Goal: Task Accomplishment & Management: Manage account settings

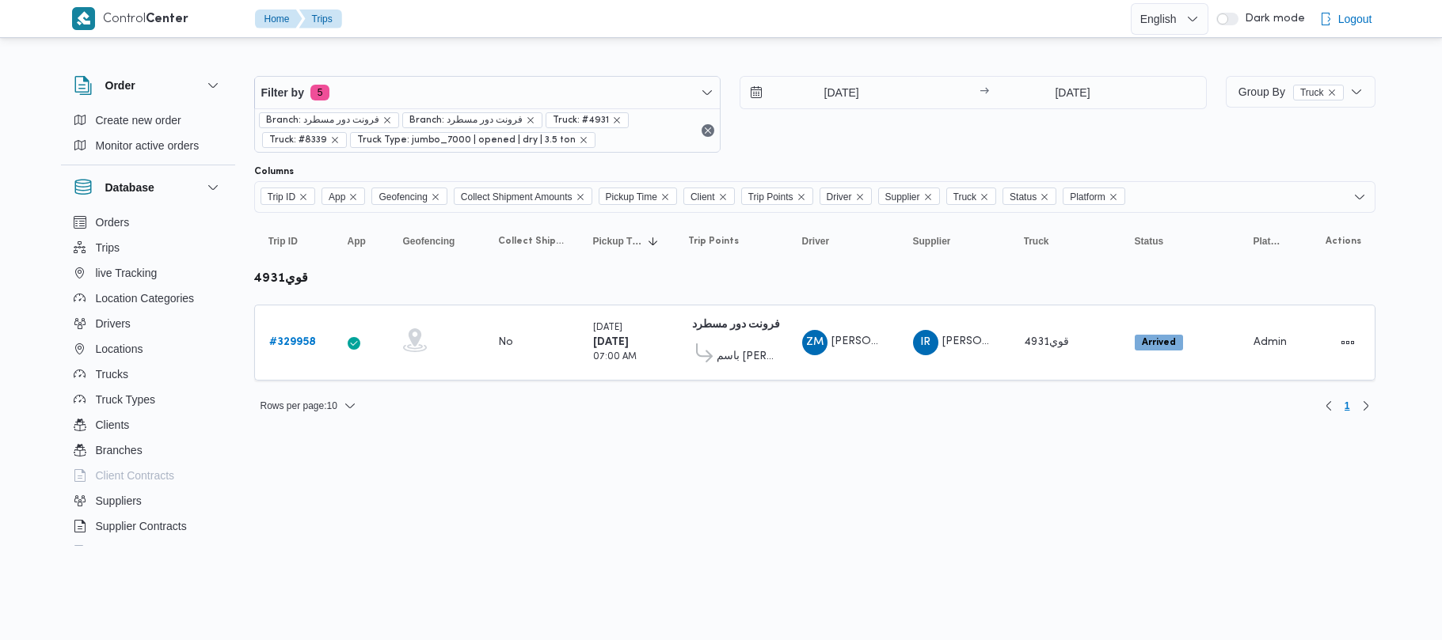
click at [1181, 522] on html "Control Center Home Trips English عربي Dark mode Logout Order Create new order …" at bounding box center [721, 320] width 1442 height 640
click at [979, 505] on html "Control Center Home Trips English عربي Dark mode Logout Order Create new order …" at bounding box center [721, 320] width 1442 height 640
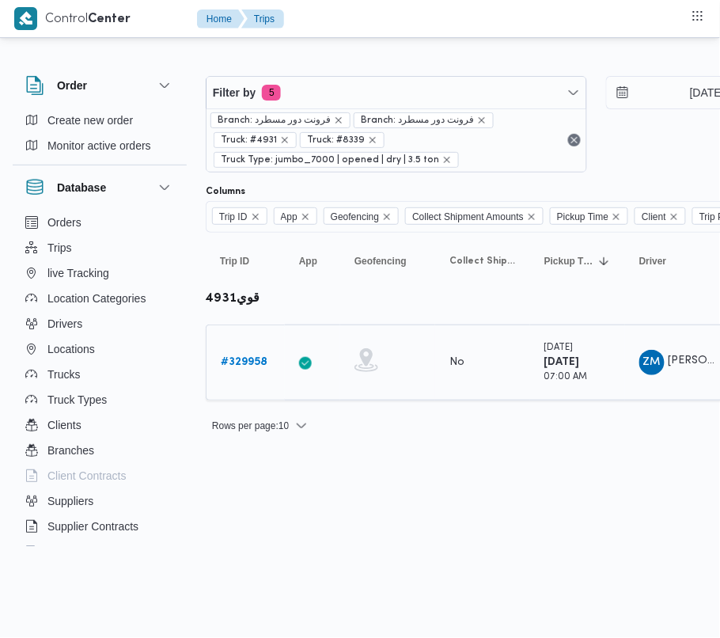
click at [235, 364] on b "# 329958" at bounding box center [244, 362] width 47 height 10
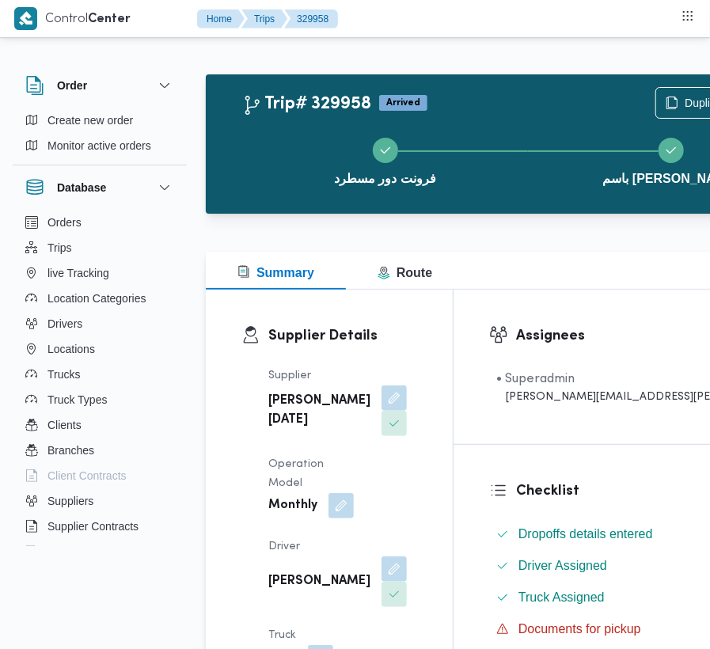
click at [413, 355] on div "Supplier Details Supplier [PERSON_NAME][DATE] Operation Model Monthly Driver [P…" at bounding box center [329, 558] width 247 height 537
click at [390, 410] on div "Supplier [PERSON_NAME][DATE] Operation Model Monthly Driver [PERSON_NAME] Truck…" at bounding box center [343, 578] width 168 height 443
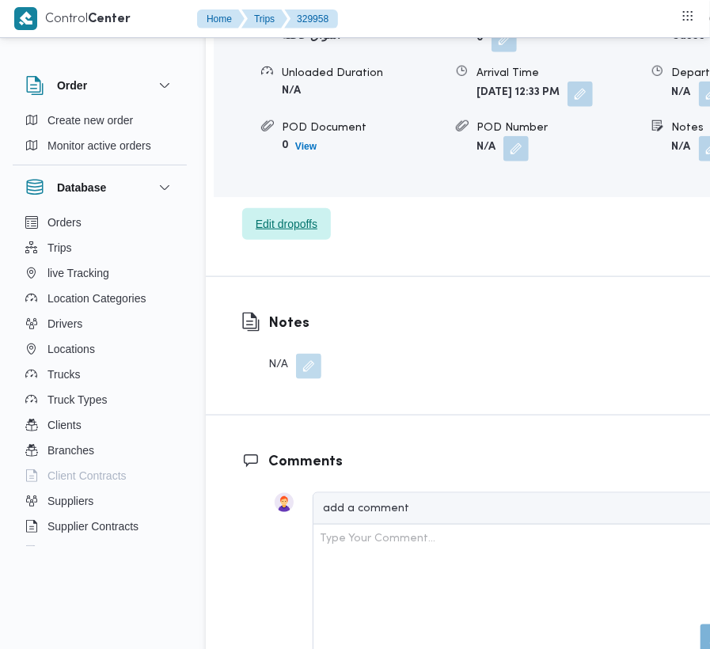
click at [312, 234] on span "Edit dropoffs" at bounding box center [287, 224] width 62 height 19
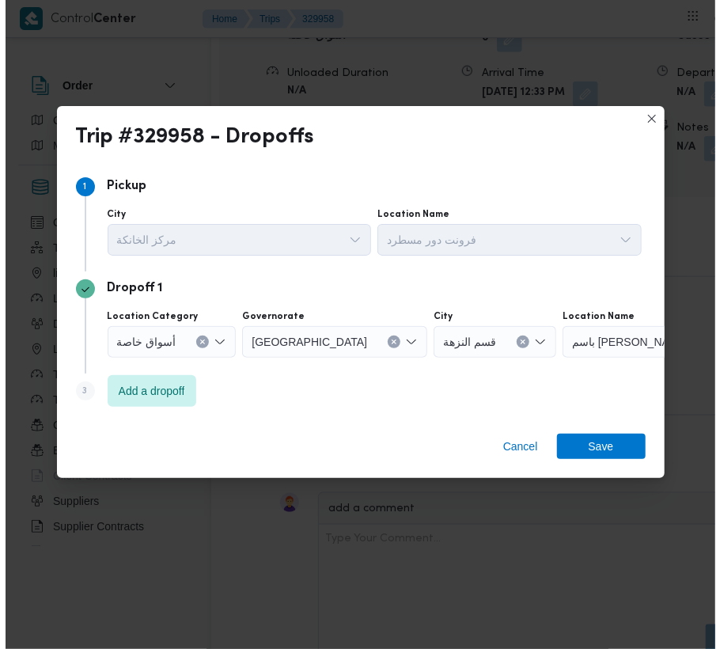
scroll to position [2578, 0]
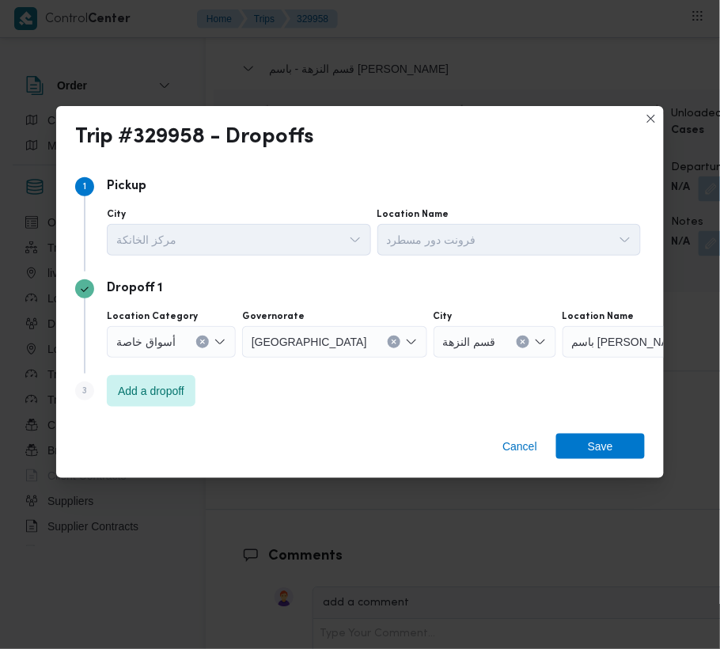
click at [103, 382] on div "Step 3 is disabled 3" at bounding box center [91, 394] width 32 height 25
click at [123, 390] on span "Add a dropoff" at bounding box center [151, 390] width 66 height 19
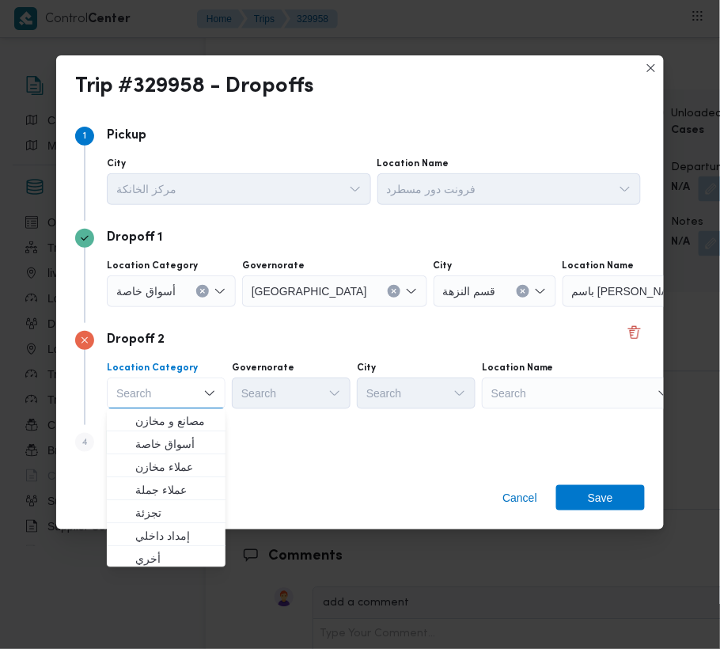
click at [564, 415] on div "Dropoff 2 Location Category Search Combo box. Selected. Combo box input. Search…" at bounding box center [360, 374] width 570 height 102
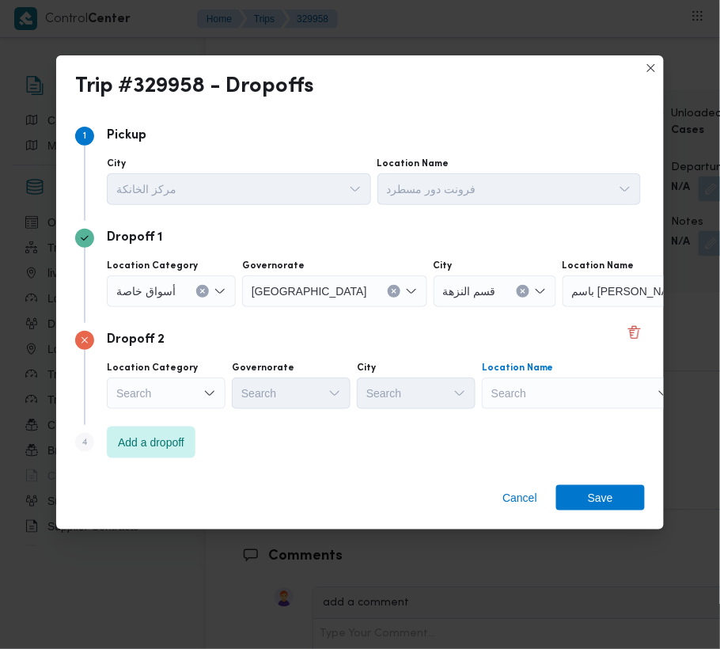
click at [563, 307] on div "Search" at bounding box center [662, 291] width 198 height 32
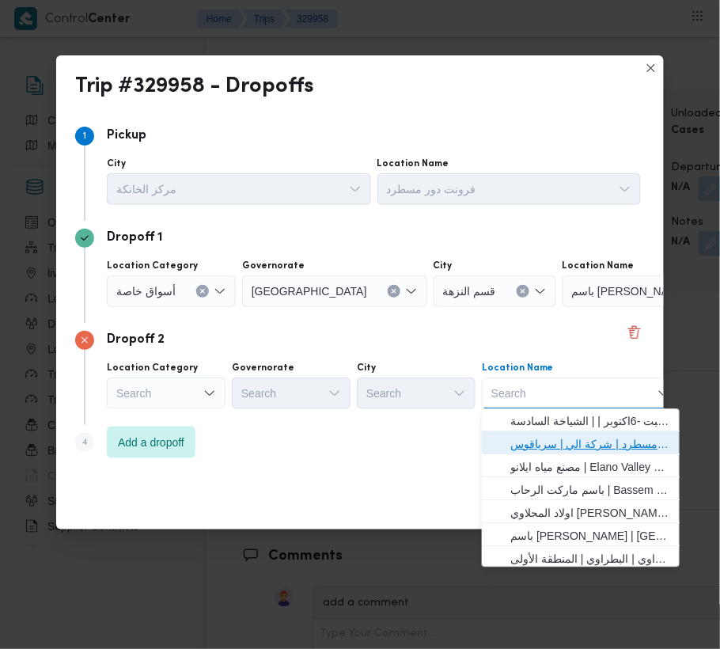
click at [570, 445] on span "فرونت دور مسطرد | شركة الي | سرياقوس" at bounding box center [591, 444] width 160 height 19
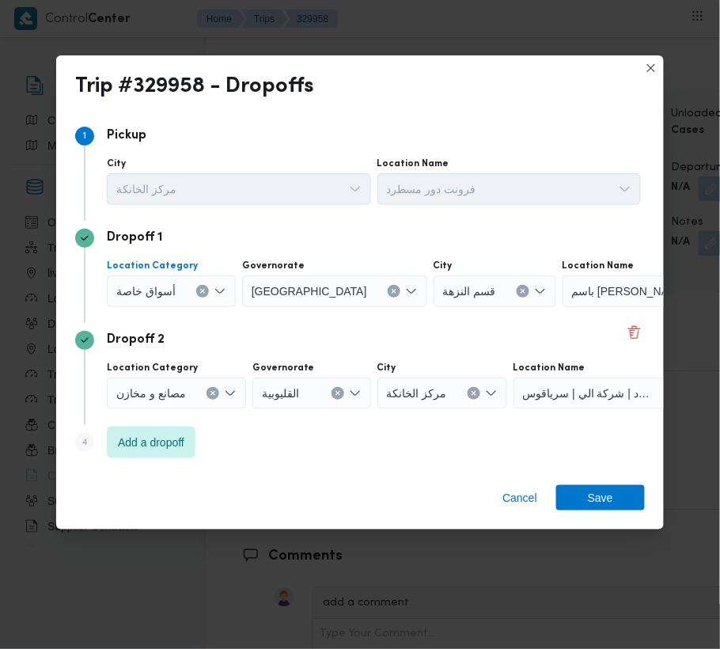
click at [171, 285] on span "أسواق خاصة" at bounding box center [145, 290] width 59 height 17
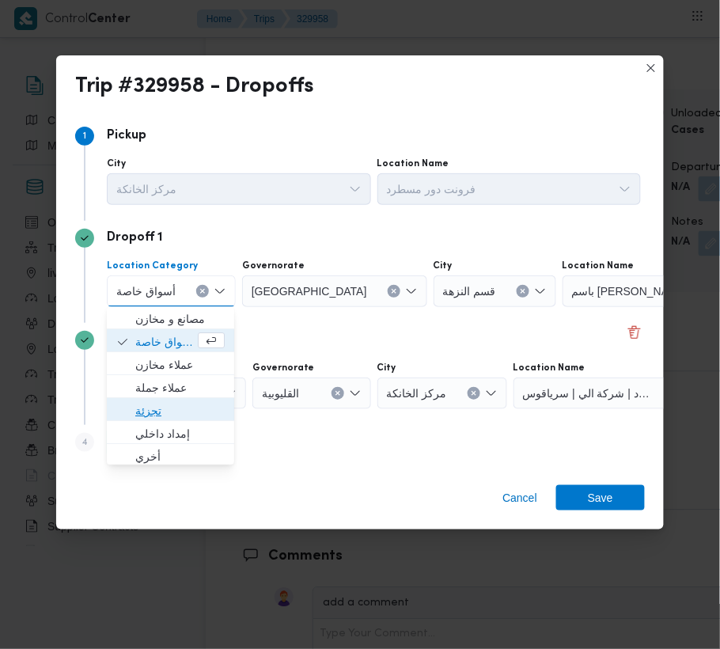
click at [171, 405] on span "تجزئة" at bounding box center [179, 411] width 89 height 19
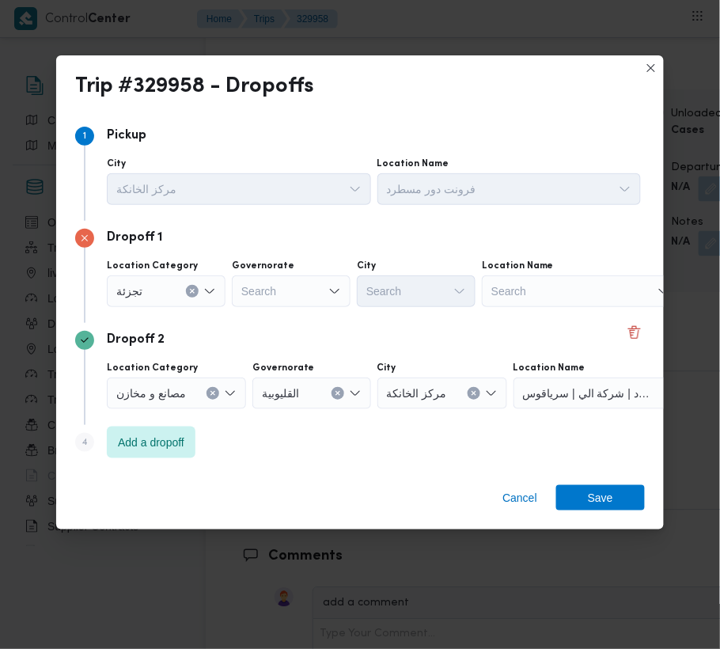
click at [286, 310] on div "Dropoff 1 Location Category تجزئة Governorate Search City Search Location Name …" at bounding box center [360, 272] width 570 height 102
click at [277, 283] on div "Search" at bounding box center [291, 291] width 119 height 32
paste input "[GEOGRAPHIC_DATA]"
type input "[GEOGRAPHIC_DATA]"
click at [382, 314] on div "Dropoff 1 Location Category [GEOGRAPHIC_DATA] [GEOGRAPHIC_DATA] [GEOGRAPHIC_DAT…" at bounding box center [360, 272] width 570 height 102
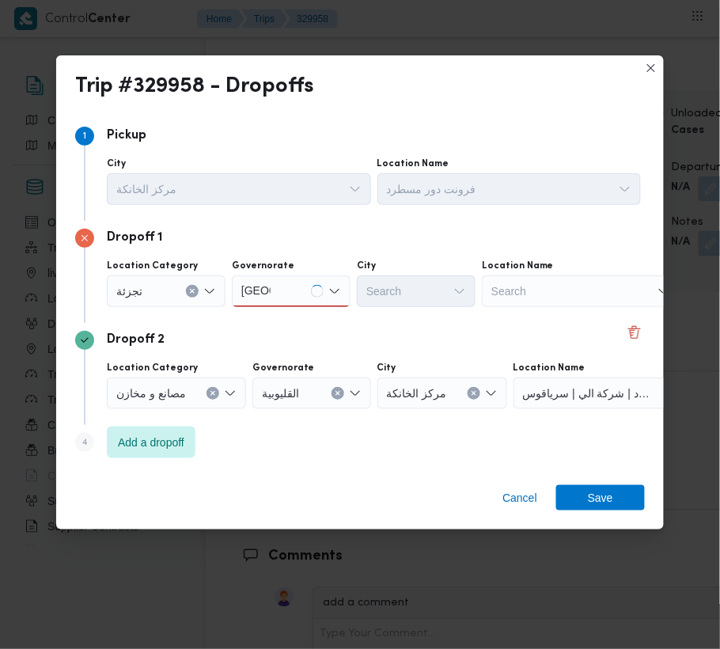
click at [308, 292] on div "[GEOGRAPHIC_DATA] [GEOGRAPHIC_DATA]" at bounding box center [291, 291] width 119 height 32
click at [295, 293] on div "[GEOGRAPHIC_DATA] [GEOGRAPHIC_DATA]" at bounding box center [291, 291] width 119 height 32
click at [280, 291] on div "[GEOGRAPHIC_DATA] [GEOGRAPHIC_DATA]" at bounding box center [291, 291] width 119 height 32
click at [280, 308] on span "[GEOGRAPHIC_DATA]" at bounding box center [291, 319] width 106 height 25
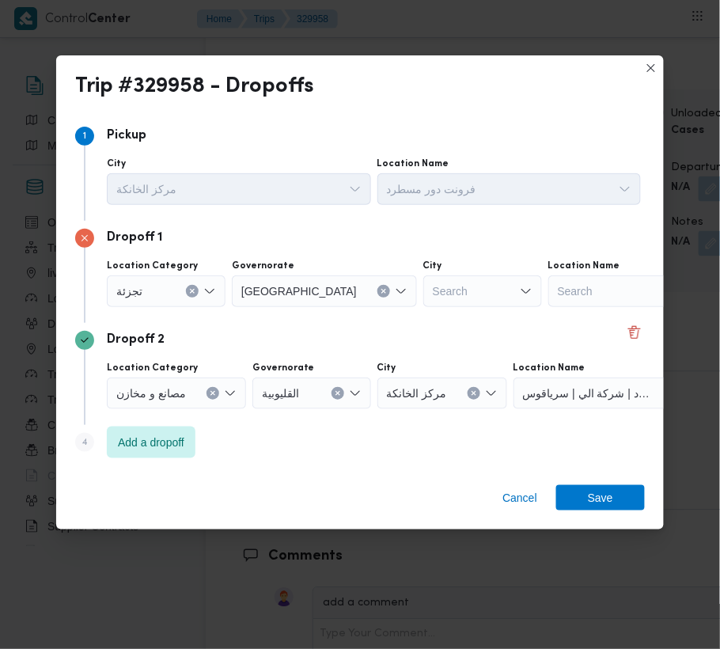
drag, startPoint x: 409, startPoint y: 272, endPoint x: 412, endPoint y: 282, distance: 9.8
click at [371, 205] on div "City Search" at bounding box center [239, 181] width 264 height 47
click at [424, 282] on div "Search" at bounding box center [483, 291] width 119 height 32
paste input "بدر"
type input "بدر"
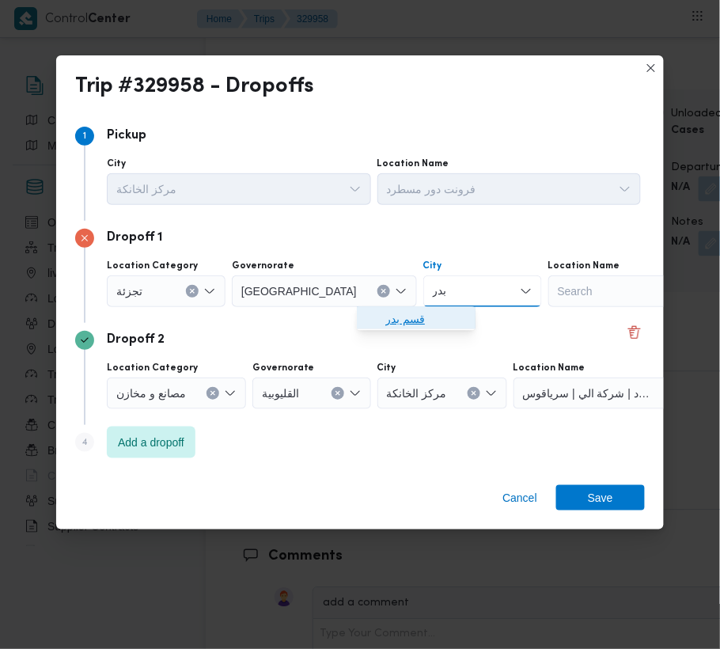
click at [390, 317] on span "قسم بدر" at bounding box center [426, 319] width 81 height 19
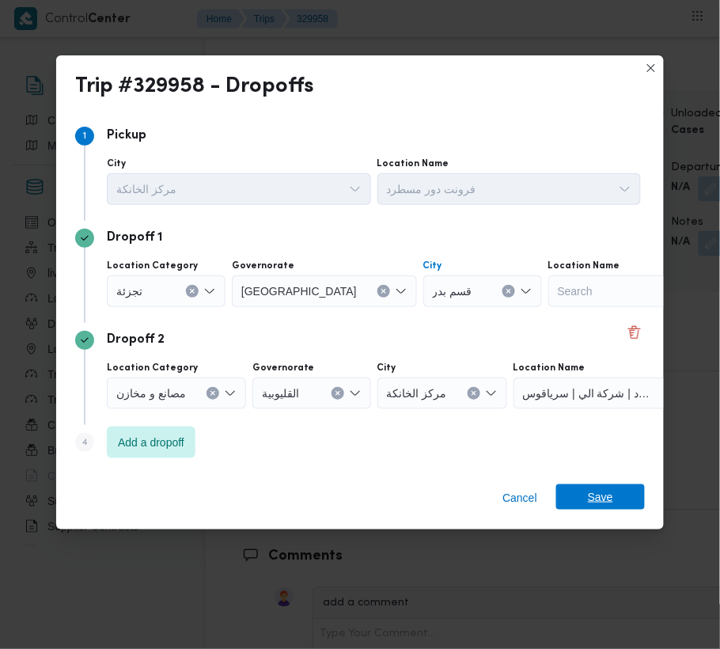
click at [592, 489] on span "Save" at bounding box center [600, 496] width 25 height 25
click at [592, 489] on div "Notes N/A" at bounding box center [524, 441] width 636 height 138
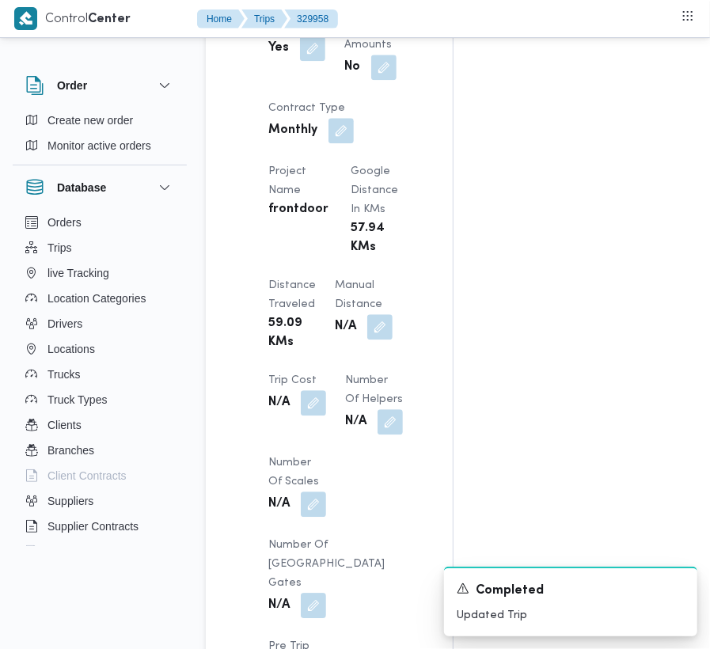
scroll to position [0, 0]
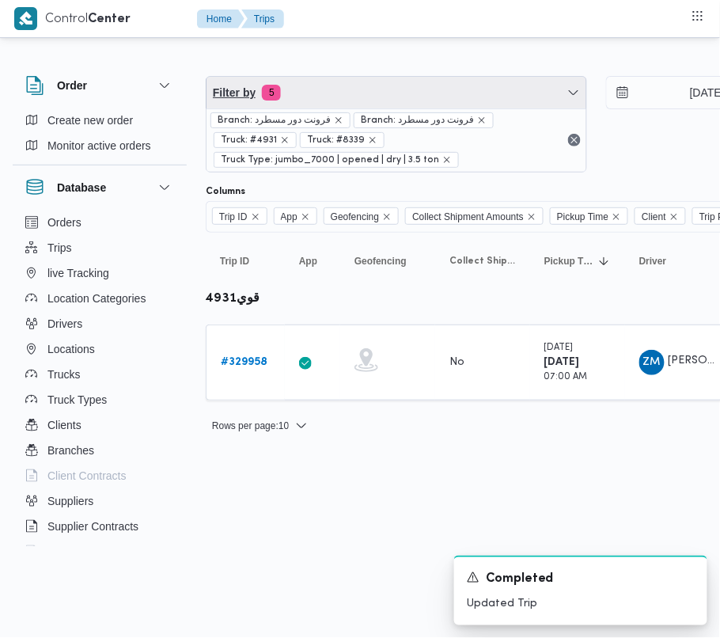
click at [355, 90] on span "Filter by 5" at bounding box center [397, 93] width 380 height 32
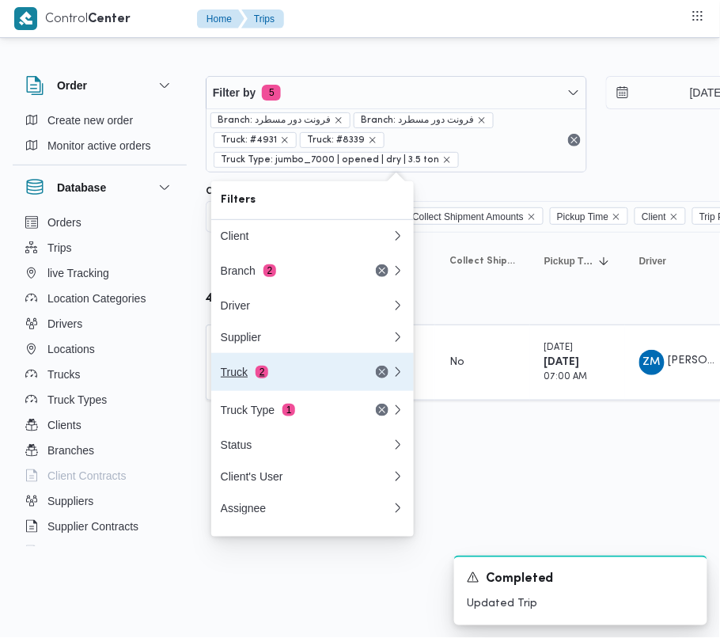
click at [290, 378] on div "Truck 2" at bounding box center [287, 372] width 133 height 13
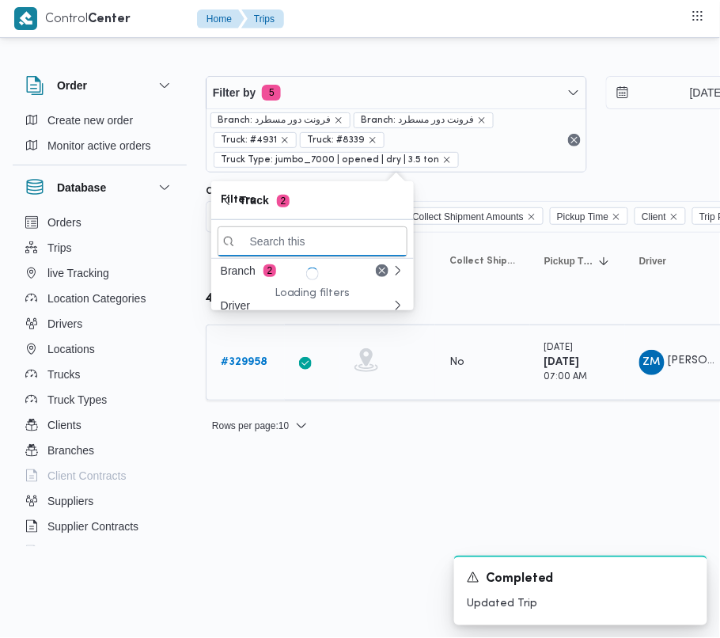
paste input "6375"
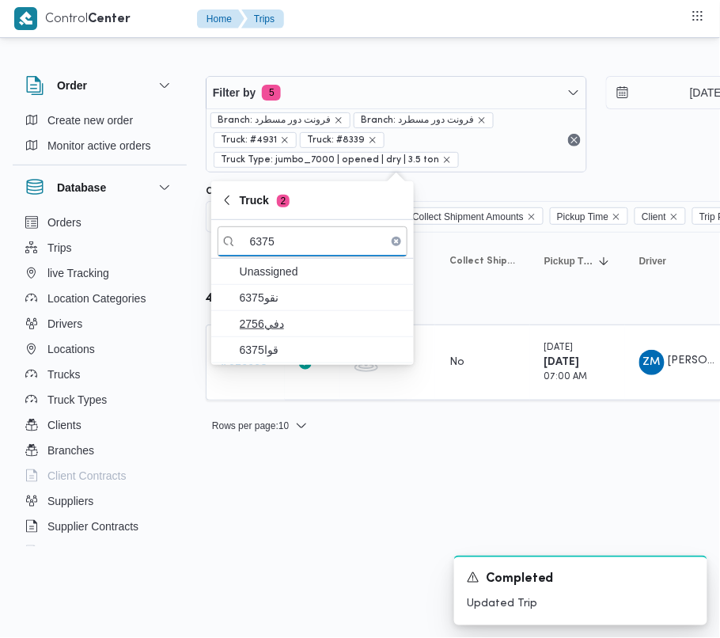
type input "6375"
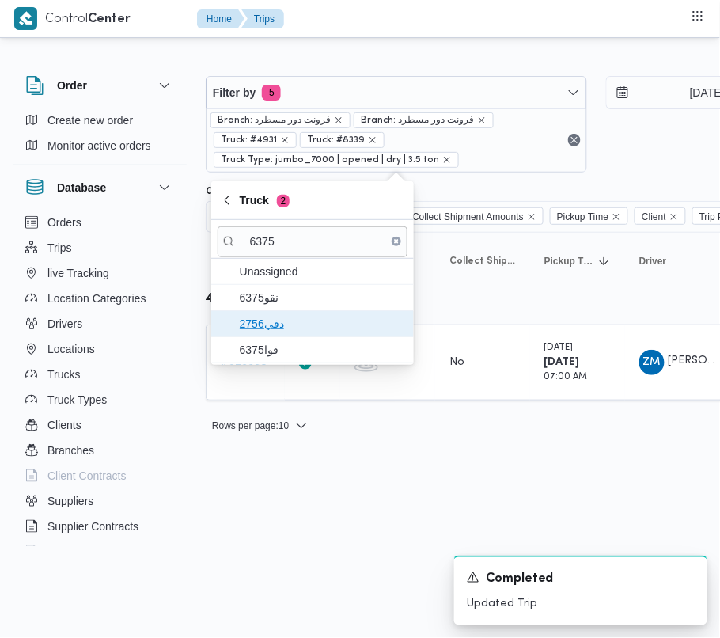
click at [279, 314] on span "دفي2756" at bounding box center [322, 323] width 165 height 19
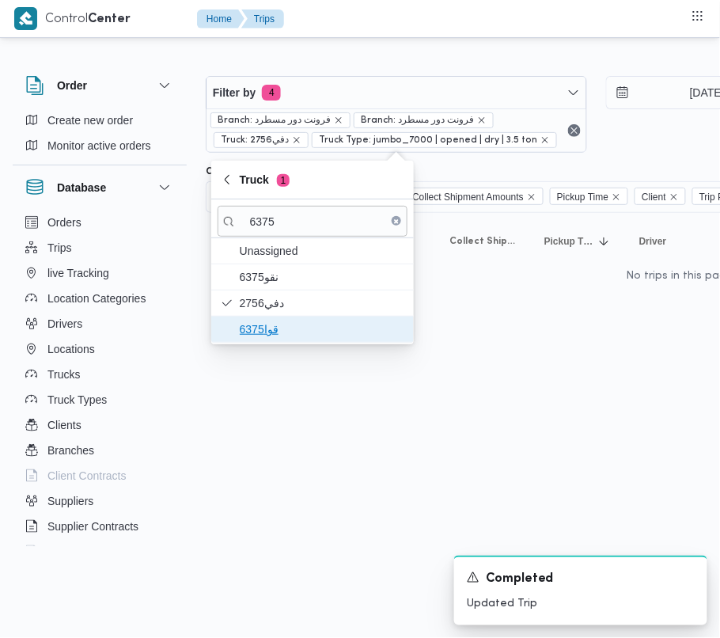
click at [282, 330] on span "قوا6375" at bounding box center [322, 329] width 165 height 19
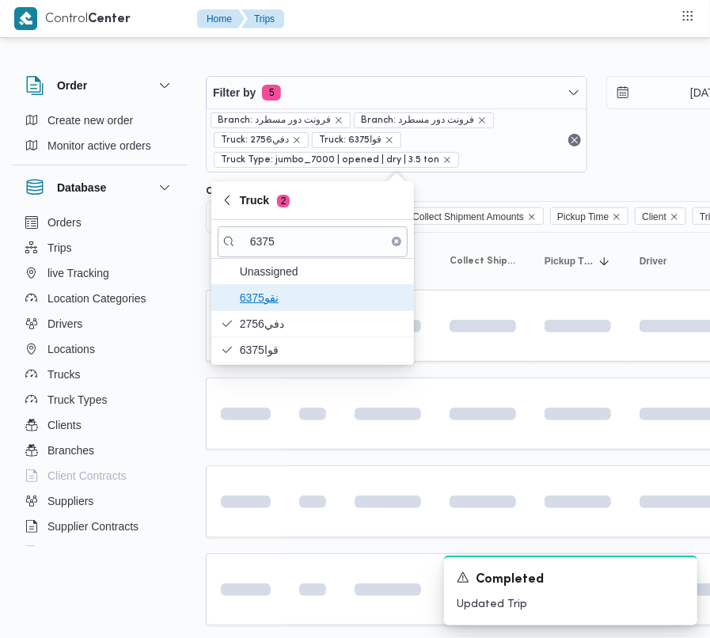
click at [280, 301] on span "نقو6375" at bounding box center [322, 297] width 165 height 19
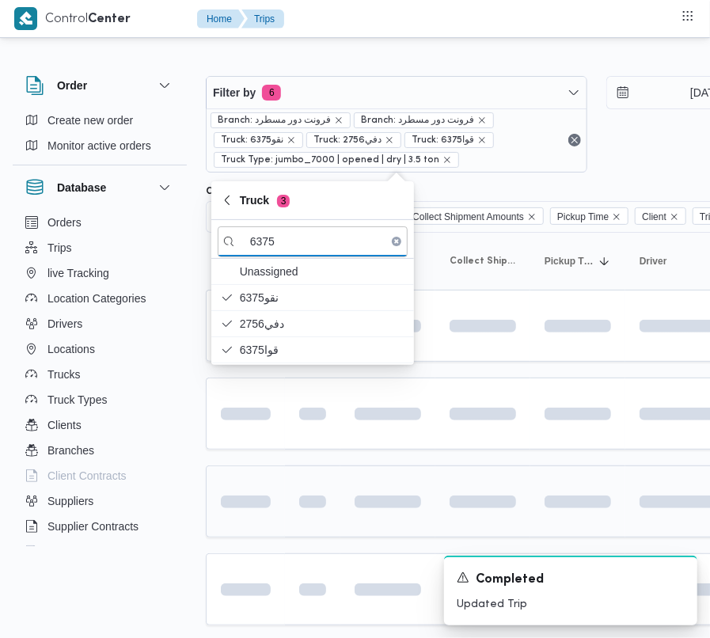
click at [295, 475] on td at bounding box center [312, 501] width 55 height 72
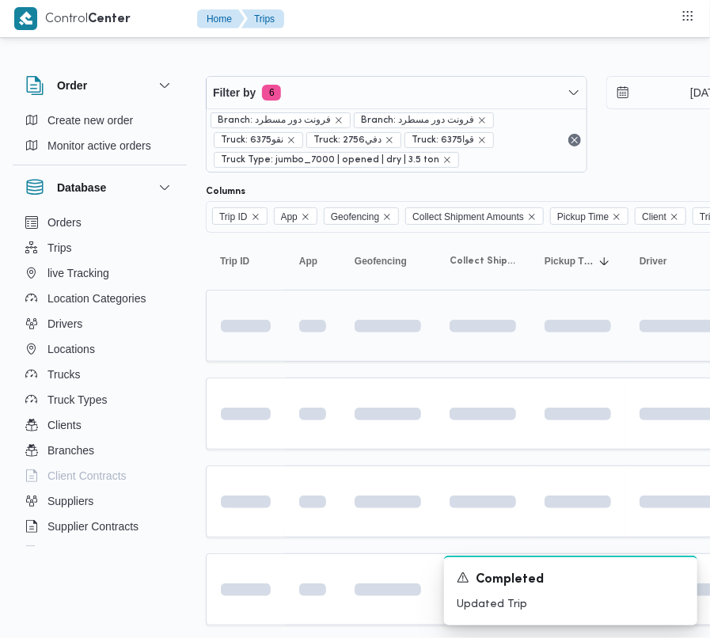
click at [242, 353] on td at bounding box center [245, 326] width 79 height 72
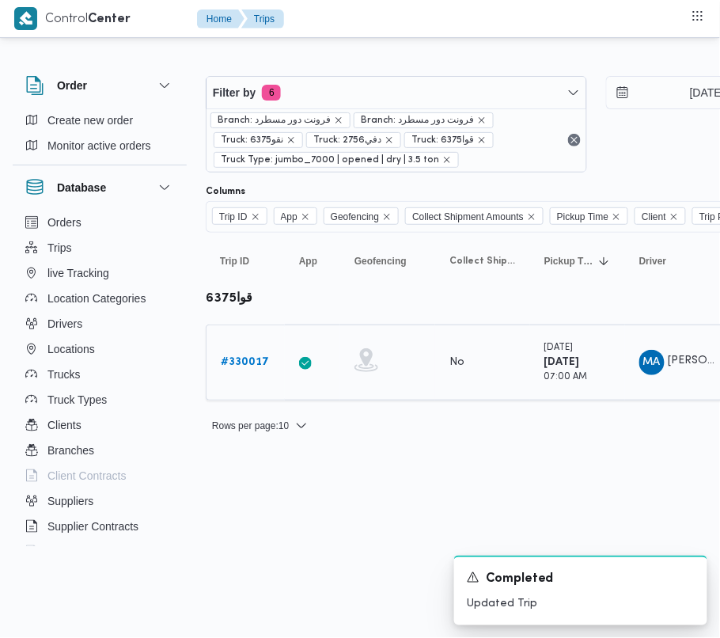
click at [245, 346] on td "Trip ID # 330017" at bounding box center [245, 363] width 79 height 76
click at [247, 359] on b "# 330017" at bounding box center [245, 362] width 48 height 10
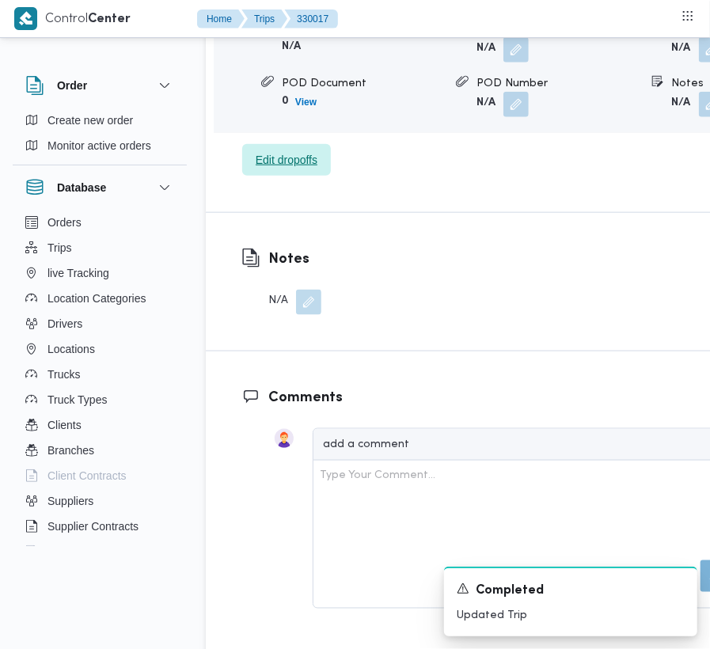
click at [311, 169] on span "Edit dropoffs" at bounding box center [287, 159] width 62 height 19
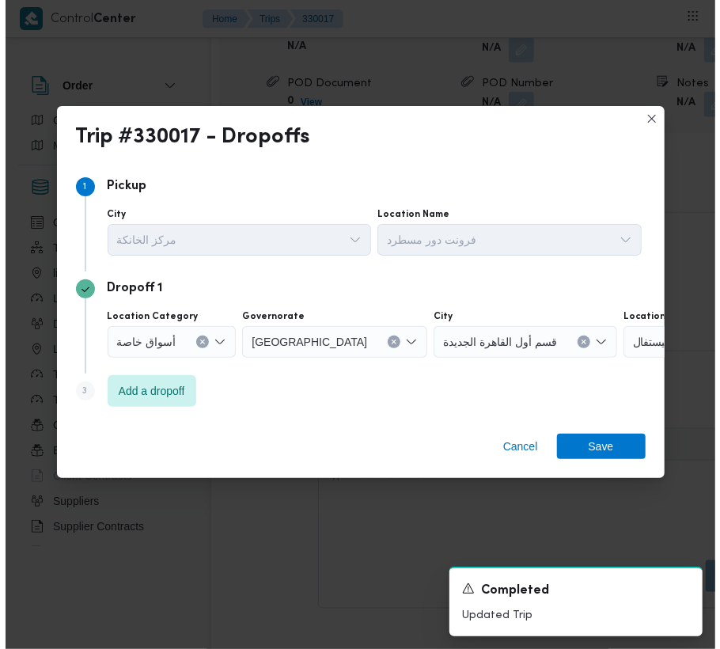
scroll to position [2686, 0]
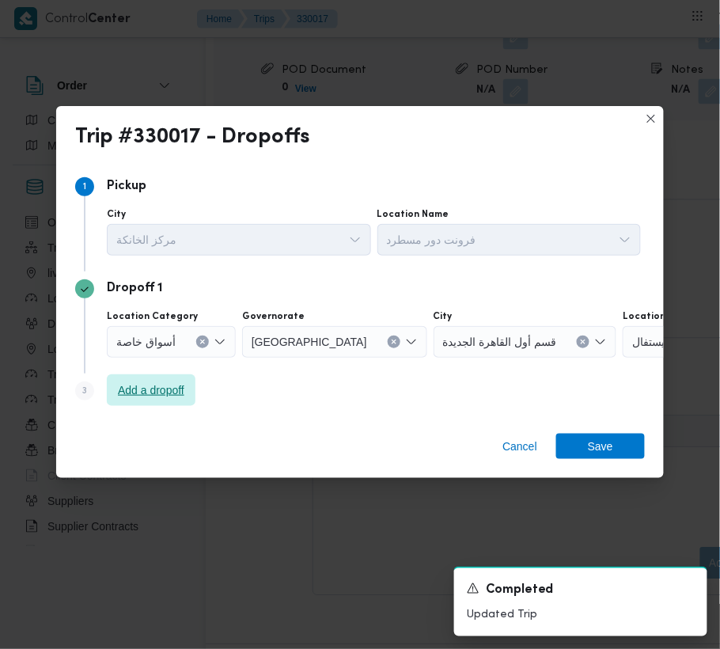
click at [146, 394] on span "Add a dropoff" at bounding box center [151, 390] width 66 height 19
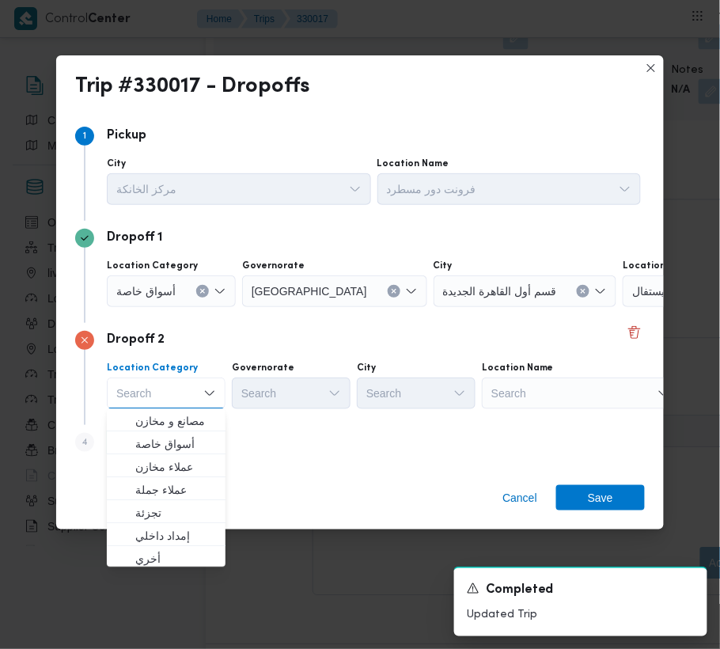
click at [623, 307] on div "Search" at bounding box center [722, 291] width 198 height 32
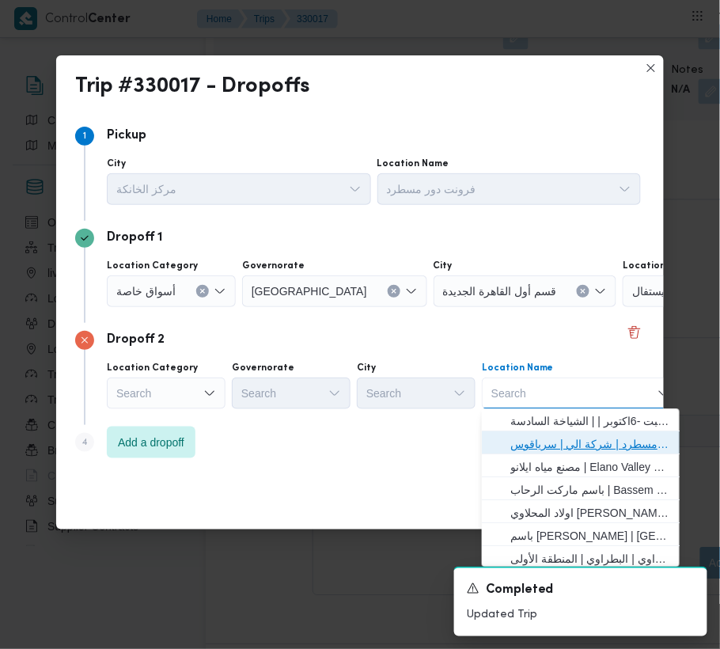
click at [552, 437] on span "فرونت دور مسطرد | شركة الي | سرياقوس" at bounding box center [591, 444] width 160 height 19
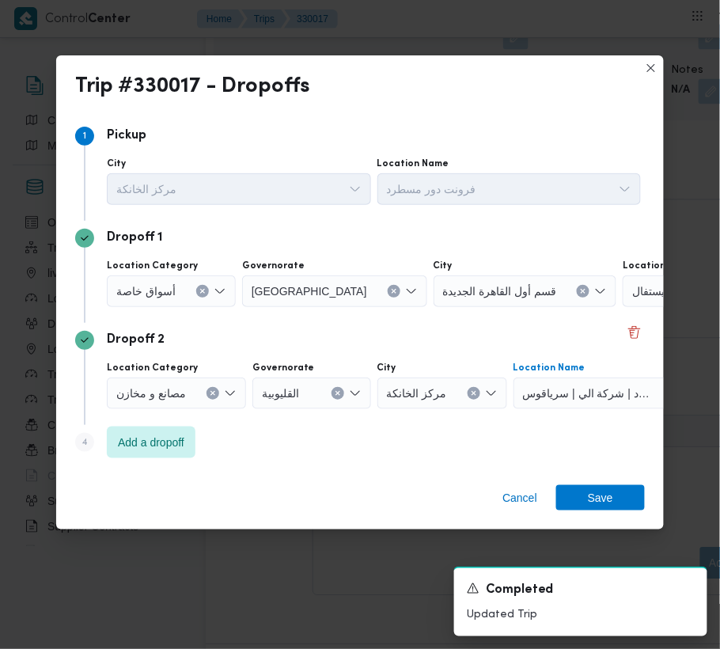
click at [159, 285] on span "أسواق خاصة" at bounding box center [145, 290] width 59 height 17
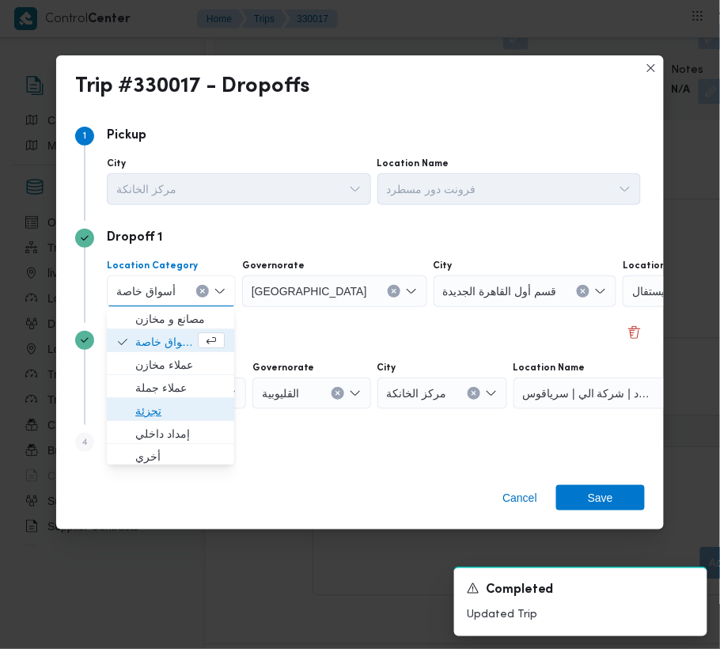
click at [181, 409] on span "تجزئة" at bounding box center [179, 411] width 89 height 19
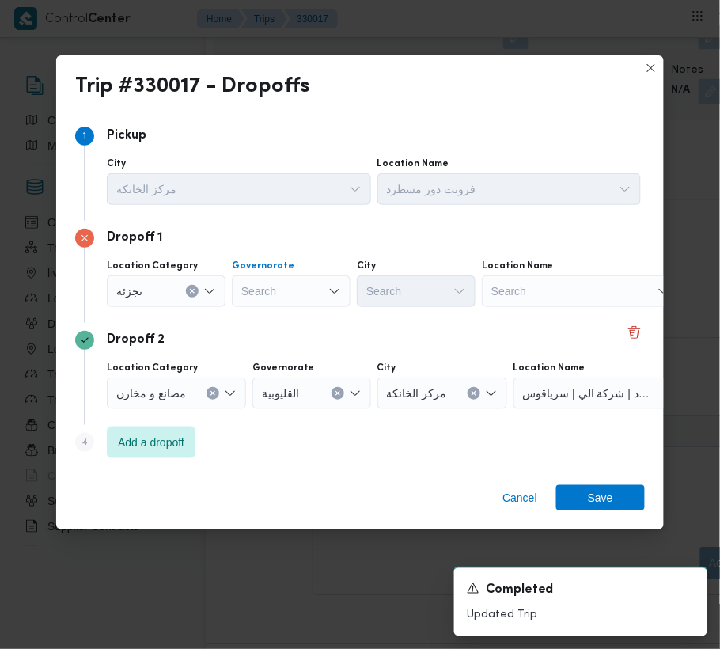
click at [270, 294] on div "Search" at bounding box center [291, 291] width 119 height 32
paste input "القليوبية"
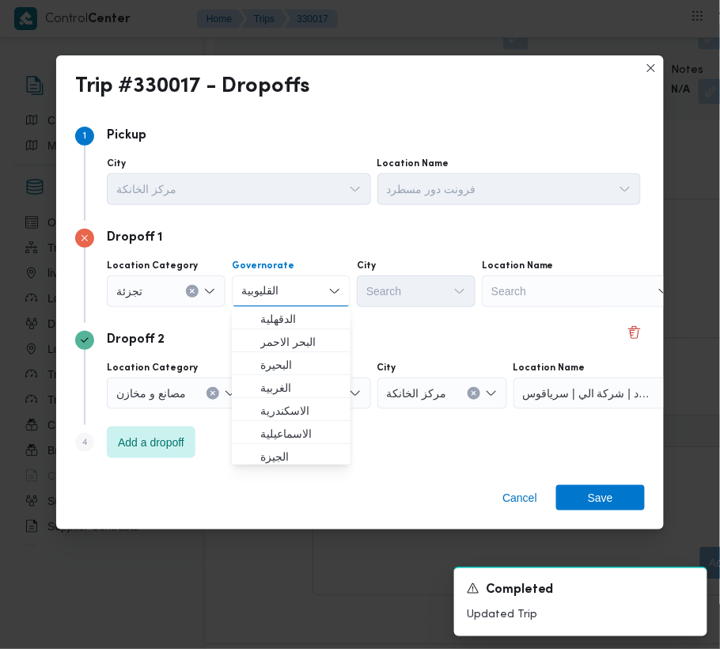
type input "القليوبية"
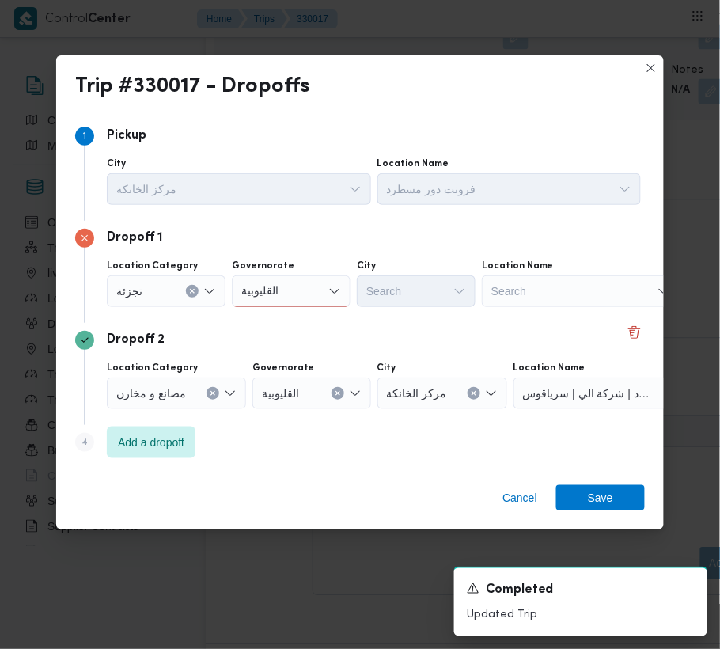
drag, startPoint x: 370, startPoint y: 283, endPoint x: 340, endPoint y: 306, distance: 38.5
click at [188, 202] on div at bounding box center [184, 189] width 8 height 25
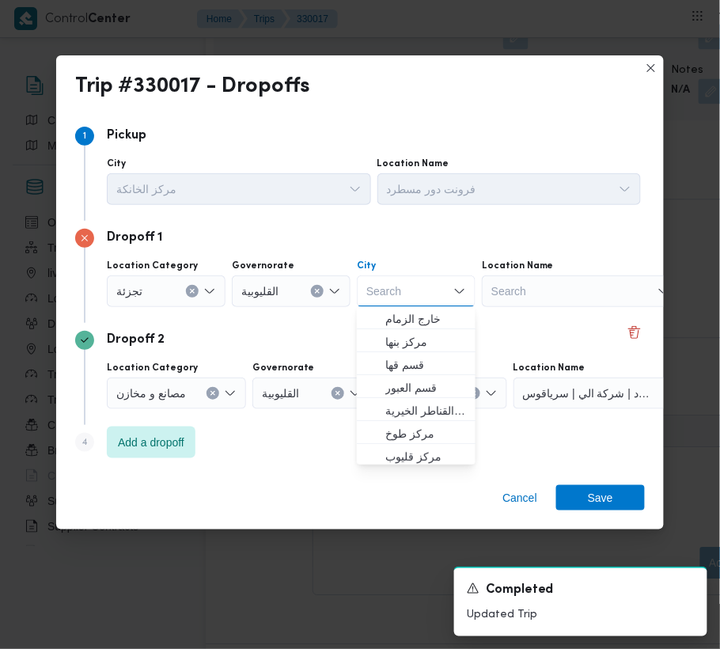
click at [318, 298] on div "القليوبية" at bounding box center [291, 291] width 119 height 32
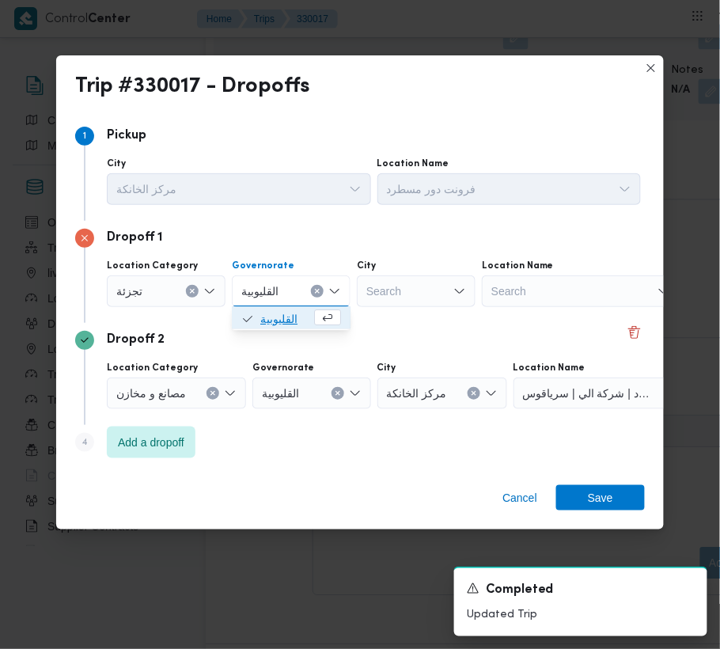
click at [279, 321] on span "القليوبية" at bounding box center [285, 319] width 51 height 19
click at [375, 277] on div "Search" at bounding box center [416, 291] width 119 height 32
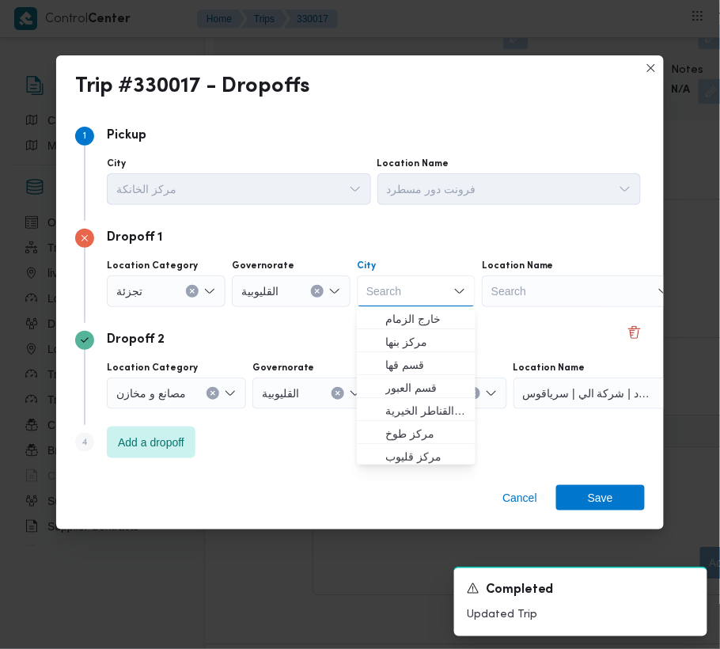
paste input "العبور"
type input "العبور"
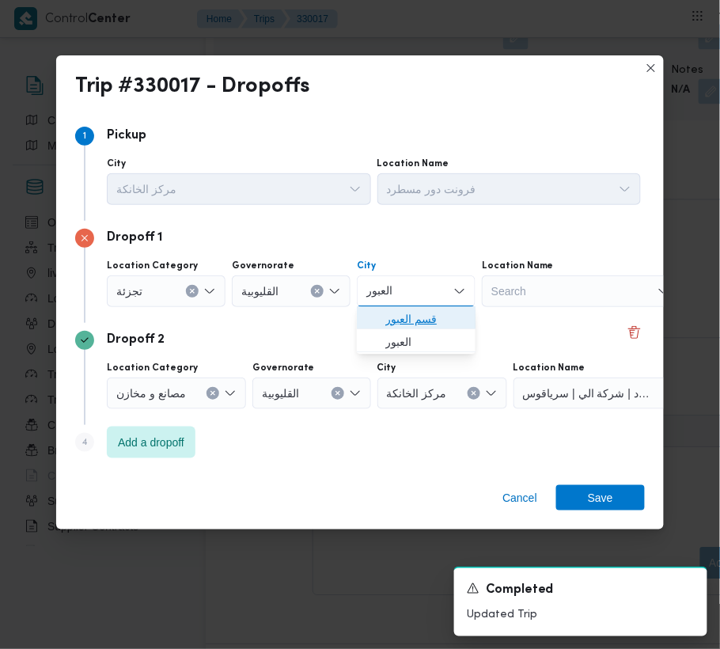
click at [387, 325] on span "قسم العبور" at bounding box center [426, 319] width 81 height 19
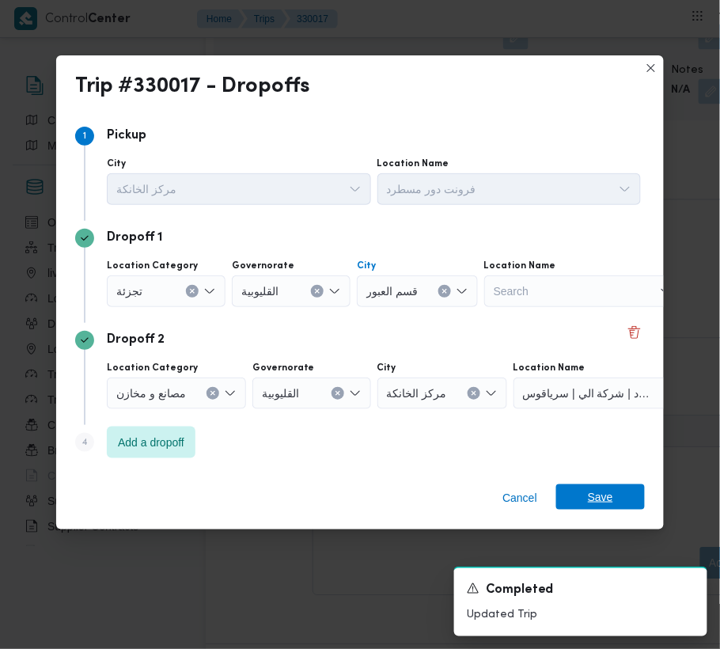
click at [602, 499] on span "Save" at bounding box center [600, 496] width 25 height 25
drag, startPoint x: 602, startPoint y: 499, endPoint x: 596, endPoint y: 476, distance: 23.6
click at [602, 448] on figcaption "add a comment" at bounding box center [559, 432] width 492 height 32
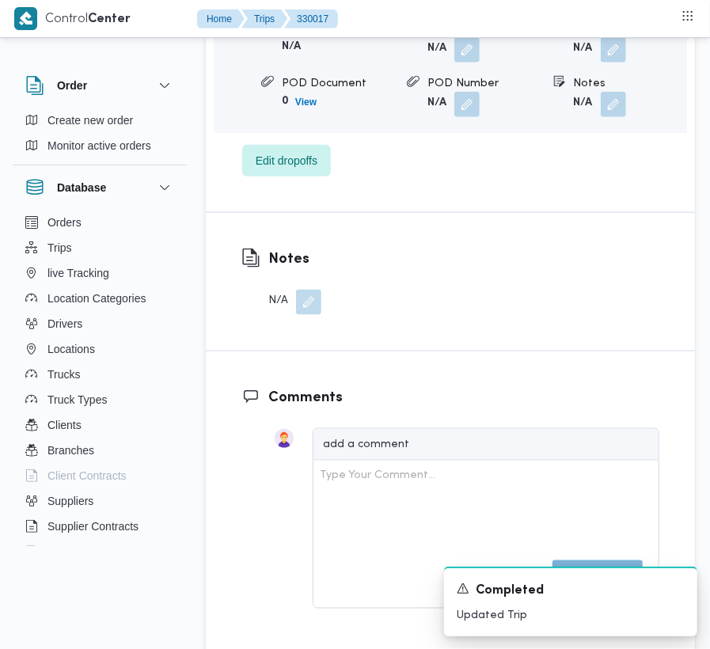
scroll to position [2106, 0]
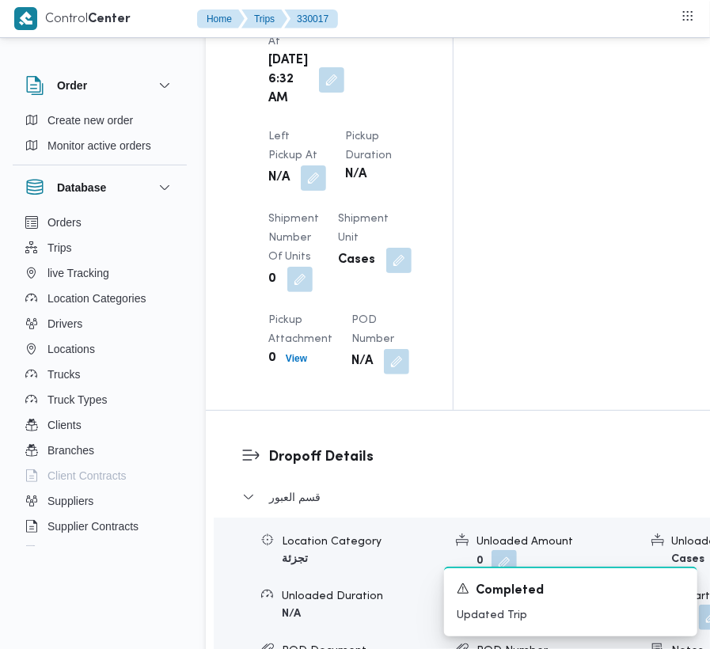
drag, startPoint x: 416, startPoint y: 54, endPoint x: 400, endPoint y: 74, distance: 26.5
click at [416, 54] on div "Arrived Pickup At [DATE] 6:32 AM Left Pickup At N/A Pickup Duration N/A Shipmen…" at bounding box center [343, 194] width 168 height 380
click at [326, 165] on button "button" at bounding box center [313, 177] width 25 height 25
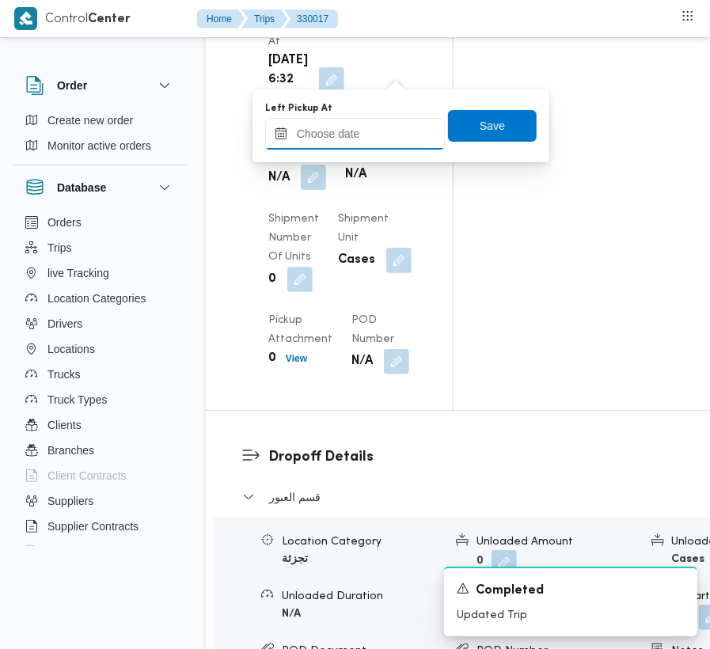
click at [377, 122] on input "Left Pickup At" at bounding box center [355, 134] width 180 height 32
paste input "[DATE] 9:00"
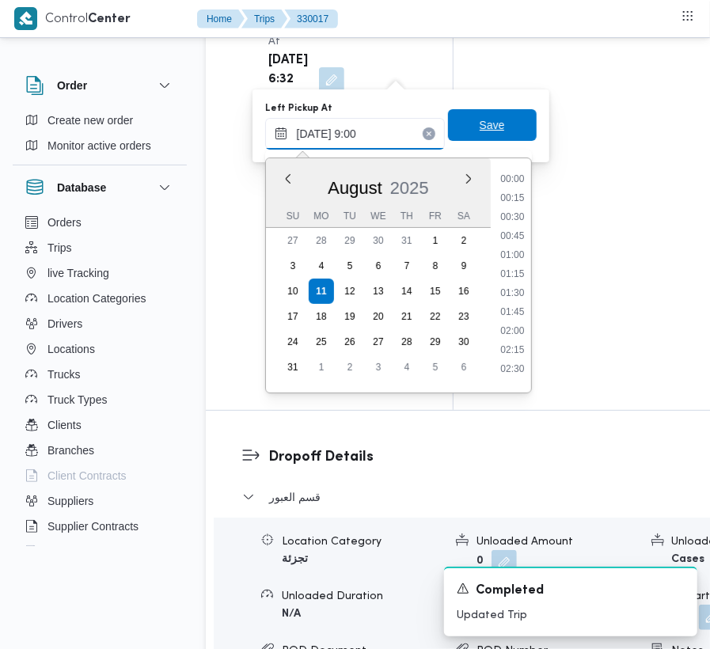
scroll to position [684, 0]
type input "[DATE] 09:00"
drag, startPoint x: 500, startPoint y: 136, endPoint x: 492, endPoint y: 140, distance: 9.6
click at [500, 136] on span "Save" at bounding box center [492, 126] width 89 height 32
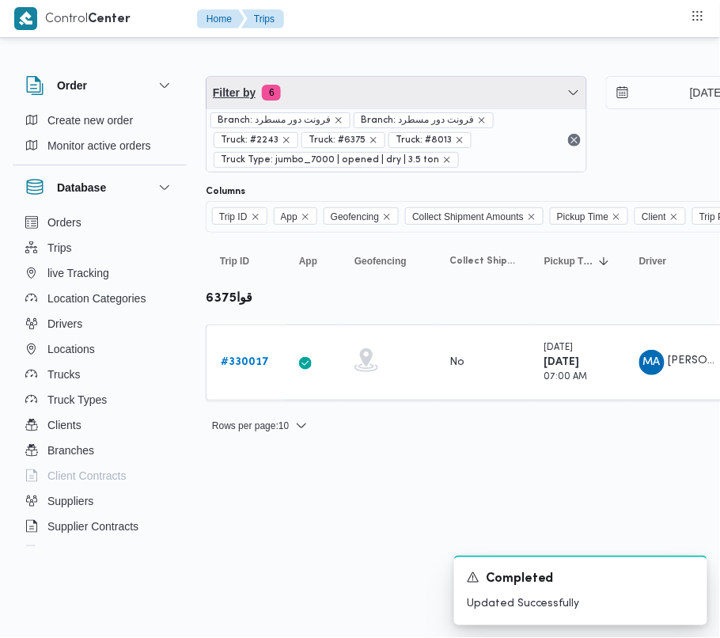
click at [351, 78] on span "Filter by 6" at bounding box center [397, 93] width 380 height 32
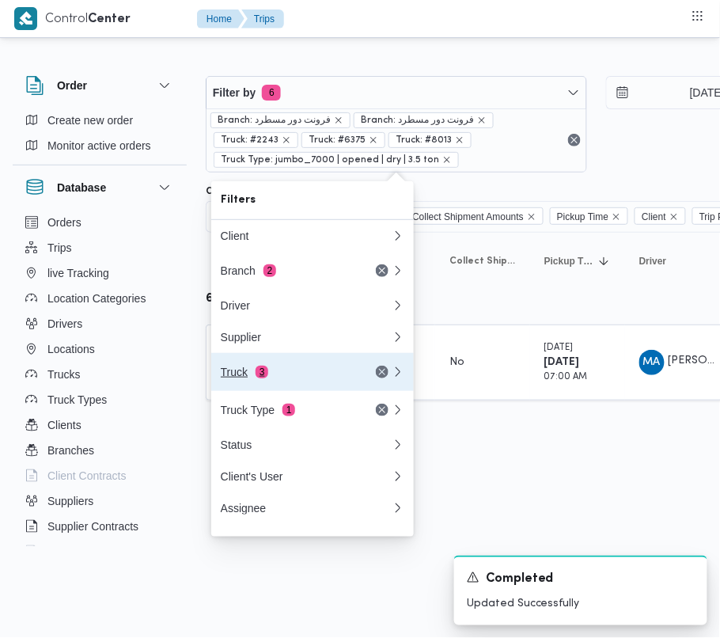
click at [287, 378] on div "Truck 3" at bounding box center [287, 372] width 133 height 13
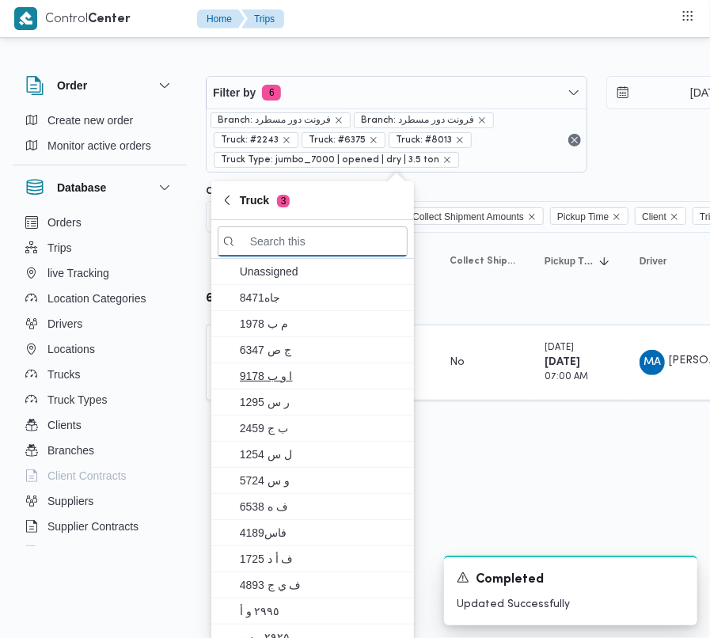
paste input "1697"
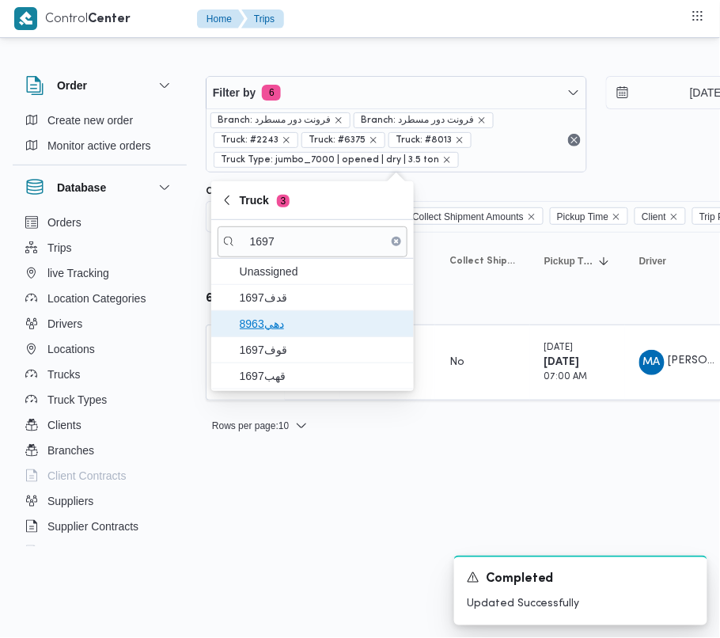
click at [275, 331] on span "دهي8963" at bounding box center [322, 323] width 165 height 19
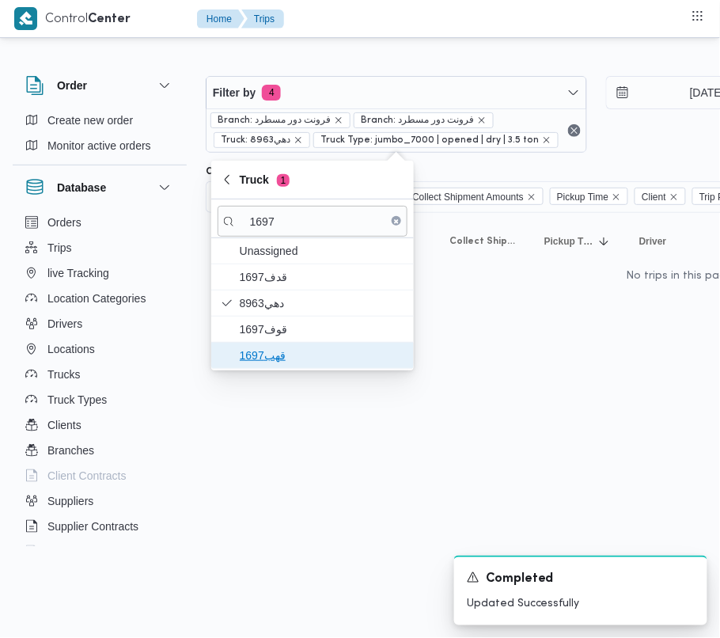
click at [279, 346] on span "قهب1697" at bounding box center [313, 355] width 190 height 25
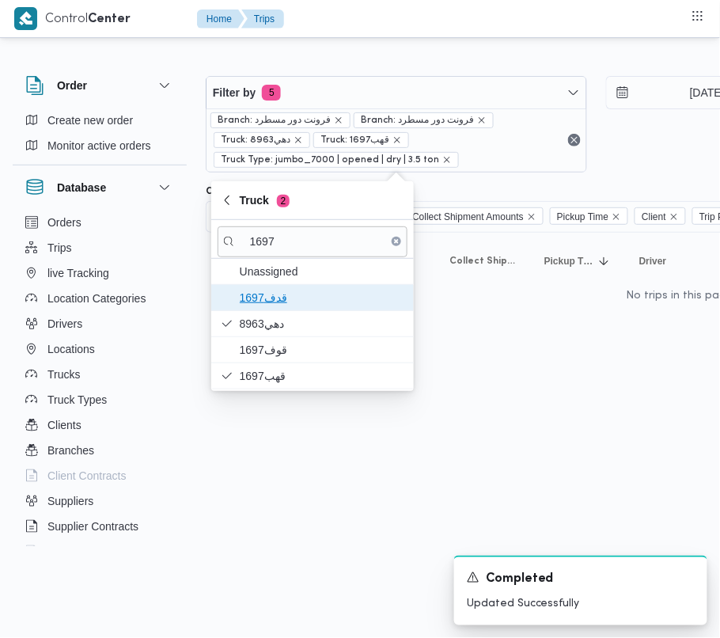
click at [283, 308] on span "قدف1697" at bounding box center [313, 297] width 190 height 25
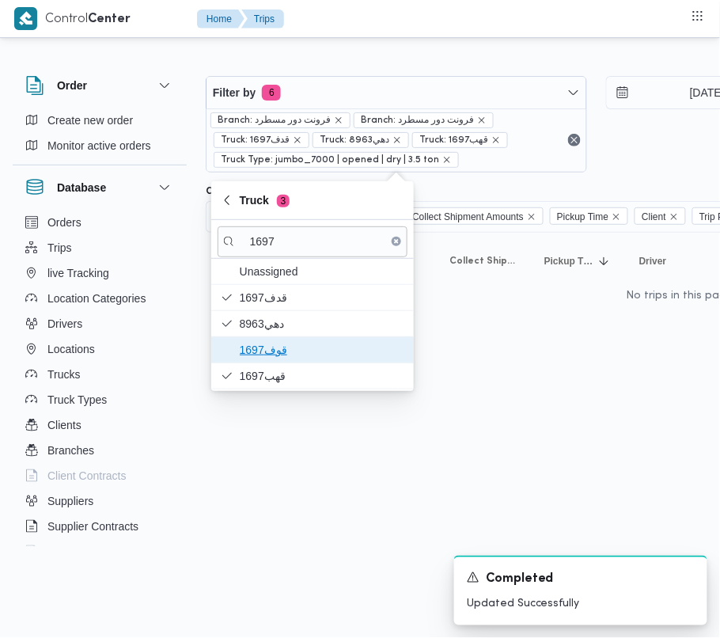
click at [242, 346] on span "قوف1697" at bounding box center [322, 349] width 165 height 19
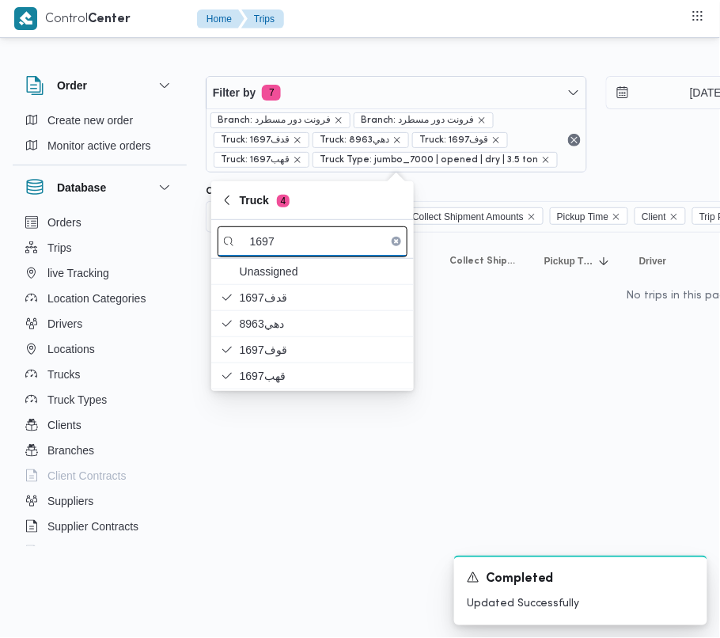
click at [282, 244] on input "1697" at bounding box center [313, 241] width 190 height 31
paste input "3396"
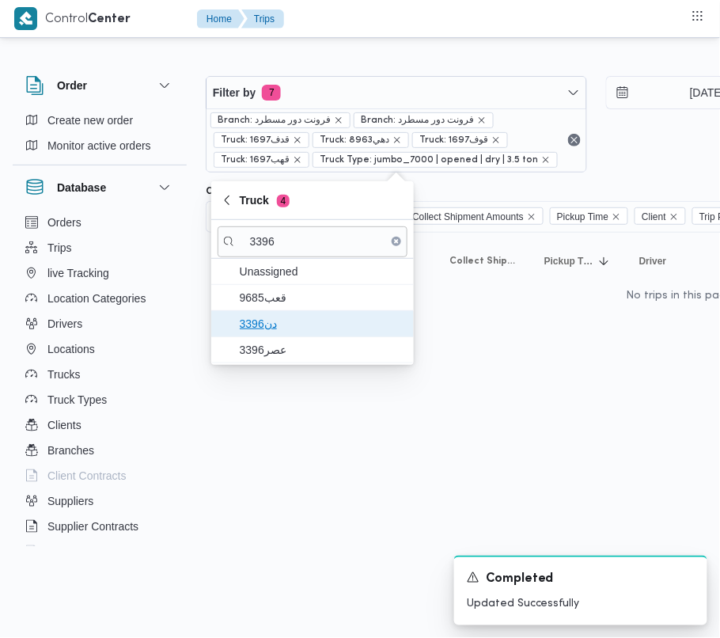
click at [282, 312] on span "دن3396" at bounding box center [313, 323] width 190 height 25
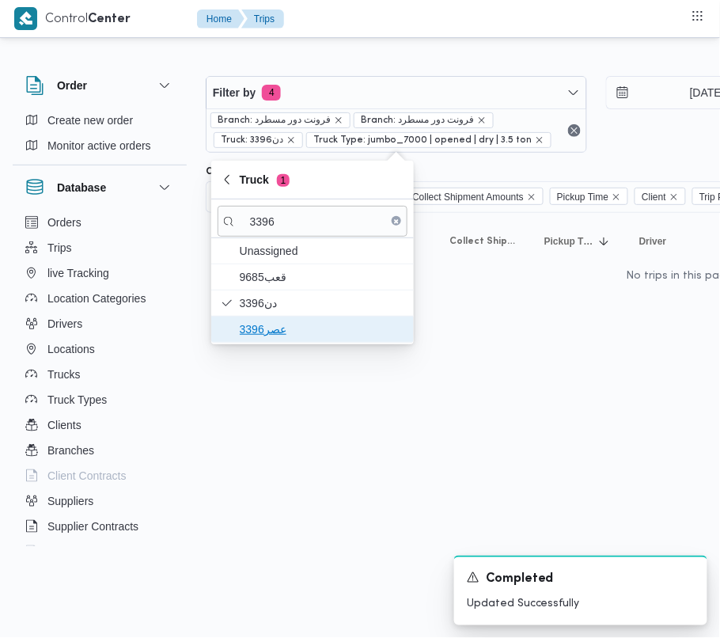
click at [271, 336] on span "عصر3396" at bounding box center [322, 329] width 165 height 19
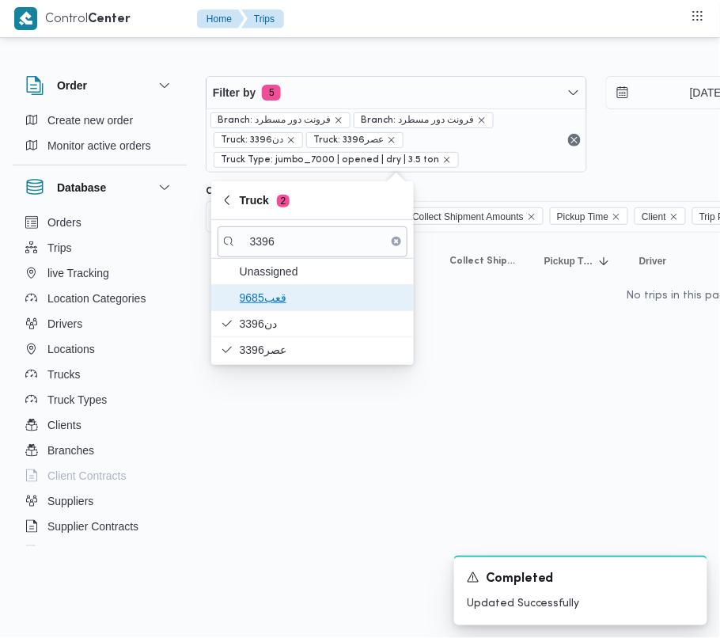
click at [270, 295] on span "قعب9685" at bounding box center [322, 297] width 165 height 19
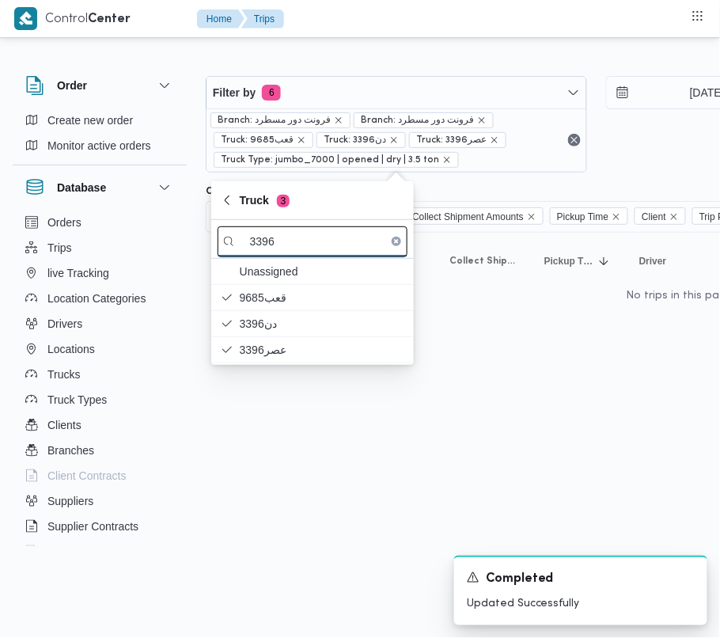
click at [330, 242] on input "3396" at bounding box center [313, 241] width 190 height 31
paste input "9283"
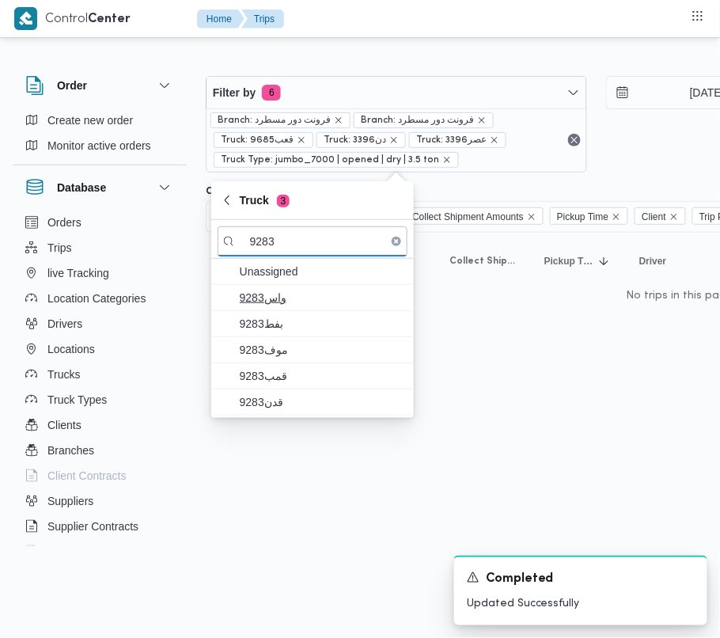
type input "9283"
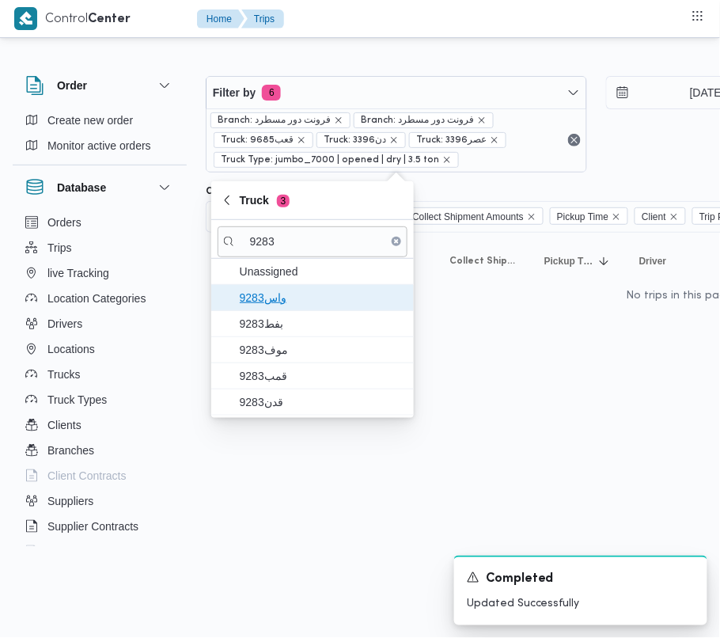
click at [264, 299] on span "واس9283" at bounding box center [322, 297] width 165 height 19
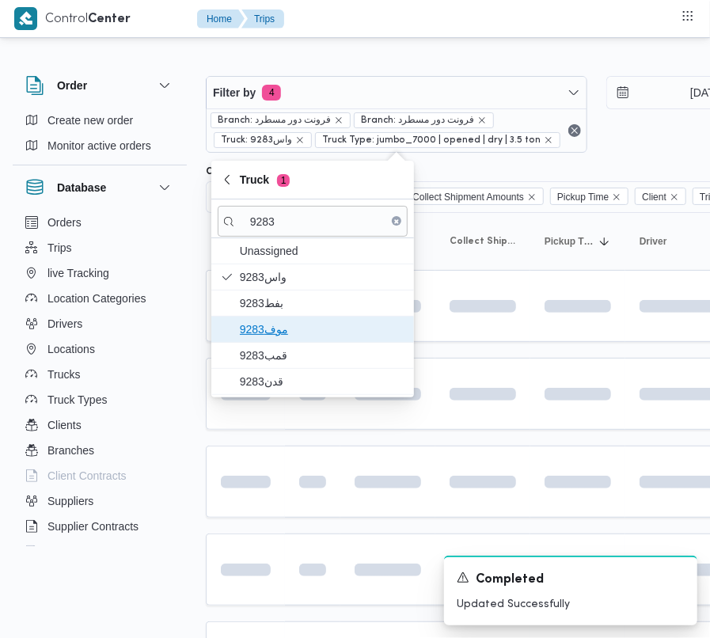
click at [260, 328] on span "9283موف" at bounding box center [322, 329] width 165 height 19
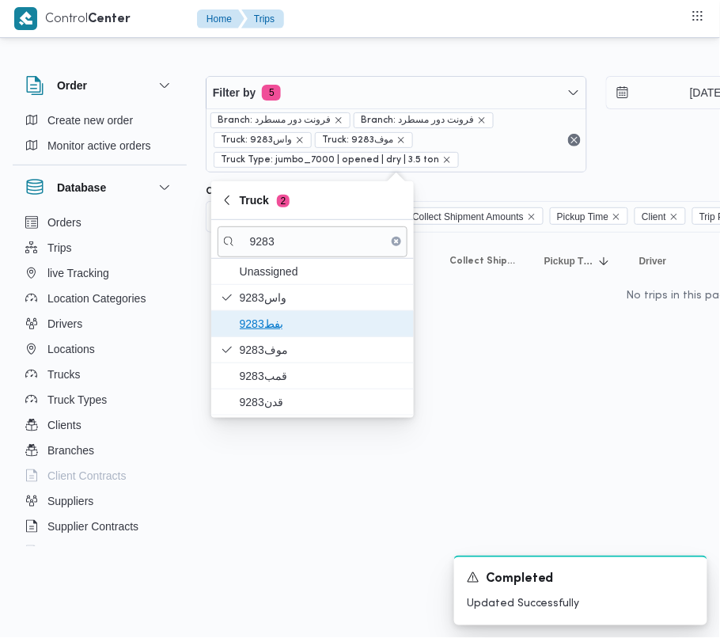
click at [257, 321] on span "9283بفط" at bounding box center [322, 323] width 165 height 19
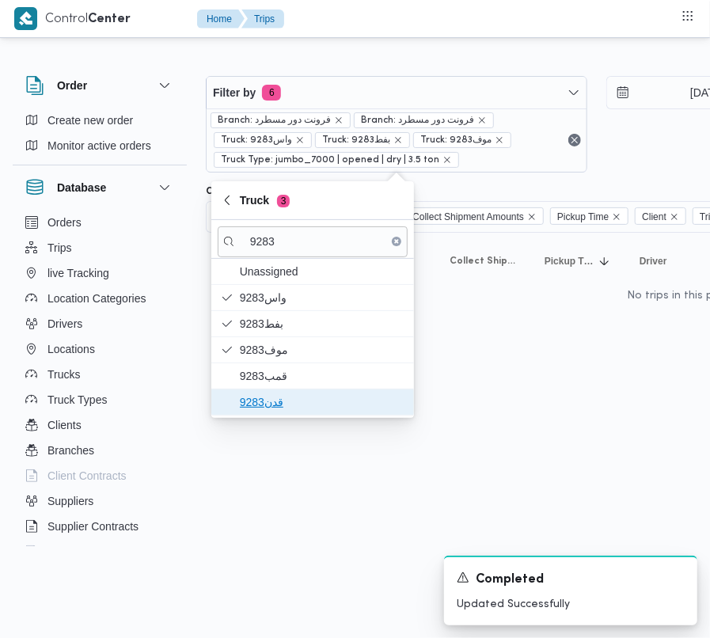
click at [269, 391] on span "قدن9283" at bounding box center [313, 401] width 190 height 25
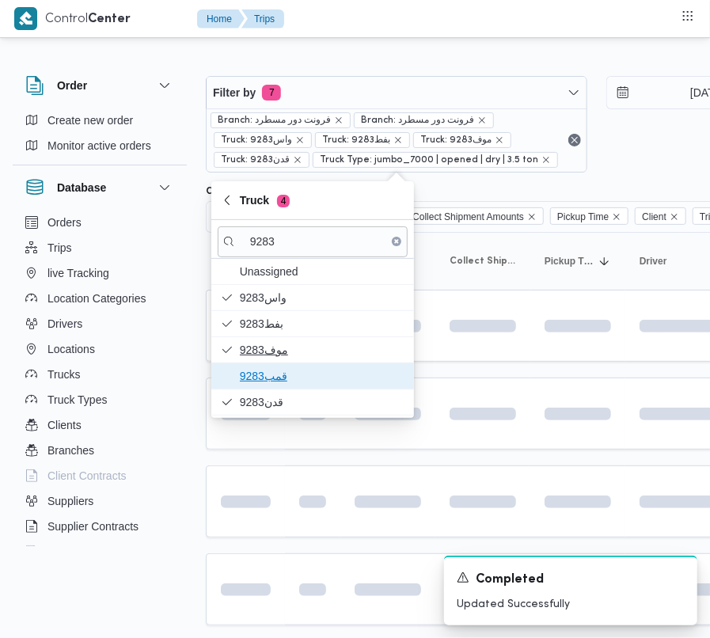
click at [245, 378] on span "قمب9283" at bounding box center [322, 376] width 165 height 19
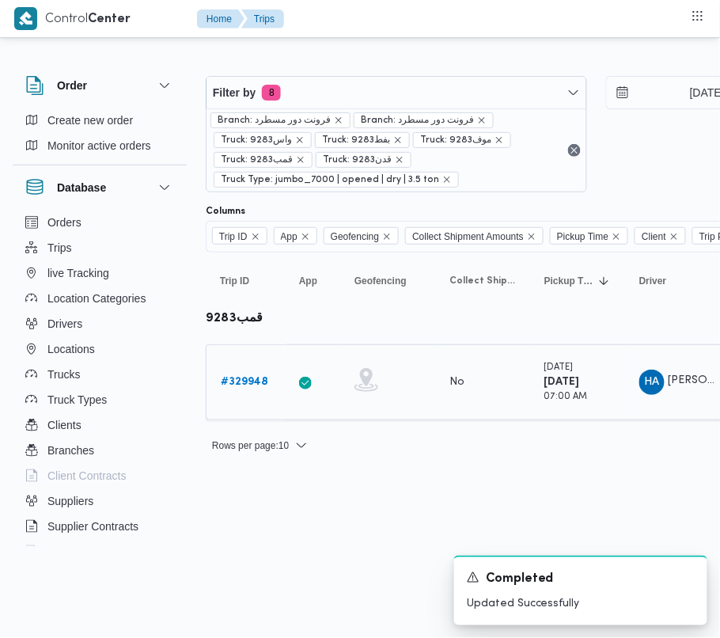
click at [242, 385] on b "# 329948" at bounding box center [244, 382] width 47 height 10
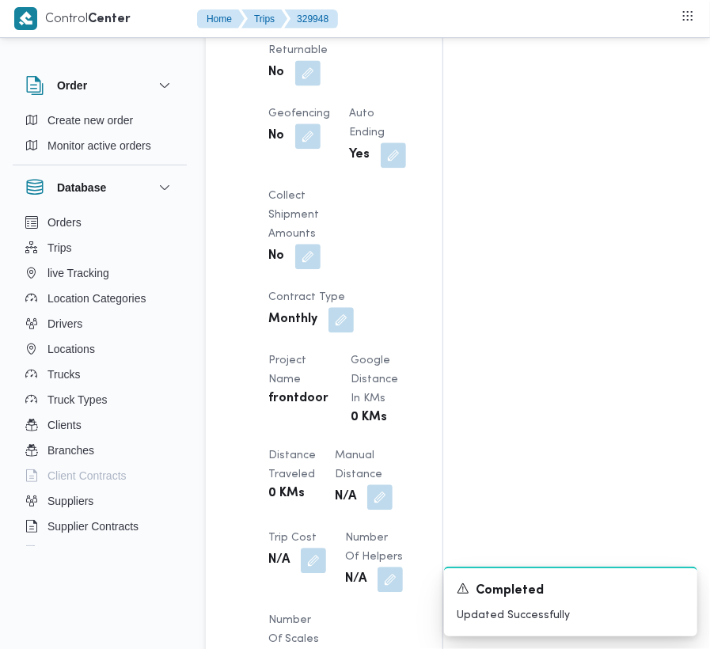
scroll to position [2673, 0]
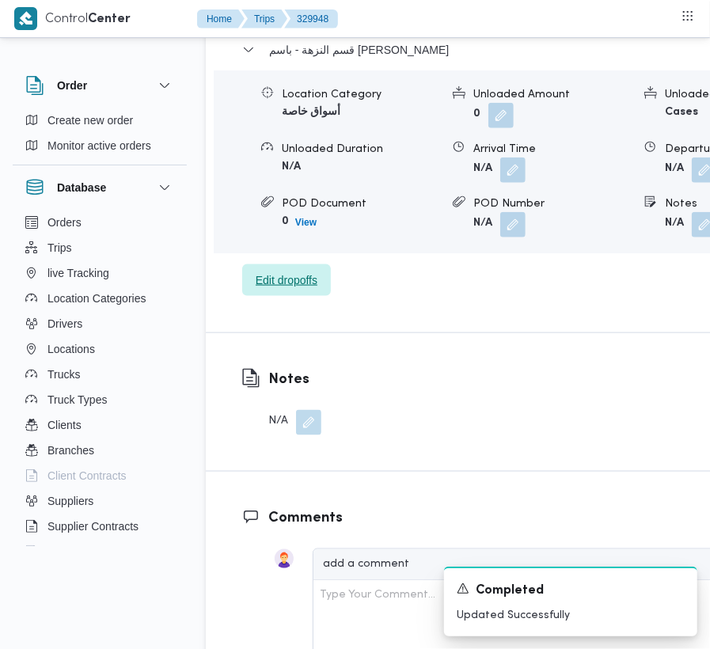
click at [302, 264] on span "Edit dropoffs" at bounding box center [286, 280] width 89 height 32
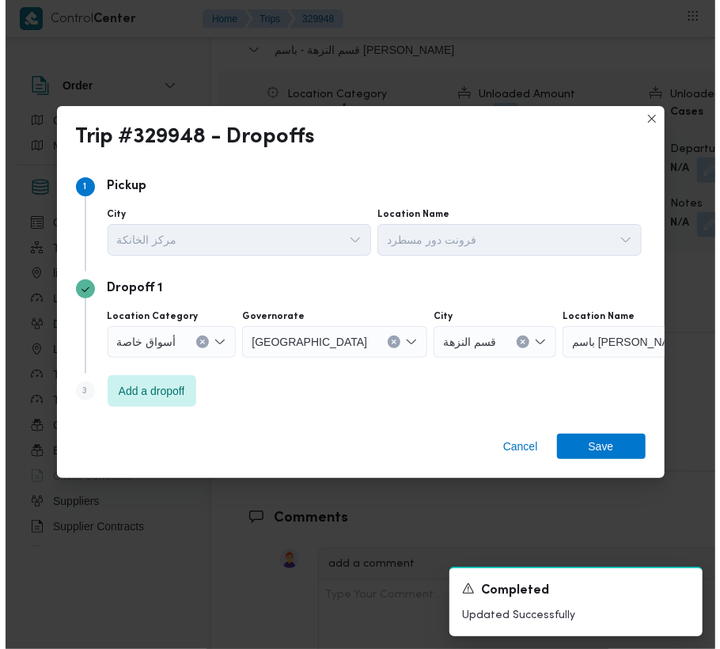
scroll to position [2610, 0]
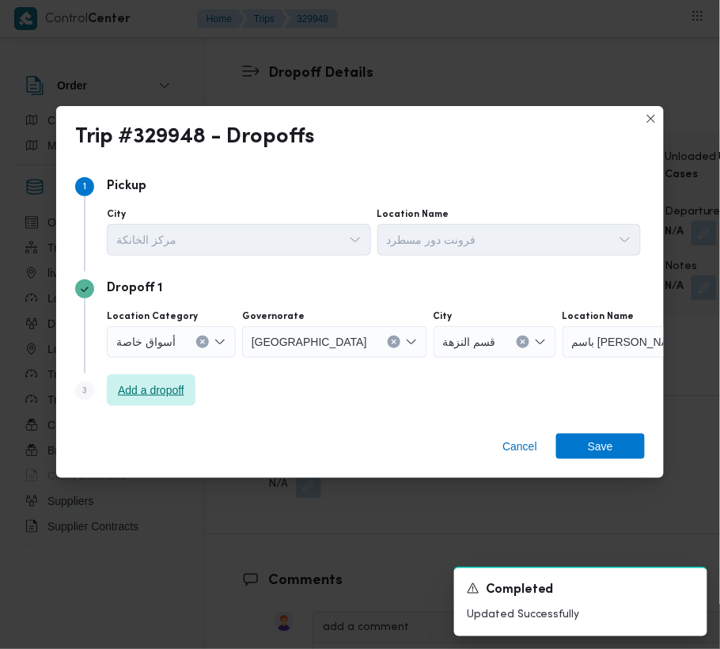
click at [154, 386] on span "Add a dropoff" at bounding box center [151, 390] width 66 height 19
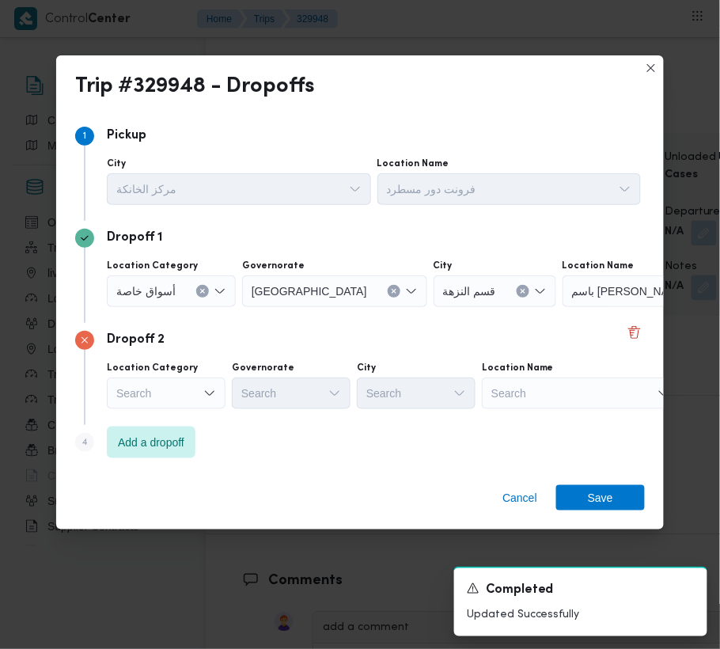
drag, startPoint x: 480, startPoint y: 393, endPoint x: 520, endPoint y: 399, distance: 40.8
click at [481, 393] on div "Location Category Search Governorate Search City Search Location Name Search" at bounding box center [374, 386] width 541 height 54
click at [568, 307] on div "Search" at bounding box center [662, 291] width 198 height 32
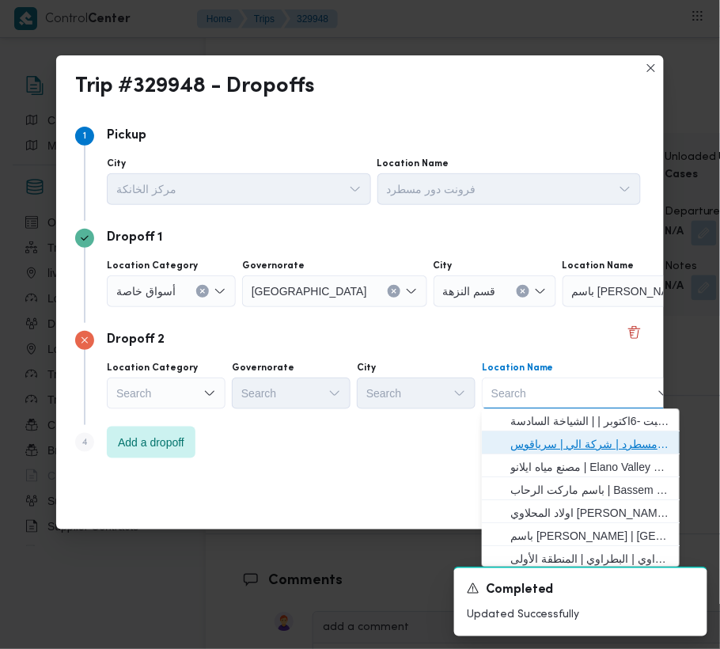
click at [575, 447] on span "فرونت دور مسطرد | شركة الي | سرياقوس" at bounding box center [591, 444] width 160 height 19
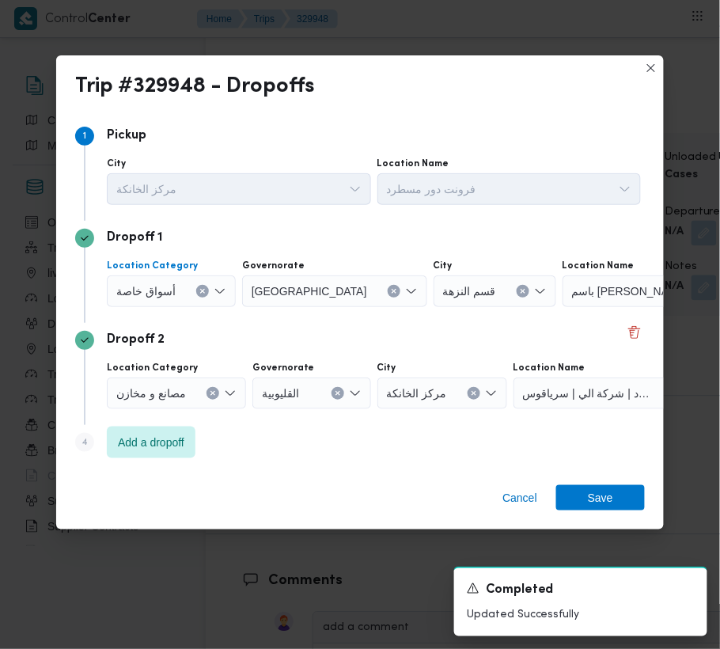
click at [165, 282] on span "أسواق خاصة" at bounding box center [145, 290] width 59 height 17
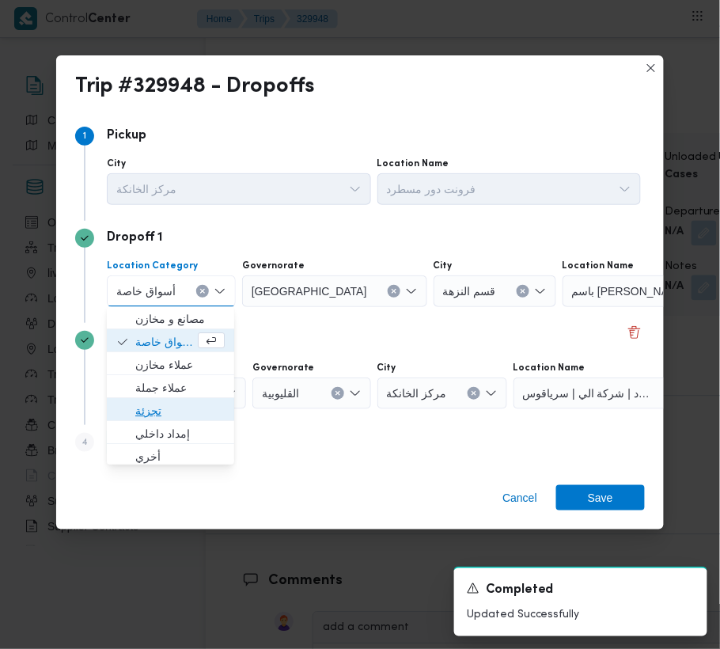
click at [168, 416] on span "تجزئة" at bounding box center [179, 411] width 89 height 19
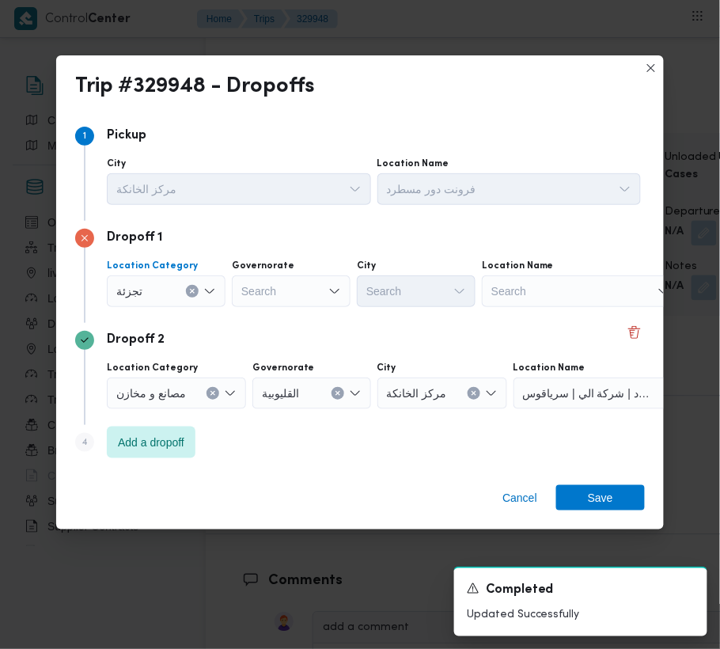
click at [261, 292] on div "Search" at bounding box center [291, 291] width 119 height 32
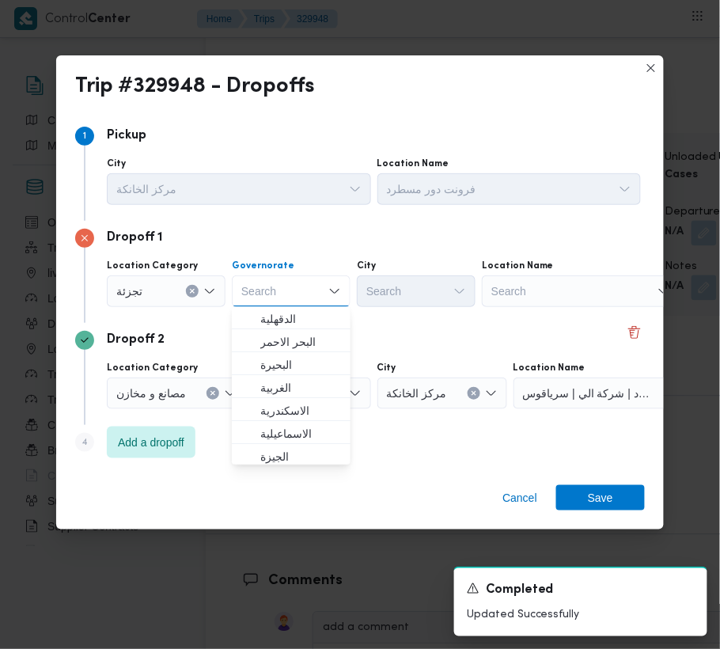
paste input "[GEOGRAPHIC_DATA]"
type input "[GEOGRAPHIC_DATA]"
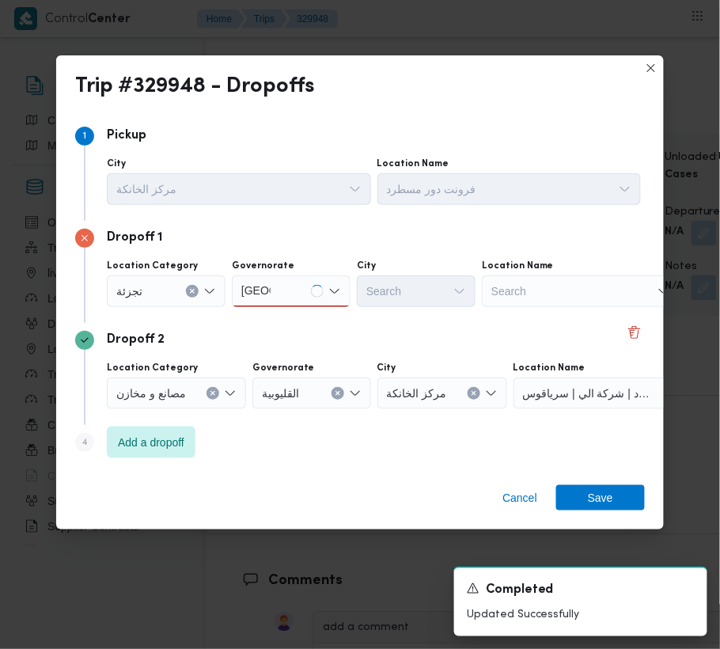
click at [282, 291] on div "[GEOGRAPHIC_DATA] [GEOGRAPHIC_DATA]" at bounding box center [291, 291] width 119 height 32
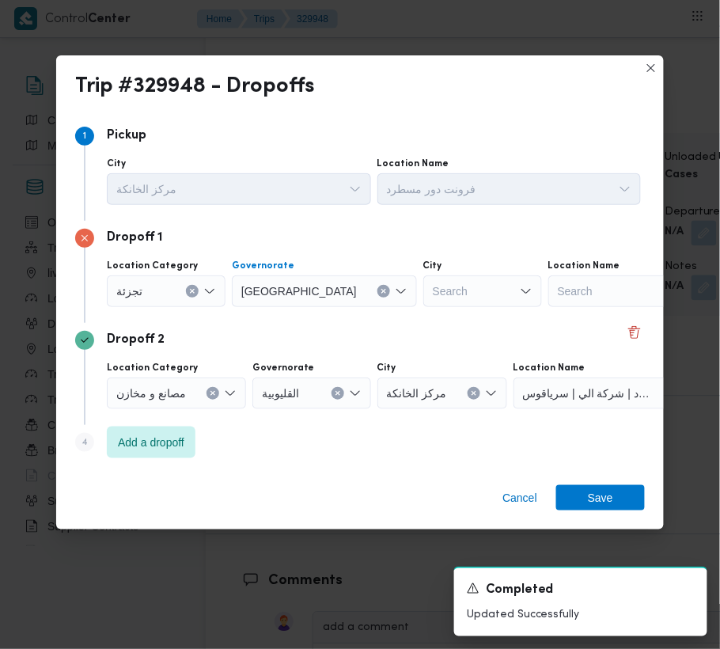
click at [360, 288] on div at bounding box center [364, 291] width 8 height 25
click at [445, 312] on div "Dropoff 1 Location Category تجزئة Governorate [GEOGRAPHIC_DATA] City Search Loc…" at bounding box center [360, 272] width 570 height 102
click at [424, 289] on div "Search" at bounding box center [483, 291] width 119 height 32
paste input "[GEOGRAPHIC_DATA]"
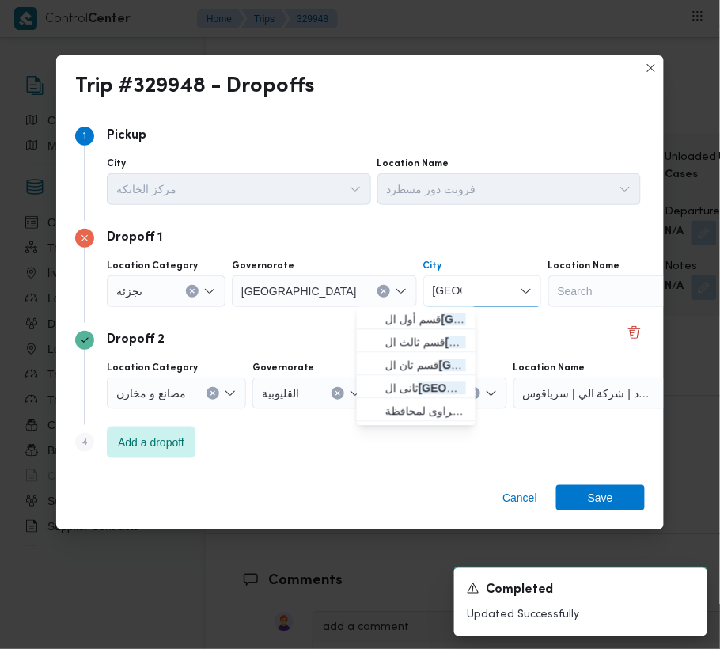
type input "[GEOGRAPHIC_DATA]"
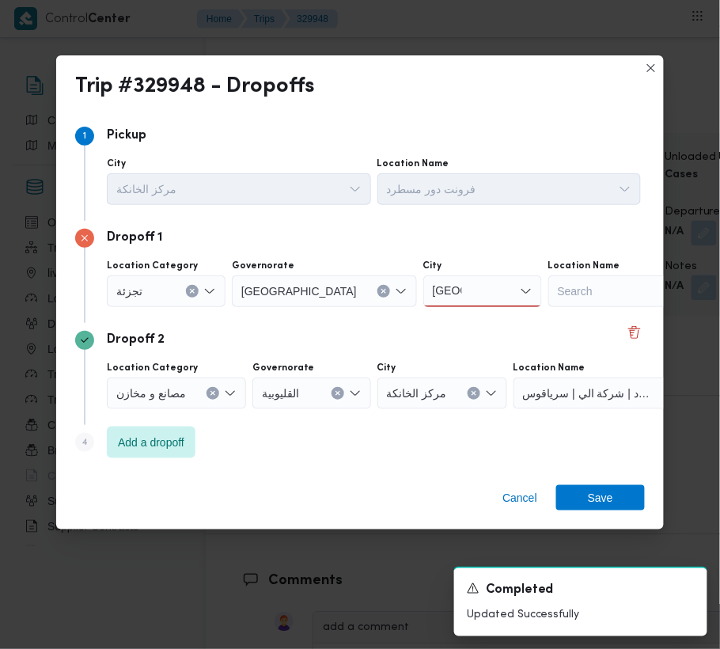
click at [234, 598] on div "Trip #329948 - Dropoffs Step 1 1 [GEOGRAPHIC_DATA] مركز الخانكة Location Name ف…" at bounding box center [360, 324] width 720 height 649
click at [424, 289] on div "[GEOGRAPHIC_DATA] [GEOGRAPHIC_DATA]" at bounding box center [483, 291] width 119 height 32
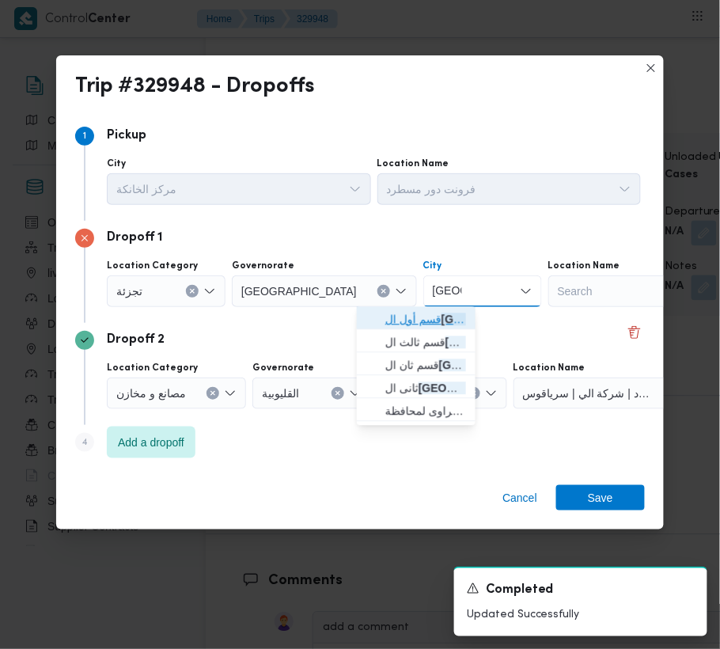
click at [403, 320] on span "قسم أول ال قاهرة الجديدة" at bounding box center [426, 319] width 81 height 19
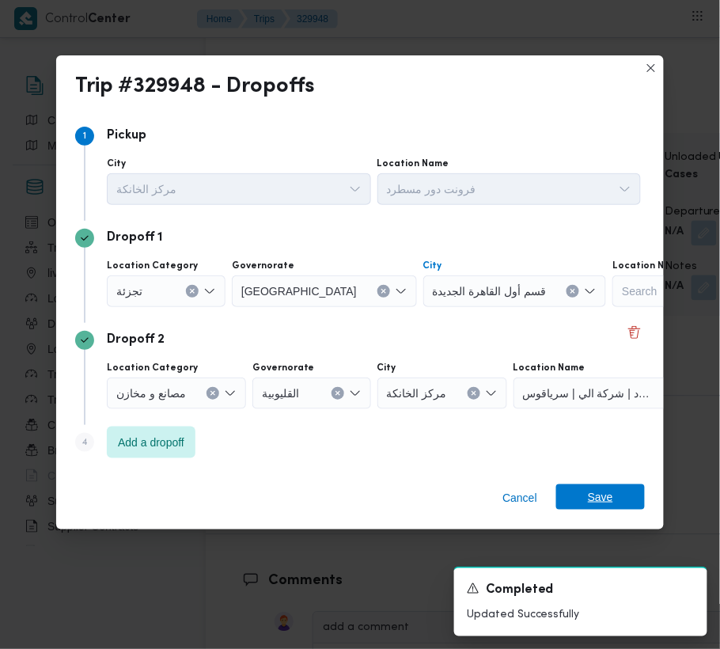
drag, startPoint x: 617, startPoint y: 514, endPoint x: 608, endPoint y: 494, distance: 22.0
click at [618, 513] on div "Cancel Save" at bounding box center [360, 501] width 608 height 57
drag, startPoint x: 608, startPoint y: 494, endPoint x: 30, endPoint y: 556, distance: 581.2
click at [606, 494] on span "Save" at bounding box center [600, 497] width 25 height 25
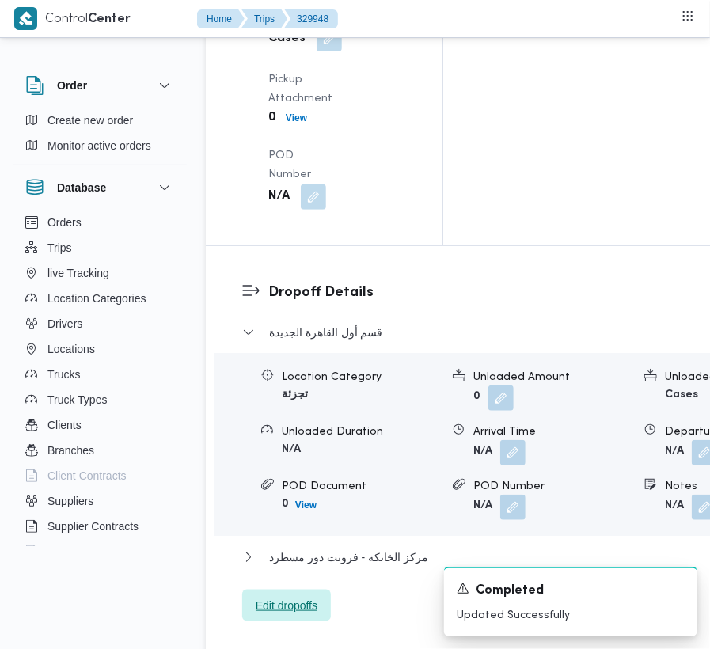
scroll to position [2322, 0]
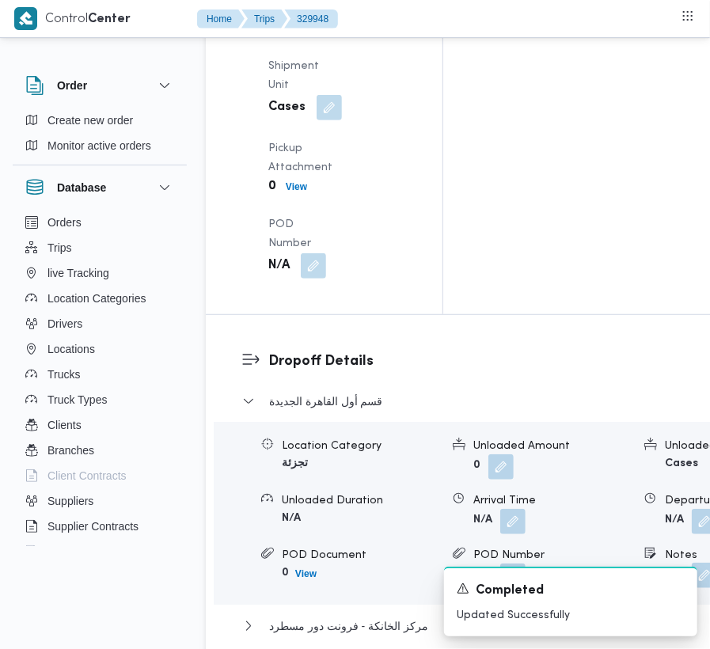
click at [692, 563] on button "button" at bounding box center [704, 575] width 25 height 25
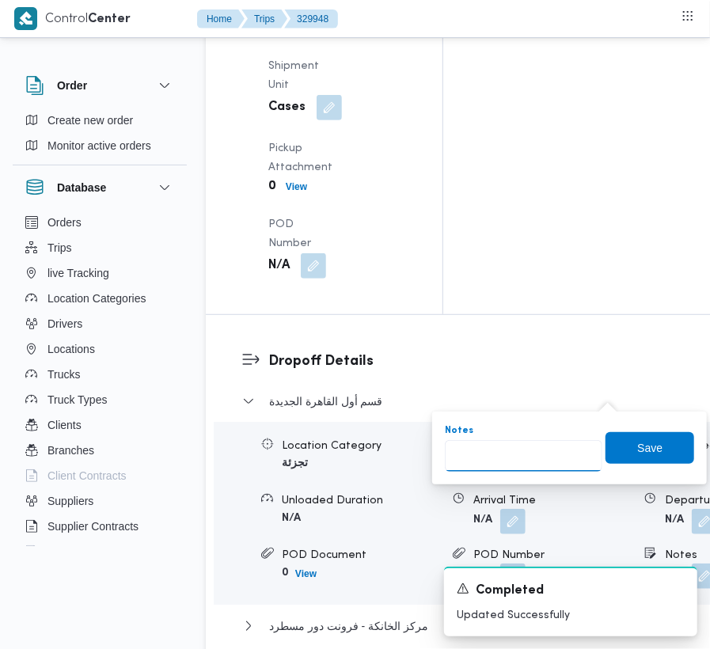
drag, startPoint x: 561, startPoint y: 440, endPoint x: 572, endPoint y: 454, distance: 16.9
click at [560, 441] on input "Notes" at bounding box center [524, 456] width 158 height 32
paste input "تجمع"
type input "تجمع"
click at [644, 444] on span "Save" at bounding box center [649, 447] width 25 height 19
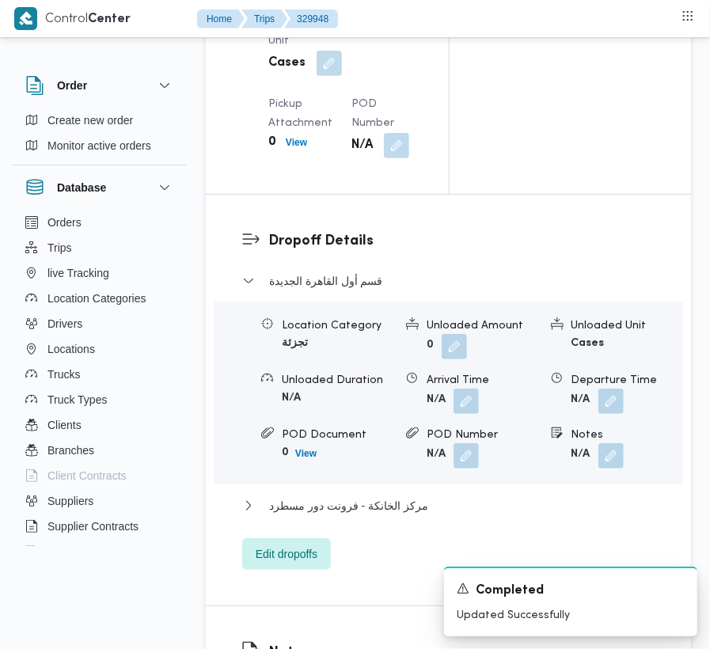
scroll to position [1754, 0]
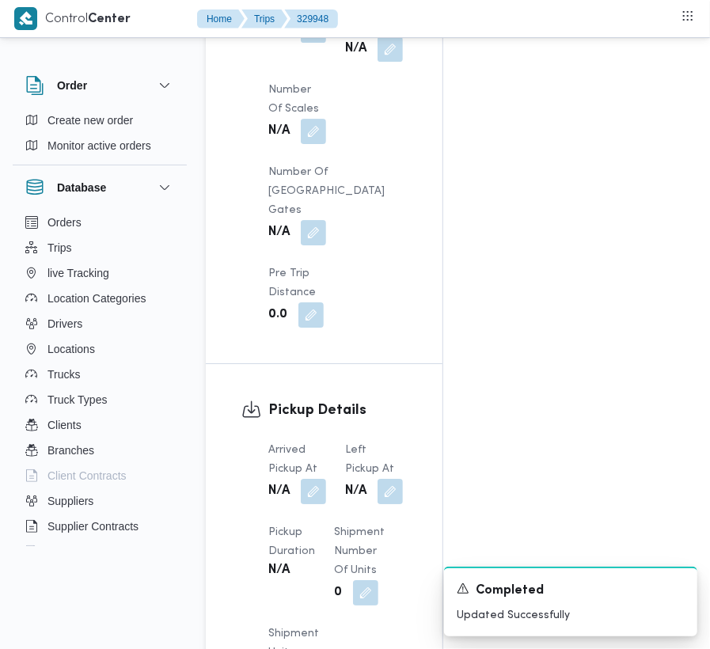
click at [408, 431] on div "Arrived Pickup At N/A Left Pickup At N/A Pickup Duration N/A Shipment Number of…" at bounding box center [338, 643] width 158 height 424
click at [394, 431] on div "Arrived Pickup At N/A Left Pickup At N/A Pickup Duration N/A Shipment Number of…" at bounding box center [338, 643] width 158 height 424
click at [394, 478] on button "button" at bounding box center [390, 490] width 25 height 25
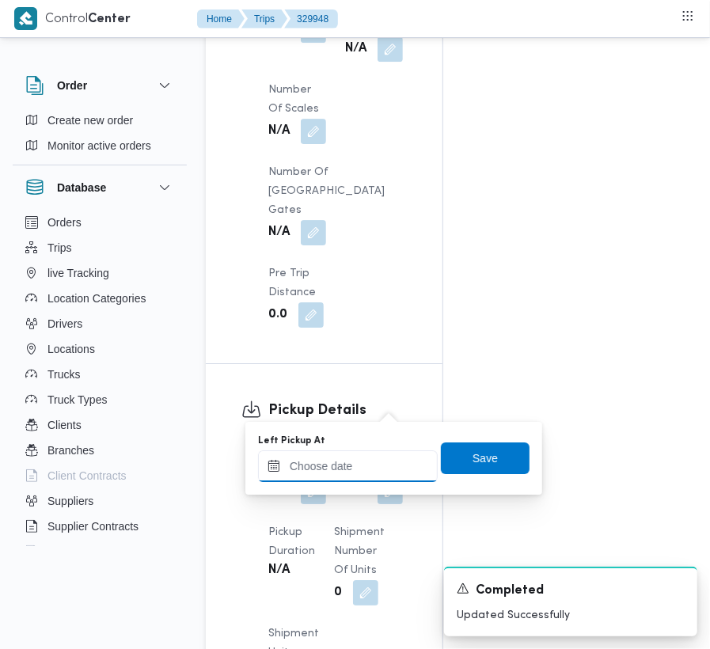
click at [382, 472] on input "Left Pickup At" at bounding box center [348, 466] width 180 height 32
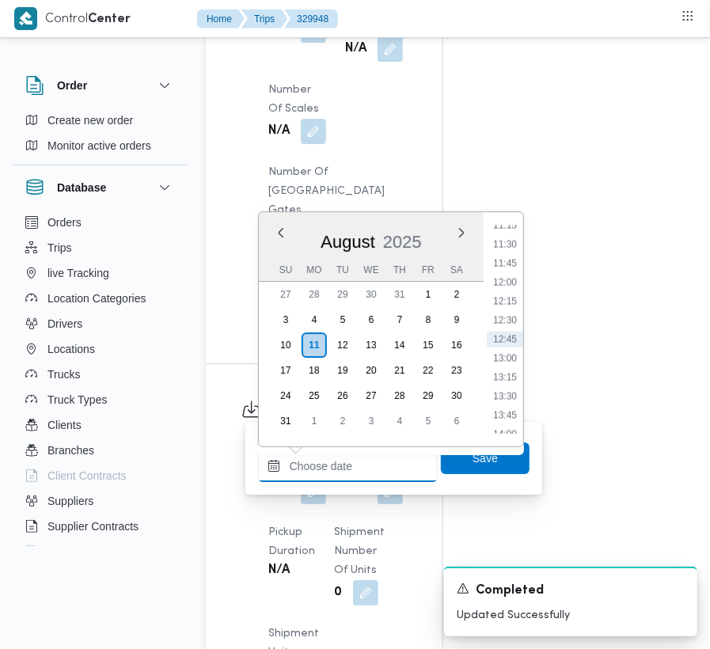
paste input "[DATE] 9:00"
type input "[DATE] 9:00"
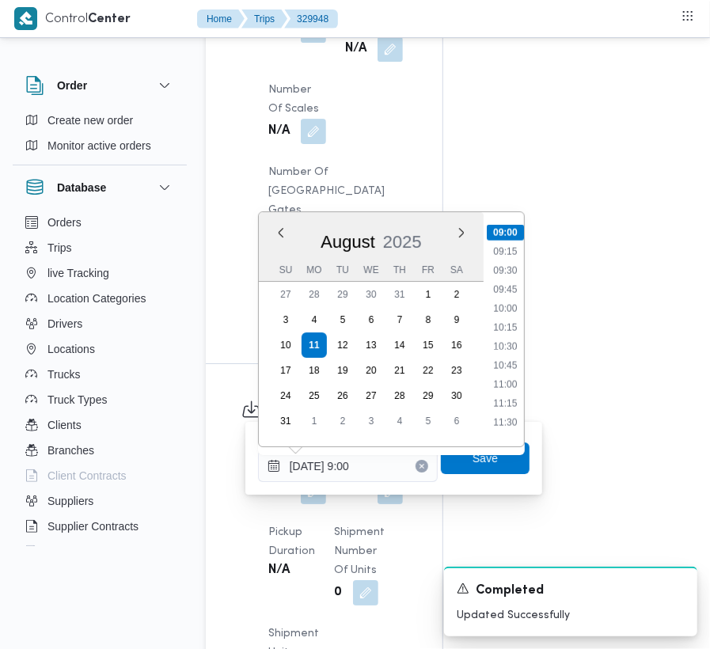
click at [502, 438] on div "Time 00:00 00:15 00:30 00:45 01:00 01:15 01:30 01:45 02:00 02:15 02:30 02:45 03…" at bounding box center [504, 329] width 40 height 234
click at [503, 458] on span "Save" at bounding box center [485, 458] width 89 height 32
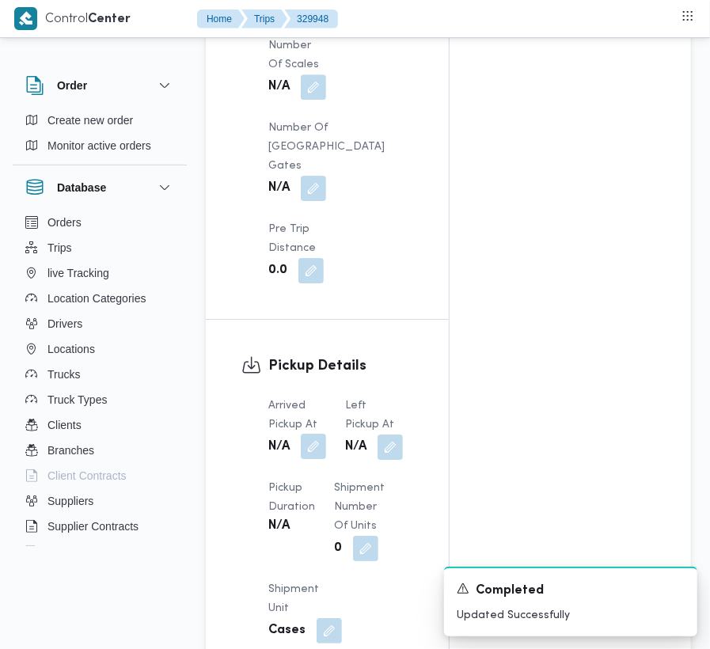
click at [313, 434] on button "button" at bounding box center [313, 446] width 25 height 25
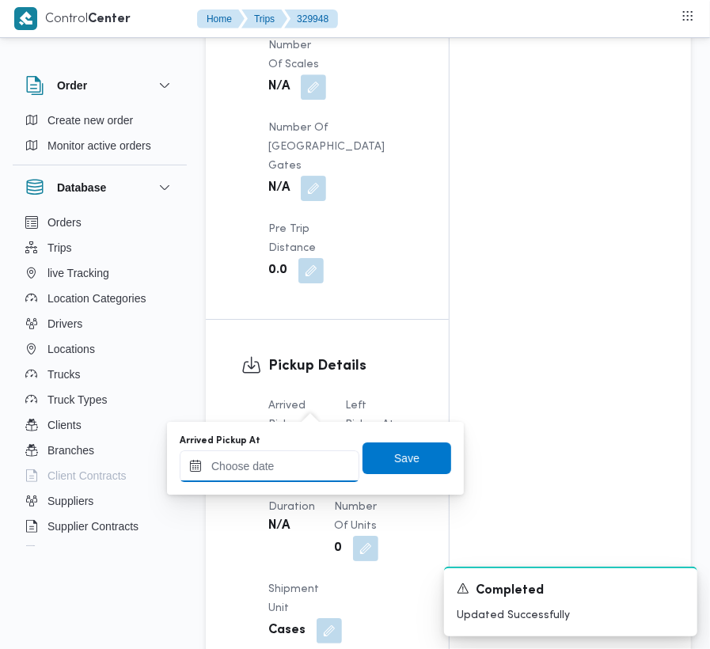
click at [302, 464] on input "Arrived Pickup At" at bounding box center [270, 466] width 180 height 32
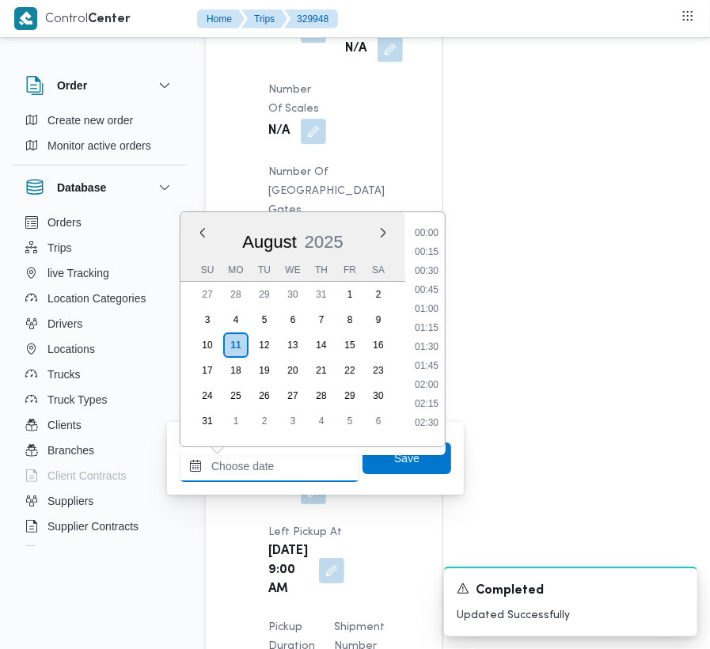
paste input "[DATE] 9:00"
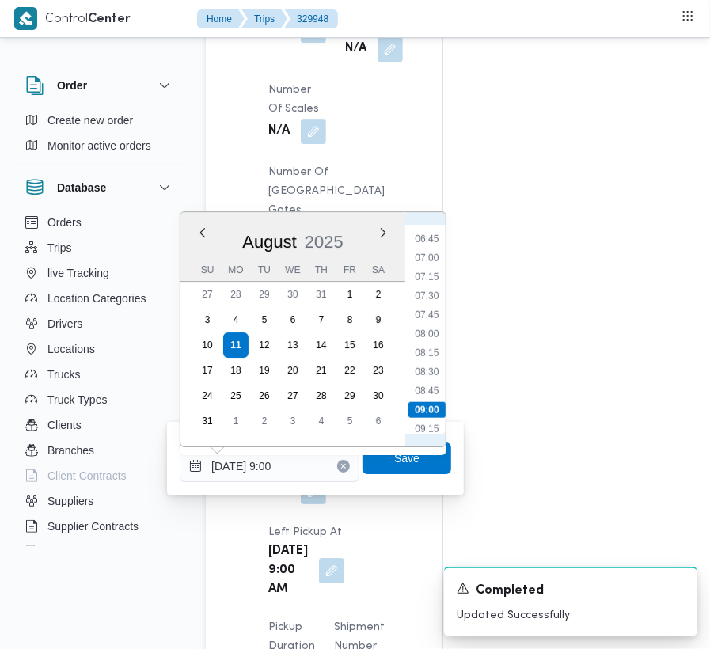
scroll to position [505, 0]
click at [425, 302] on li "07:30" at bounding box center [426, 298] width 36 height 16
type input "[DATE] 07:30"
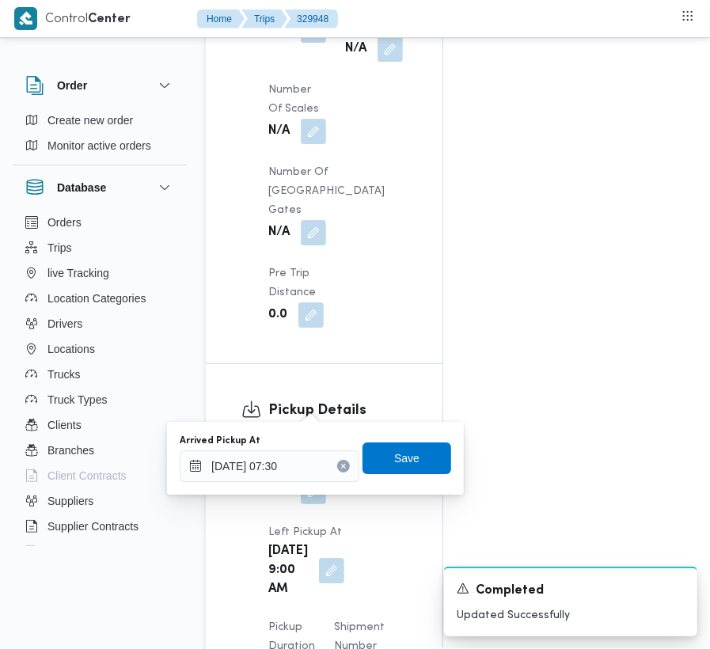
click at [396, 475] on div "Arrived Pickup At [DATE] 07:30 Save" at bounding box center [315, 458] width 275 height 51
click at [394, 465] on span "Save" at bounding box center [406, 457] width 25 height 19
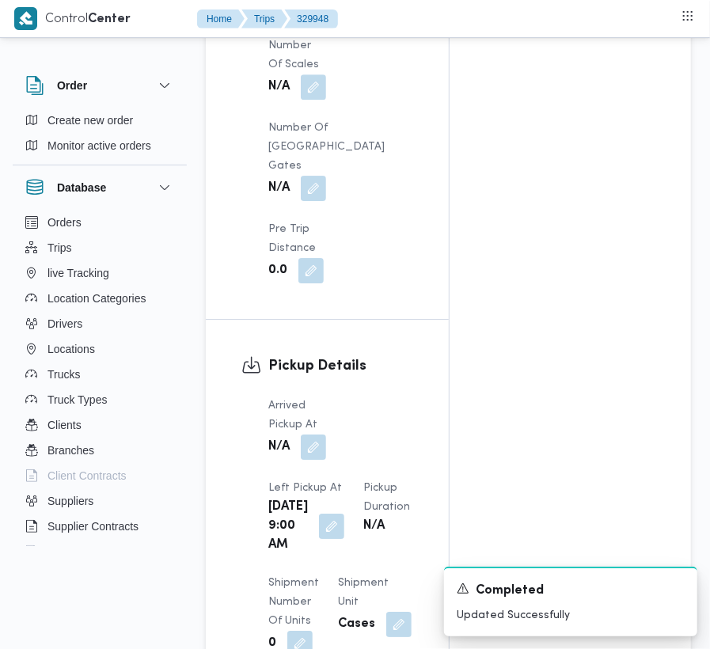
click at [438, 380] on div "Pickup Details Arrived Pickup At N/A Left Pickup At [GEOGRAPHIC_DATA][DATE] 9:0…" at bounding box center [327, 547] width 243 height 454
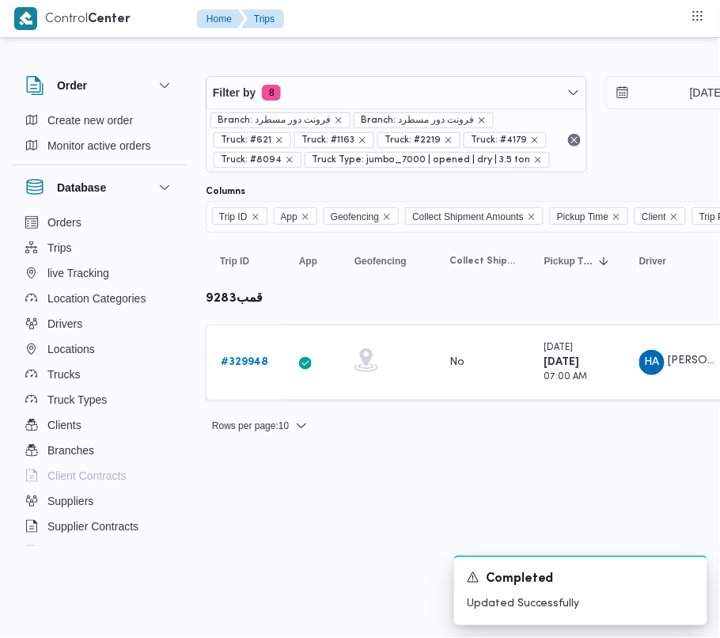
click at [399, 55] on div at bounding box center [681, 63] width 950 height 25
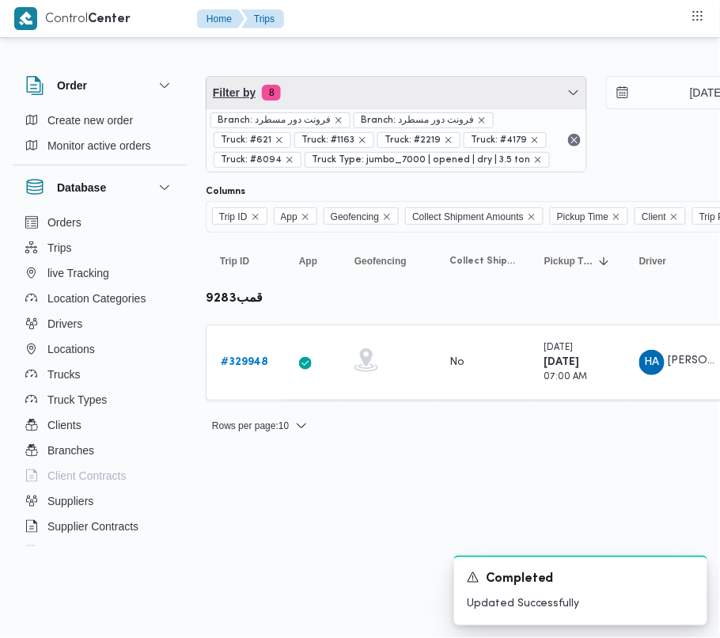
click at [404, 93] on span "Filter by 8" at bounding box center [397, 93] width 380 height 32
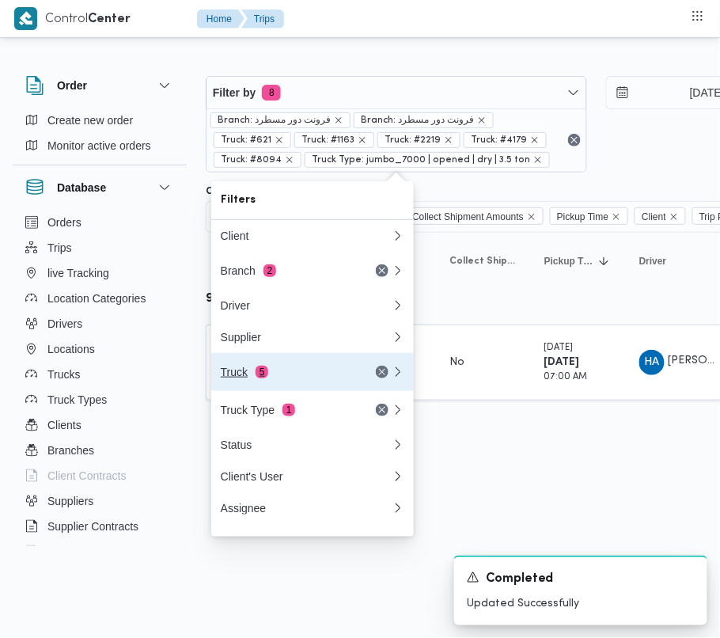
click at [295, 386] on div "Truck 5" at bounding box center [306, 372] width 190 height 38
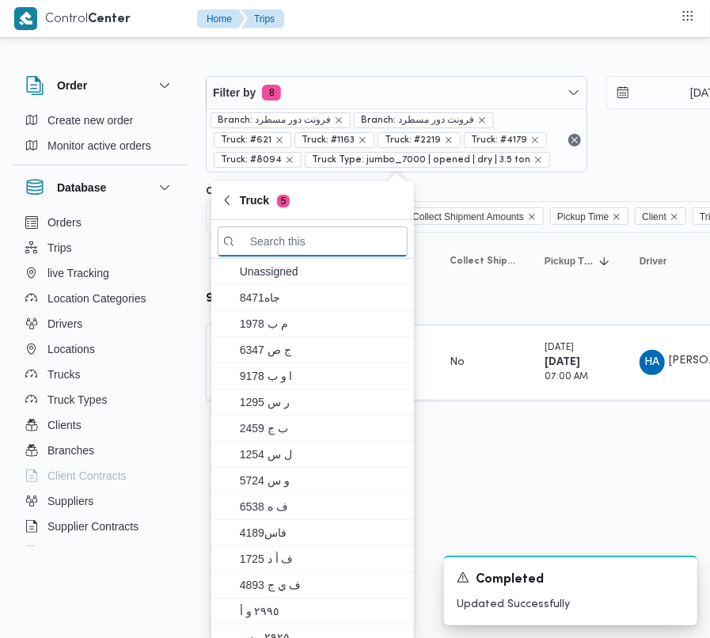
paste input "2419"
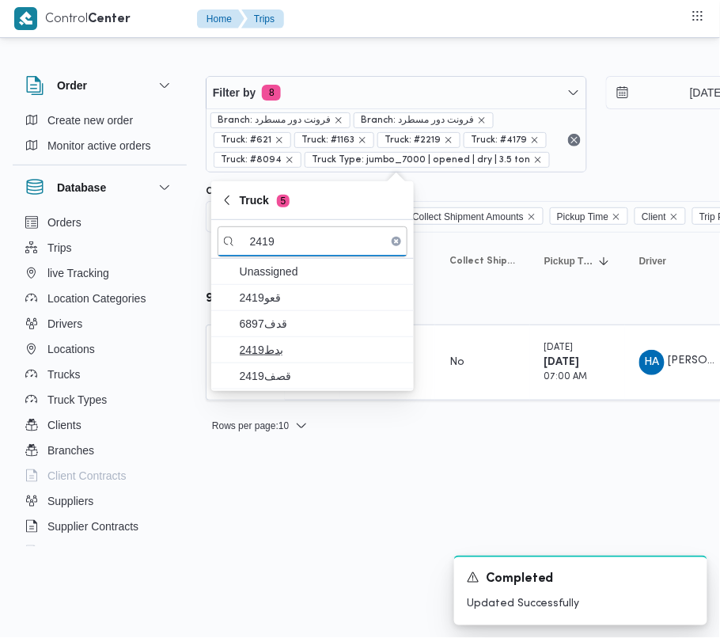
type input "2419"
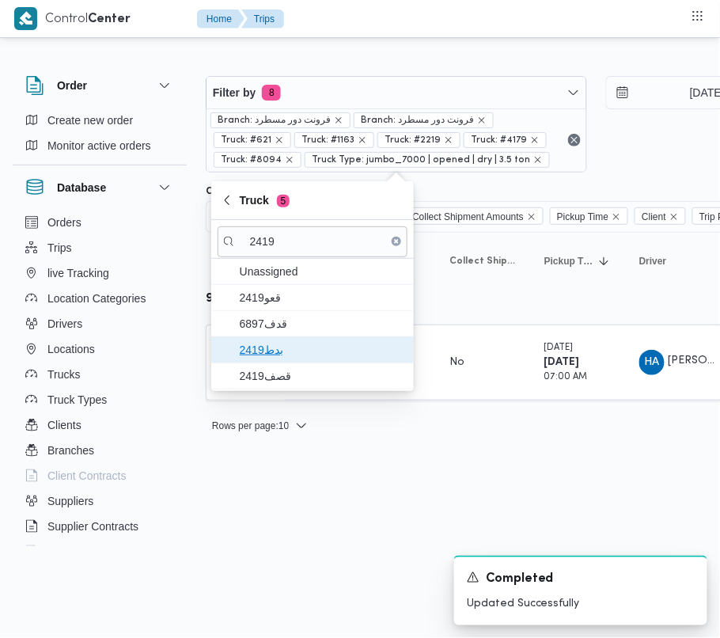
click at [288, 352] on span "بدط2419" at bounding box center [322, 349] width 165 height 19
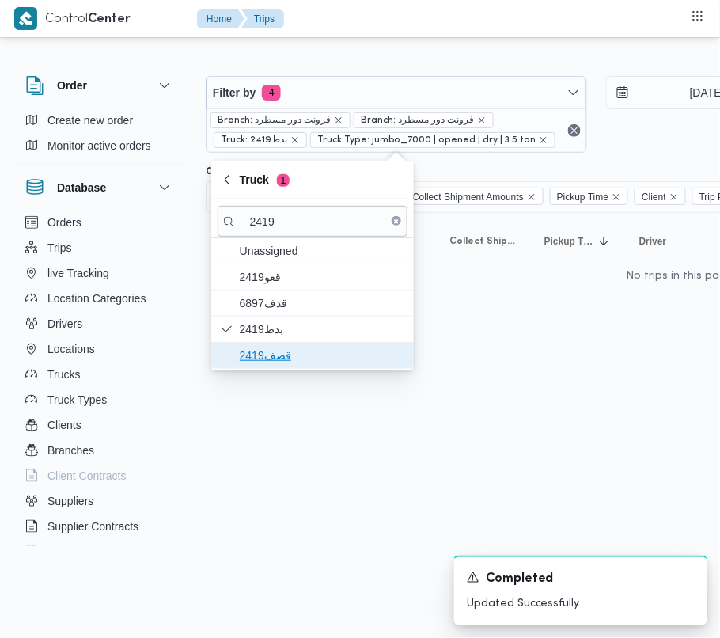
click at [283, 368] on span "قصف2419" at bounding box center [313, 355] width 190 height 25
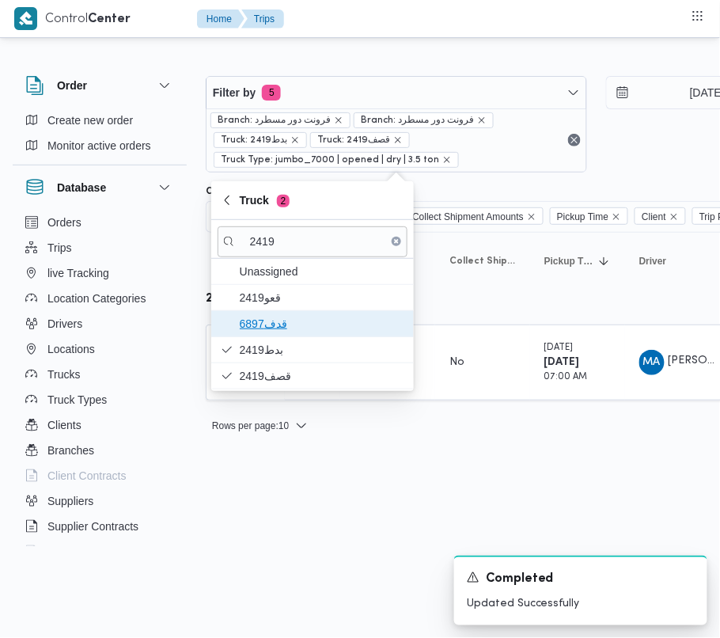
click at [292, 314] on span "6897قدف" at bounding box center [322, 323] width 165 height 19
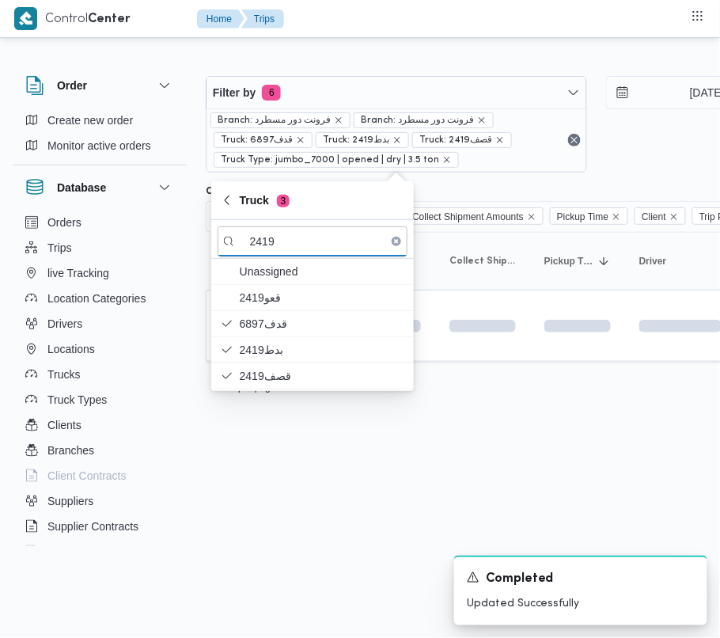
click at [289, 482] on html "Control Center Home Trips Order Create new order Monitor active orders Database…" at bounding box center [360, 319] width 720 height 638
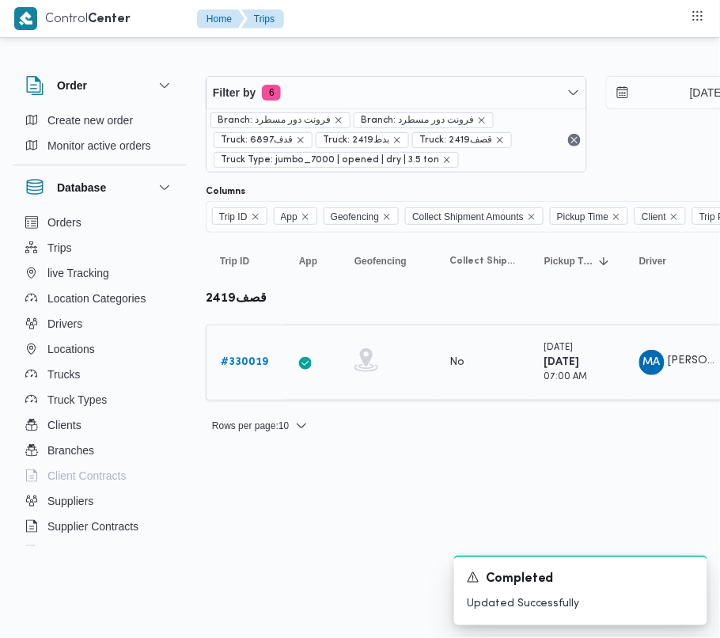
click at [255, 366] on b "# 330019" at bounding box center [244, 362] width 47 height 10
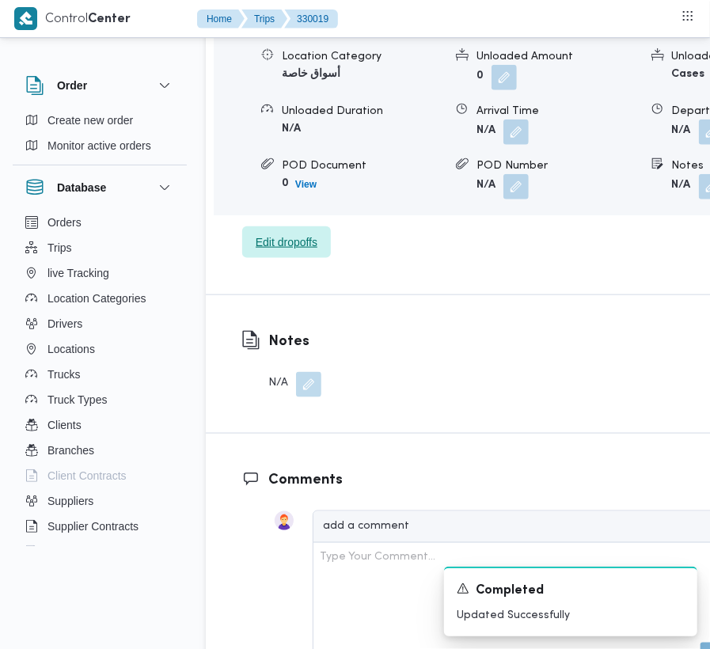
click at [295, 233] on span "Edit dropoffs" at bounding box center [287, 242] width 62 height 19
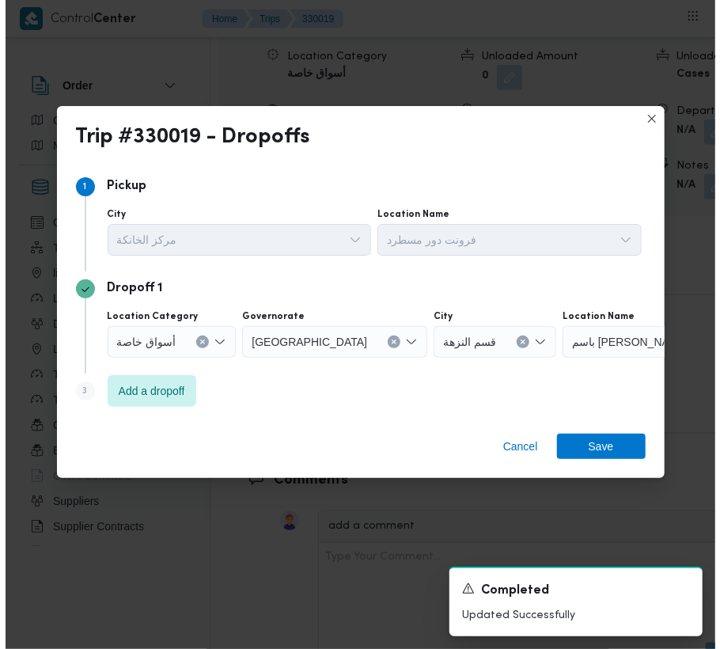
scroll to position [2686, 0]
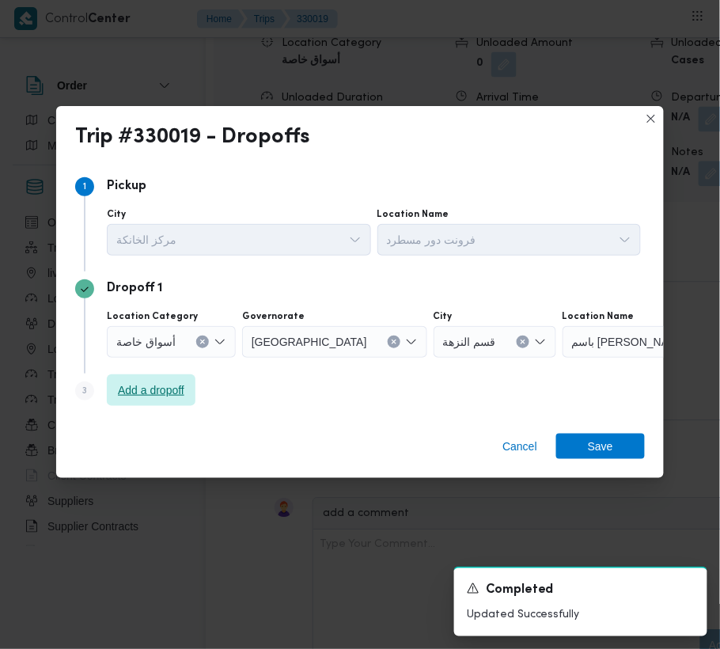
click at [177, 389] on span "Add a dropoff" at bounding box center [151, 390] width 66 height 19
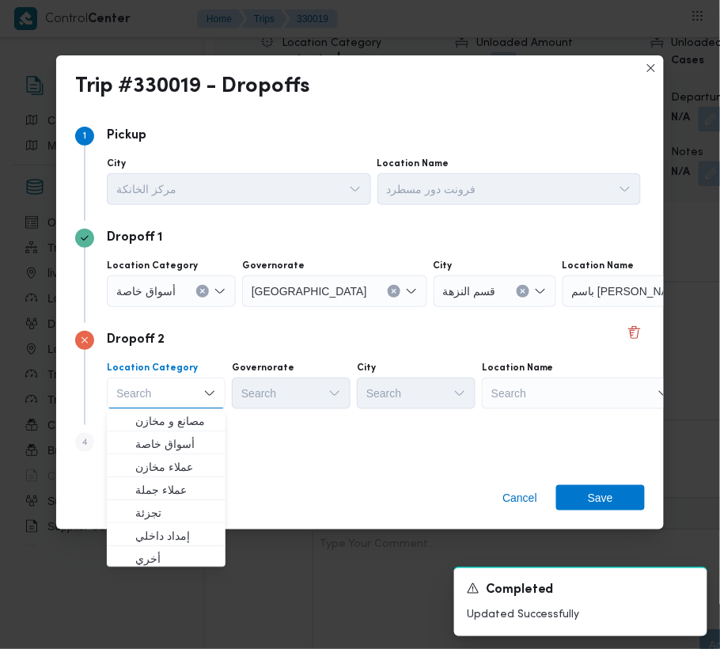
click at [563, 307] on div "Search" at bounding box center [662, 291] width 198 height 32
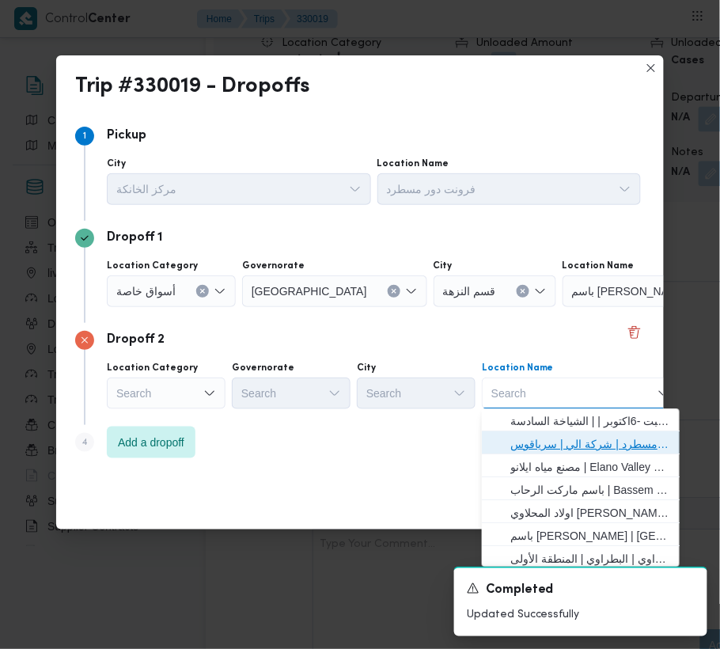
click at [576, 435] on span "فرونت دور مسطرد | شركة الي | سرياقوس" at bounding box center [591, 444] width 160 height 19
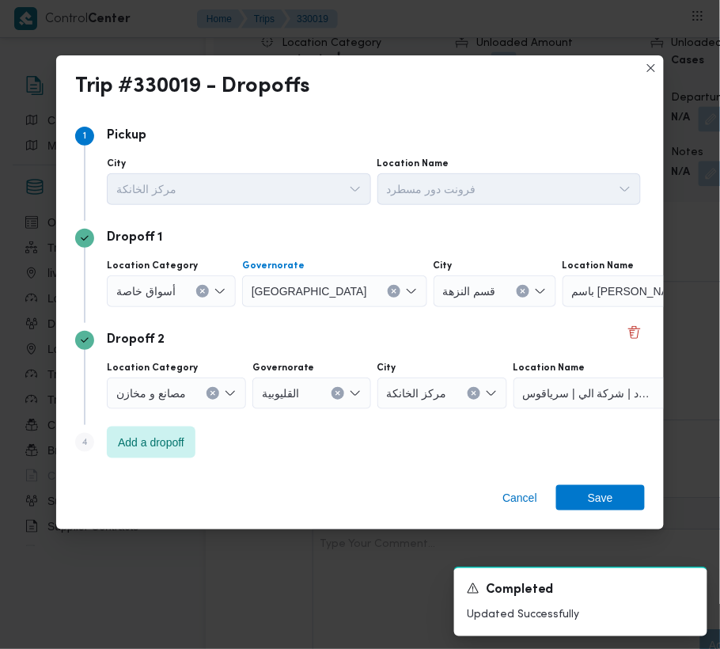
click at [388, 292] on button "Clear input" at bounding box center [394, 291] width 13 height 13
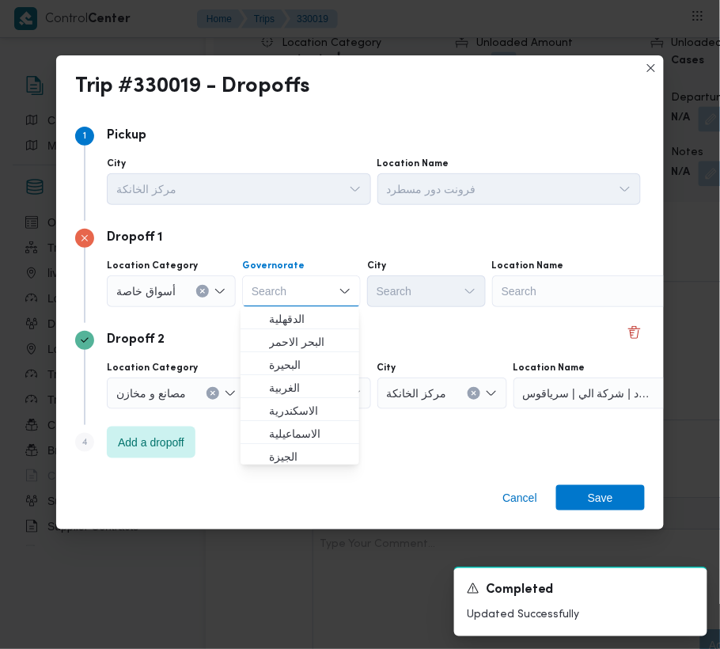
click at [543, 286] on div "Search" at bounding box center [591, 291] width 198 height 32
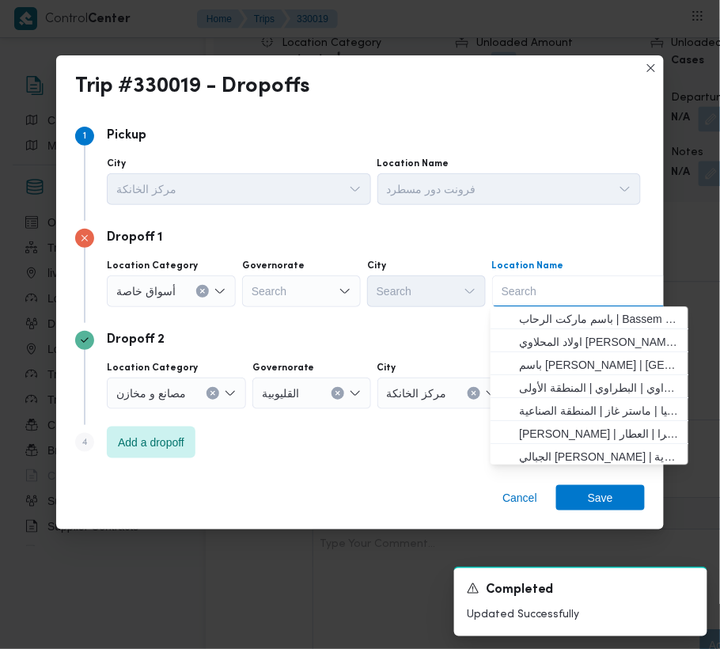
paste input "Carrefour Obour"
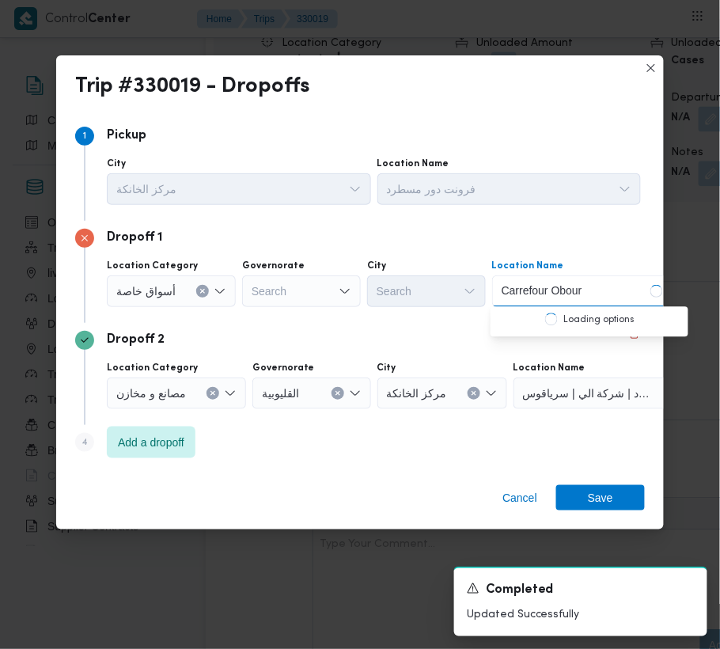
type input "Carrefour Obour"
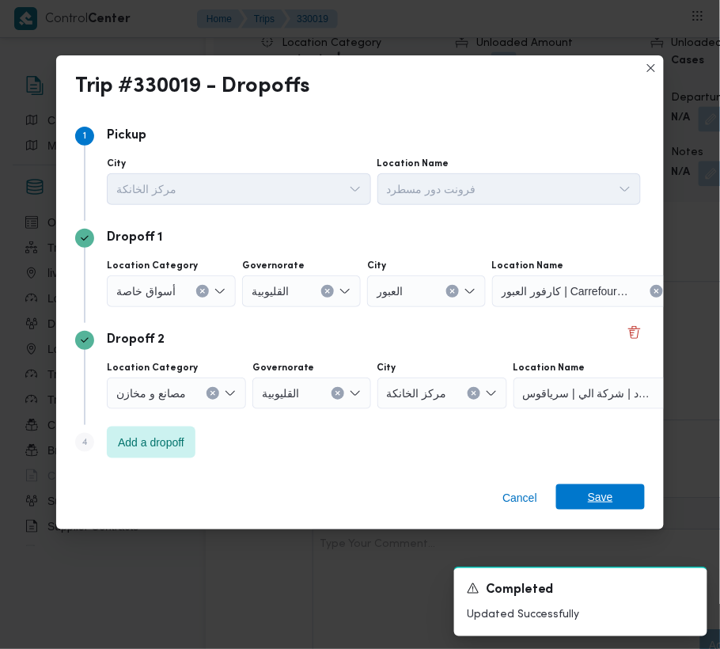
click at [599, 496] on span "Save" at bounding box center [600, 496] width 25 height 25
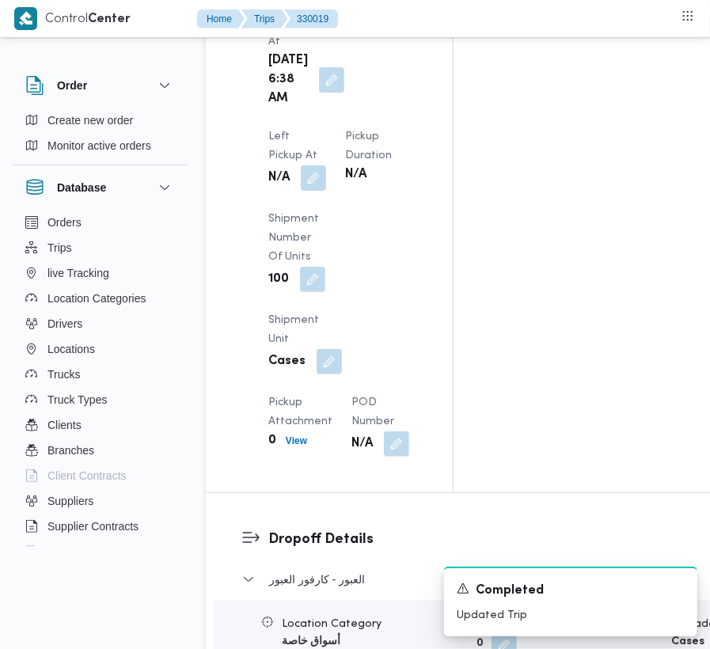
scroll to position [1837, 0]
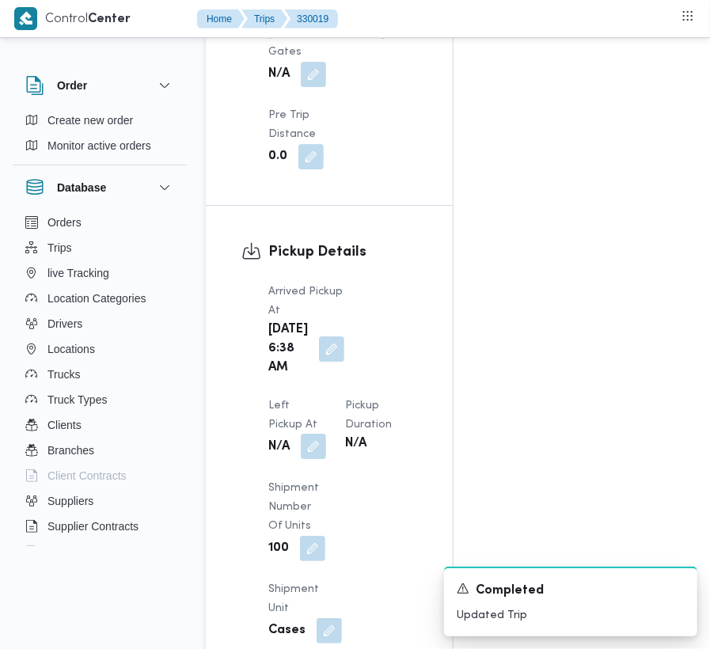
click at [326, 434] on button "button" at bounding box center [313, 446] width 25 height 25
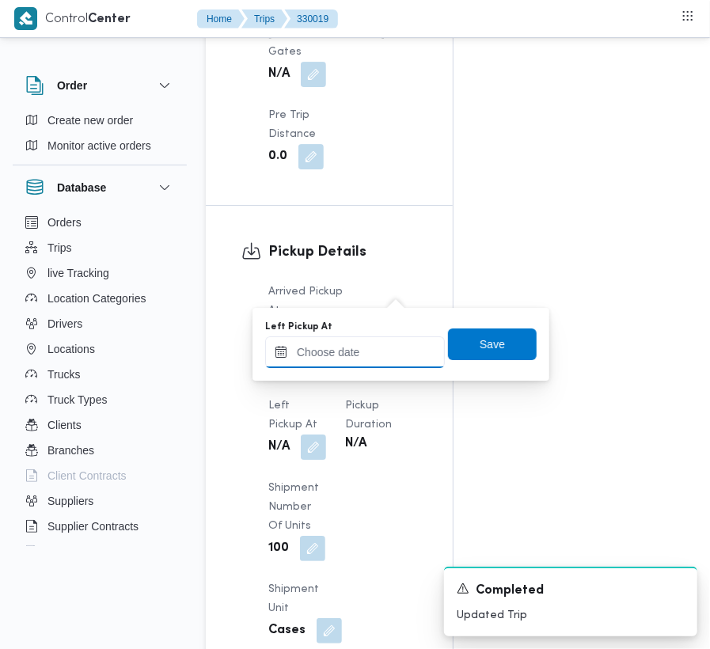
click at [368, 362] on input "Left Pickup At" at bounding box center [355, 352] width 180 height 32
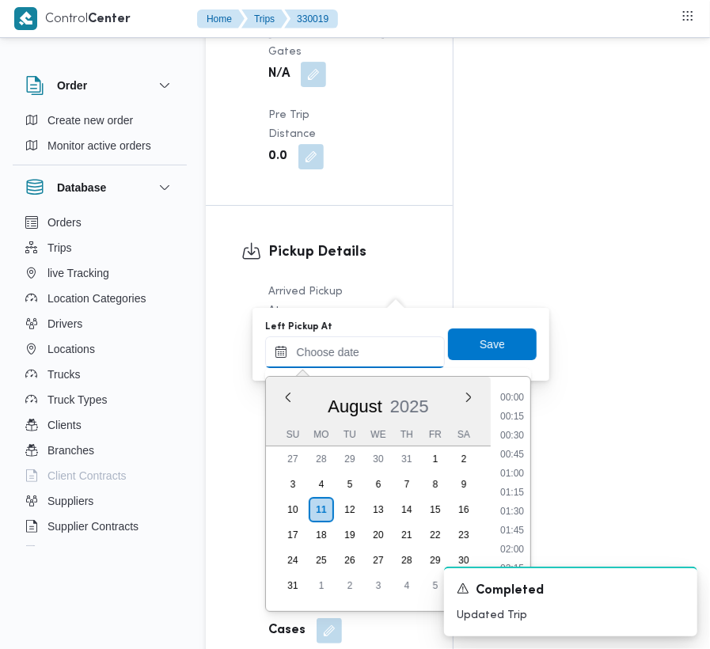
paste input "[DATE] 9:00"
click at [523, 443] on li "09:30" at bounding box center [512, 435] width 36 height 16
type input "[DATE] 09:30"
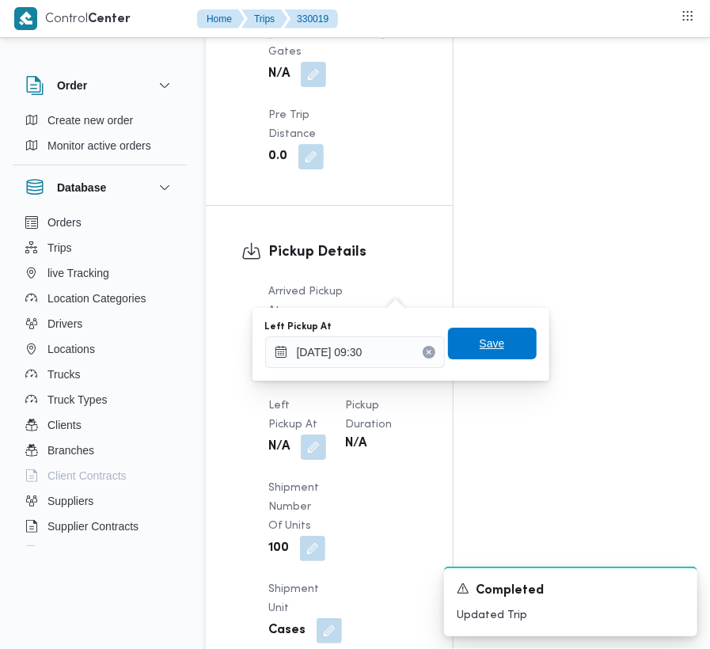
click at [494, 353] on span "Save" at bounding box center [492, 344] width 89 height 32
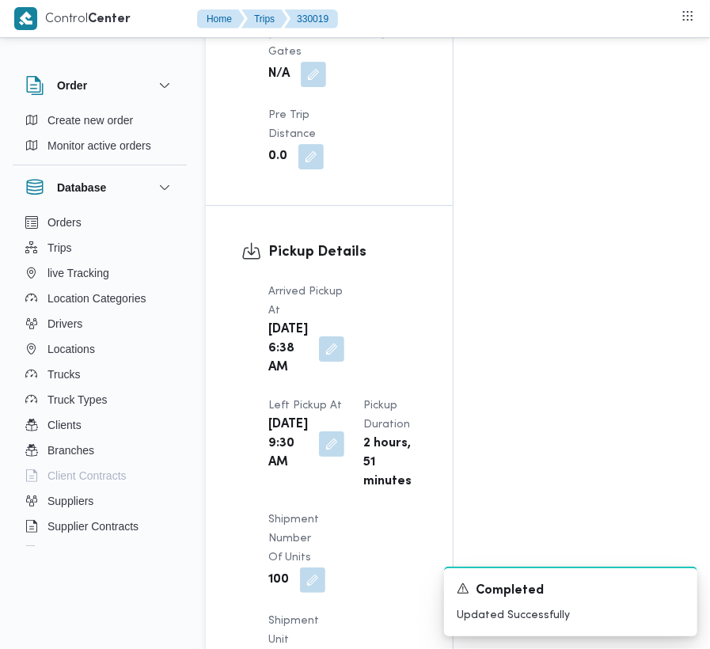
scroll to position [0, 0]
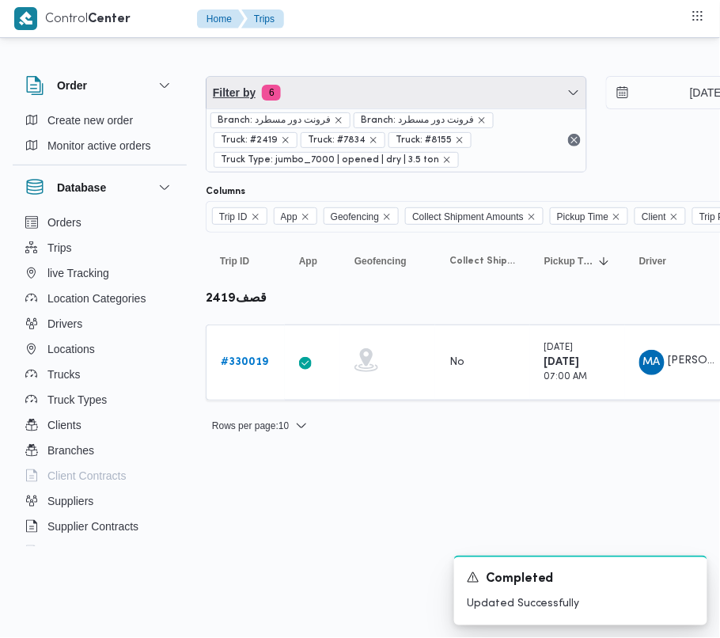
drag, startPoint x: 359, startPoint y: 89, endPoint x: 369, endPoint y: 127, distance: 40.1
click at [359, 89] on span "Filter by 6" at bounding box center [397, 93] width 380 height 32
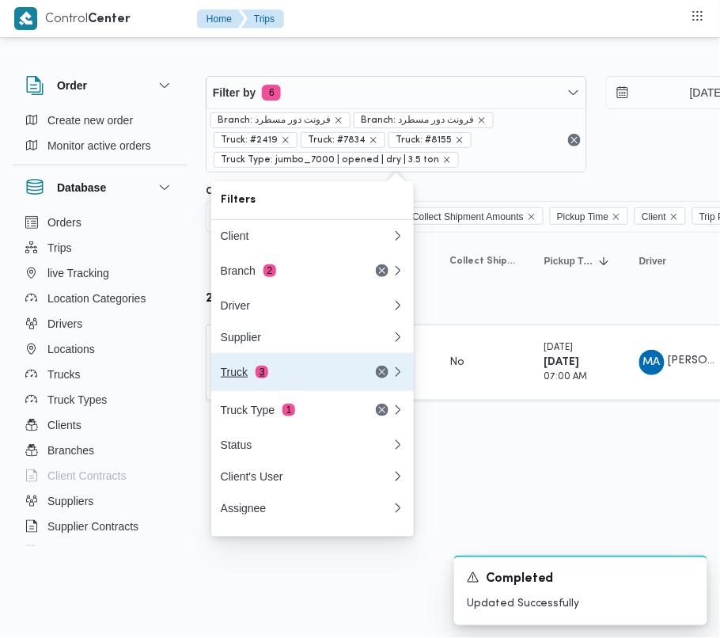
click at [327, 374] on div "Truck 3" at bounding box center [287, 372] width 133 height 13
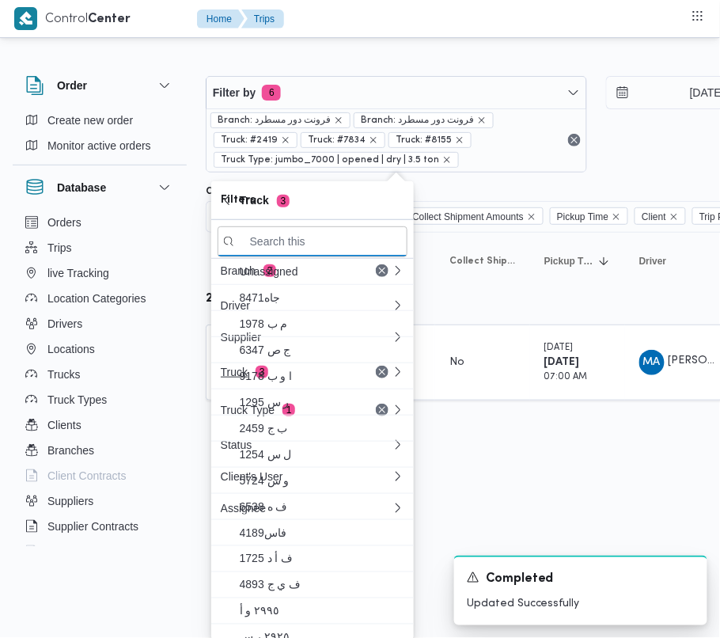
paste input "7952"
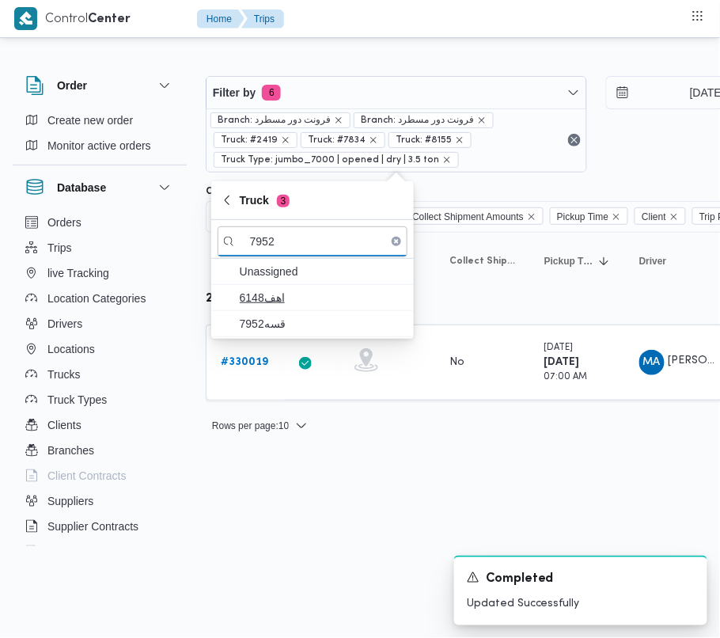
type input "7952"
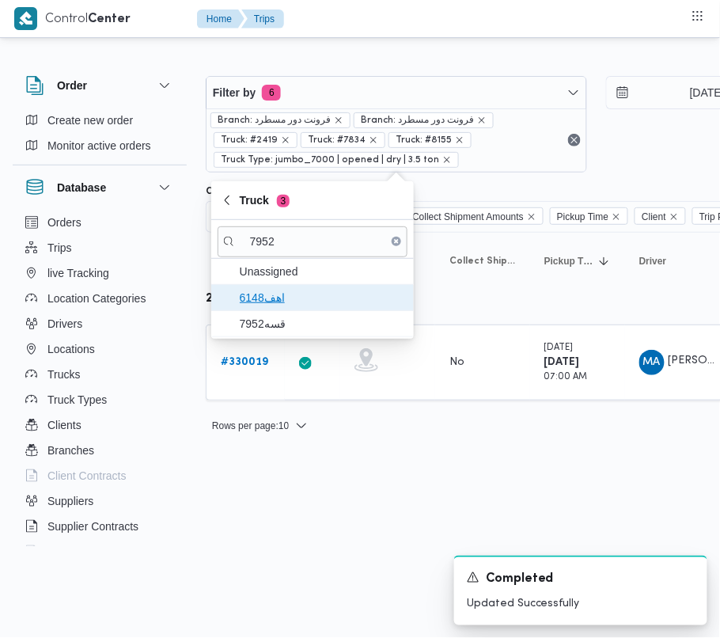
click at [286, 302] on span "اهف6148" at bounding box center [322, 297] width 165 height 19
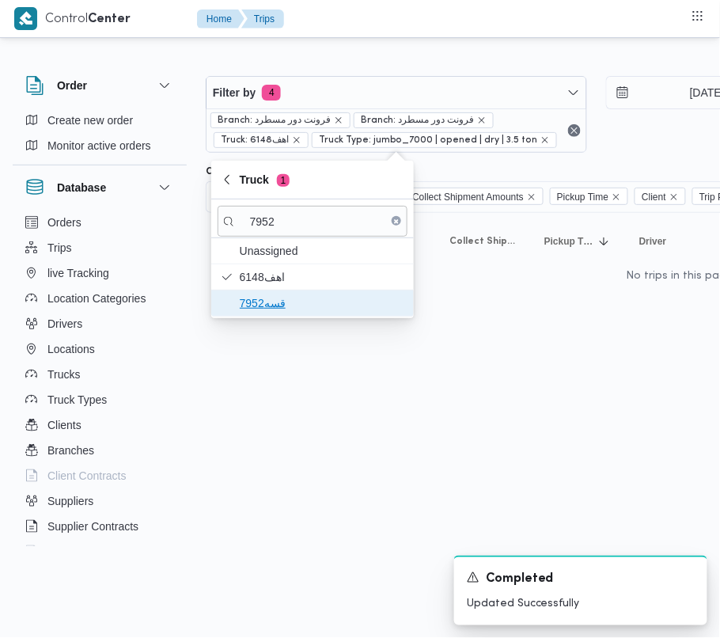
click at [268, 311] on span "قسه7952" at bounding box center [322, 303] width 165 height 19
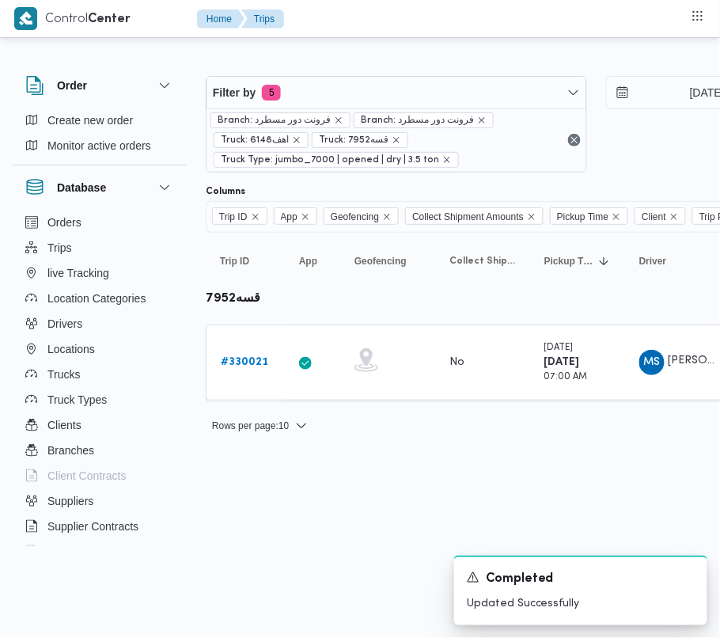
click at [269, 529] on html "Control Center Home Trips Order Create new order Monitor active orders Database…" at bounding box center [360, 319] width 720 height 638
click at [260, 359] on b "# 330021" at bounding box center [244, 362] width 47 height 10
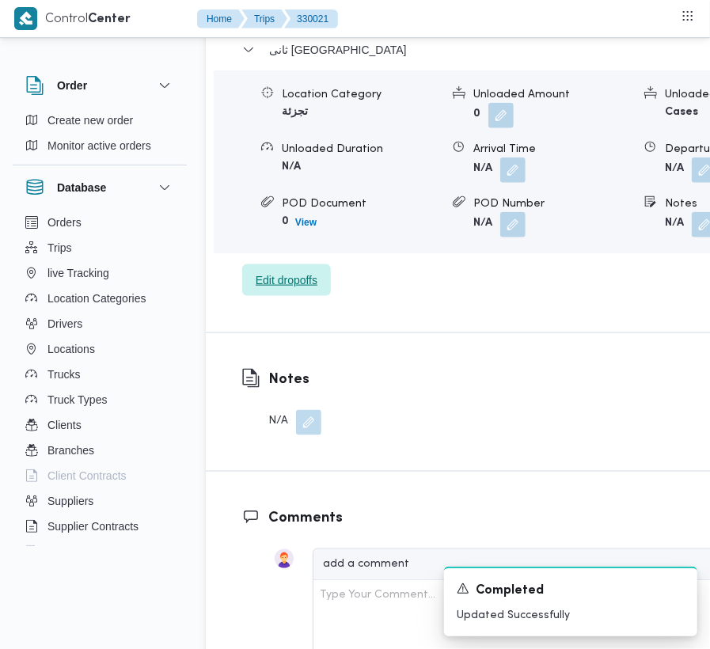
click at [299, 271] on span "Edit dropoffs" at bounding box center [287, 280] width 62 height 19
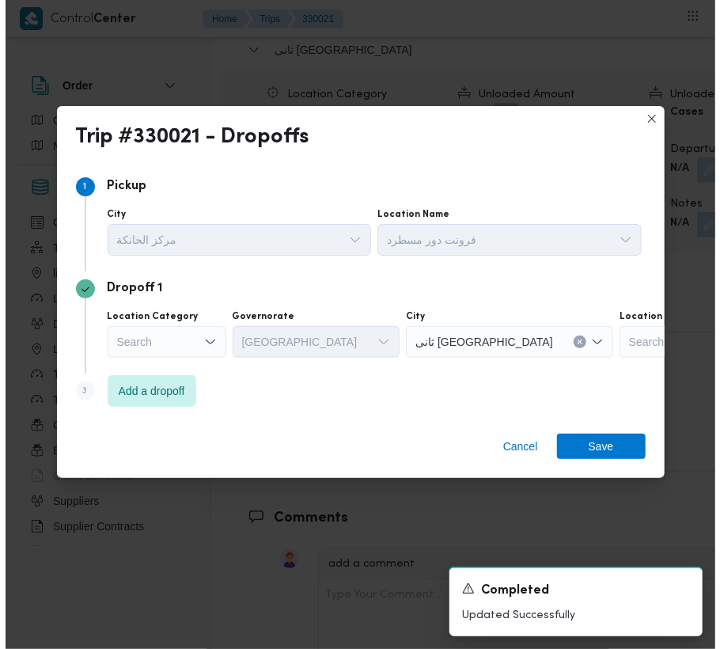
scroll to position [2610, 0]
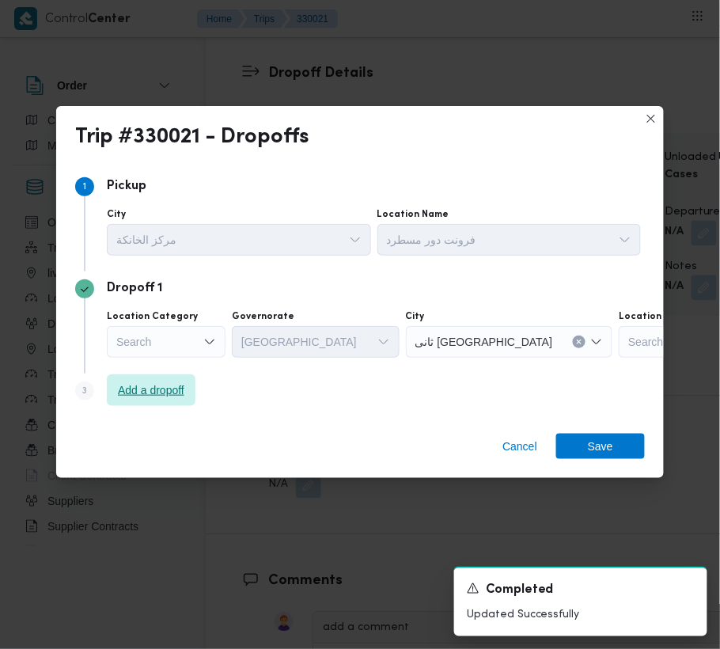
click at [160, 397] on span "Add a dropoff" at bounding box center [151, 390] width 66 height 19
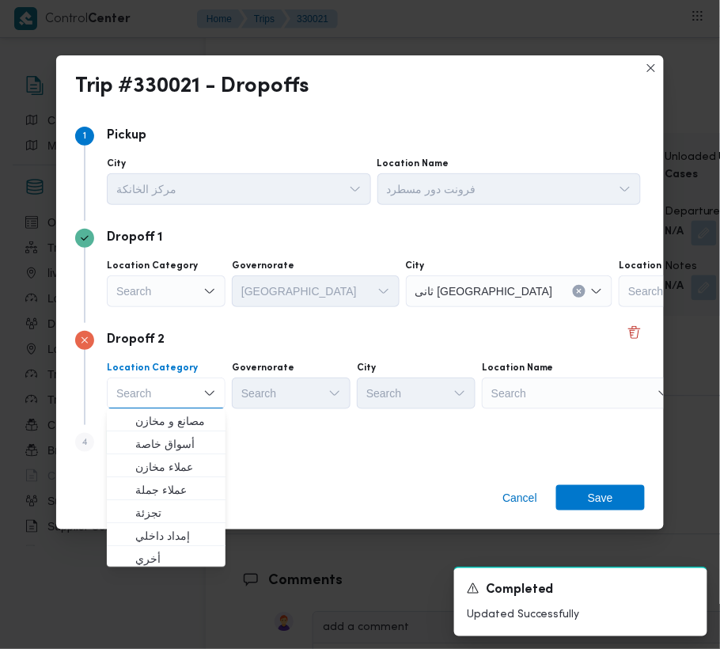
click at [619, 307] on div "Search" at bounding box center [718, 291] width 198 height 32
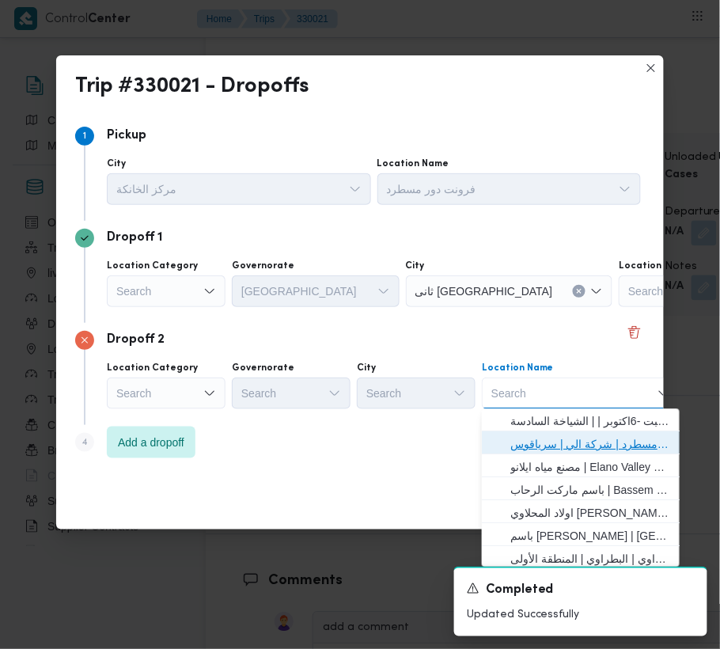
click at [615, 435] on span "فرونت دور مسطرد | شركة الي | سرياقوس" at bounding box center [591, 444] width 160 height 19
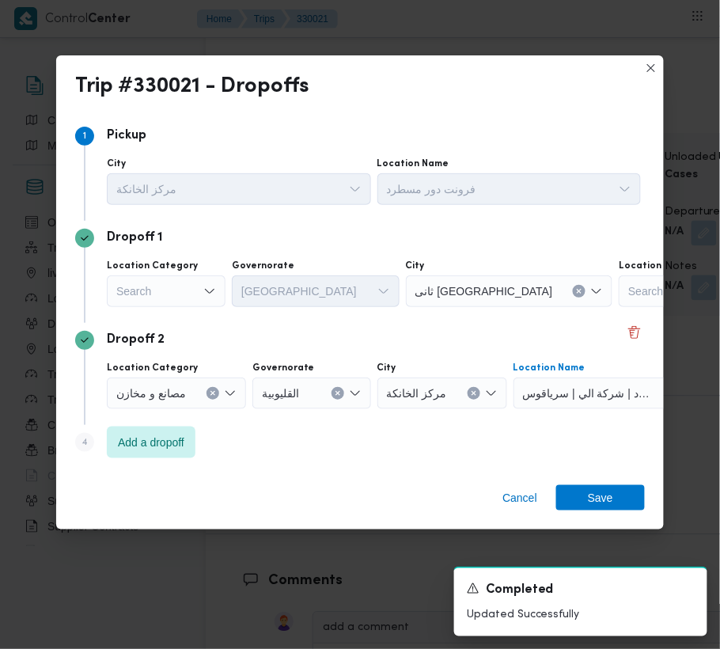
click at [211, 283] on div "Search" at bounding box center [166, 291] width 119 height 32
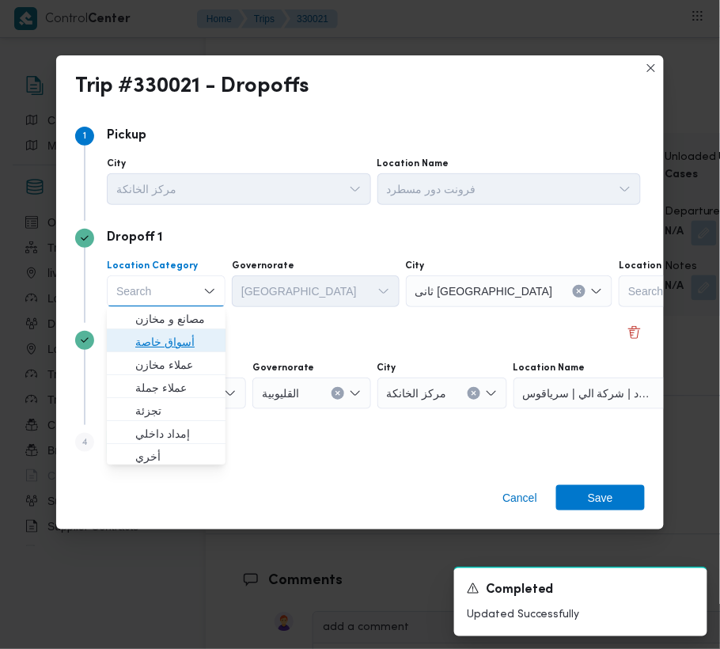
click at [180, 339] on span "أسواق خاصة" at bounding box center [175, 342] width 81 height 19
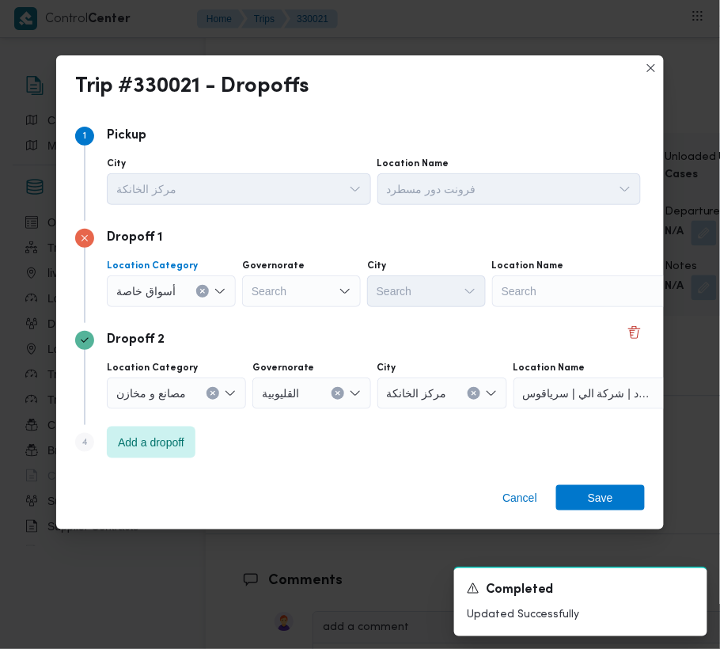
click at [560, 286] on div "Search" at bounding box center [591, 291] width 198 height 32
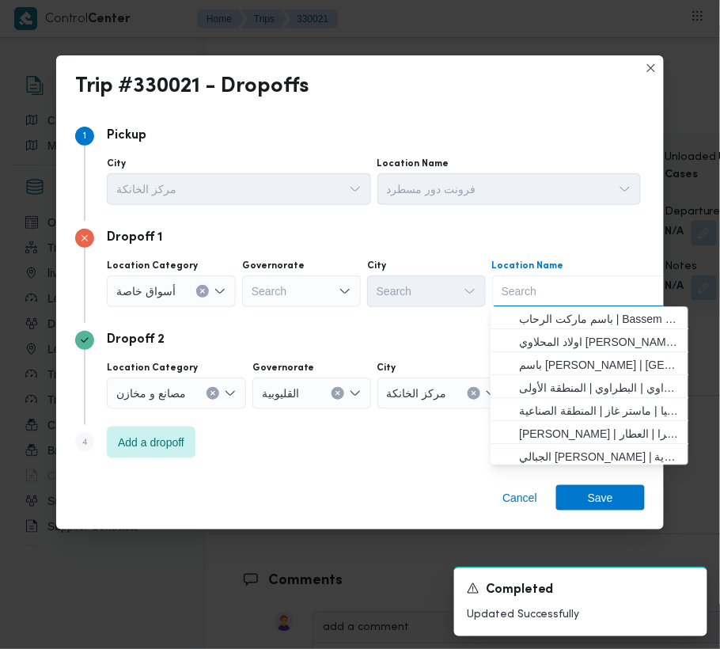
paste input "Carrefour Obour"
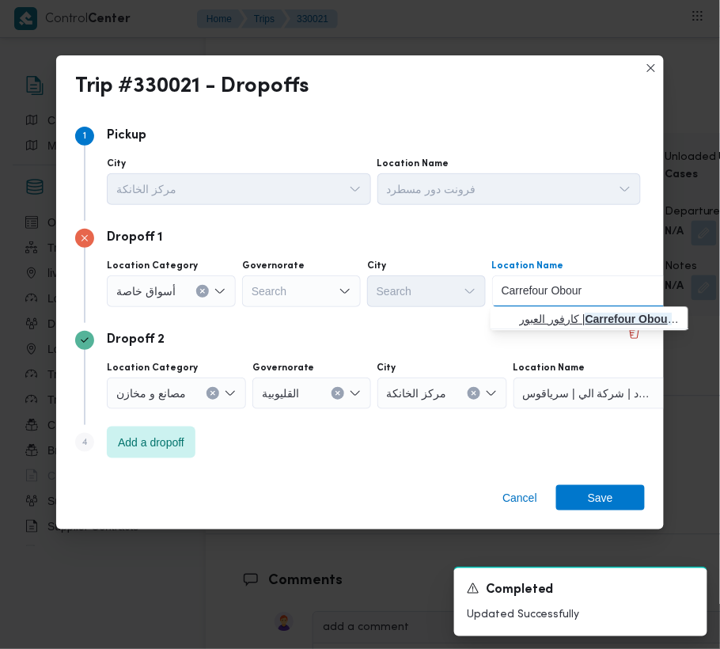
type input "Carrefour Obour"
click at [534, 317] on span "كارفور العبور | Carrefour Obour | null" at bounding box center [599, 319] width 160 height 19
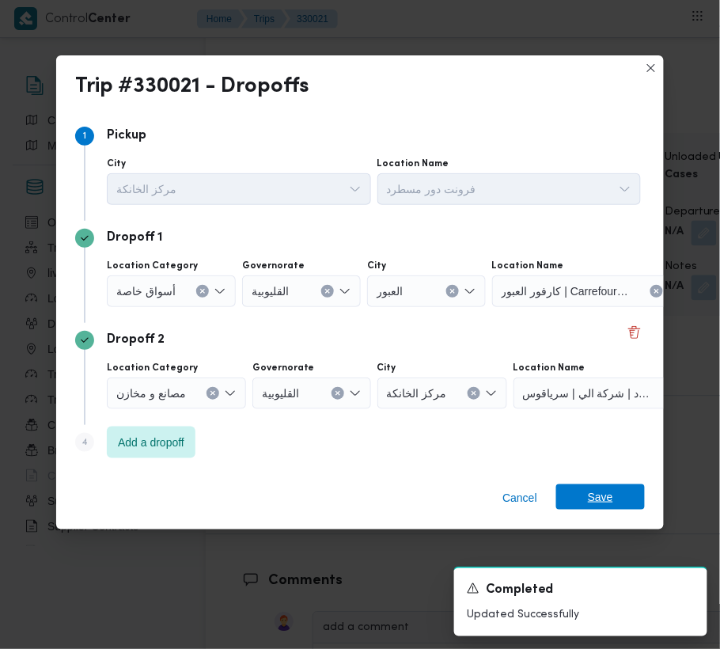
click at [598, 488] on span "Save" at bounding box center [600, 496] width 25 height 25
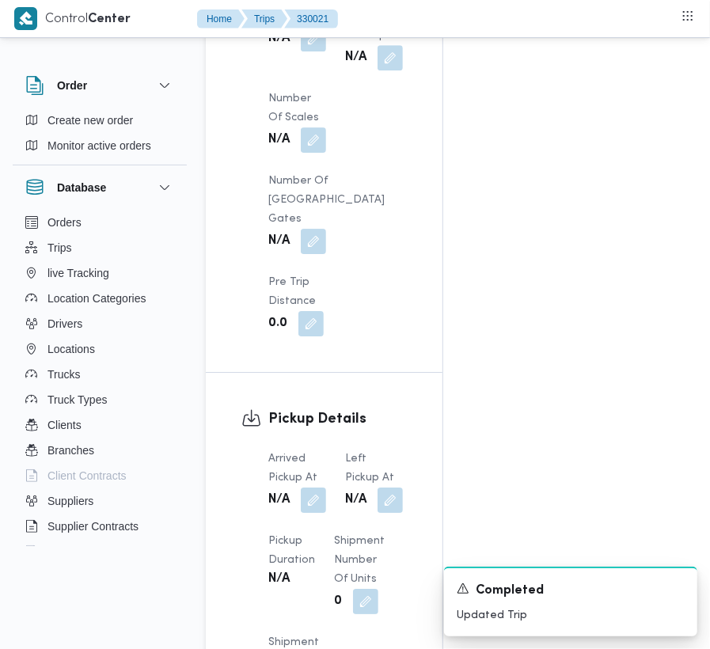
scroll to position [1602, 0]
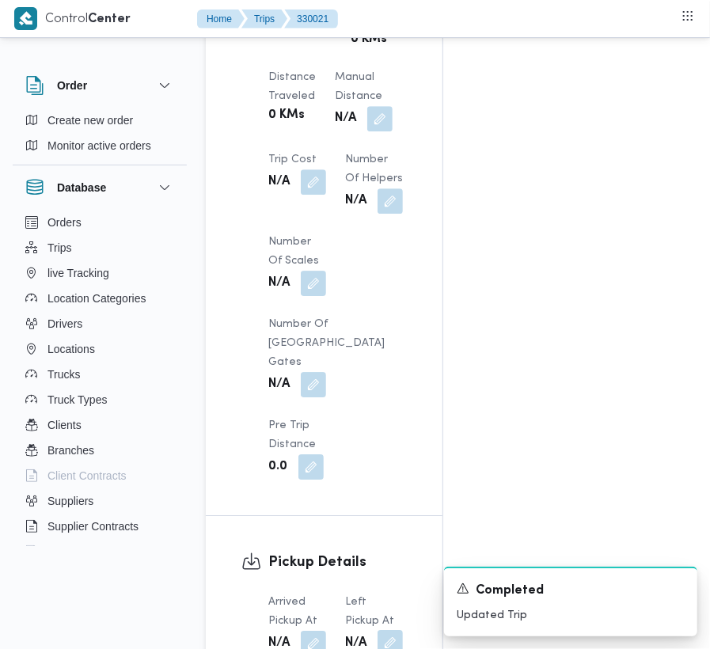
drag, startPoint x: 377, startPoint y: 511, endPoint x: 380, endPoint y: 522, distance: 12.3
click at [377, 631] on span at bounding box center [386, 643] width 33 height 25
click at [388, 630] on button "button" at bounding box center [390, 642] width 25 height 25
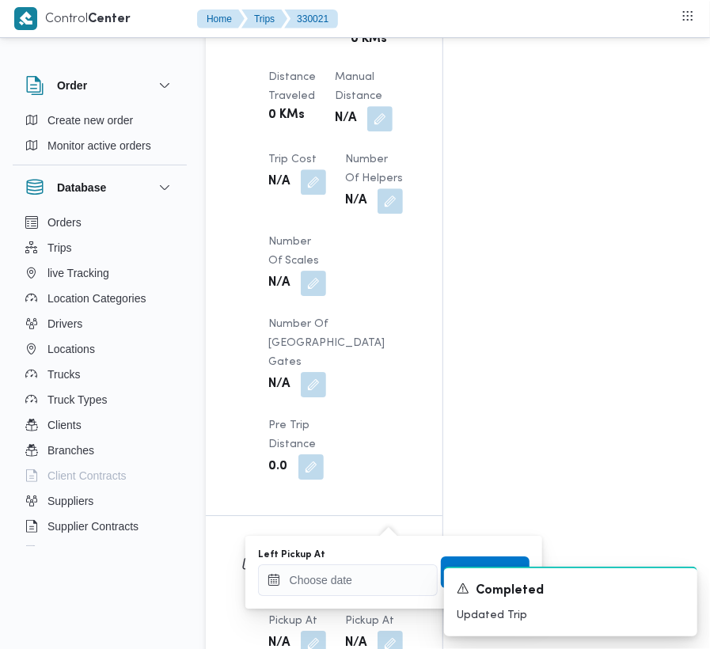
drag, startPoint x: 321, startPoint y: 576, endPoint x: 324, endPoint y: 600, distance: 23.9
click at [323, 595] on div "Left Pickup At" at bounding box center [348, 572] width 180 height 47
click at [324, 600] on div "You are in a dialog. To close this dialog, hit escape. Left Pickup At Save" at bounding box center [393, 572] width 297 height 73
click at [325, 591] on input "Left Pickup At" at bounding box center [348, 580] width 180 height 32
paste input "[DATE] 9:00"
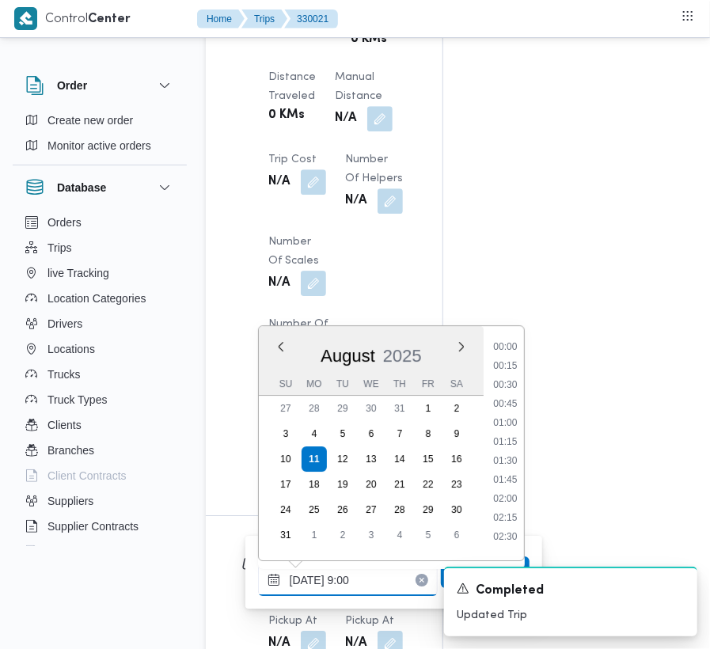
scroll to position [684, 0]
type input "[DATE] 9:00"
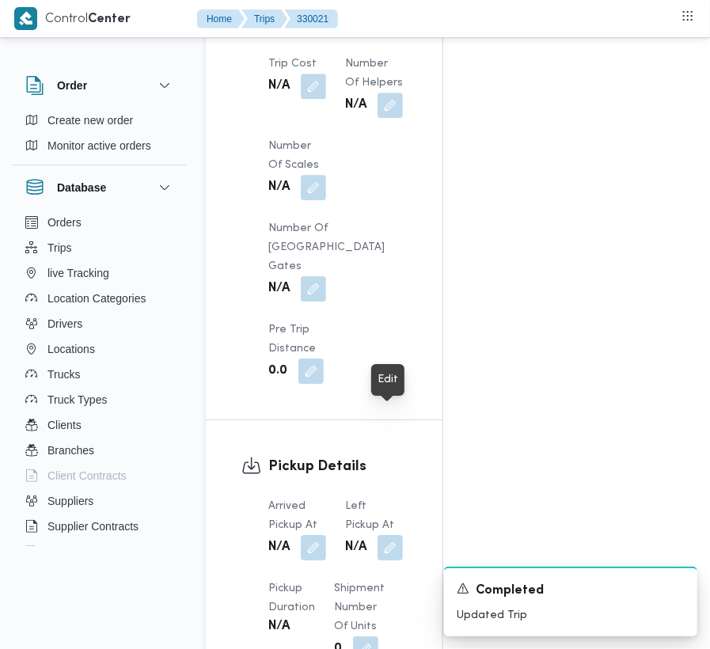
scroll to position [1759, 0]
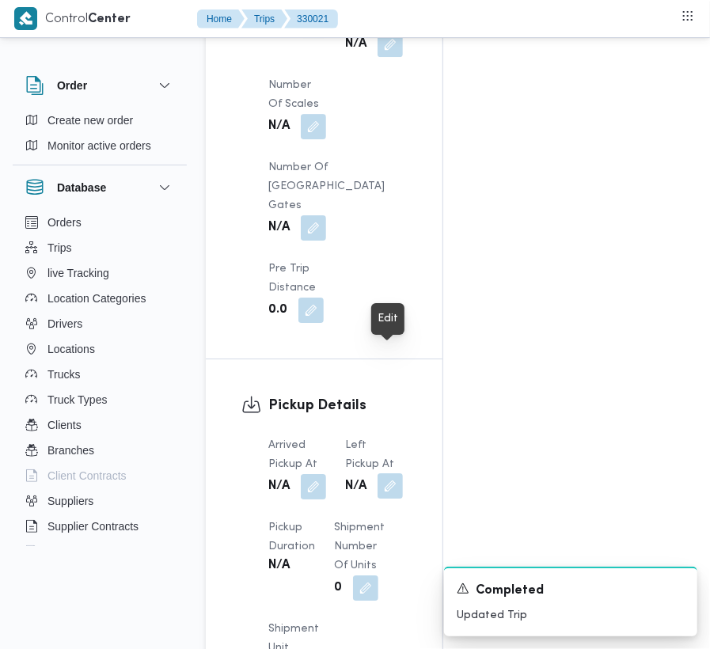
click at [400, 473] on button "button" at bounding box center [390, 485] width 25 height 25
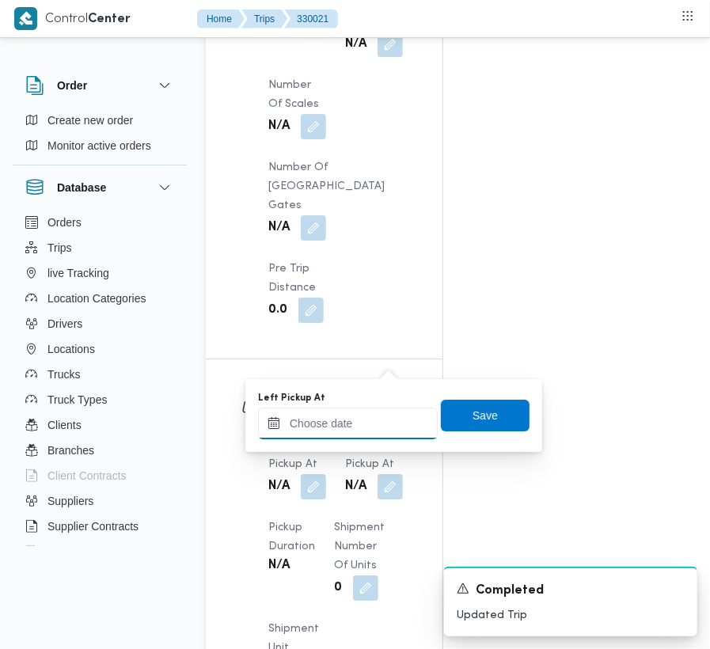
click at [370, 413] on input "Left Pickup At" at bounding box center [348, 424] width 180 height 32
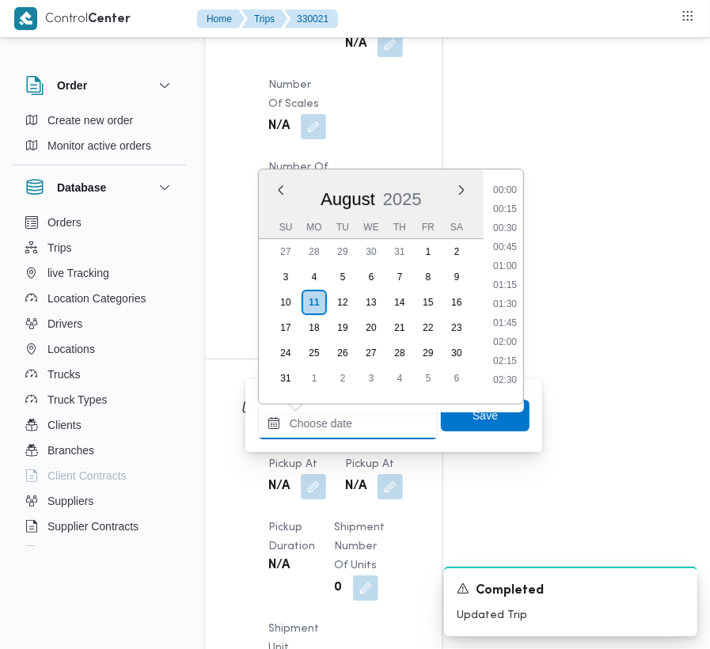
paste input "[DATE] 9:00"
type input "[DATE] 09:00"
click at [473, 420] on span "Save" at bounding box center [485, 414] width 25 height 19
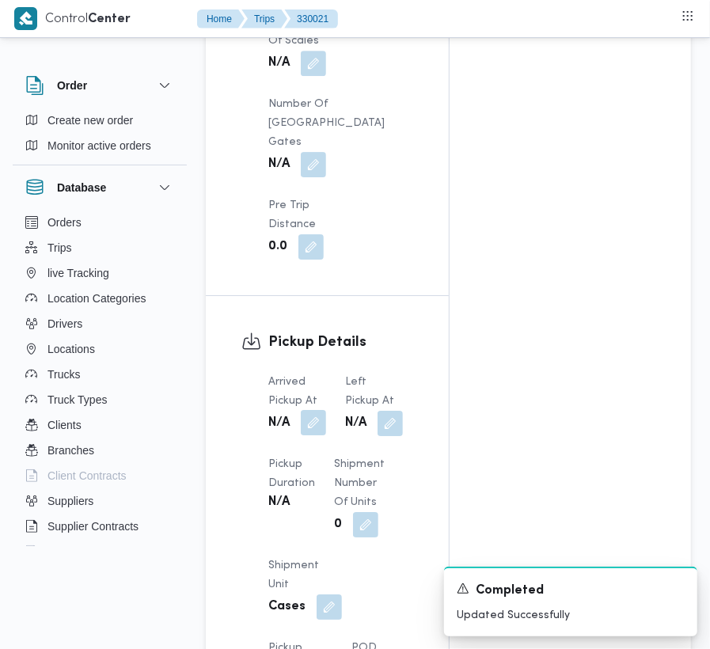
click at [302, 410] on button "button" at bounding box center [313, 422] width 25 height 25
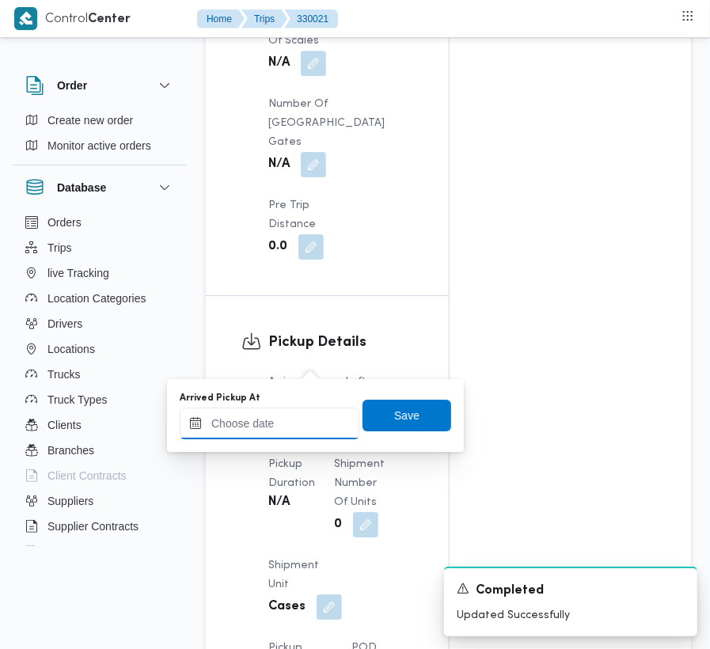
click at [302, 427] on input "Arrived Pickup At" at bounding box center [270, 424] width 180 height 32
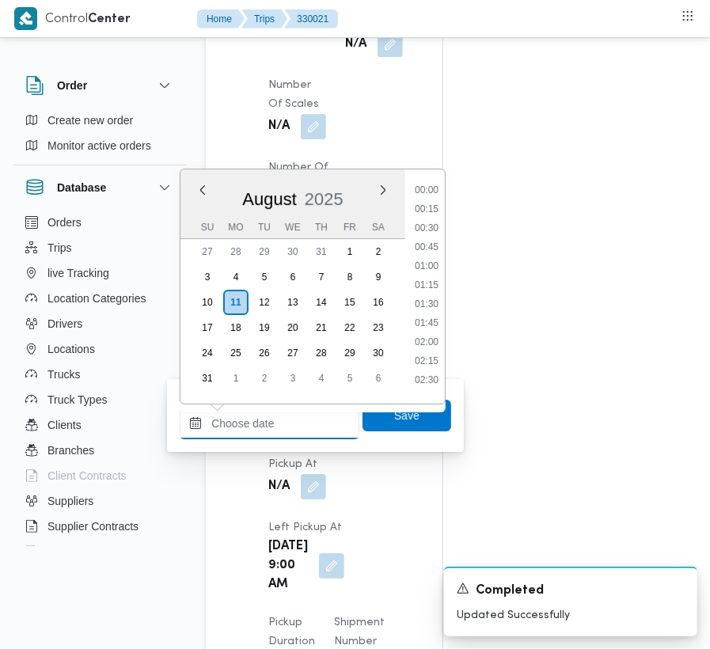
paste input "[DATE] 9:00"
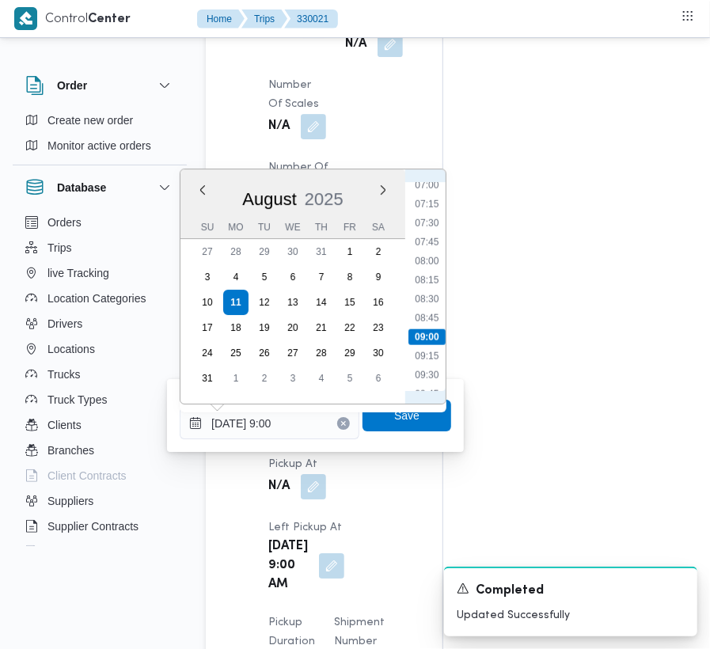
scroll to position [505, 0]
click at [428, 263] on ul "00:00 00:15 00:30 00:45 01:00 01:15 01:30 01:45 02:00 02:15 02:30 02:45 03:00 0…" at bounding box center [426, 286] width 37 height 209
click at [427, 250] on li "07:30" at bounding box center [426, 255] width 36 height 16
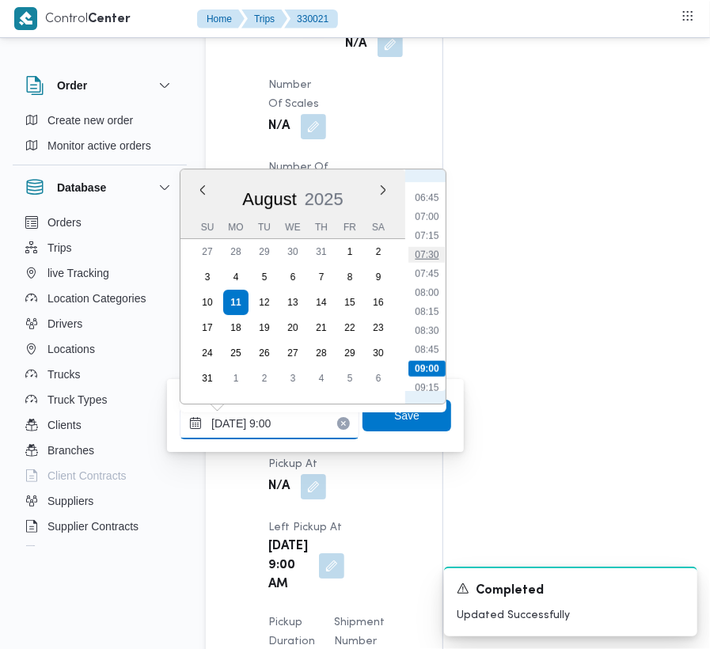
type input "[DATE] 07:30"
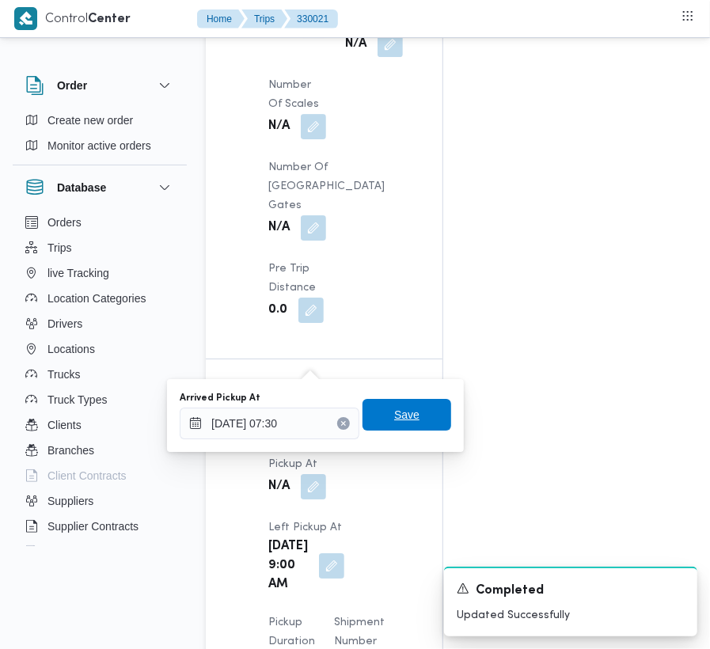
click at [412, 416] on span "Save" at bounding box center [407, 415] width 89 height 32
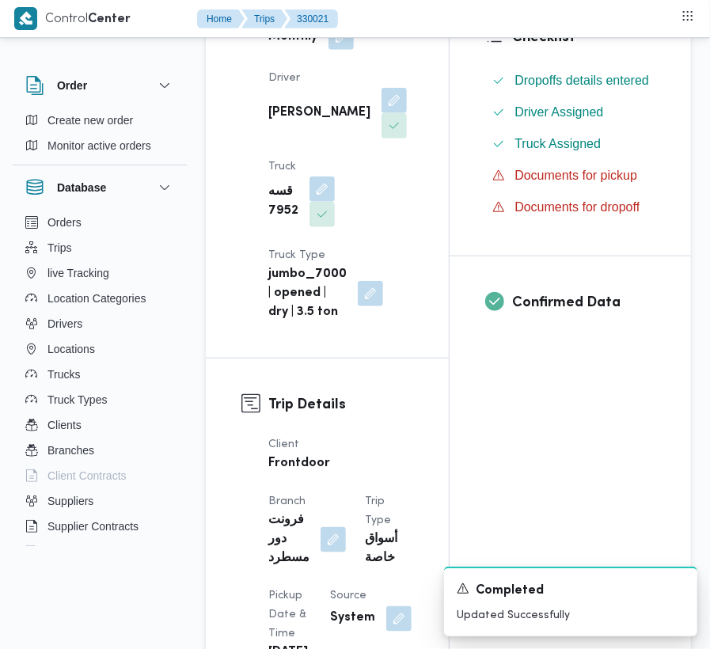
scroll to position [0, 0]
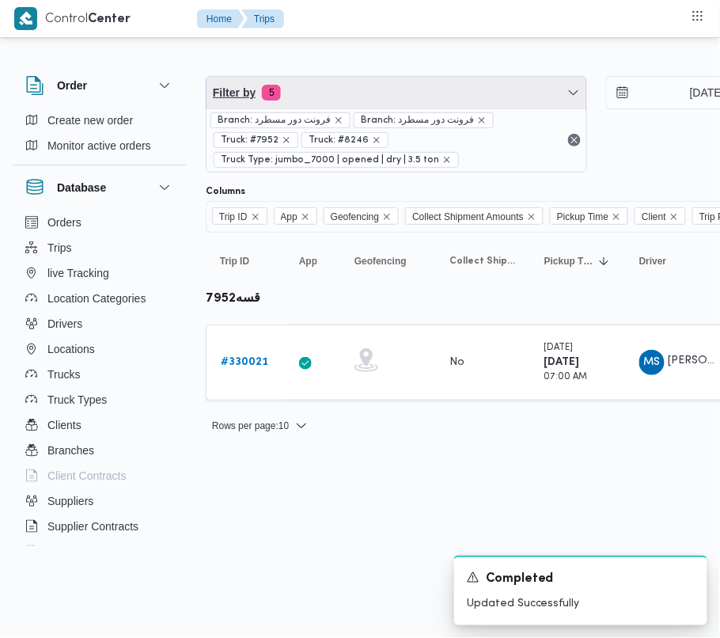
click at [359, 98] on span "Filter by 5" at bounding box center [397, 93] width 380 height 32
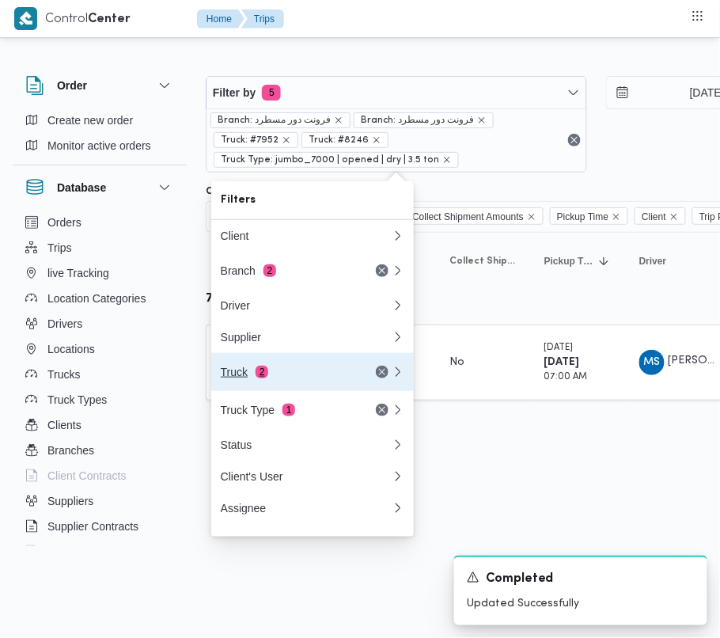
click at [334, 361] on button "Truck 2" at bounding box center [312, 372] width 203 height 38
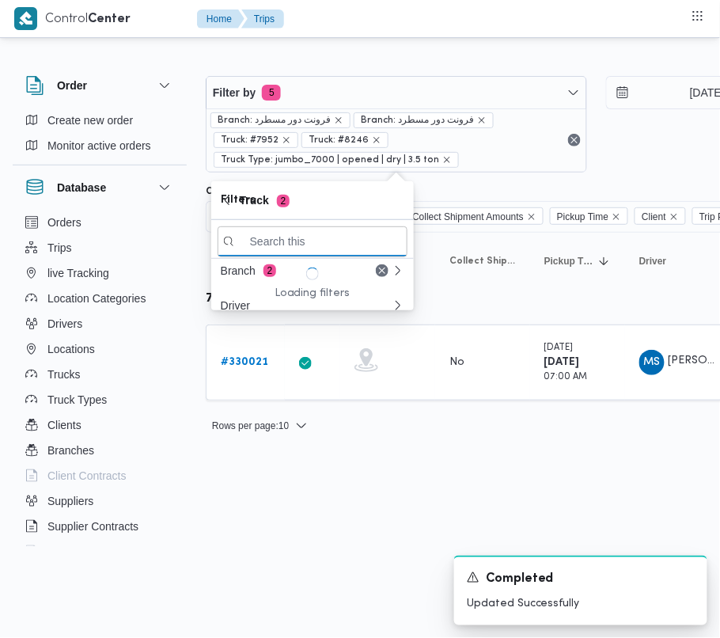
paste input "1329"
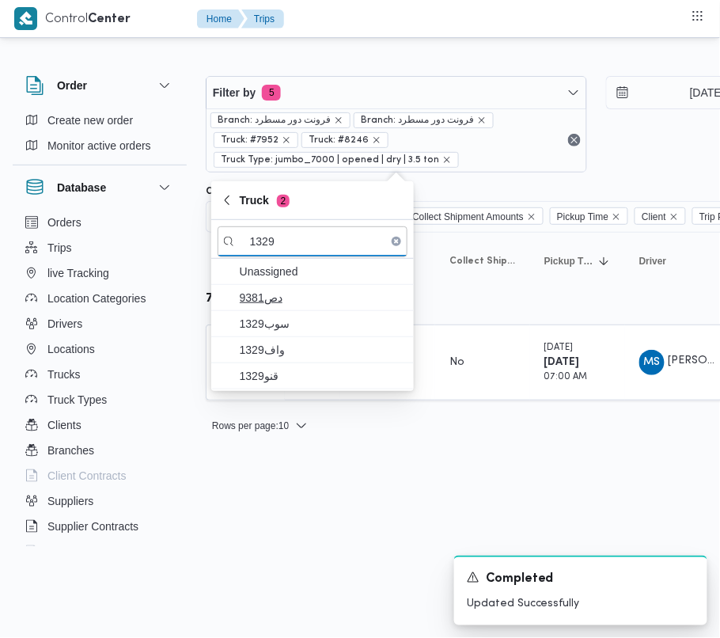
type input "1329"
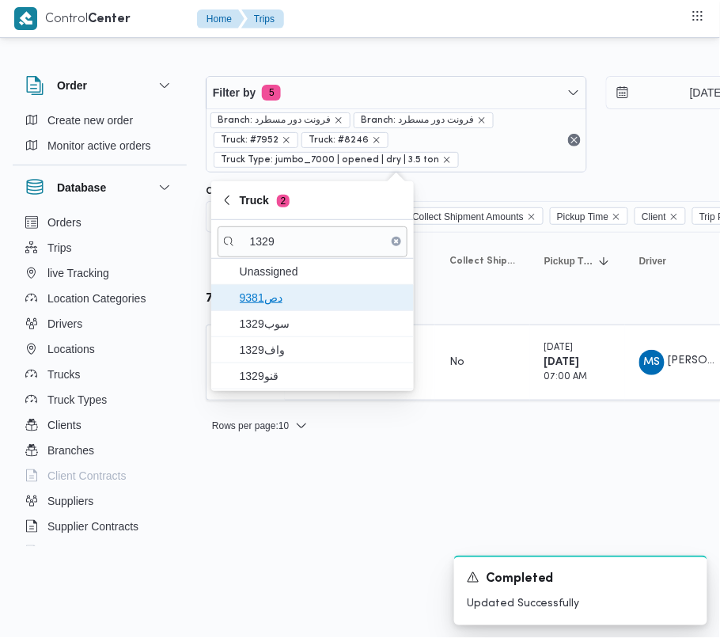
click at [283, 299] on span "دص9381" at bounding box center [322, 297] width 165 height 19
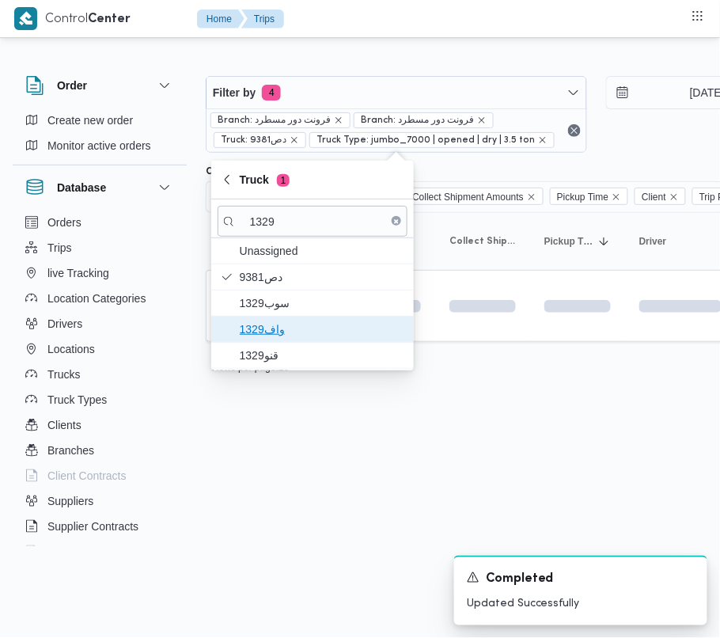
click at [283, 323] on span "واف1329" at bounding box center [322, 329] width 165 height 19
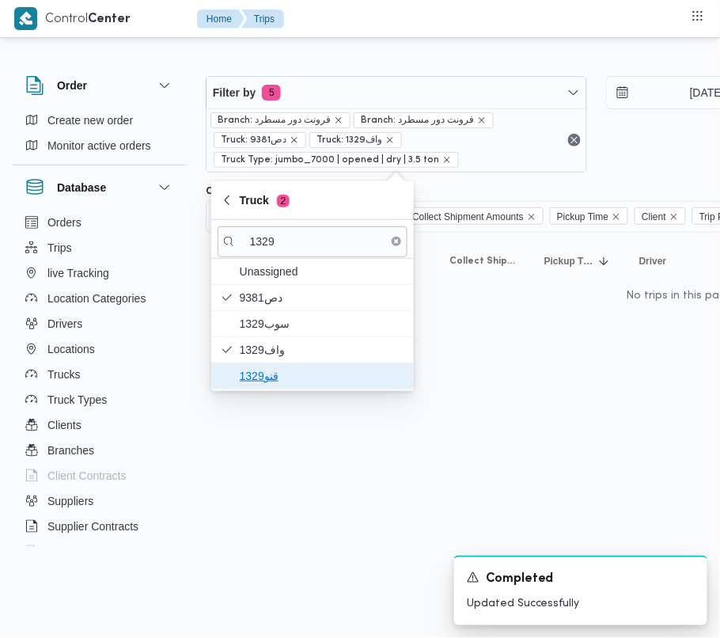
click at [276, 367] on span "قنو1329" at bounding box center [322, 376] width 165 height 19
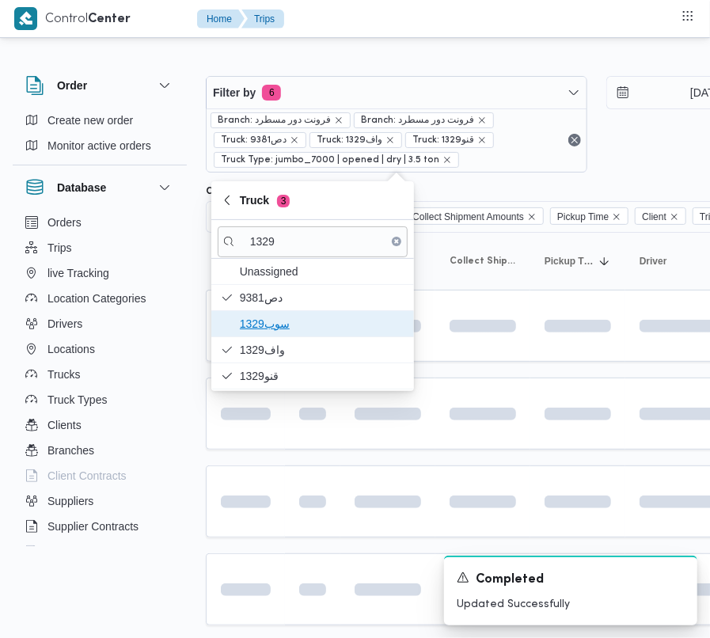
click at [283, 329] on span "سوب1329" at bounding box center [322, 323] width 165 height 19
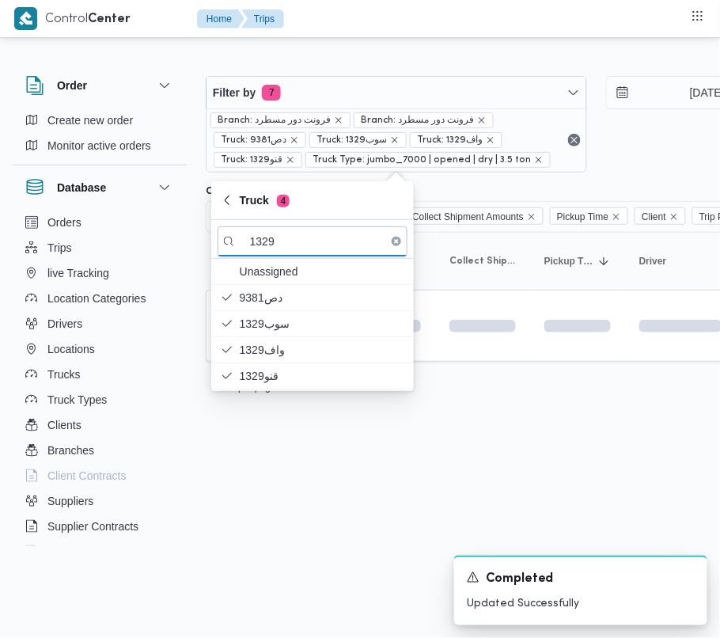
click at [285, 478] on html "Control Center Home Trips Order Create new order Monitor active orders Database…" at bounding box center [360, 319] width 720 height 638
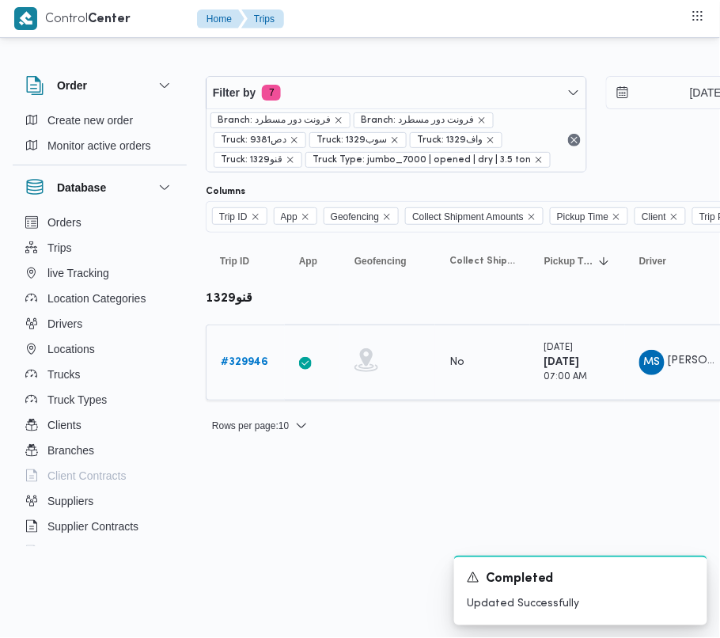
click at [237, 361] on b "# 329946" at bounding box center [244, 362] width 47 height 10
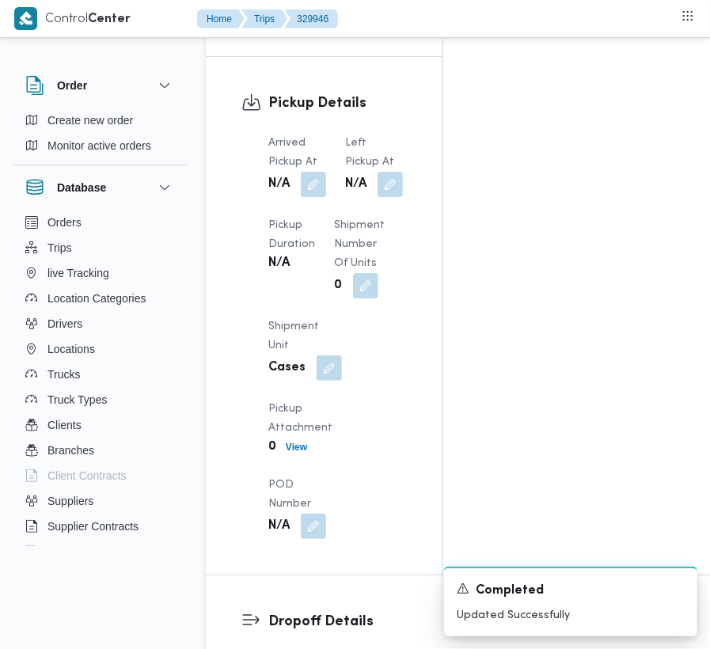
scroll to position [2673, 0]
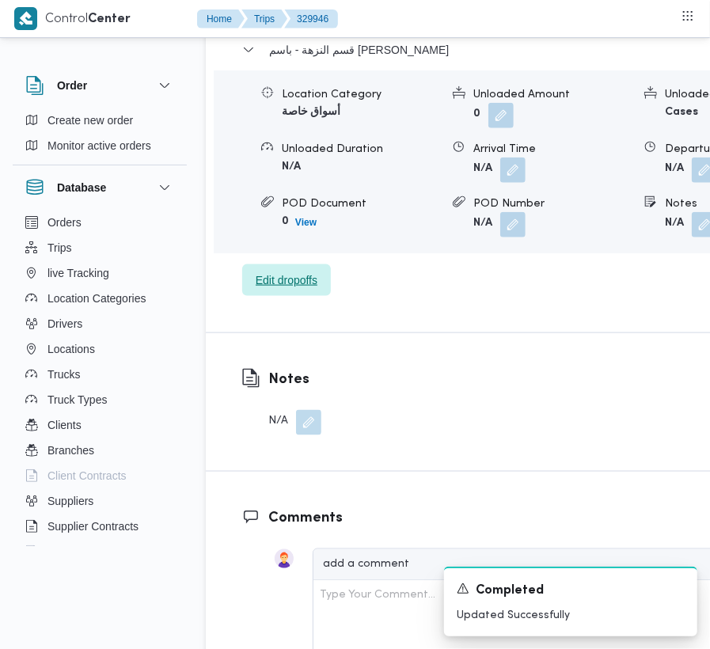
click at [276, 271] on span "Edit dropoffs" at bounding box center [287, 280] width 62 height 19
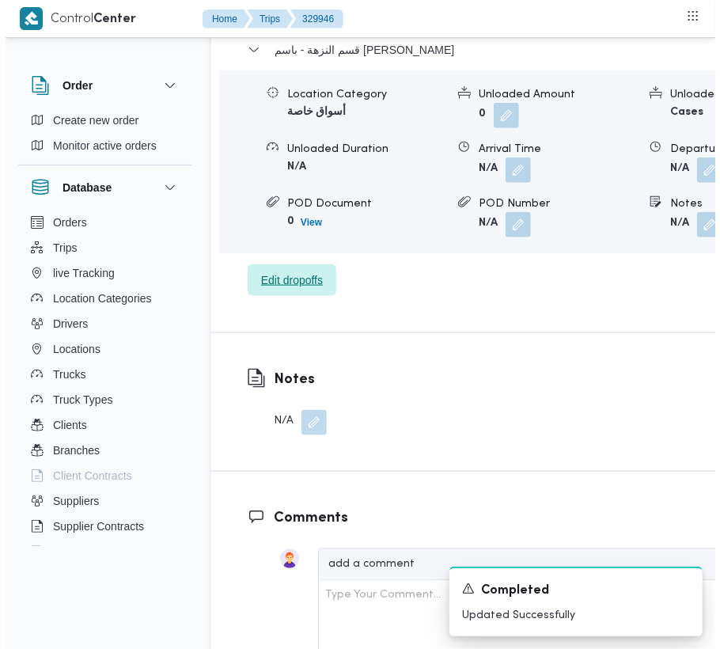
scroll to position [2521, 0]
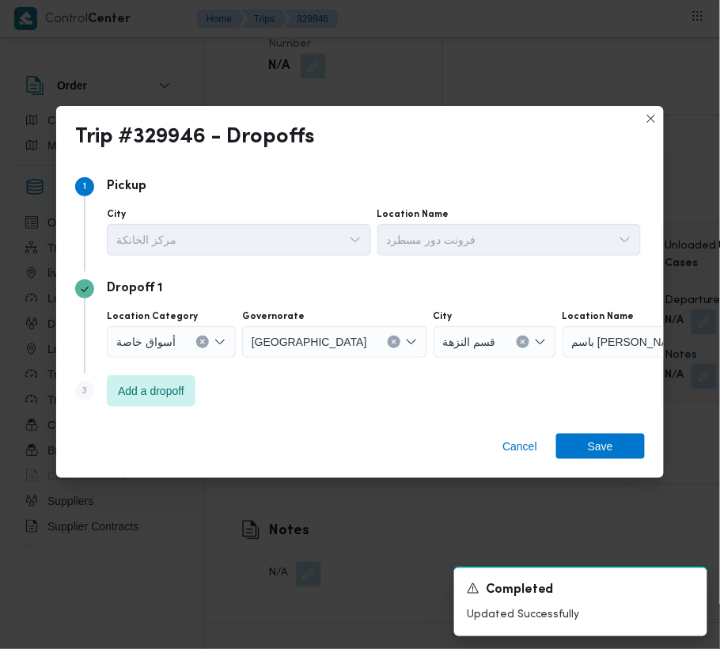
click at [163, 371] on div "Dropoff 1 Location Category أسواق خاصة Governorate [GEOGRAPHIC_DATA] قسم النزهة…" at bounding box center [360, 323] width 570 height 102
click at [181, 380] on span "Add a dropoff" at bounding box center [151, 390] width 89 height 32
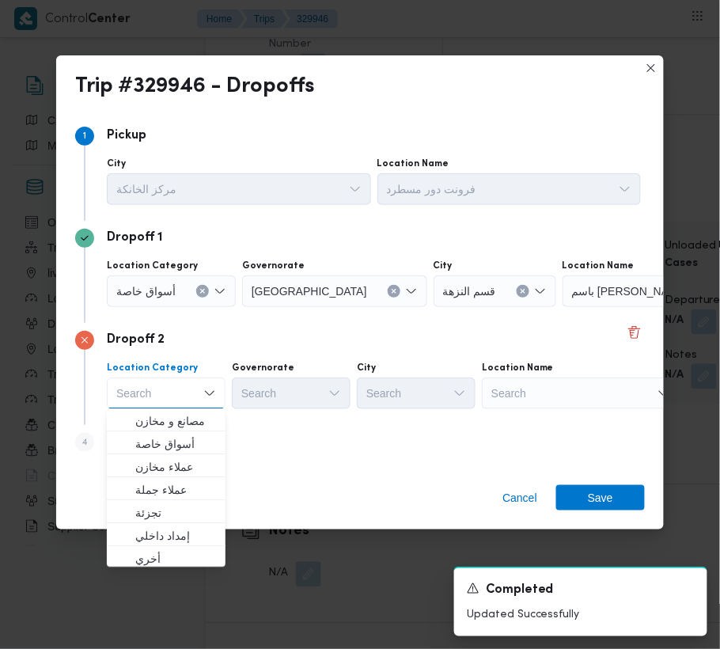
click at [587, 307] on div "Search" at bounding box center [662, 291] width 198 height 32
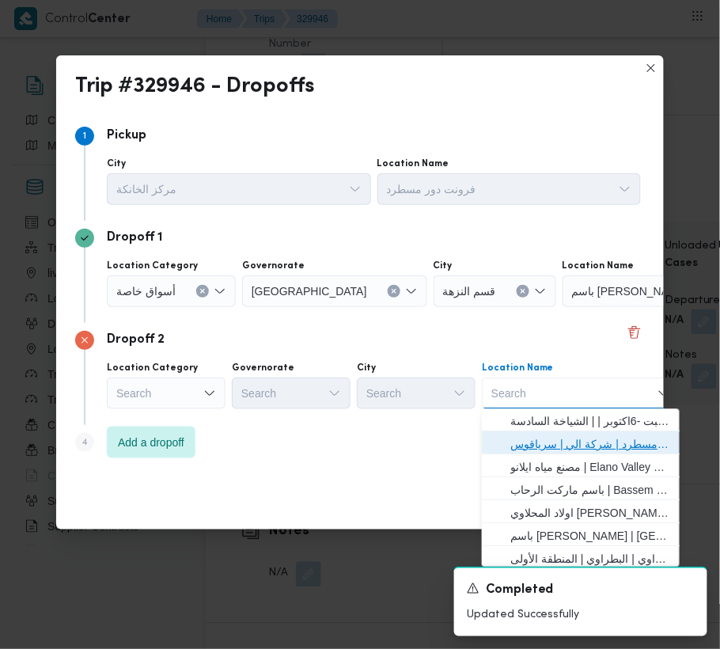
click at [595, 445] on span "فرونت دور مسطرد | شركة الي | سرياقوس" at bounding box center [591, 444] width 160 height 19
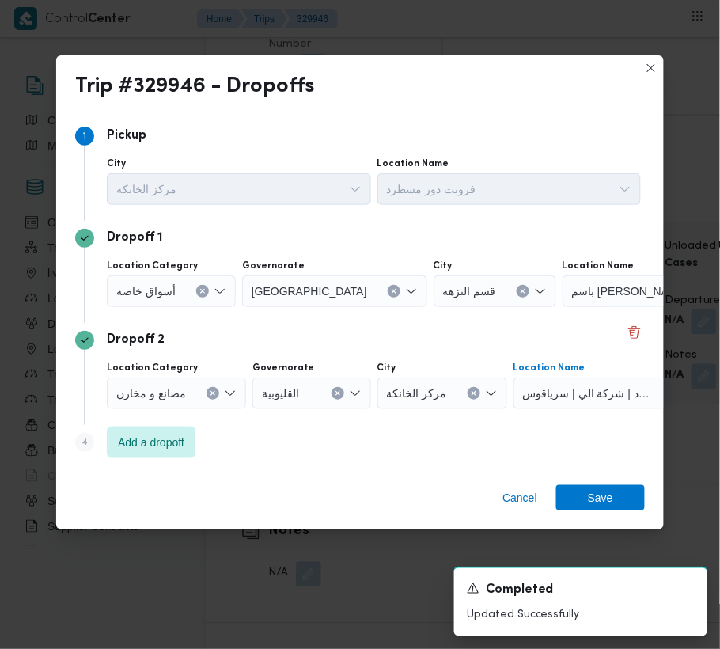
click at [171, 293] on span "أسواق خاصة" at bounding box center [145, 290] width 59 height 17
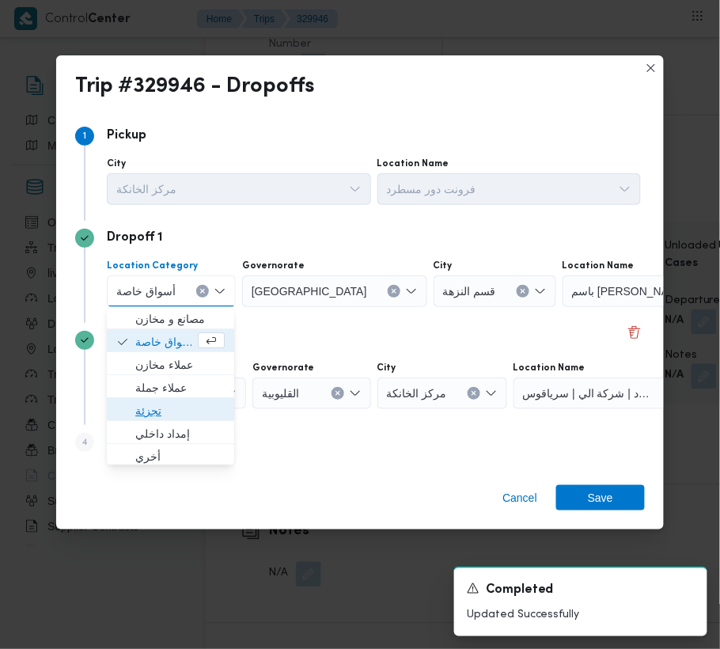
drag, startPoint x: 166, startPoint y: 409, endPoint x: 317, endPoint y: 302, distance: 185.0
click at [171, 405] on span "تجزئة" at bounding box center [179, 411] width 89 height 19
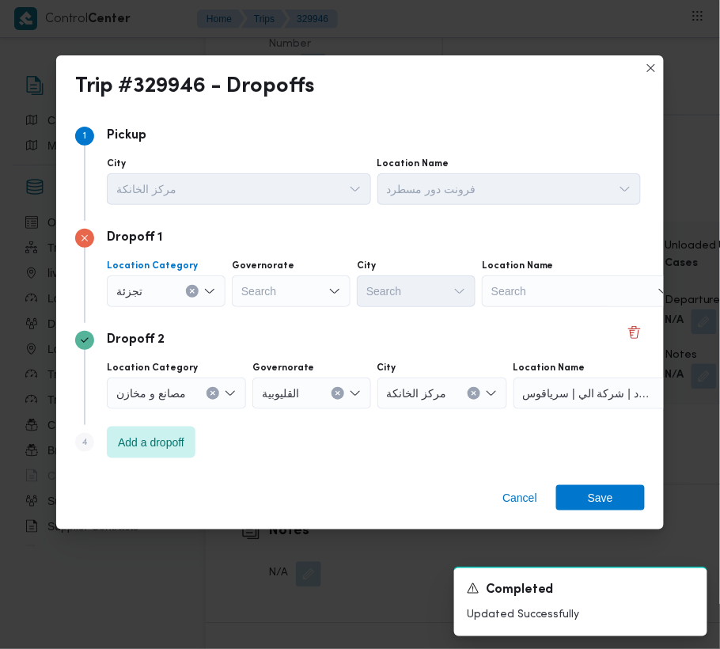
click at [317, 301] on div "Search" at bounding box center [291, 291] width 119 height 32
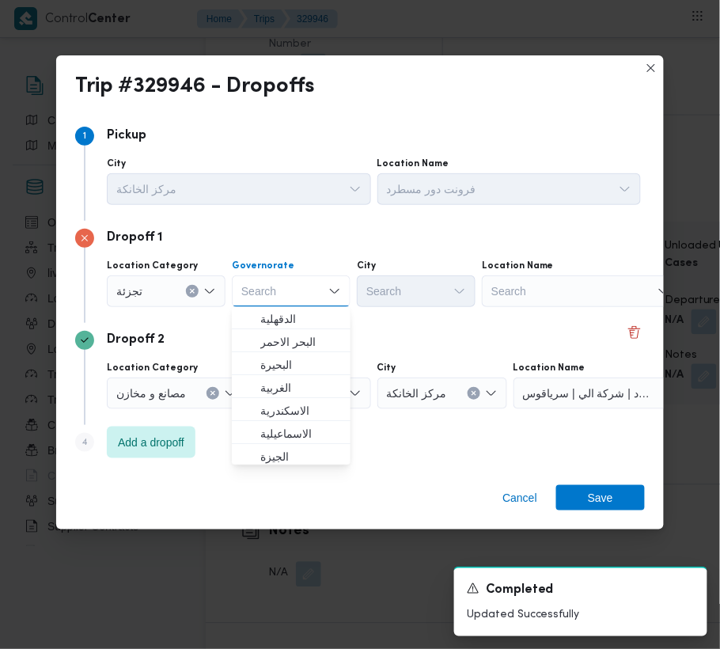
paste input "[GEOGRAPHIC_DATA]"
type input "[GEOGRAPHIC_DATA]"
click at [369, 331] on div "Dropoff 2" at bounding box center [360, 340] width 570 height 19
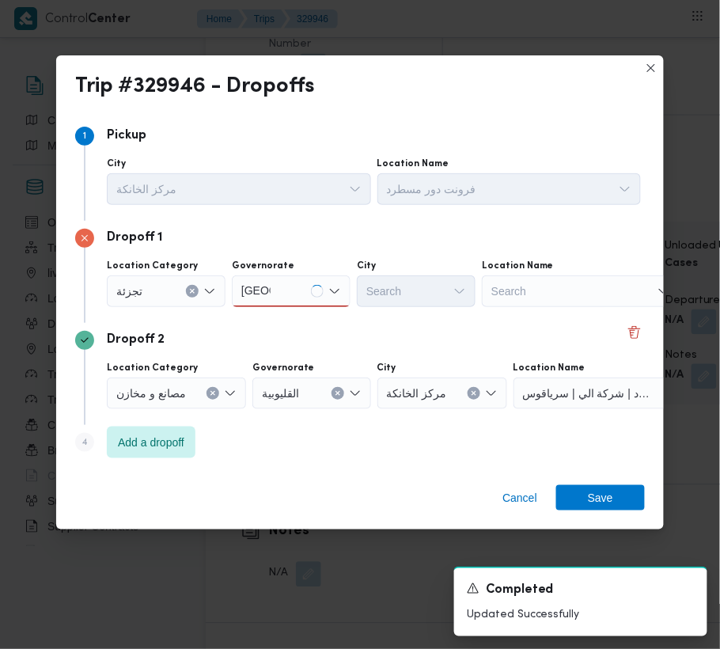
click at [261, 308] on div "Location Category [GEOGRAPHIC_DATA] [GEOGRAPHIC_DATA] [GEOGRAPHIC_DATA] City Se…" at bounding box center [374, 283] width 541 height 54
click at [293, 291] on div "[GEOGRAPHIC_DATA] [GEOGRAPHIC_DATA]" at bounding box center [291, 291] width 119 height 32
click at [288, 317] on span "[GEOGRAPHIC_DATA]" at bounding box center [300, 319] width 81 height 19
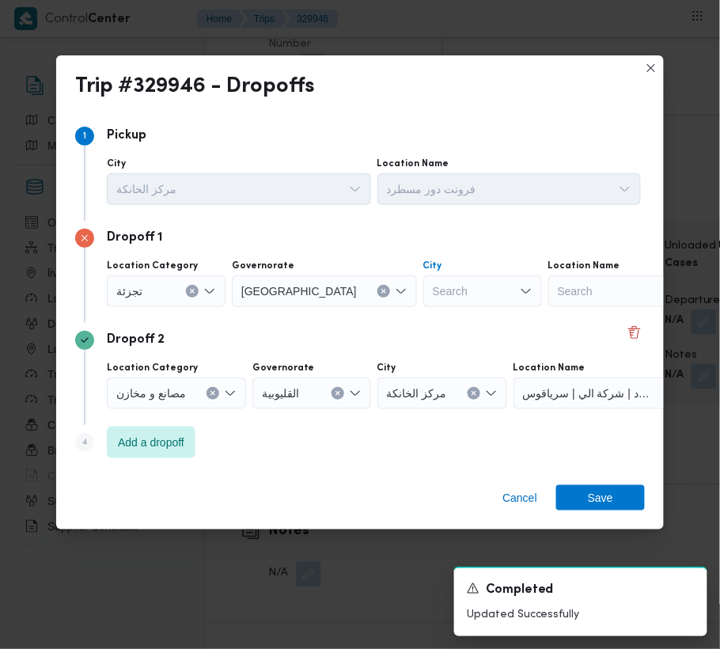
click at [424, 294] on div "Search" at bounding box center [483, 291] width 119 height 32
paste input "[GEOGRAPHIC_DATA]"
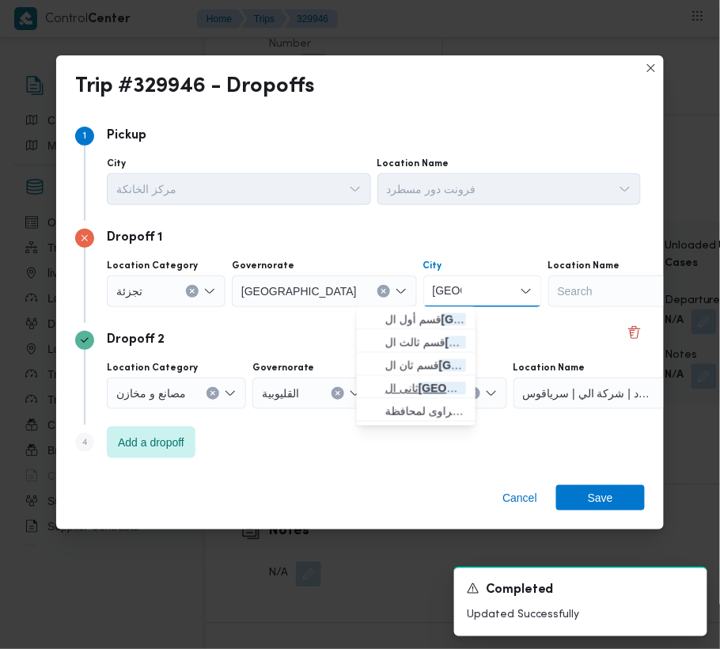
type input "[GEOGRAPHIC_DATA]"
click at [422, 393] on mark "[GEOGRAPHIC_DATA]" at bounding box center [478, 388] width 119 height 13
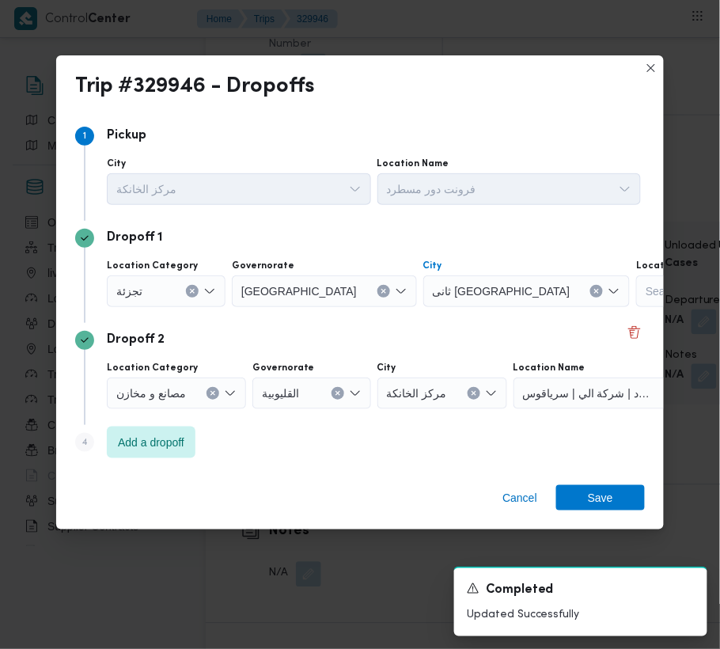
click at [444, 332] on div "Dropoff 2" at bounding box center [360, 340] width 570 height 19
click at [621, 497] on span "Save" at bounding box center [601, 496] width 89 height 25
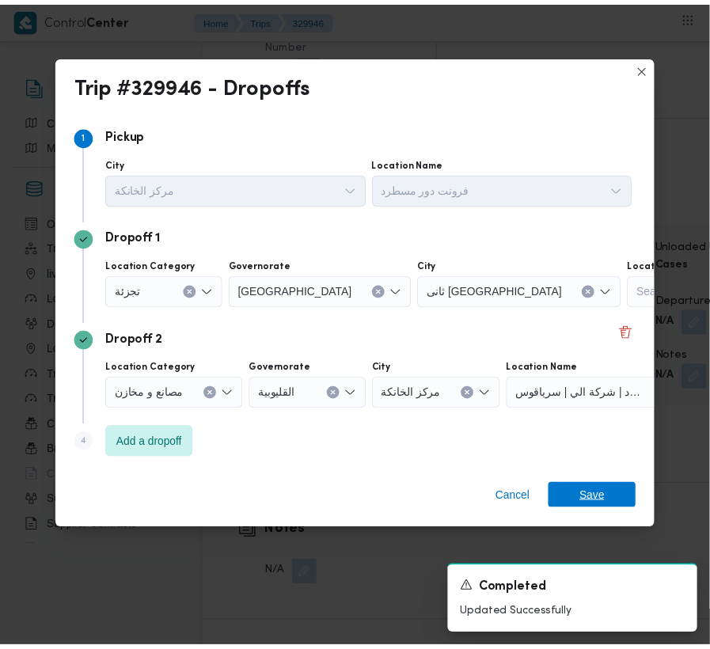
scroll to position [2673, 0]
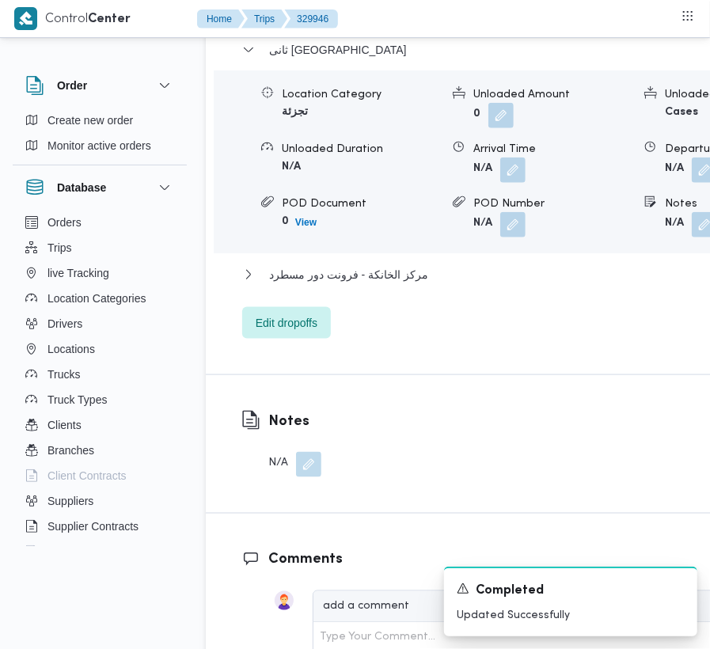
drag, startPoint x: 597, startPoint y: 121, endPoint x: 602, endPoint y: 127, distance: 8.4
click at [684, 212] on span at bounding box center [700, 224] width 33 height 25
click at [602, 127] on div "Location Category تجزئة Unloaded Amount 0 Unloaded Unit Cases Unloaded Duration…" at bounding box center [518, 162] width 623 height 180
click at [603, 127] on div "Location Category تجزئة Unloaded Amount 0 Unloaded Unit Cases Unloaded Duration…" at bounding box center [518, 162] width 623 height 180
click at [692, 211] on button "button" at bounding box center [704, 223] width 25 height 25
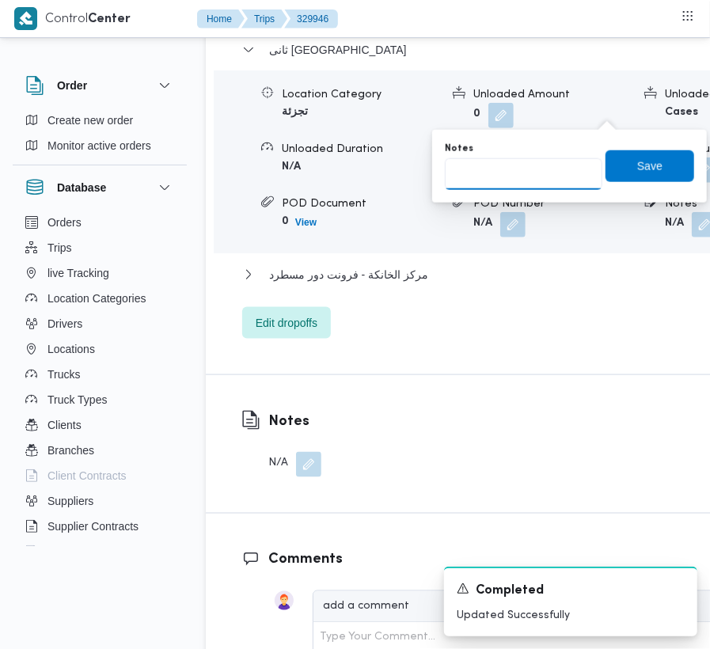
click at [519, 173] on input "Notes" at bounding box center [524, 174] width 158 height 32
paste input "الرحاب"
type input "الرحاب"
drag, startPoint x: 605, startPoint y: 171, endPoint x: 701, endPoint y: 142, distance: 99.9
click at [606, 171] on span "Save" at bounding box center [650, 166] width 89 height 32
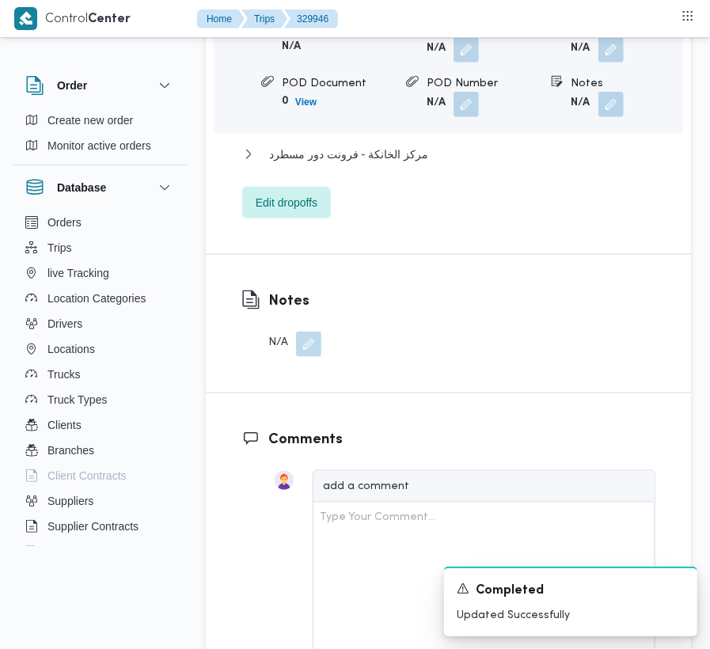
scroll to position [2106, 0]
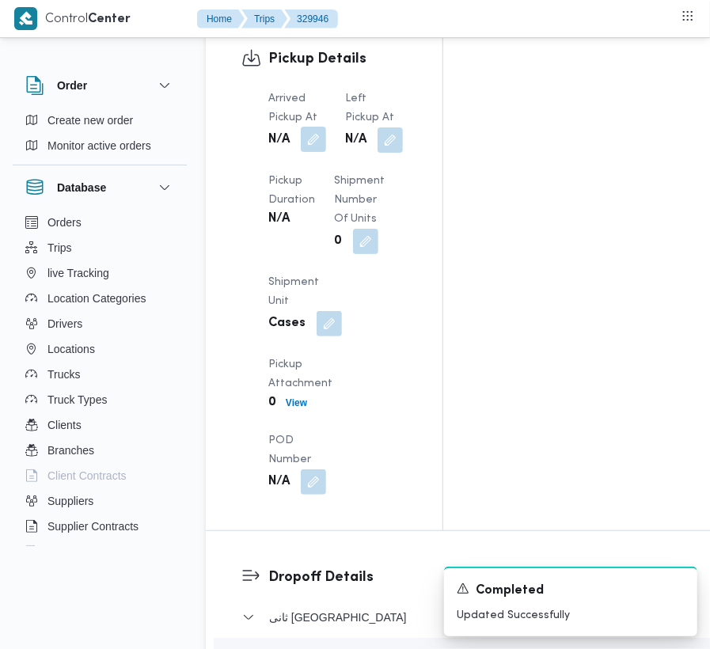
click at [318, 127] on button "button" at bounding box center [313, 139] width 25 height 25
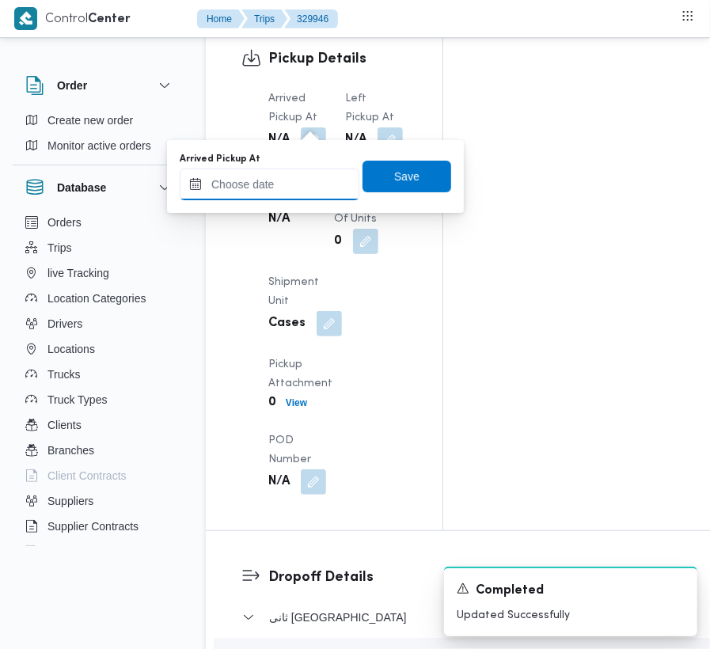
click at [306, 173] on input "Arrived Pickup At" at bounding box center [270, 185] width 180 height 32
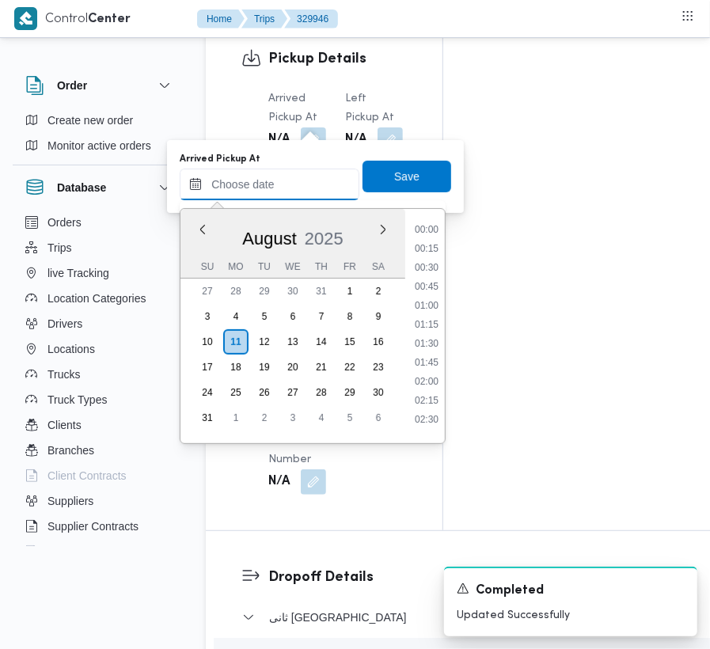
paste input "[DATE] 9:00"
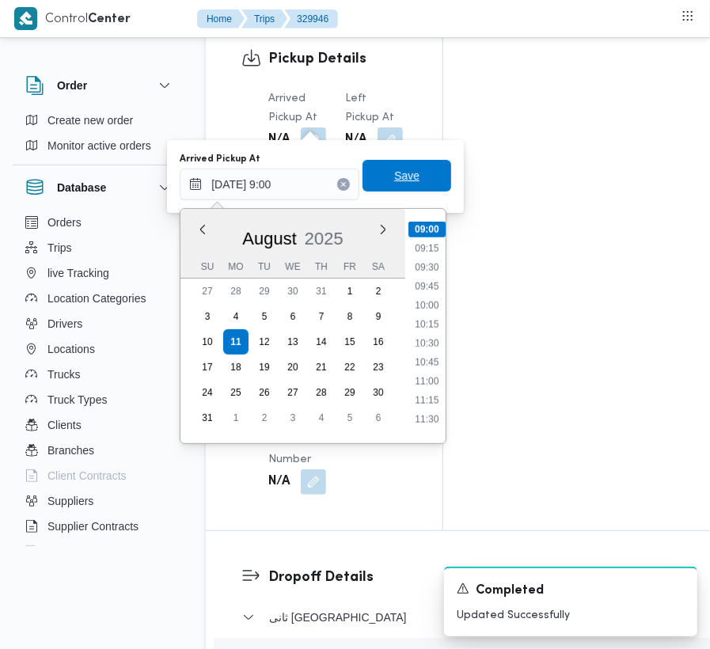
type input "[DATE] 09:00"
click at [412, 182] on span "Save" at bounding box center [407, 176] width 89 height 32
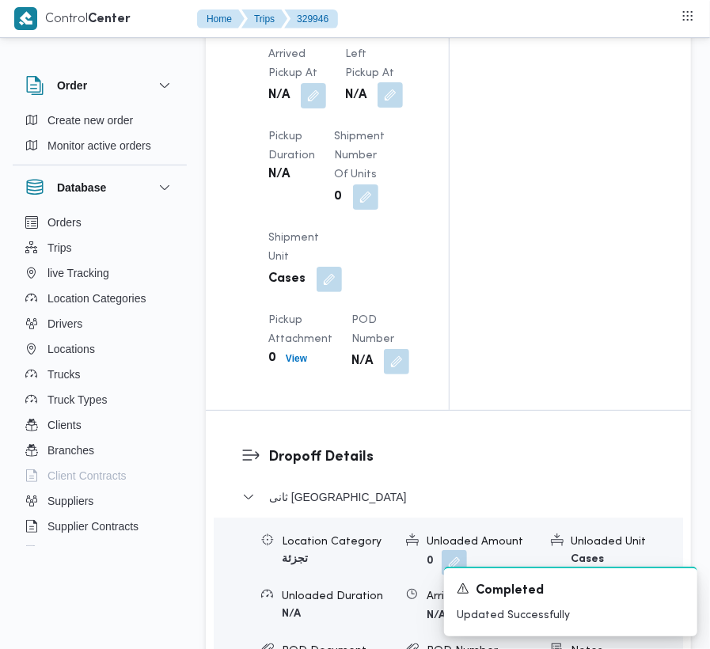
click at [386, 108] on button "button" at bounding box center [390, 94] width 25 height 25
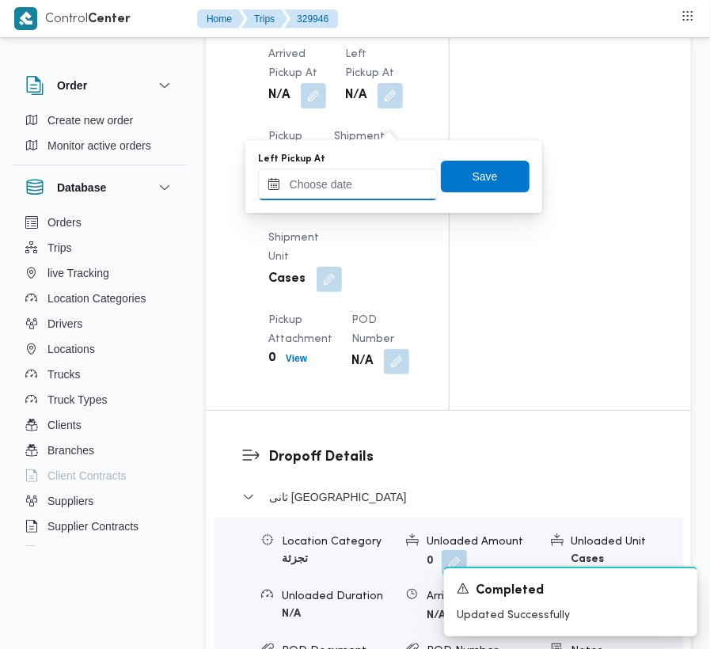
click at [374, 184] on input "Left Pickup At" at bounding box center [348, 185] width 180 height 32
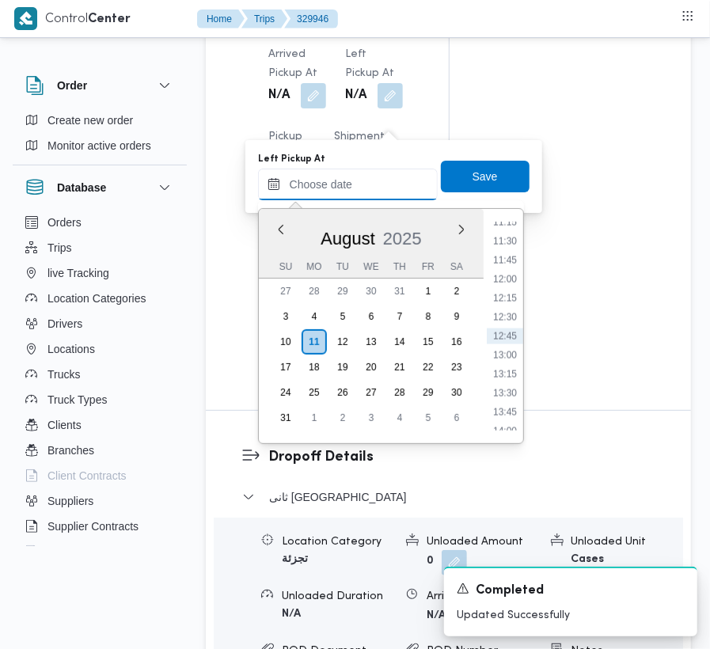
paste input "[DATE] 9:00"
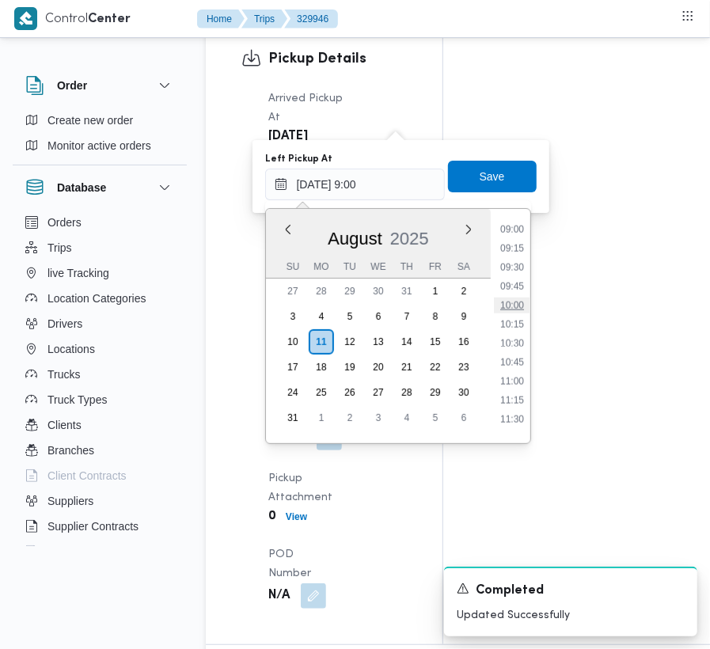
click at [500, 304] on li "10:00" at bounding box center [512, 306] width 36 height 16
type input "[DATE] 10:00"
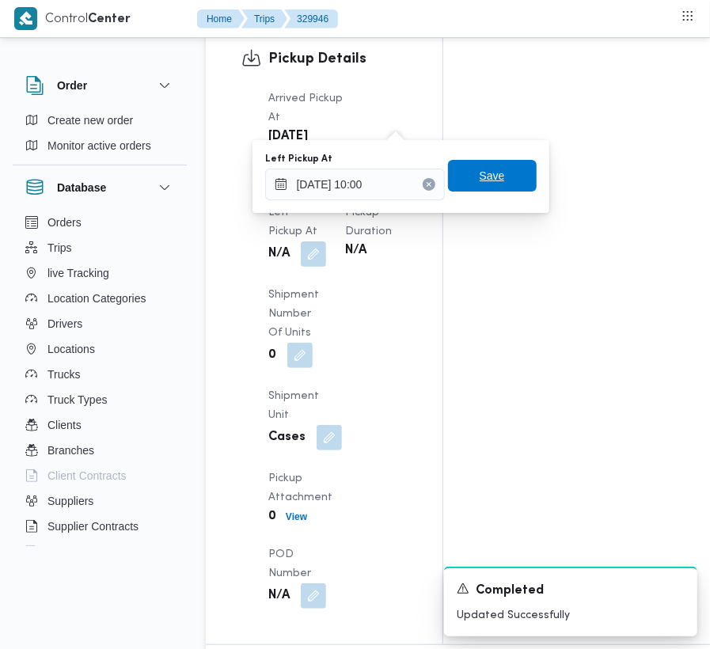
click at [511, 187] on span "Save" at bounding box center [492, 176] width 89 height 32
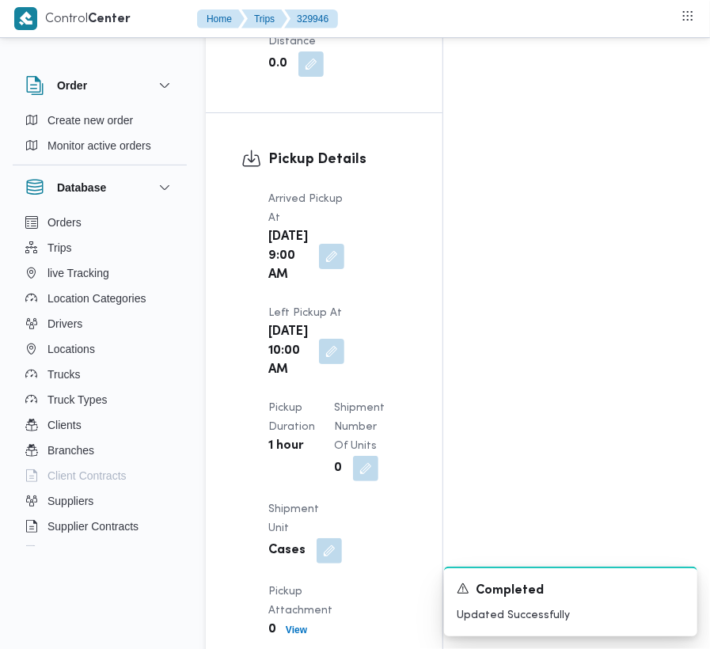
scroll to position [2673, 0]
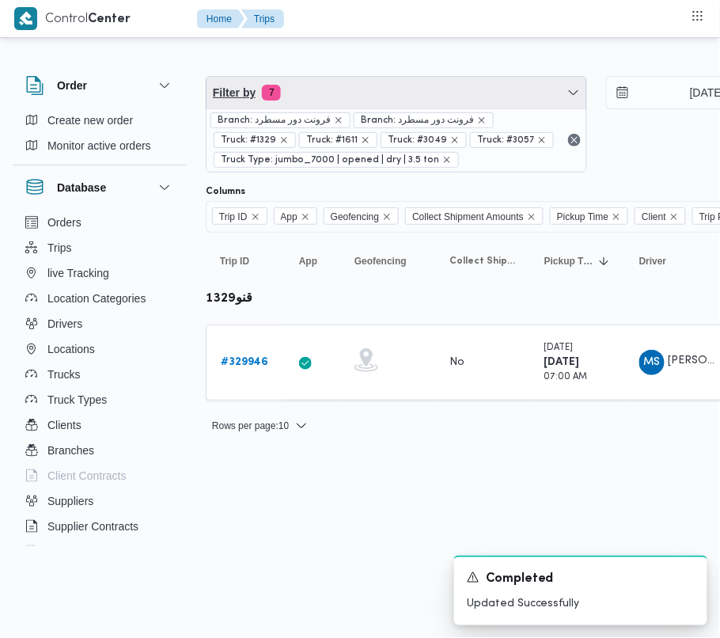
click at [350, 92] on span "Filter by 7" at bounding box center [397, 93] width 380 height 32
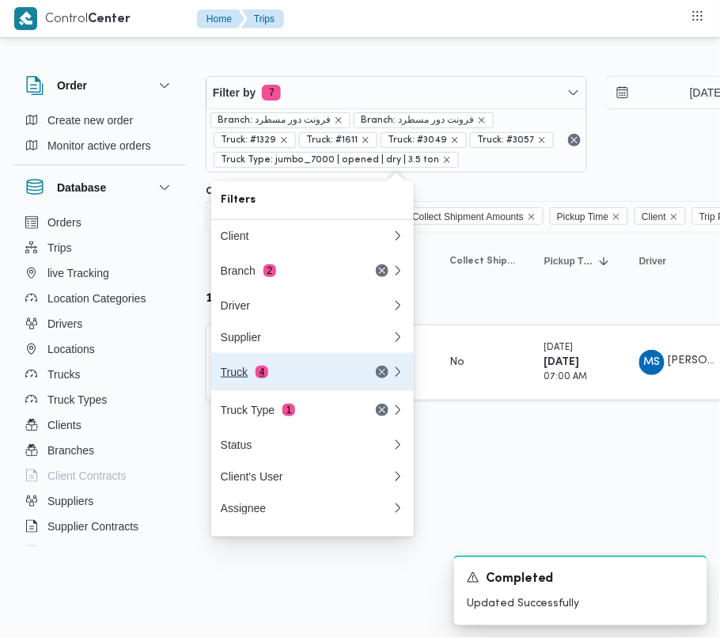
click at [298, 365] on button "Truck 4" at bounding box center [312, 372] width 203 height 38
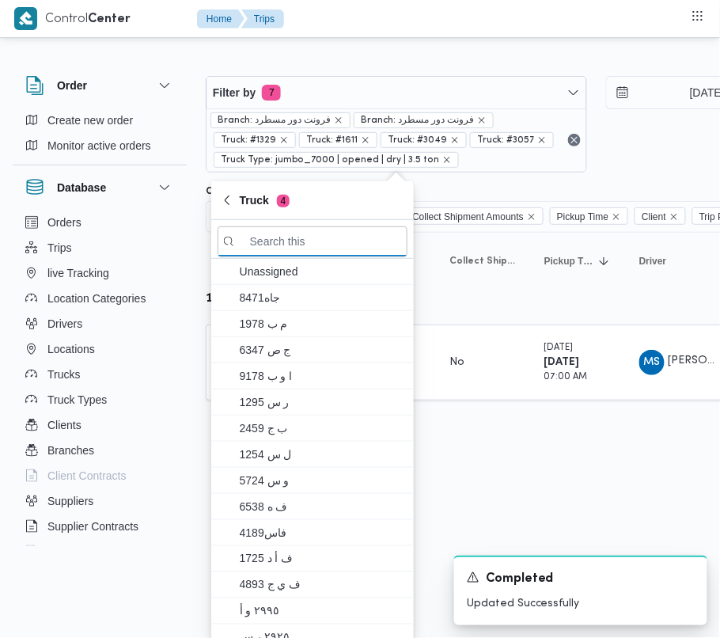
paste input "3287"
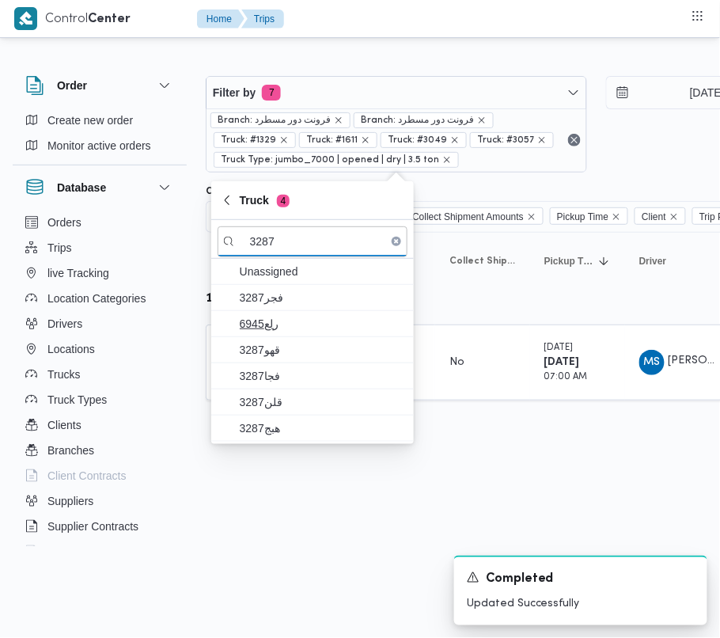
type input "3287"
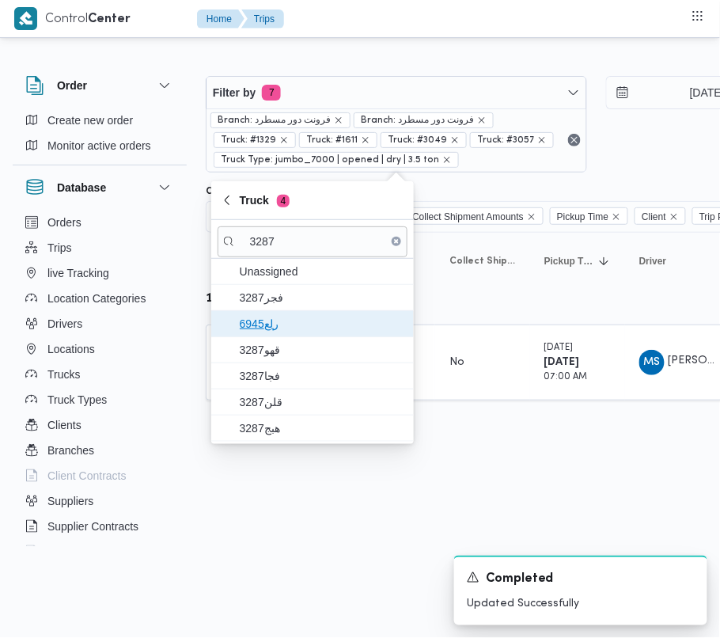
click at [298, 323] on span "6945رلع" at bounding box center [322, 323] width 165 height 19
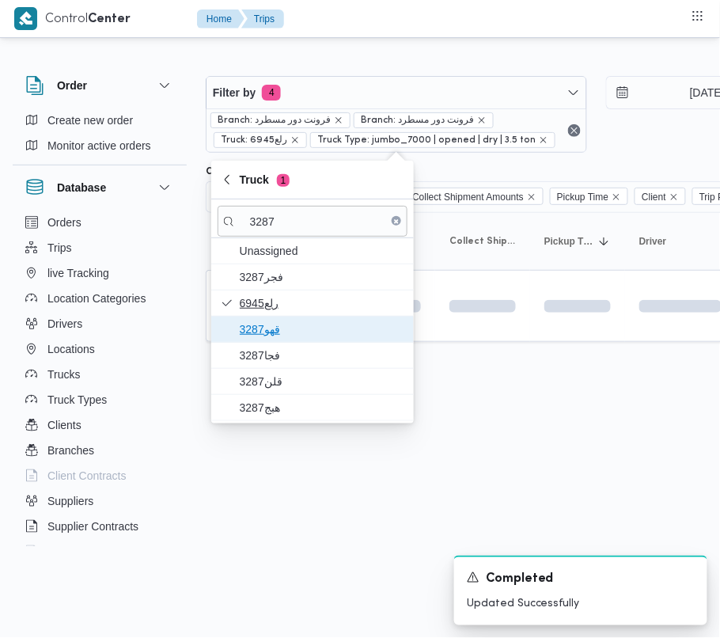
click at [298, 323] on span "3287قهو" at bounding box center [322, 329] width 165 height 19
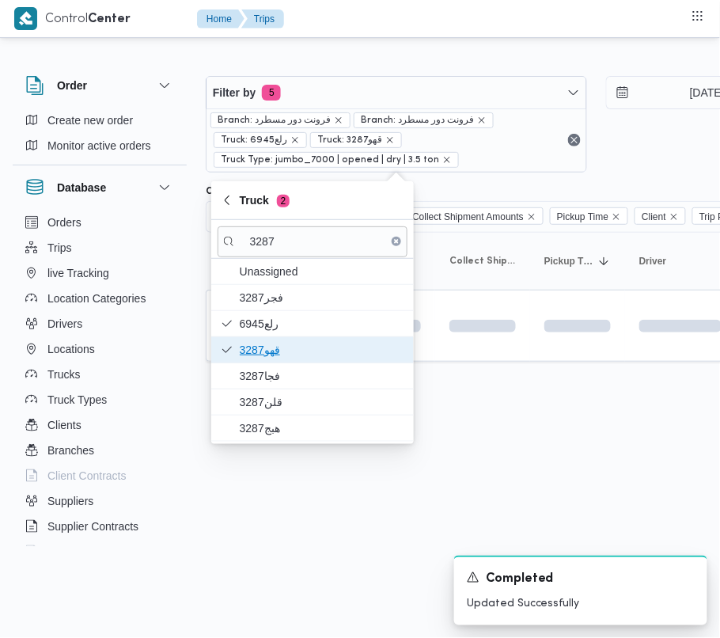
click at [298, 337] on span "3287قهو" at bounding box center [313, 349] width 190 height 25
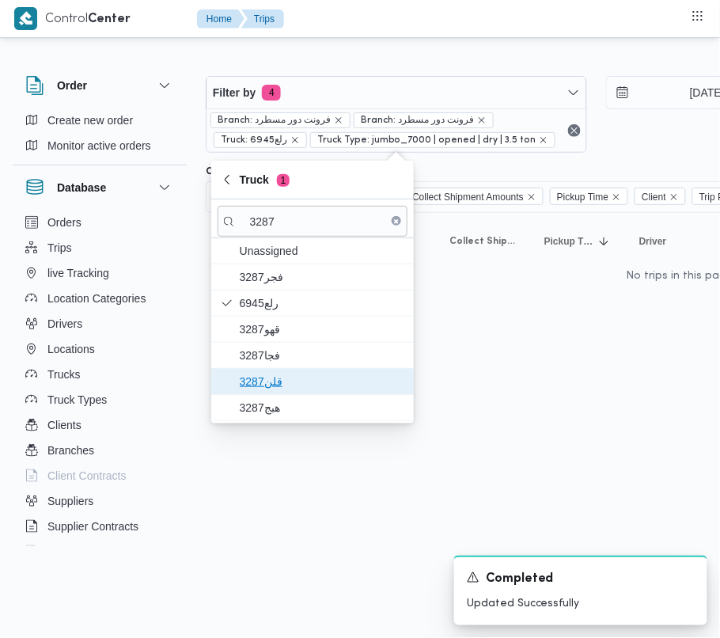
click at [290, 374] on span "قلن3287" at bounding box center [322, 381] width 165 height 19
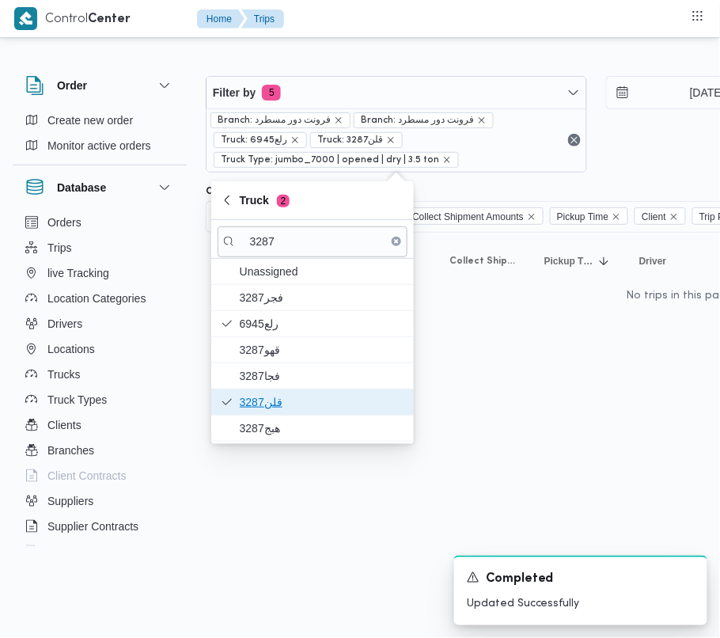
click at [279, 415] on span "قلن3287" at bounding box center [313, 401] width 190 height 25
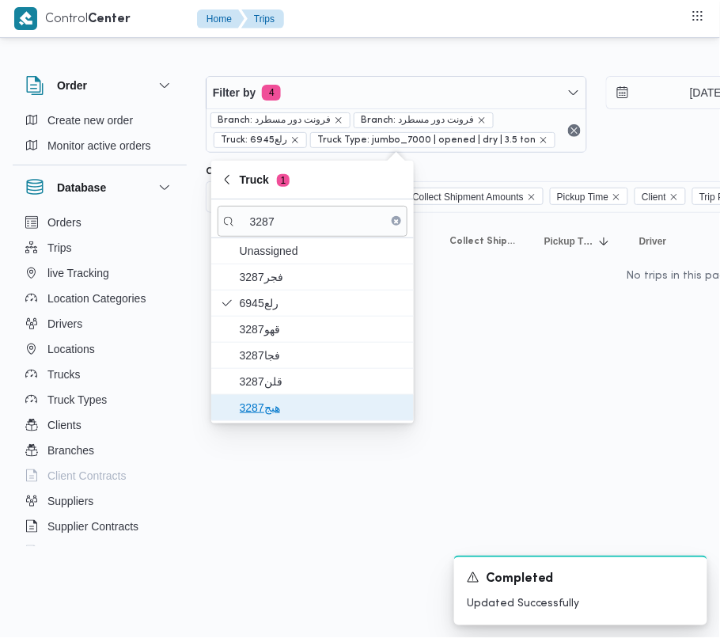
click at [268, 415] on span "هبج3287" at bounding box center [322, 407] width 165 height 19
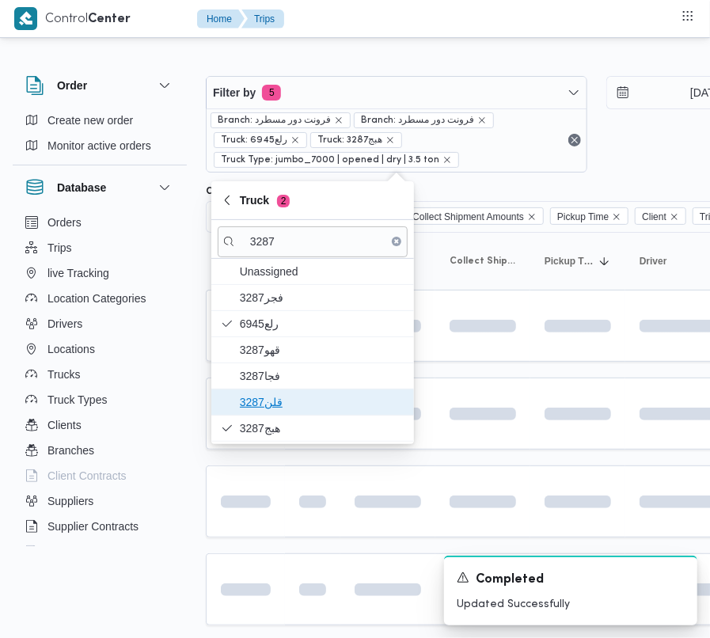
click at [266, 405] on span "قلن3287" at bounding box center [322, 402] width 165 height 19
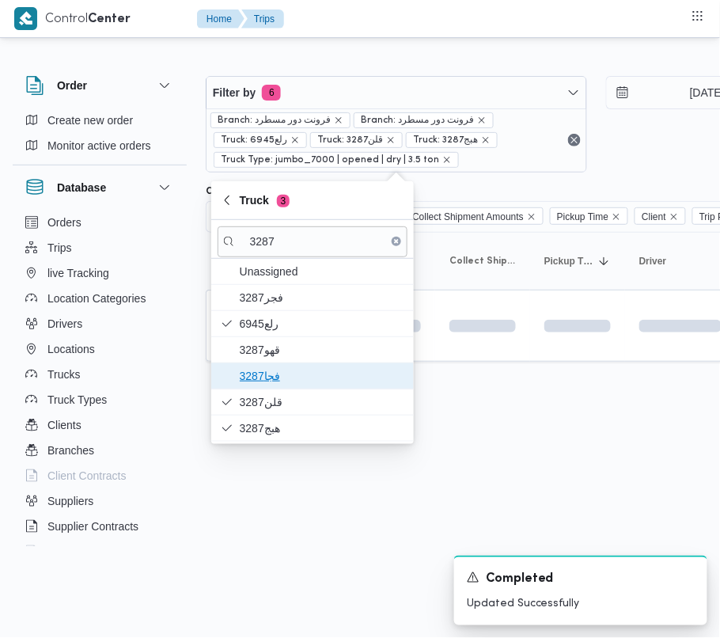
click at [257, 378] on span "فجا3287" at bounding box center [322, 376] width 165 height 19
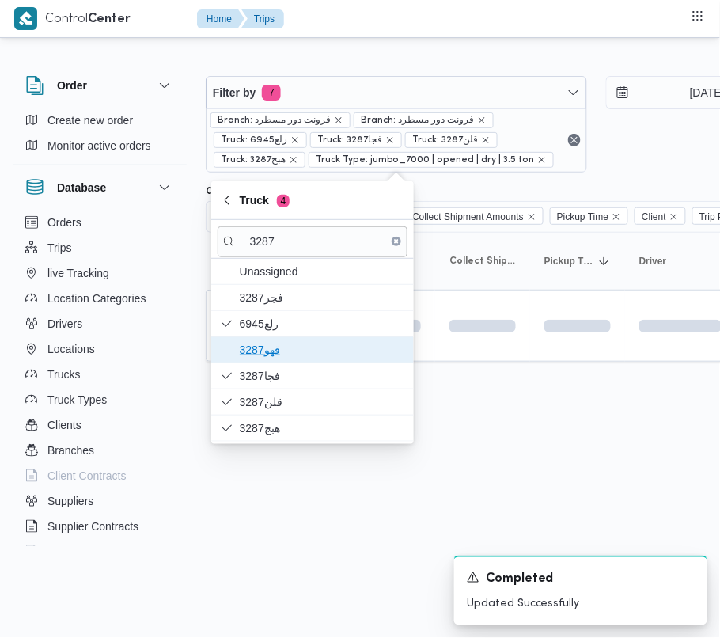
click at [257, 348] on span "3287قهو" at bounding box center [322, 349] width 165 height 19
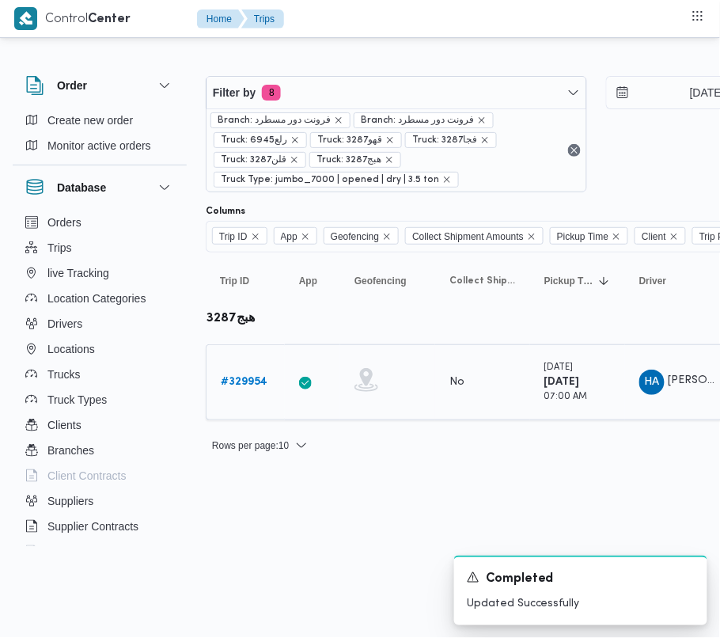
click at [499, 416] on td "Collect Shipment Amounts No" at bounding box center [482, 382] width 95 height 76
click at [241, 378] on b "# 329954" at bounding box center [244, 382] width 47 height 10
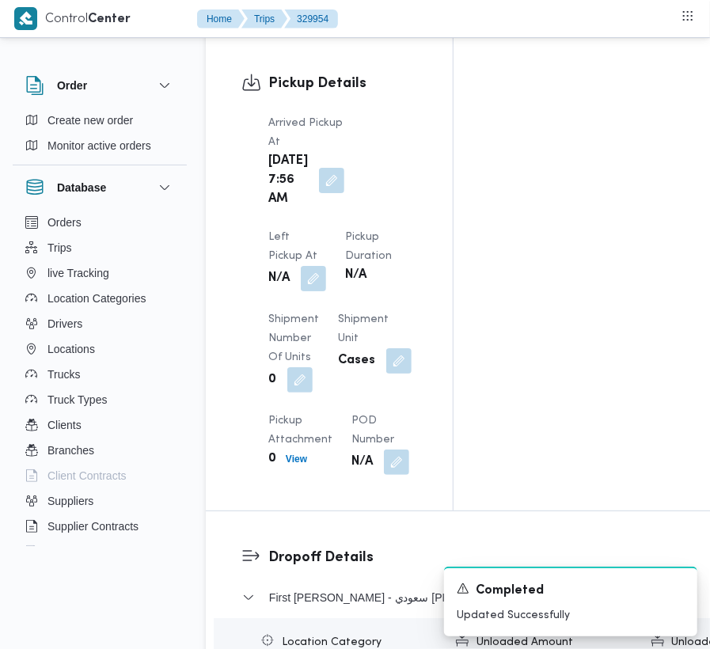
scroll to position [2673, 0]
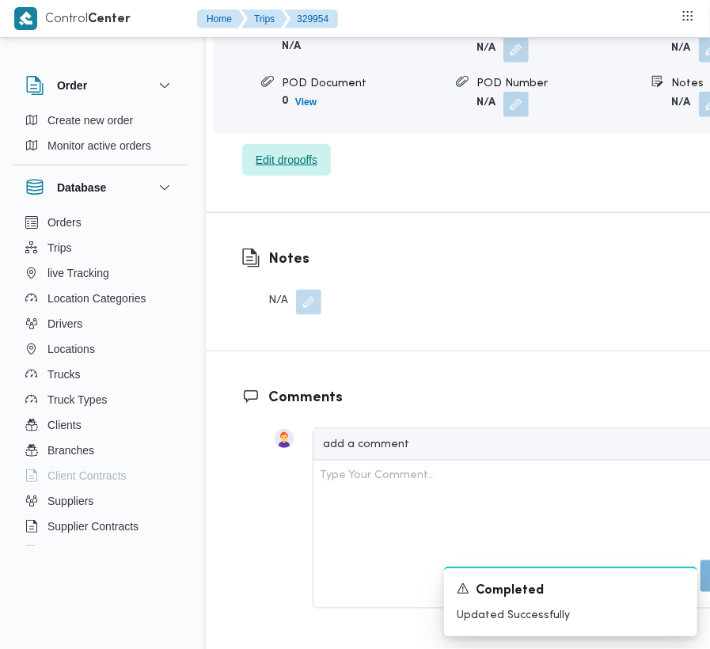
drag, startPoint x: 302, startPoint y: 226, endPoint x: 302, endPoint y: 234, distance: 8.0
click at [302, 169] on span "Edit dropoffs" at bounding box center [287, 159] width 62 height 19
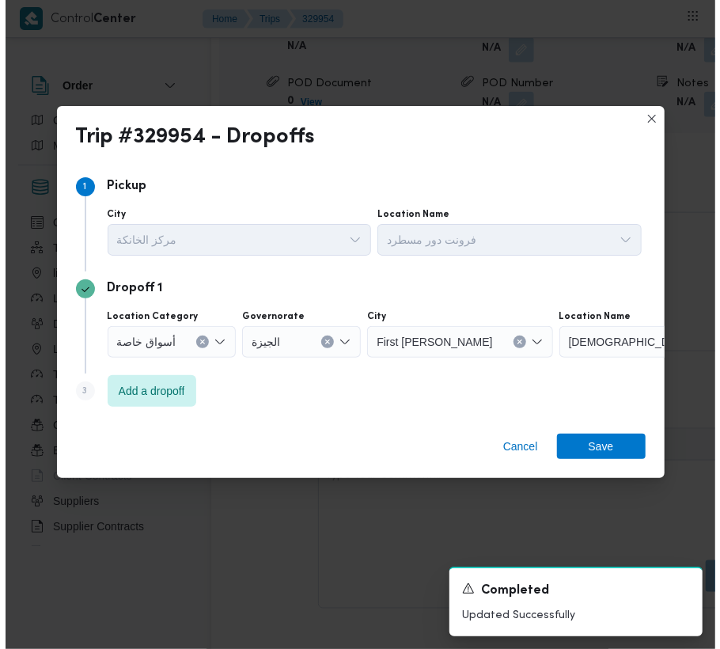
scroll to position [2686, 0]
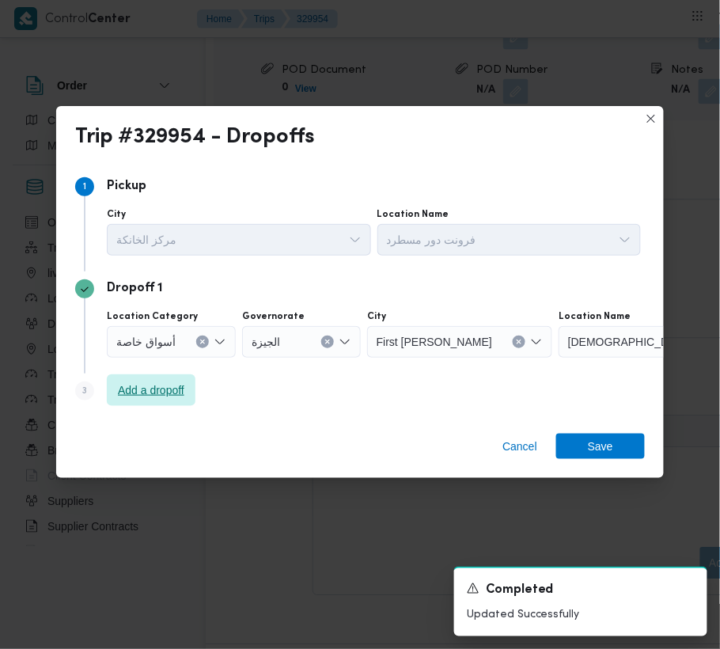
click at [173, 397] on span "Add a dropoff" at bounding box center [151, 390] width 66 height 19
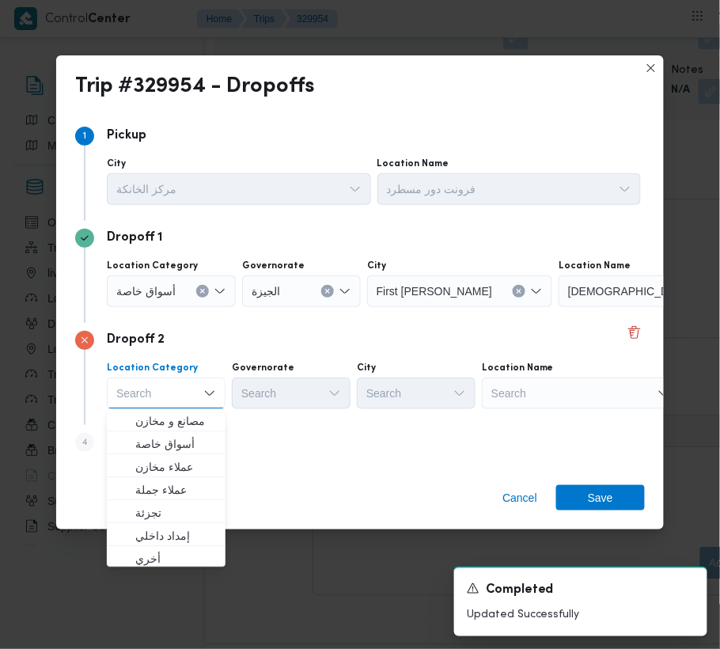
click at [562, 307] on div "Search" at bounding box center [658, 291] width 198 height 32
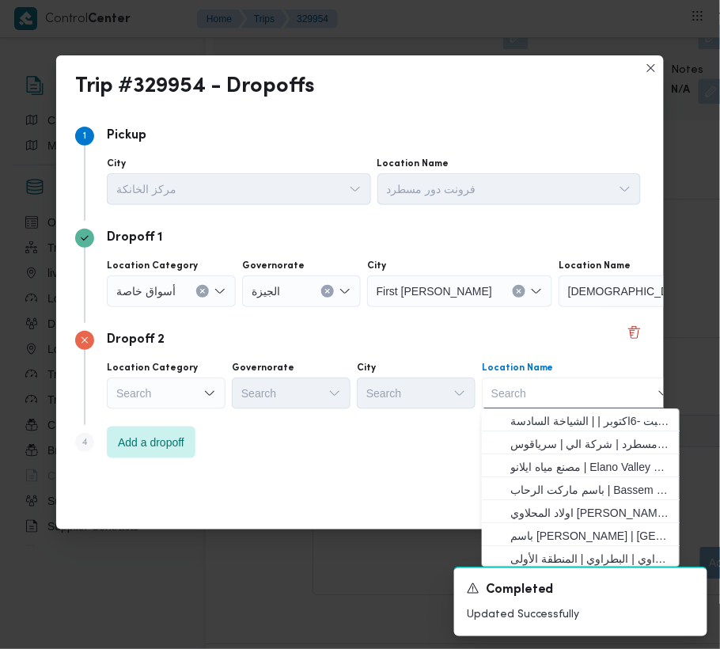
click at [557, 384] on div "Search" at bounding box center [581, 394] width 198 height 32
click at [572, 437] on span "فرونت دور مسطرد | شركة الي | سرياقوس" at bounding box center [591, 444] width 160 height 19
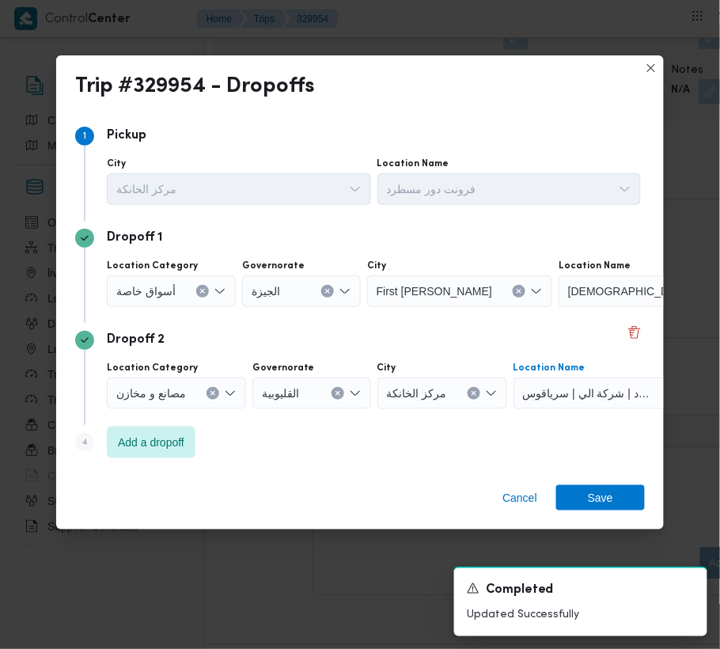
drag, startPoint x: 188, startPoint y: 313, endPoint x: 165, endPoint y: 298, distance: 27.2
click at [182, 311] on div "Dropoff 1 Location Category أسواق خاصة Governorate [GEOGRAPHIC_DATA] [GEOGRAPHI…" at bounding box center [360, 272] width 570 height 102
click at [157, 290] on span "أسواق خاصة" at bounding box center [145, 290] width 59 height 17
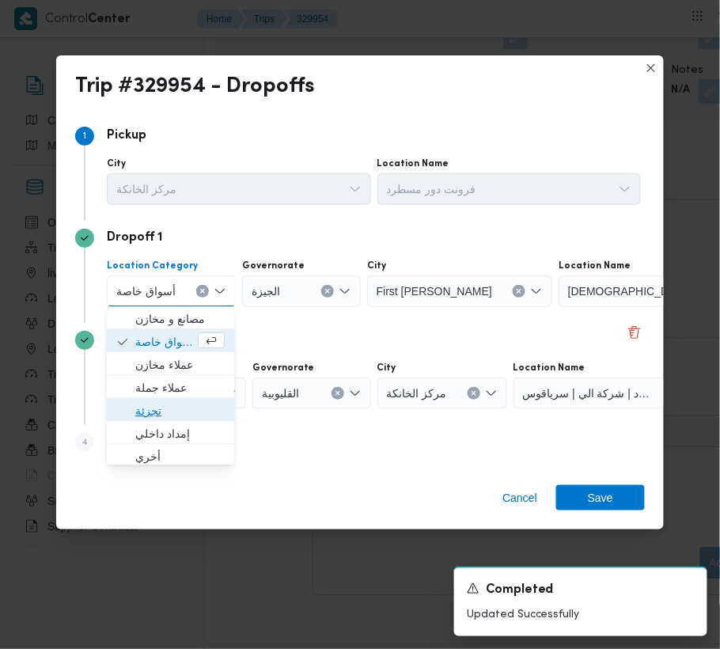
click at [165, 412] on span "تجزئة" at bounding box center [179, 411] width 89 height 19
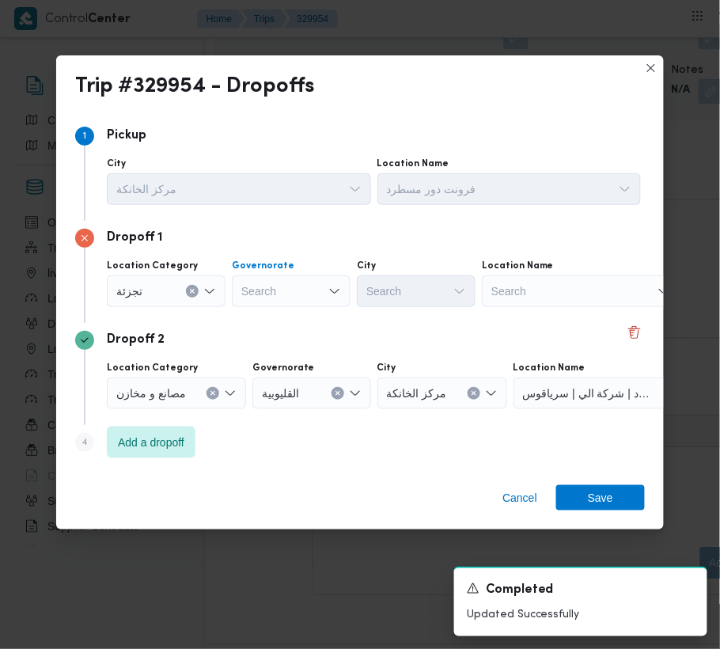
click at [277, 289] on div "Search" at bounding box center [291, 291] width 119 height 32
paste input "جيزة"
type input "جيزة"
click at [306, 292] on div "جيزة جيزة" at bounding box center [291, 291] width 119 height 32
click at [296, 318] on span "ال جيزة" at bounding box center [300, 319] width 81 height 19
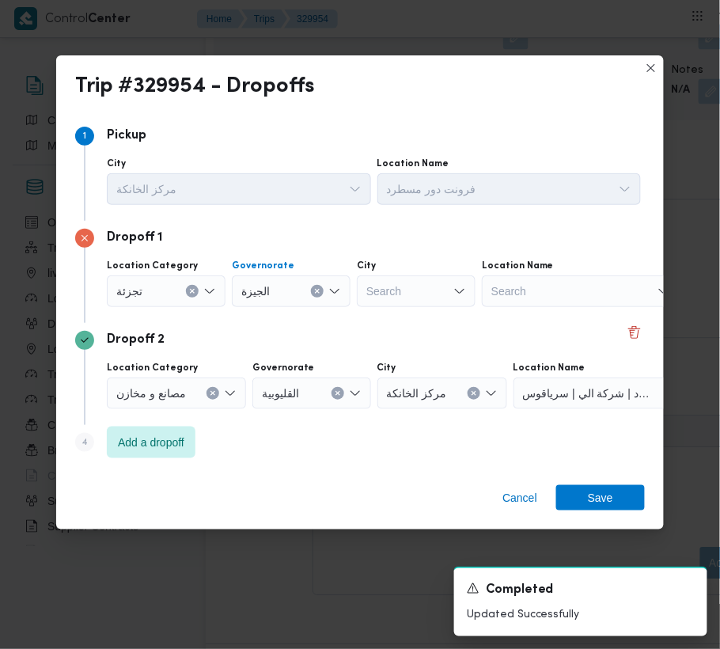
click at [420, 291] on div "Search" at bounding box center [416, 291] width 119 height 32
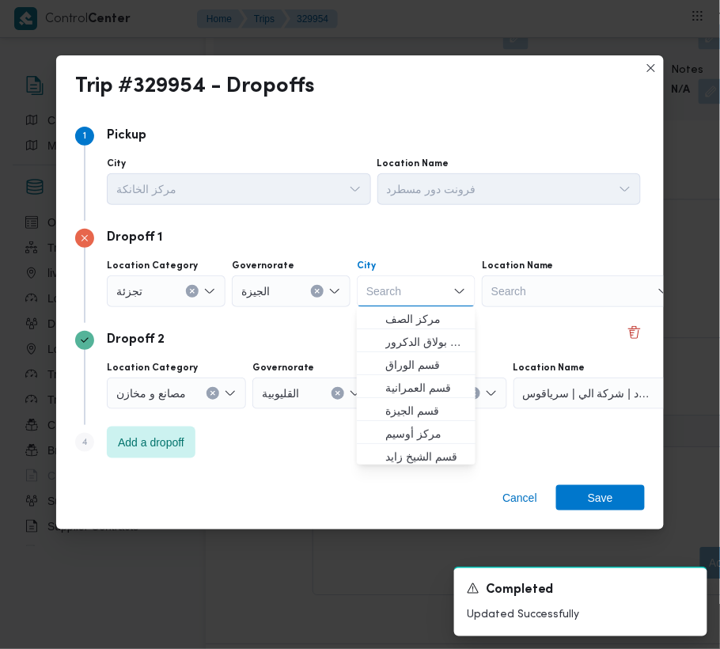
paste input "زايد"
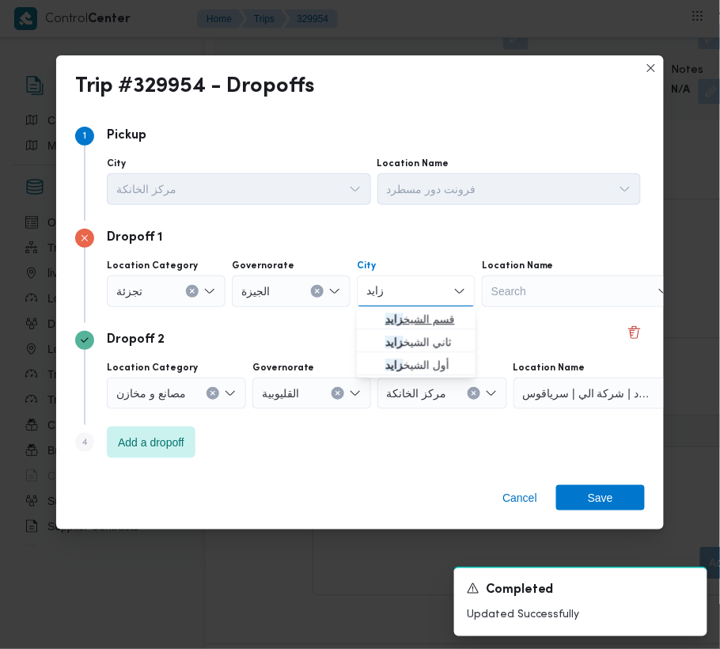
type input "زايد"
click at [374, 325] on icon "button" at bounding box center [373, 319] width 13 height 13
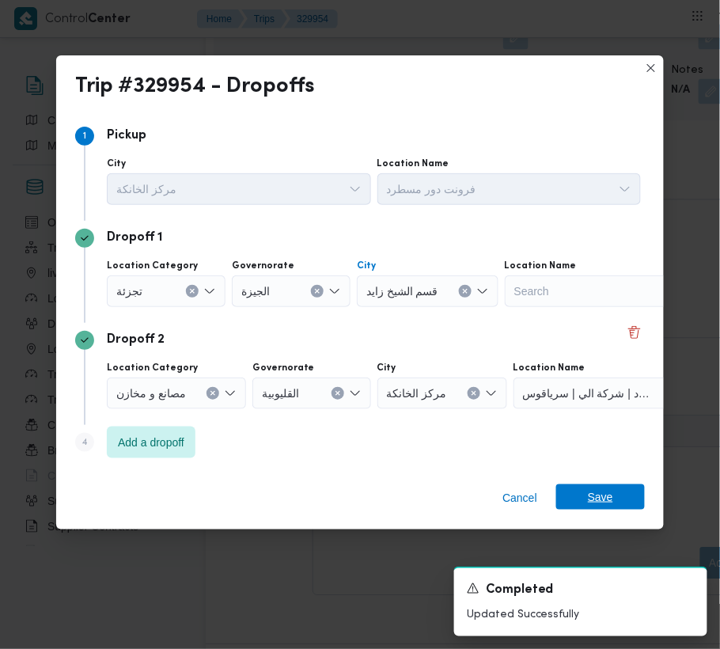
click at [619, 498] on span "Save" at bounding box center [601, 496] width 89 height 25
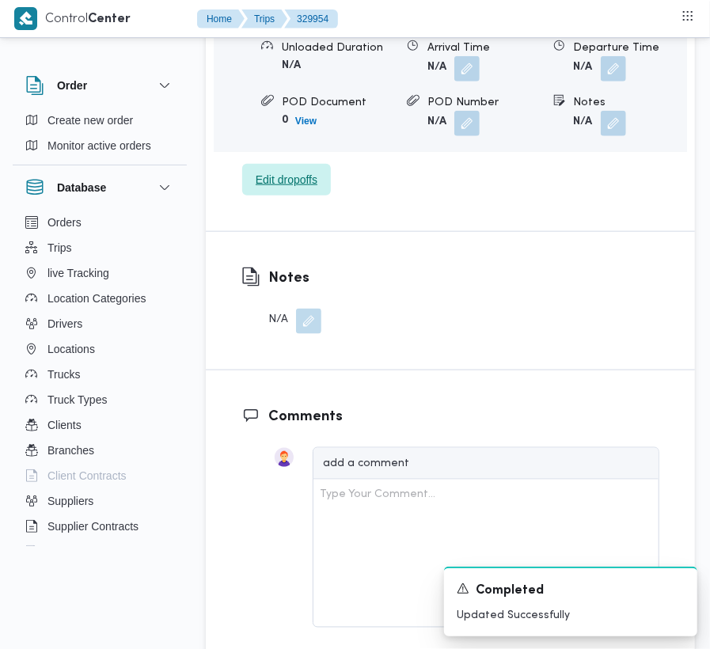
scroll to position [2106, 0]
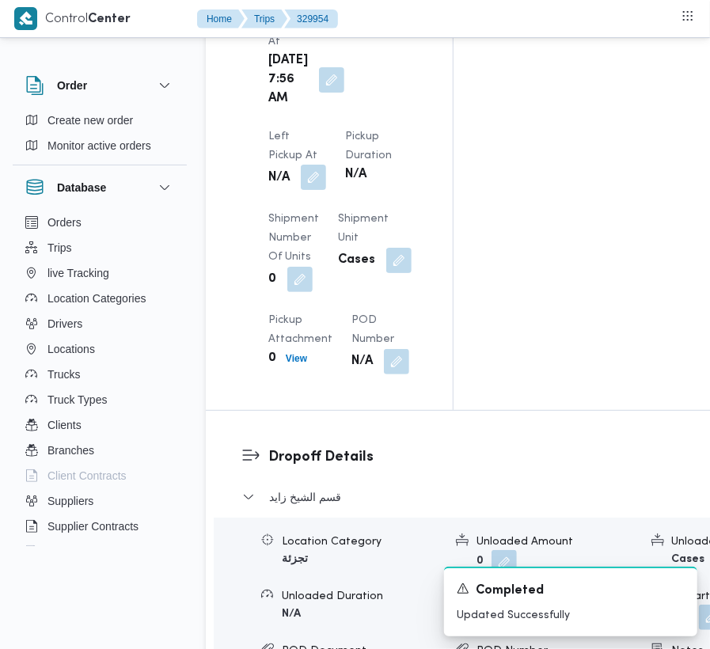
click at [326, 165] on button "button" at bounding box center [313, 177] width 25 height 25
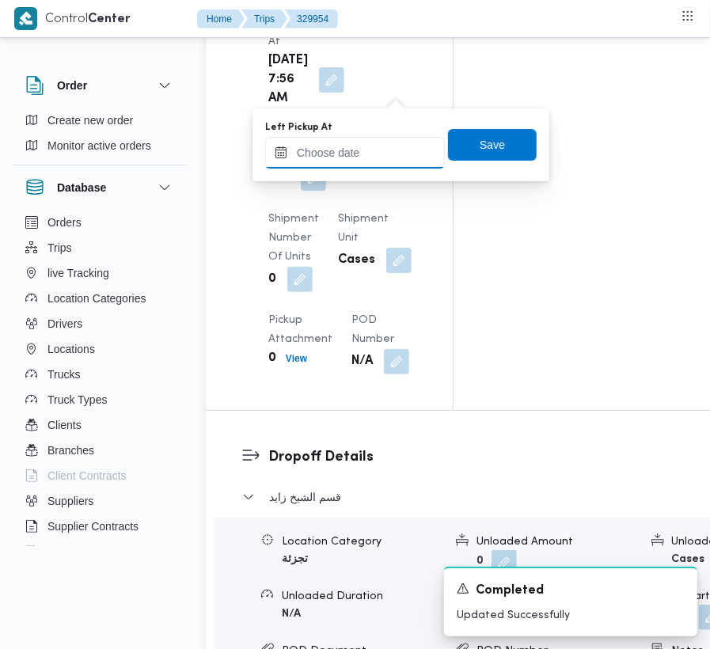
click at [381, 149] on input "Left Pickup At" at bounding box center [355, 153] width 180 height 32
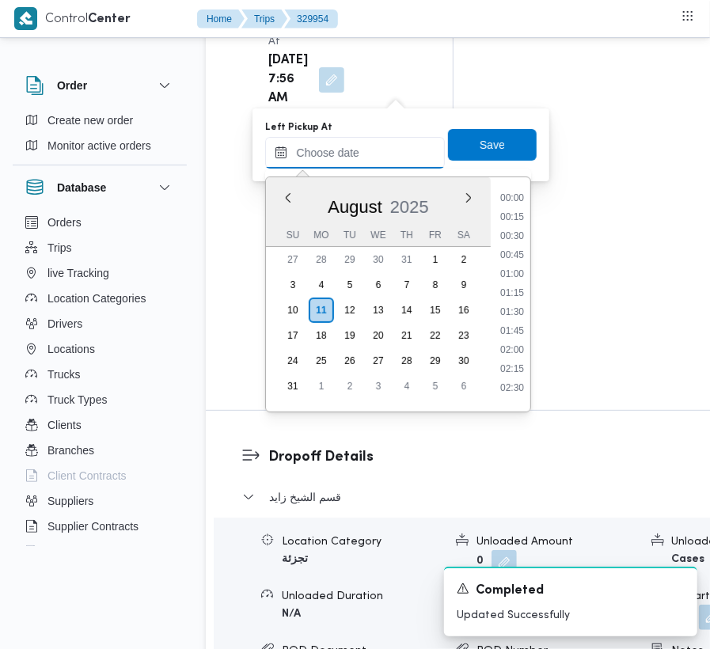
paste input "[DATE] 9:00"
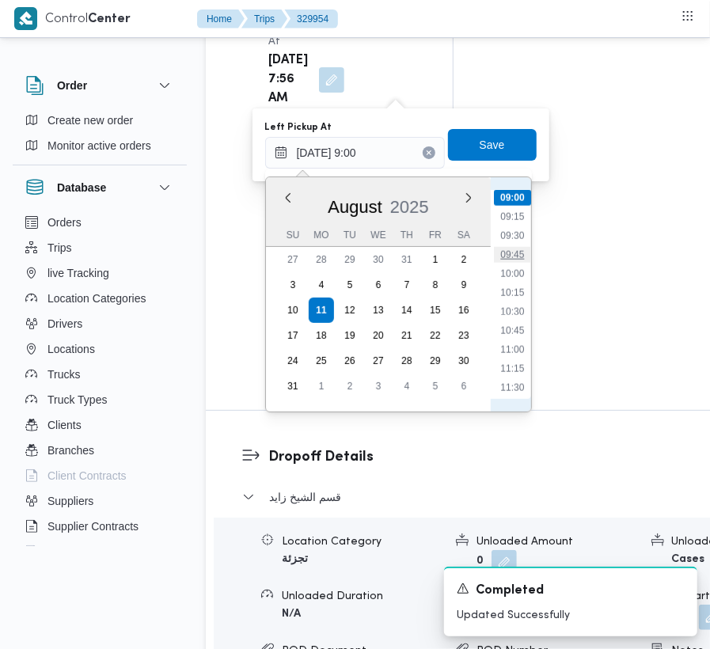
click at [519, 257] on li "09:45" at bounding box center [512, 255] width 36 height 16
type input "[DATE] 09:45"
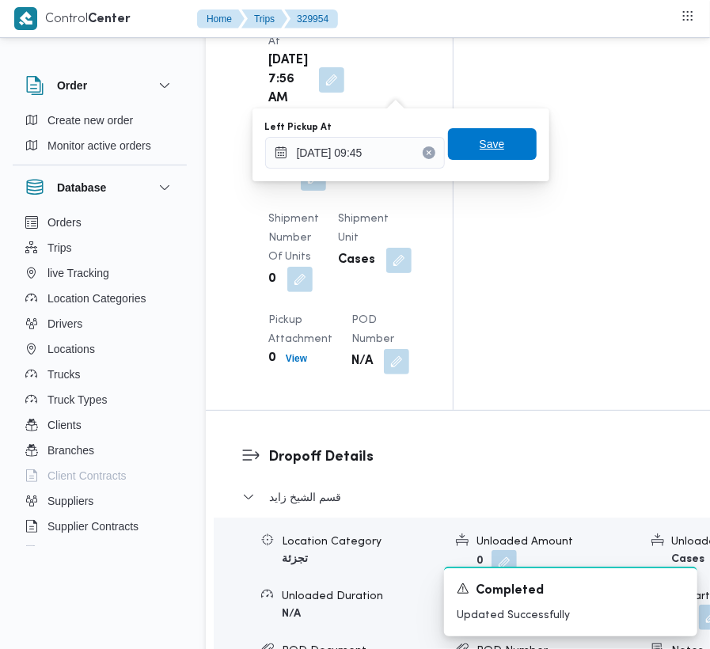
click at [483, 150] on span "Save" at bounding box center [492, 144] width 25 height 19
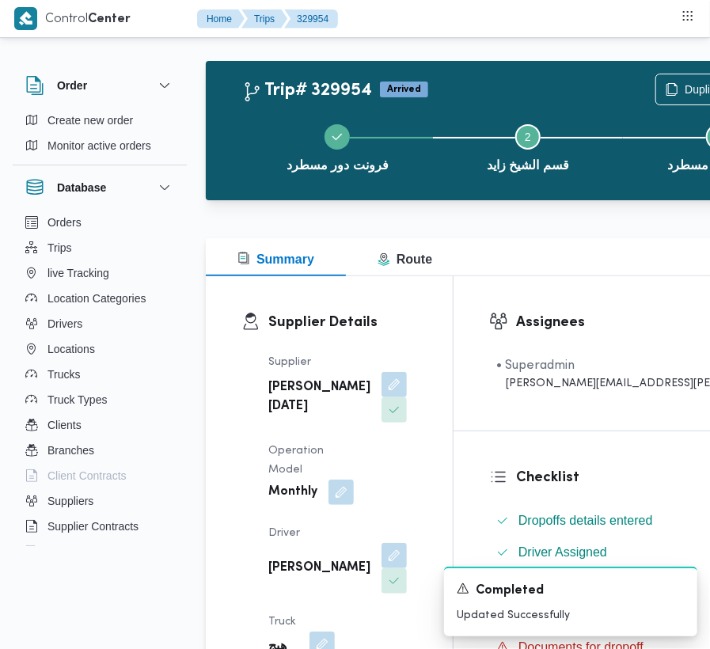
scroll to position [0, 0]
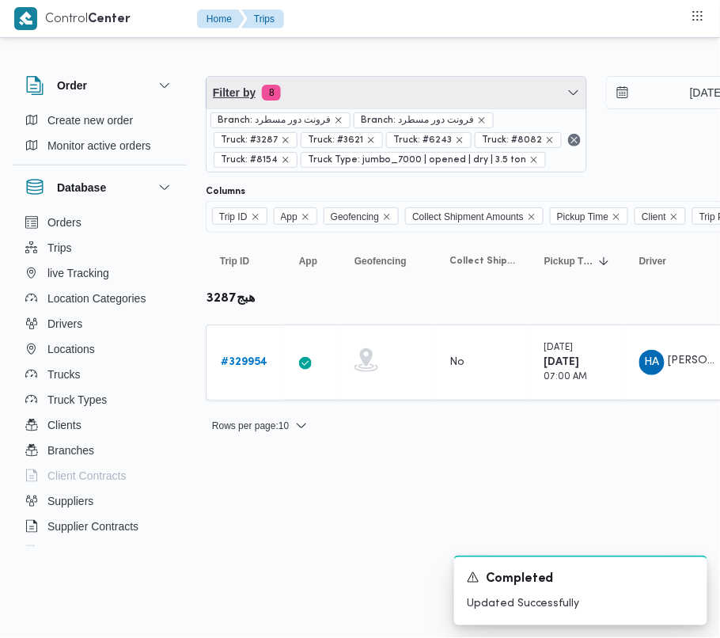
drag, startPoint x: 290, startPoint y: 97, endPoint x: 307, endPoint y: 105, distance: 19.5
click at [290, 97] on span "Filter by 8" at bounding box center [397, 93] width 380 height 32
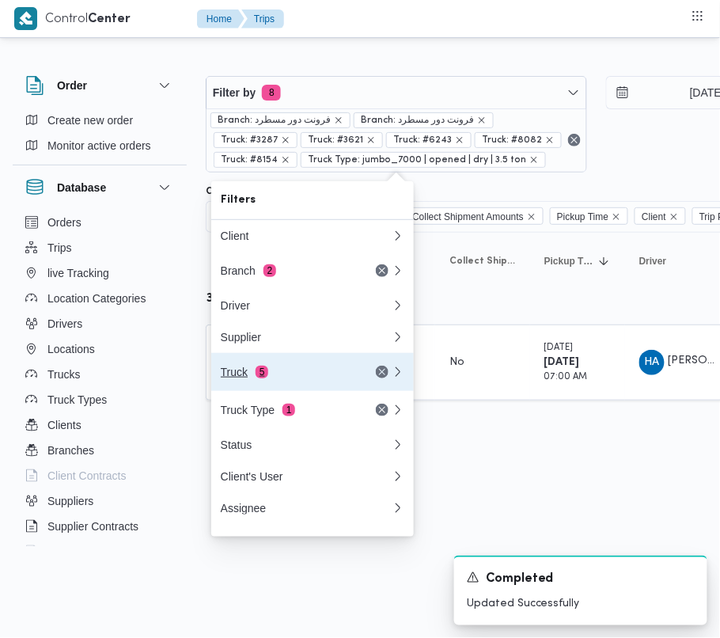
click at [273, 378] on div "Truck 5" at bounding box center [287, 372] width 133 height 13
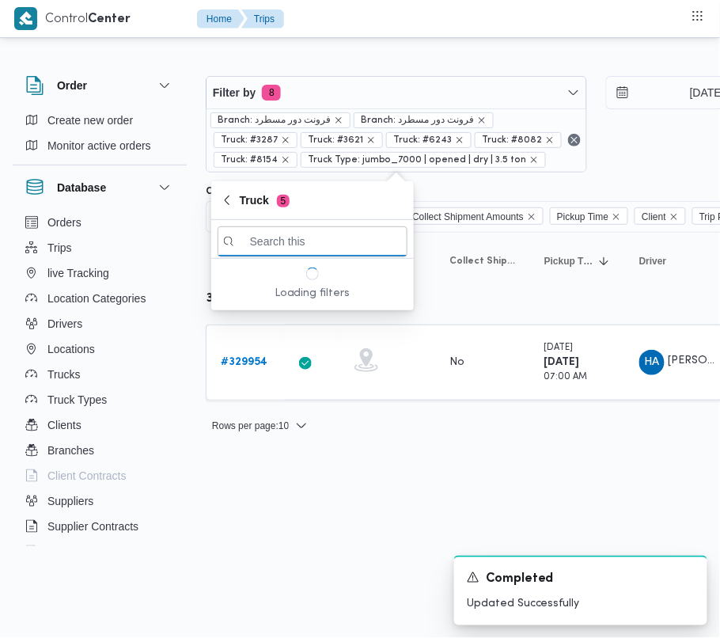
paste input "8382"
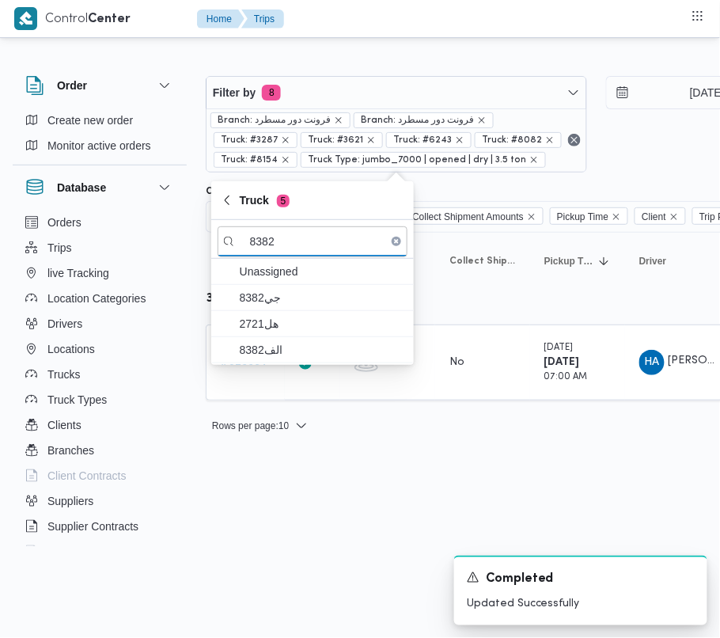
type input "8382"
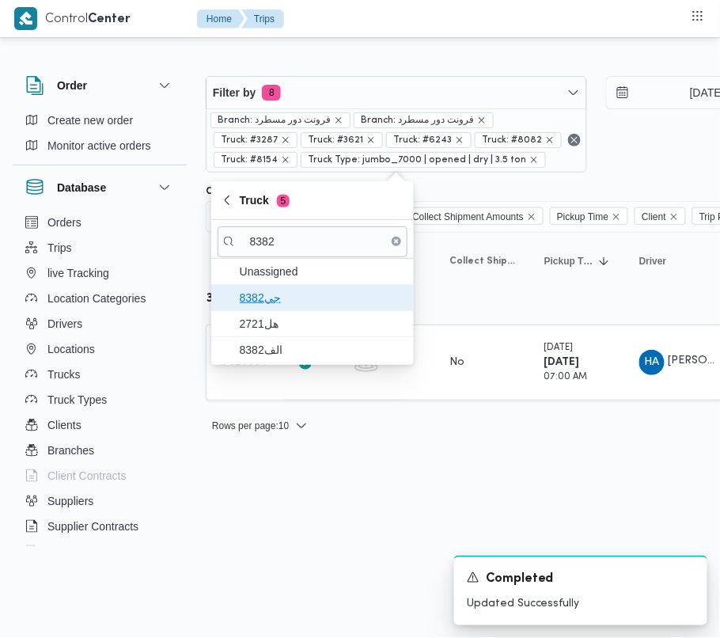
click at [273, 291] on span "جي8382" at bounding box center [322, 297] width 165 height 19
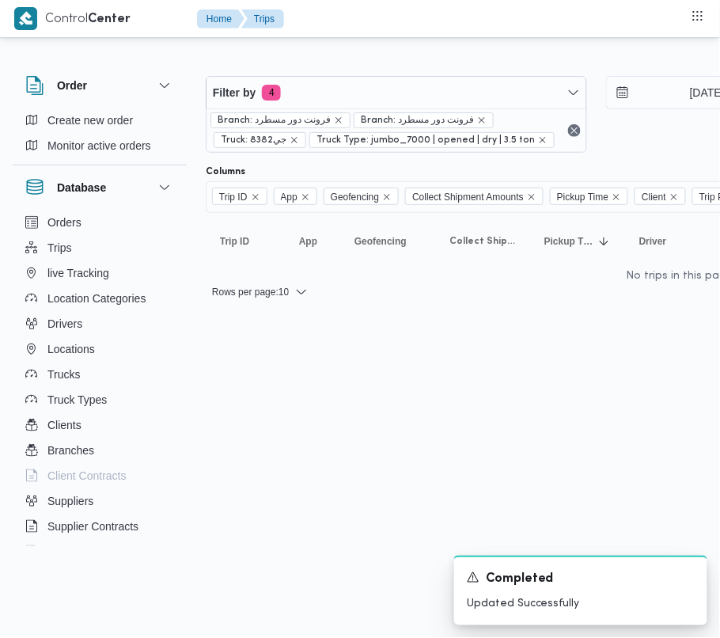
drag, startPoint x: 260, startPoint y: 413, endPoint x: 25, endPoint y: 416, distance: 234.3
click at [258, 415] on html "Control Center Home Trips Order Create new order Monitor active orders Database…" at bounding box center [360, 319] width 720 height 638
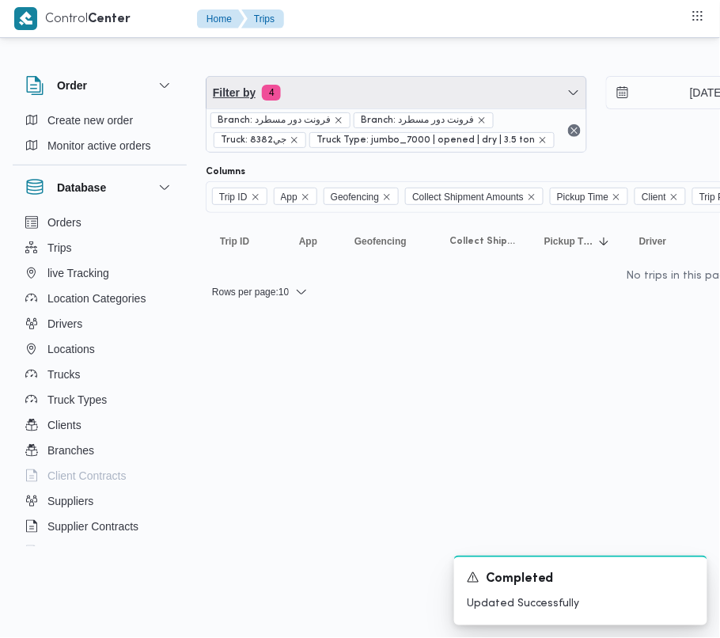
click at [327, 105] on span "Filter by 4" at bounding box center [397, 93] width 380 height 32
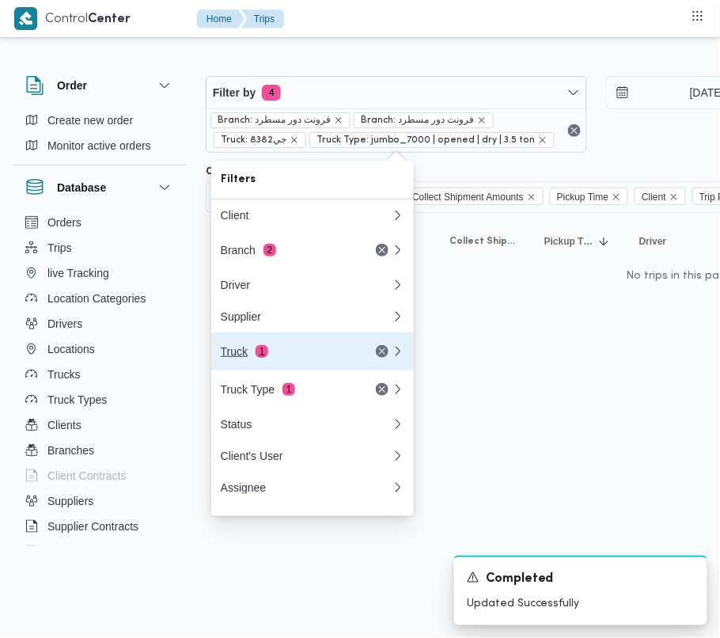
click at [282, 358] on div "Truck 1" at bounding box center [287, 351] width 133 height 13
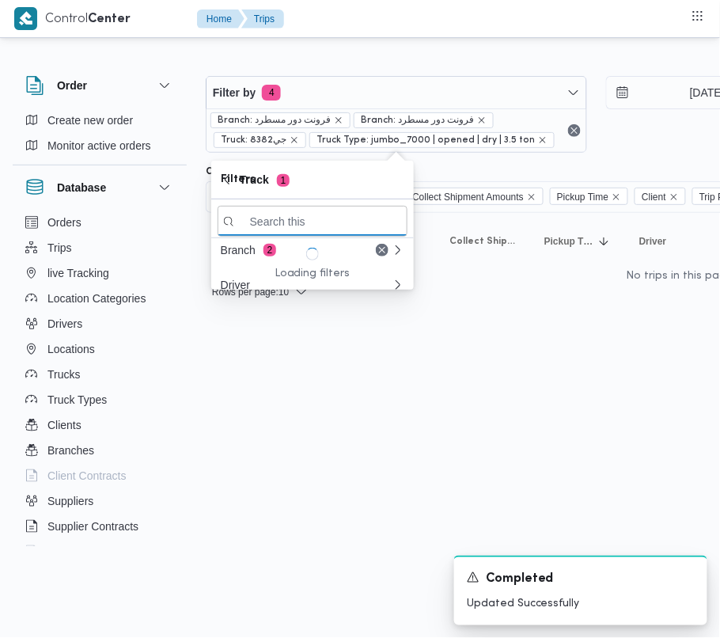
paste input "رمط497"
type input "رمط497"
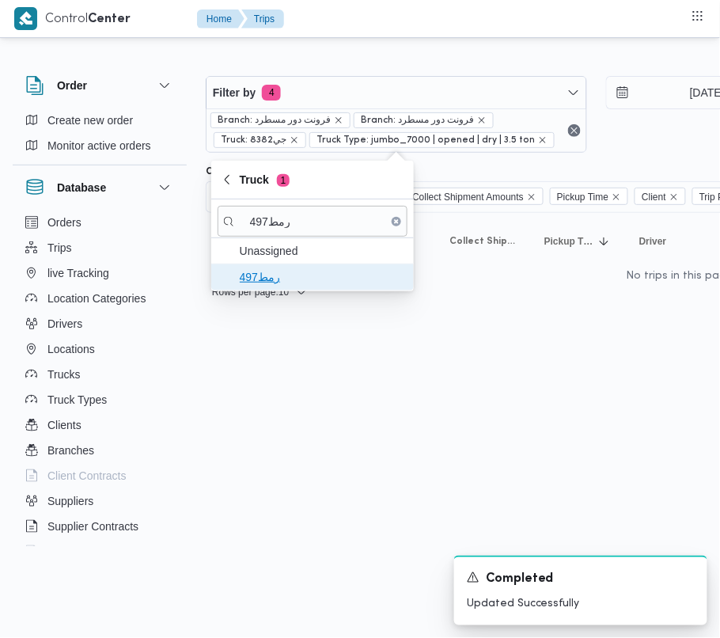
click at [325, 280] on span "رمط497" at bounding box center [322, 277] width 165 height 19
click at [361, 441] on html "Control Center Home Trips Order Create new order Monitor active orders Database…" at bounding box center [360, 319] width 720 height 638
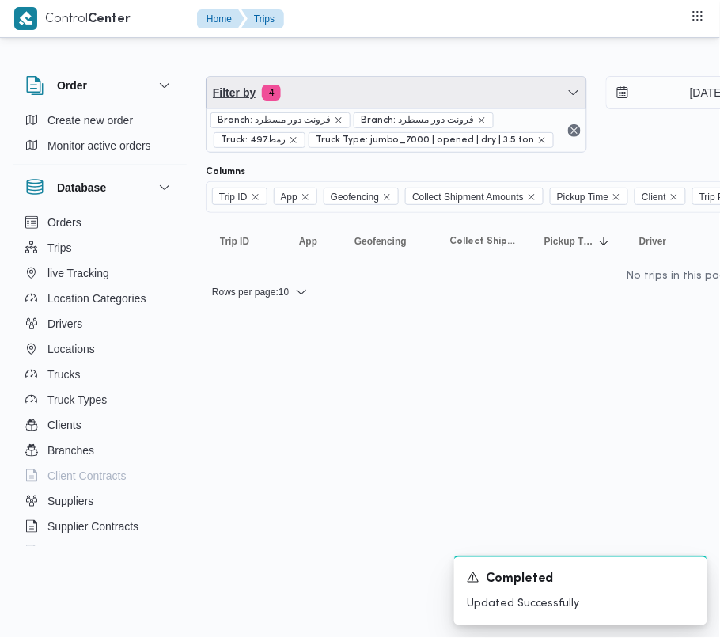
drag, startPoint x: 370, startPoint y: 90, endPoint x: 372, endPoint y: 127, distance: 37.2
click at [370, 90] on span "Filter by 4" at bounding box center [397, 93] width 380 height 32
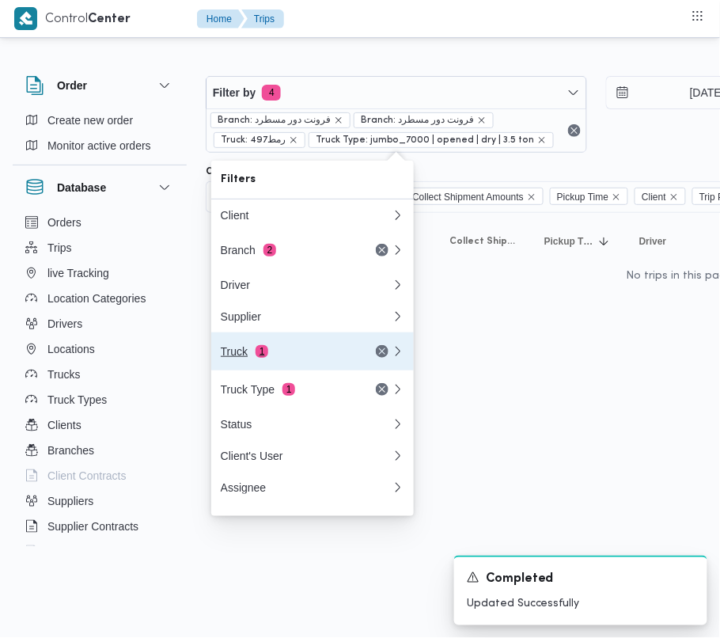
click at [285, 366] on div "Truck 1" at bounding box center [306, 351] width 190 height 38
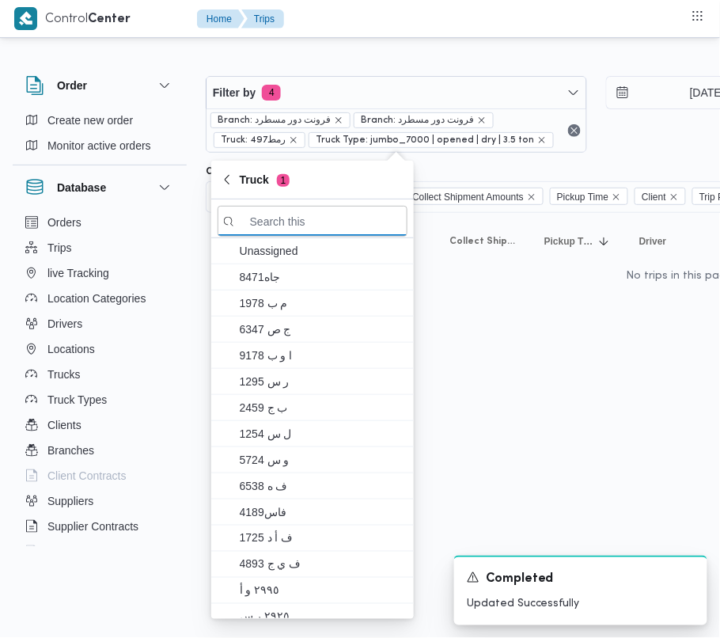
paste input "8418"
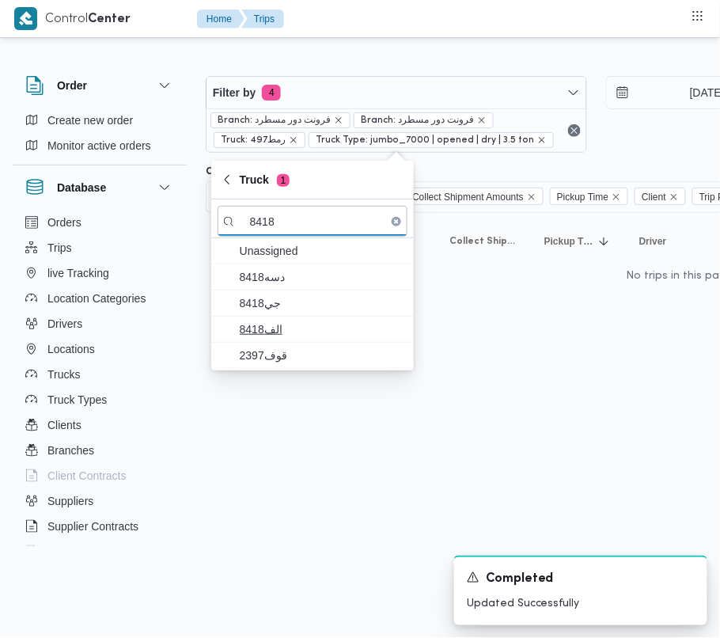
type input "8418"
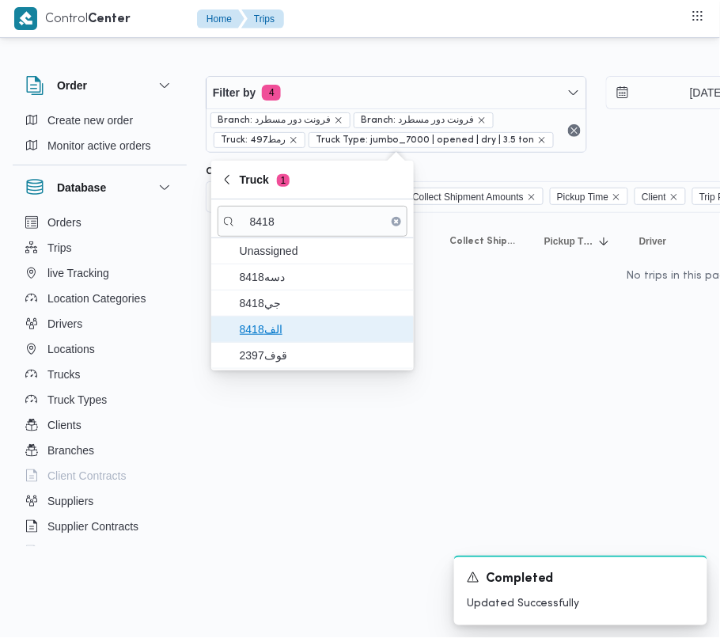
click at [283, 326] on span "الف8418" at bounding box center [322, 329] width 165 height 19
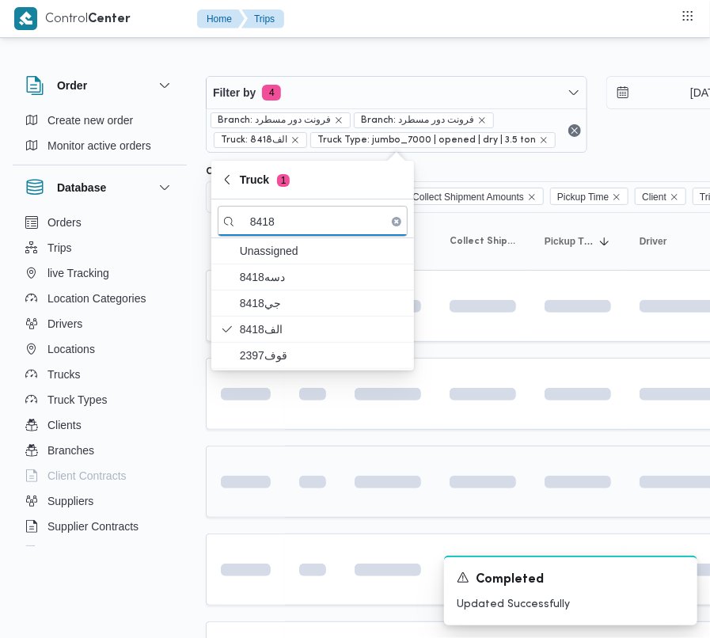
click at [321, 495] on div at bounding box center [313, 481] width 40 height 25
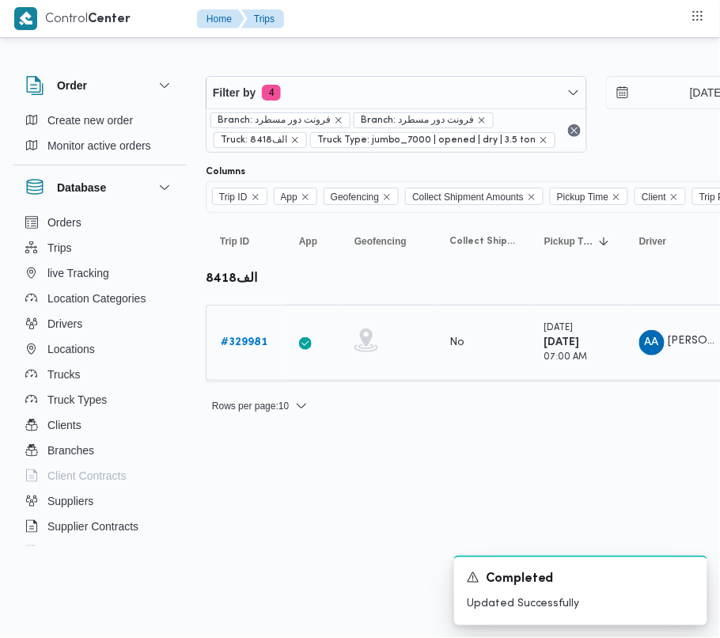
click at [233, 350] on link "# 329981" at bounding box center [244, 342] width 47 height 19
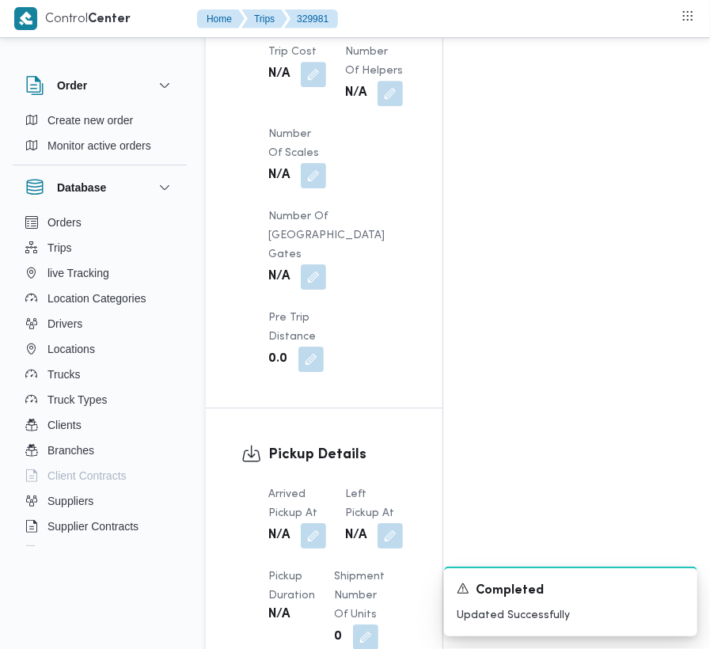
scroll to position [2005, 0]
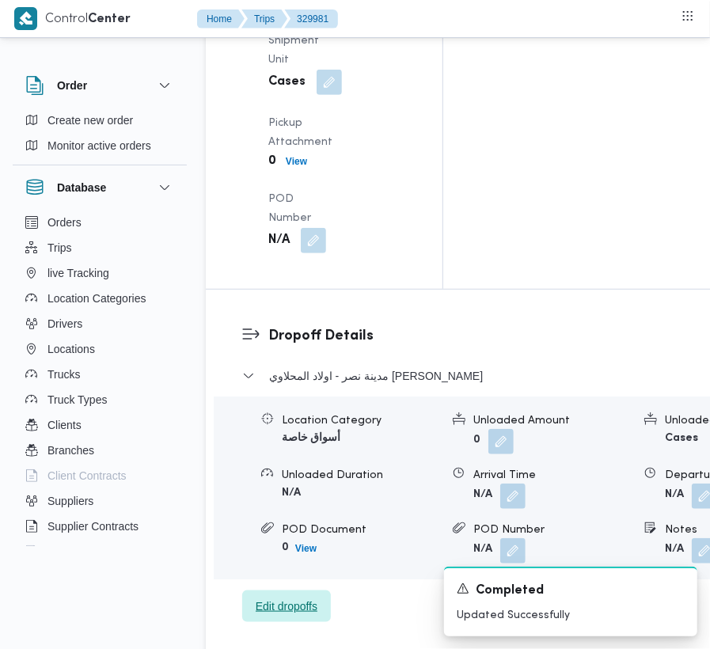
click at [275, 597] on span "Edit dropoffs" at bounding box center [287, 606] width 62 height 19
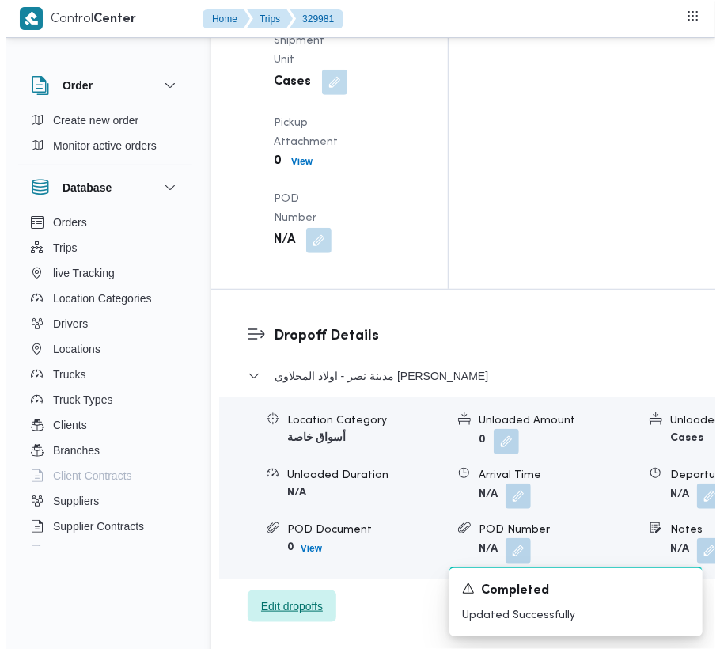
scroll to position [2271, 0]
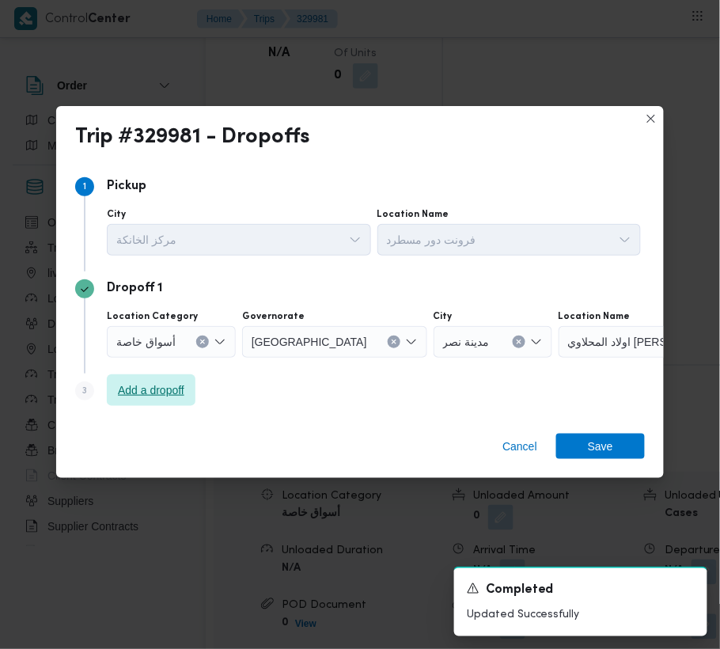
click at [118, 389] on span "Add a dropoff" at bounding box center [151, 390] width 66 height 19
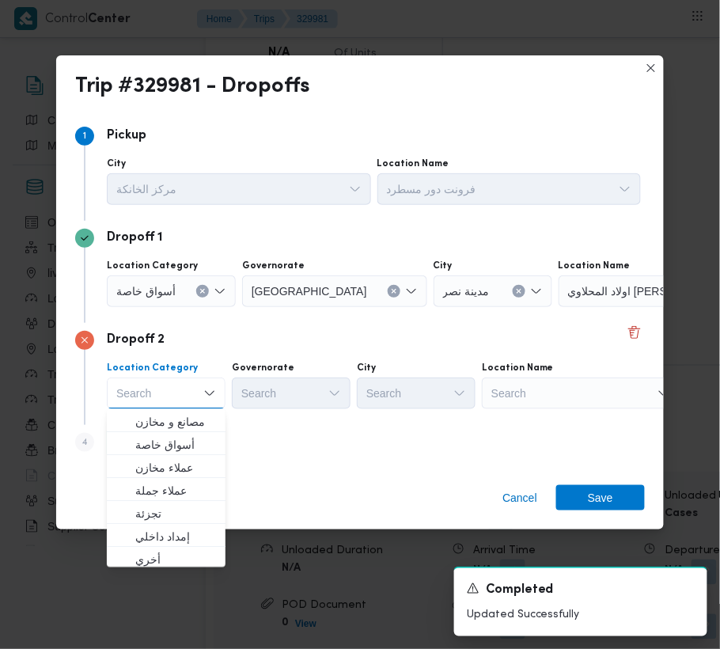
click at [619, 170] on div "Location Name" at bounding box center [510, 164] width 264 height 13
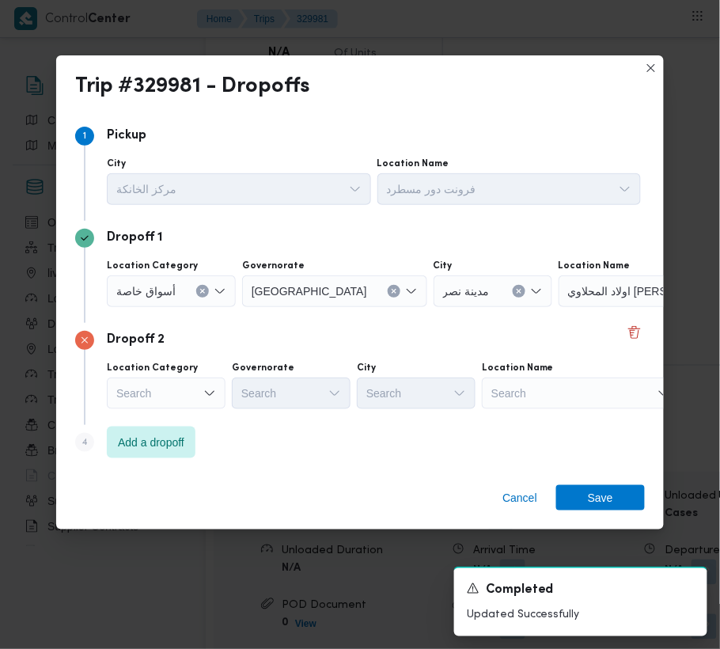
click at [625, 307] on div "Search" at bounding box center [658, 291] width 198 height 32
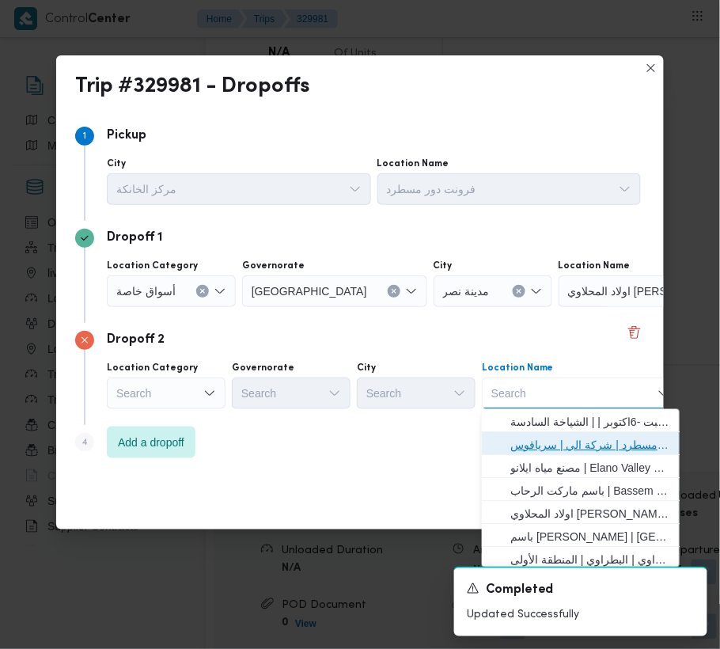
click at [603, 447] on span "فرونت دور مسطرد | شركة الي | سرياقوس" at bounding box center [591, 444] width 160 height 19
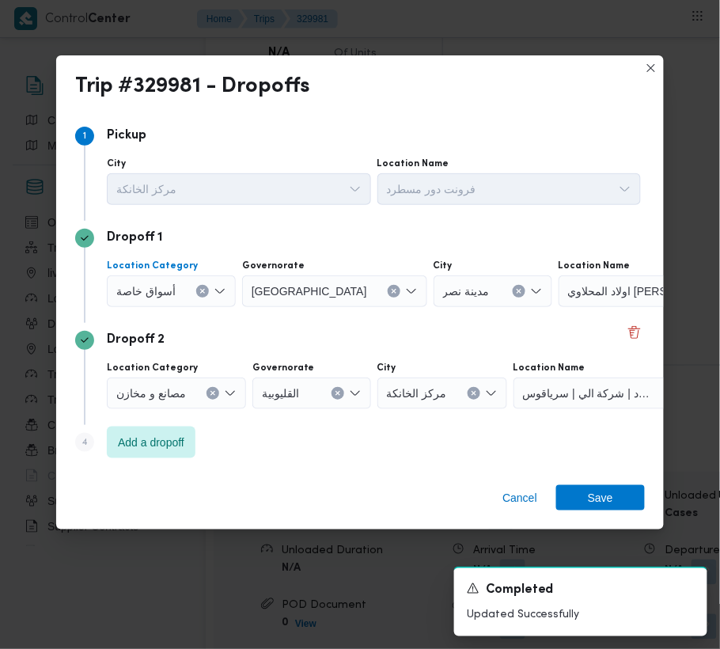
click at [168, 288] on span "أسواق خاصة" at bounding box center [145, 290] width 59 height 17
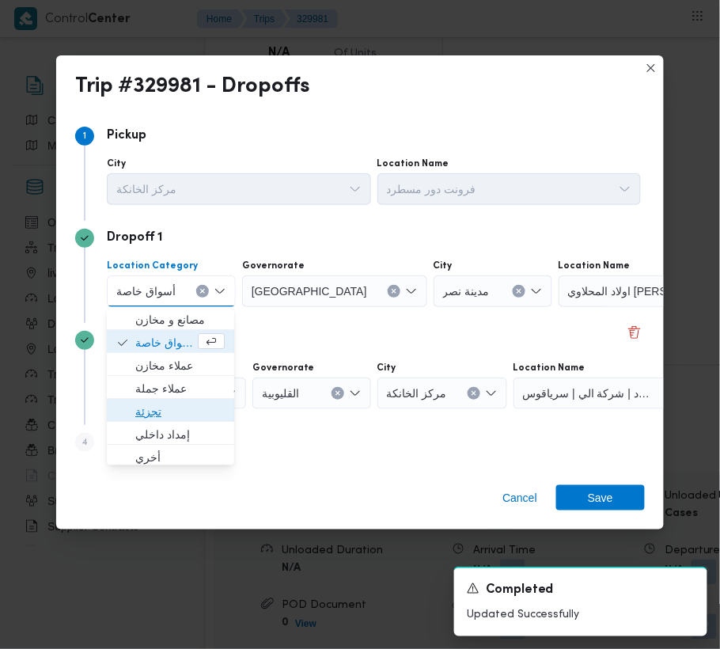
click at [162, 412] on span "تجزئة" at bounding box center [179, 411] width 89 height 19
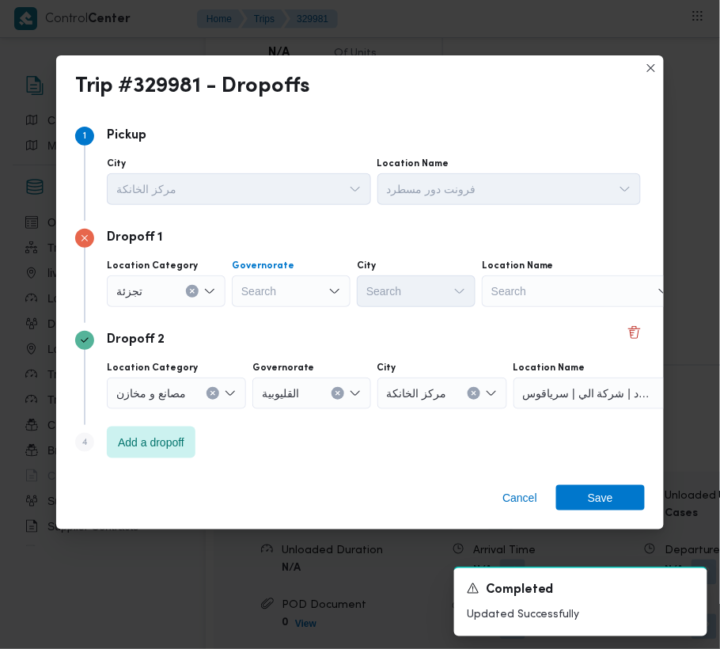
click at [256, 282] on div "Search" at bounding box center [291, 291] width 119 height 32
paste input "جيزة"
type input "جيزة"
click at [177, 422] on div "Dropoff 2 Location Category مصانع و [GEOGRAPHIC_DATA] القليوبية City مركز الخان…" at bounding box center [360, 374] width 570 height 102
click at [155, 448] on span "Add a dropoff" at bounding box center [151, 441] width 66 height 19
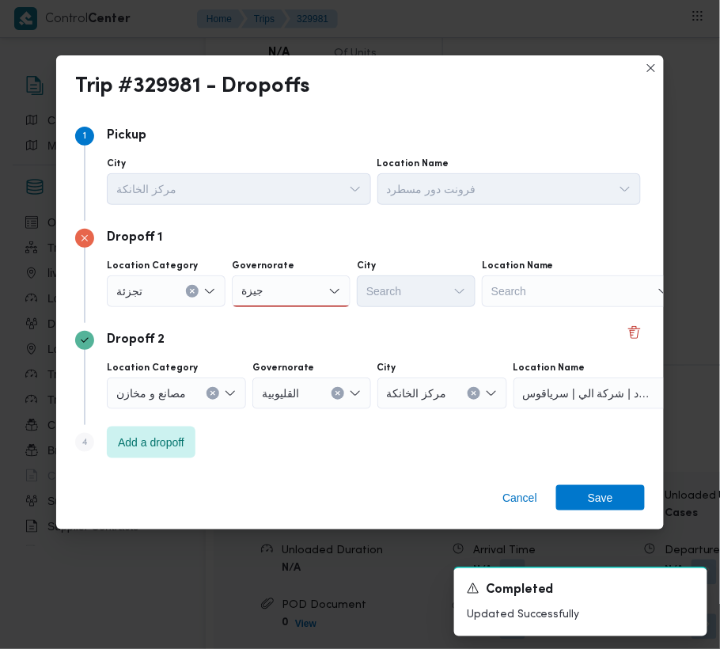
scroll to position [89, 0]
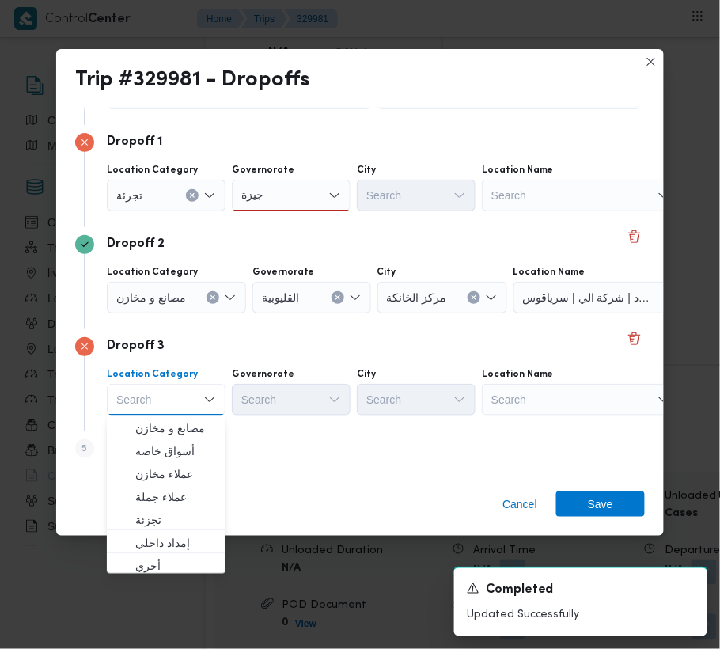
click at [597, 211] on div "Search" at bounding box center [581, 196] width 198 height 32
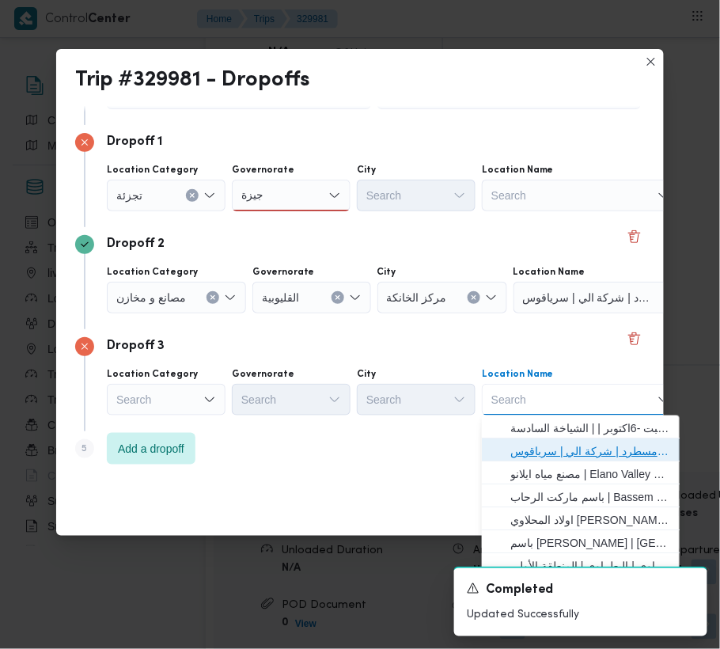
click at [606, 456] on span "فرونت دور مسطرد | شركة الي | سرياقوس" at bounding box center [591, 451] width 160 height 19
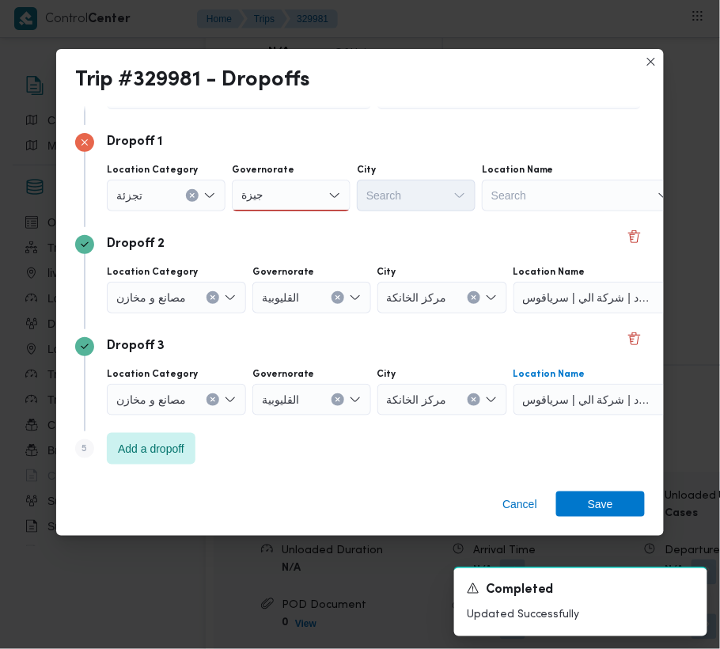
click at [142, 203] on span "مصانع و مخازن" at bounding box center [129, 194] width 26 height 17
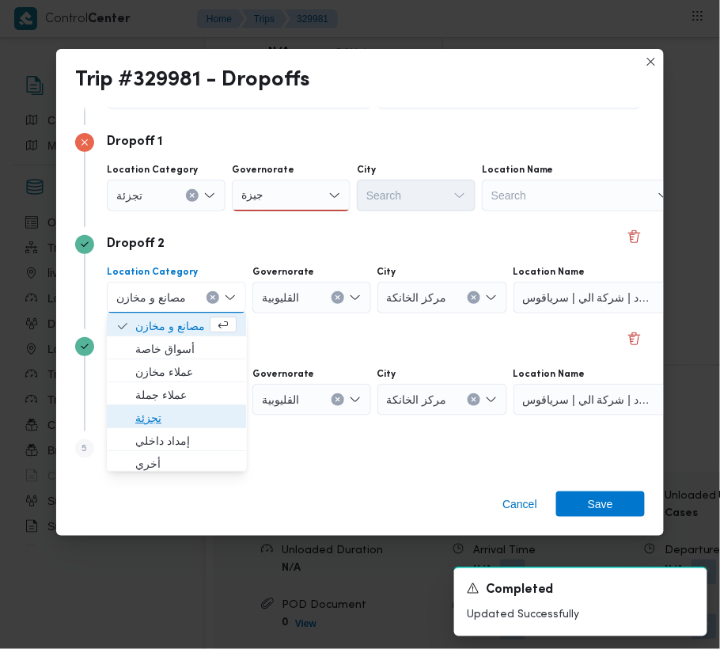
click at [139, 408] on span "تجزئة" at bounding box center [185, 417] width 101 height 19
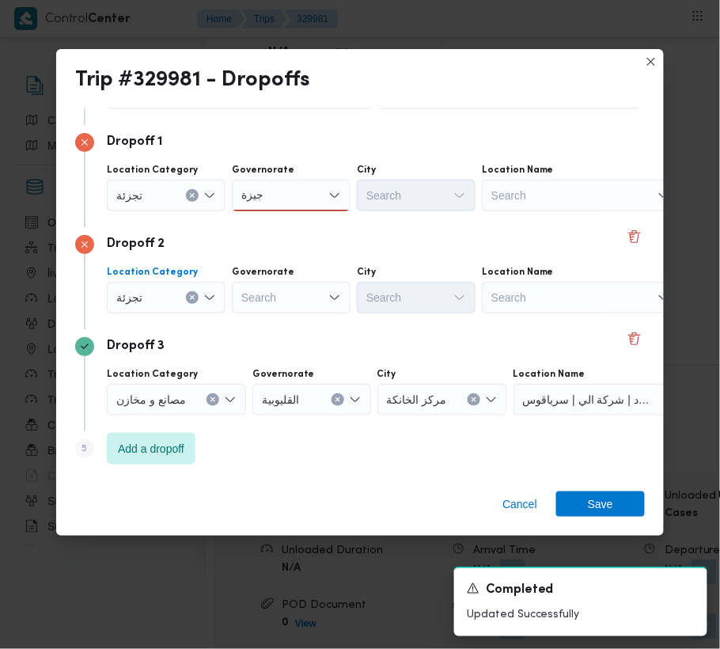
click at [242, 197] on input "جيزة" at bounding box center [251, 195] width 21 height 19
click at [279, 211] on div "Search" at bounding box center [291, 196] width 119 height 32
paste input "جيزة"
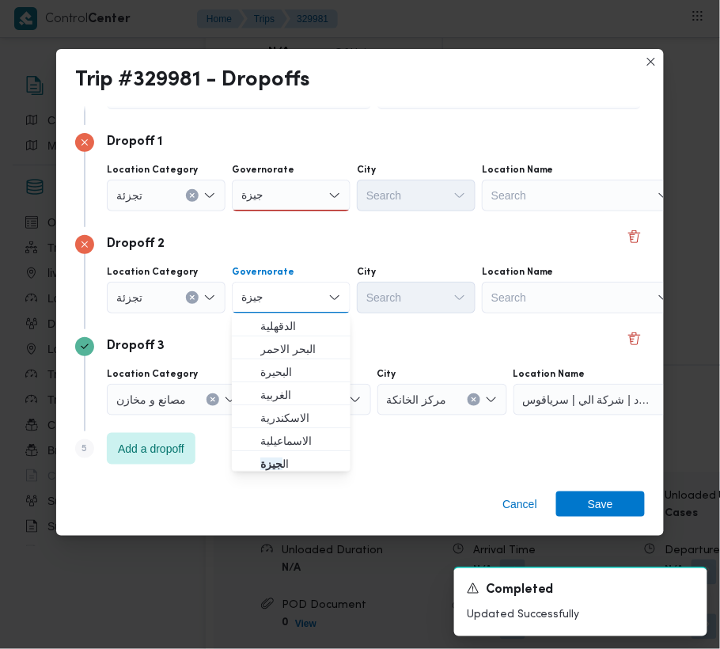
type input "جيزة"
click at [289, 252] on div "Dropoff 2" at bounding box center [360, 244] width 570 height 19
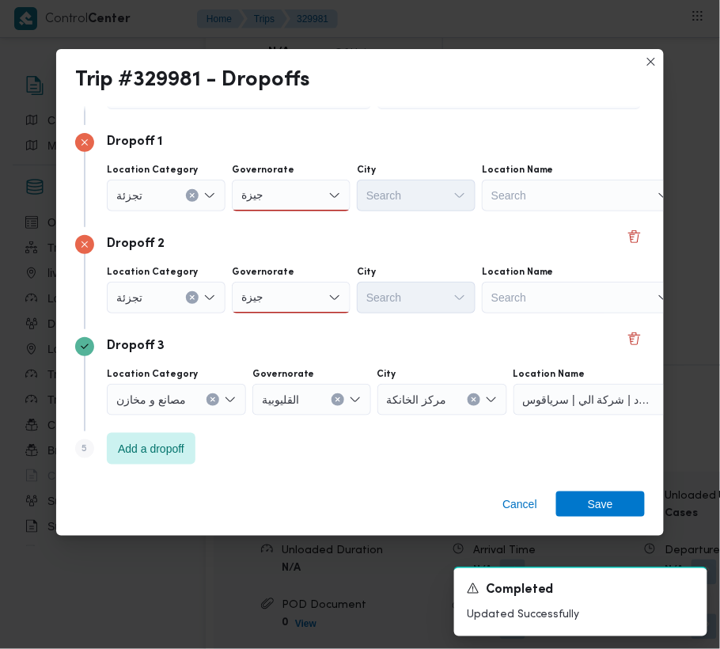
click at [302, 177] on div "Governorate" at bounding box center [291, 170] width 119 height 13
click at [293, 211] on div "جيزة جيزة" at bounding box center [291, 196] width 119 height 32
click at [287, 314] on span "ال جيزة" at bounding box center [291, 325] width 106 height 25
click at [286, 195] on div "جيزة جيزة" at bounding box center [291, 196] width 119 height 32
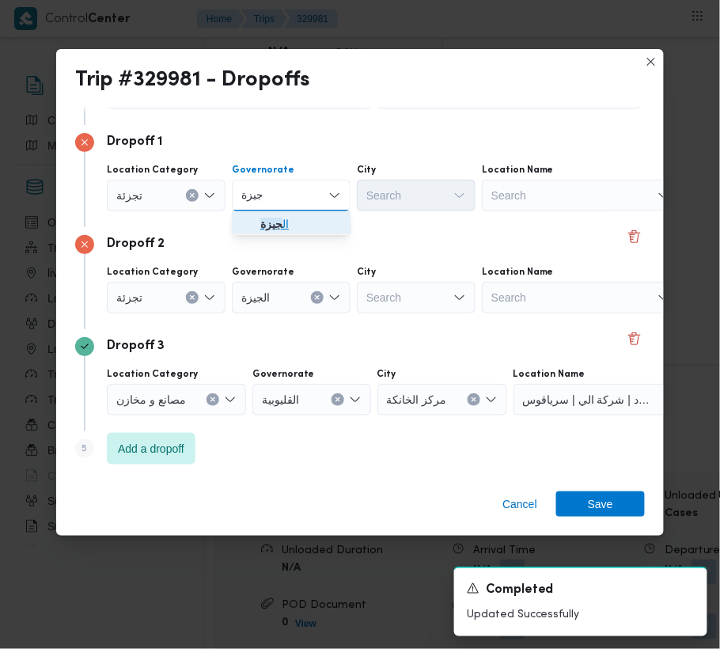
click at [282, 213] on span "ال جيزة" at bounding box center [291, 223] width 106 height 25
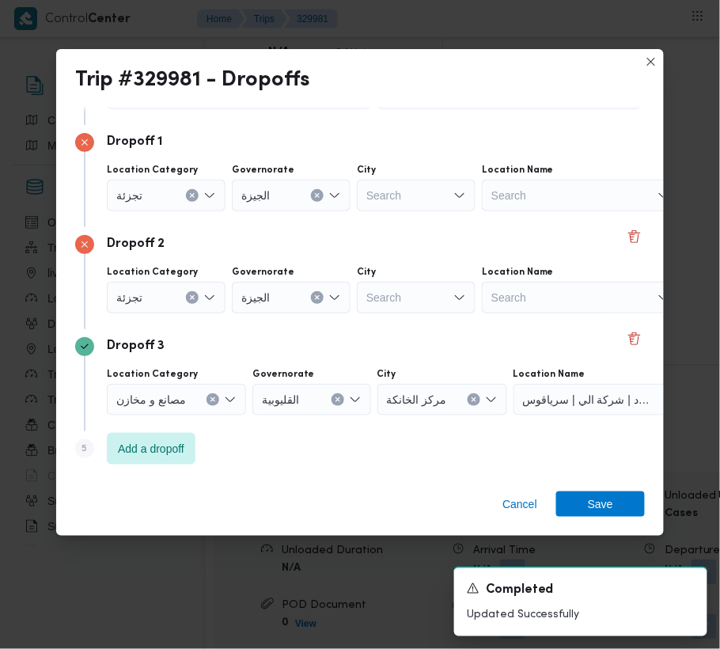
click at [304, 230] on div "Dropoff 2 Location Category تجزئة Governorate [GEOGRAPHIC_DATA] Search Location…" at bounding box center [360, 278] width 570 height 102
click at [463, 211] on div "Search" at bounding box center [416, 196] width 119 height 32
paste input "زايد"
type input "زايد"
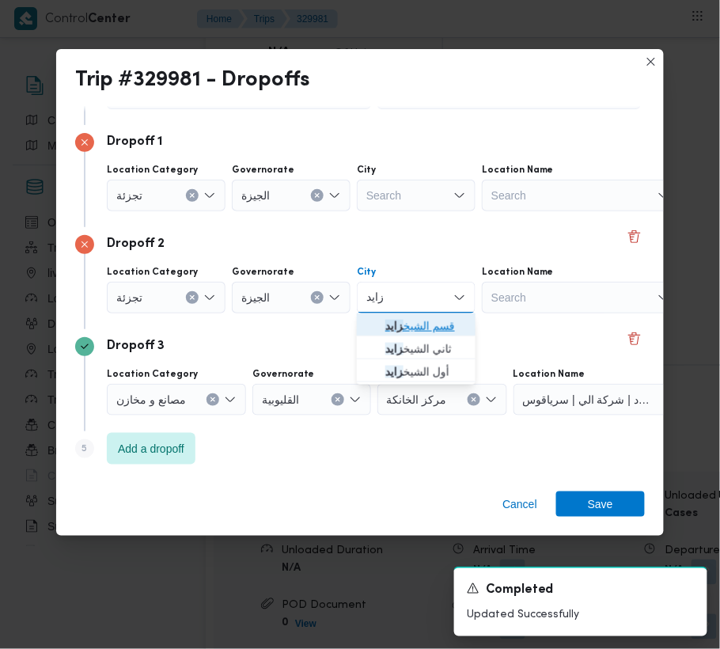
click at [377, 324] on icon "button" at bounding box center [373, 326] width 13 height 13
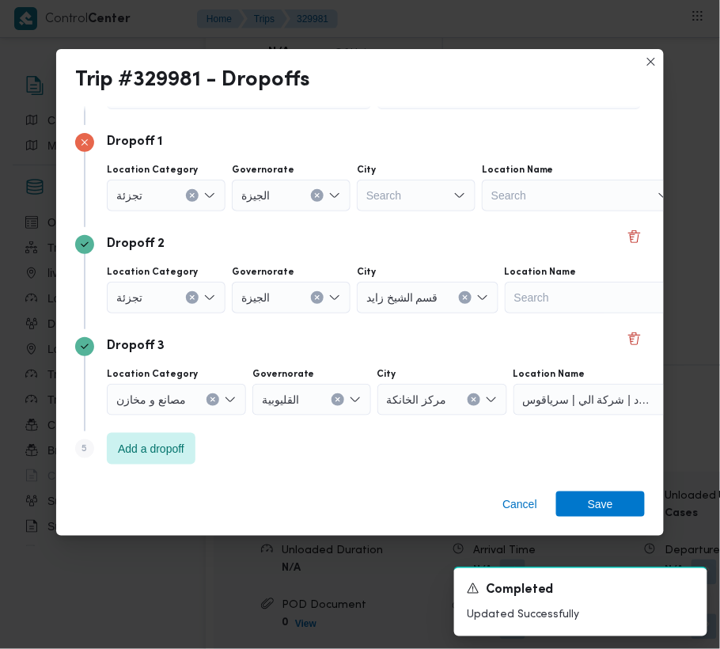
click at [419, 242] on div "Dropoff 2" at bounding box center [360, 244] width 570 height 19
click at [403, 194] on div "Search" at bounding box center [416, 196] width 119 height 32
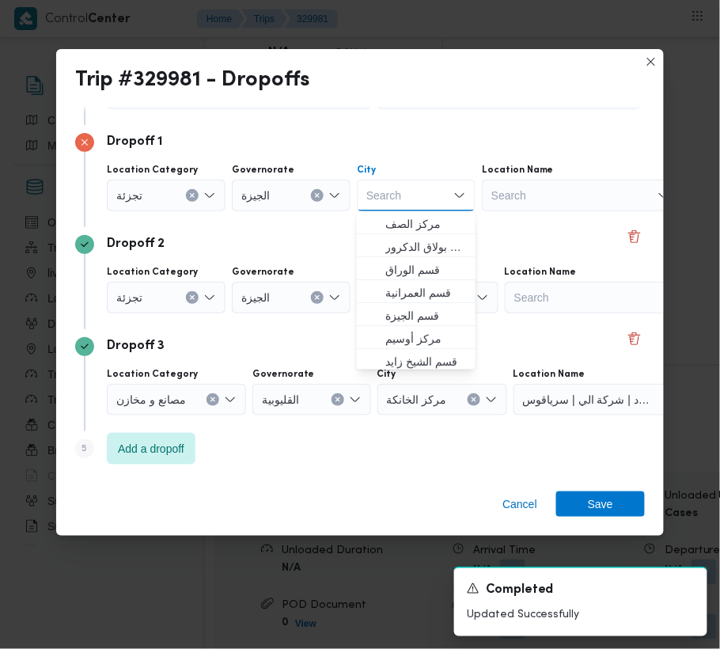
click at [399, 194] on div "Search" at bounding box center [416, 196] width 119 height 32
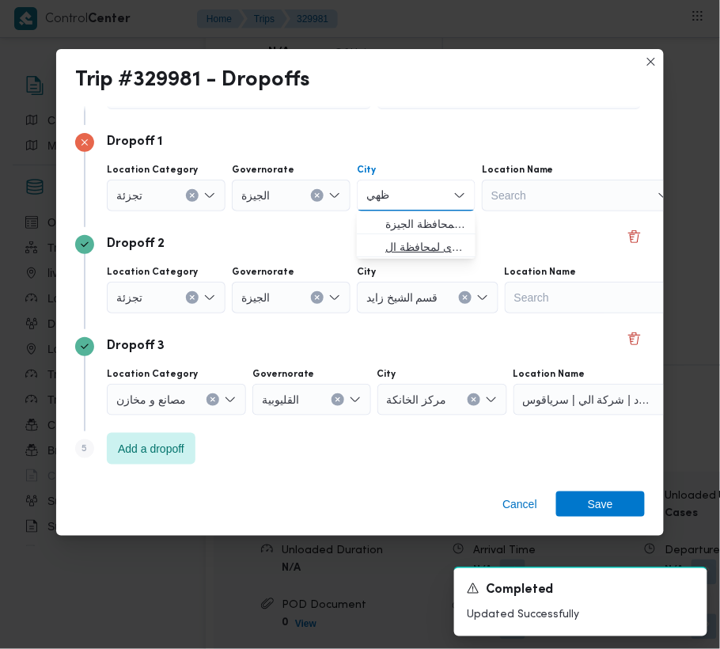
type input "ظهي"
click at [369, 235] on span "ال ظهي ر الصحراوى لمحافظة ال" at bounding box center [416, 246] width 106 height 25
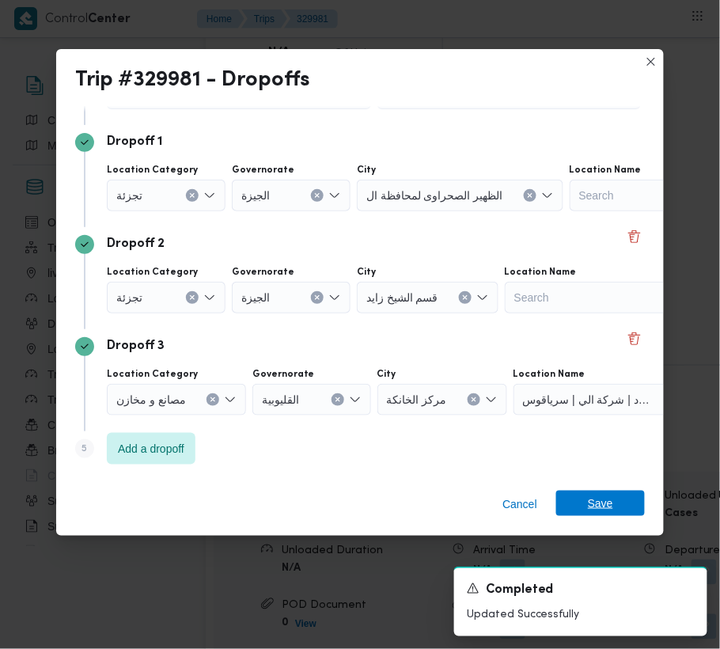
click at [578, 505] on span "Save" at bounding box center [601, 503] width 89 height 25
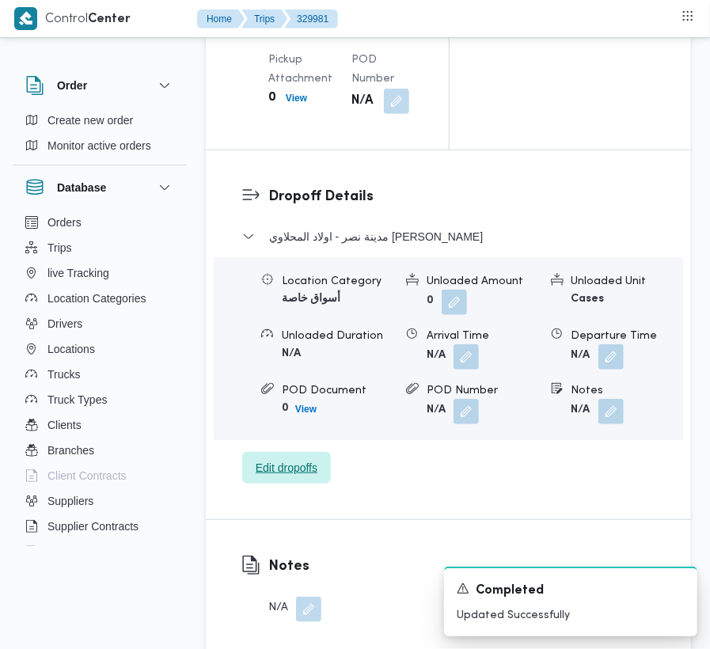
scroll to position [1780, 0]
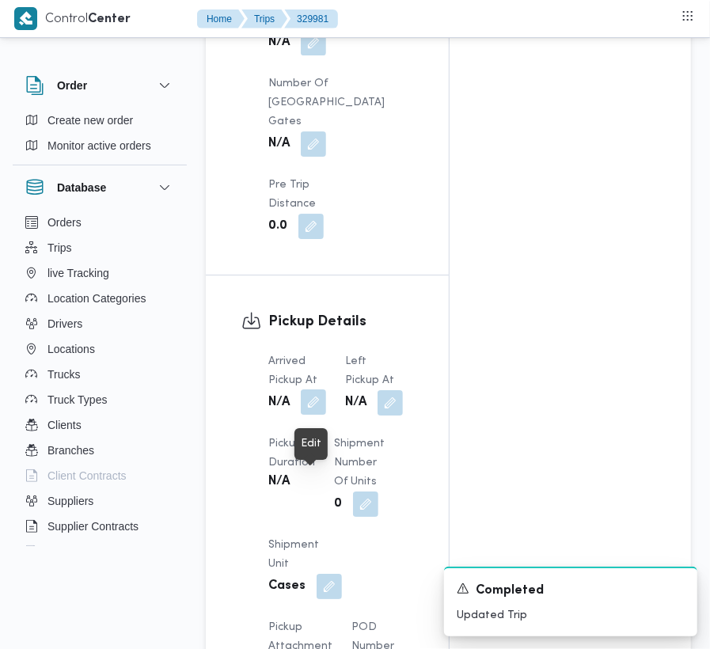
drag, startPoint x: 302, startPoint y: 483, endPoint x: 317, endPoint y: 482, distance: 14.3
click at [302, 415] on button "button" at bounding box center [313, 401] width 25 height 25
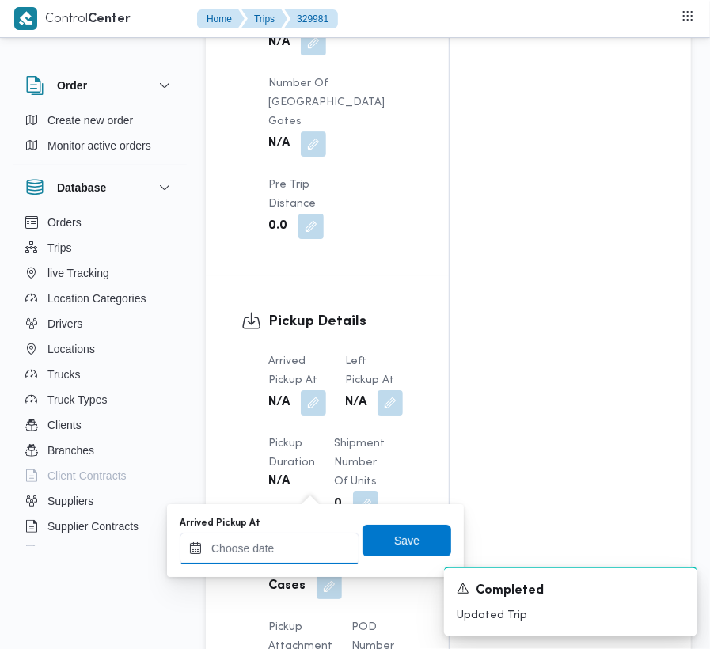
click at [287, 542] on input "Arrived Pickup At" at bounding box center [270, 549] width 180 height 32
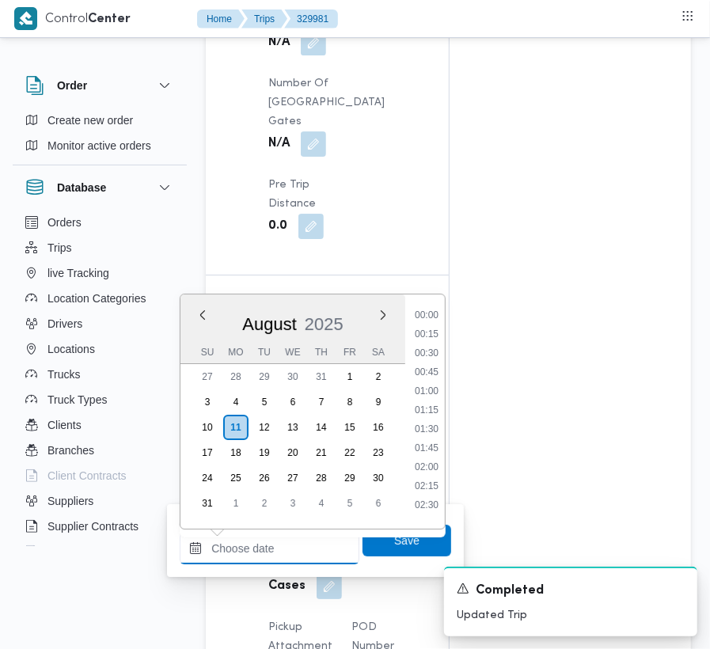
scroll to position [862, 0]
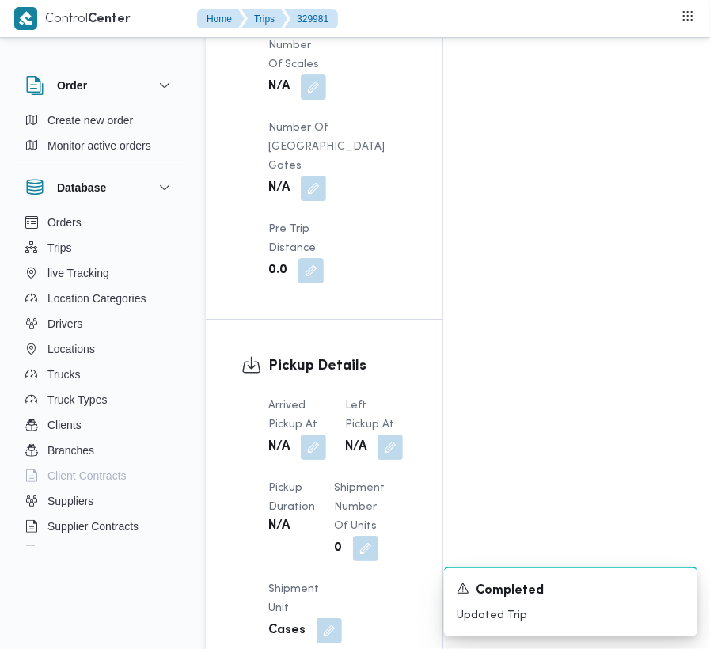
scroll to position [0, 0]
click at [321, 459] on button "button" at bounding box center [313, 446] width 25 height 25
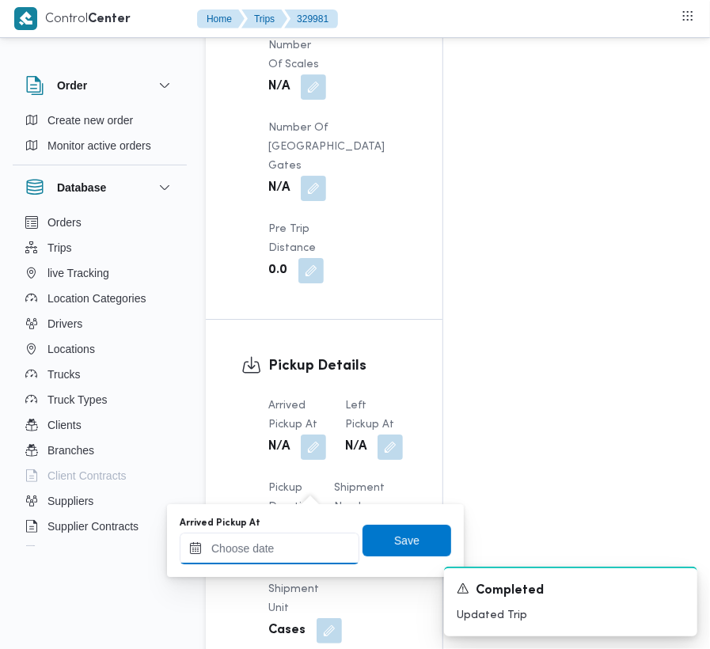
click at [292, 553] on input "Arrived Pickup At" at bounding box center [270, 549] width 180 height 32
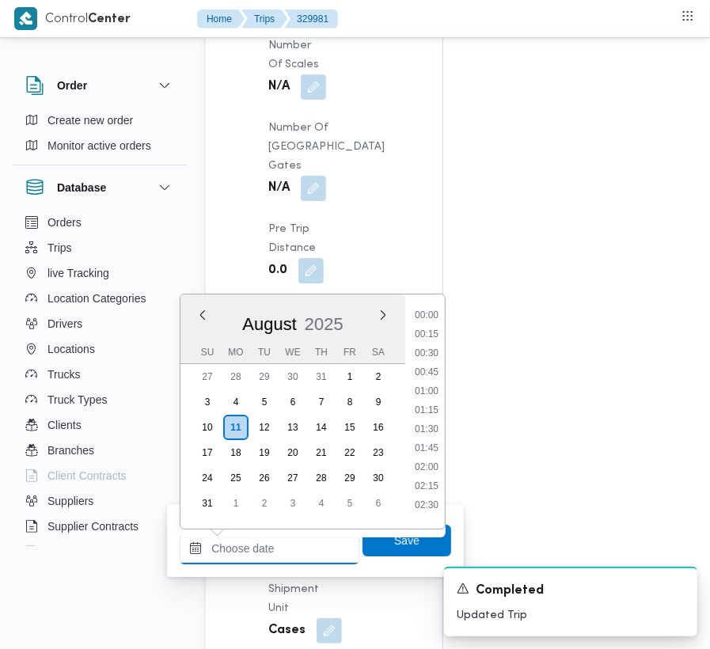
paste input "[DATE] 9:00"
type input "[DATE] 9:00"
click at [407, 554] on span "Save" at bounding box center [407, 540] width 89 height 32
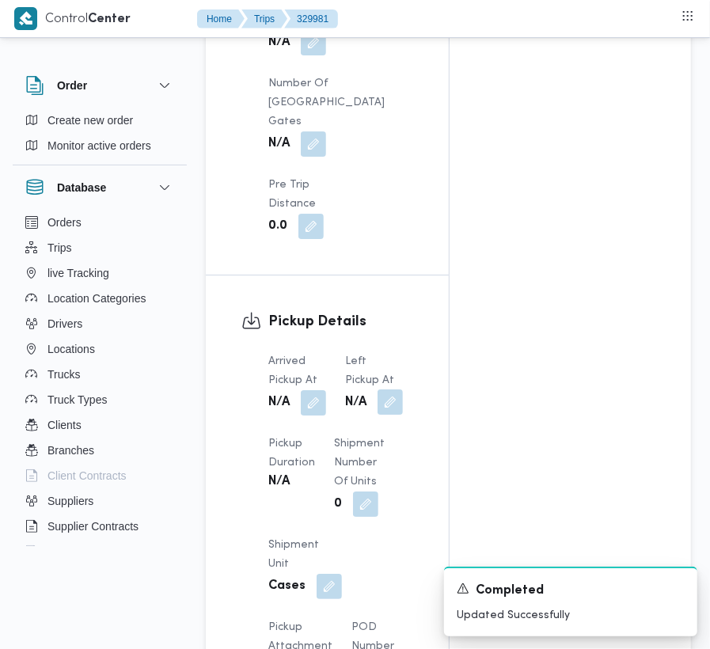
click at [385, 415] on button "button" at bounding box center [390, 401] width 25 height 25
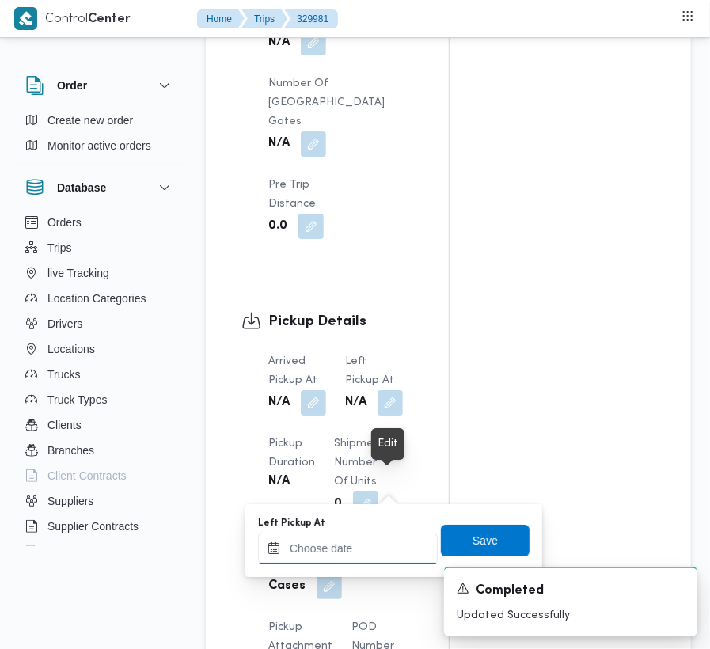
click at [359, 534] on div at bounding box center [348, 549] width 180 height 32
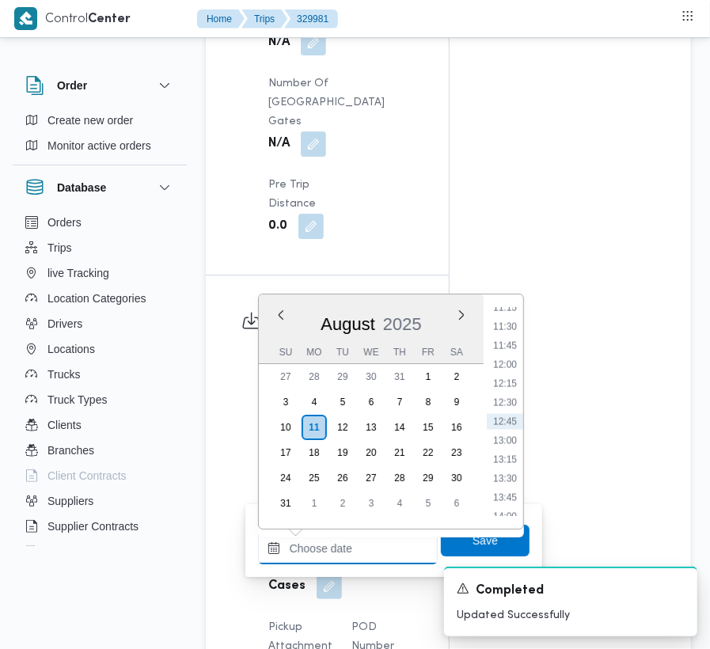
paste input "[DATE] 9:00"
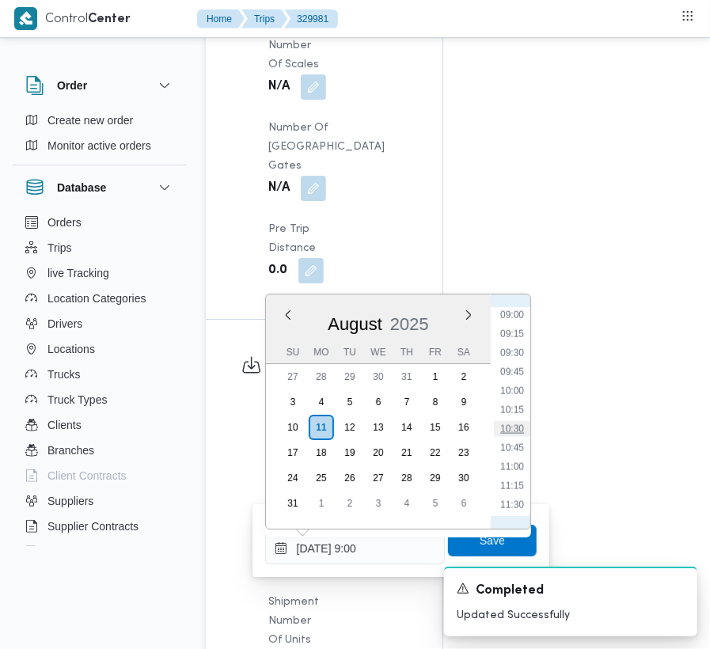
click at [495, 423] on li "10:30" at bounding box center [512, 429] width 36 height 16
type input "[DATE] 10:30"
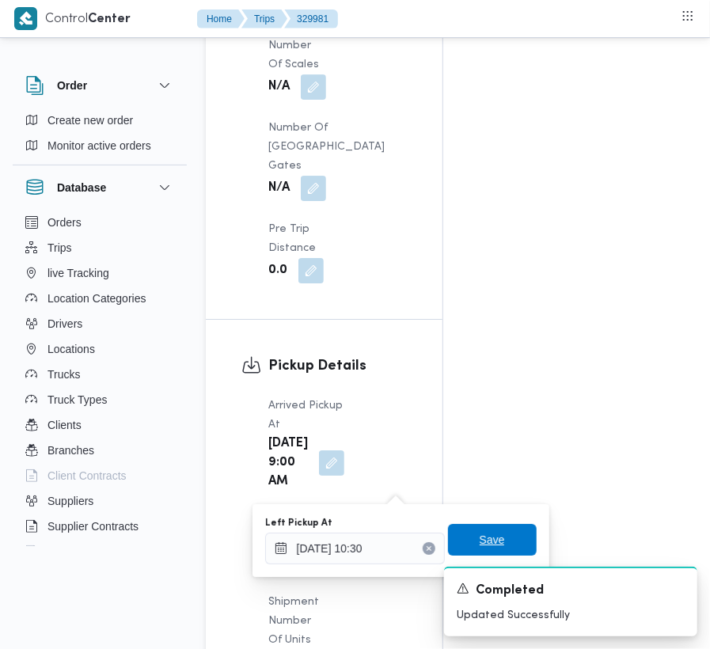
click at [481, 545] on span "Save" at bounding box center [492, 539] width 25 height 19
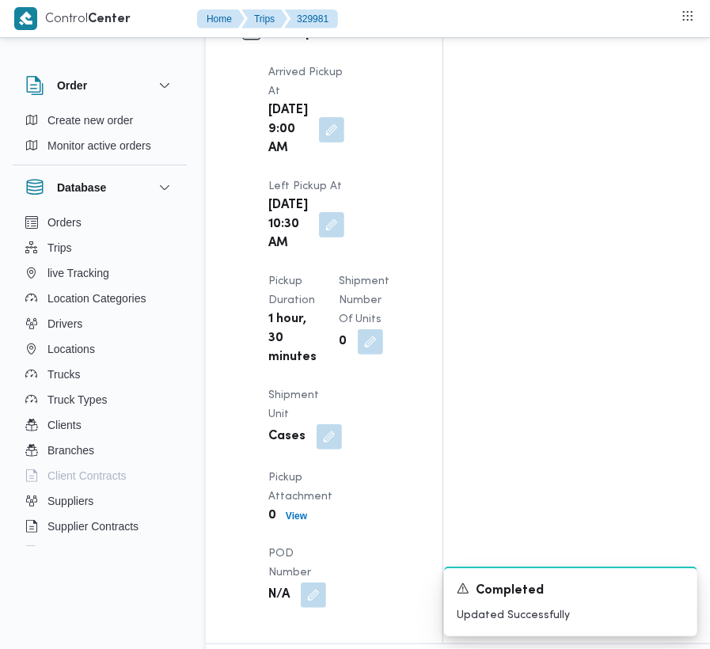
scroll to position [2158, 0]
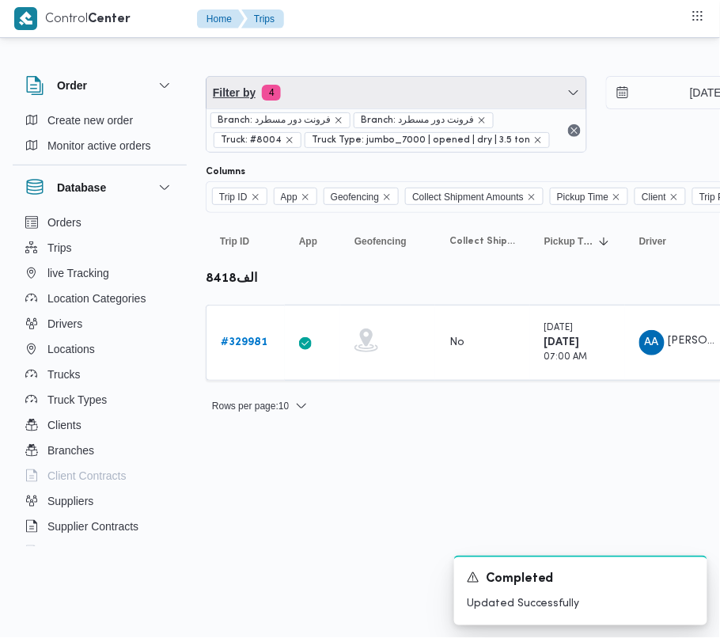
drag, startPoint x: 432, startPoint y: 82, endPoint x: 432, endPoint y: 92, distance: 9.5
click at [432, 82] on span "Filter by 4" at bounding box center [397, 93] width 380 height 32
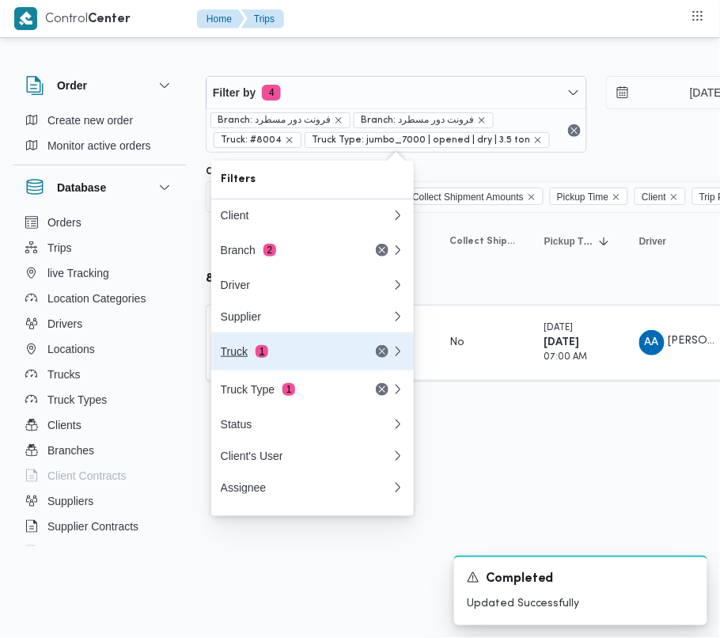
click at [277, 353] on div "Truck 1" at bounding box center [287, 351] width 133 height 13
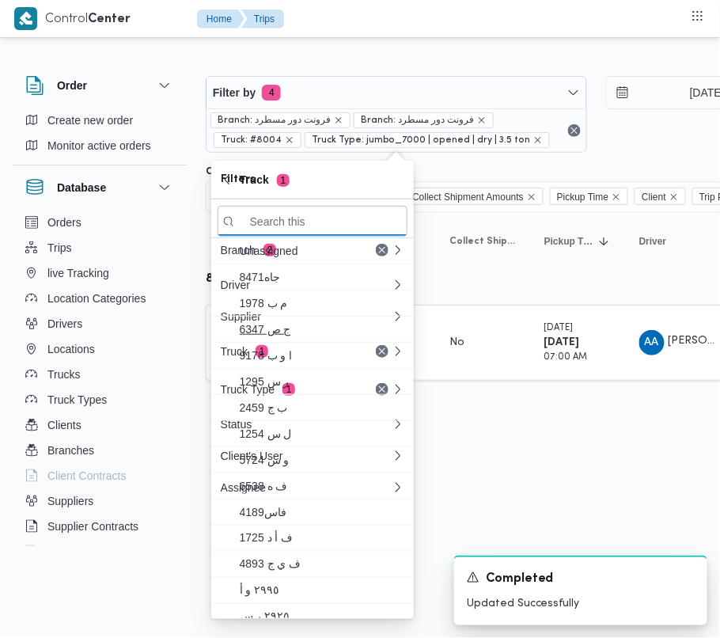
paste input "9851"
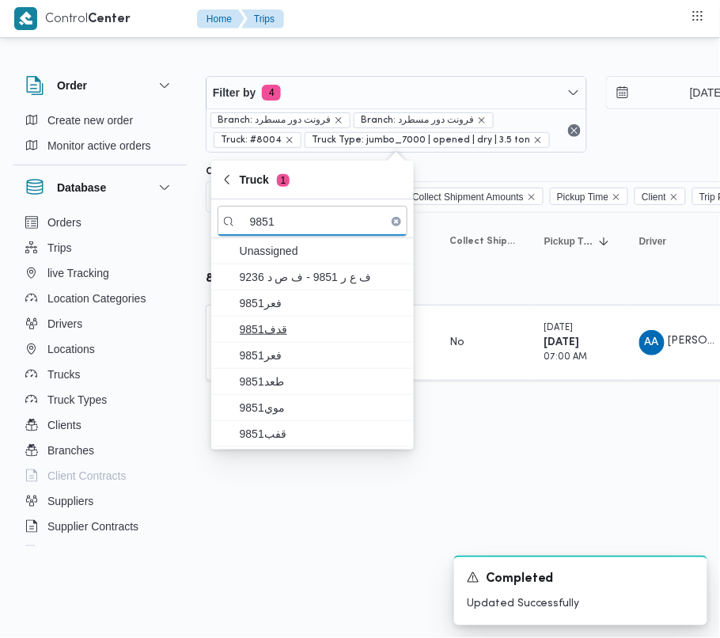
type input "9851"
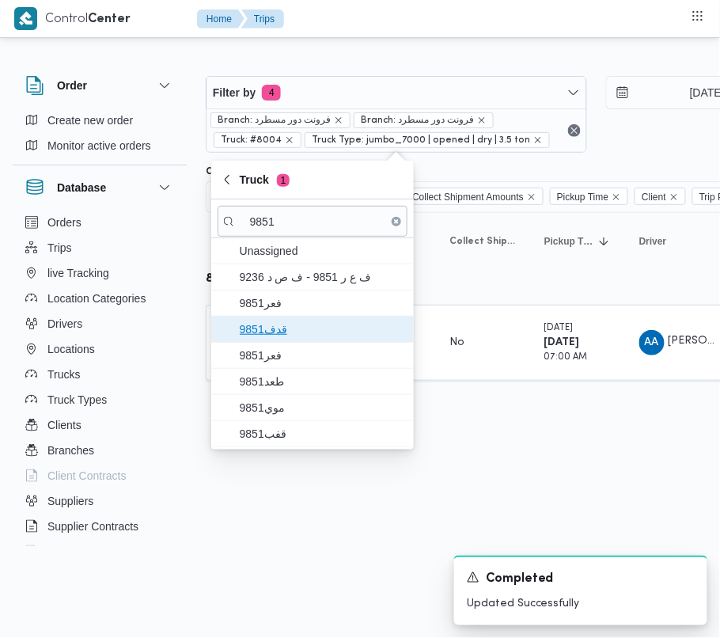
click at [282, 336] on span "9851قدف" at bounding box center [322, 329] width 165 height 19
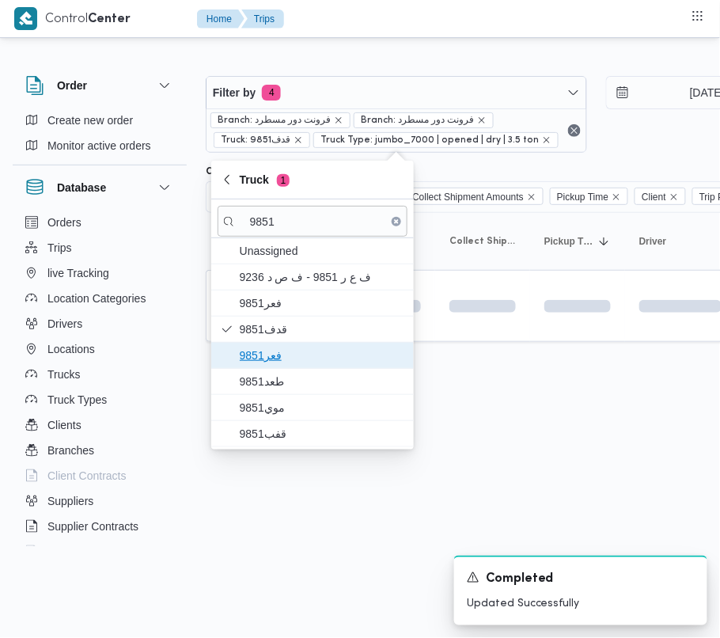
click at [282, 351] on span "فعر9851" at bounding box center [322, 355] width 165 height 19
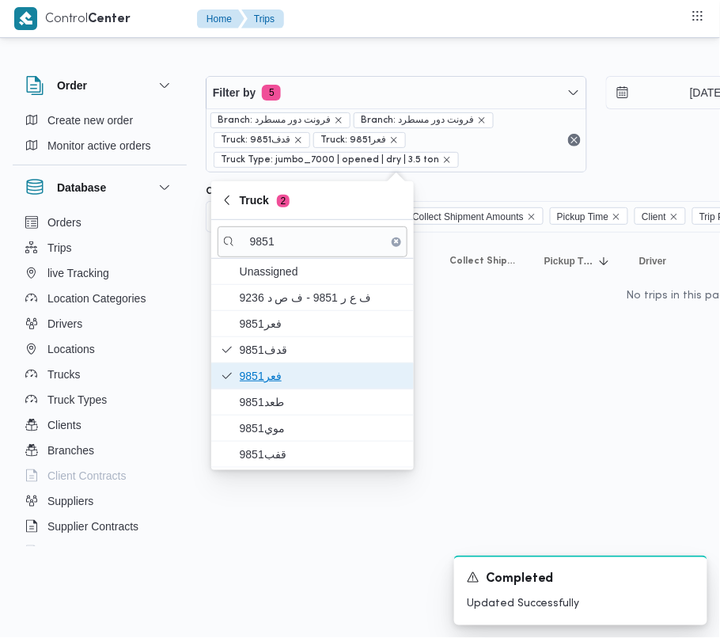
click at [279, 378] on span "فعر9851" at bounding box center [322, 376] width 165 height 19
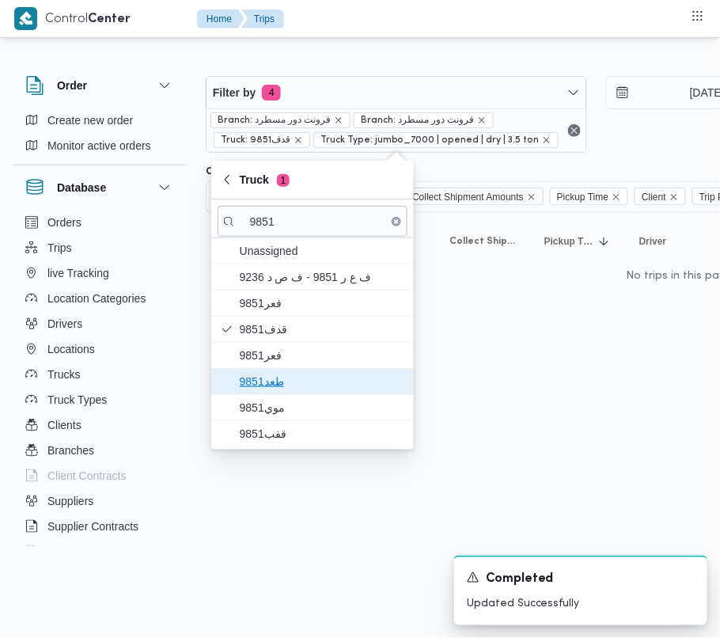
click at [279, 386] on span "طعد9851" at bounding box center [322, 381] width 165 height 19
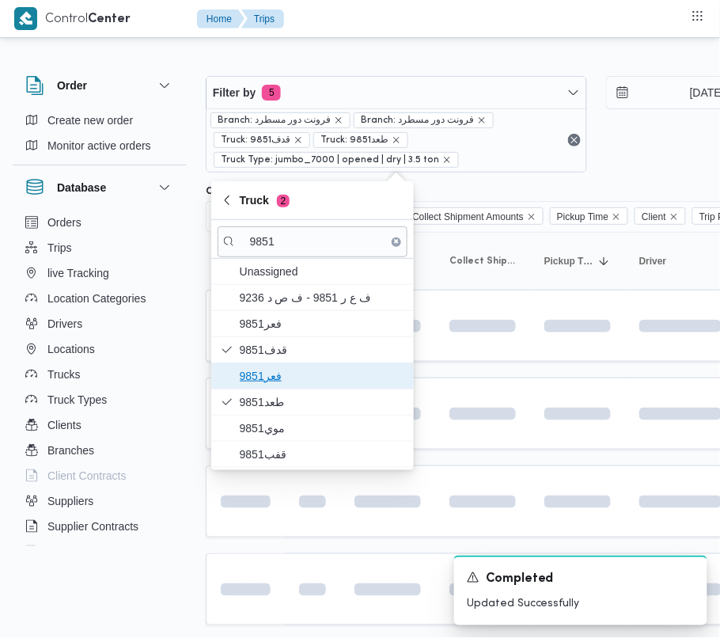
click at [279, 386] on span "فعر9851" at bounding box center [322, 376] width 165 height 19
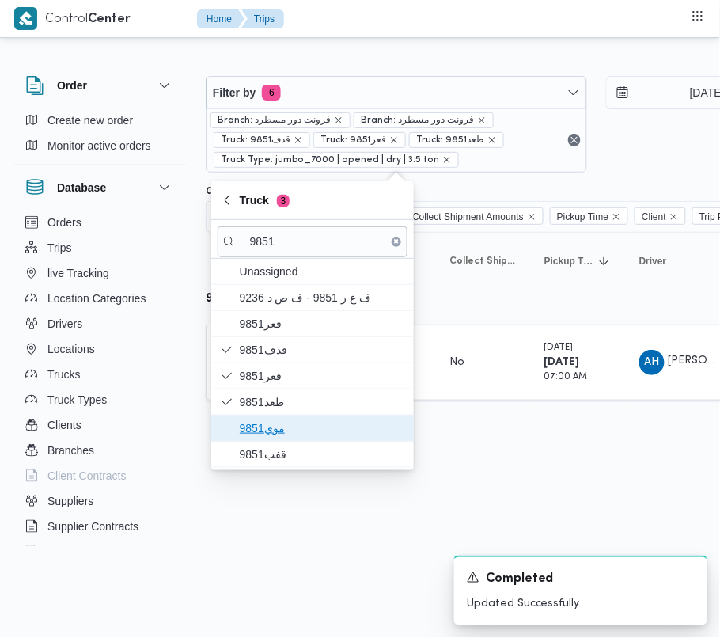
click at [266, 440] on span "موي9851" at bounding box center [313, 428] width 190 height 25
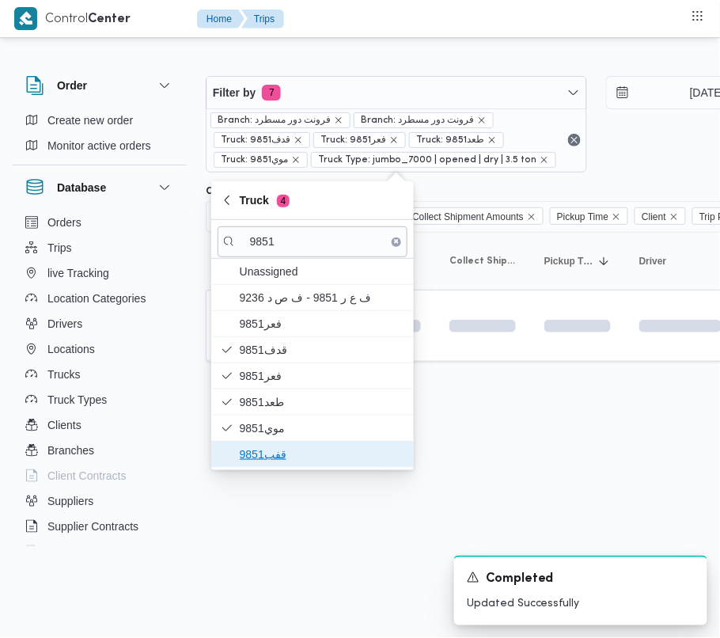
click at [268, 457] on span "قفب9851" at bounding box center [322, 454] width 165 height 19
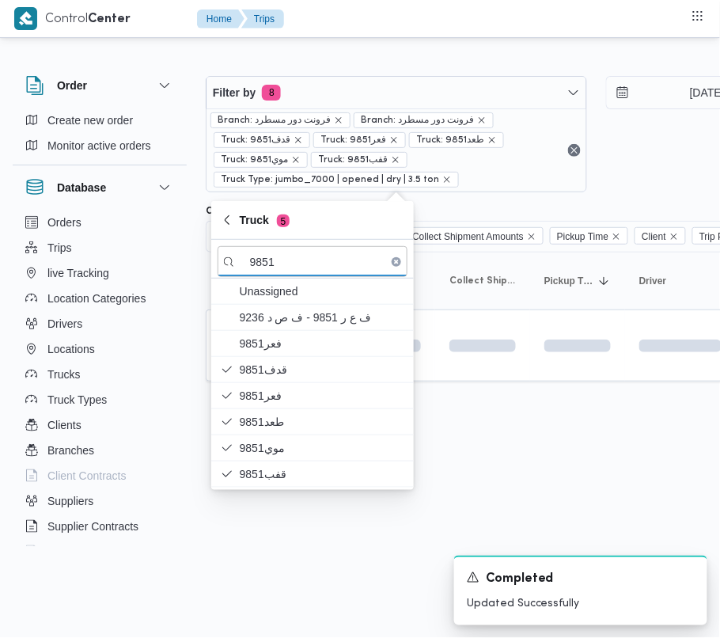
click at [445, 492] on html "Control Center Home Trips Order Create new order Monitor active orders Database…" at bounding box center [360, 319] width 720 height 638
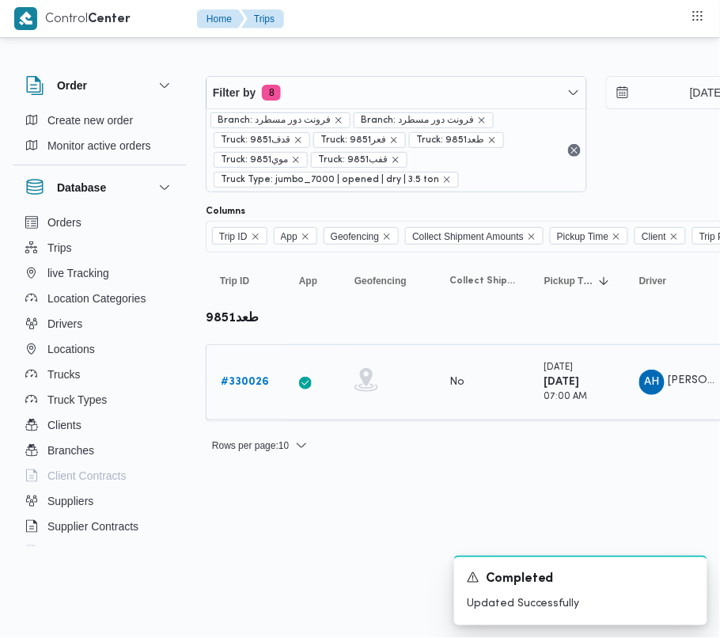
click at [226, 365] on td "Trip ID # 330026" at bounding box center [245, 382] width 79 height 76
click at [238, 381] on b "# 330026" at bounding box center [245, 382] width 48 height 10
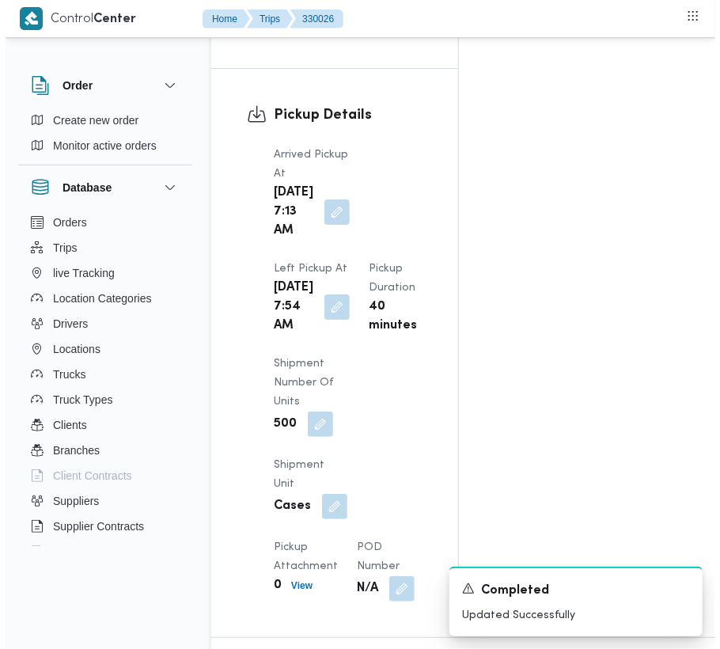
scroll to position [2673, 0]
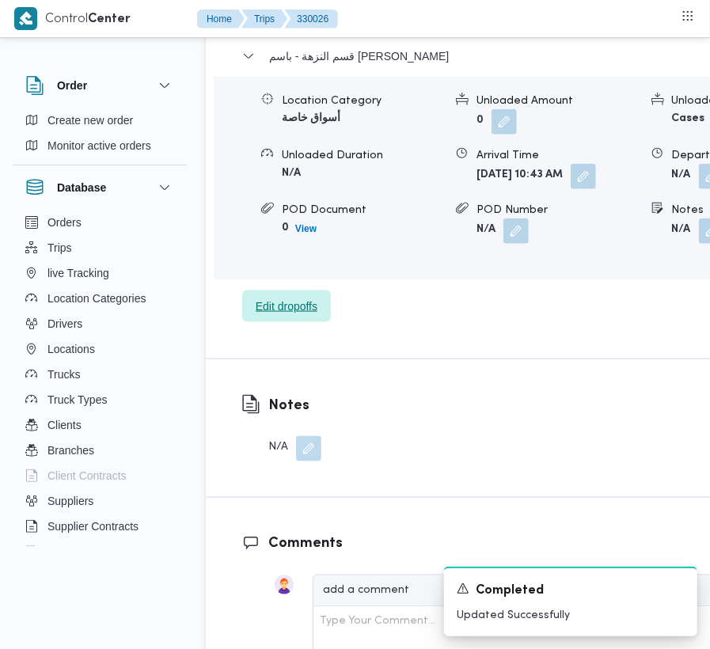
click at [287, 316] on span "Edit dropoffs" at bounding box center [287, 306] width 62 height 19
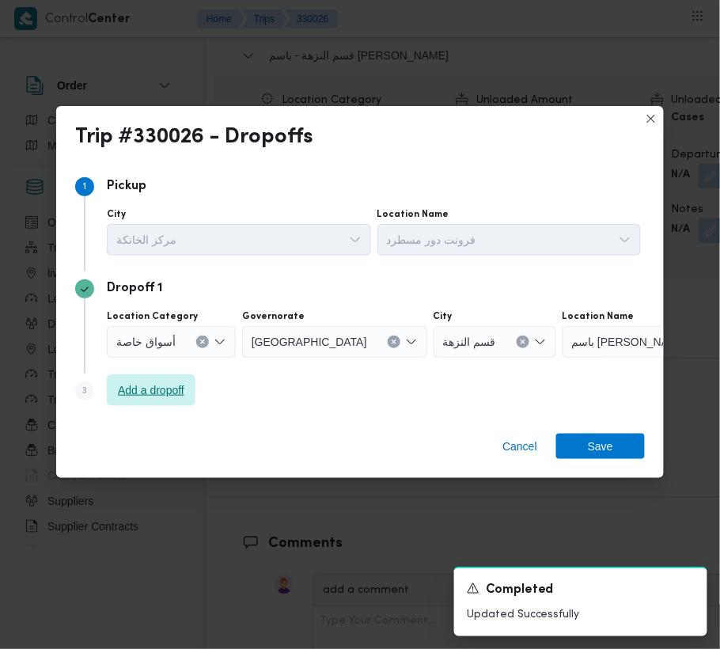
click at [136, 383] on span "Add a dropoff" at bounding box center [151, 390] width 66 height 19
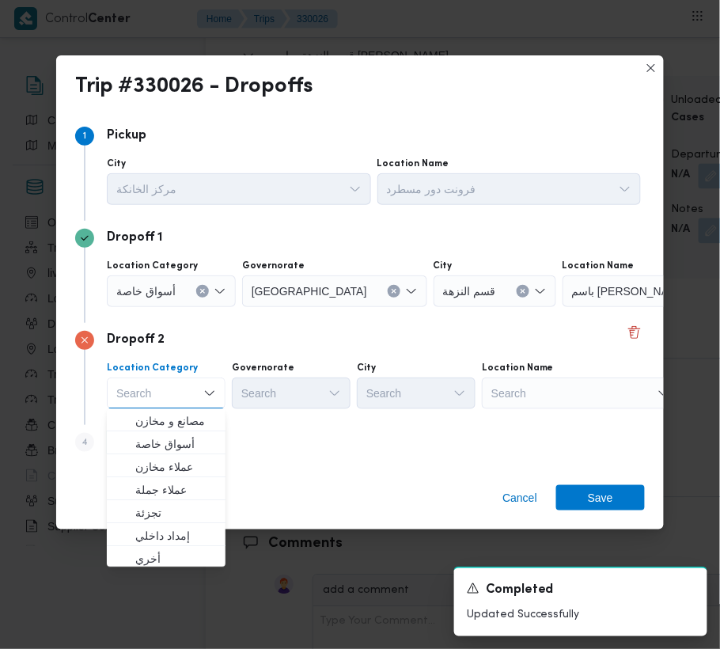
click at [565, 307] on div "Search" at bounding box center [662, 291] width 198 height 32
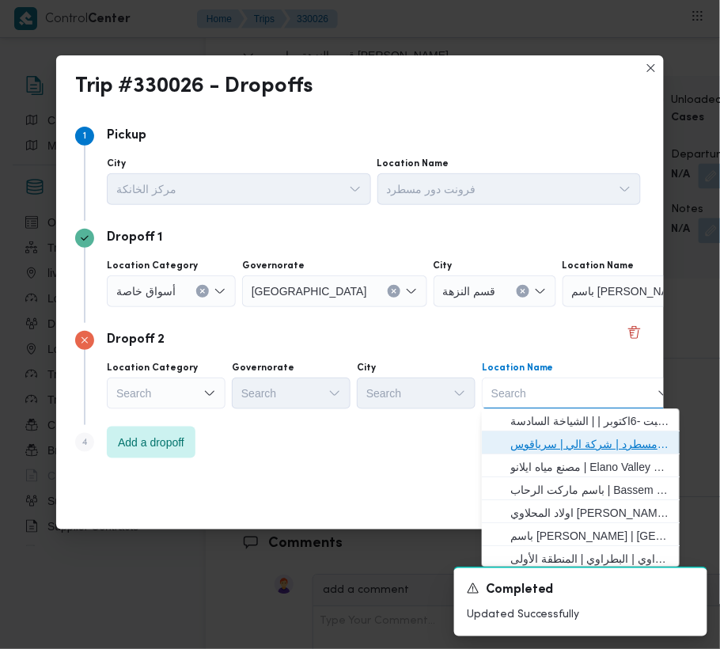
click at [581, 432] on span "فرونت دور مسطرد | شركة الي | سرياقوس" at bounding box center [580, 444] width 185 height 25
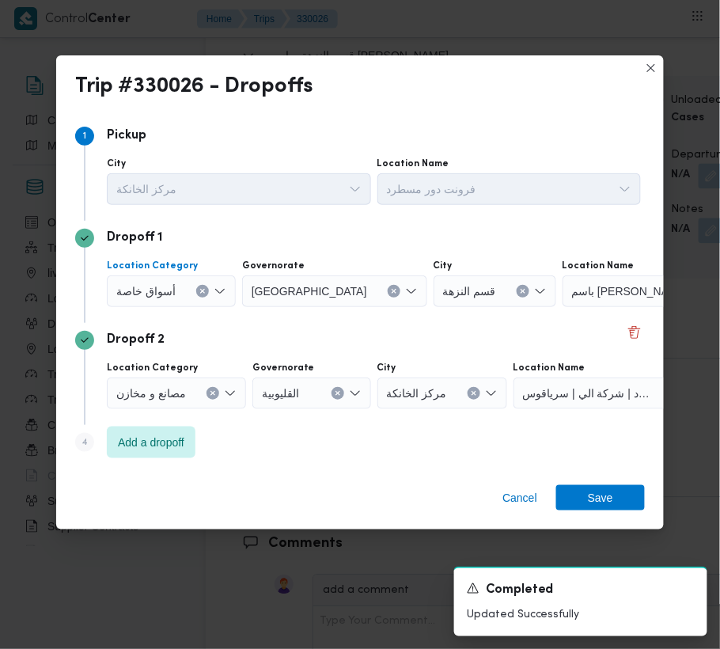
click at [168, 289] on span "أسواق خاصة" at bounding box center [145, 290] width 59 height 17
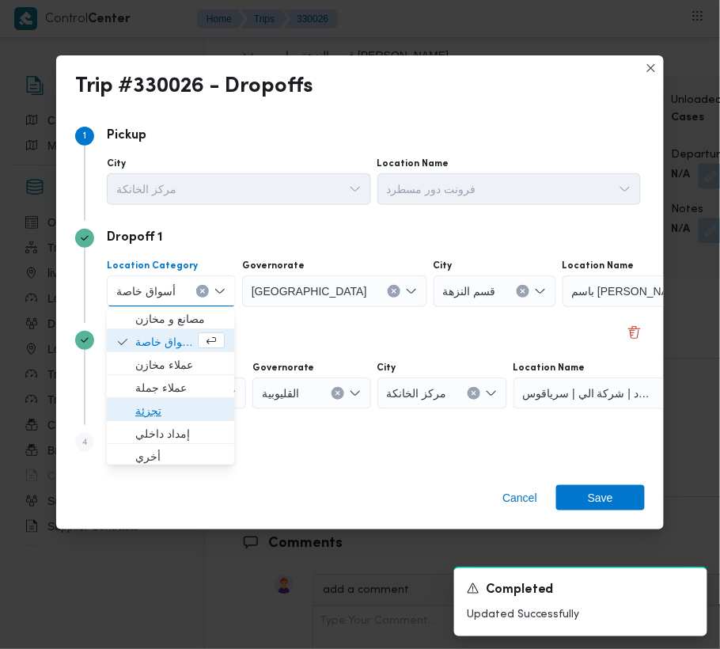
click at [165, 412] on span "تجزئة" at bounding box center [179, 411] width 89 height 19
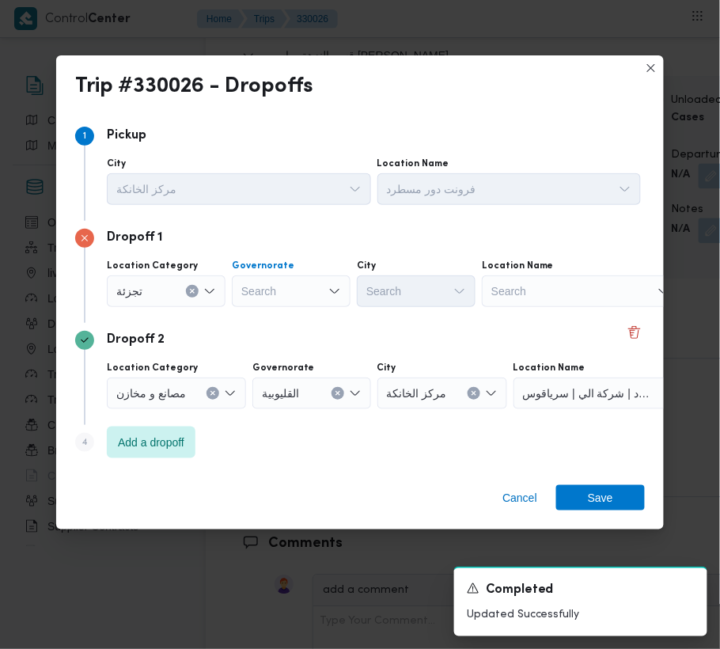
click at [264, 298] on div "Search" at bounding box center [291, 291] width 119 height 32
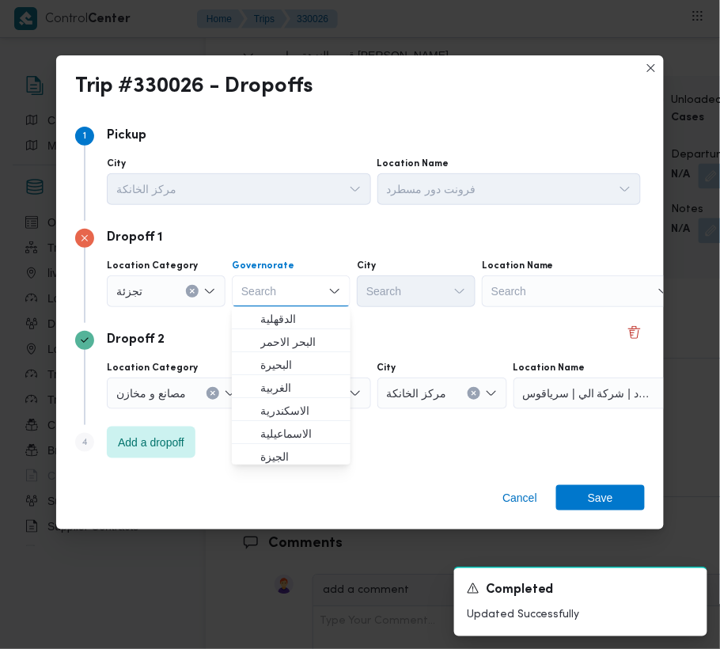
paste input "القليوبية"
type input "القليوبية"
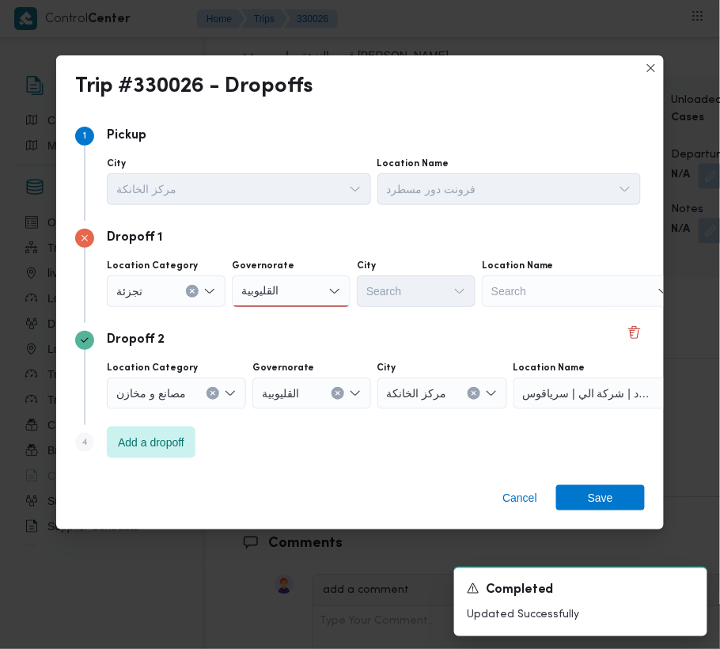
click at [283, 289] on div "القليوبية القليوبية" at bounding box center [261, 291] width 46 height 25
click at [292, 315] on mark "القليوبية" at bounding box center [278, 319] width 37 height 13
click at [429, 295] on div "Search" at bounding box center [416, 291] width 119 height 32
paste input "العبور"
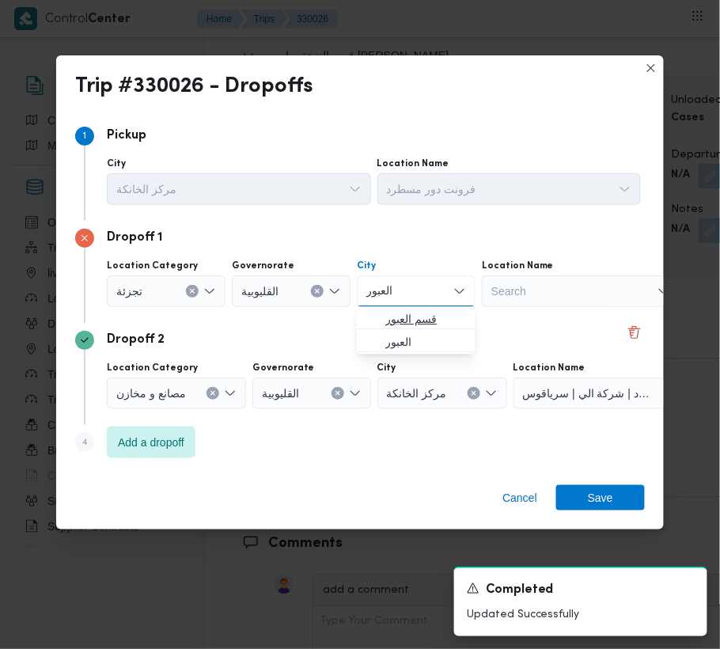
type input "العبور"
click at [385, 317] on span "قسم العبور" at bounding box center [416, 319] width 106 height 25
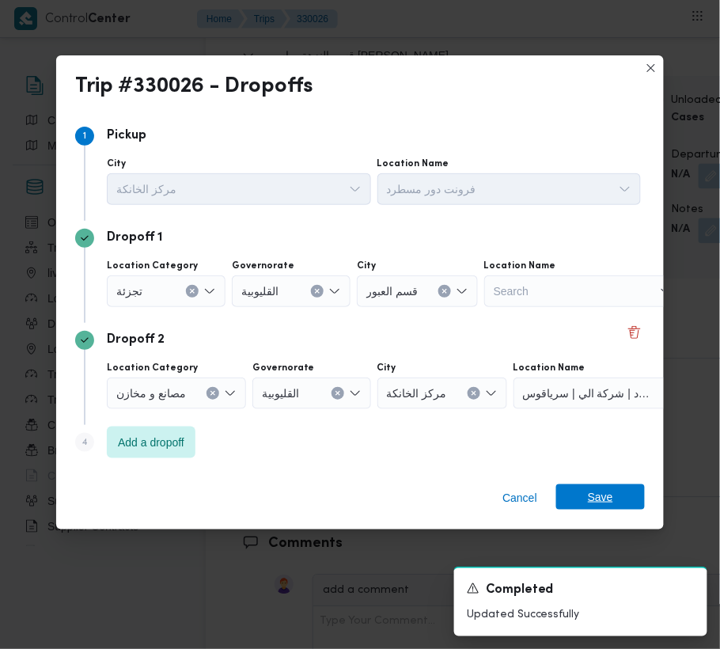
click at [613, 494] on span "Save" at bounding box center [601, 496] width 89 height 25
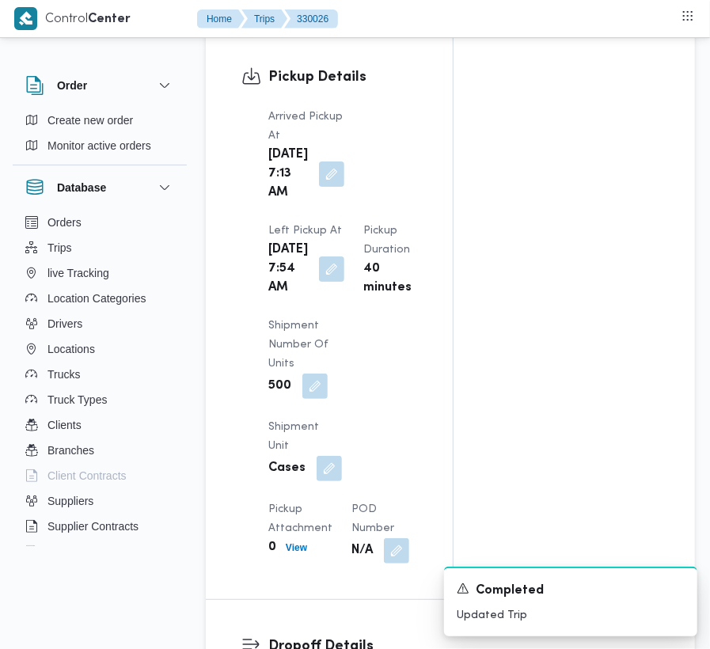
scroll to position [1976, 0]
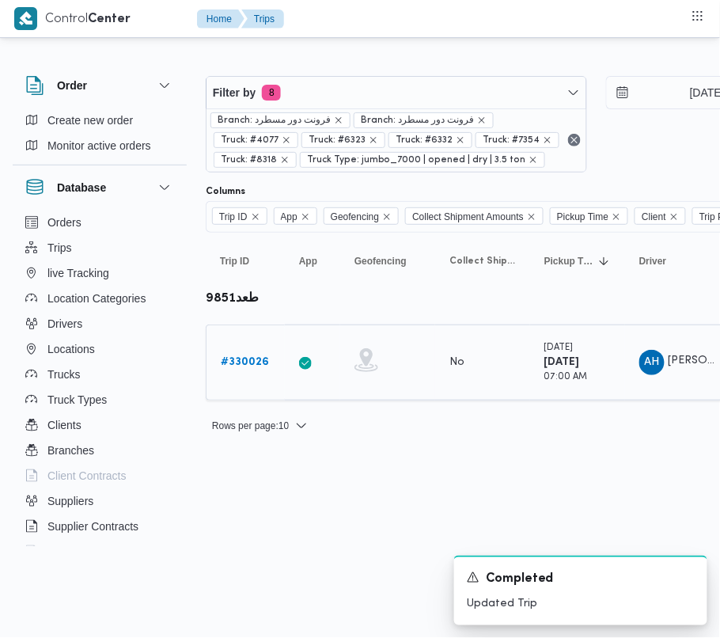
click at [230, 359] on b "# 330026" at bounding box center [245, 362] width 48 height 10
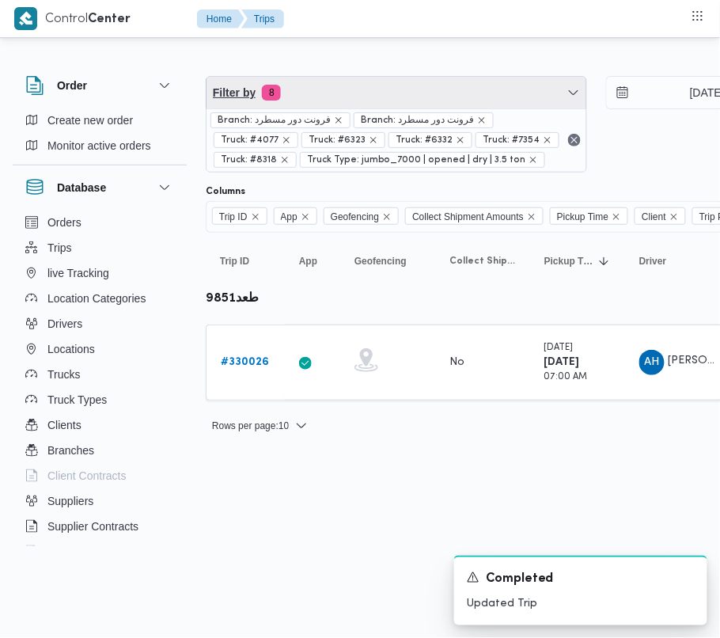
click at [345, 87] on span "Filter by 8" at bounding box center [397, 93] width 380 height 32
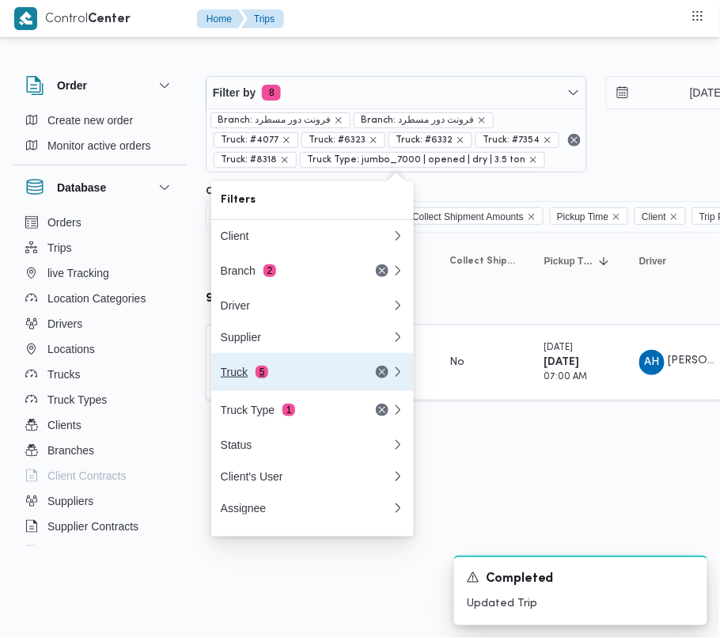
click at [264, 374] on span "5" at bounding box center [262, 372] width 13 height 13
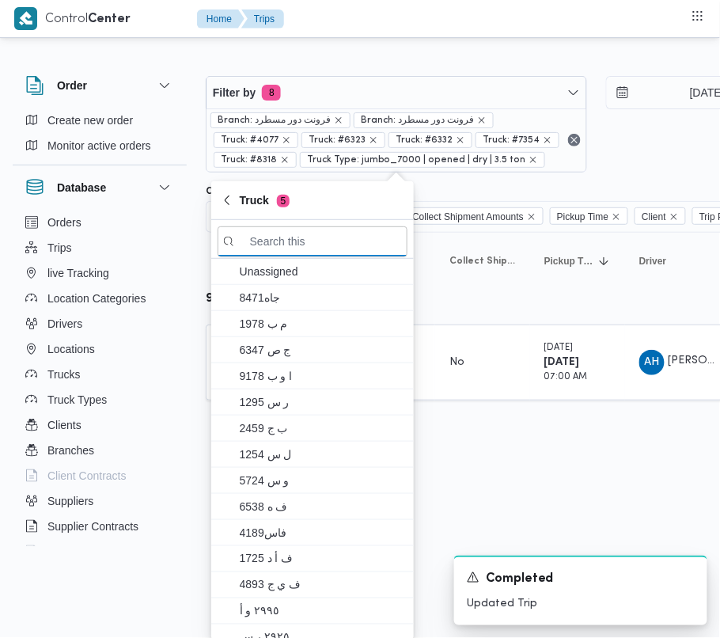
paste input "6849"
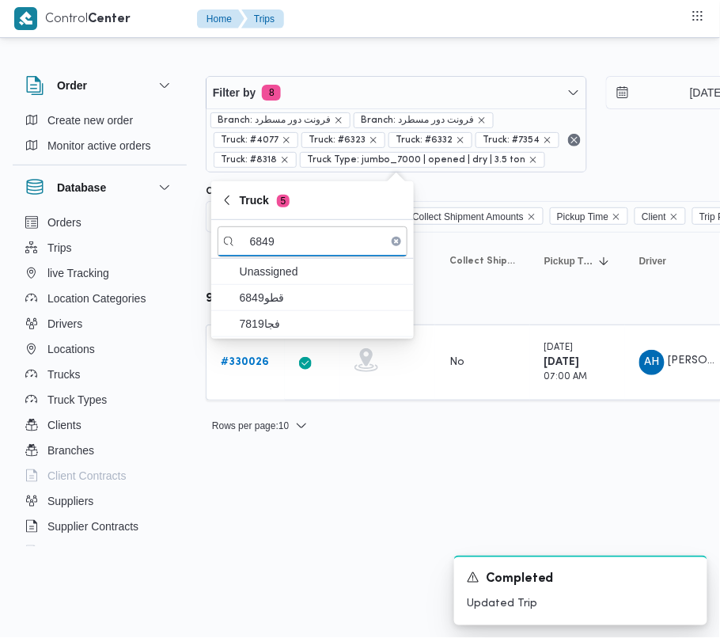
type input "6849"
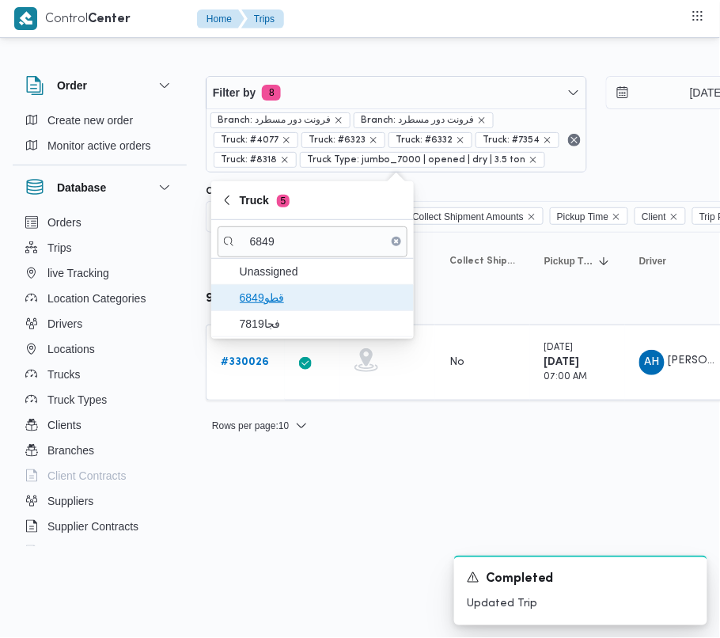
click at [271, 291] on span "قطو6849" at bounding box center [322, 297] width 165 height 19
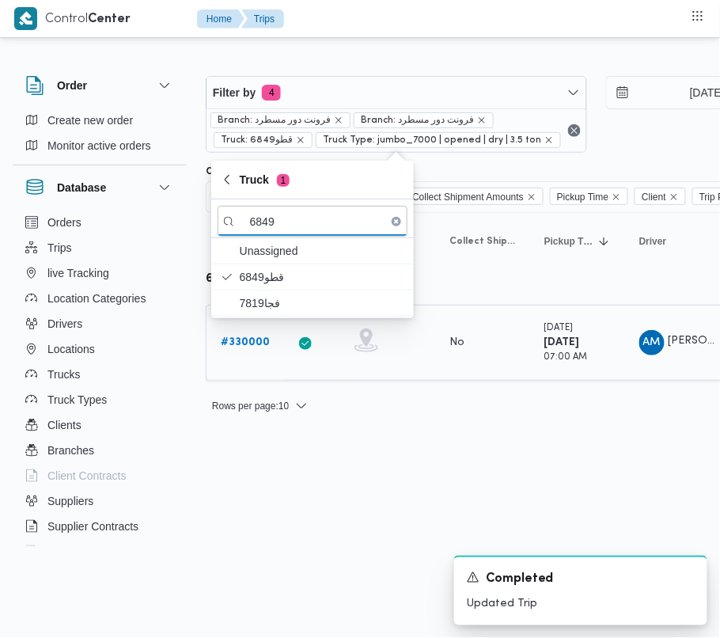
click at [260, 348] on b "# 330000" at bounding box center [245, 342] width 49 height 10
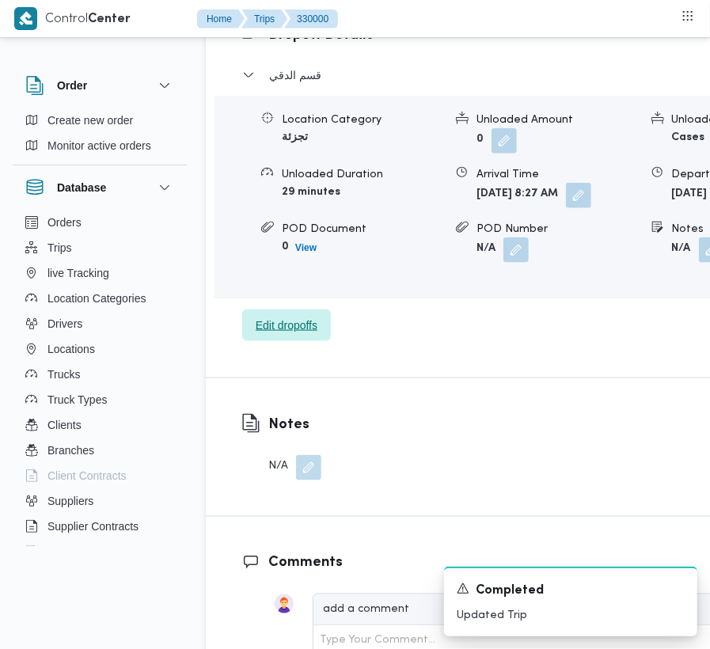
click at [313, 335] on span "Edit dropoffs" at bounding box center [287, 325] width 62 height 19
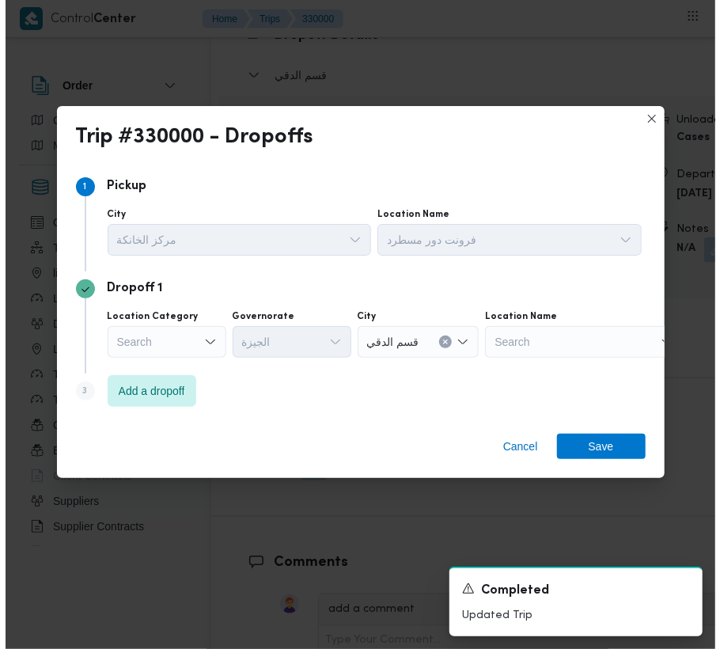
scroll to position [2585, 0]
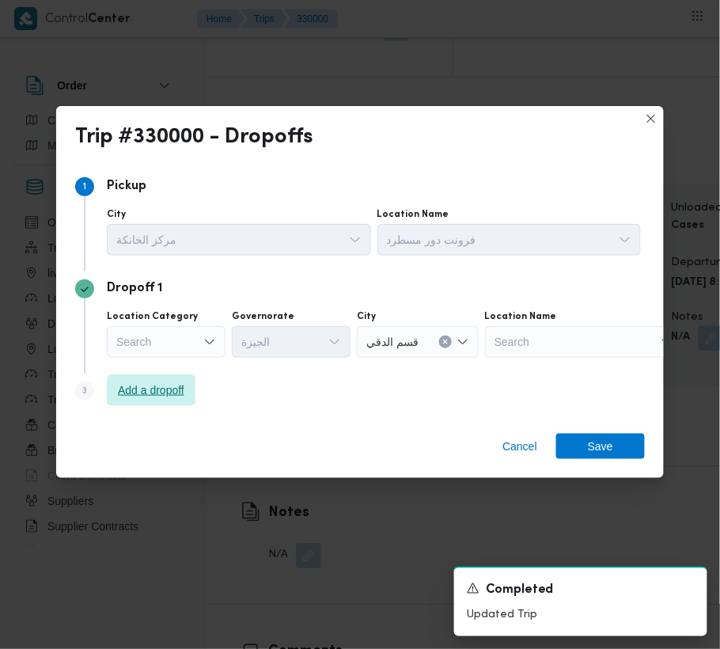
click at [123, 394] on span "Add a dropoff" at bounding box center [151, 390] width 66 height 19
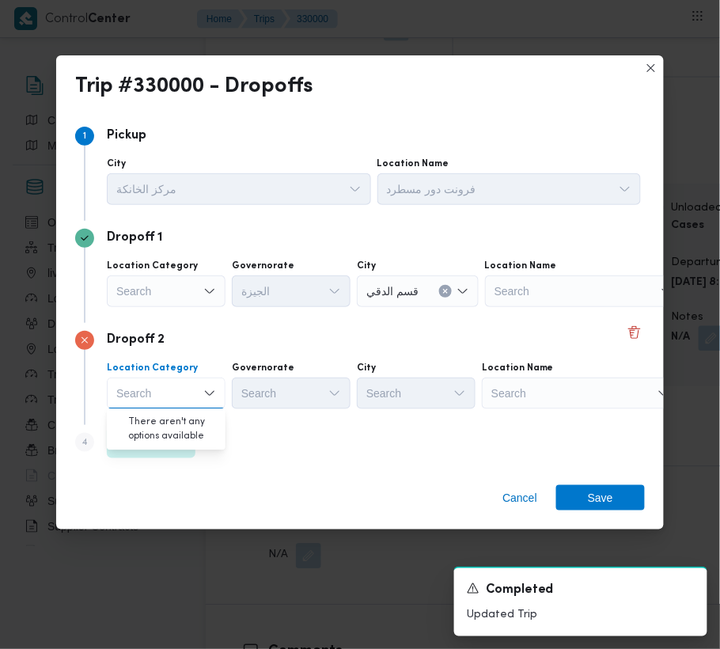
click at [244, 426] on div "Step 4 is disabled 4 Add a dropoff" at bounding box center [360, 445] width 570 height 41
click at [165, 428] on span "Add a dropoff" at bounding box center [151, 442] width 89 height 32
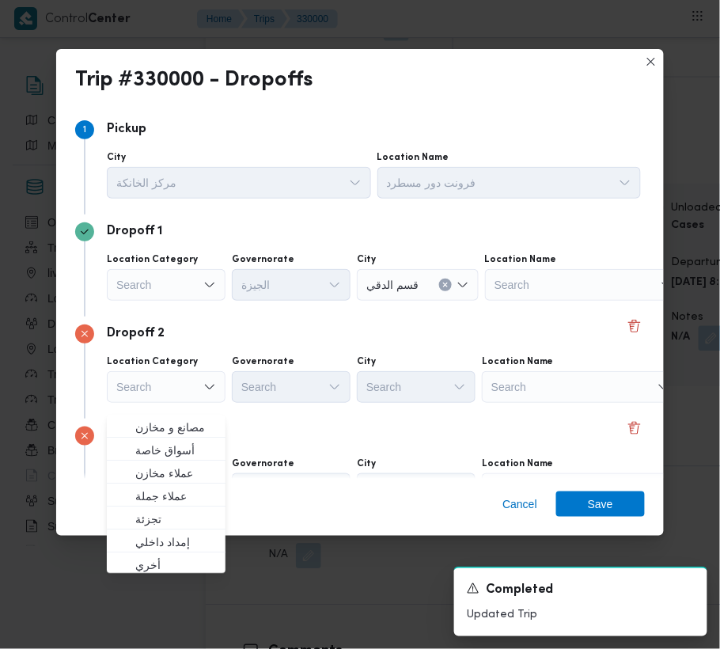
scroll to position [89, 0]
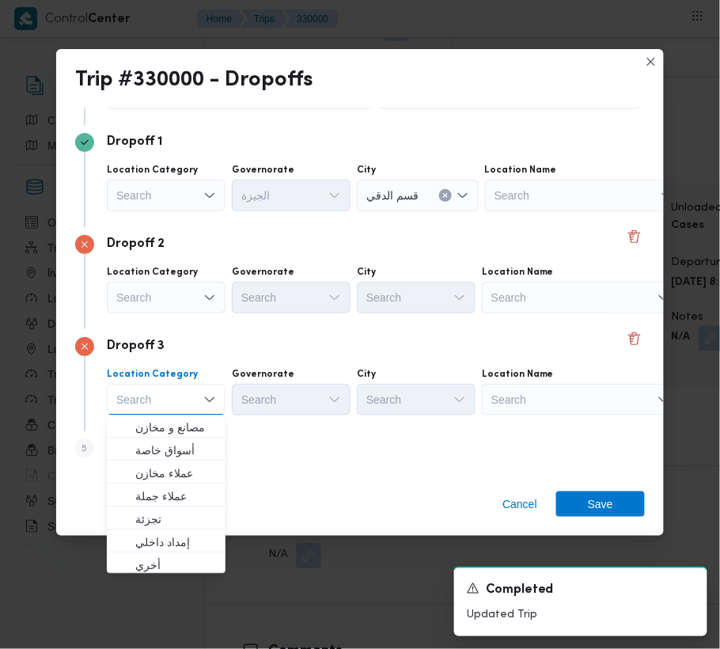
click at [537, 211] on div "Search" at bounding box center [584, 196] width 198 height 32
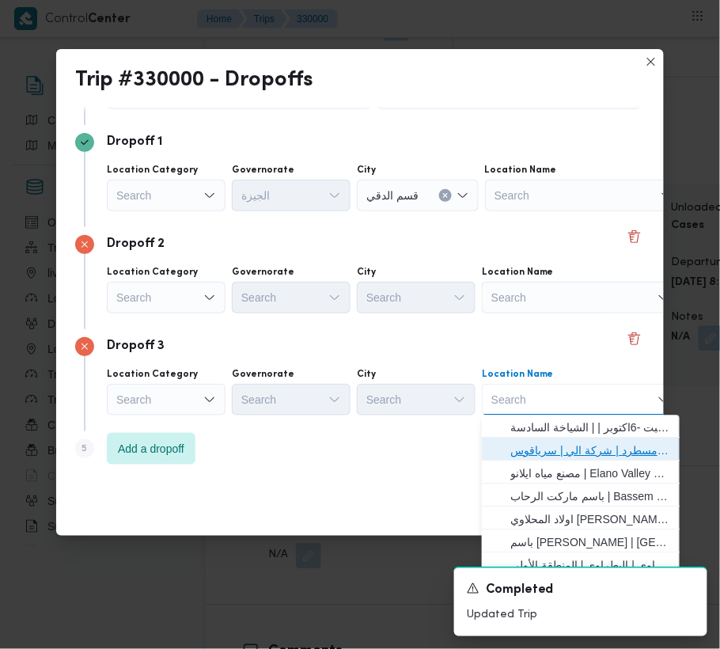
click at [573, 450] on span "فرونت دور مسطرد | شركة الي | سرياقوس" at bounding box center [591, 451] width 160 height 19
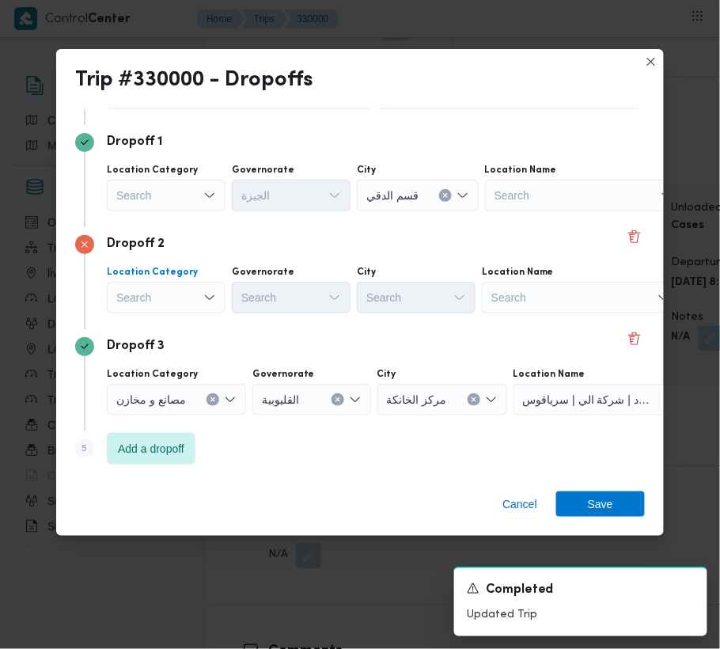
click at [188, 211] on div "Search" at bounding box center [166, 196] width 119 height 32
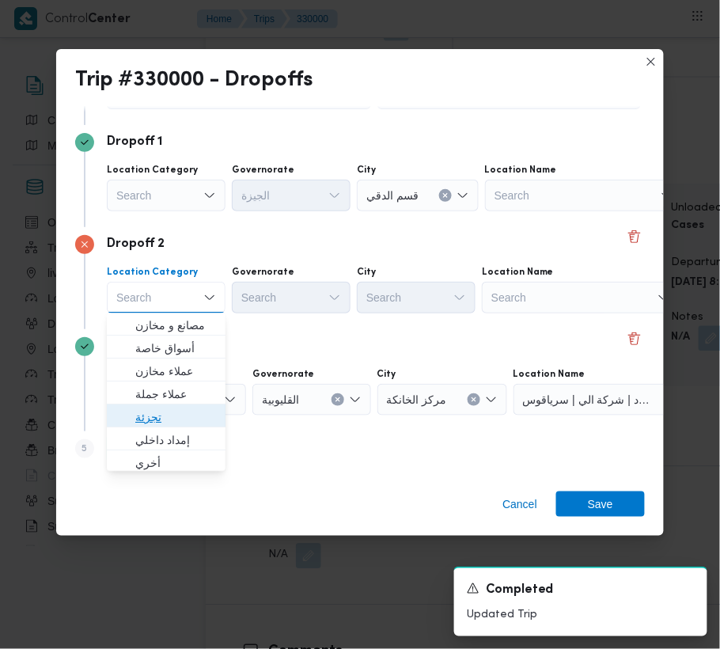
click at [168, 413] on span "تجزئة" at bounding box center [175, 417] width 81 height 19
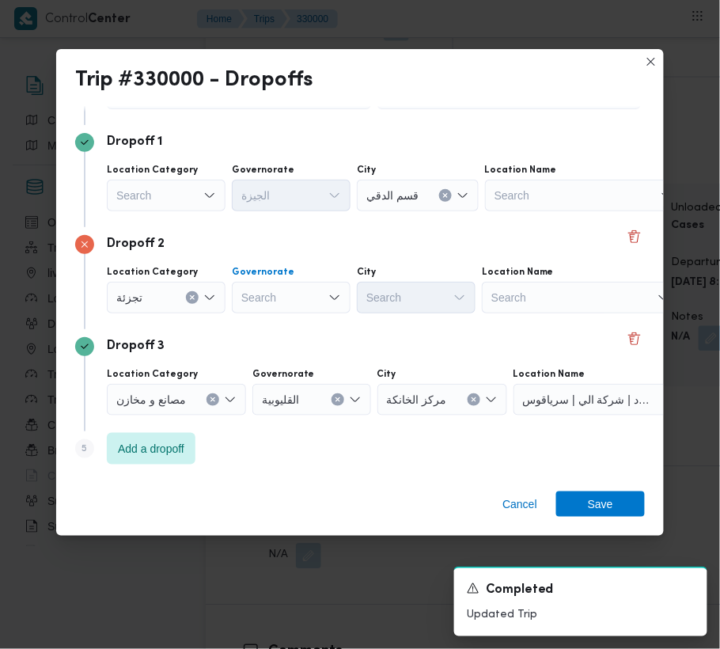
click at [277, 291] on div "Search" at bounding box center [291, 298] width 119 height 32
paste input "جيزة"
type input "جيزة"
click at [301, 298] on div "جيزة جيزة" at bounding box center [291, 298] width 119 height 32
click at [285, 299] on div "جيزة جيزة" at bounding box center [291, 298] width 119 height 32
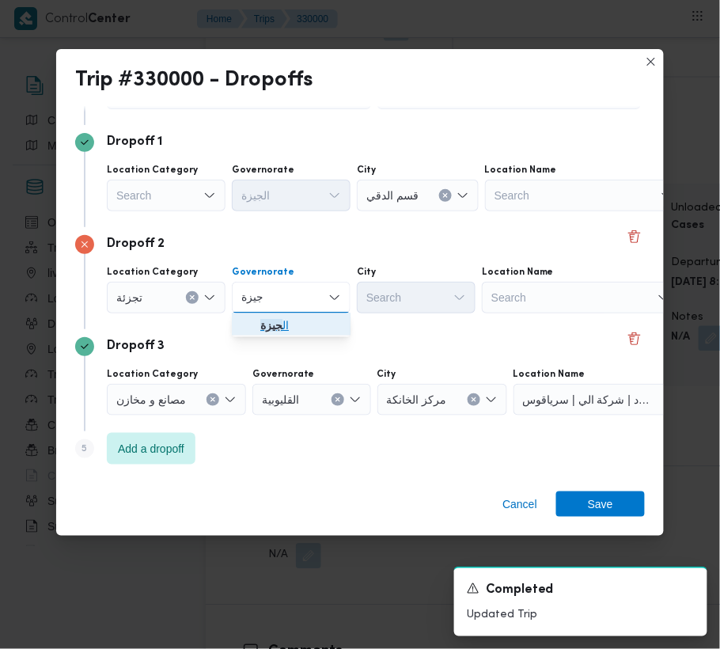
click at [285, 317] on span "ال جيزة" at bounding box center [300, 326] width 81 height 19
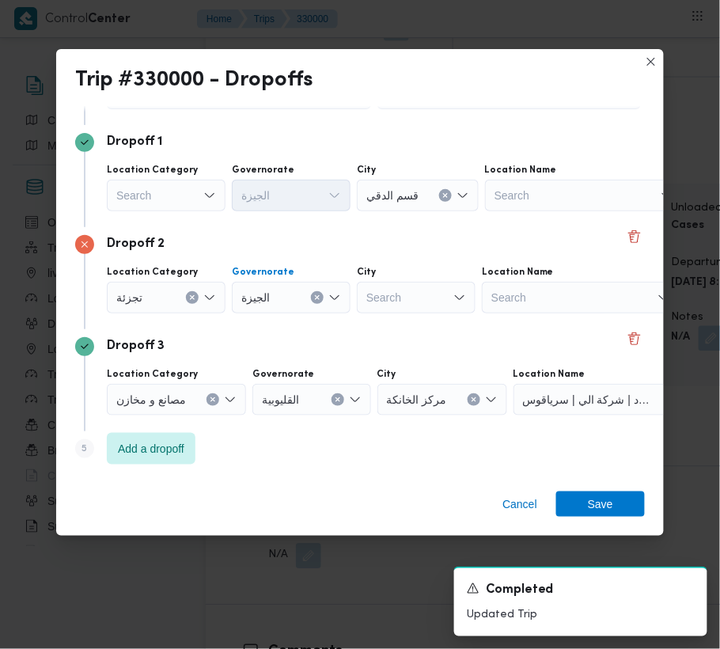
click at [416, 211] on div "Search" at bounding box center [418, 196] width 122 height 32
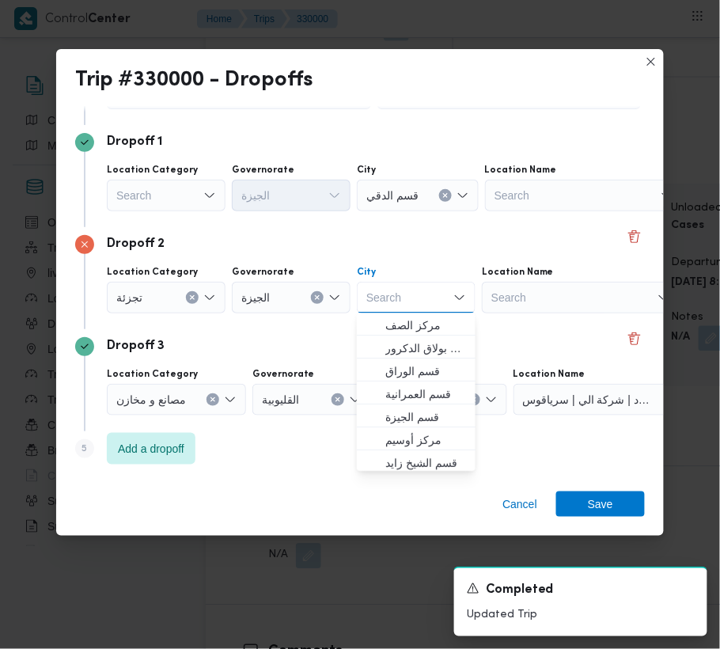
paste input "عجوز"
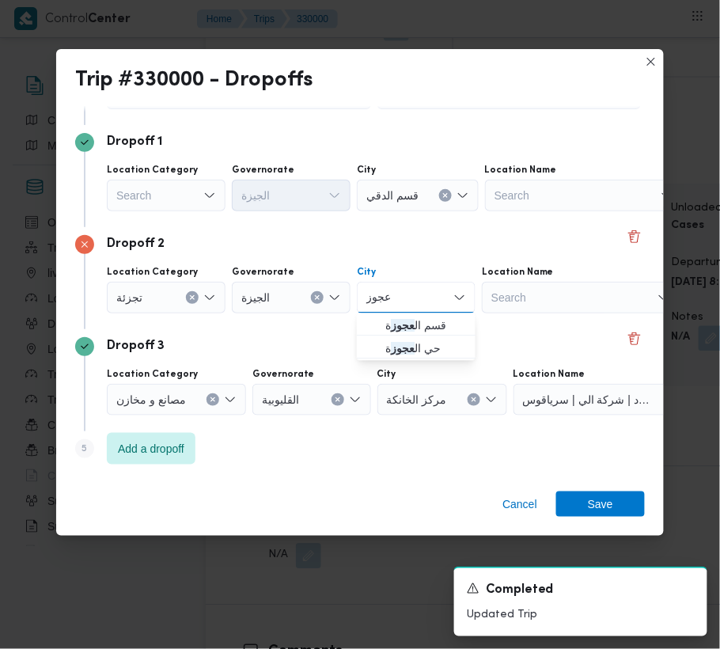
type input "عجوز"
click at [355, 323] on div "Dropoff 2 Location Category تجزئة Governorate [GEOGRAPHIC_DATA] عجوز عجوز Combo…" at bounding box center [360, 278] width 570 height 102
click at [378, 323] on div "Dropoff 2 Location Category تجزئة Governorate [GEOGRAPHIC_DATA] عجوز عجوز Locat…" at bounding box center [360, 278] width 570 height 102
click at [415, 293] on div "عجوز عجوز" at bounding box center [416, 298] width 119 height 32
drag, startPoint x: 412, startPoint y: 302, endPoint x: 485, endPoint y: 353, distance: 89.8
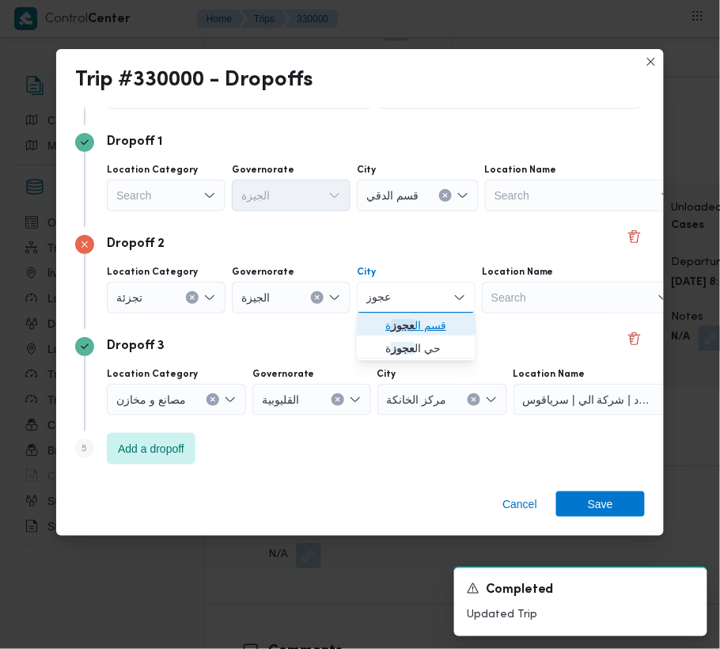
click at [406, 323] on mark "عجوز" at bounding box center [403, 326] width 24 height 13
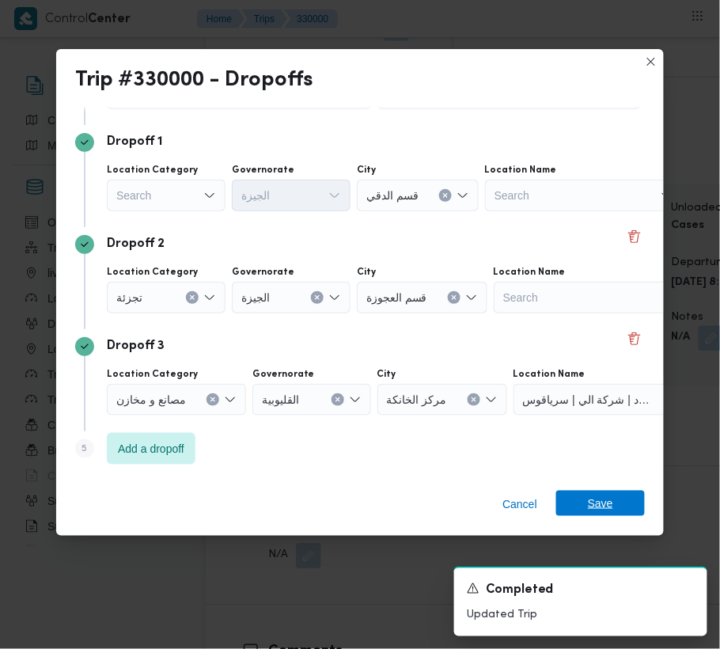
click at [611, 510] on span "Save" at bounding box center [600, 503] width 25 height 25
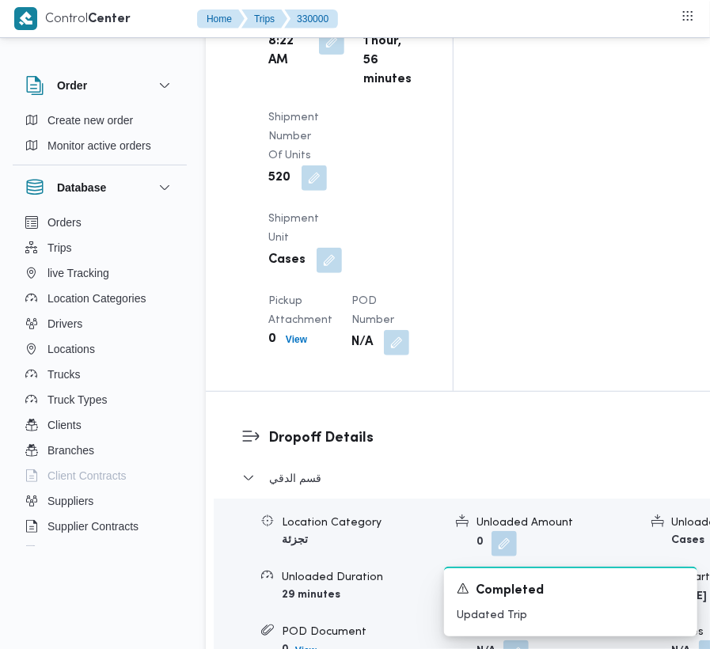
scroll to position [0, 0]
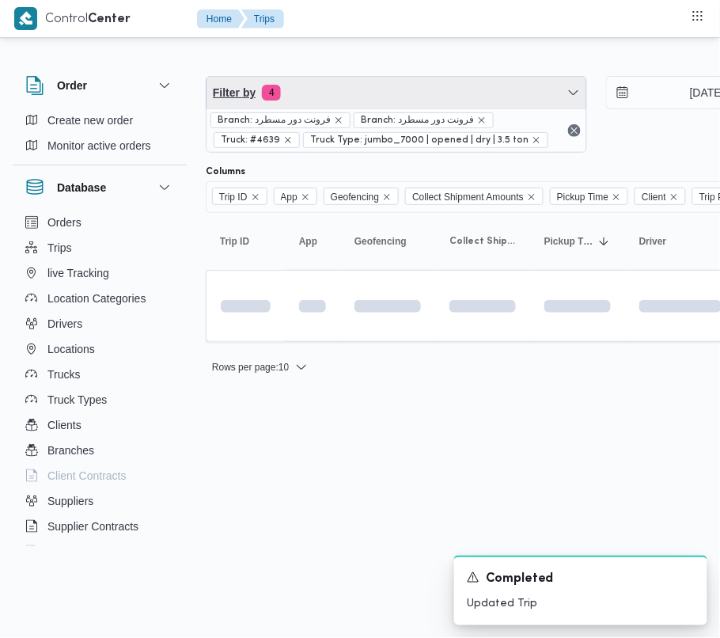
click at [355, 92] on span "Filter by 4" at bounding box center [397, 93] width 380 height 32
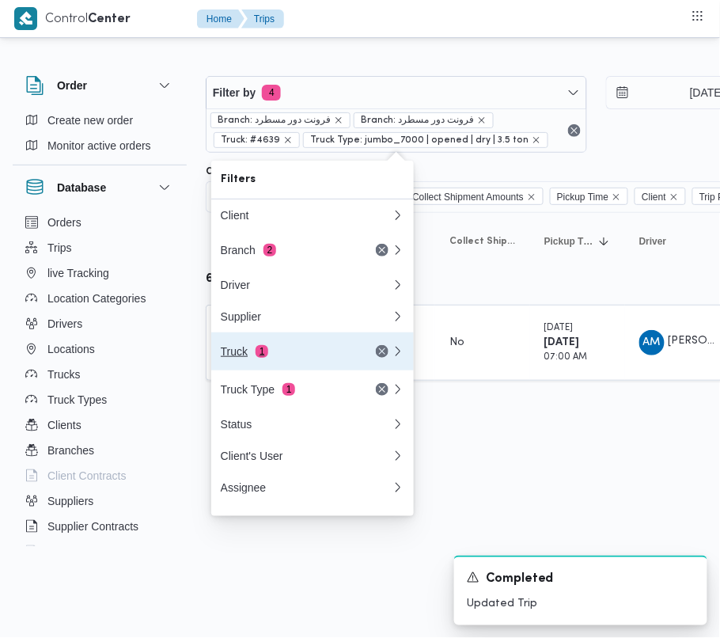
click at [269, 349] on div "Truck 1" at bounding box center [306, 351] width 190 height 38
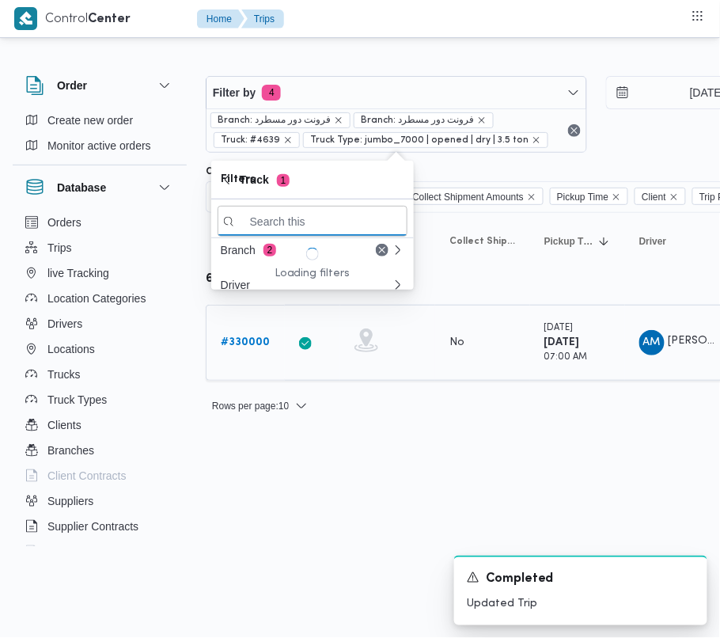
paste input "1981"
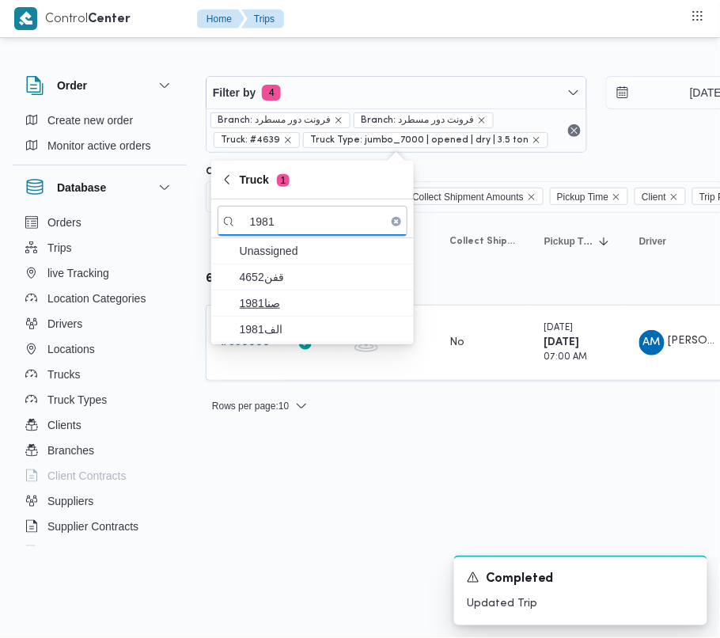
type input "1981"
click at [277, 294] on span "صنا1981" at bounding box center [322, 303] width 165 height 19
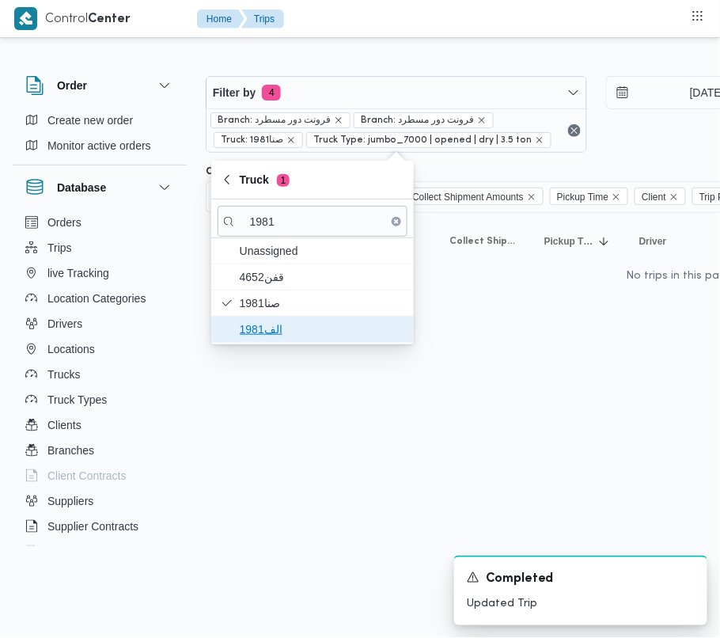
click at [272, 320] on span "الف1981" at bounding box center [313, 329] width 190 height 25
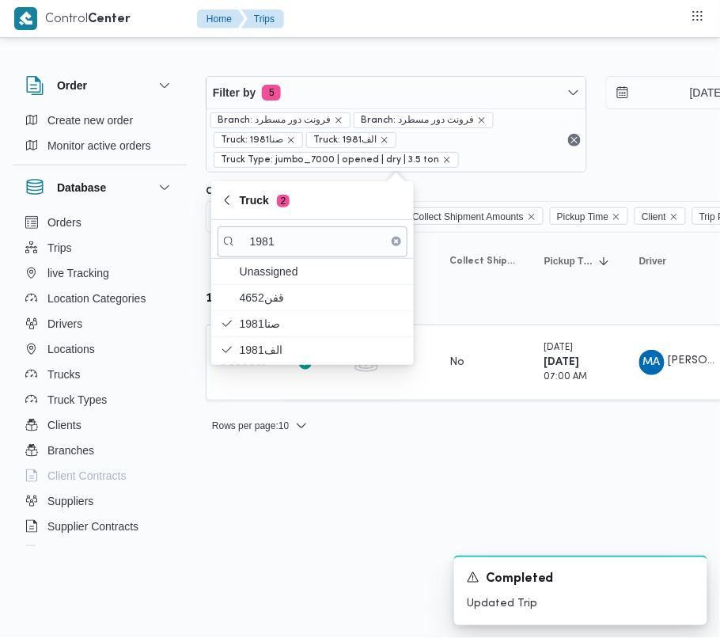
drag, startPoint x: 302, startPoint y: 521, endPoint x: 294, endPoint y: 461, distance: 60.6
click at [302, 521] on html "Control Center Home Trips Order Create new order Monitor active orders Database…" at bounding box center [360, 319] width 720 height 638
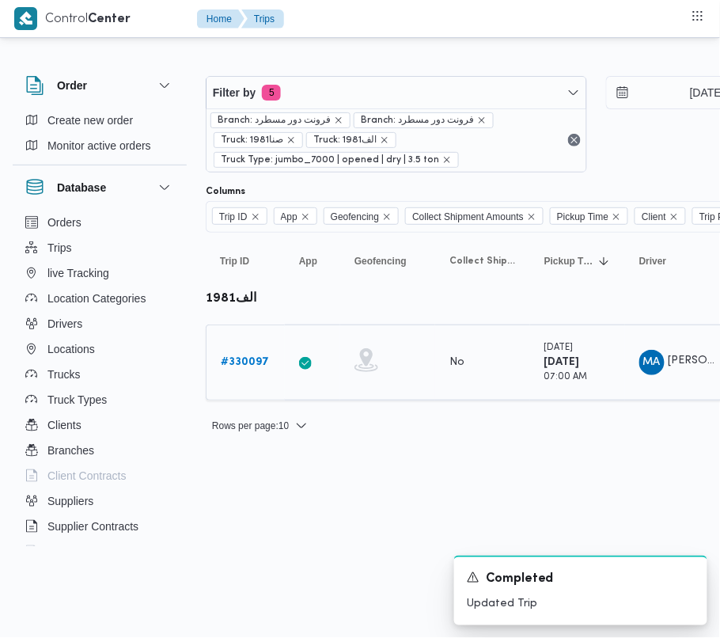
click at [254, 355] on link "# 330097" at bounding box center [245, 362] width 48 height 19
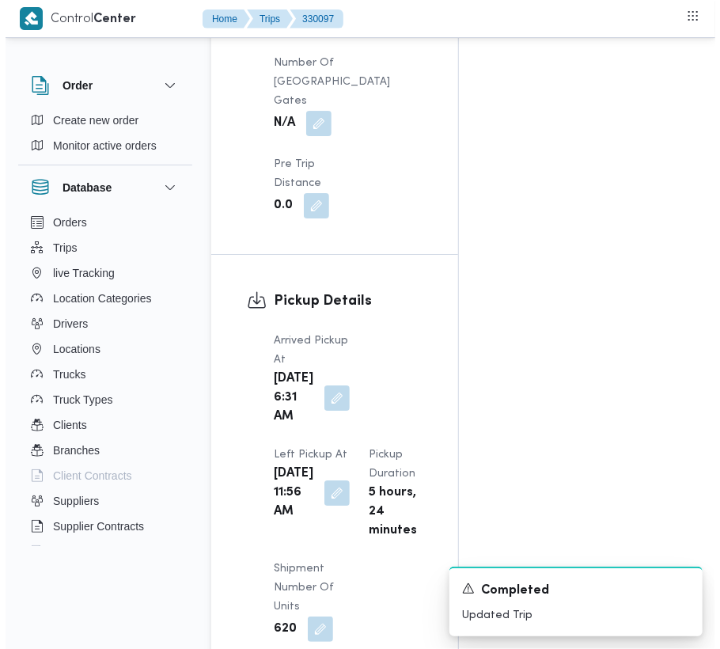
scroll to position [2673, 0]
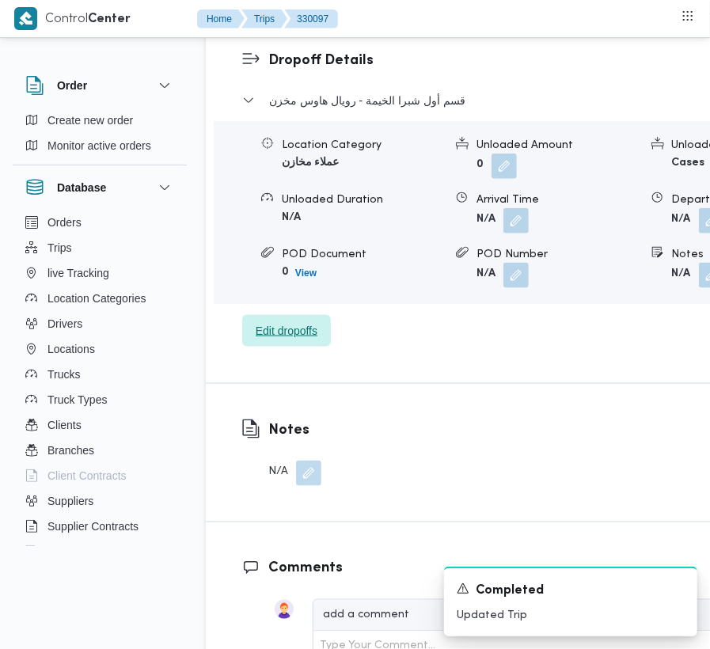
click at [276, 347] on span "Edit dropoffs" at bounding box center [286, 331] width 89 height 32
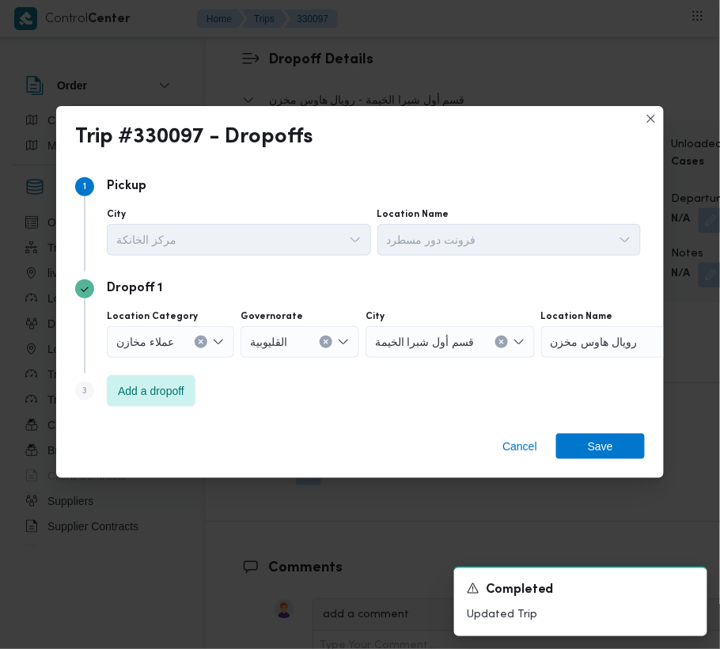
click at [173, 367] on div "Dropoff 1 Location Category عملاء [GEOGRAPHIC_DATA] القليوبية City قسم أول شبرا…" at bounding box center [360, 323] width 570 height 102
click at [173, 391] on span "Add a dropoff" at bounding box center [151, 390] width 66 height 19
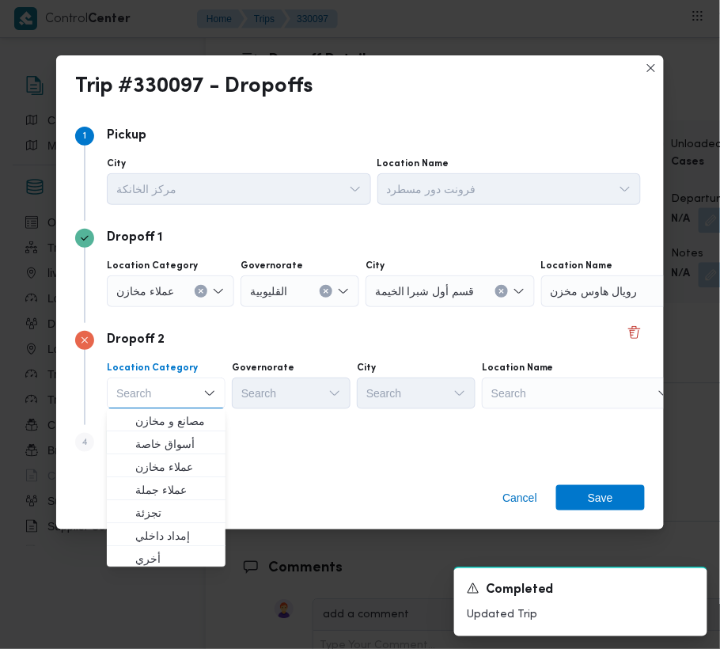
click at [625, 307] on div "Search" at bounding box center [640, 291] width 198 height 32
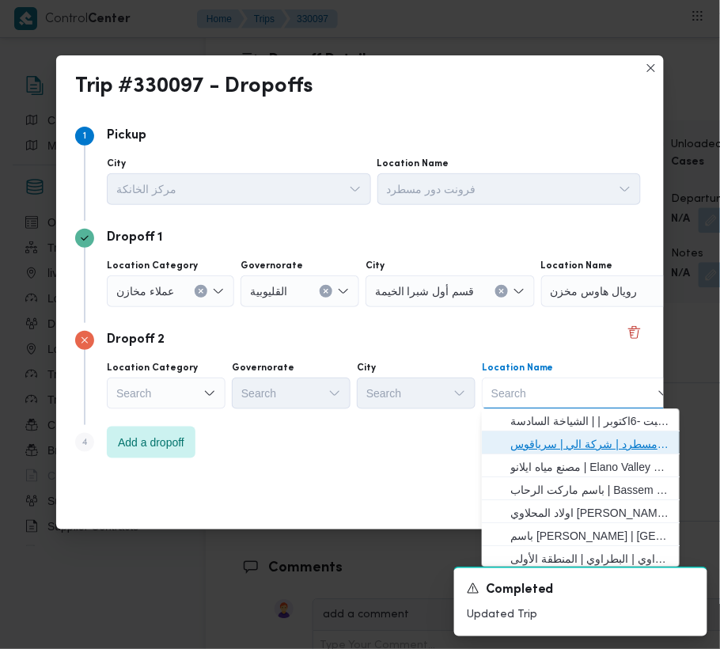
click at [599, 440] on span "فرونت دور مسطرد | شركة الي | سرياقوس" at bounding box center [591, 444] width 160 height 19
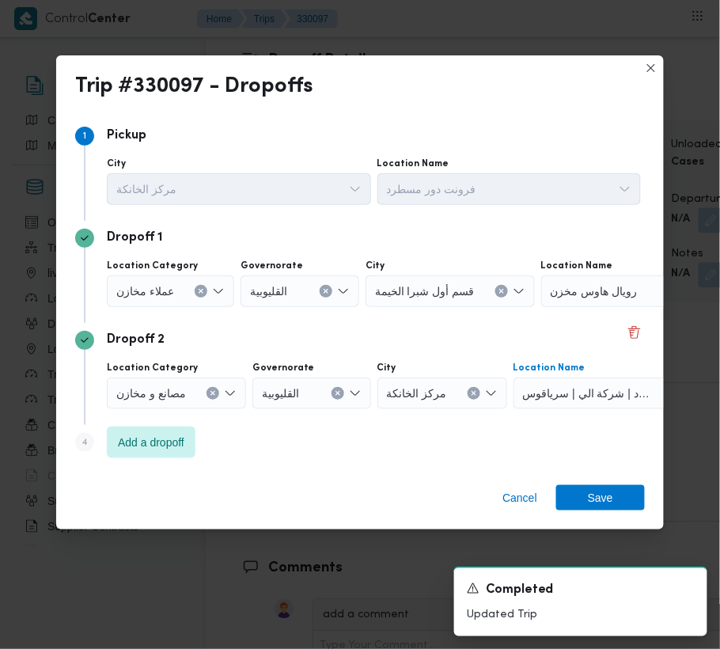
click at [168, 298] on span "عملاء مخازن" at bounding box center [145, 290] width 58 height 17
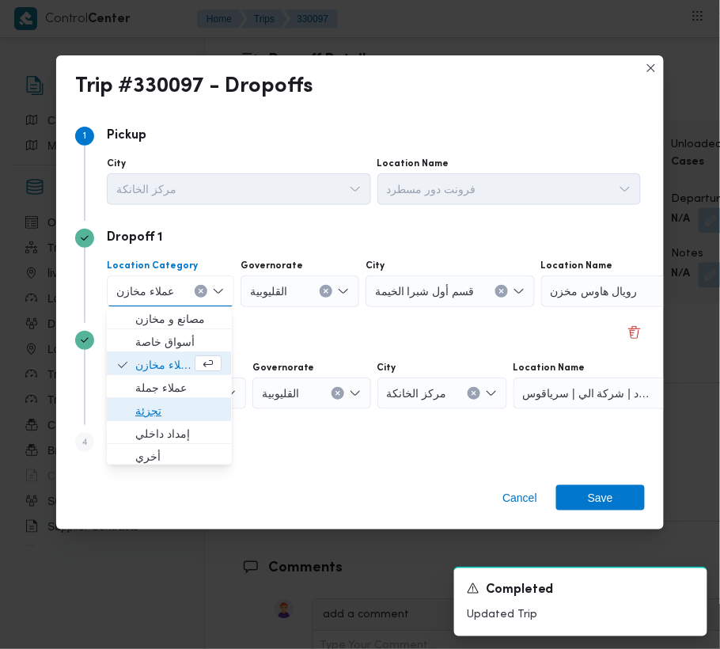
click at [174, 408] on span "تجزئة" at bounding box center [178, 411] width 86 height 19
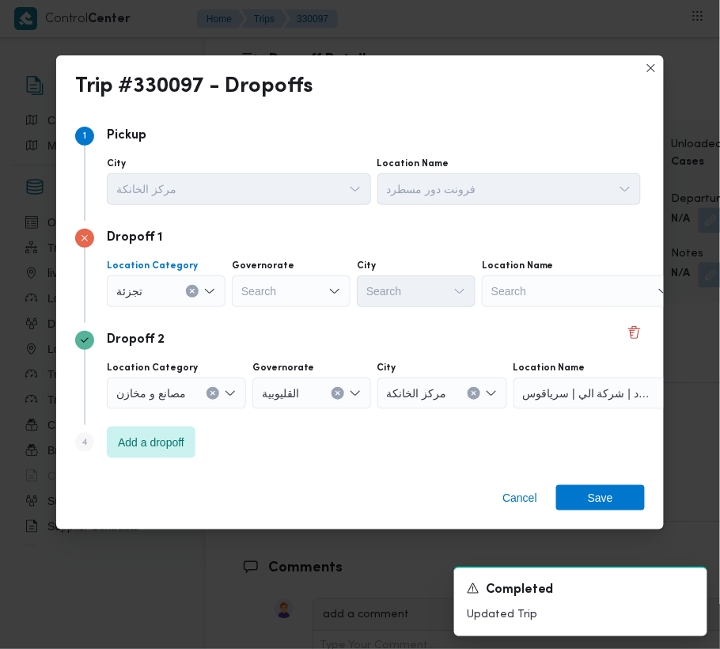
click at [296, 298] on div "Search" at bounding box center [291, 291] width 119 height 32
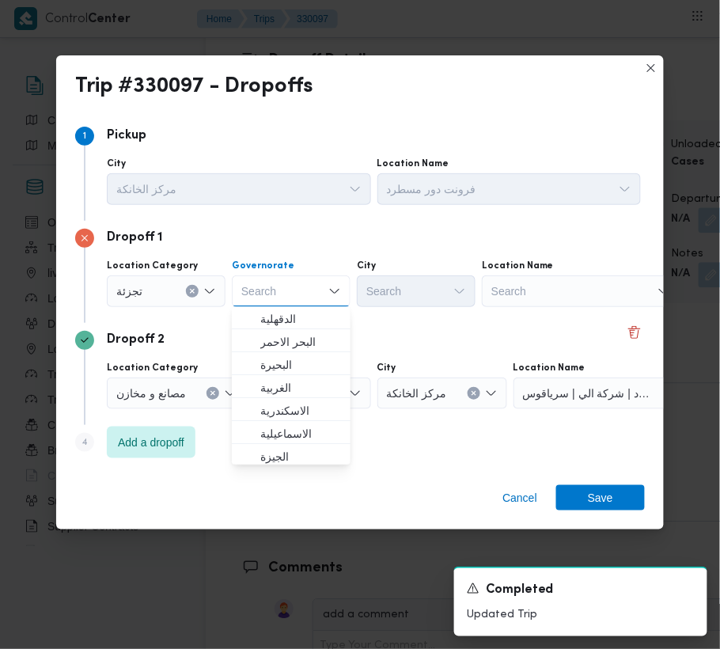
paste input "جيزة"
type input "جيزة"
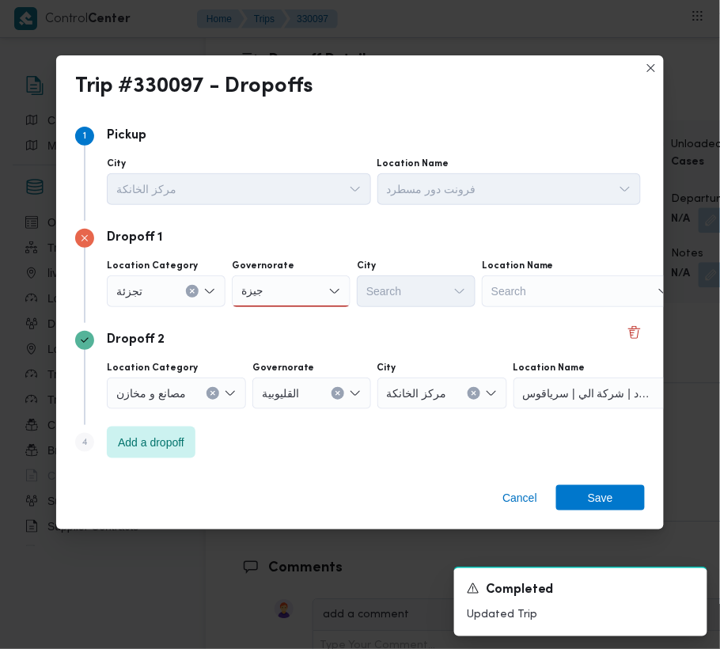
click at [327, 285] on div "جيزة جيزة" at bounding box center [291, 291] width 119 height 32
click at [298, 315] on span "ال جيزة" at bounding box center [300, 319] width 81 height 19
click at [456, 302] on div "Search" at bounding box center [416, 291] width 119 height 32
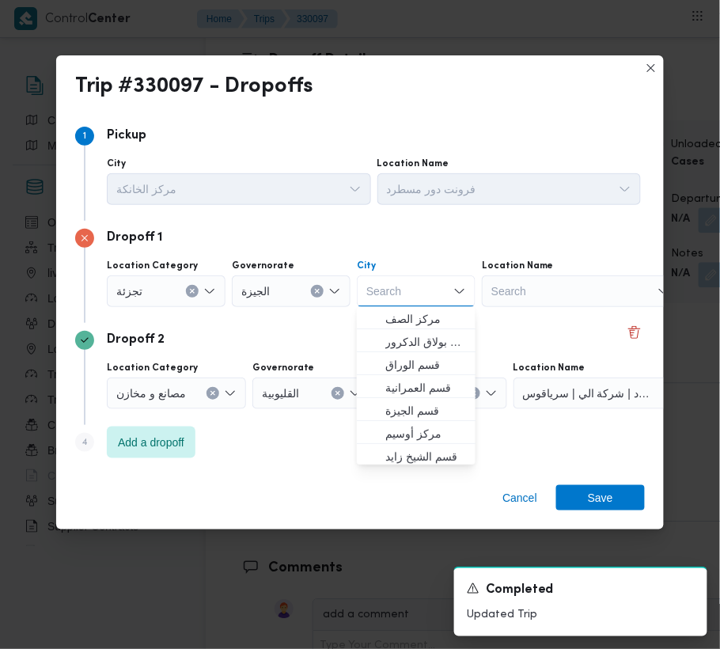
paste input "الهرم"
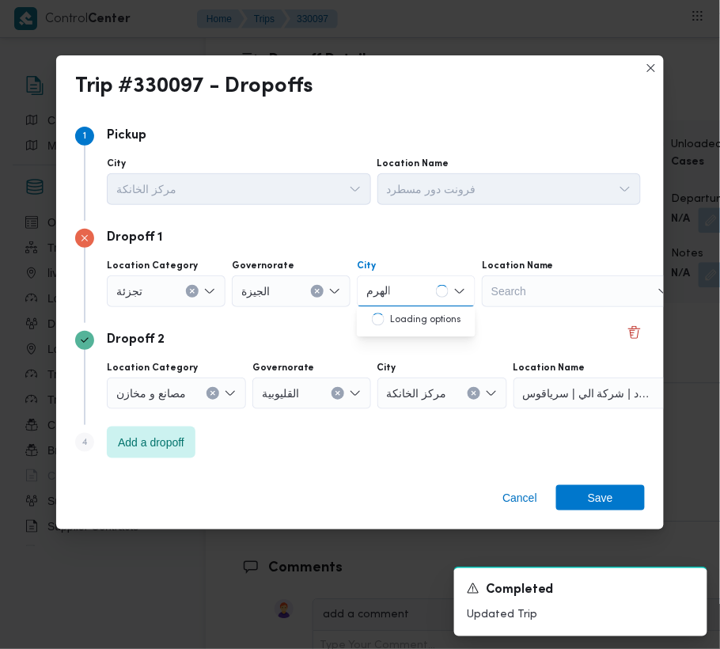
type input "الهرم"
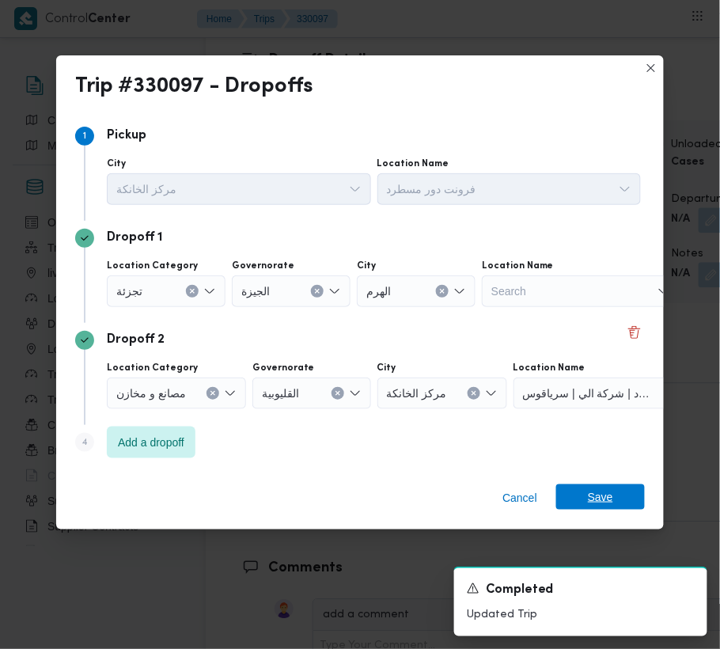
click at [598, 500] on span "Save" at bounding box center [600, 496] width 25 height 25
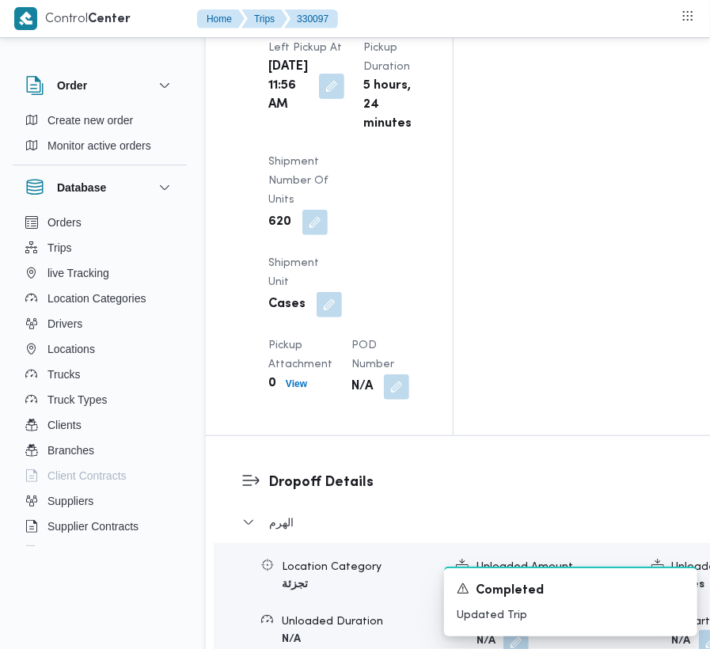
scroll to position [0, 0]
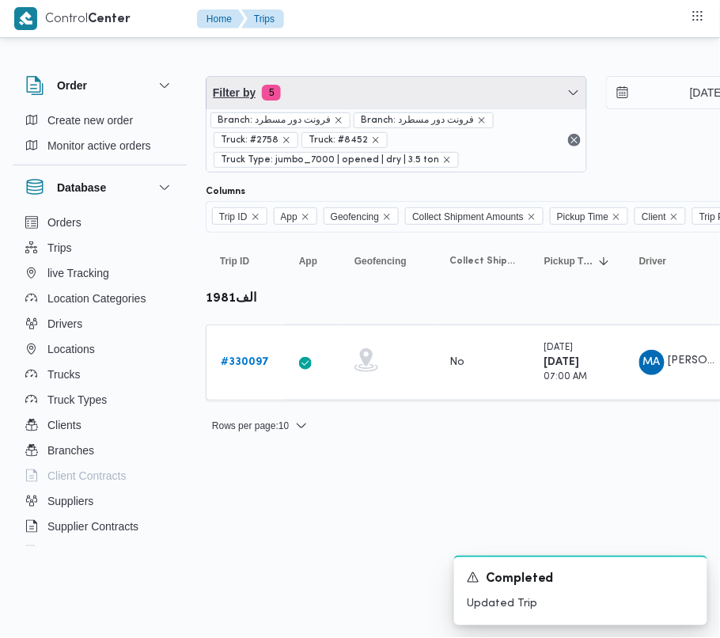
click at [352, 85] on span "Filter by 5" at bounding box center [397, 93] width 380 height 32
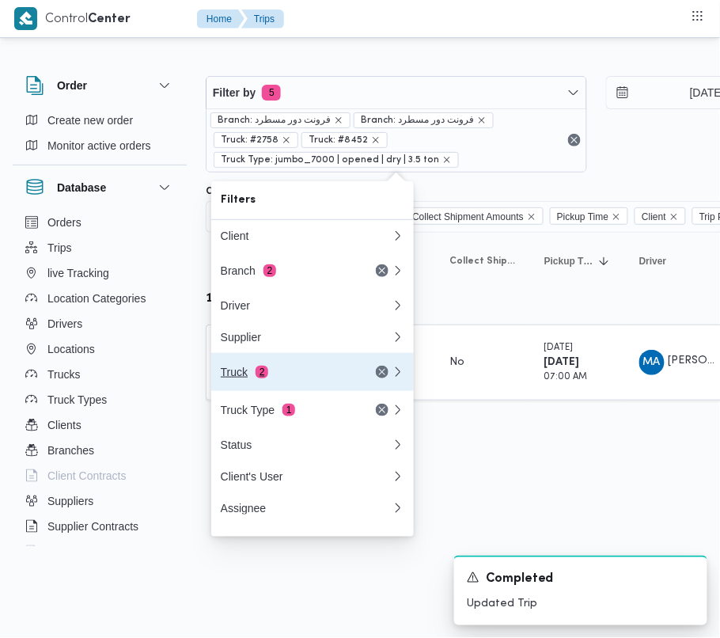
click at [267, 378] on div "Truck 2" at bounding box center [287, 372] width 133 height 13
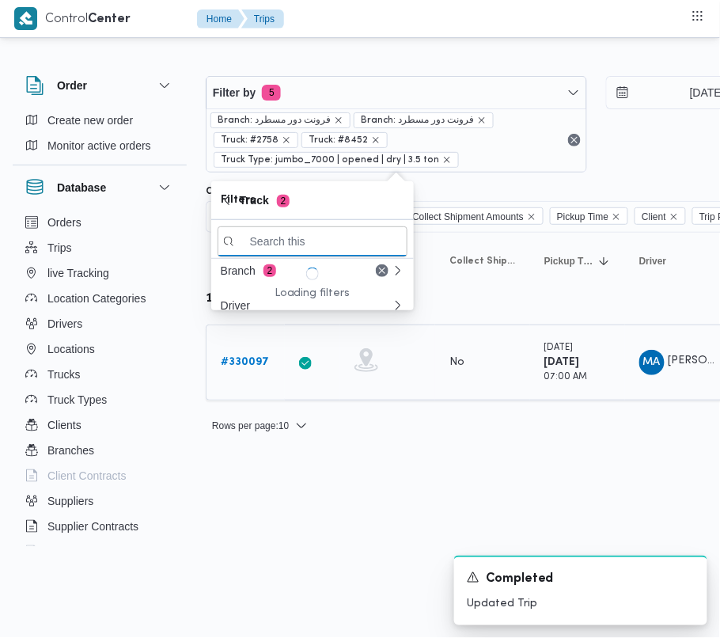
paste input "5984"
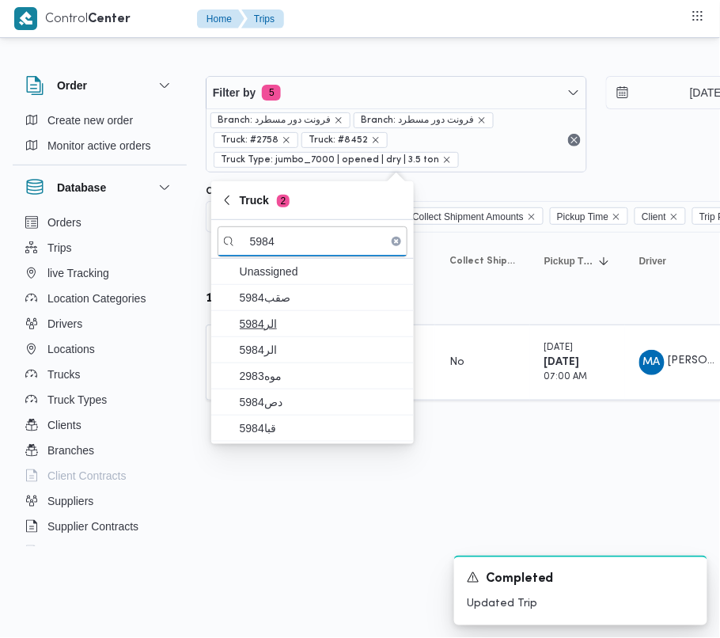
type input "5984"
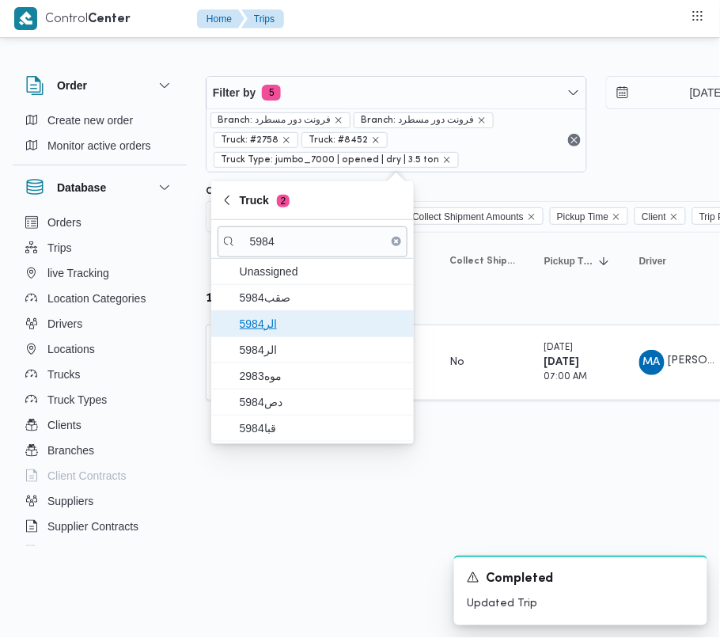
click at [275, 325] on span "الر5984" at bounding box center [322, 323] width 165 height 19
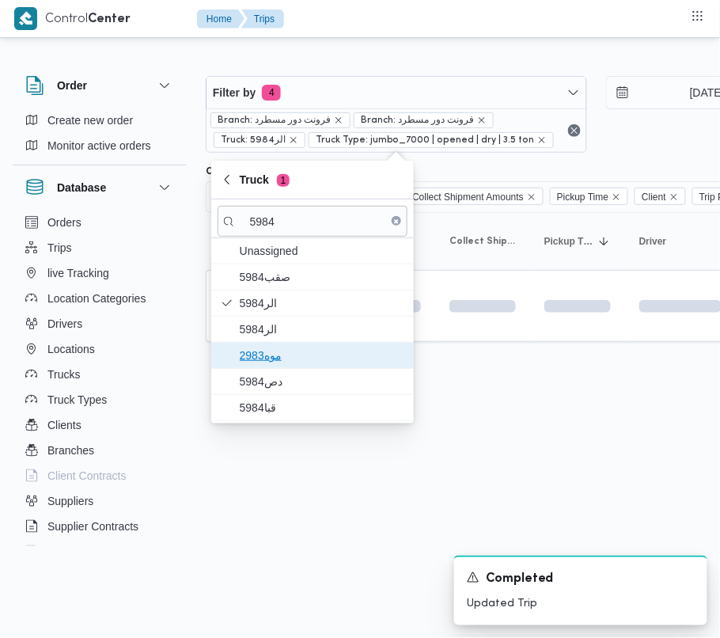
click at [279, 365] on span "موه2983" at bounding box center [322, 355] width 165 height 19
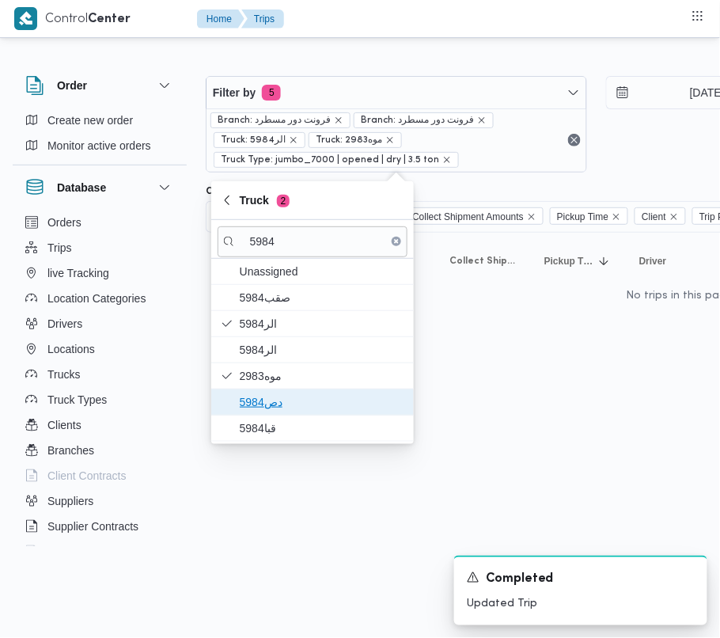
click at [275, 402] on span "دص5984" at bounding box center [322, 402] width 165 height 19
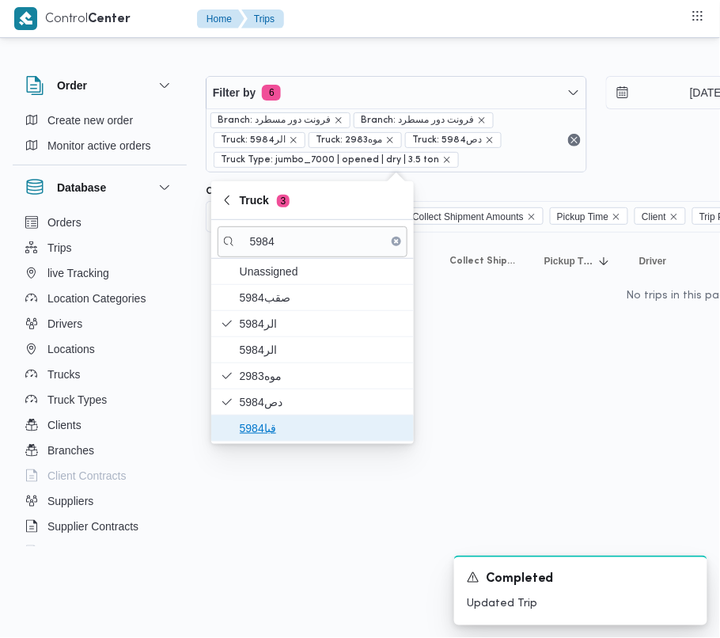
click at [269, 429] on span "قبا5984" at bounding box center [322, 428] width 165 height 19
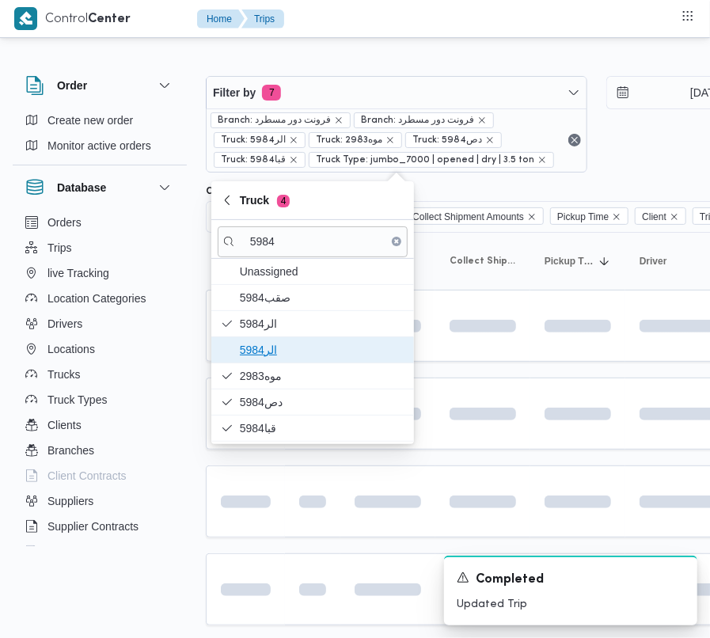
click at [292, 348] on span "5984الر" at bounding box center [322, 349] width 165 height 19
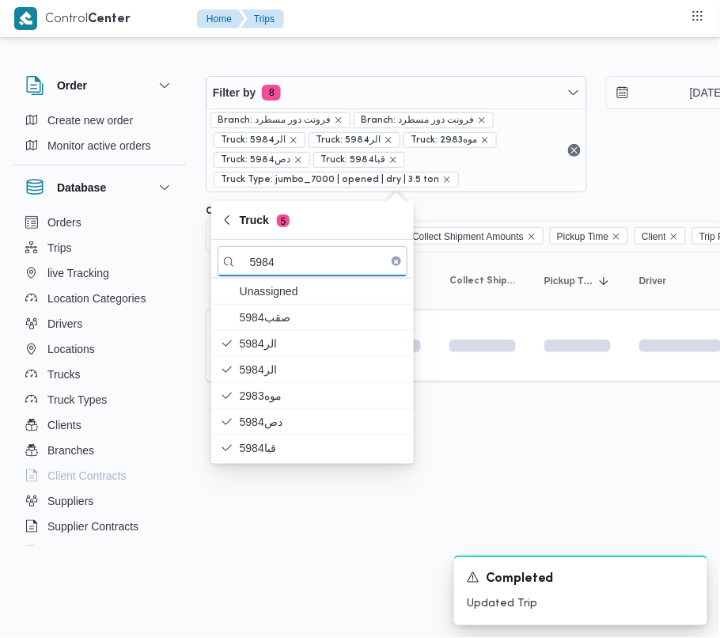
click at [277, 499] on html "Control Center Home Trips Order Create new order Monitor active orders Database…" at bounding box center [360, 319] width 720 height 638
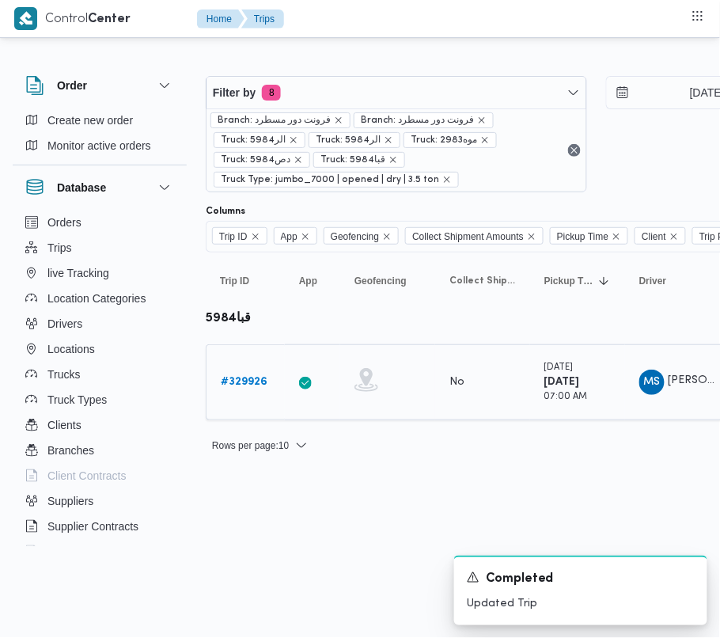
click at [237, 372] on div "# 329926" at bounding box center [246, 383] width 63 height 32
click at [236, 377] on link "# 329926" at bounding box center [244, 382] width 47 height 19
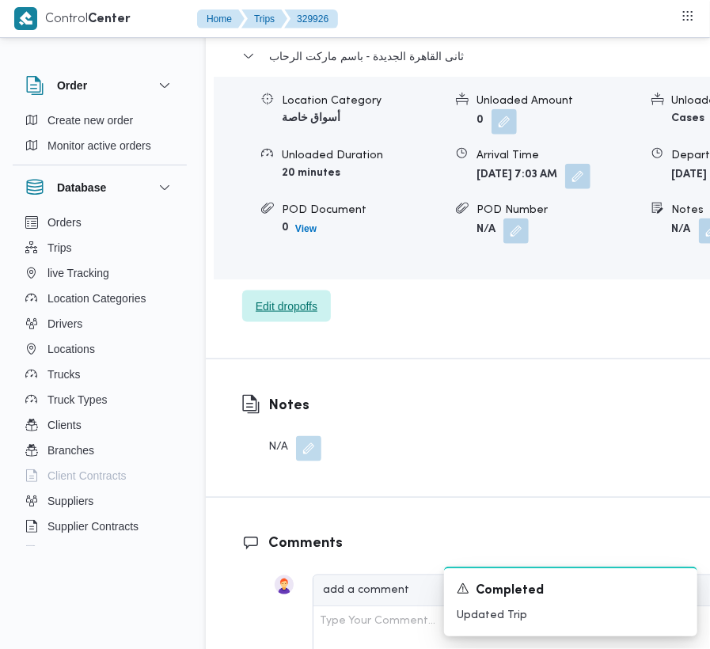
click at [302, 322] on span "Edit dropoffs" at bounding box center [286, 307] width 89 height 32
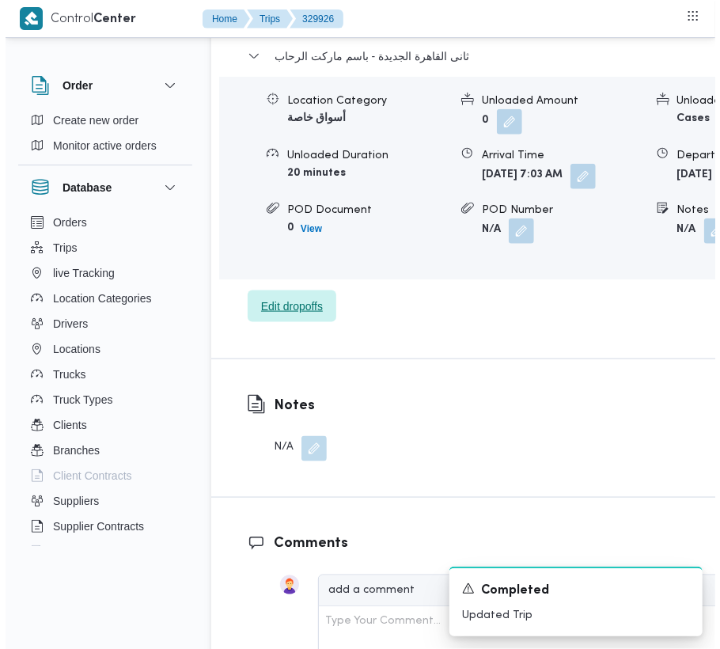
scroll to position [2585, 0]
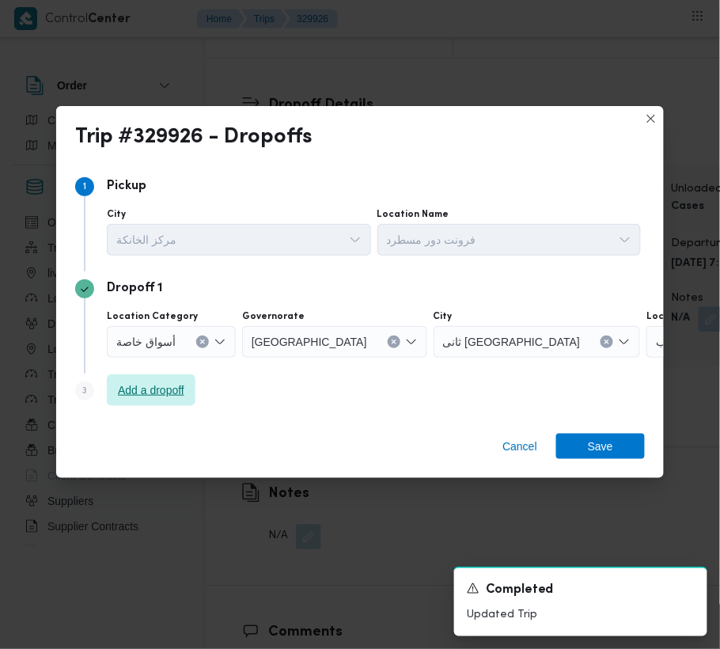
click at [136, 380] on span "Add a dropoff" at bounding box center [151, 390] width 89 height 32
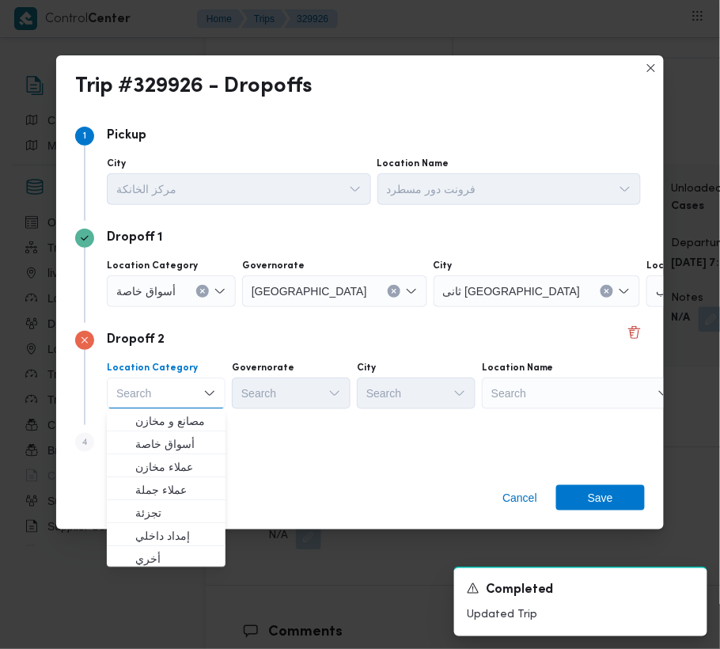
click at [556, 170] on div "Location Name" at bounding box center [510, 164] width 264 height 13
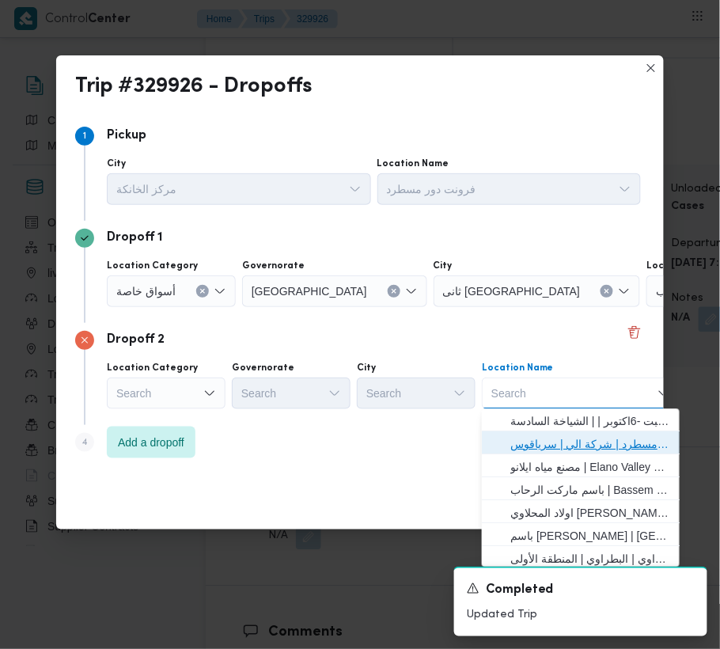
click at [564, 440] on span "فرونت دور مسطرد | شركة الي | سرياقوس" at bounding box center [591, 444] width 160 height 19
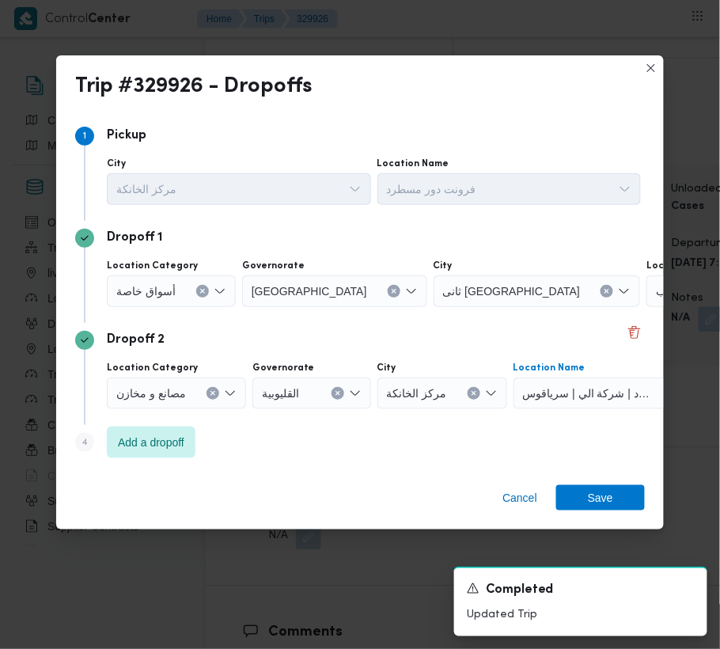
click at [391, 293] on icon "Clear input" at bounding box center [394, 291] width 6 height 6
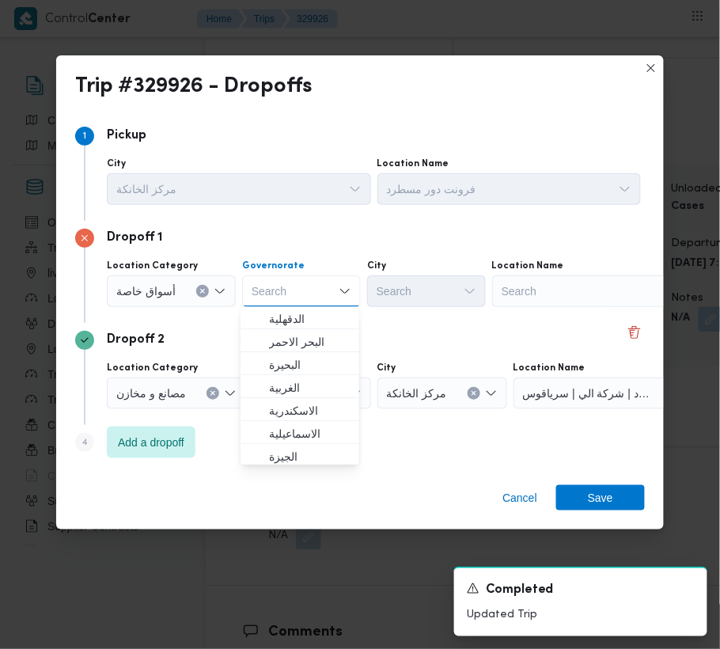
click at [602, 296] on div "Search" at bounding box center [591, 291] width 198 height 32
paste input "Carrefour Wahat"
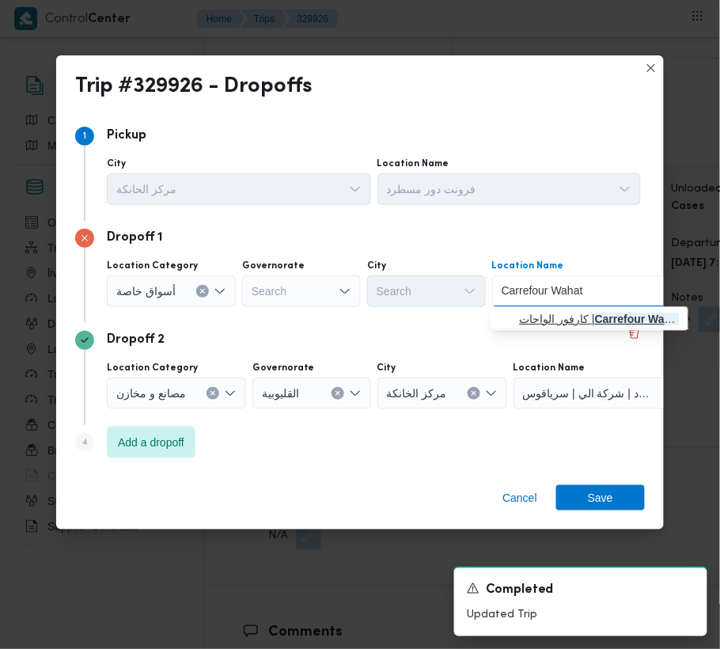
type input "Carrefour Wahat"
click at [577, 321] on span "كارفور الواحات | [GEOGRAPHIC_DATA] | قسم أول 6 أكتوبر" at bounding box center [599, 319] width 160 height 19
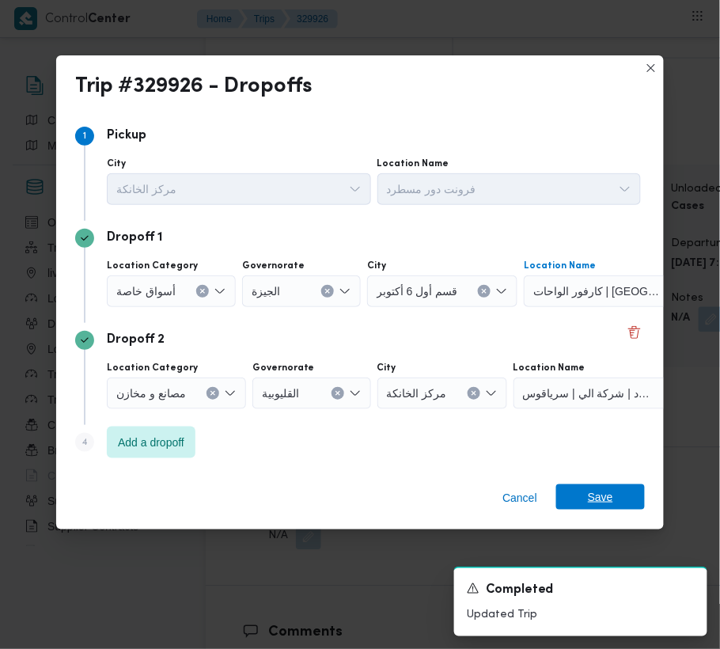
click at [603, 488] on span "Save" at bounding box center [600, 496] width 25 height 25
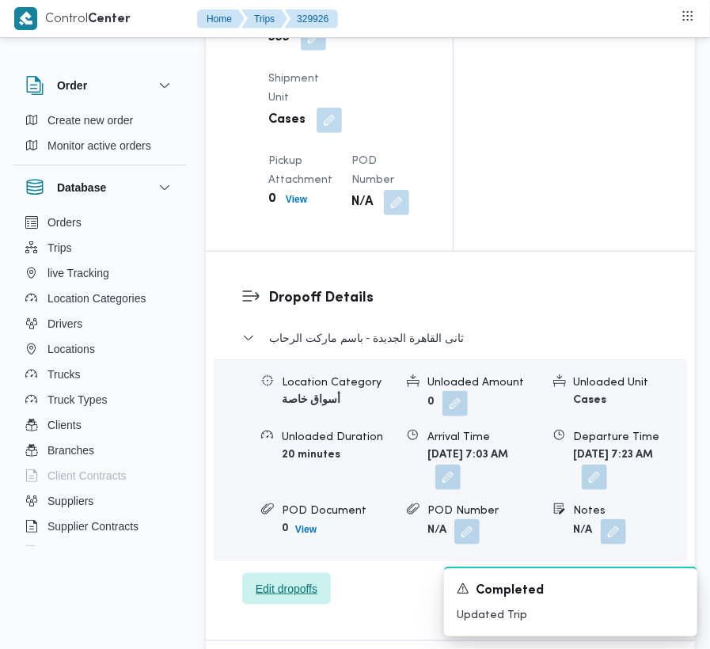
scroll to position [2264, 0]
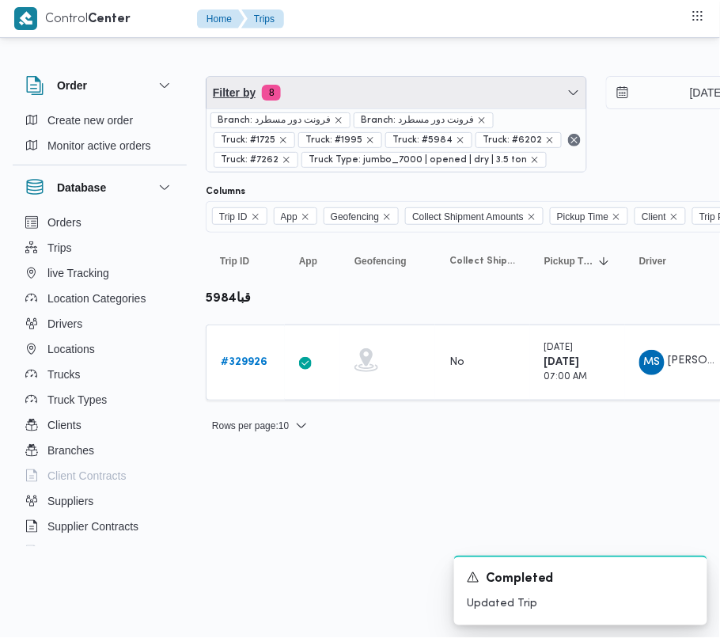
click at [391, 106] on span "Filter by 8" at bounding box center [397, 93] width 380 height 32
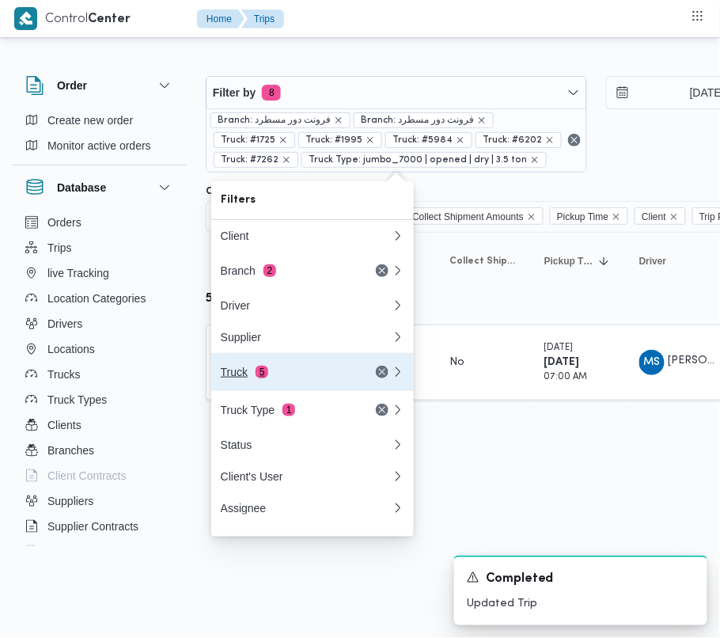
click at [293, 374] on div "Truck 5" at bounding box center [287, 372] width 133 height 13
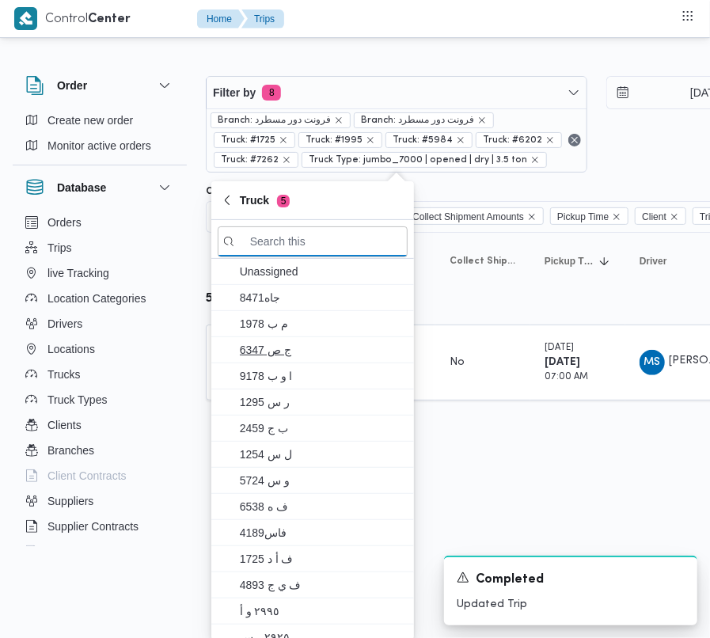
paste input "7121"
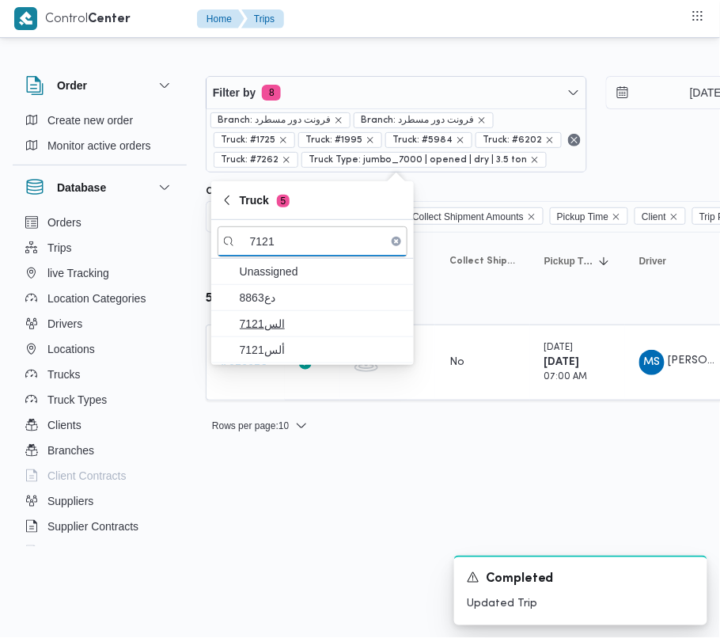
type input "7121"
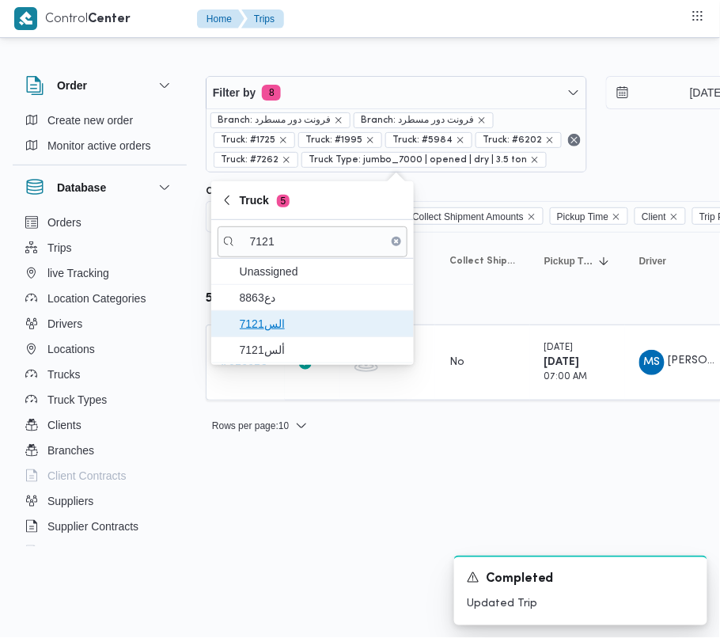
click at [276, 330] on span "الس7121" at bounding box center [322, 323] width 165 height 19
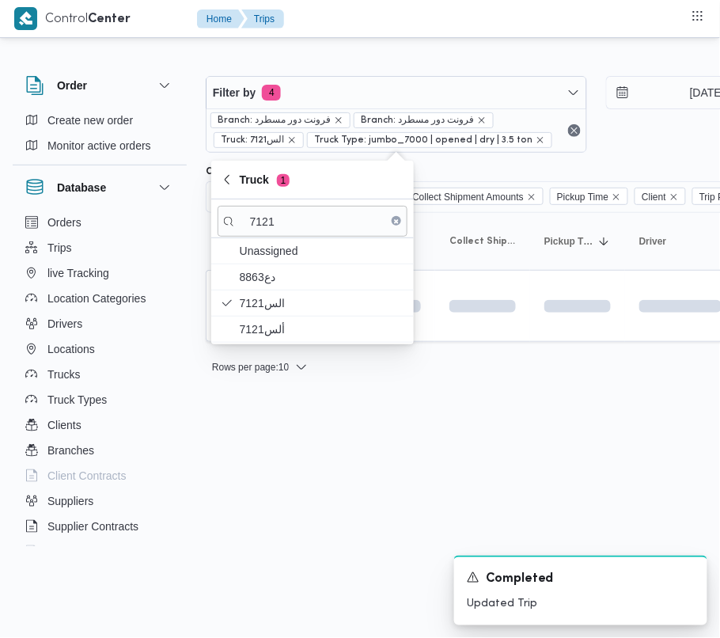
click at [232, 502] on html "Control Center Home Trips Order Create new order Monitor active orders Database…" at bounding box center [360, 319] width 720 height 638
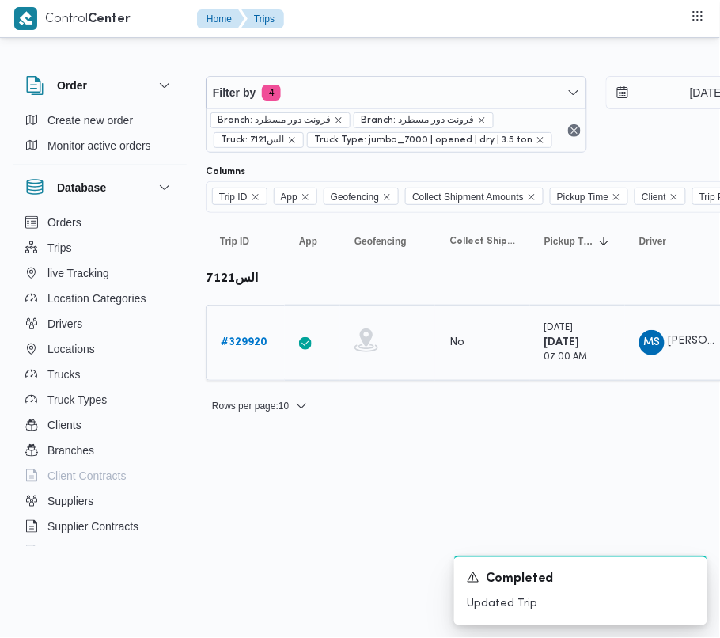
click at [242, 346] on b "# 329920" at bounding box center [244, 342] width 47 height 10
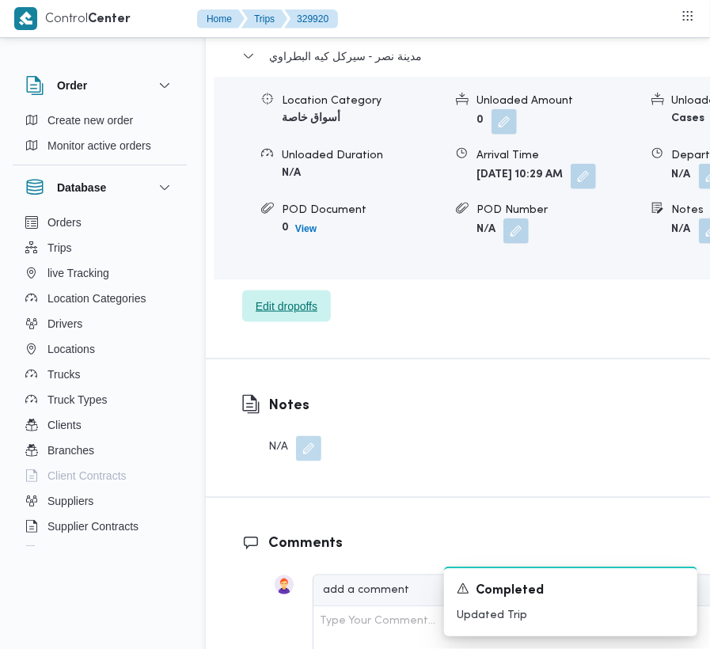
click at [298, 322] on span "Edit dropoffs" at bounding box center [286, 307] width 89 height 32
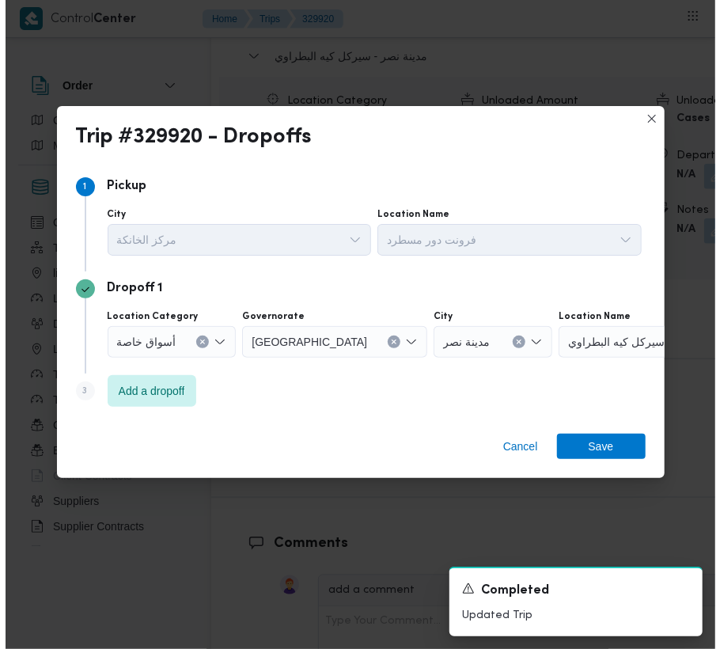
scroll to position [2585, 0]
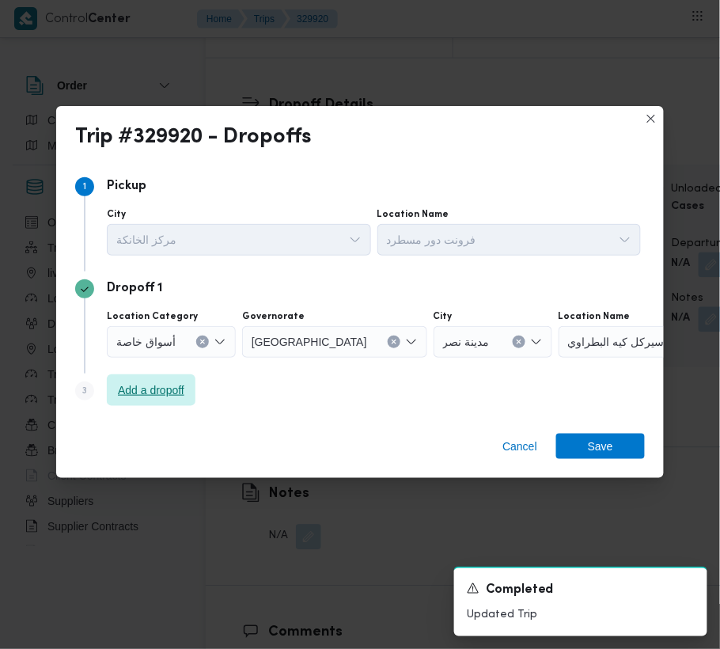
click at [169, 381] on span "Add a dropoff" at bounding box center [151, 390] width 89 height 32
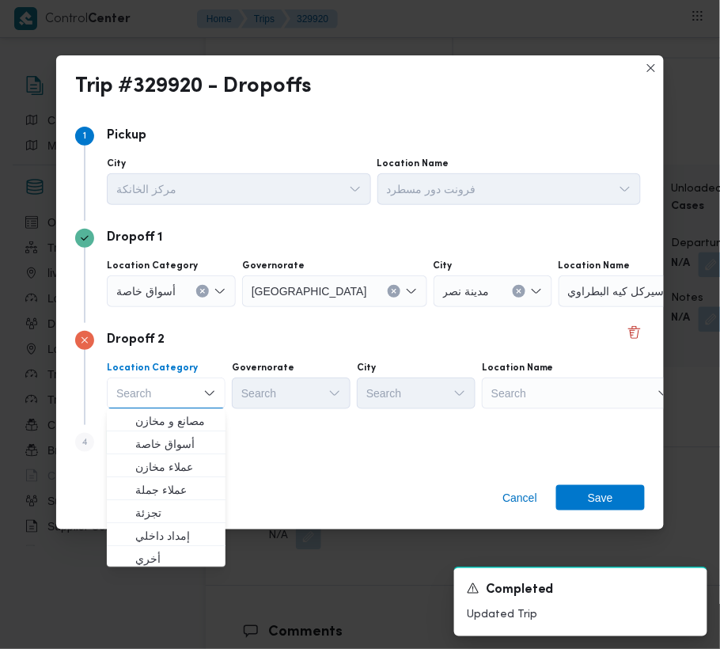
click at [559, 307] on div "Search" at bounding box center [658, 291] width 198 height 32
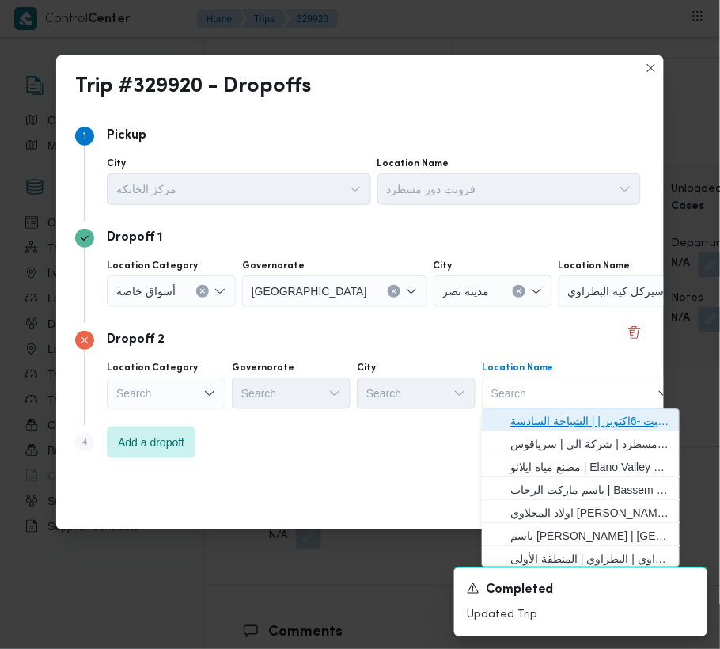
click at [573, 428] on span "حياه ايجيبت -6اكتوبر | | الشياخة السادسة" at bounding box center [591, 421] width 160 height 19
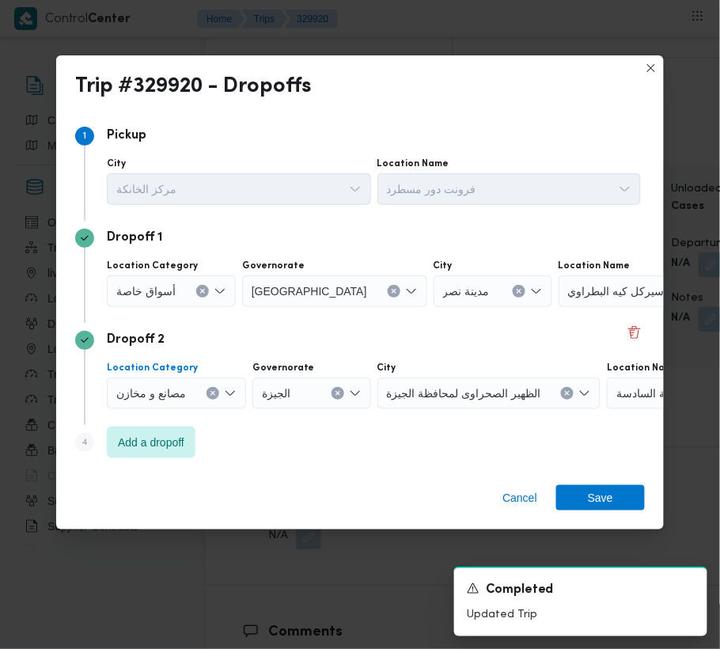
click at [209, 298] on button "Clear input" at bounding box center [202, 291] width 13 height 13
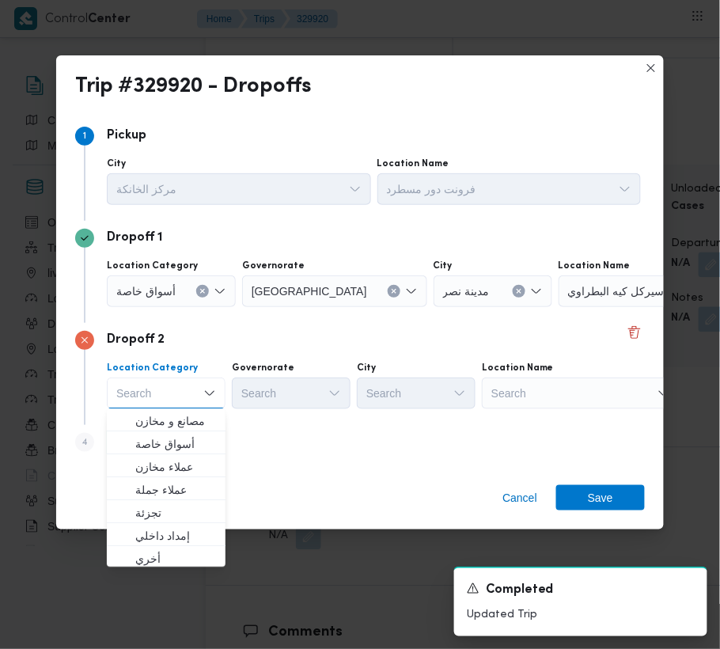
click at [592, 307] on div "Search" at bounding box center [658, 291] width 198 height 32
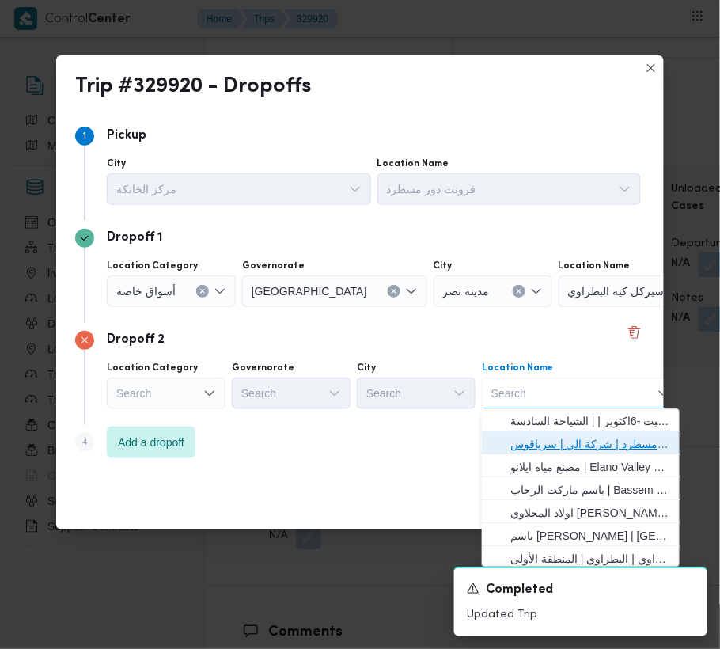
click at [587, 446] on span "فرونت دور مسطرد | شركة الي | سرياقوس" at bounding box center [591, 444] width 160 height 19
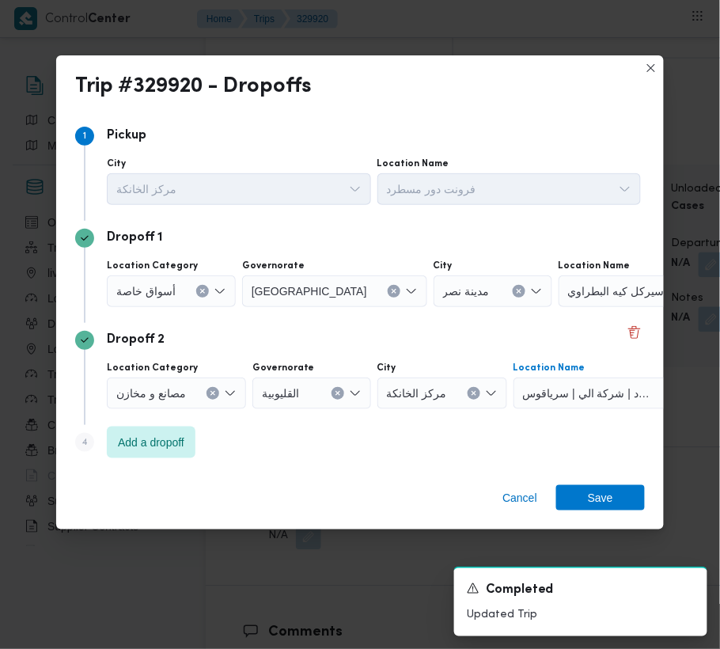
click at [388, 291] on button "Clear input" at bounding box center [394, 291] width 13 height 13
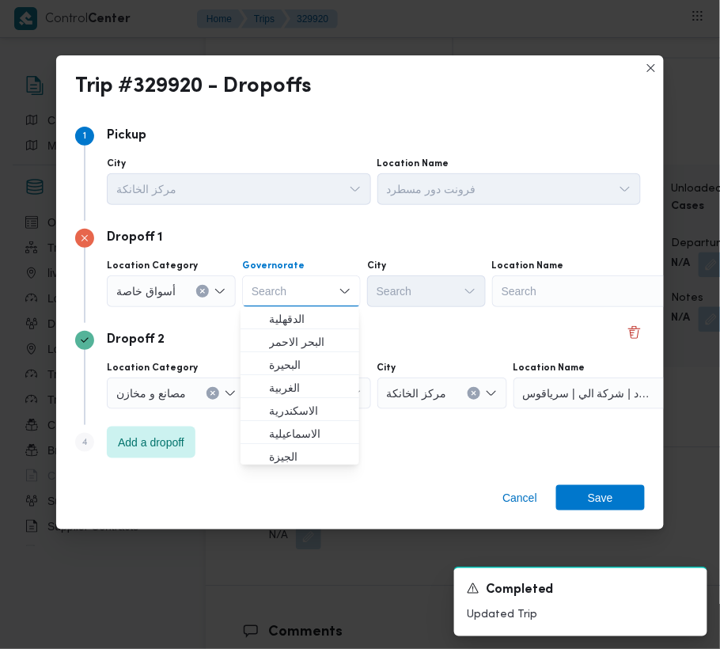
click at [519, 302] on div "Search" at bounding box center [591, 291] width 198 height 32
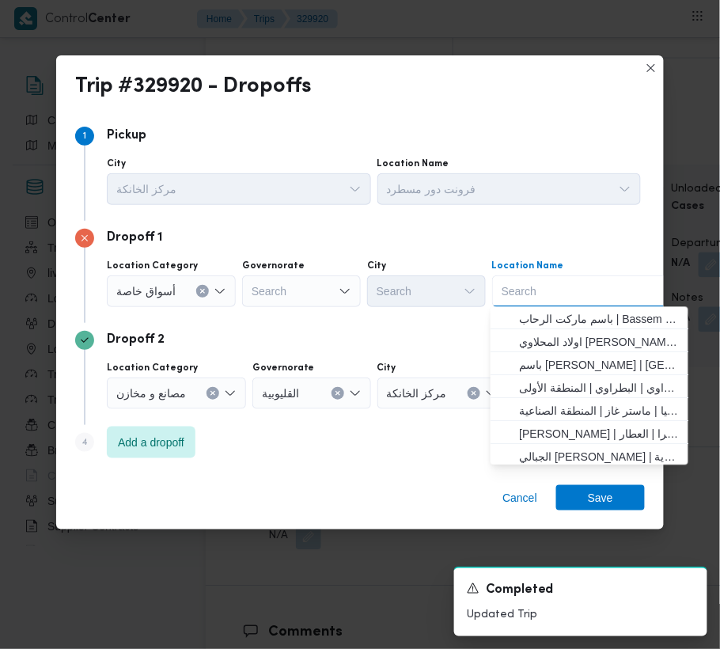
paste input "Carrefour Wahat"
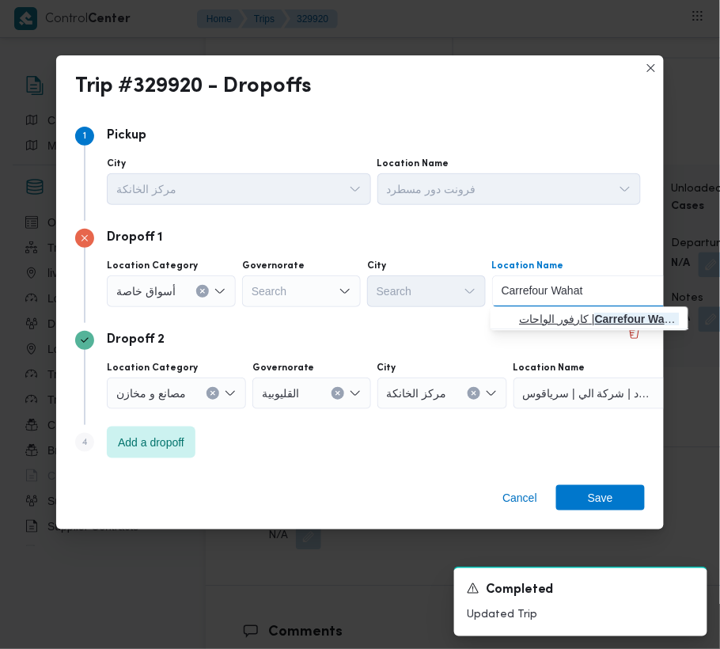
type input "Carrefour Wahat"
click at [548, 321] on span "كارفور الواحات | [GEOGRAPHIC_DATA] | قسم أول 6 أكتوبر" at bounding box center [599, 319] width 160 height 19
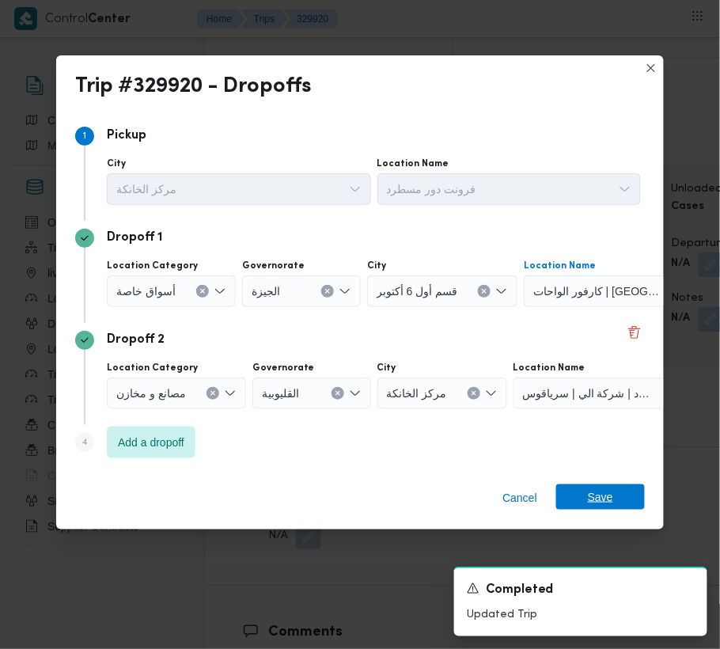
click at [627, 489] on span "Save" at bounding box center [601, 496] width 89 height 25
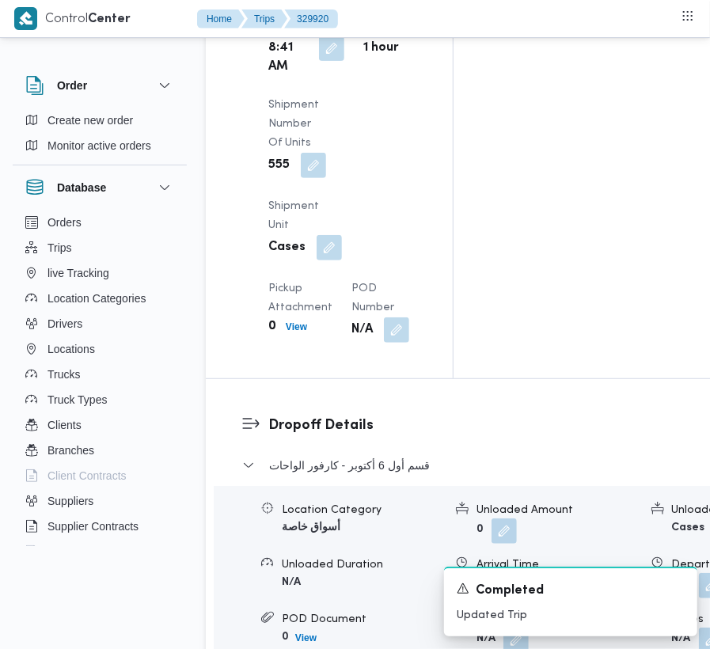
scroll to position [0, 0]
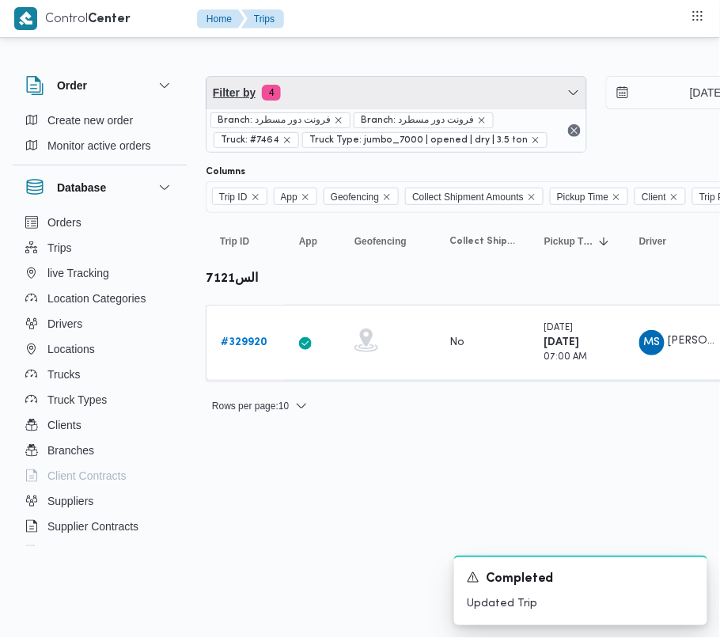
click at [336, 100] on span "Filter by 4" at bounding box center [397, 93] width 380 height 32
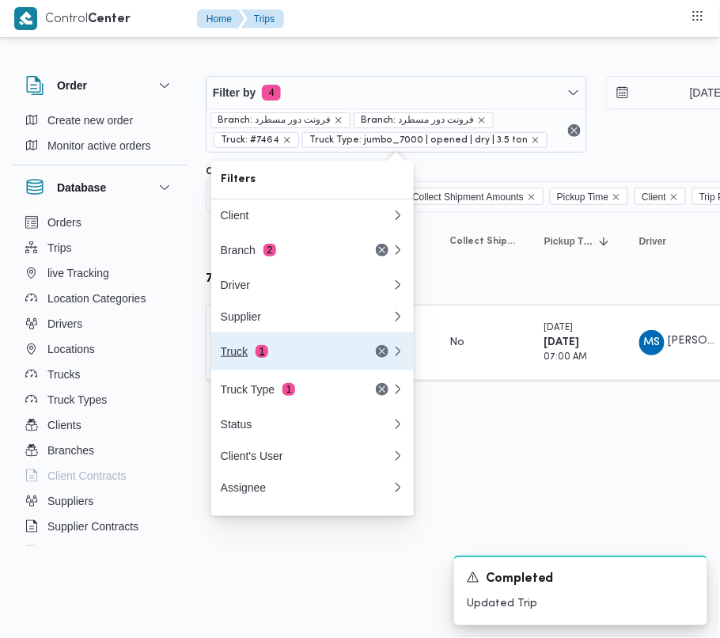
click at [272, 355] on div "Truck 1" at bounding box center [287, 351] width 133 height 13
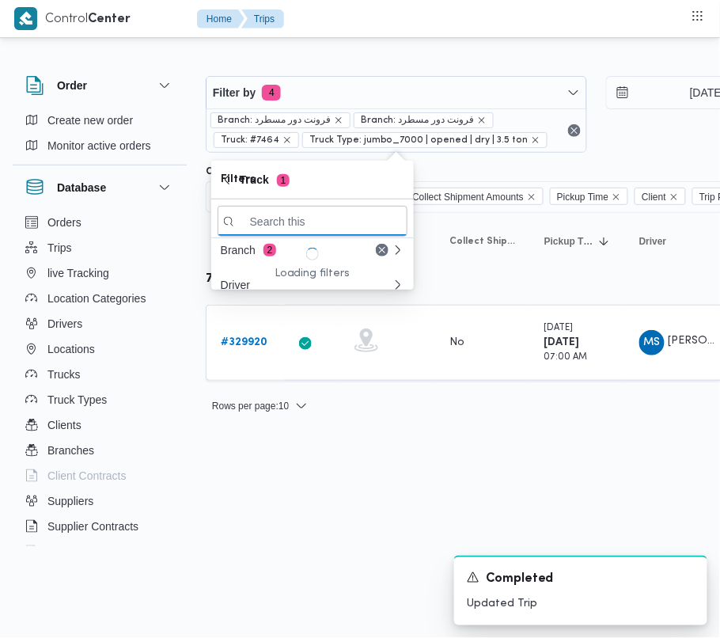
paste input "7836"
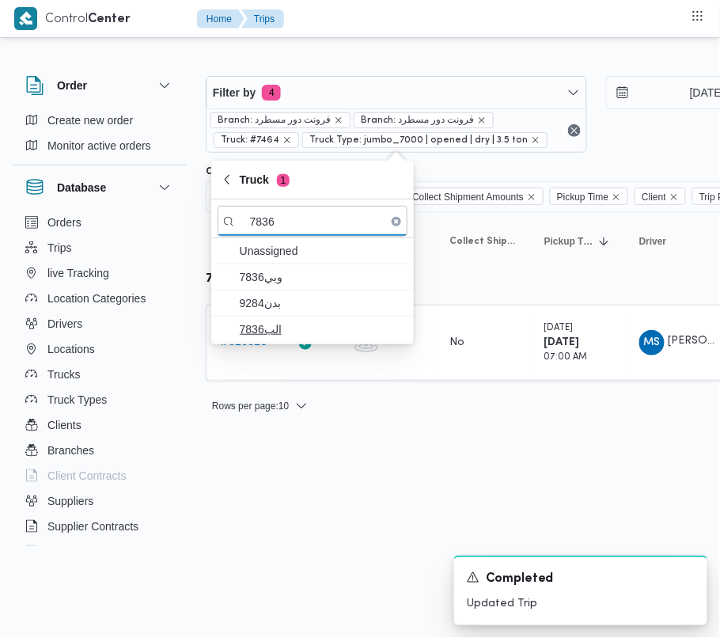
type input "7836"
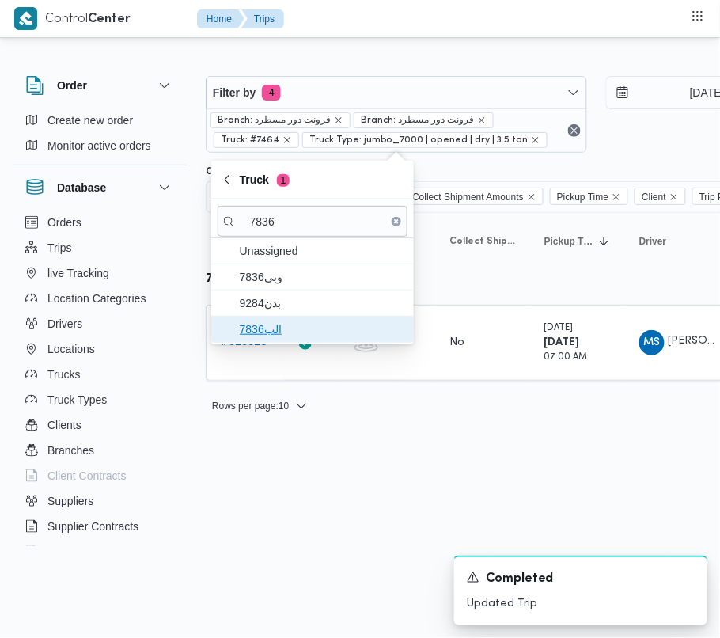
click at [270, 331] on span "الب7836" at bounding box center [322, 329] width 165 height 19
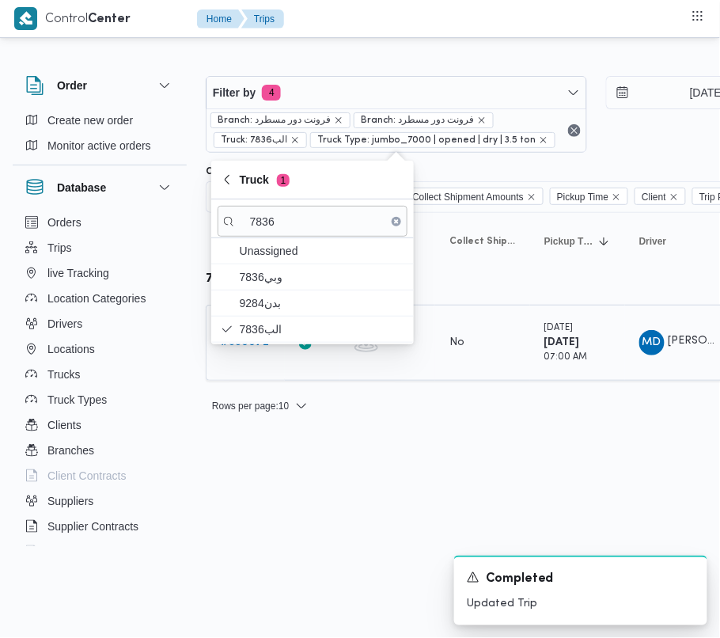
drag, startPoint x: 264, startPoint y: 363, endPoint x: 257, endPoint y: 352, distance: 12.5
click at [267, 362] on td "Trip ID # 330072" at bounding box center [245, 343] width 79 height 76
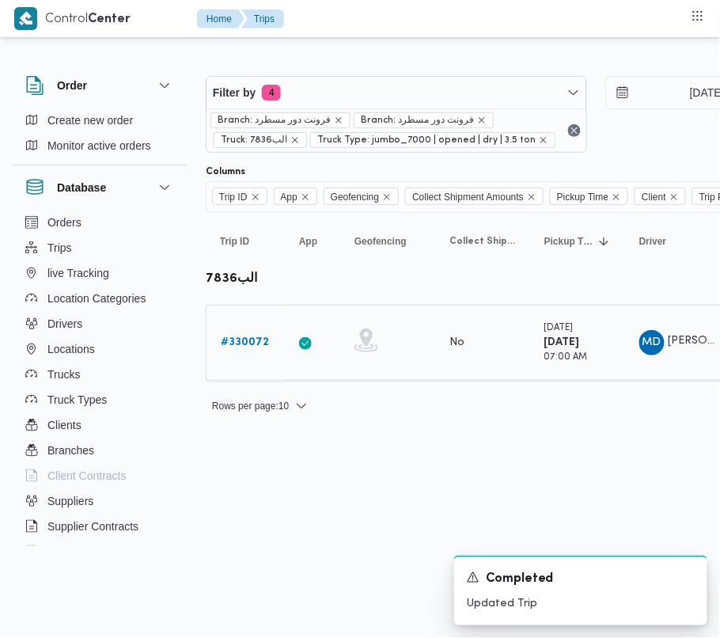
click at [257, 352] on link "# 330072" at bounding box center [245, 342] width 48 height 19
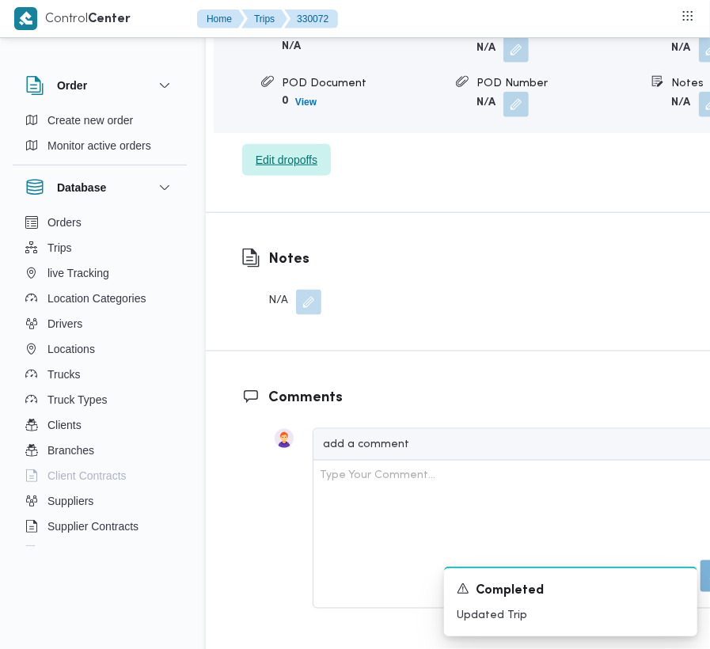
click at [289, 169] on span "Edit dropoffs" at bounding box center [287, 159] width 62 height 19
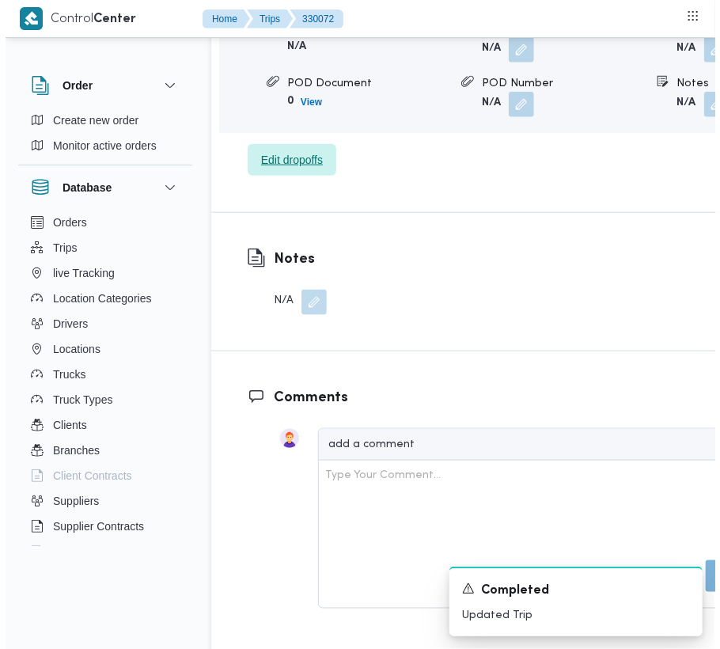
scroll to position [2597, 0]
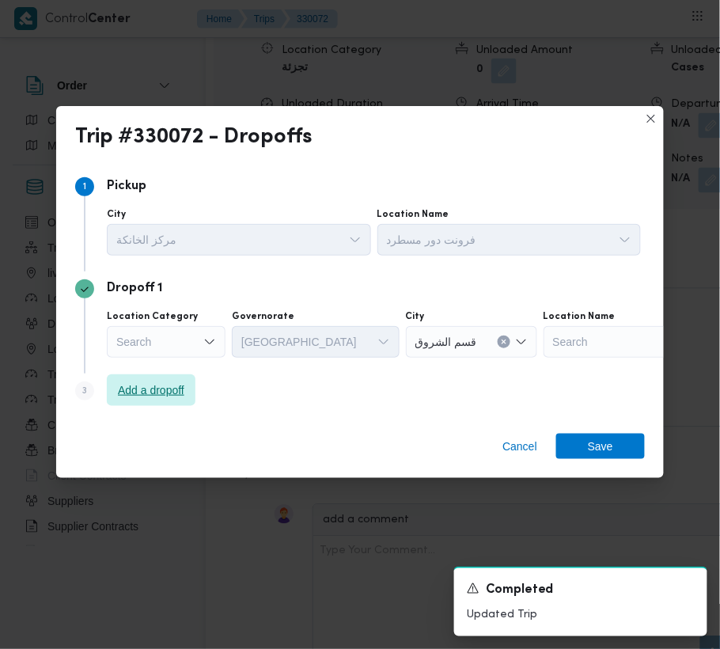
click at [162, 380] on span "Add a dropoff" at bounding box center [151, 390] width 89 height 32
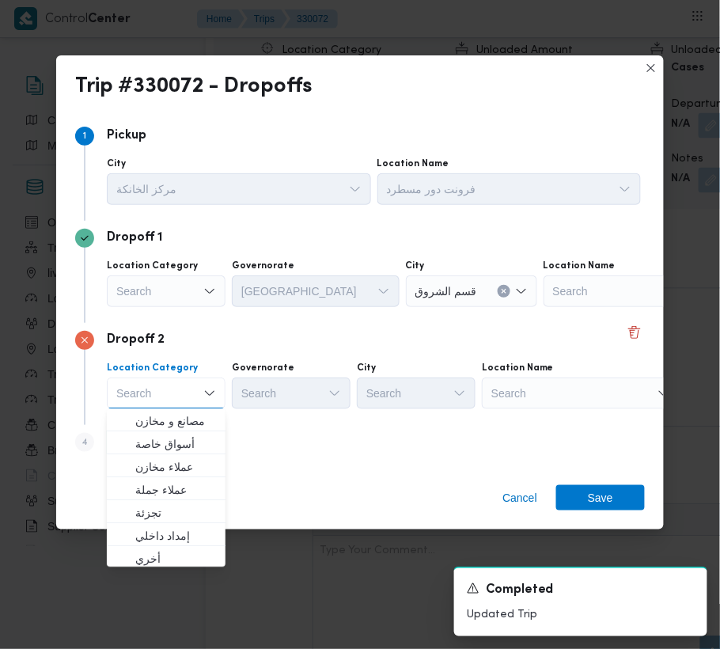
click at [549, 307] on div "Search" at bounding box center [643, 291] width 198 height 32
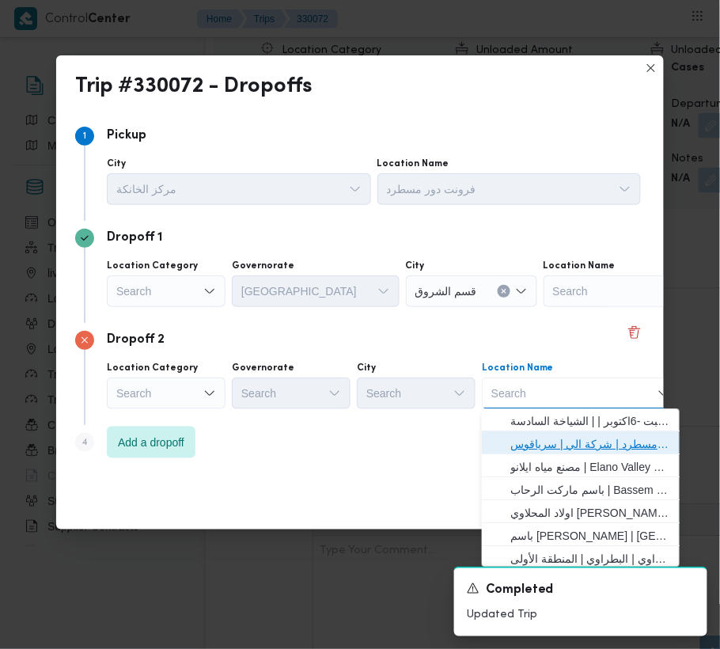
drag, startPoint x: 557, startPoint y: 438, endPoint x: 400, endPoint y: 410, distance: 160.0
click at [556, 441] on span "فرونت دور مسطرد | شركة الي | سرياقوس" at bounding box center [591, 444] width 160 height 19
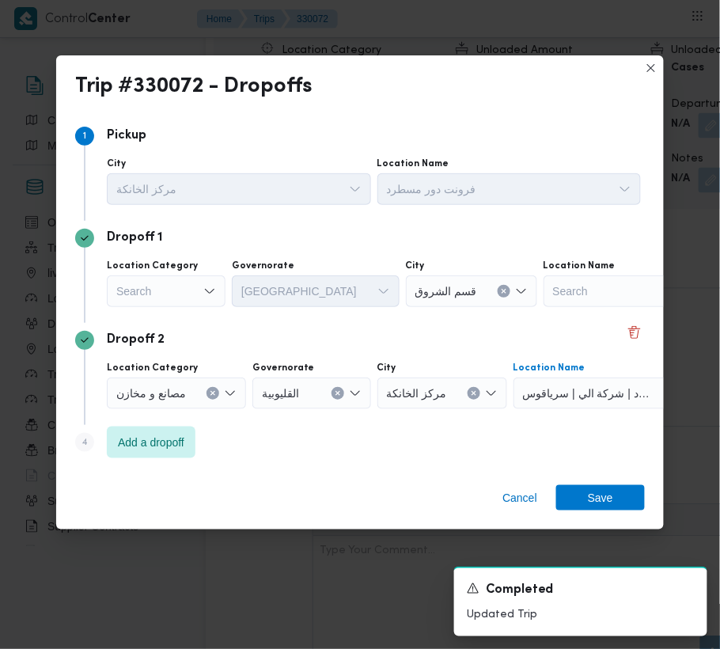
click at [169, 293] on div "Search" at bounding box center [166, 291] width 119 height 32
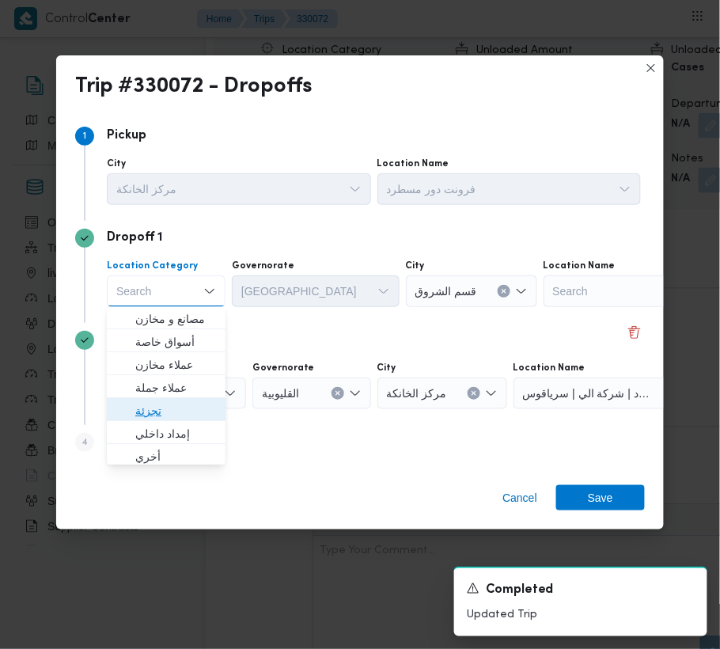
click at [162, 399] on span "تجزئة" at bounding box center [166, 411] width 106 height 25
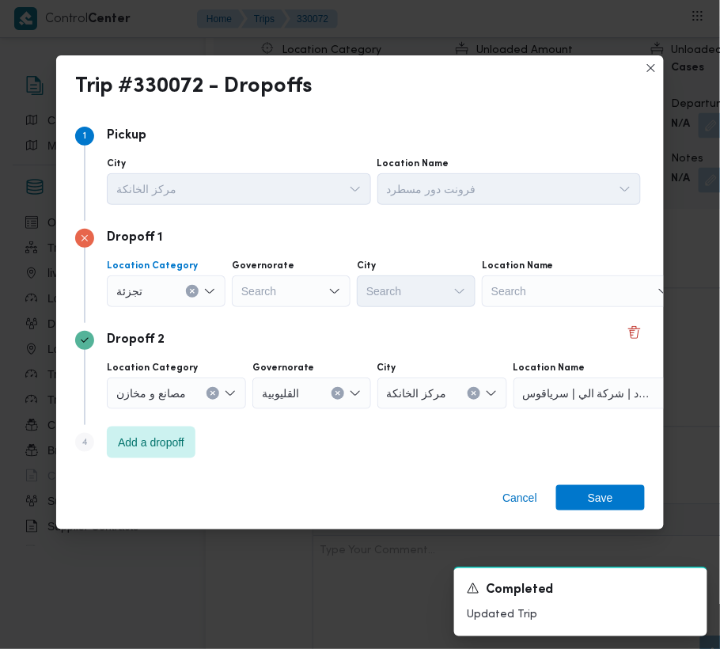
click at [267, 294] on div "Search" at bounding box center [291, 291] width 119 height 32
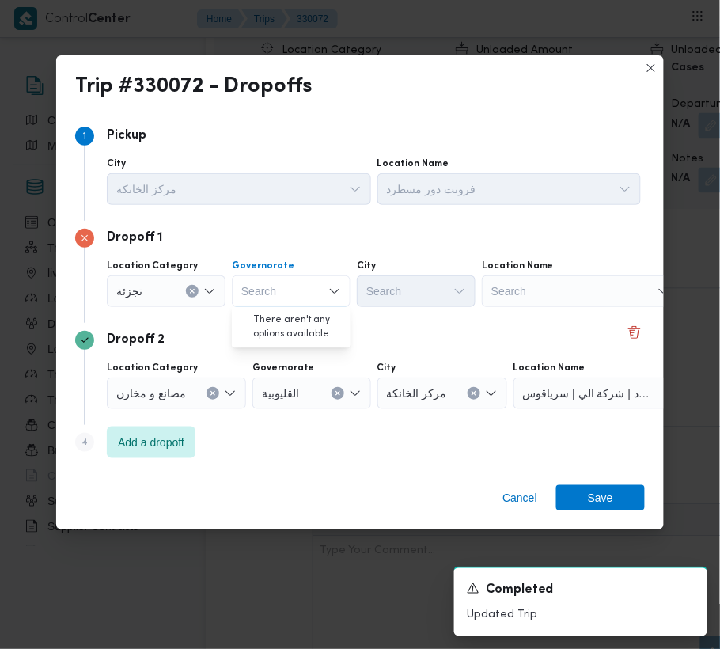
paste input "[GEOGRAPHIC_DATA]"
type input "[GEOGRAPHIC_DATA]"
click at [276, 302] on div "[GEOGRAPHIC_DATA] [GEOGRAPHIC_DATA]" at bounding box center [291, 291] width 119 height 32
click at [282, 298] on div "[GEOGRAPHIC_DATA] [GEOGRAPHIC_DATA]" at bounding box center [291, 291] width 119 height 32
click at [280, 314] on span "[GEOGRAPHIC_DATA]" at bounding box center [300, 319] width 81 height 19
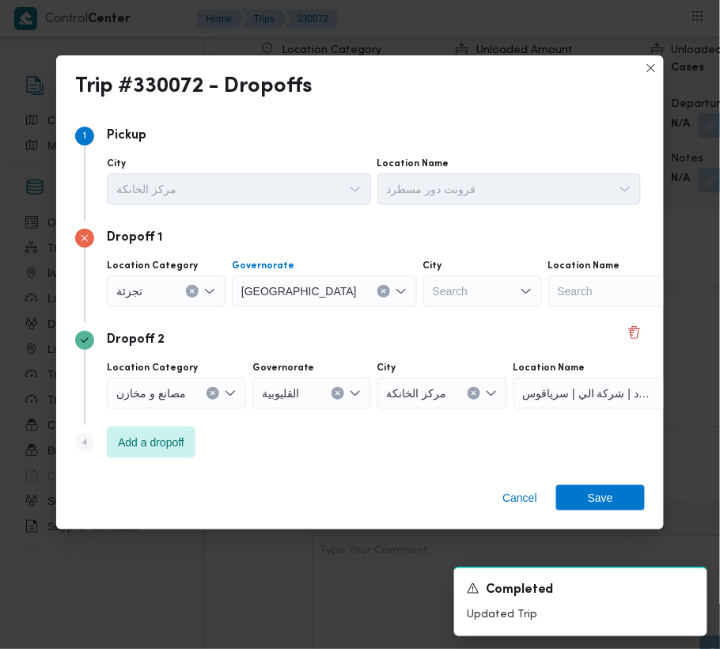
click at [424, 285] on div "Search" at bounding box center [483, 291] width 119 height 32
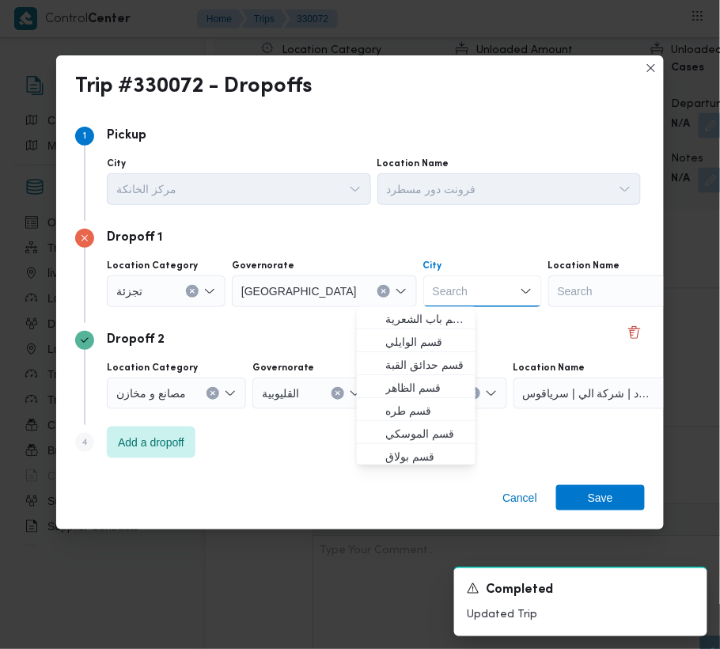
paste input "[GEOGRAPHIC_DATA]"
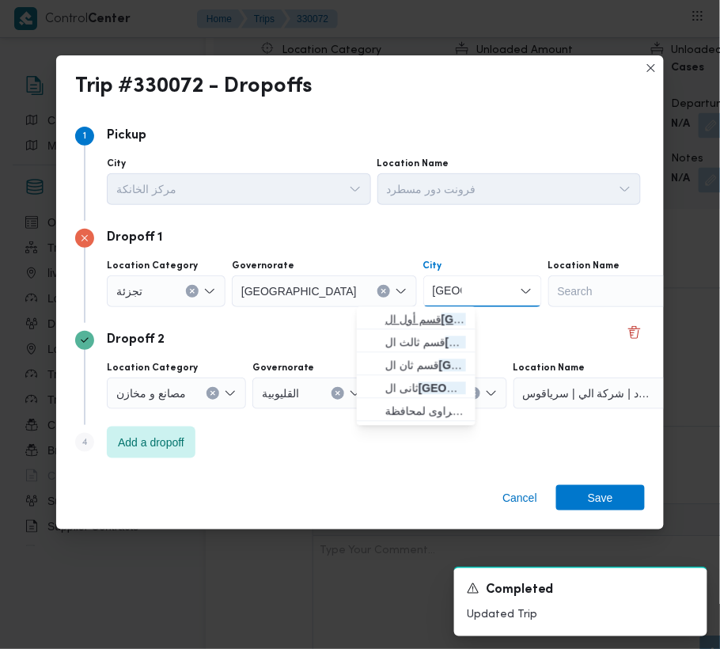
type input "[GEOGRAPHIC_DATA]"
click at [391, 320] on span "قسم أول ال قاهرة الجديدة" at bounding box center [426, 319] width 81 height 19
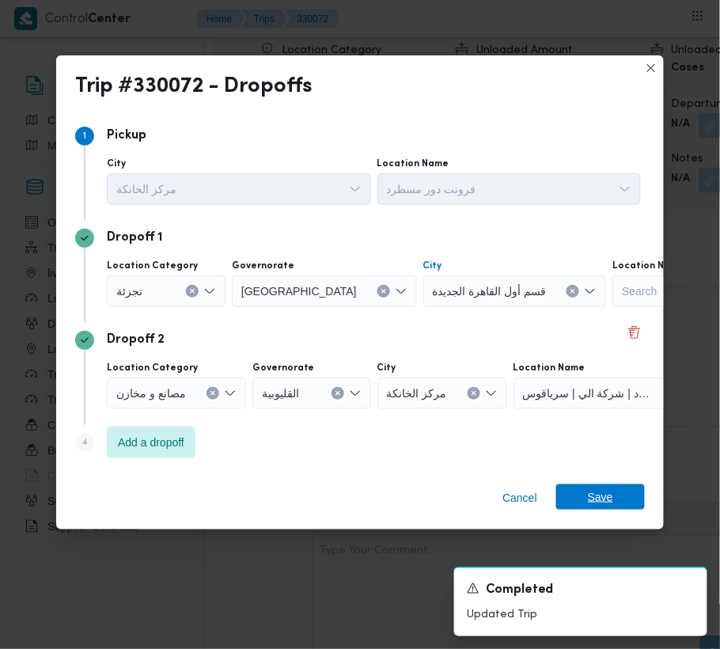
click at [595, 499] on span "Save" at bounding box center [600, 496] width 25 height 25
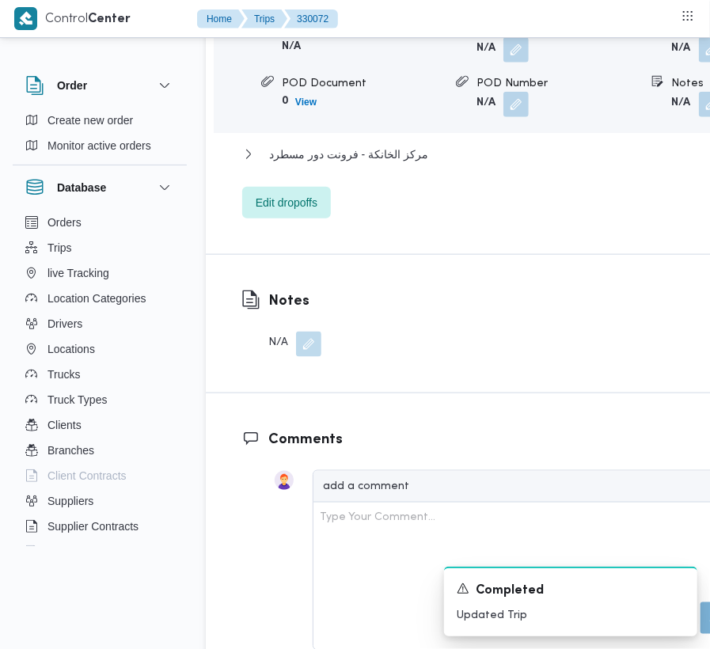
scroll to position [2692, 0]
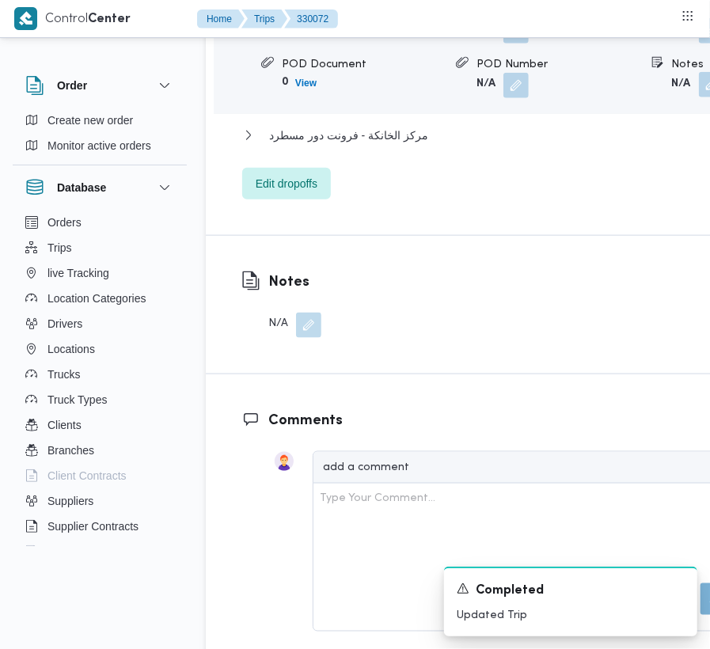
click at [699, 97] on button "button" at bounding box center [711, 84] width 25 height 25
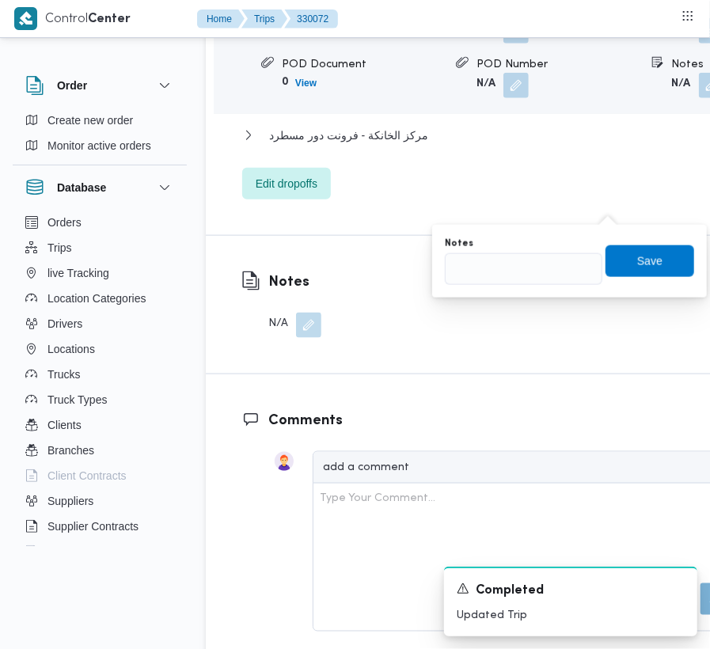
click at [579, 239] on div "Notes" at bounding box center [524, 243] width 158 height 13
click at [580, 256] on input "Notes" at bounding box center [524, 269] width 158 height 32
paste input "تجمع"
type input "تجمع"
click at [652, 261] on span "Save" at bounding box center [650, 261] width 89 height 32
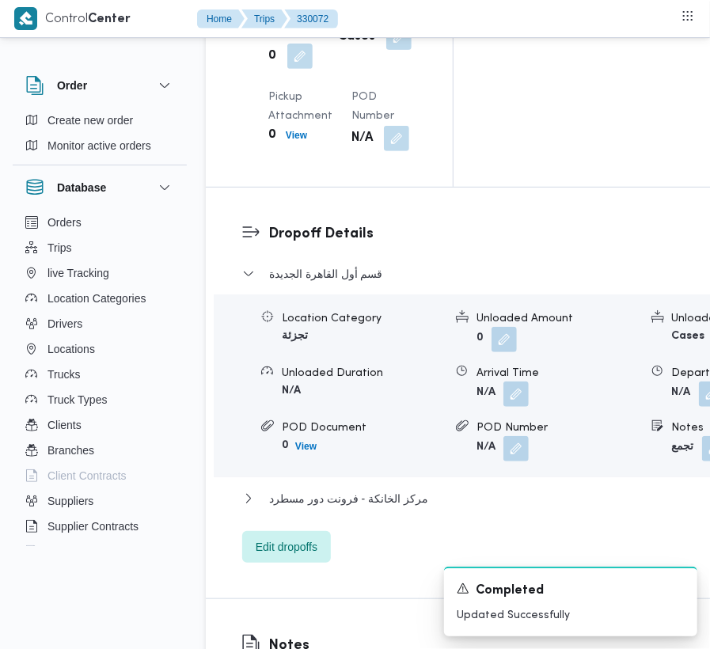
scroll to position [2299, 0]
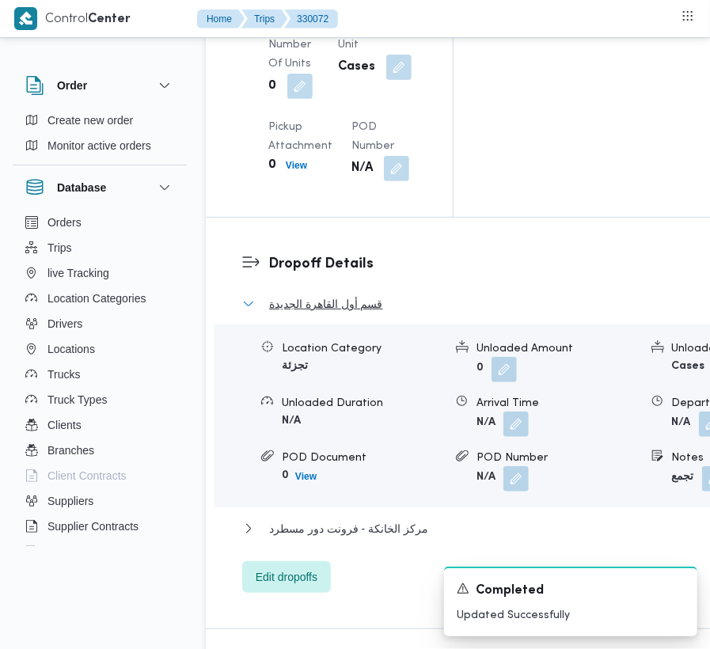
click at [358, 313] on span "قسم أول القاهرة الجديدة" at bounding box center [326, 303] width 114 height 19
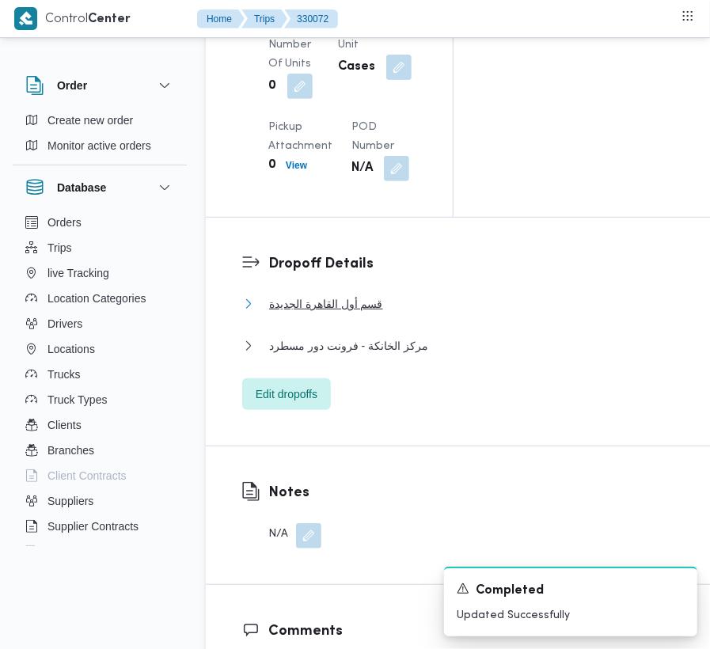
scroll to position [1731, 0]
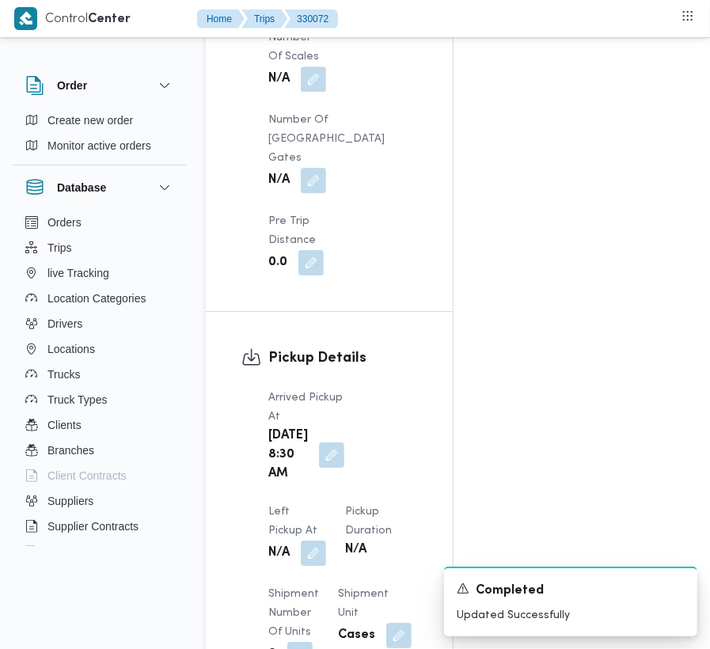
click at [326, 541] on span at bounding box center [309, 553] width 33 height 25
click at [326, 540] on button "button" at bounding box center [313, 552] width 25 height 25
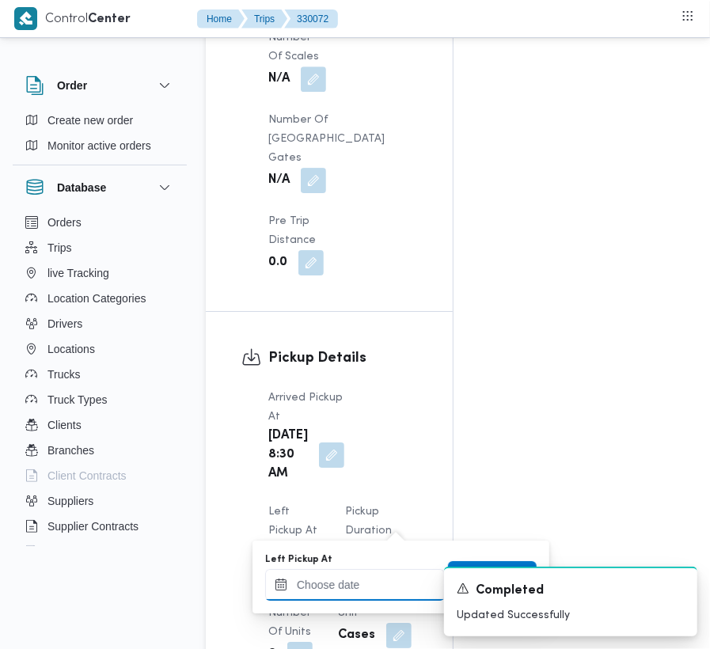
click at [368, 579] on input "Left Pickup At" at bounding box center [355, 585] width 180 height 32
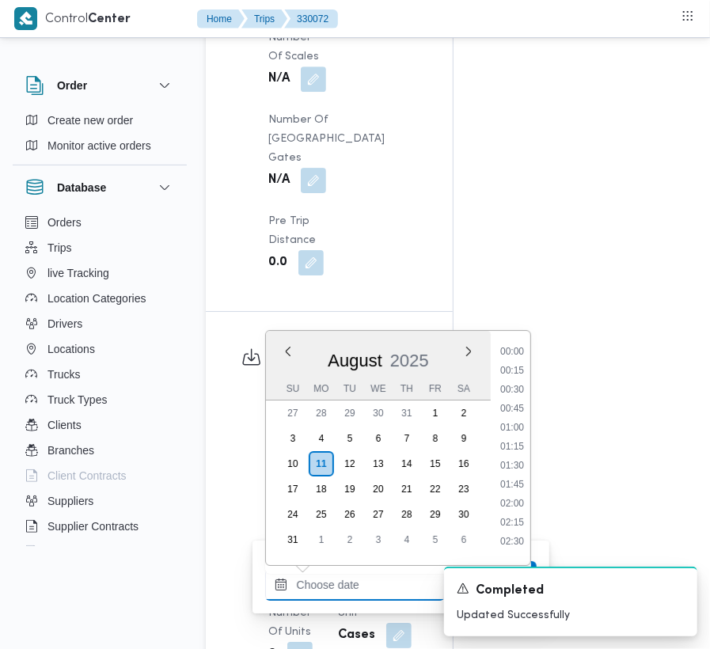
scroll to position [881, 0]
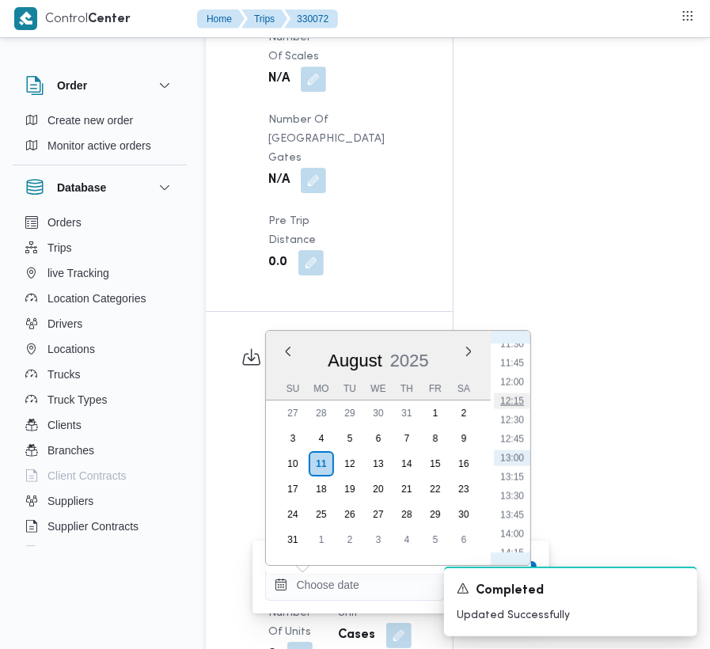
click at [511, 393] on li "12:15" at bounding box center [512, 401] width 36 height 16
type input "[DATE] 12:15"
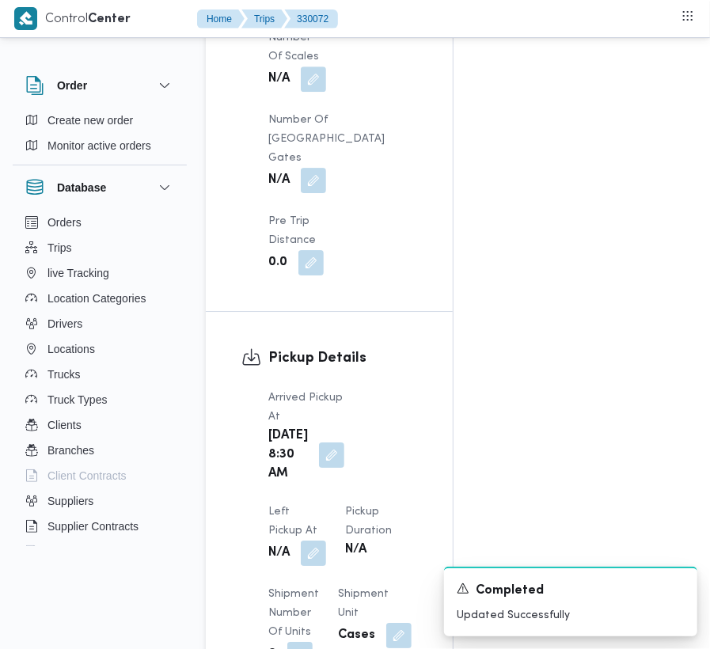
scroll to position [1993, 0]
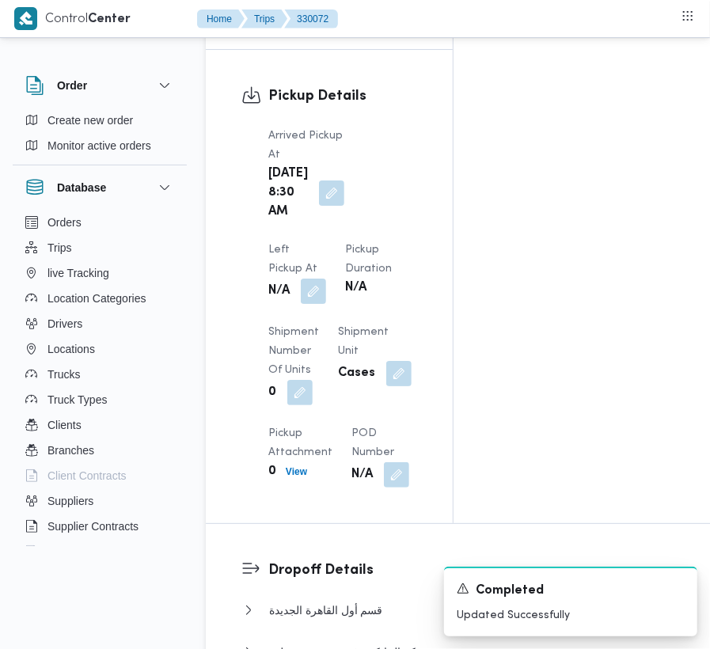
click at [326, 279] on span at bounding box center [309, 291] width 33 height 25
click at [326, 278] on button "button" at bounding box center [313, 290] width 25 height 25
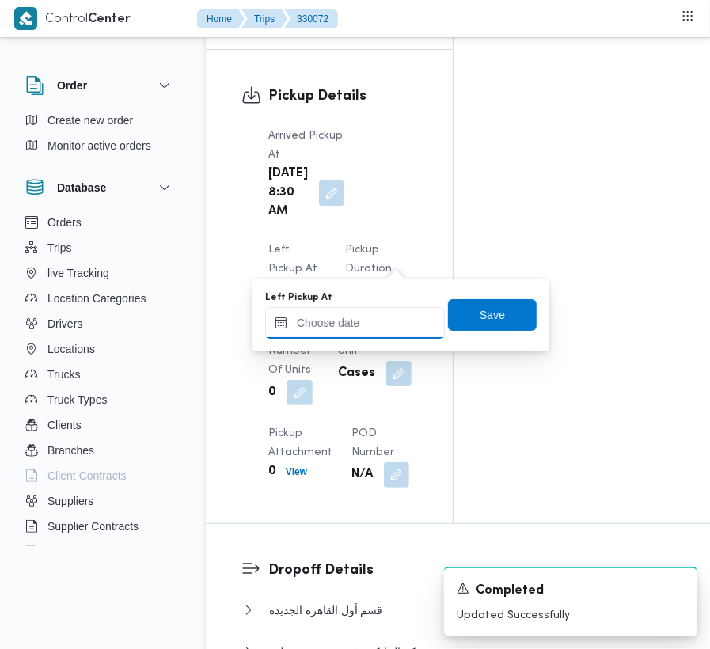
click at [363, 308] on input "Left Pickup At" at bounding box center [355, 323] width 180 height 32
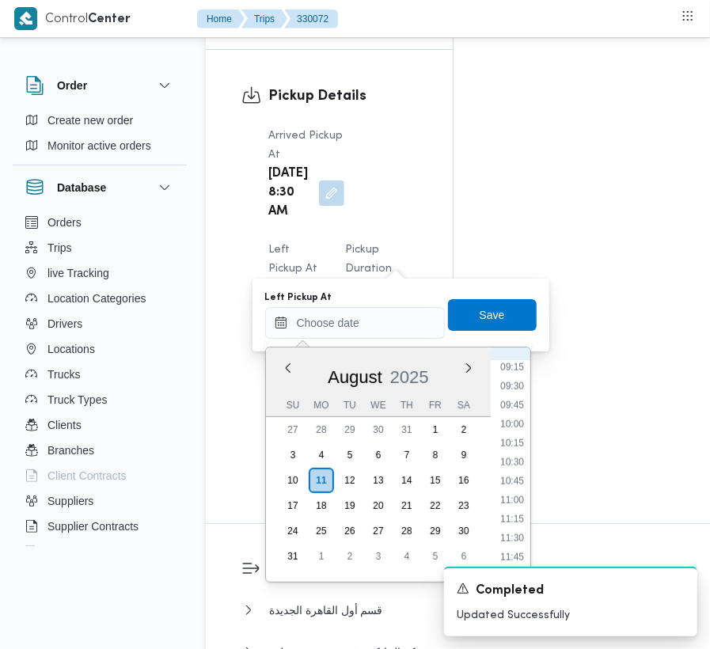
scroll to position [526, 0]
click at [522, 416] on li "07:30" at bounding box center [512, 412] width 36 height 16
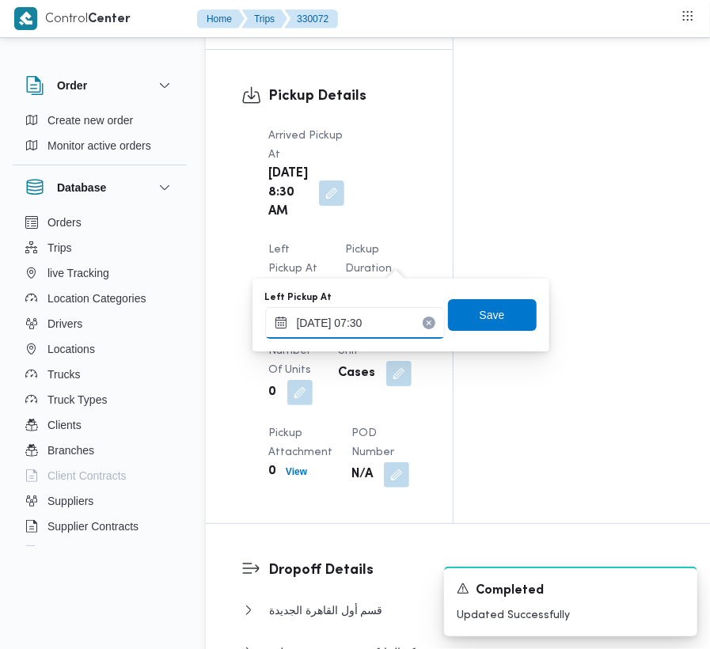
click at [409, 326] on input "[DATE] 07:30" at bounding box center [355, 323] width 180 height 32
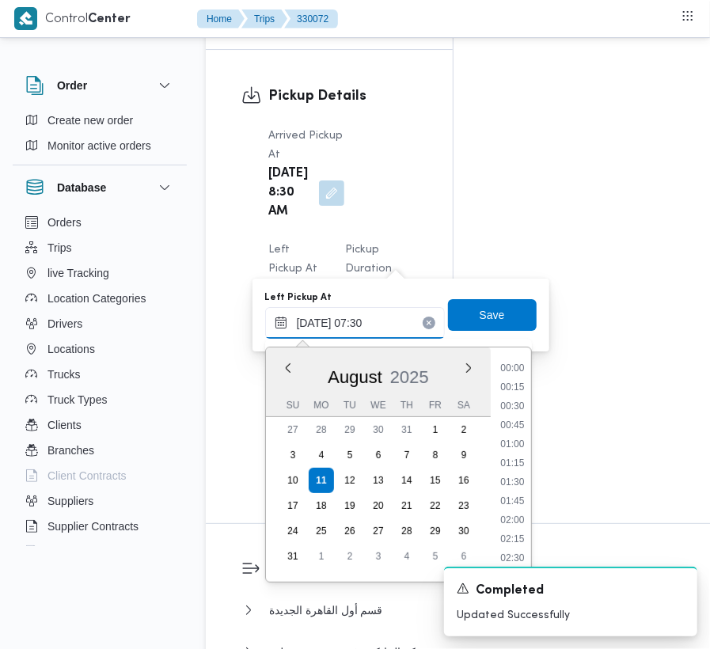
scroll to position [463, 0]
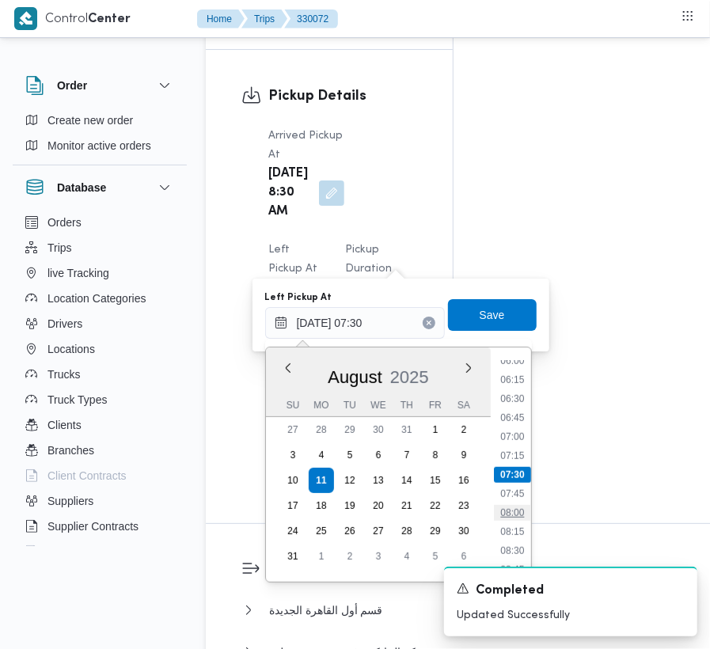
click at [514, 516] on li "08:00" at bounding box center [512, 513] width 36 height 16
type input "[DATE] 08:00"
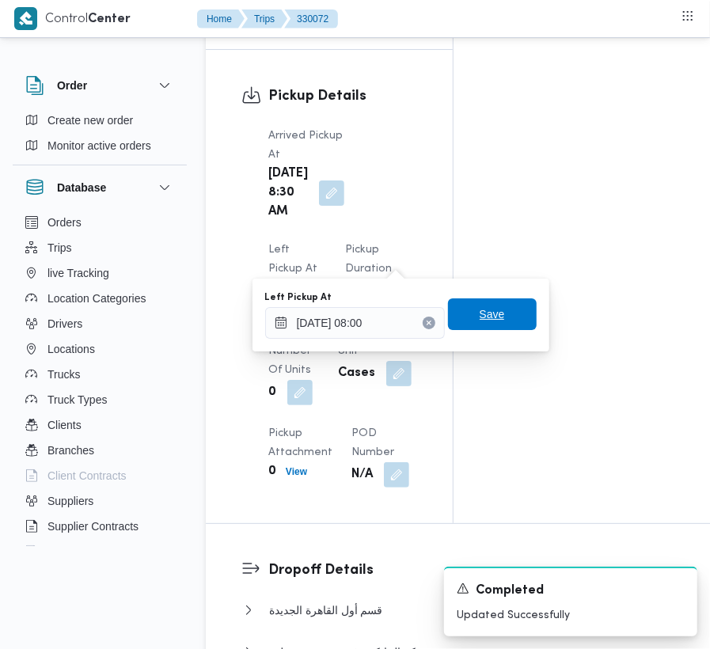
click at [498, 318] on span "Save" at bounding box center [492, 314] width 89 height 32
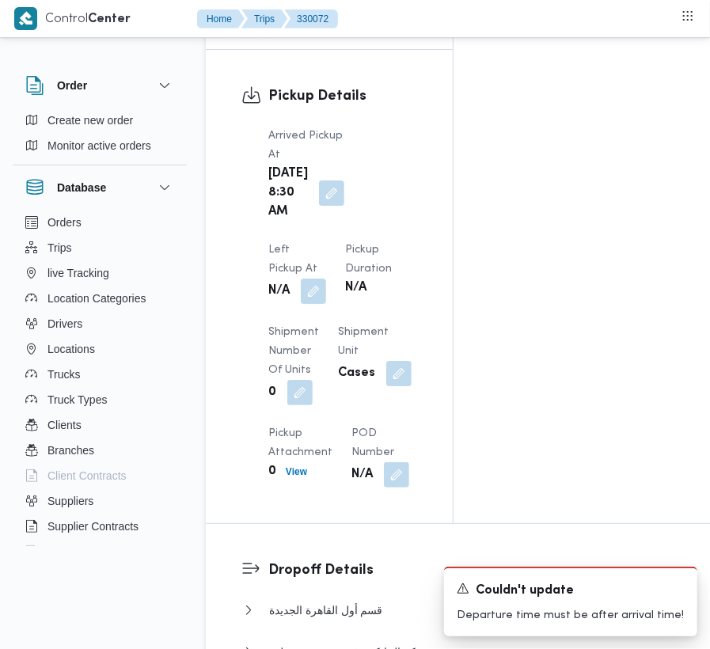
click at [328, 277] on div "N/A" at bounding box center [297, 291] width 61 height 28
click at [326, 278] on button "button" at bounding box center [313, 290] width 25 height 25
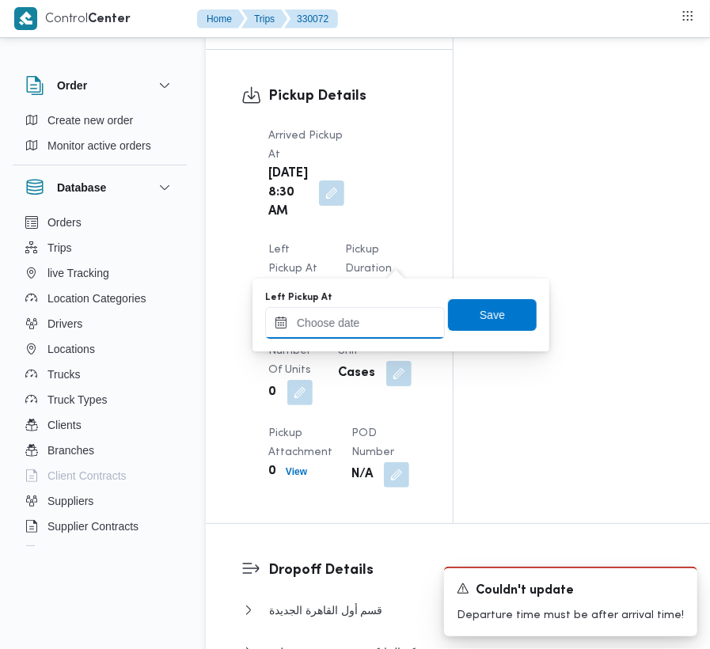
click at [389, 315] on input "Left Pickup At" at bounding box center [355, 323] width 180 height 32
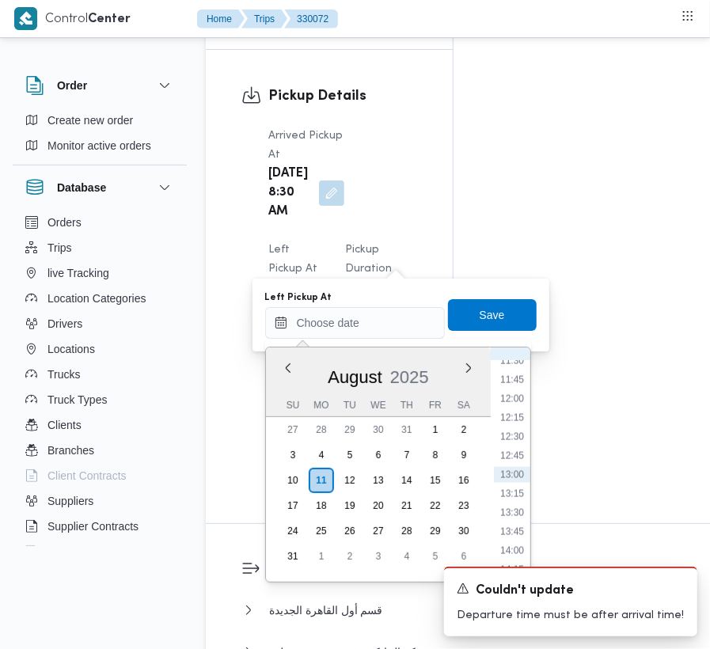
scroll to position [704, 0]
click at [519, 404] on li "09:45" at bounding box center [512, 405] width 36 height 16
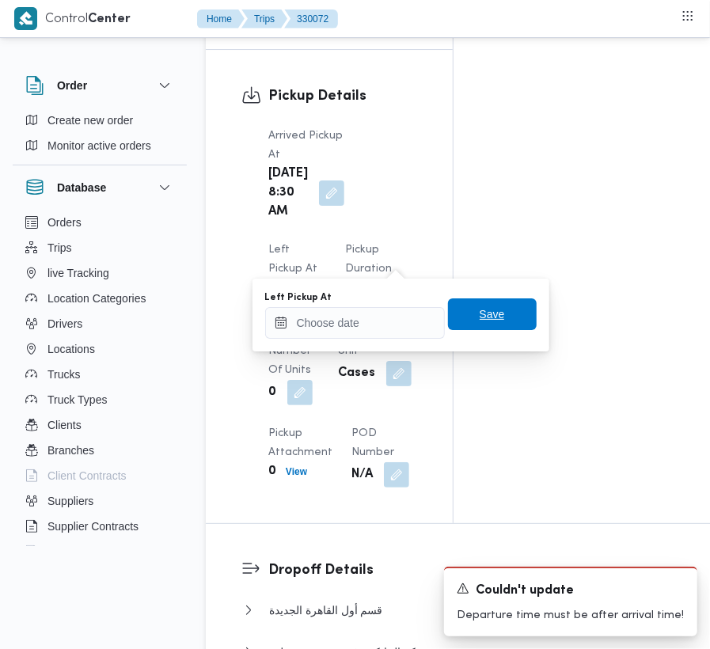
click at [480, 308] on span "Save" at bounding box center [492, 314] width 25 height 19
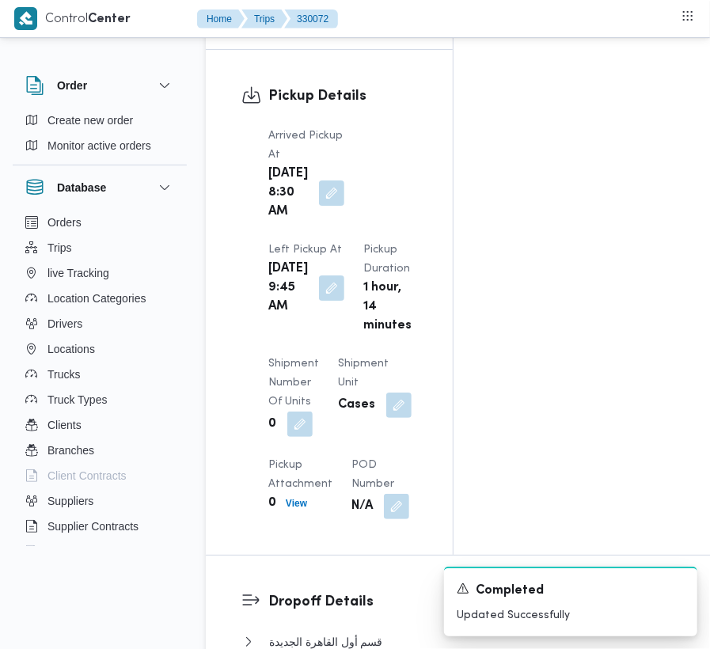
scroll to position [1324, 0]
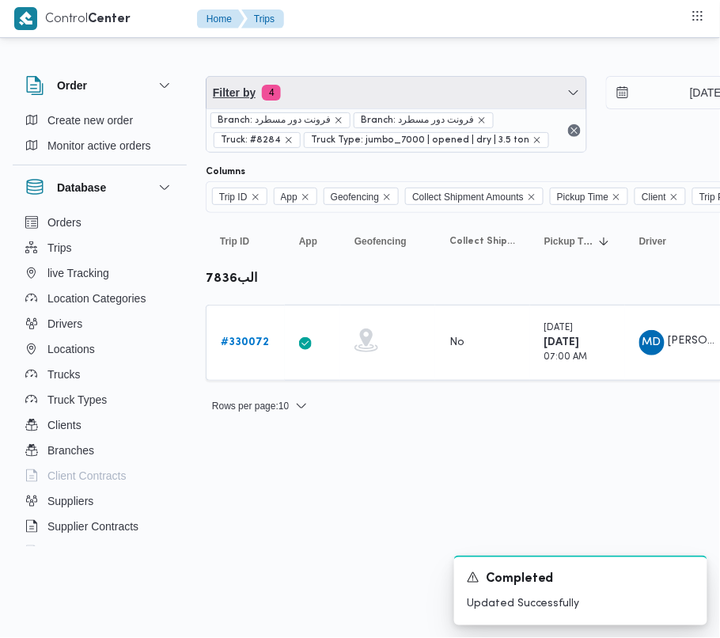
click at [367, 78] on span "Filter by 4" at bounding box center [397, 93] width 380 height 32
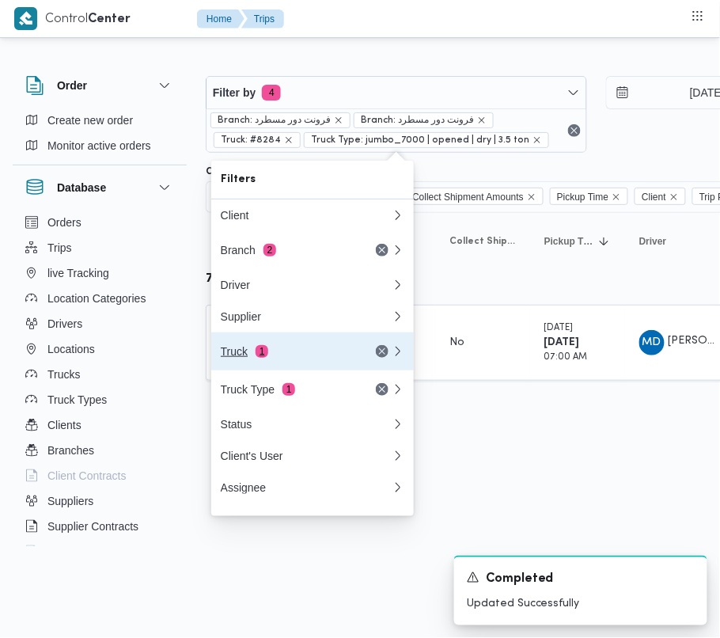
click at [309, 351] on div "Truck 1" at bounding box center [287, 351] width 133 height 13
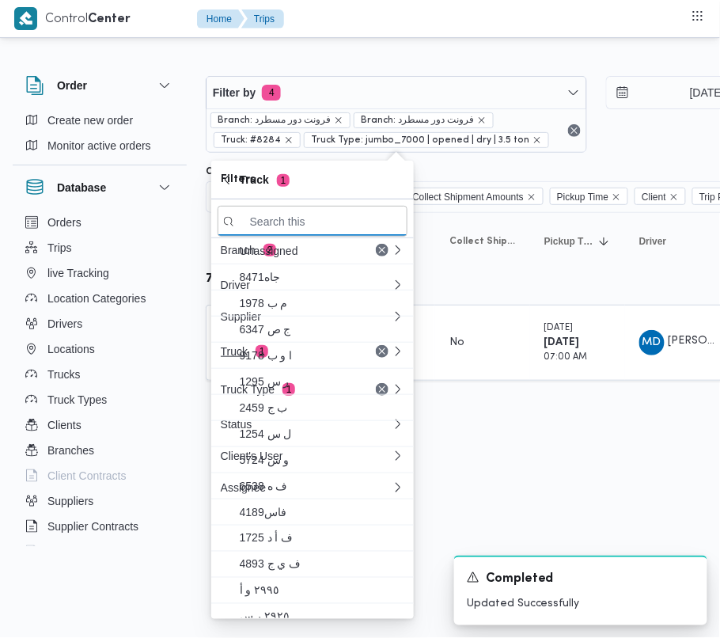
paste input "4657"
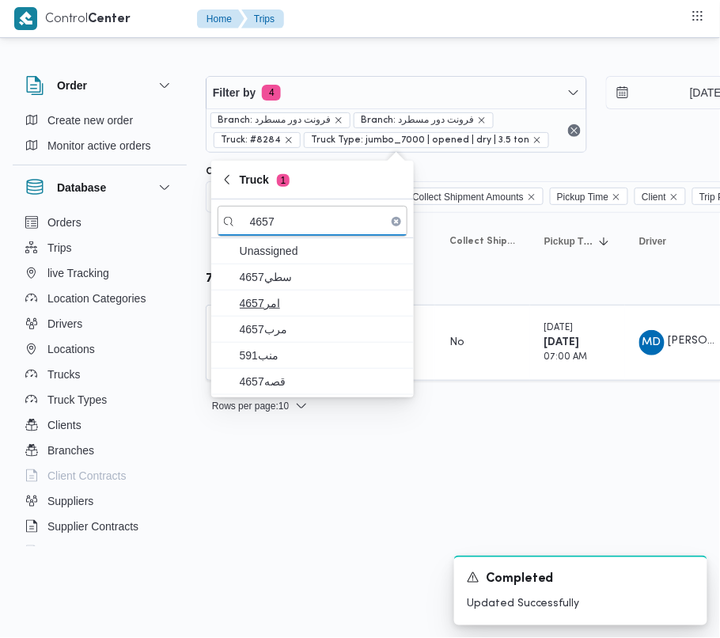
type input "4657"
click at [276, 306] on span "4657امر" at bounding box center [322, 303] width 165 height 19
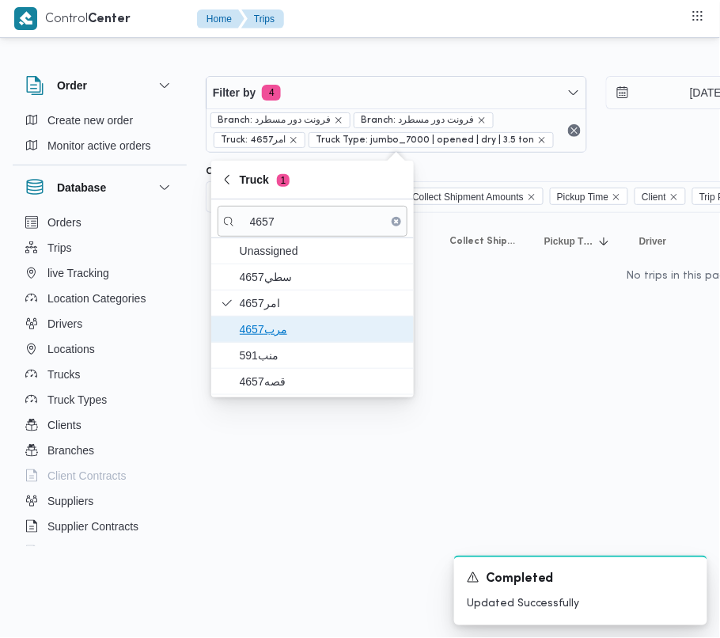
click at [277, 334] on span "4657مرب" at bounding box center [322, 329] width 165 height 19
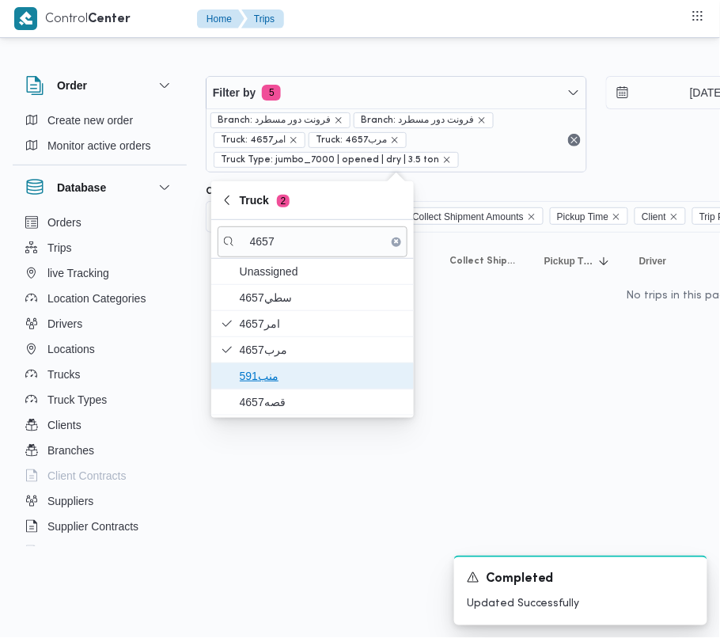
click at [274, 371] on span "منب591" at bounding box center [322, 376] width 165 height 19
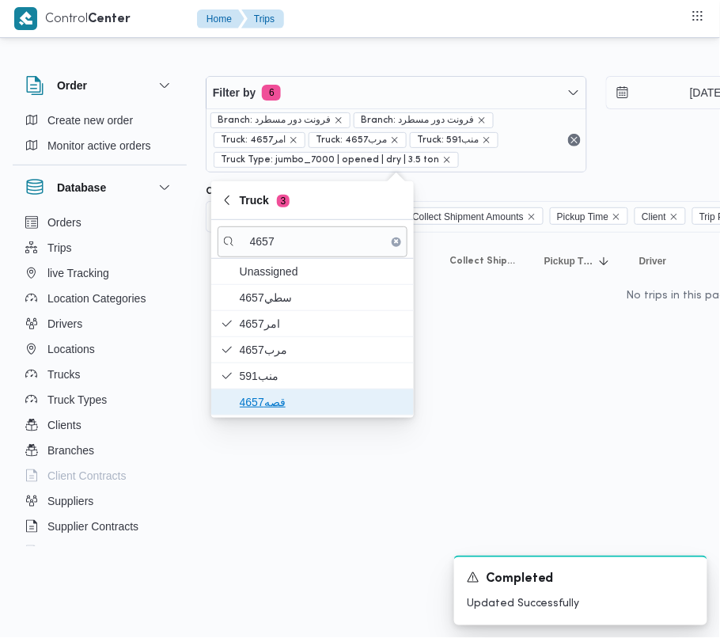
click at [274, 403] on span "قصه4657" at bounding box center [322, 402] width 165 height 19
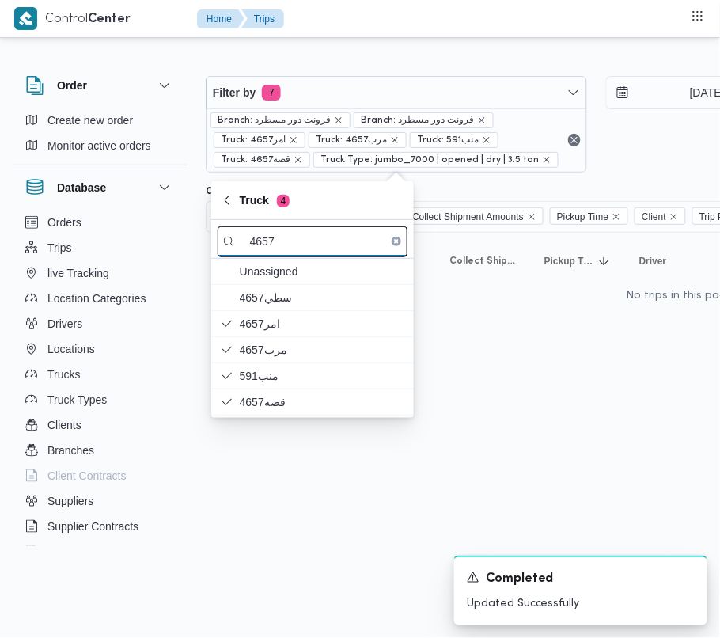
click at [298, 239] on input "4657" at bounding box center [313, 241] width 190 height 31
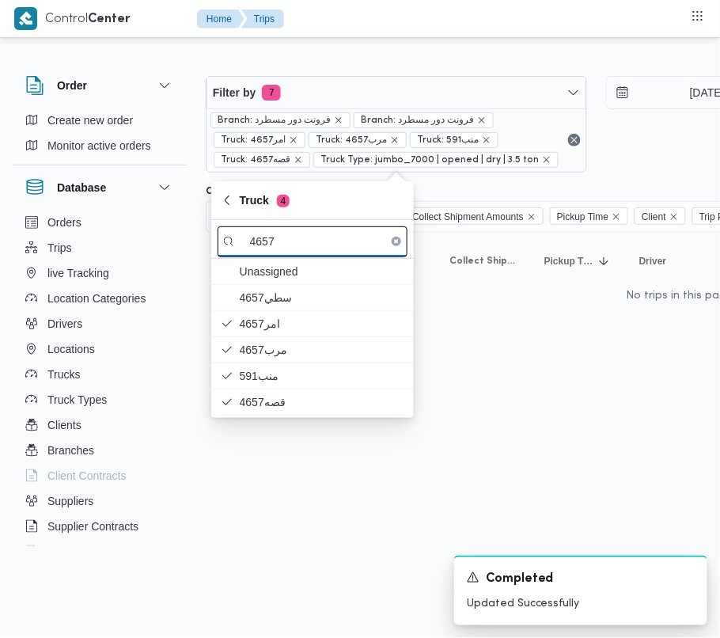
click at [298, 239] on input "4657" at bounding box center [313, 241] width 190 height 31
paste input "9412"
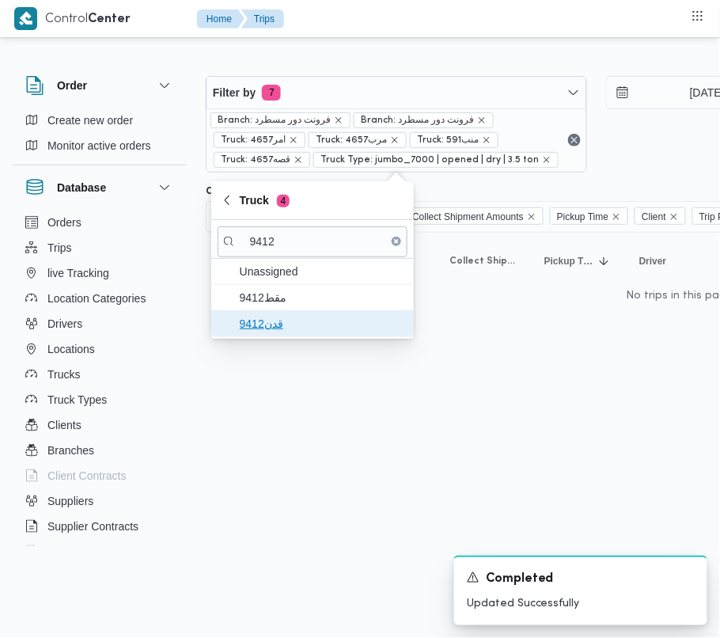
click at [260, 331] on span "قدن9412" at bounding box center [322, 323] width 165 height 19
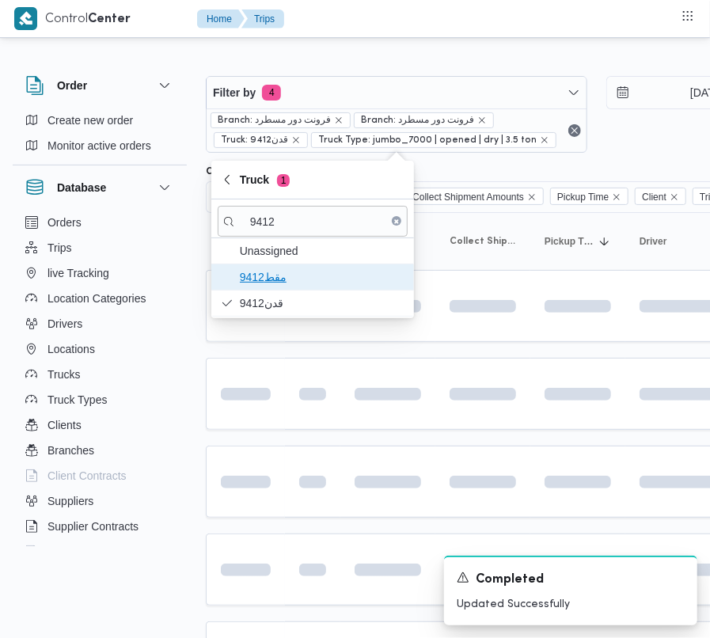
click at [264, 276] on span "مقط9412" at bounding box center [322, 277] width 165 height 19
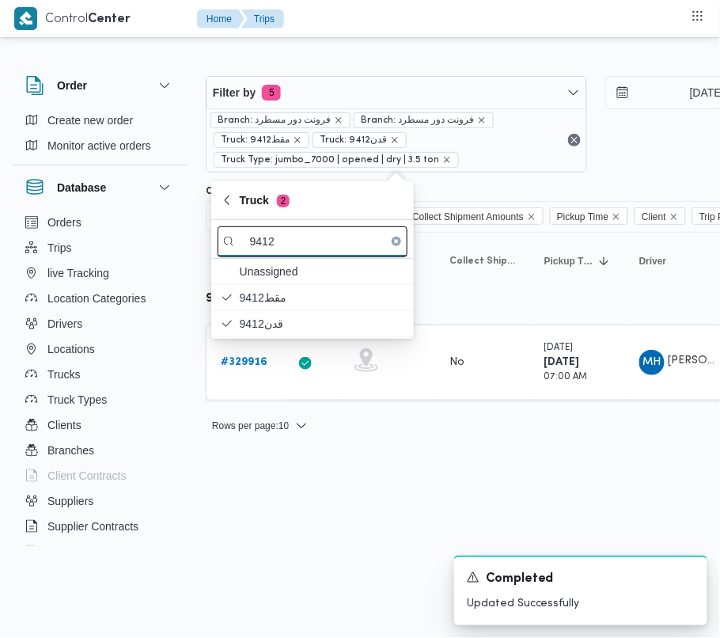
click at [298, 249] on input "9412" at bounding box center [313, 241] width 190 height 31
paste input "1497"
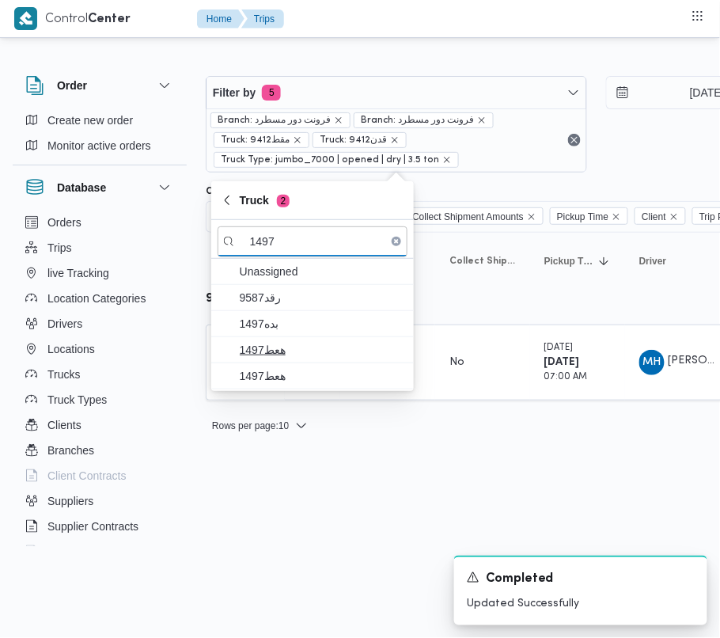
type input "1497"
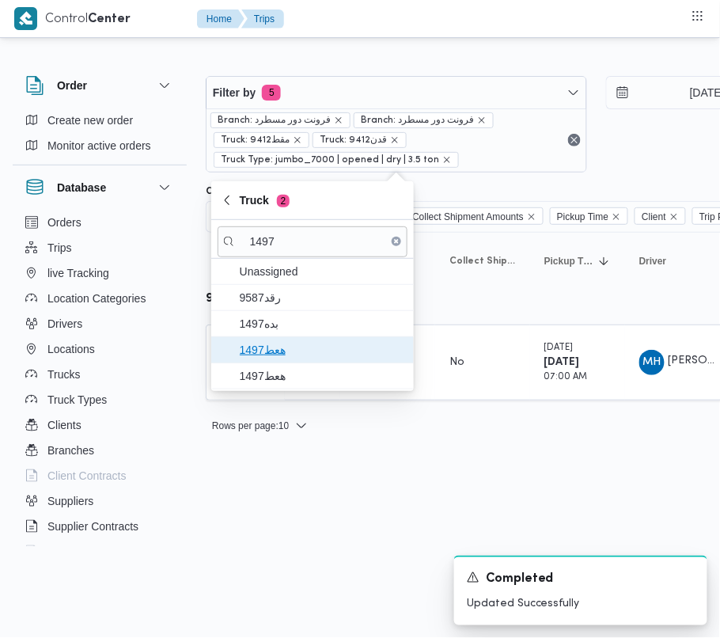
click at [271, 351] on span "هعط1497" at bounding box center [322, 349] width 165 height 19
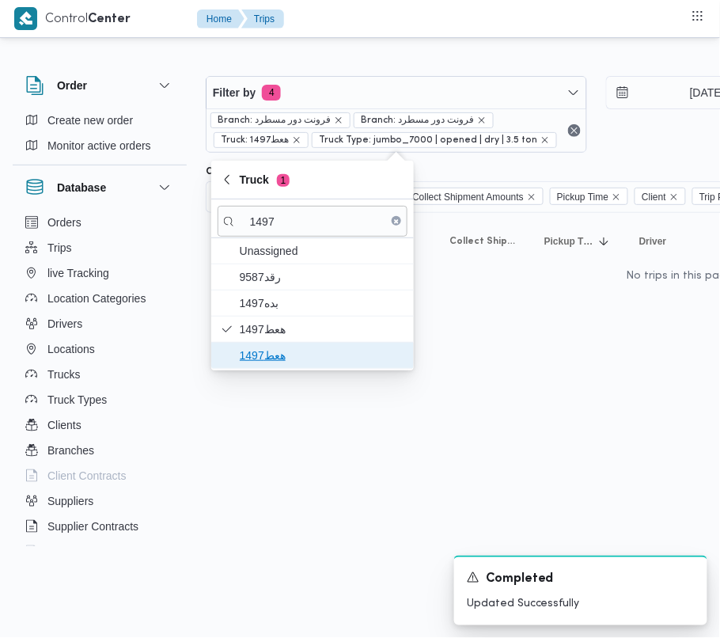
click at [269, 355] on span "هعط1497" at bounding box center [322, 355] width 165 height 19
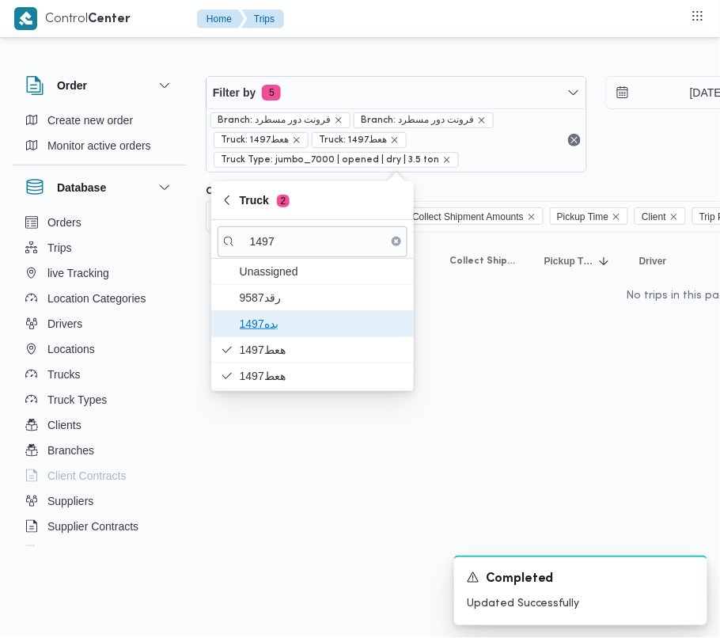
click at [272, 330] on span "بده1497" at bounding box center [322, 323] width 165 height 19
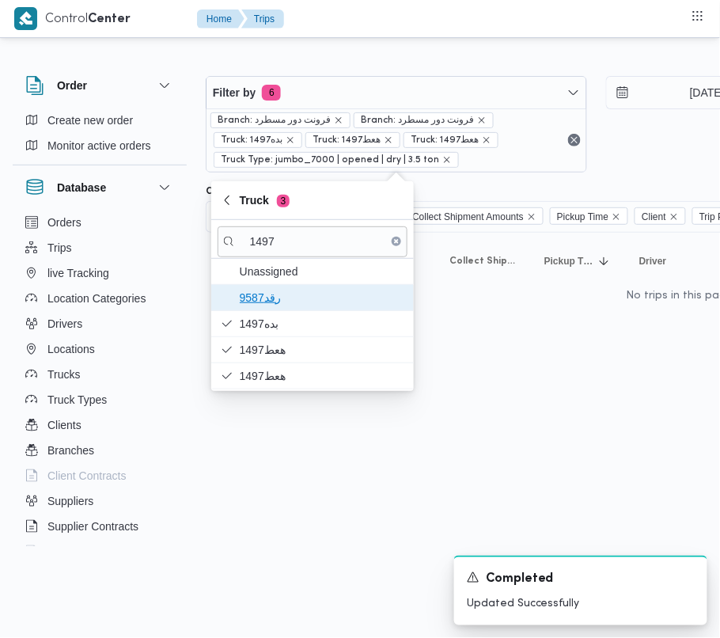
click at [274, 304] on span "9587رقد" at bounding box center [322, 297] width 165 height 19
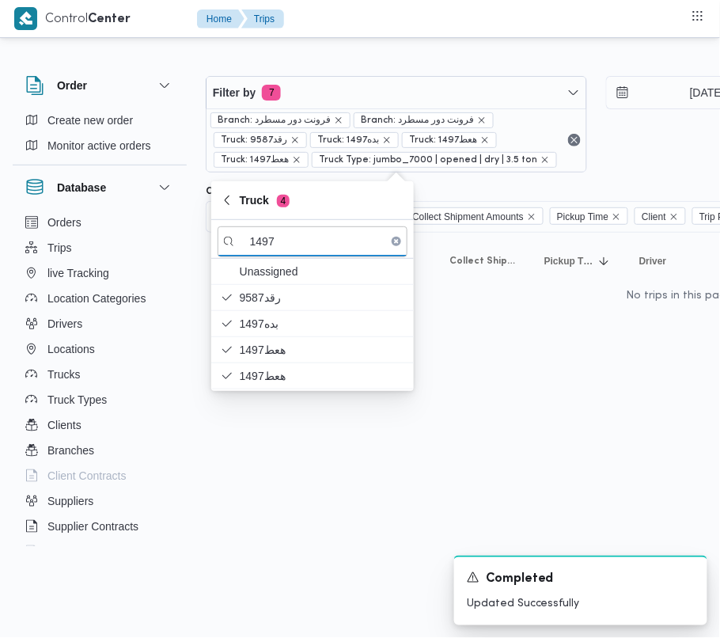
click at [261, 502] on html "Control Center Home Trips Order Create new order Monitor active orders Database…" at bounding box center [360, 319] width 720 height 638
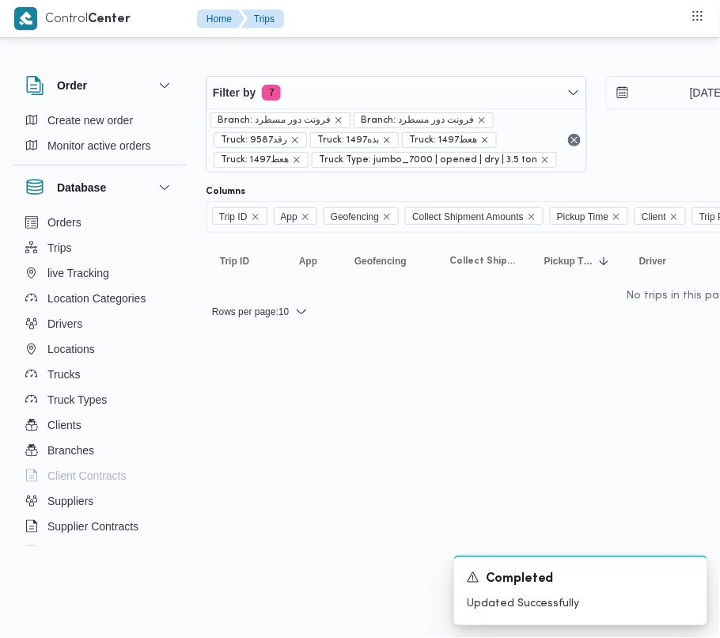
click at [377, 374] on html "Control Center Home Trips Order Create new order Monitor active orders Database…" at bounding box center [360, 319] width 720 height 638
click at [260, 157] on span "Truck: هعط1497" at bounding box center [255, 160] width 68 height 14
click at [279, 399] on html "Control Center Home Trips Order Create new order Monitor active orders Database…" at bounding box center [360, 319] width 720 height 638
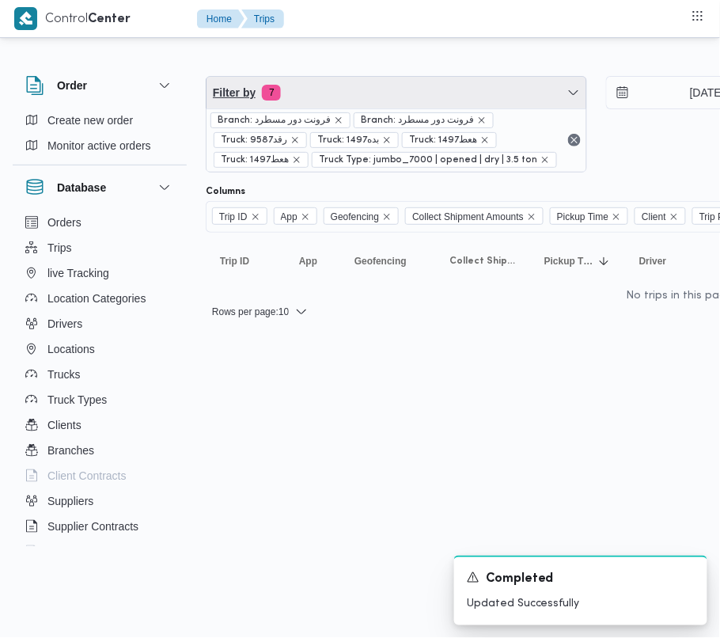
click at [378, 97] on span "Filter by 7" at bounding box center [397, 93] width 380 height 32
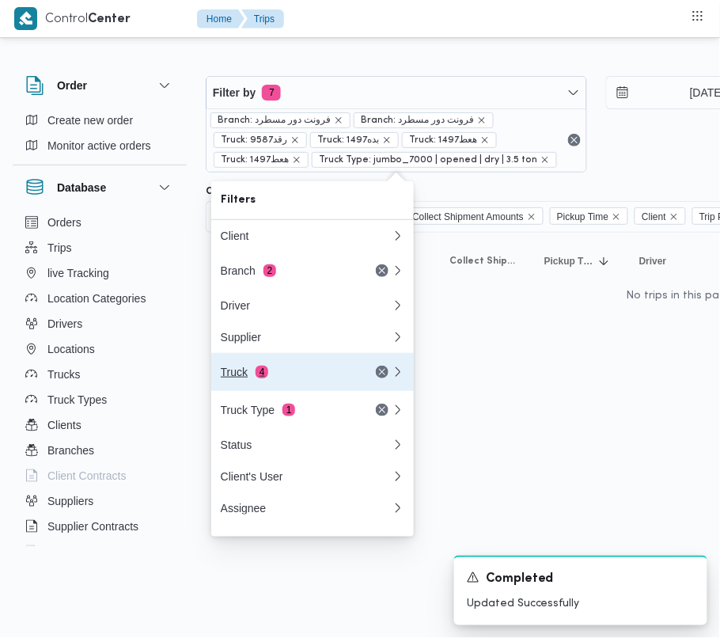
click at [294, 391] on button "Truck 4" at bounding box center [312, 372] width 203 height 38
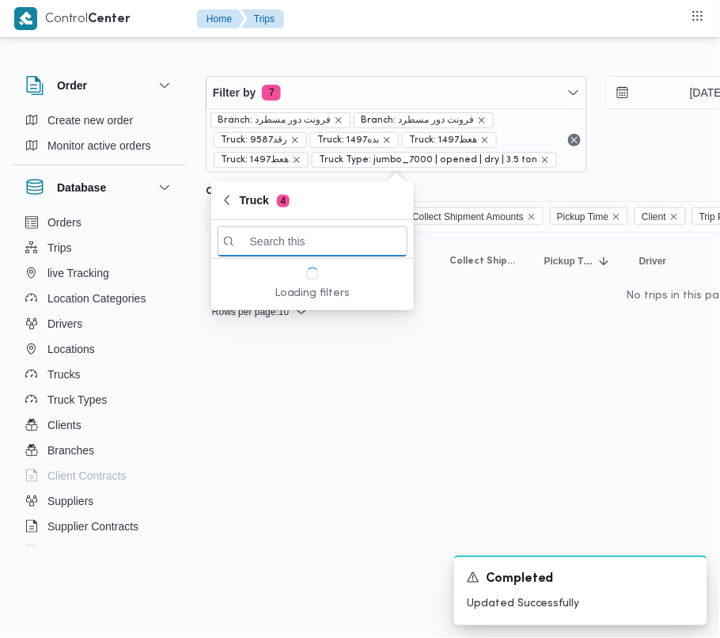
paste input "9412"
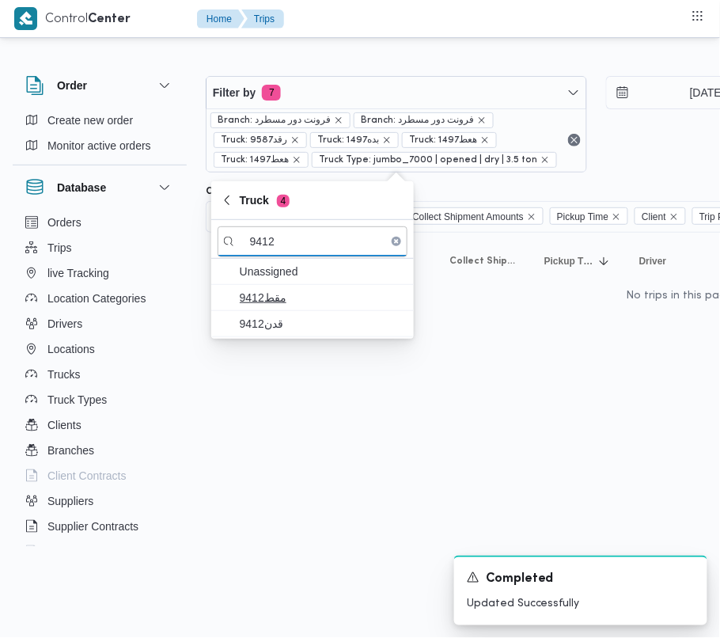
type input "9412"
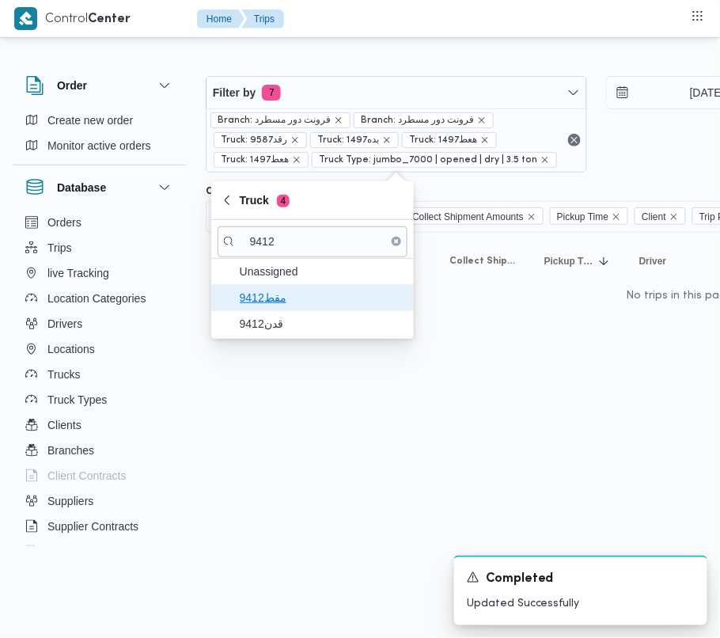
click at [279, 290] on span "مقط9412" at bounding box center [322, 297] width 165 height 19
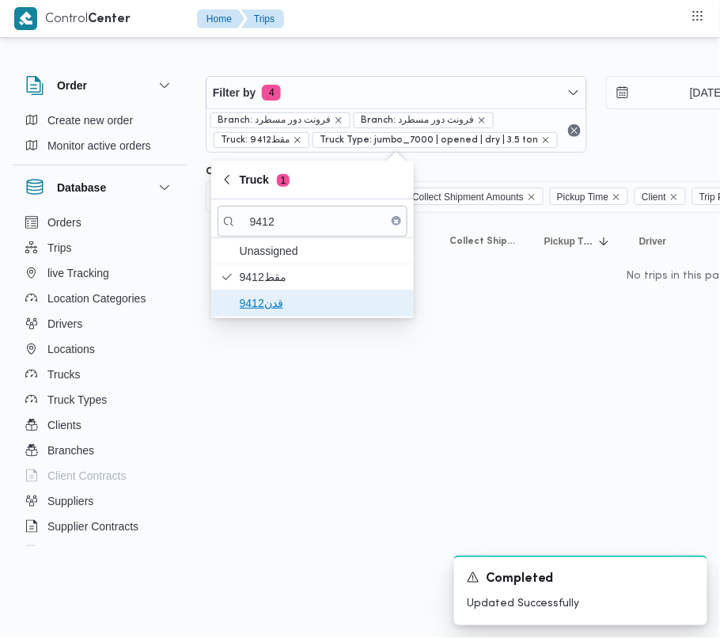
click at [273, 306] on span "قدن9412" at bounding box center [322, 303] width 165 height 19
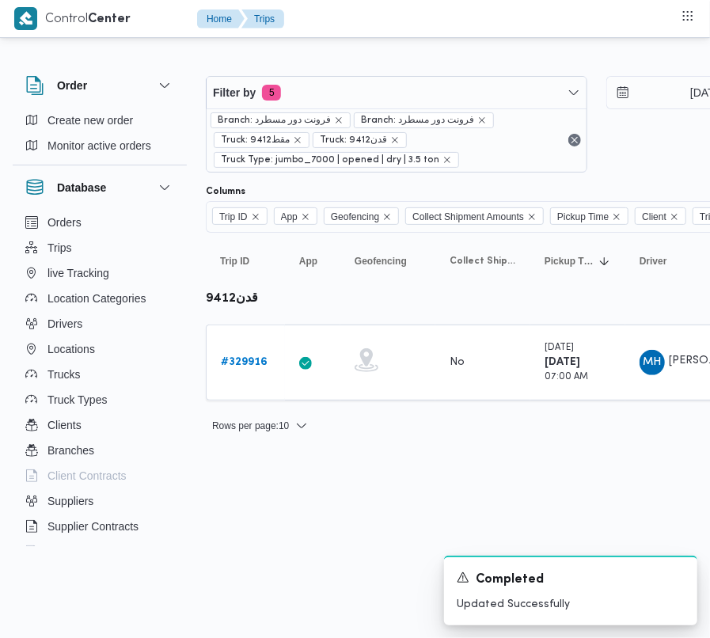
click at [273, 412] on div "Rows per page : 10 1" at bounding box center [680, 426] width 969 height 38
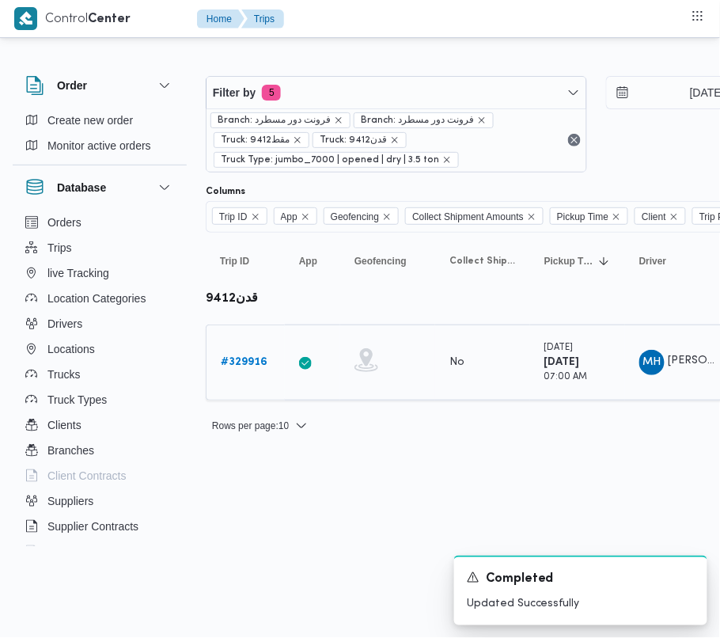
click at [251, 346] on td "Trip ID # 329916" at bounding box center [245, 363] width 79 height 76
click at [244, 362] on b "# 329916" at bounding box center [244, 362] width 47 height 10
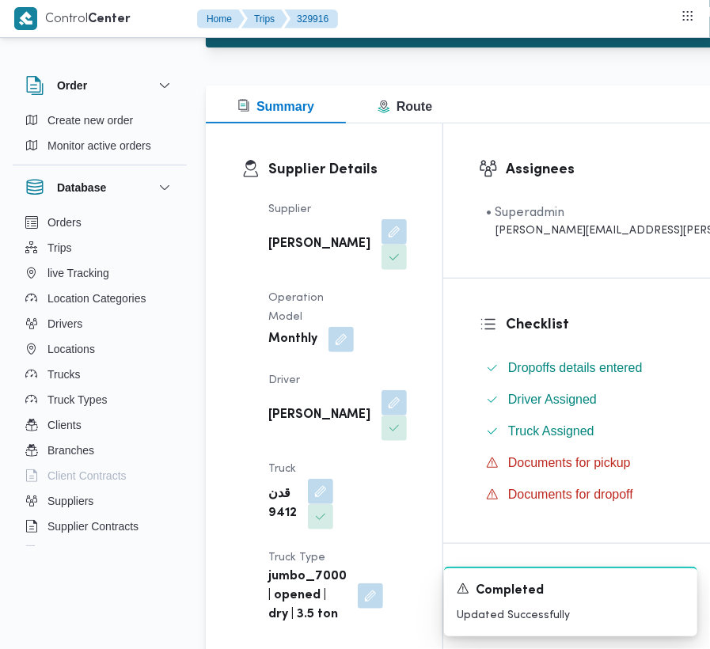
scroll to position [173, 0]
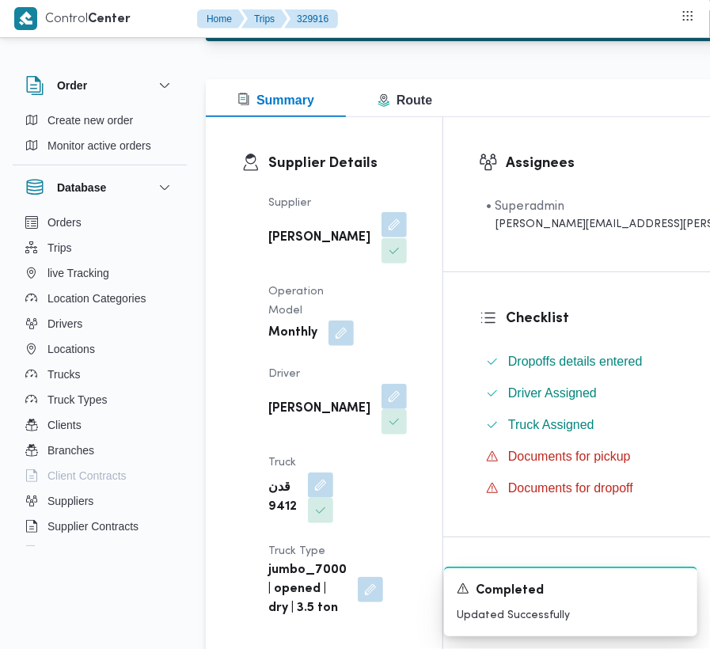
click at [382, 235] on button "button" at bounding box center [394, 224] width 25 height 25
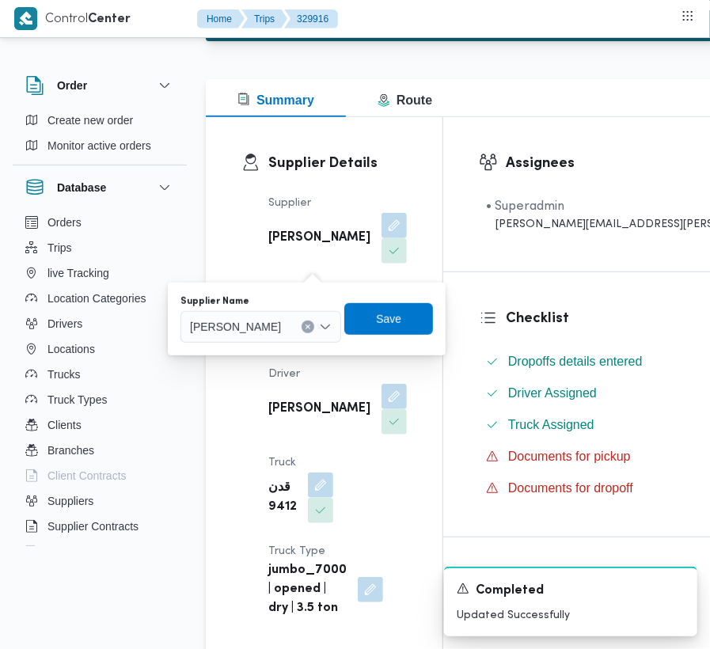
click at [285, 309] on div "Supplier Name [PERSON_NAME]" at bounding box center [260, 318] width 161 height 47
click at [281, 325] on span "[PERSON_NAME]" at bounding box center [235, 325] width 91 height 17
paste input "[PERSON_NAME]"
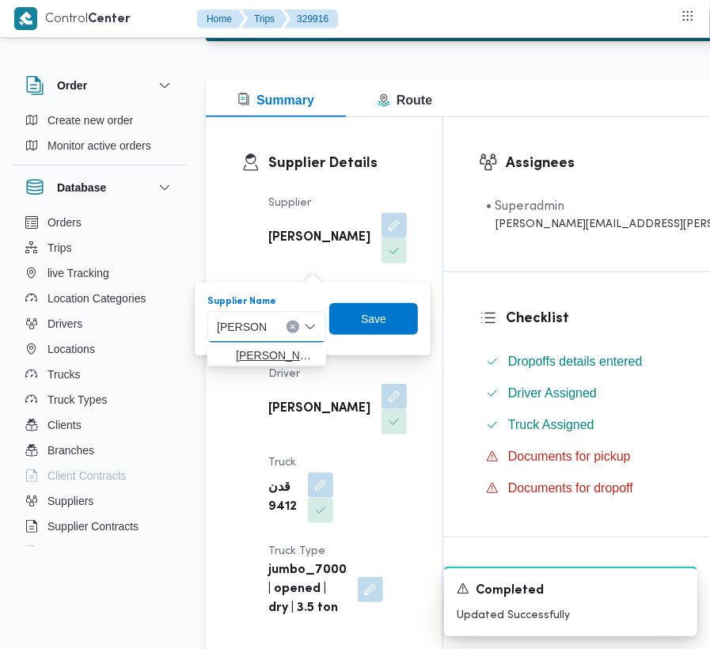
type input "[PERSON_NAME]"
click at [260, 355] on span "[PERSON_NAME]" at bounding box center [276, 355] width 81 height 19
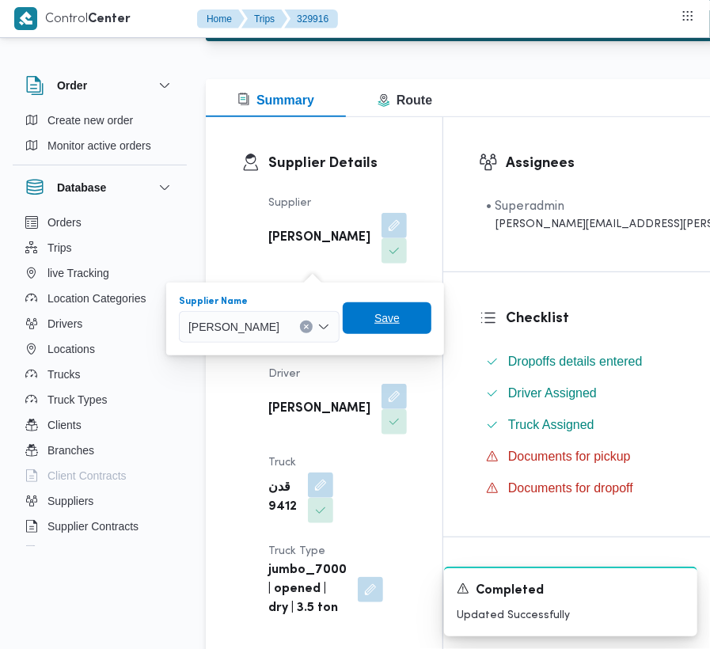
click at [400, 315] on span "Save" at bounding box center [386, 318] width 25 height 19
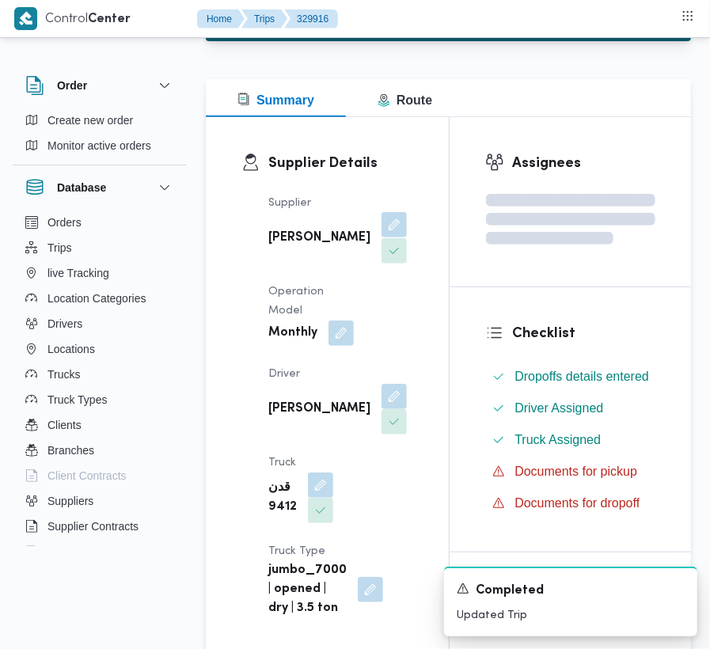
click at [374, 225] on span at bounding box center [390, 225] width 33 height 25
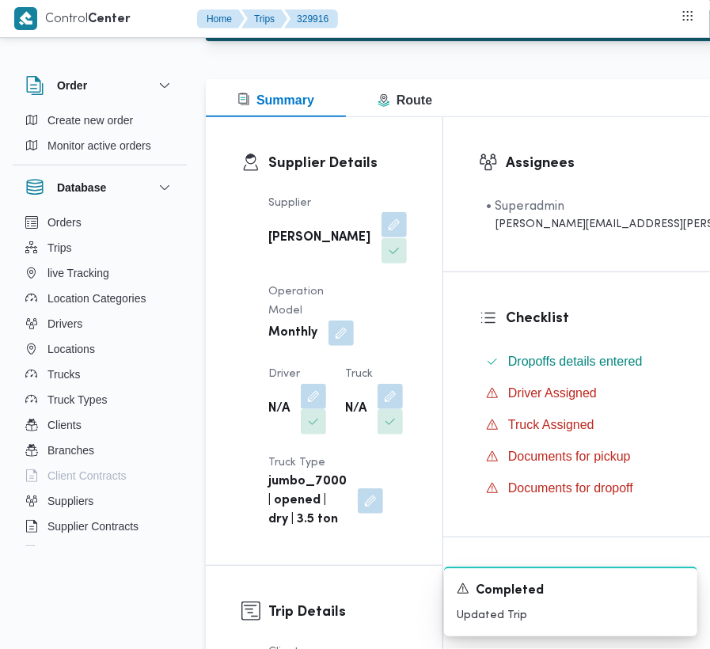
click at [382, 230] on button "button" at bounding box center [394, 224] width 25 height 25
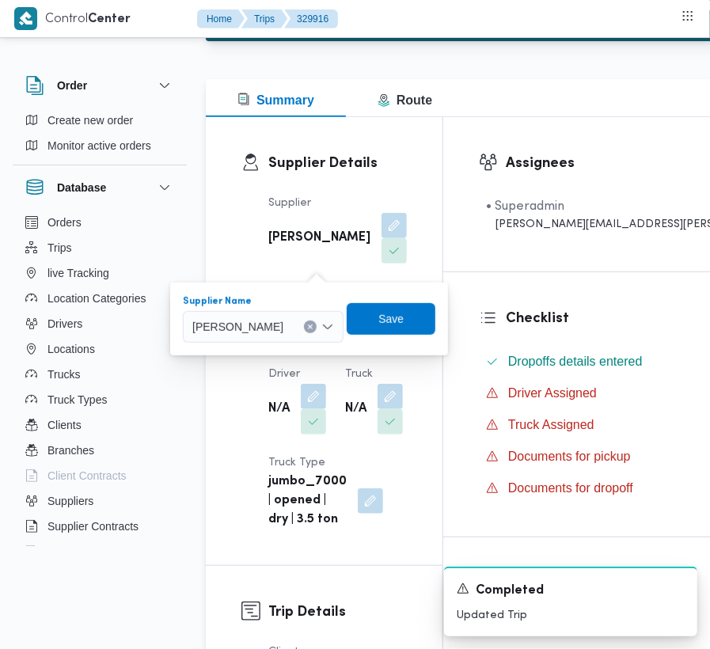
click at [283, 333] on span "[PERSON_NAME]" at bounding box center [237, 325] width 91 height 17
paste input "[PERSON_NAME]"
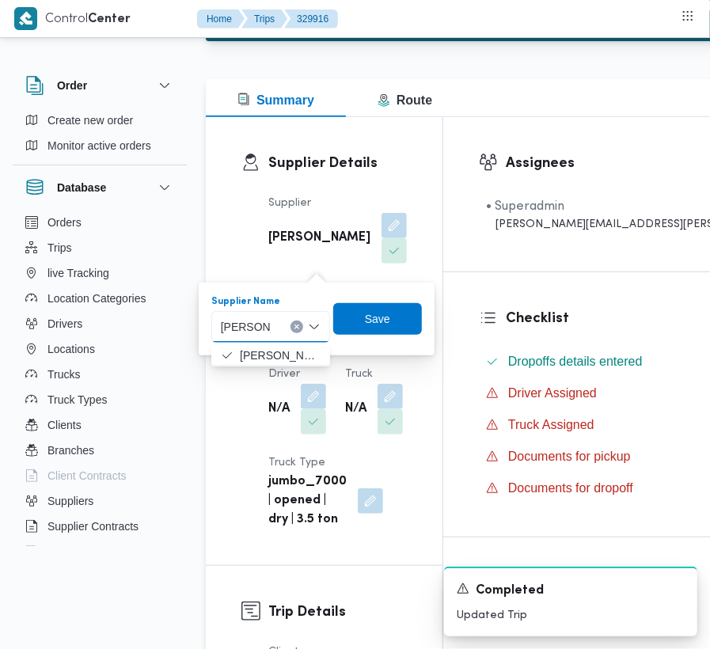
click at [248, 324] on input "[PERSON_NAME]" at bounding box center [246, 326] width 50 height 19
click at [249, 326] on input "[PERSON_NAME]" at bounding box center [246, 326] width 50 height 19
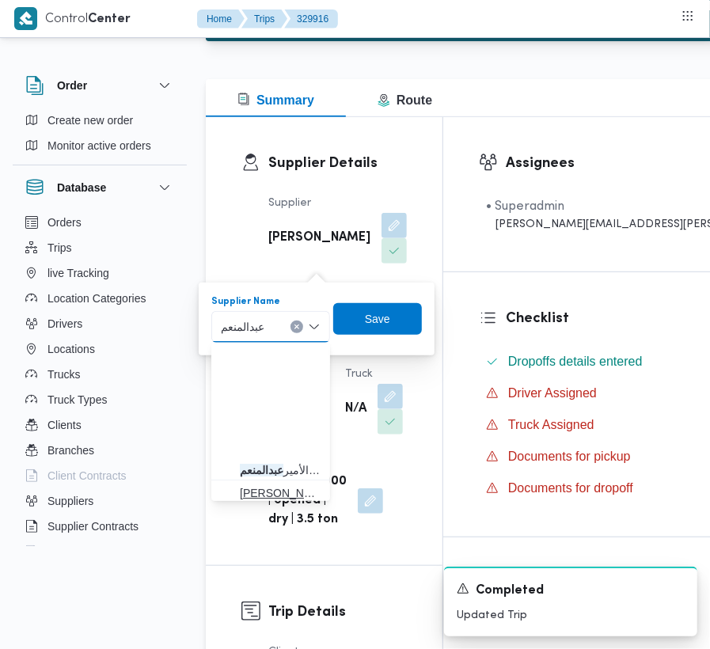
scroll to position [185, 0]
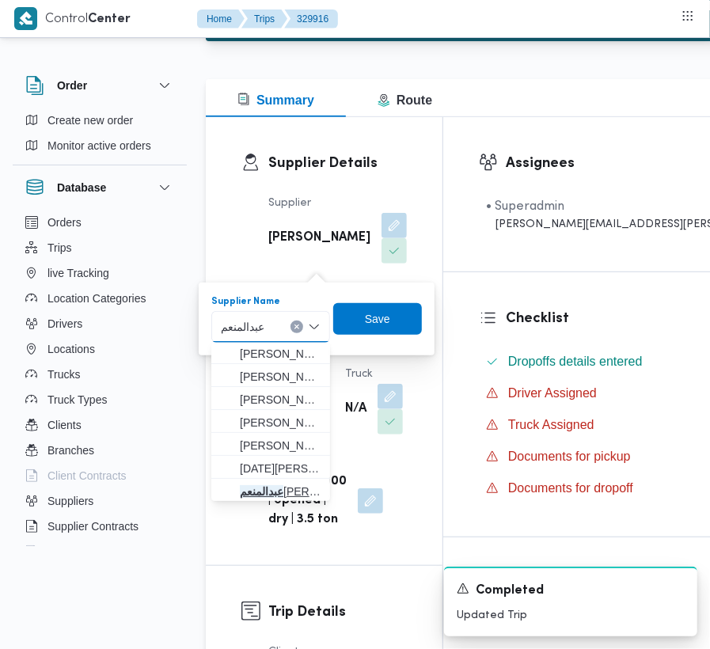
type input "عبدالمنعم"
click at [285, 492] on span "[PERSON_NAME]" at bounding box center [280, 491] width 81 height 19
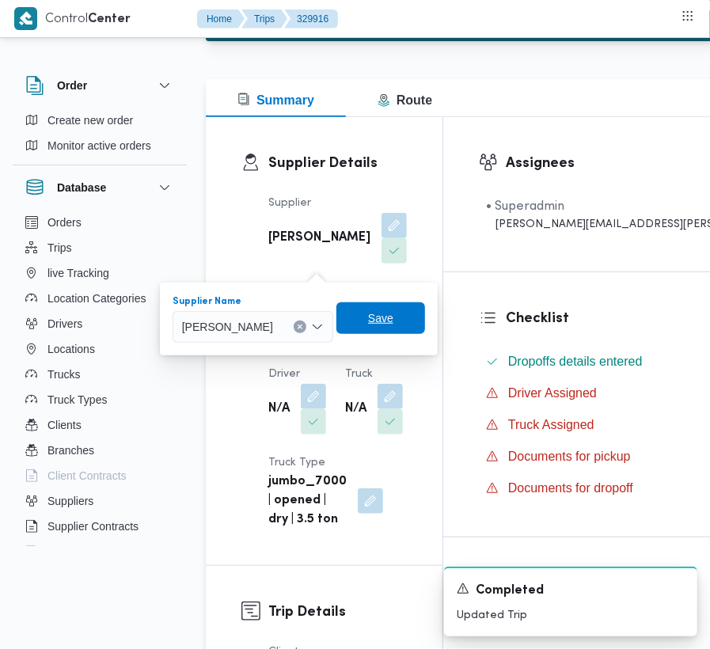
click at [410, 306] on span "Save" at bounding box center [380, 318] width 89 height 32
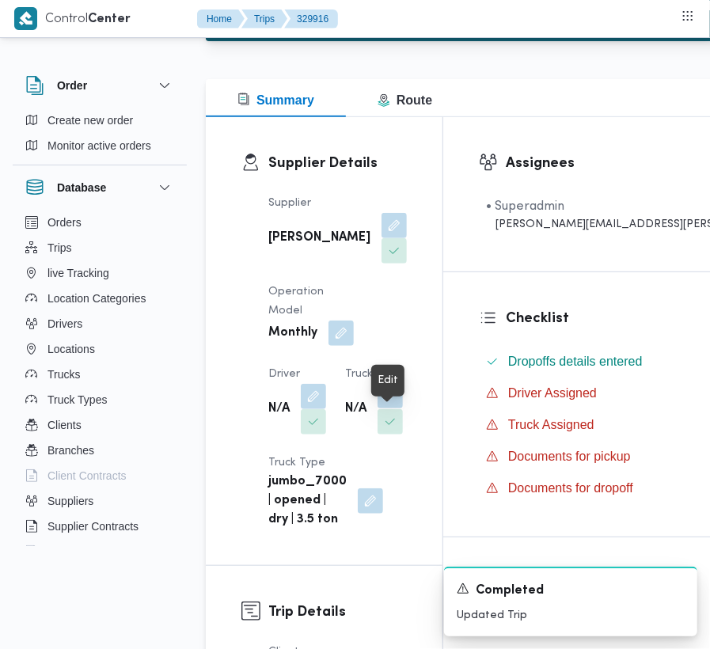
click at [393, 408] on button "button" at bounding box center [390, 395] width 25 height 25
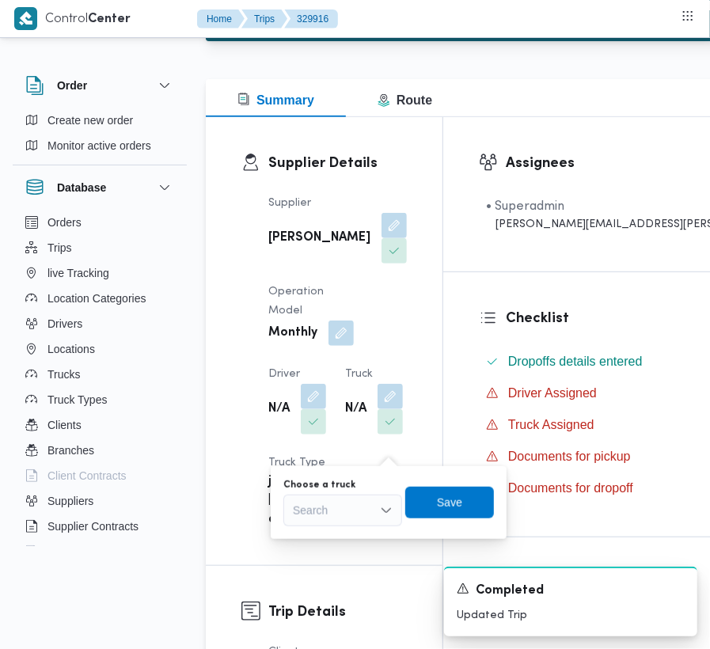
click at [363, 495] on div "Search" at bounding box center [342, 511] width 119 height 32
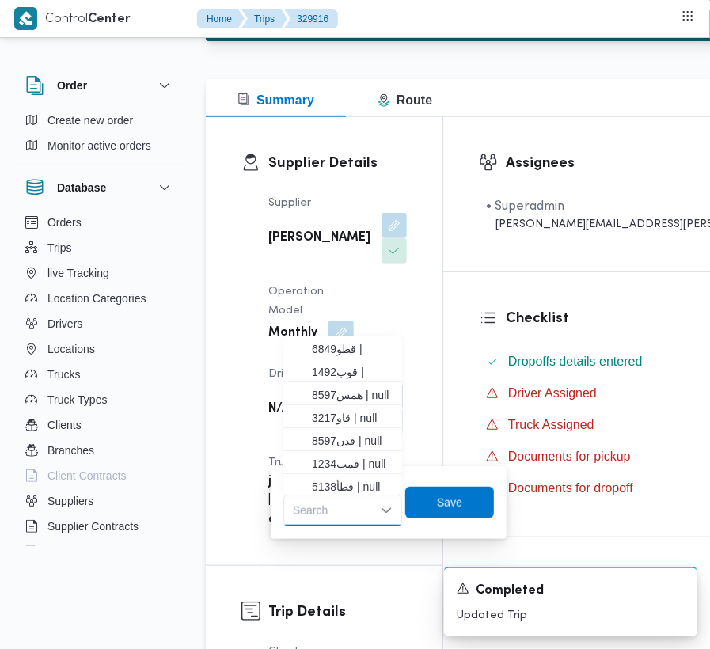
paste input "4657"
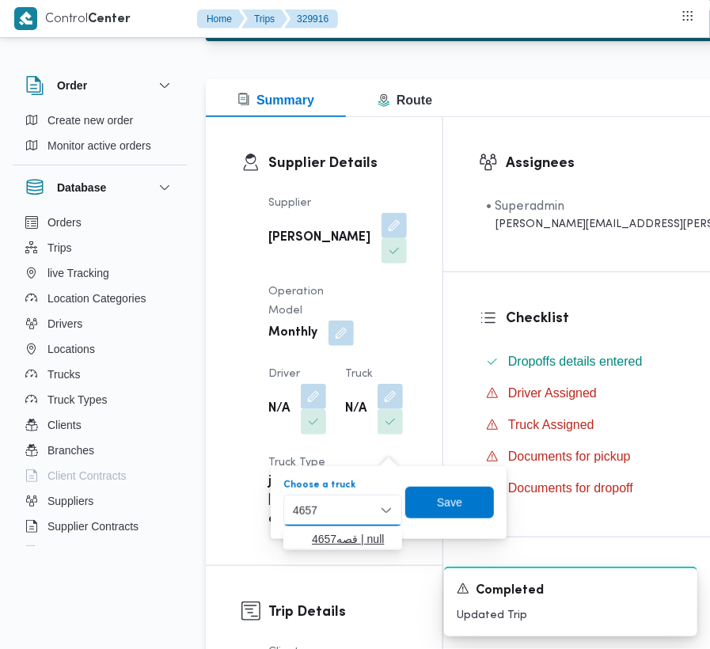
type input "4657"
click at [317, 536] on span "قصه4657 | null" at bounding box center [352, 539] width 81 height 19
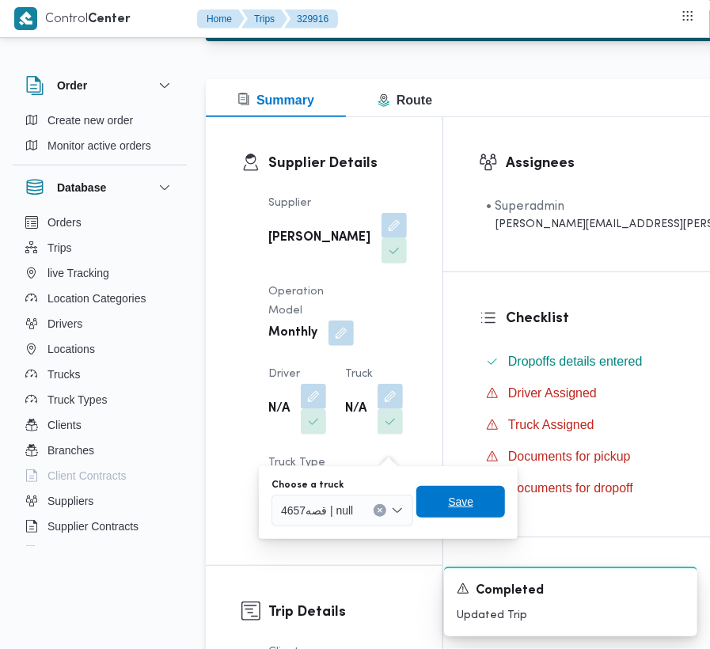
click at [472, 500] on span "Save" at bounding box center [460, 501] width 25 height 19
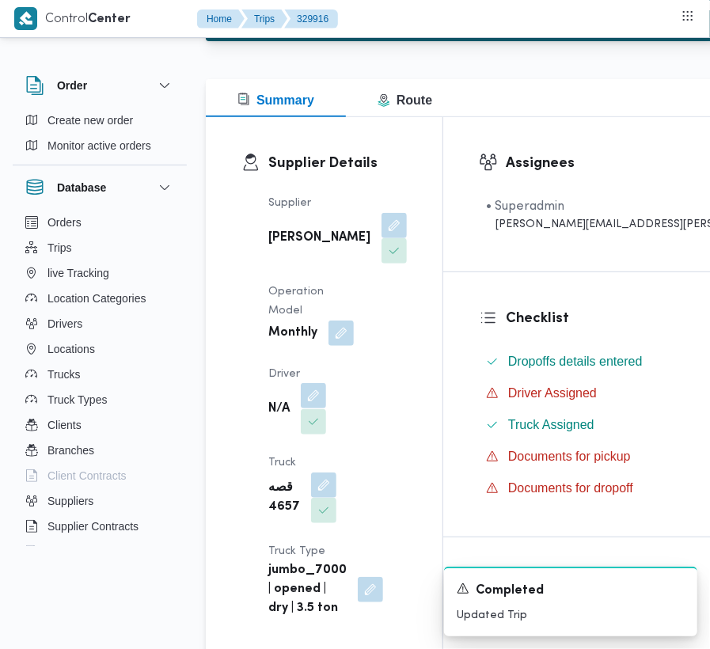
click at [317, 408] on button "button" at bounding box center [313, 395] width 25 height 25
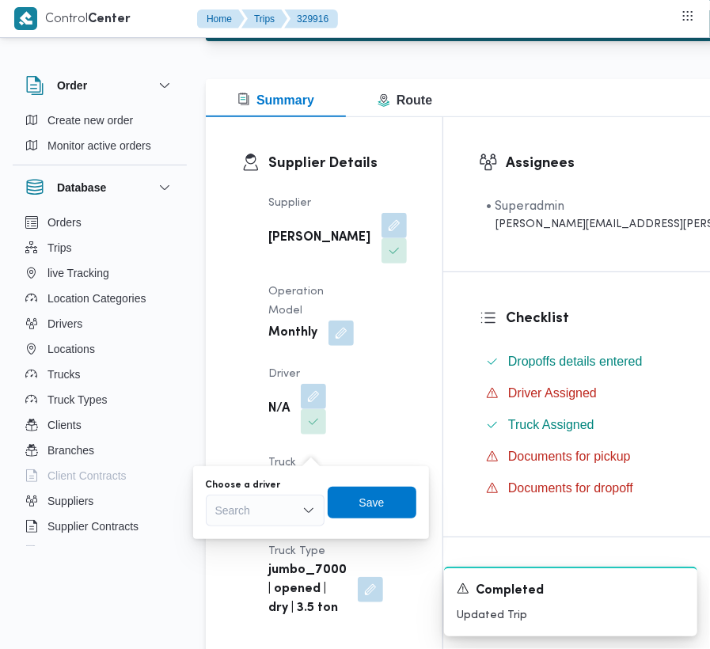
click at [273, 507] on div "Search" at bounding box center [265, 511] width 119 height 32
paste input "صبري"
type input "صبري"
click at [235, 530] on span "صبري [PERSON_NAME]" at bounding box center [274, 539] width 81 height 19
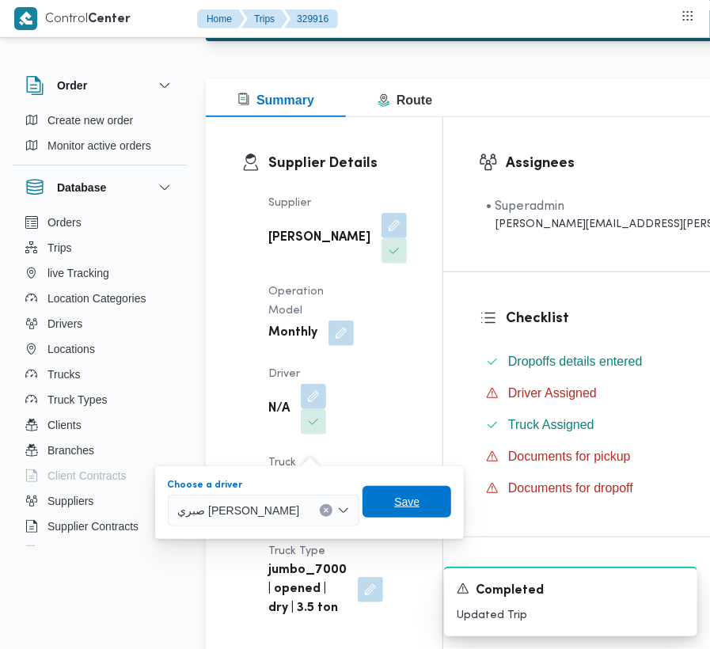
click at [381, 507] on span "Save" at bounding box center [407, 502] width 89 height 32
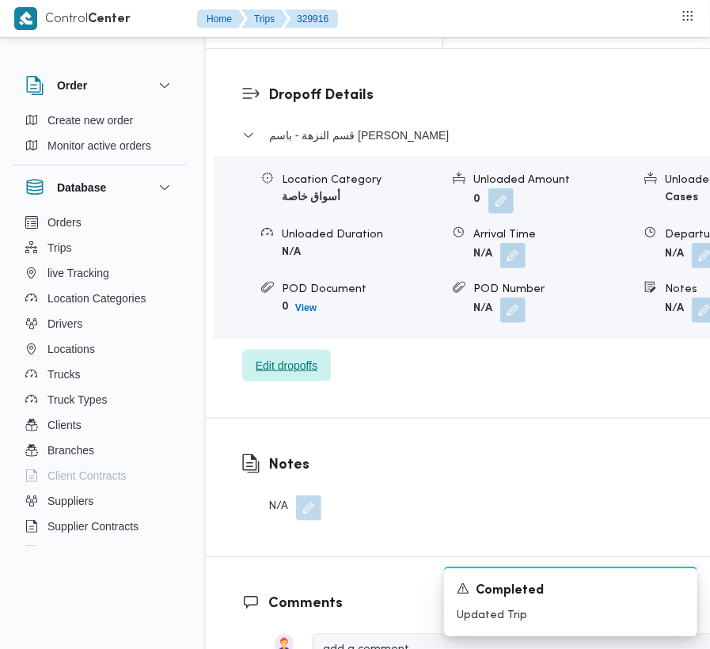
click at [260, 356] on span "Edit dropoffs" at bounding box center [287, 365] width 62 height 19
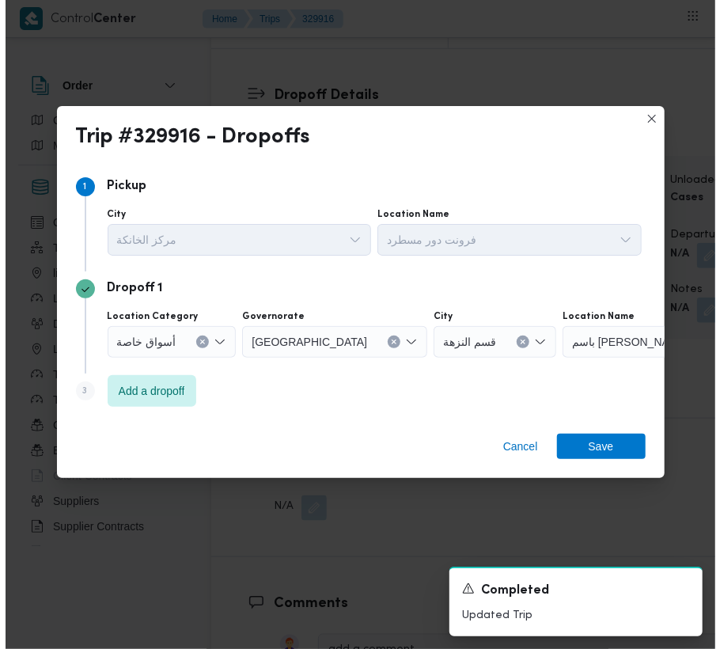
scroll to position [2525, 0]
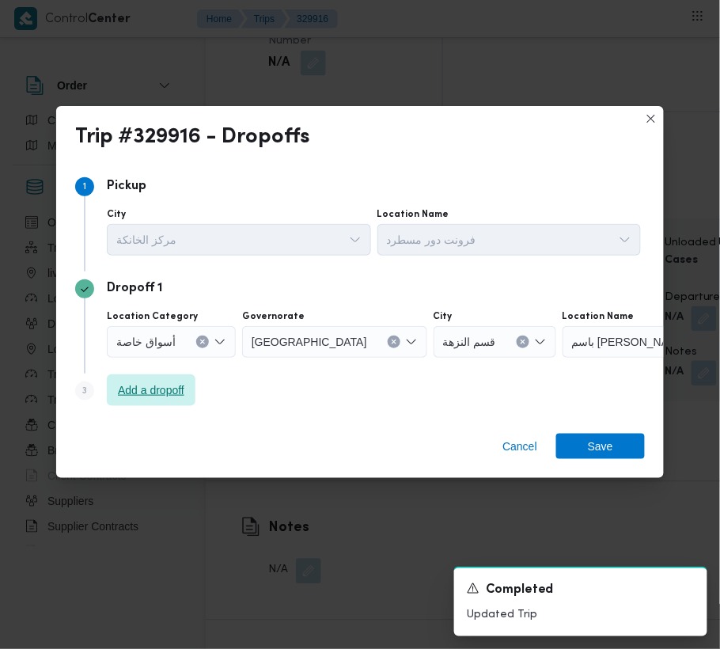
drag, startPoint x: 90, startPoint y: 397, endPoint x: 127, endPoint y: 402, distance: 36.8
click at [98, 402] on div "Step 3 is disabled 3" at bounding box center [91, 394] width 32 height 25
click at [146, 399] on span "Add a dropoff" at bounding box center [151, 390] width 66 height 19
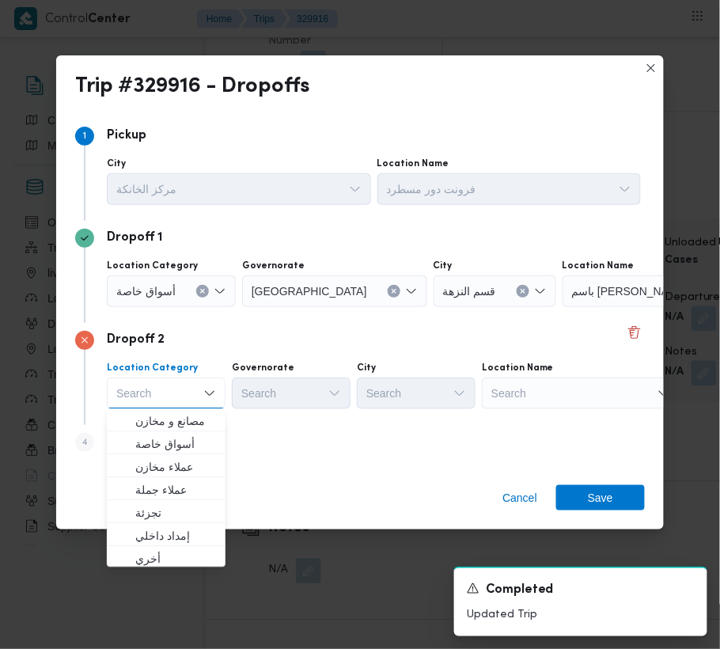
click at [581, 307] on div "Search" at bounding box center [662, 291] width 198 height 32
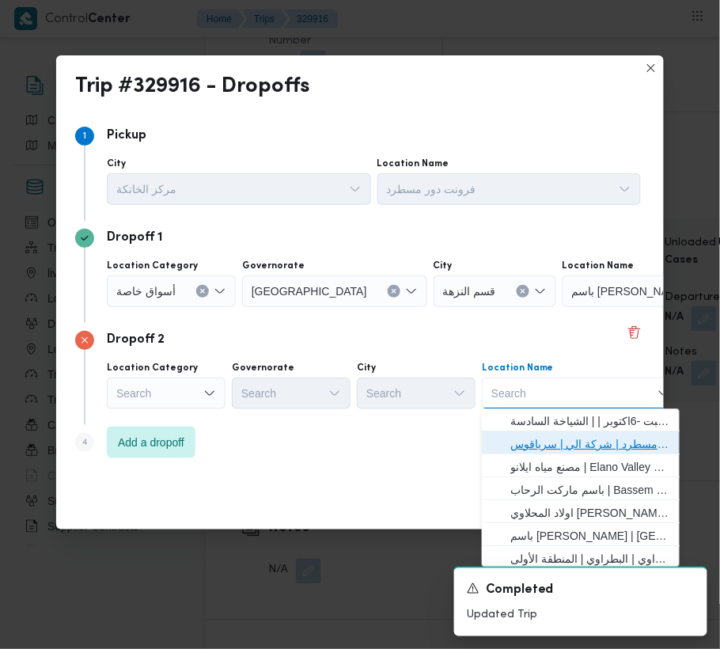
click at [592, 437] on span "فرونت دور مسطرد | شركة الي | سرياقوس" at bounding box center [591, 444] width 160 height 19
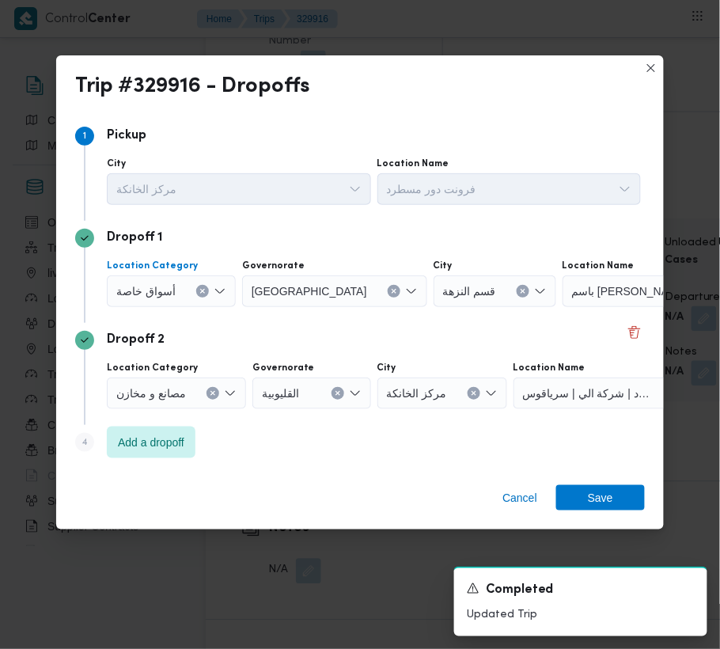
click at [172, 285] on span "أسواق خاصة" at bounding box center [145, 290] width 59 height 17
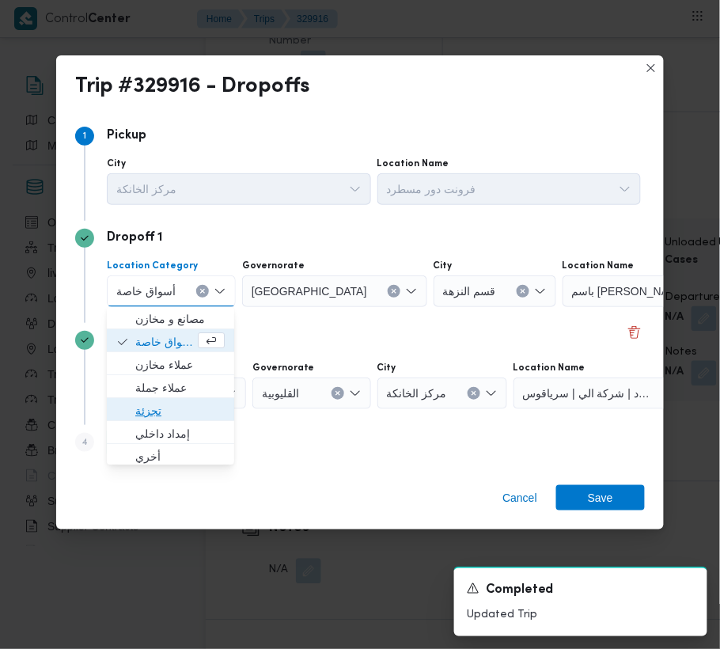
click at [143, 412] on span "تجزئة" at bounding box center [179, 411] width 89 height 19
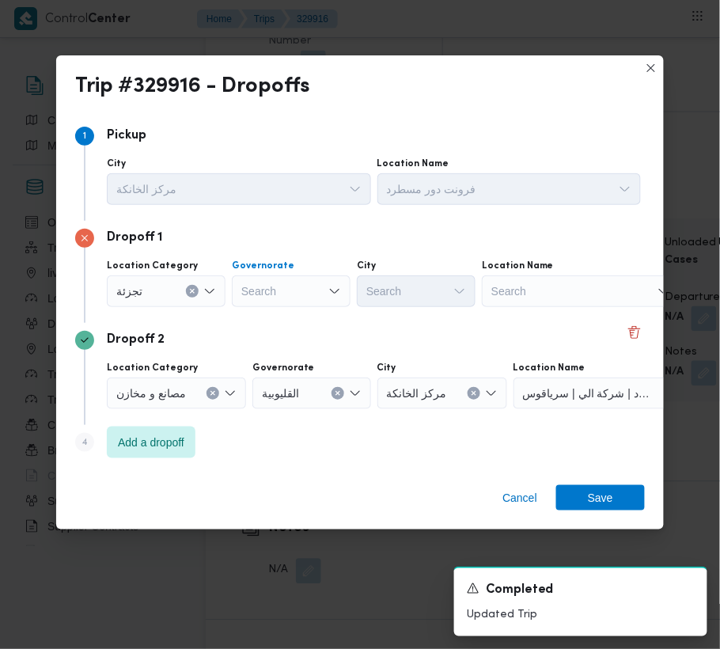
click at [294, 294] on div "Search" at bounding box center [291, 291] width 119 height 32
paste input "[GEOGRAPHIC_DATA]"
type input "[GEOGRAPHIC_DATA]"
drag, startPoint x: 331, startPoint y: 277, endPoint x: 285, endPoint y: 298, distance: 50.3
click at [331, 277] on div "[GEOGRAPHIC_DATA] [GEOGRAPHIC_DATA]" at bounding box center [291, 291] width 119 height 32
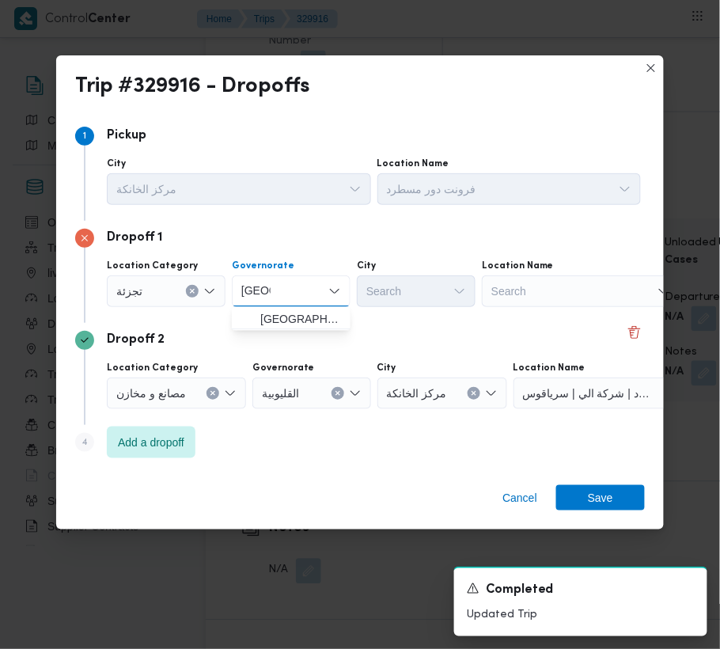
click at [283, 298] on div "[GEOGRAPHIC_DATA] [GEOGRAPHIC_DATA]" at bounding box center [291, 291] width 119 height 32
click at [279, 315] on span "[GEOGRAPHIC_DATA]" at bounding box center [300, 319] width 81 height 19
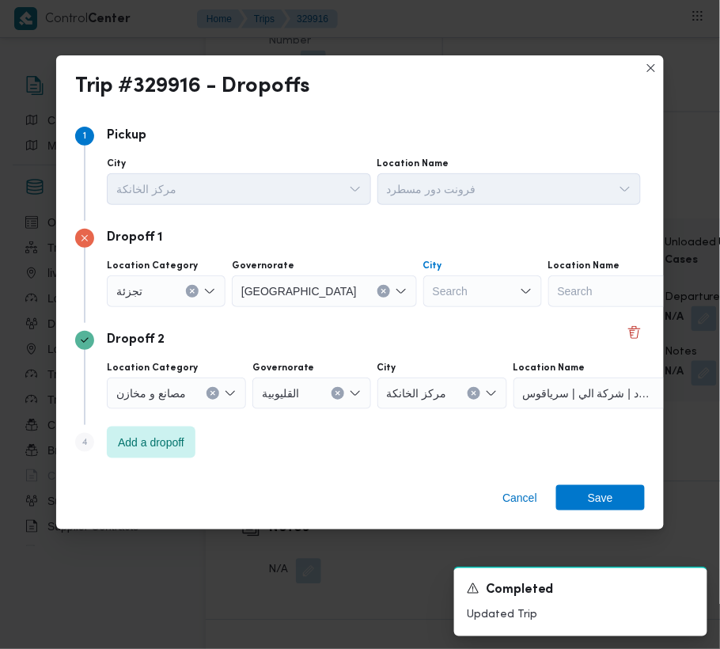
click at [424, 294] on div "Search" at bounding box center [483, 291] width 119 height 32
paste input "المعادي"
type input "المعادي"
click at [386, 321] on mark "المعادي" at bounding box center [403, 319] width 35 height 13
click at [592, 494] on span "Save" at bounding box center [600, 497] width 25 height 25
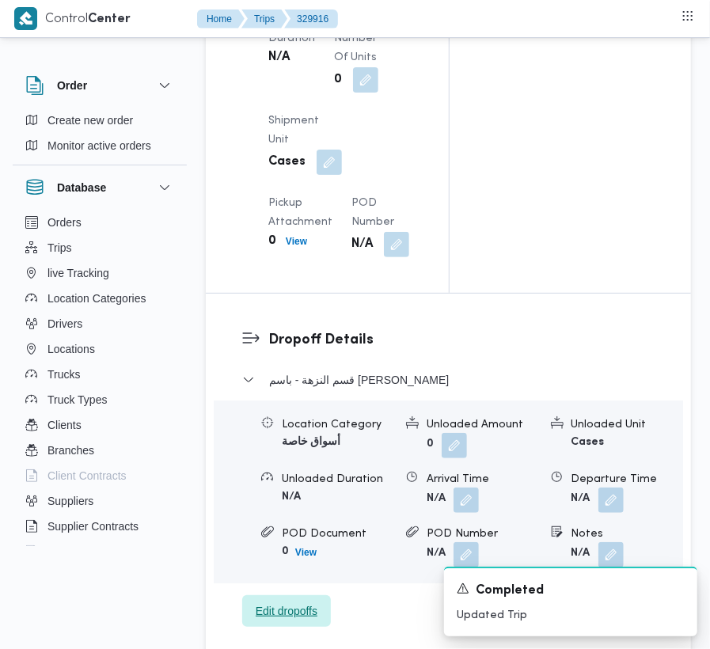
scroll to position [2020, 0]
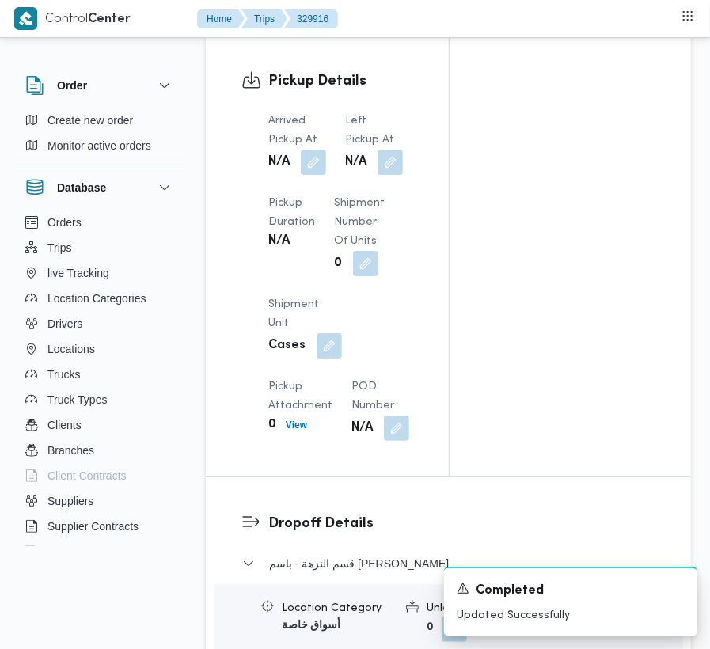
click at [331, 176] on div "Arrived Pickup At N/A Left Pickup At N/A Pickup Duration N/A Shipment Number of…" at bounding box center [341, 276] width 164 height 348
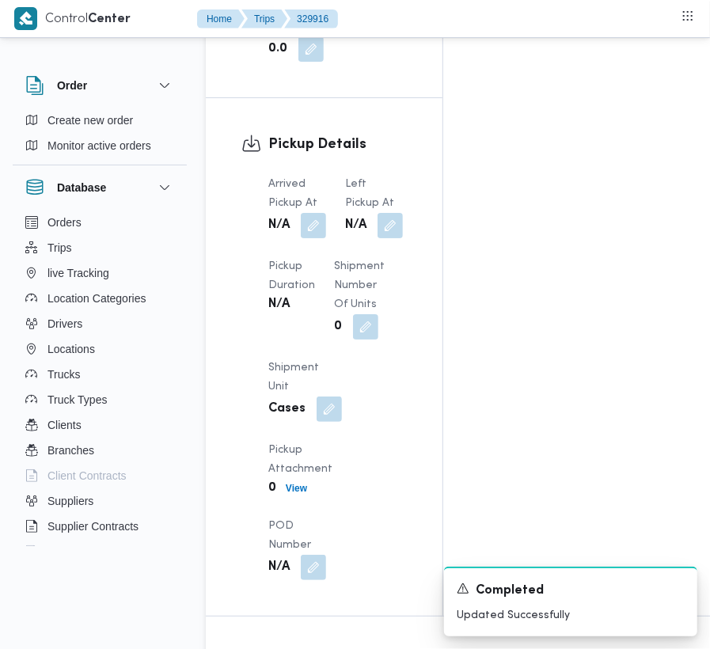
click at [328, 211] on div "N/A" at bounding box center [297, 225] width 61 height 28
click at [412, 188] on div "Arrived Pickup At N/A Left Pickup At N/A Pickup Duration N/A Shipment Number of…" at bounding box center [338, 377] width 158 height 424
click at [399, 212] on button "button" at bounding box center [390, 224] width 25 height 25
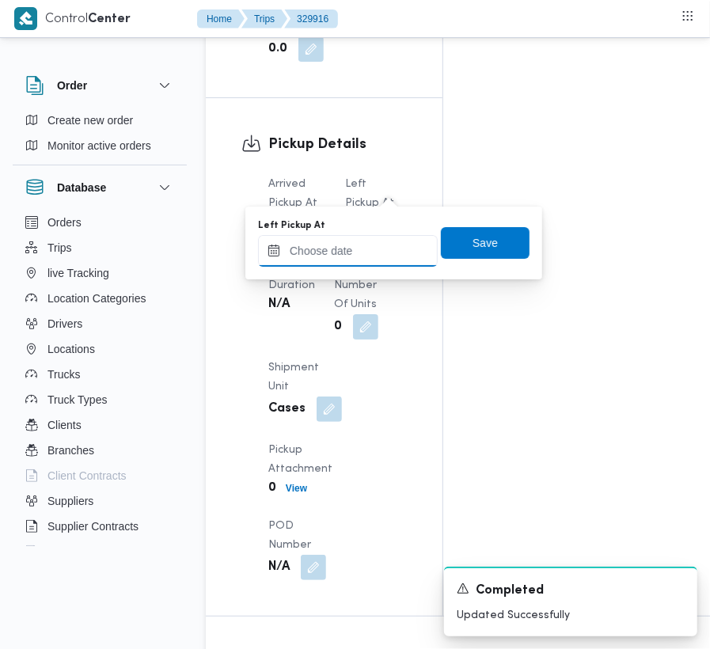
click at [369, 250] on input "Left Pickup At" at bounding box center [348, 251] width 180 height 32
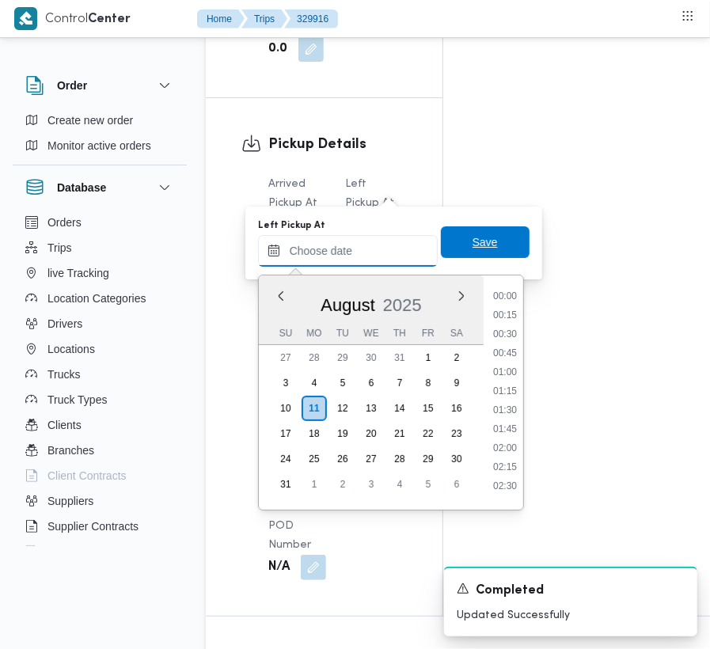
paste input "[DATE] 9:00"
type input "[DATE] 09:00"
click at [491, 242] on span "Save" at bounding box center [485, 242] width 89 height 32
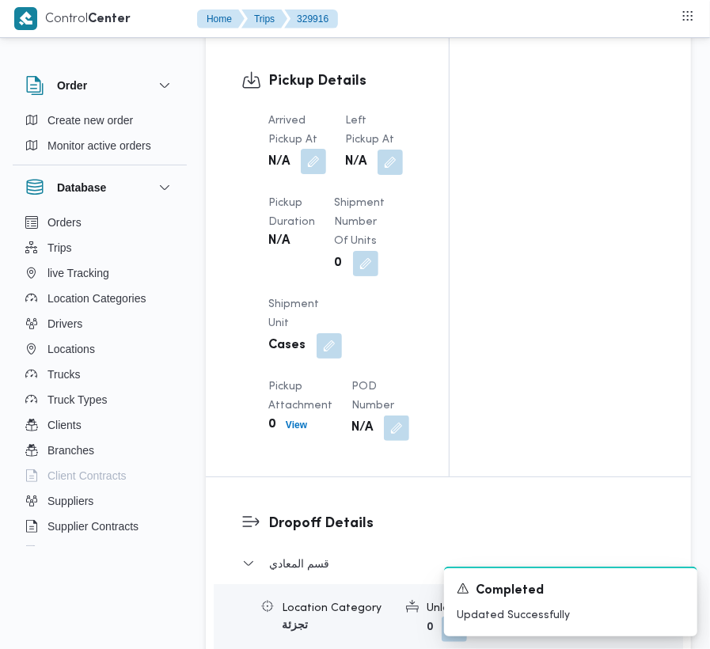
click at [311, 174] on button "button" at bounding box center [313, 161] width 25 height 25
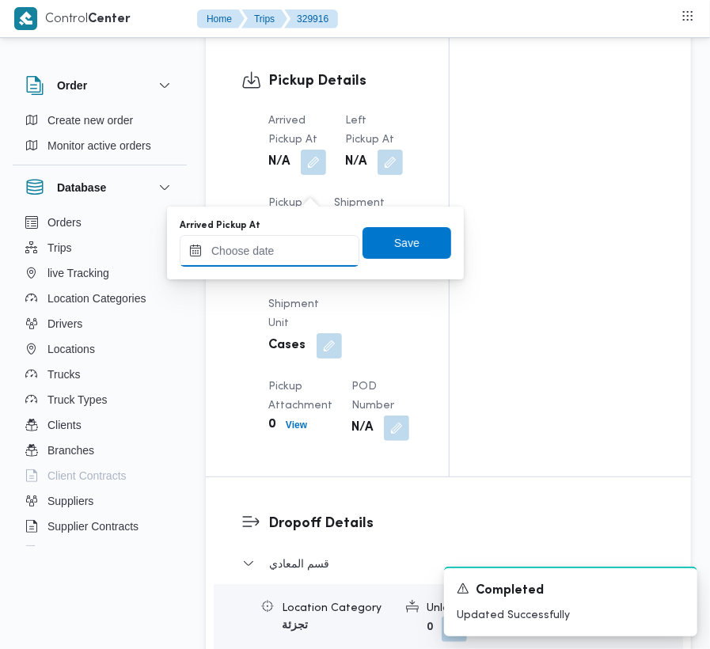
click at [294, 257] on input "Arrived Pickup At" at bounding box center [270, 251] width 180 height 32
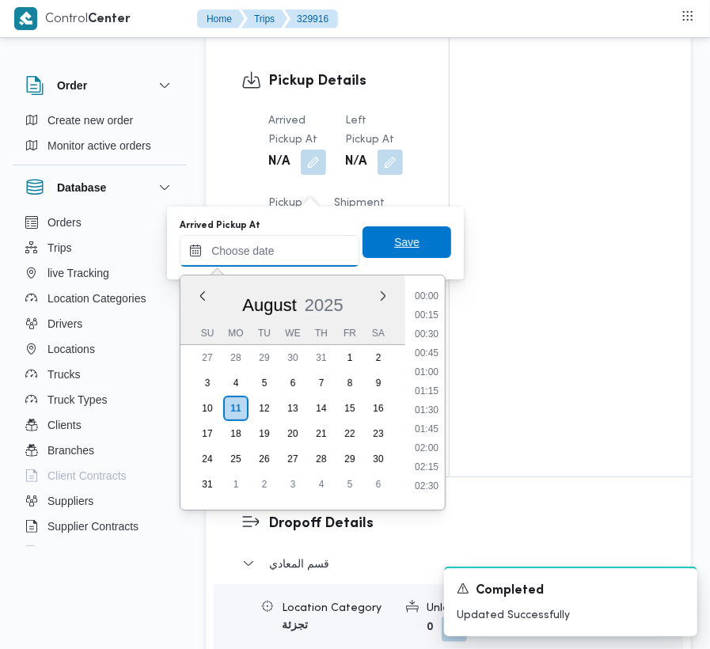
paste input "[DATE] 9:00"
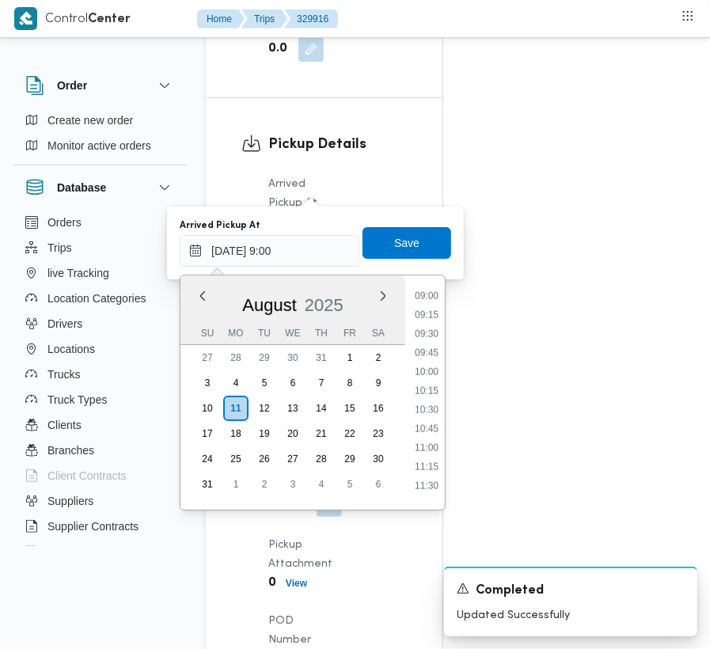
scroll to position [507, 0]
click at [435, 367] on li "07:30" at bounding box center [426, 359] width 36 height 16
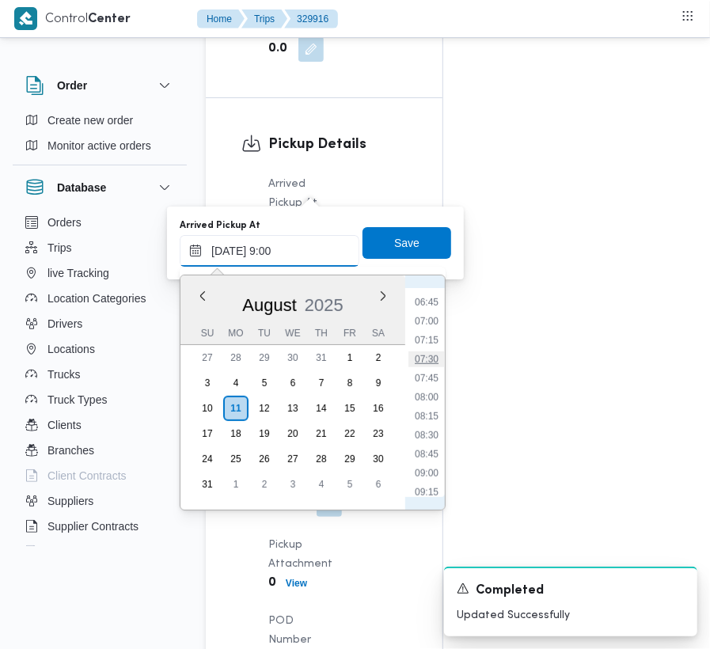
type input "[DATE] 07:30"
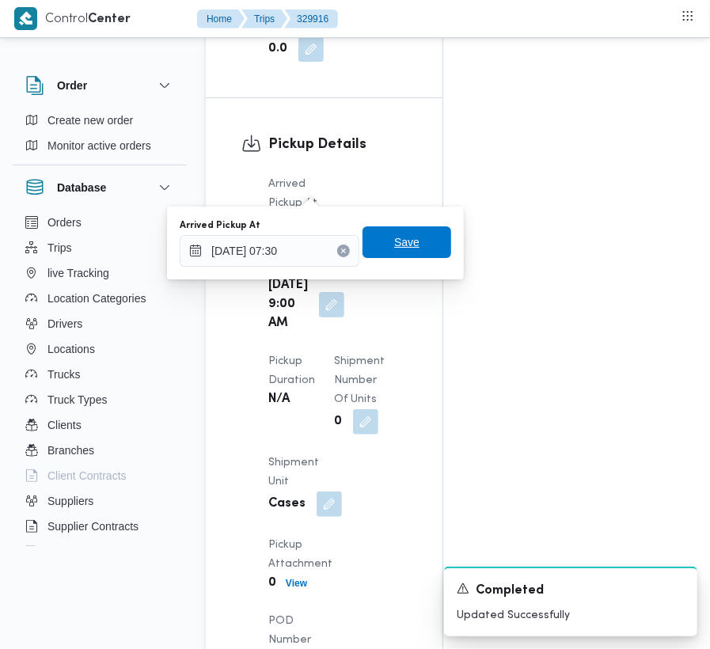
click at [405, 238] on span "Save" at bounding box center [406, 242] width 25 height 19
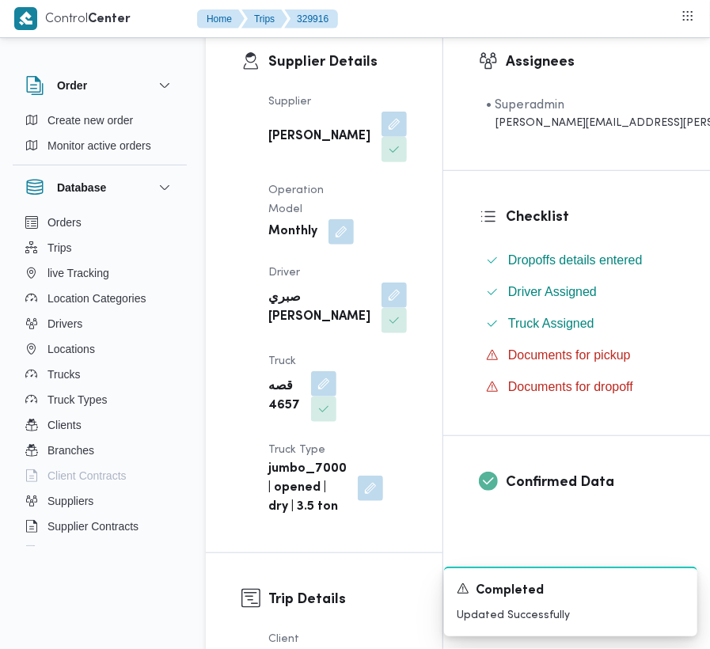
scroll to position [453, 0]
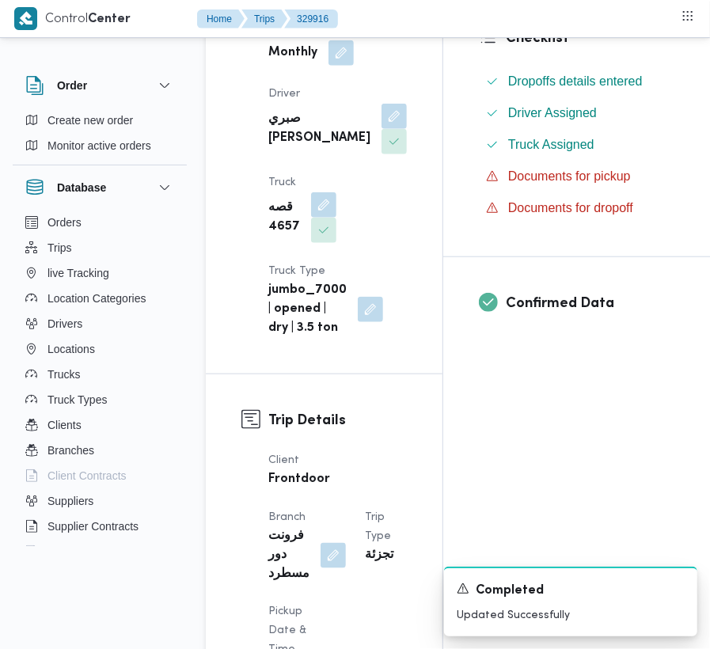
click at [272, 146] on b "صبري [PERSON_NAME]" at bounding box center [319, 129] width 102 height 38
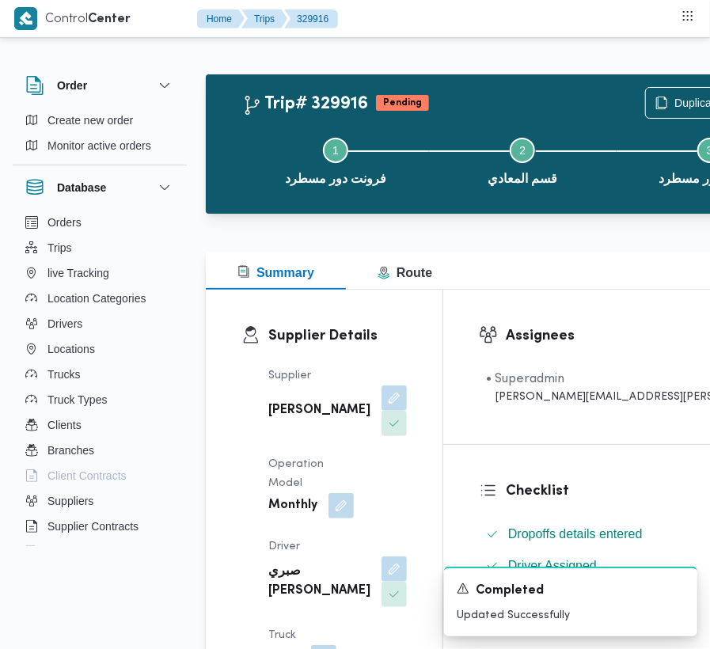
click at [286, 408] on b "[PERSON_NAME]" at bounding box center [319, 410] width 102 height 19
copy div "[PERSON_NAME]"
click at [285, 601] on b "صبري [PERSON_NAME]" at bounding box center [319, 582] width 102 height 38
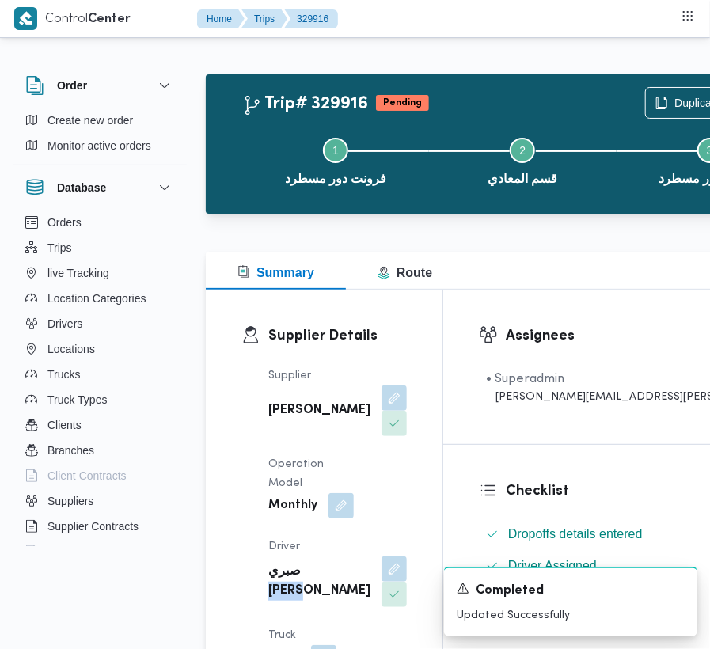
click at [285, 601] on b "صبري [PERSON_NAME]" at bounding box center [319, 582] width 102 height 38
click at [280, 600] on b "صبري [PERSON_NAME]" at bounding box center [319, 582] width 102 height 38
click at [283, 598] on b "صبري [PERSON_NAME]" at bounding box center [319, 582] width 102 height 38
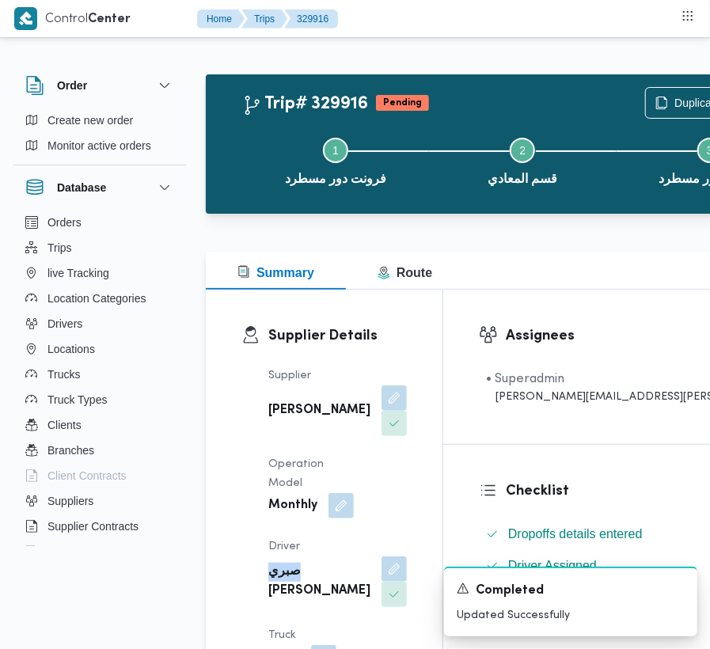
click at [283, 598] on b "صبري [PERSON_NAME]" at bounding box center [319, 582] width 102 height 38
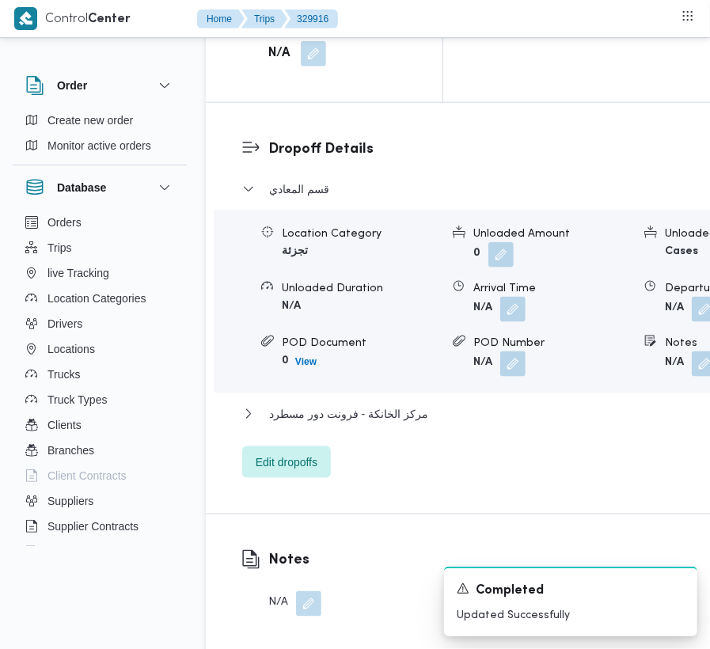
scroll to position [2005, 0]
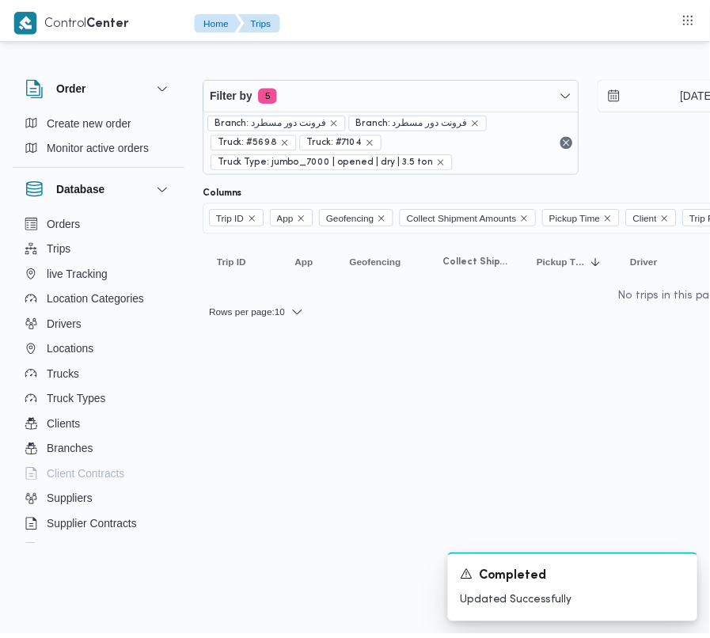
scroll to position [0, 444]
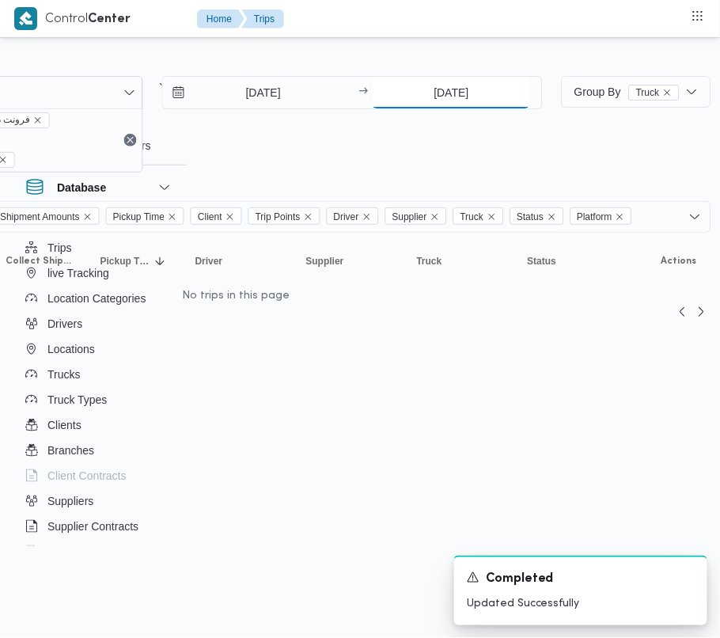
click at [444, 85] on input "[DATE]" at bounding box center [452, 93] width 158 height 32
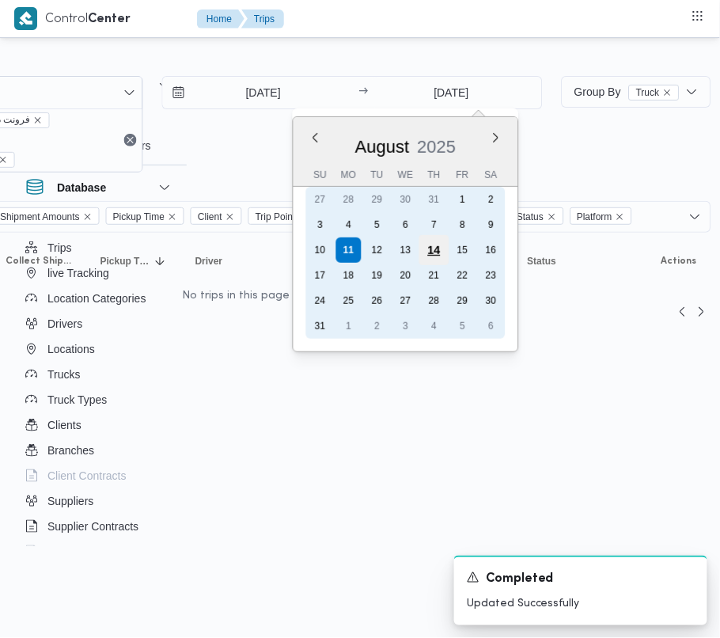
click at [440, 245] on div "14" at bounding box center [435, 250] width 30 height 30
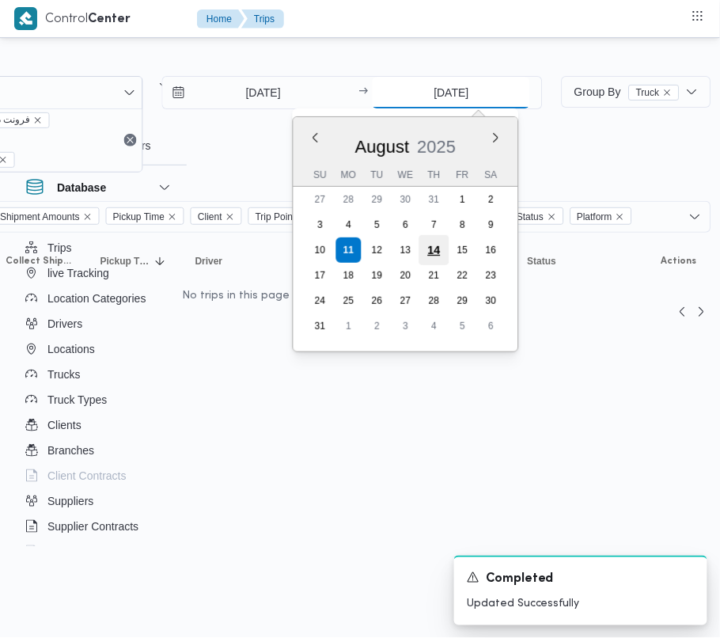
type input "[DATE]"
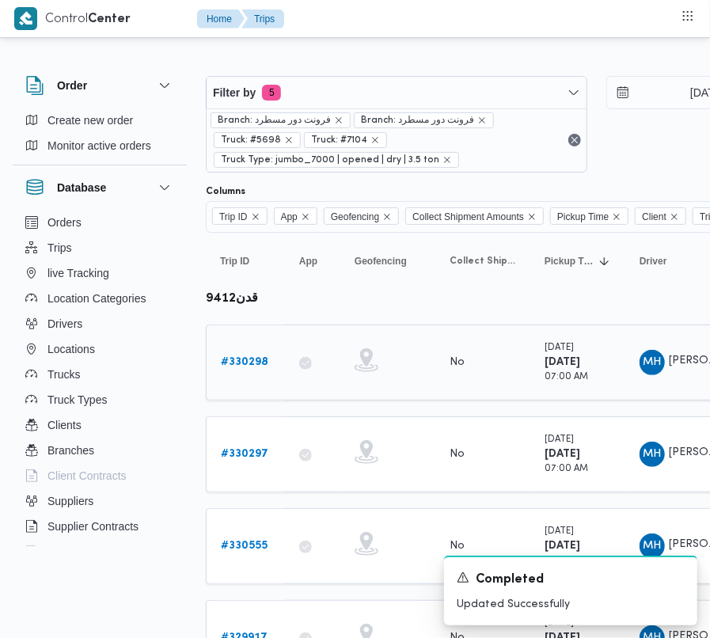
click at [238, 367] on b "# 330298" at bounding box center [244, 362] width 47 height 10
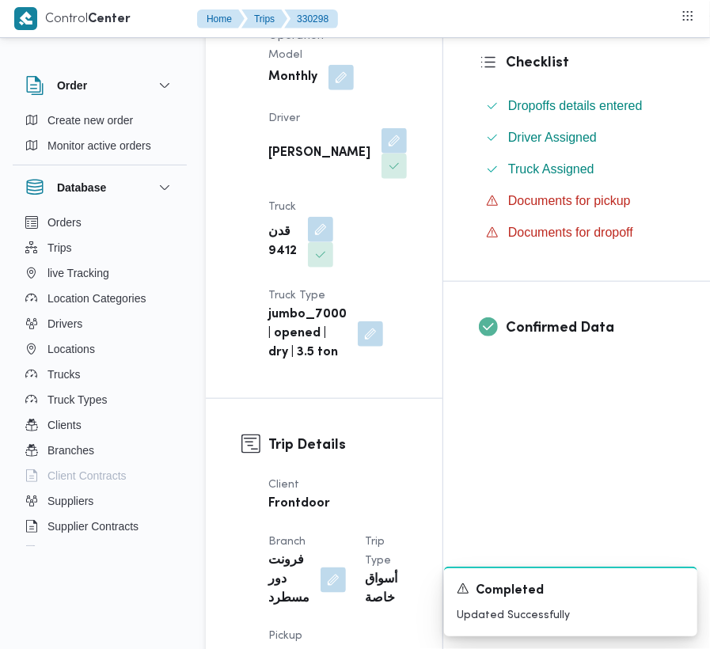
scroll to position [304, 0]
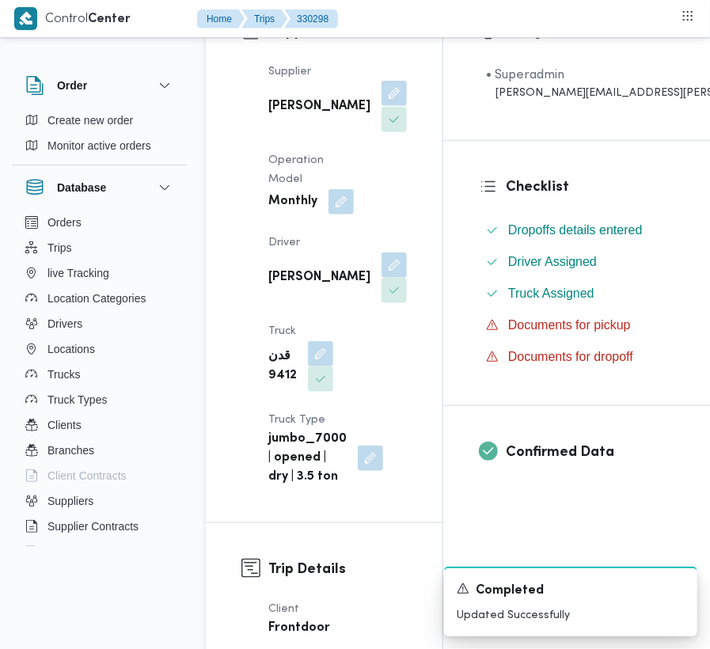
click at [374, 101] on span at bounding box center [390, 94] width 33 height 25
click at [382, 101] on button "button" at bounding box center [394, 93] width 25 height 25
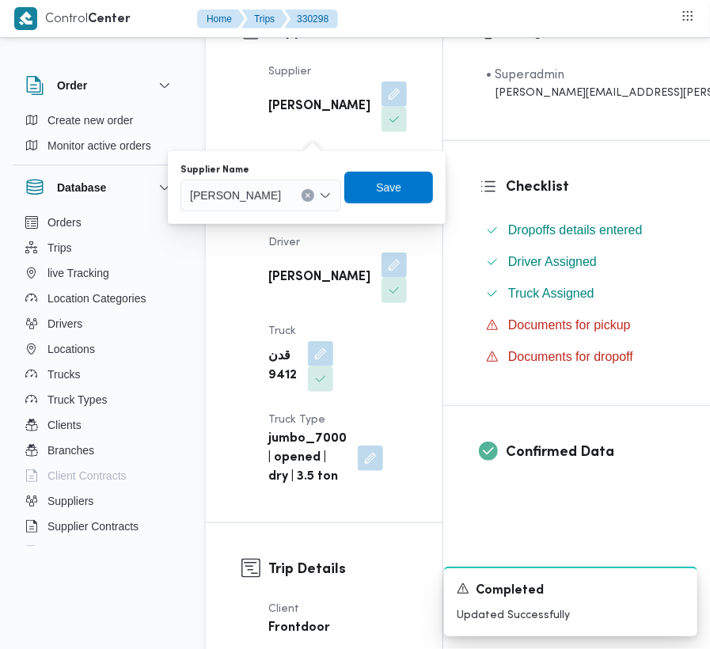
click at [306, 207] on div "[PERSON_NAME]" at bounding box center [260, 196] width 161 height 32
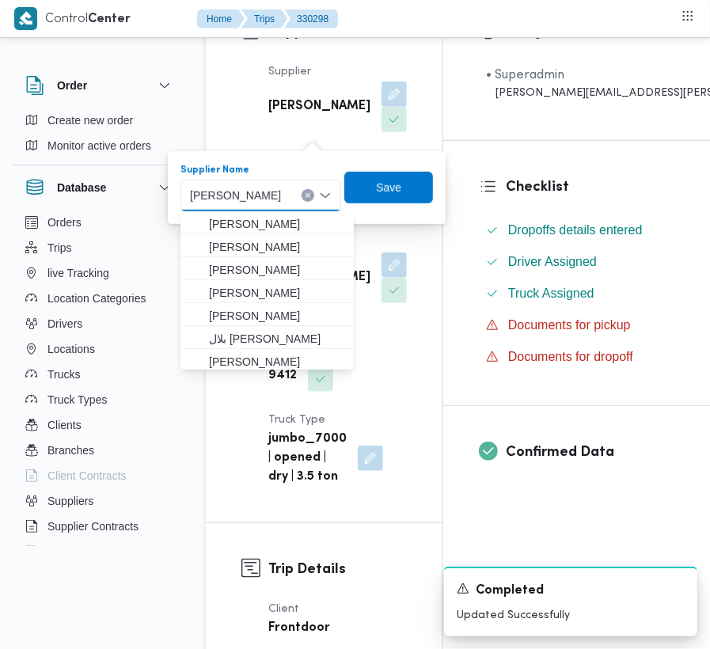
paste input "[PERSON_NAME]"
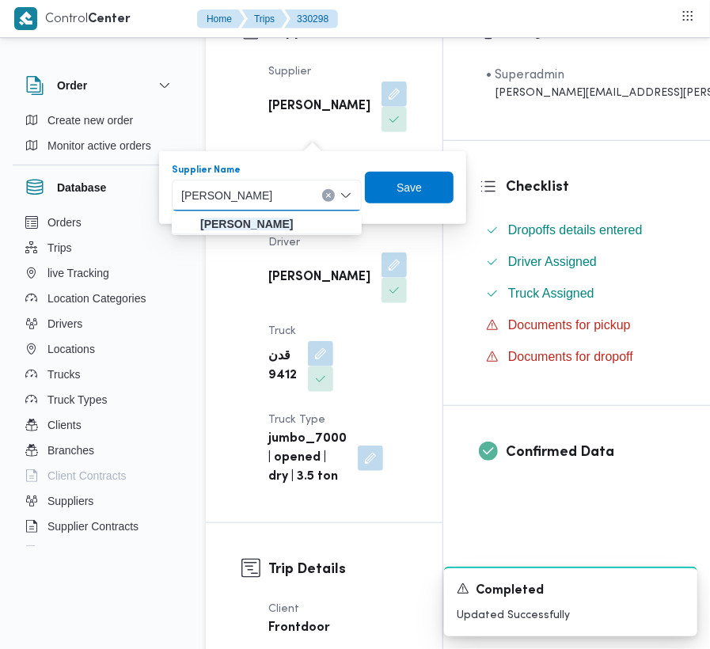
type input "[PERSON_NAME]"
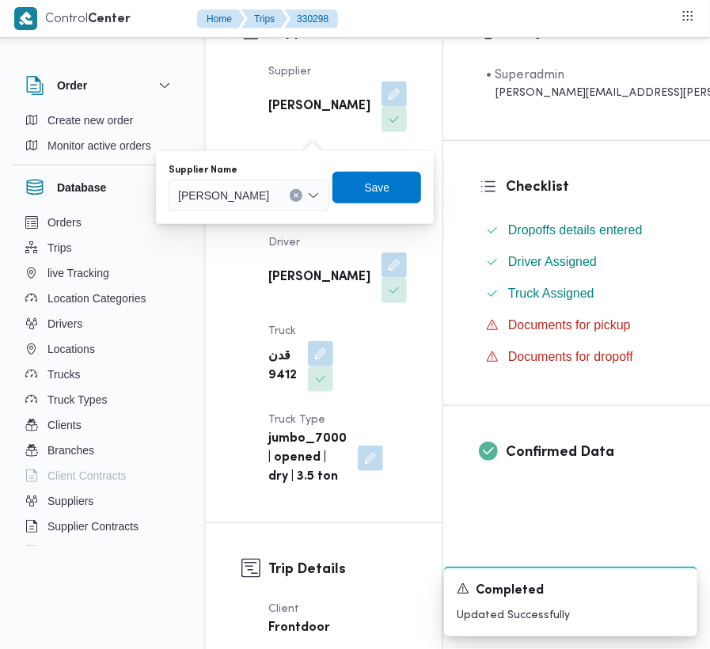
click at [269, 187] on span "[PERSON_NAME]" at bounding box center [223, 194] width 91 height 17
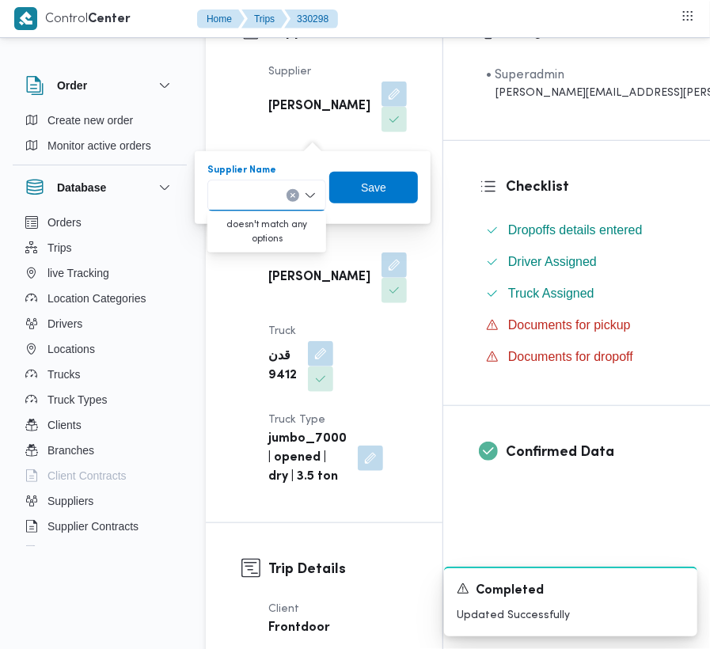
click at [271, 103] on b "[PERSON_NAME]" at bounding box center [319, 106] width 102 height 19
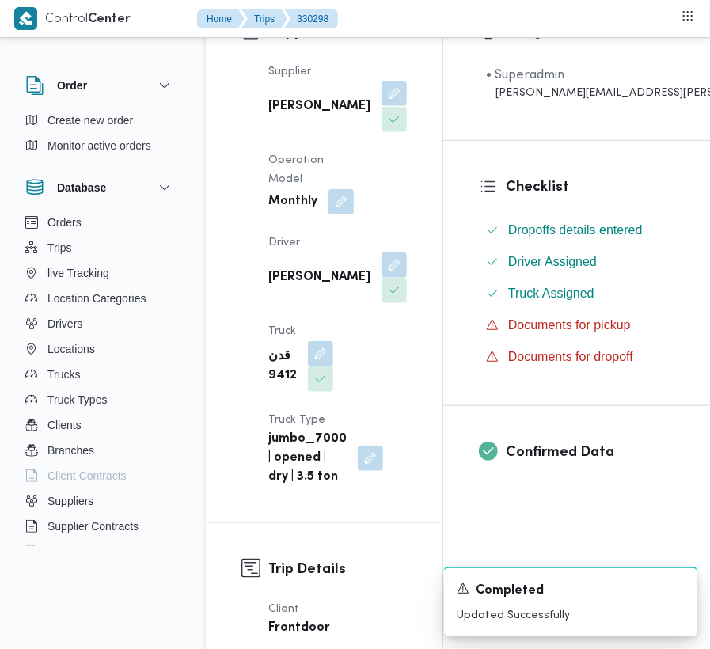
click at [382, 106] on button "button" at bounding box center [394, 93] width 25 height 25
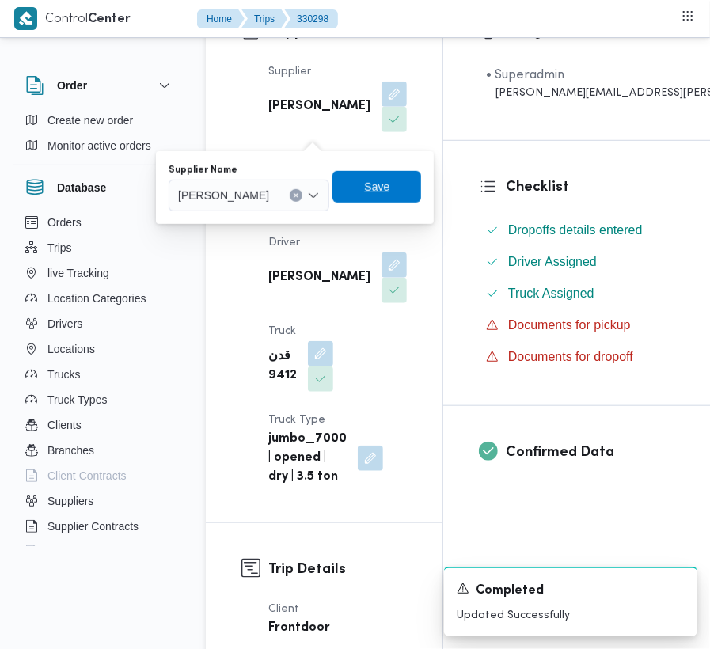
click at [391, 195] on span "Save" at bounding box center [376, 187] width 89 height 32
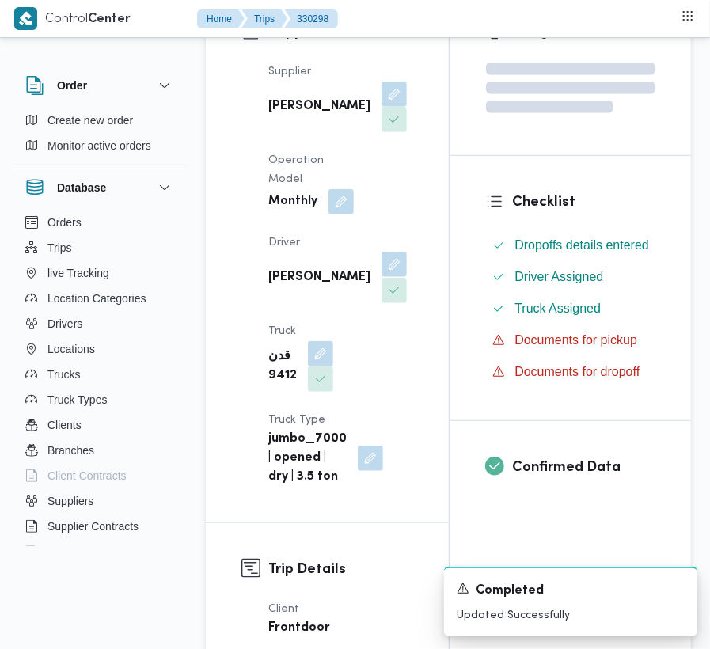
click at [382, 277] on button "button" at bounding box center [394, 264] width 25 height 25
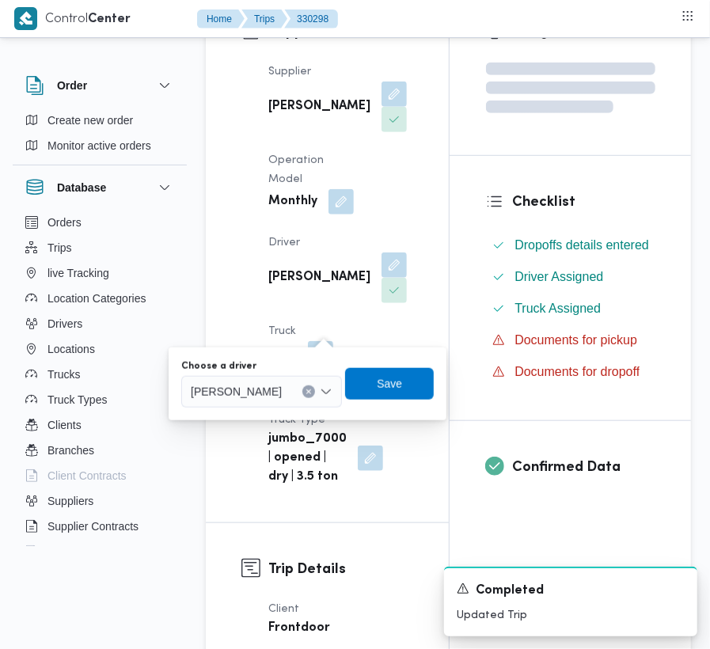
click at [282, 396] on span "[PERSON_NAME]" at bounding box center [236, 390] width 91 height 17
paste input "4657"
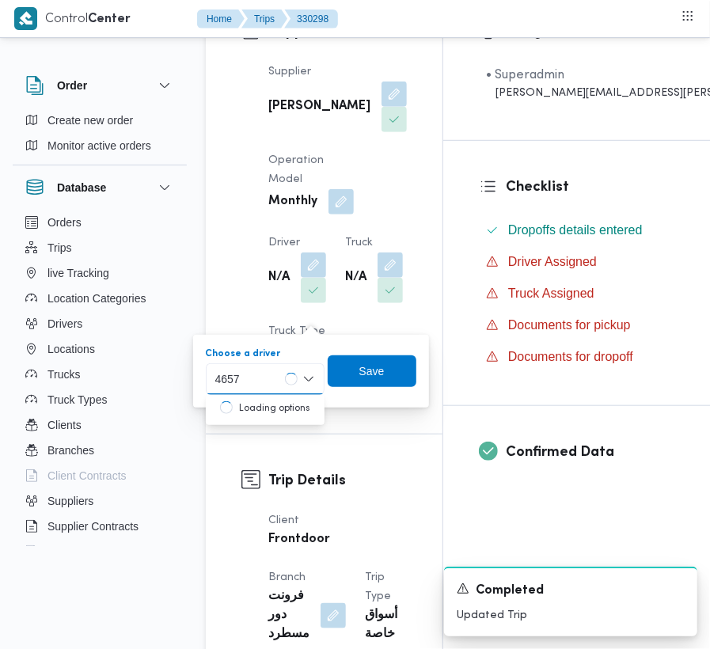
type input "4657"
click at [275, 248] on span "Driver" at bounding box center [284, 242] width 32 height 10
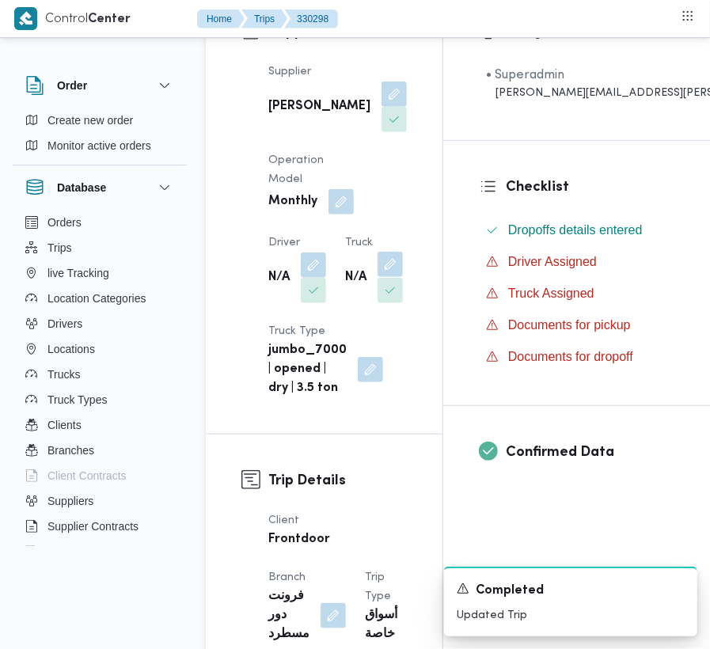
click at [396, 277] on button "button" at bounding box center [390, 264] width 25 height 25
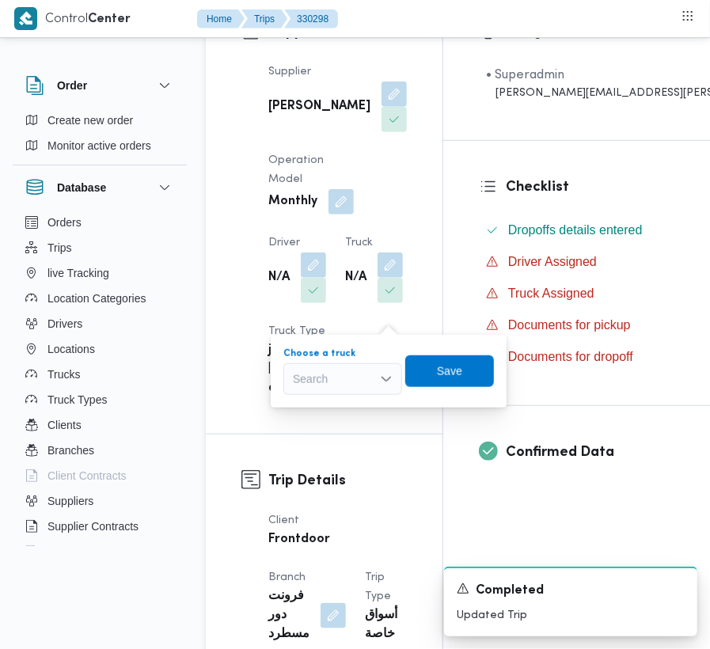
click at [332, 381] on div "Search" at bounding box center [342, 379] width 119 height 32
paste input "4657"
type input "4657"
drag, startPoint x: 331, startPoint y: 387, endPoint x: 313, endPoint y: 393, distance: 18.5
click at [313, 393] on div "4657 4657 Combo box. Selected. 4657 . Selected. Combo box input. Search. Type s…" at bounding box center [342, 379] width 119 height 32
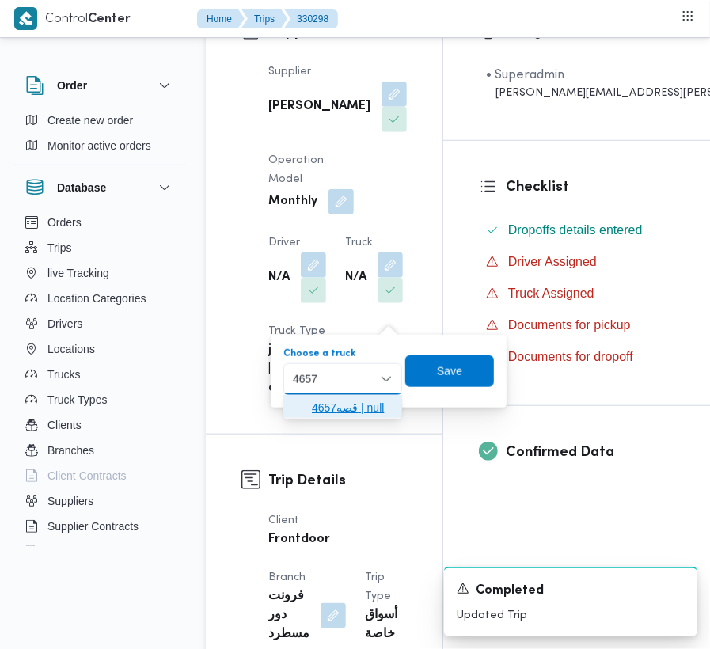
click at [355, 400] on span "قصه4657 | null" at bounding box center [352, 407] width 81 height 19
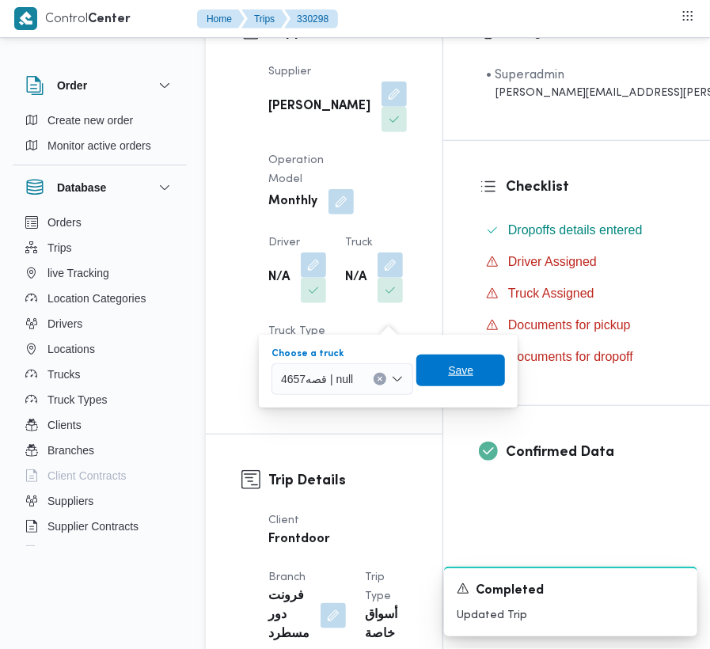
click at [467, 378] on span "Save" at bounding box center [460, 370] width 25 height 19
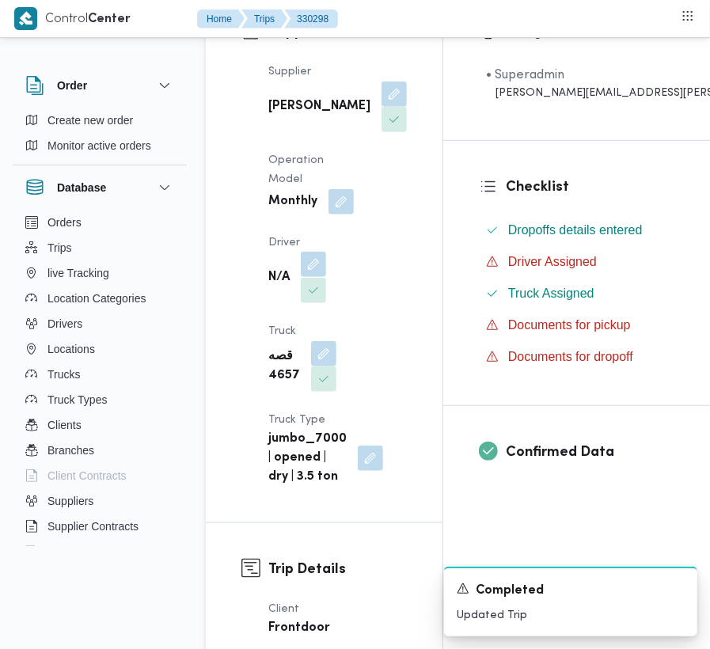
click at [304, 277] on button "button" at bounding box center [313, 264] width 25 height 25
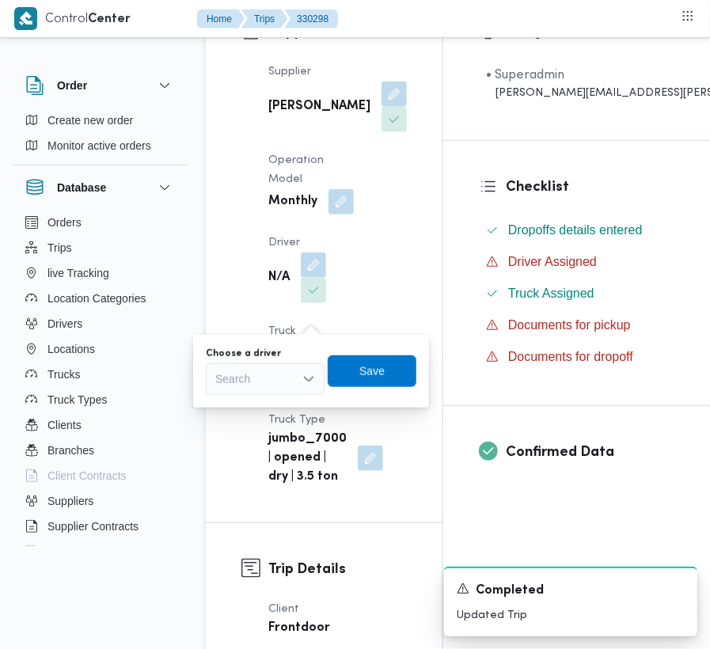
click at [292, 366] on div "Search" at bounding box center [265, 379] width 119 height 32
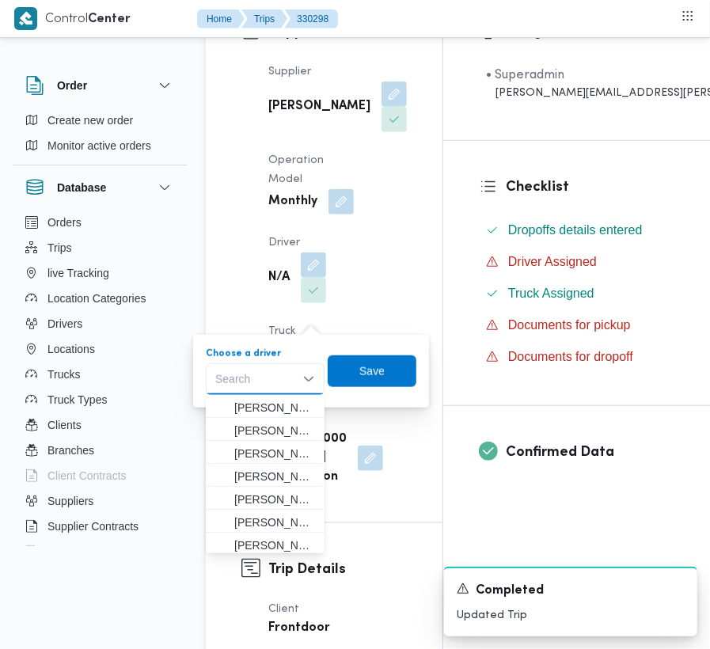
paste input "بري [PERSON_NAME]"
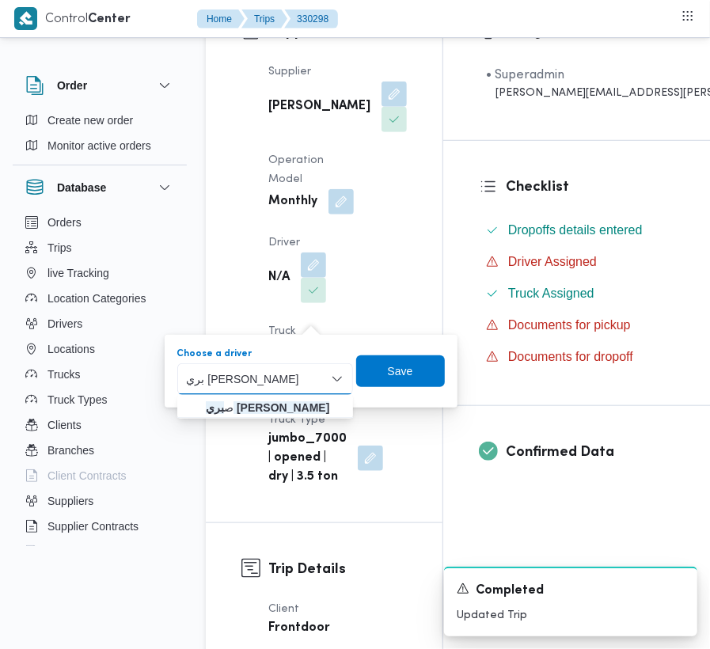
type input "بري [PERSON_NAME]"
click at [255, 410] on mark "بري [PERSON_NAME]" at bounding box center [267, 407] width 123 height 13
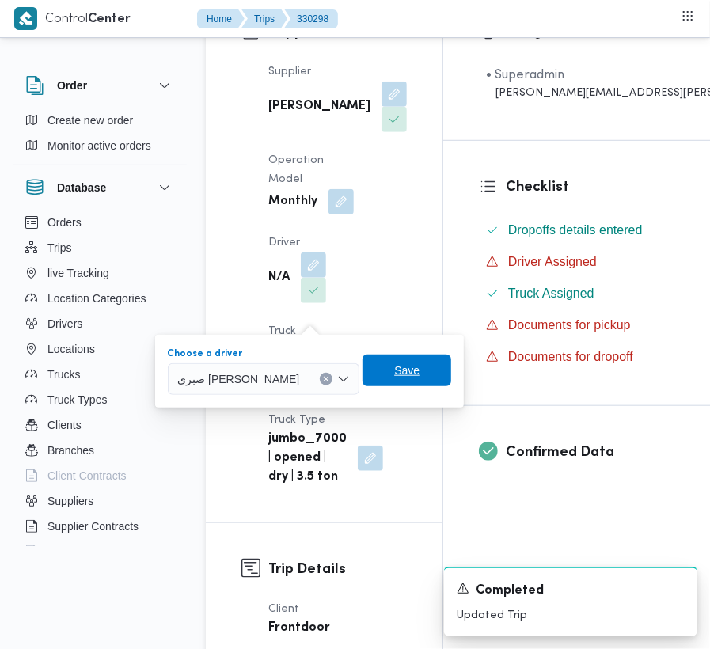
click at [416, 375] on span "Save" at bounding box center [406, 370] width 25 height 19
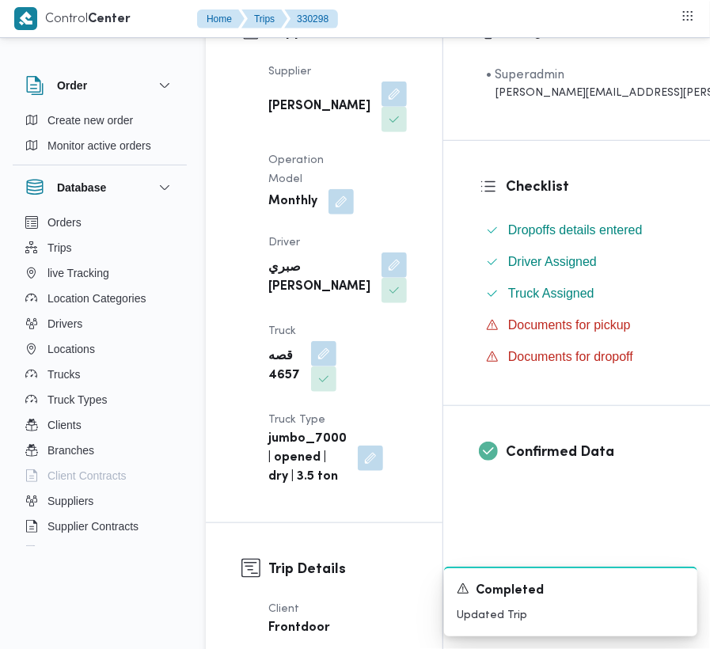
click at [276, 116] on b "[PERSON_NAME]" at bounding box center [319, 106] width 102 height 19
copy div "[PERSON_NAME]"
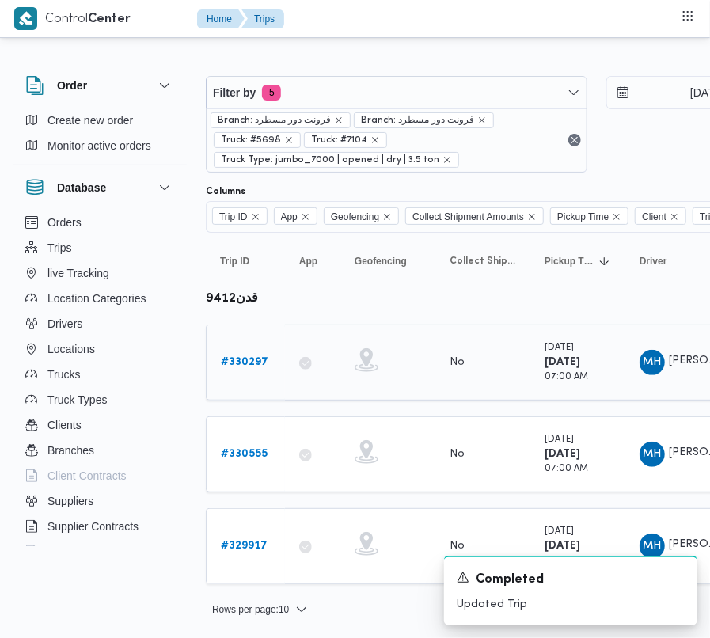
click at [254, 372] on link "# 330297" at bounding box center [244, 362] width 47 height 19
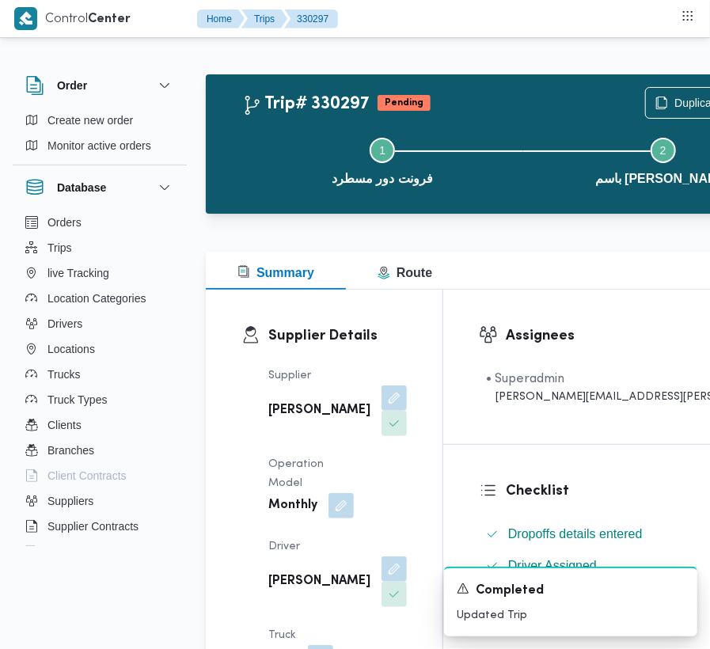
click at [331, 399] on div "Supplier [PERSON_NAME] Operation Model Monthly Driver [PERSON_NAME] قدن 9412 Tr…" at bounding box center [338, 578] width 158 height 443
click at [382, 405] on button "button" at bounding box center [394, 397] width 25 height 25
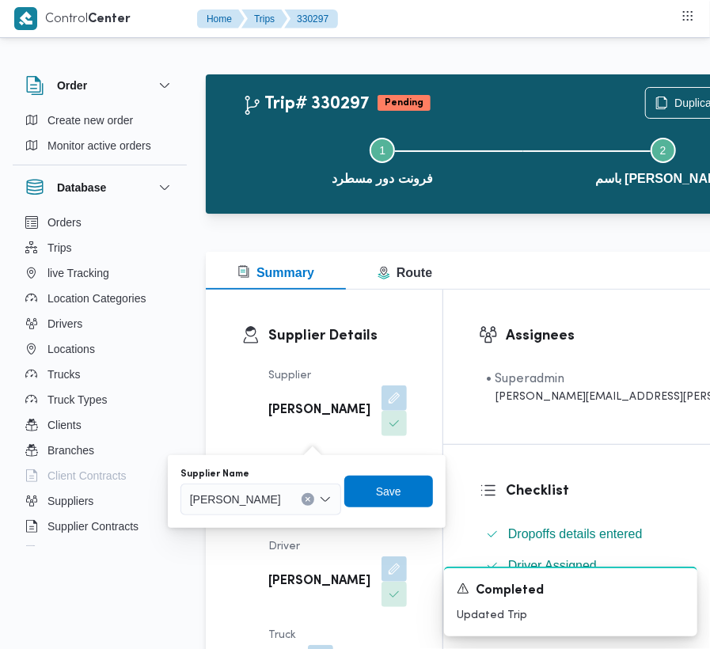
click at [281, 494] on span "[PERSON_NAME]" at bounding box center [235, 498] width 91 height 17
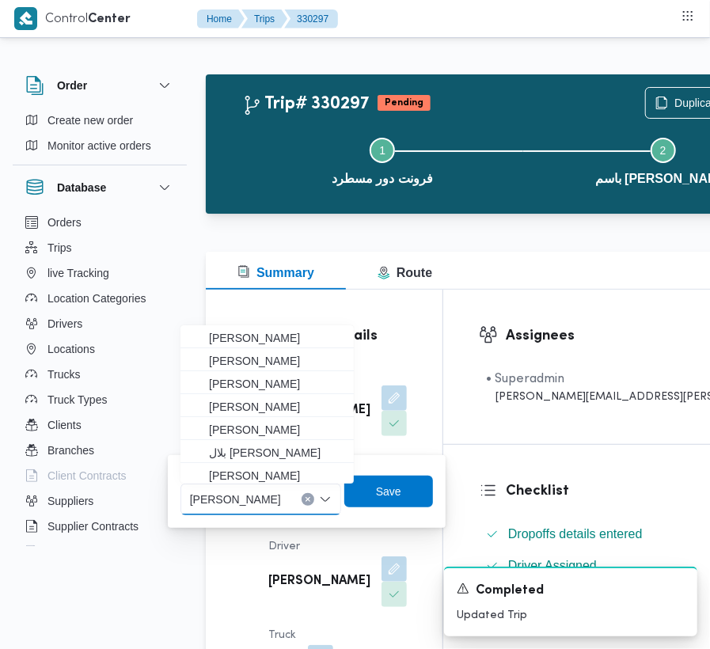
paste input "[PERSON_NAME]"
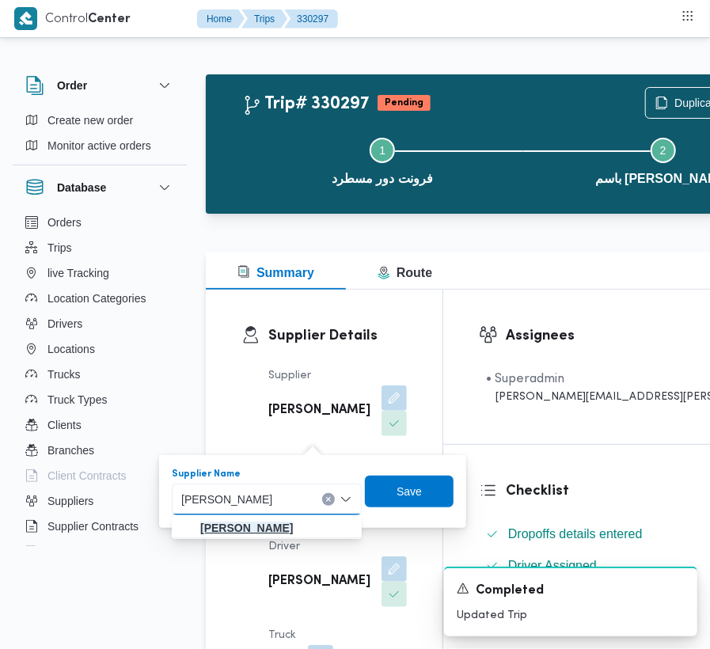
type input "[PERSON_NAME]"
click at [241, 527] on mark "[PERSON_NAME]" at bounding box center [246, 528] width 93 height 13
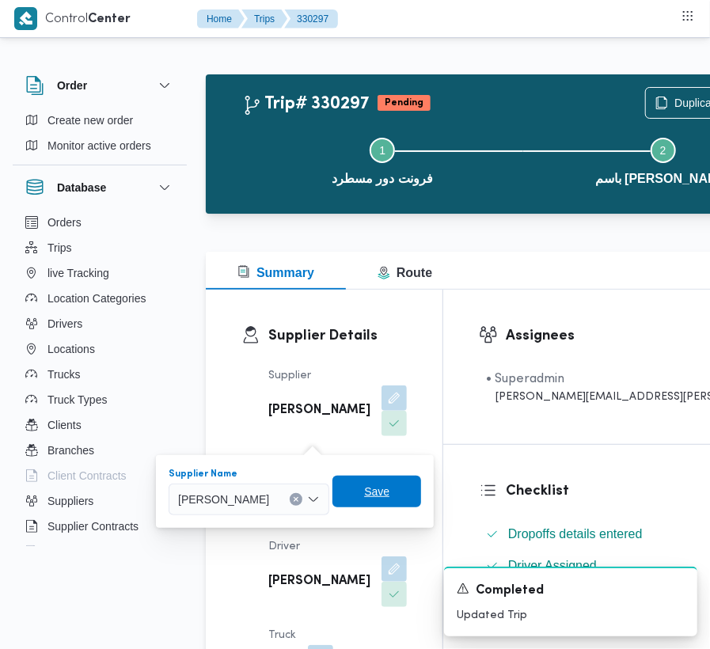
click at [389, 489] on span "Save" at bounding box center [376, 491] width 25 height 19
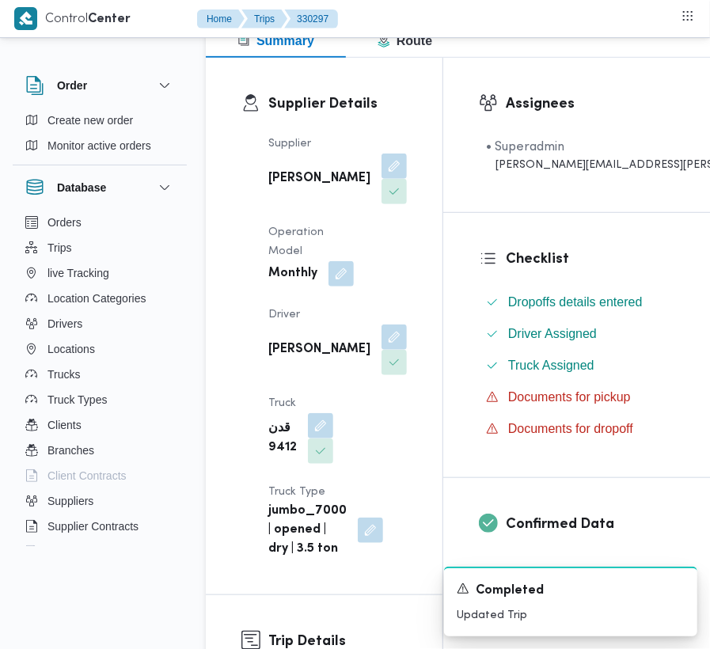
scroll to position [355, 0]
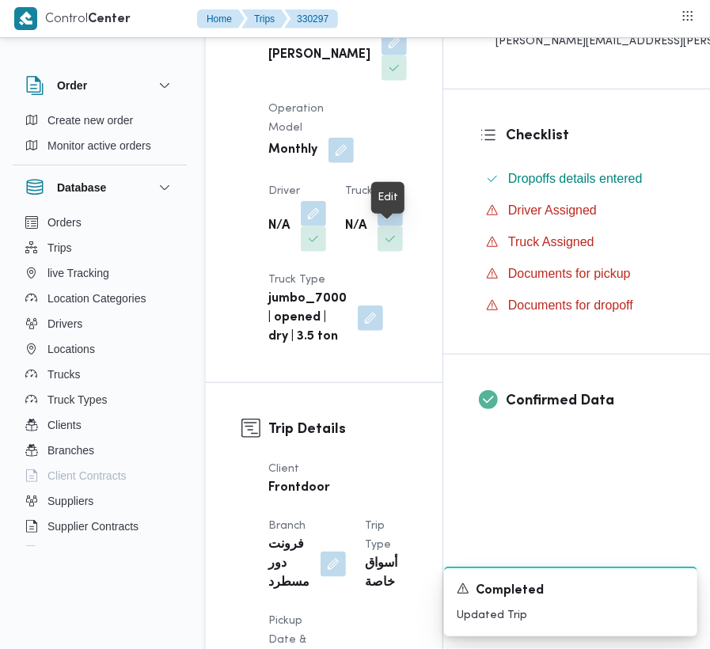
drag, startPoint x: 394, startPoint y: 233, endPoint x: 374, endPoint y: 264, distance: 37.8
click at [394, 226] on button "button" at bounding box center [390, 213] width 25 height 25
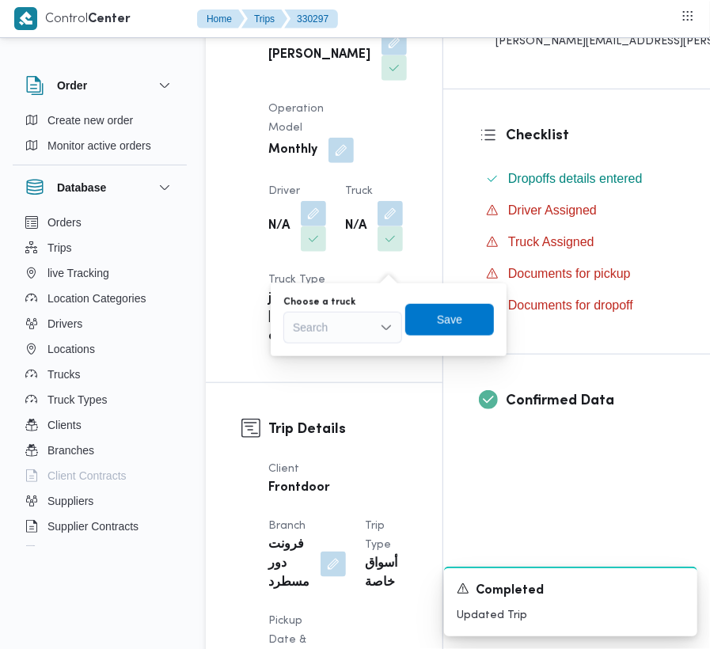
click at [329, 340] on div "Search" at bounding box center [342, 328] width 119 height 32
paste input "4657"
type input "4657"
click at [306, 355] on span "قصه4657 | null" at bounding box center [343, 356] width 106 height 25
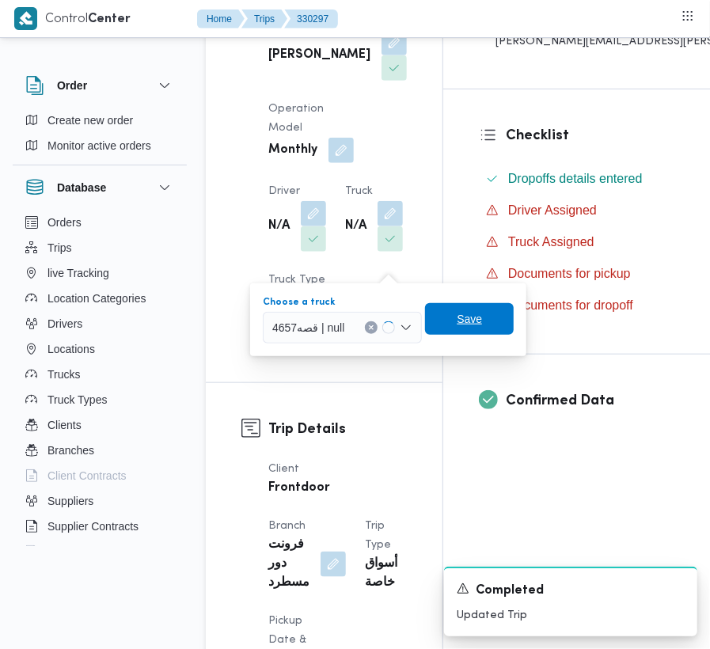
click at [447, 317] on span "Save" at bounding box center [469, 319] width 89 height 32
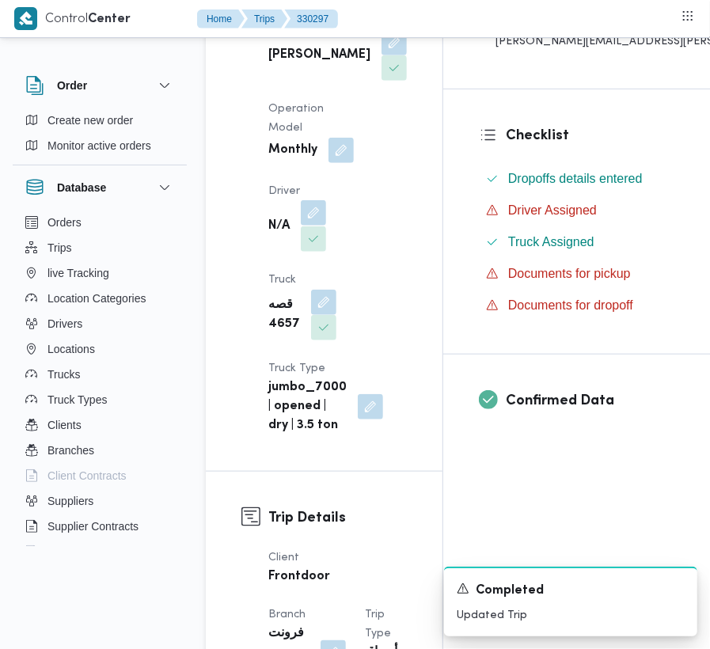
click at [314, 226] on button "button" at bounding box center [313, 212] width 25 height 25
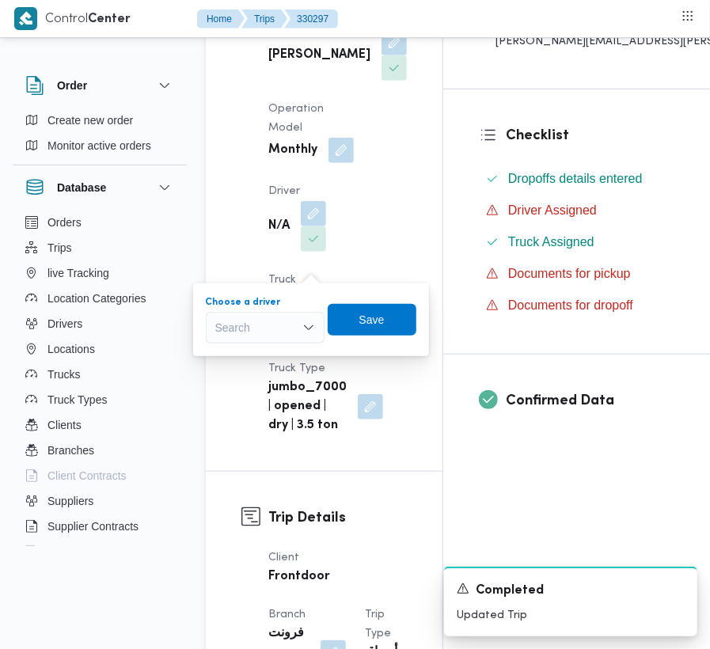
click at [264, 340] on div "Search" at bounding box center [265, 328] width 119 height 32
paste input "صبري ايمن صب"
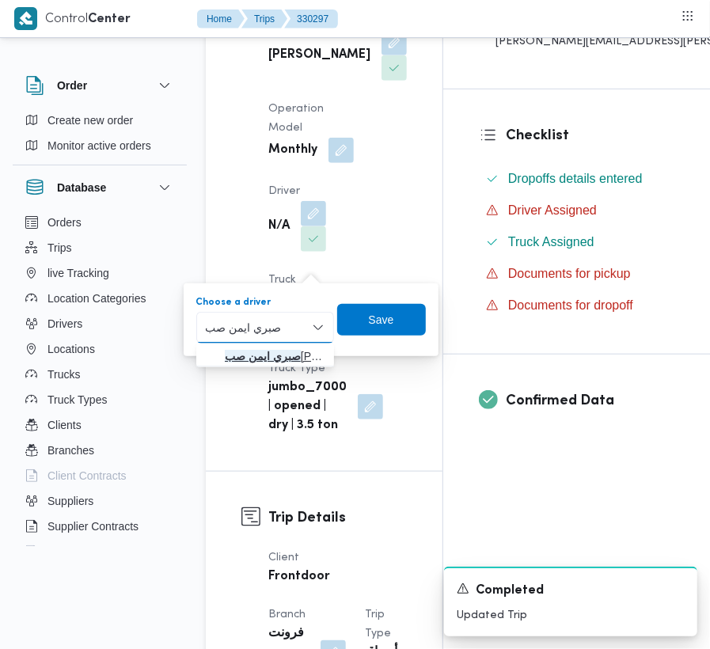
type input "صبري ايمن صب"
click at [247, 353] on span "صبري ايمن صب [PERSON_NAME]" at bounding box center [275, 356] width 100 height 19
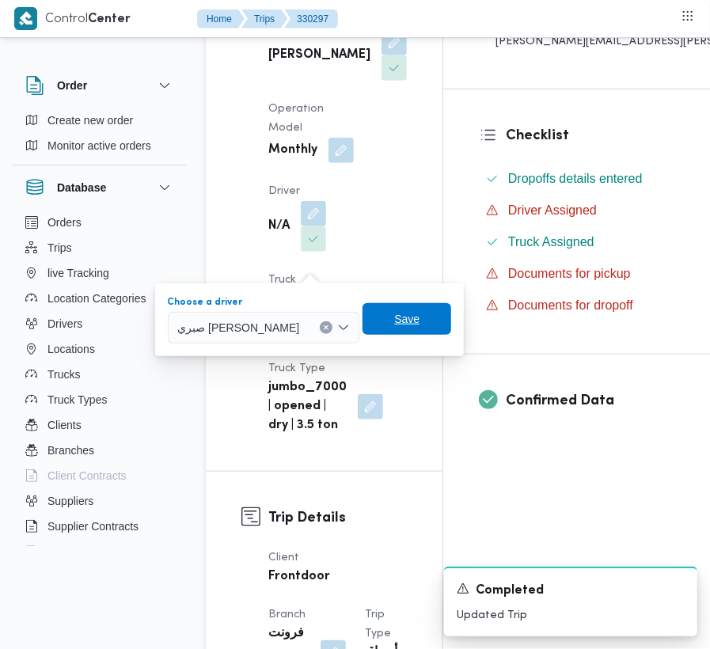
click at [378, 320] on span "Save" at bounding box center [407, 319] width 89 height 32
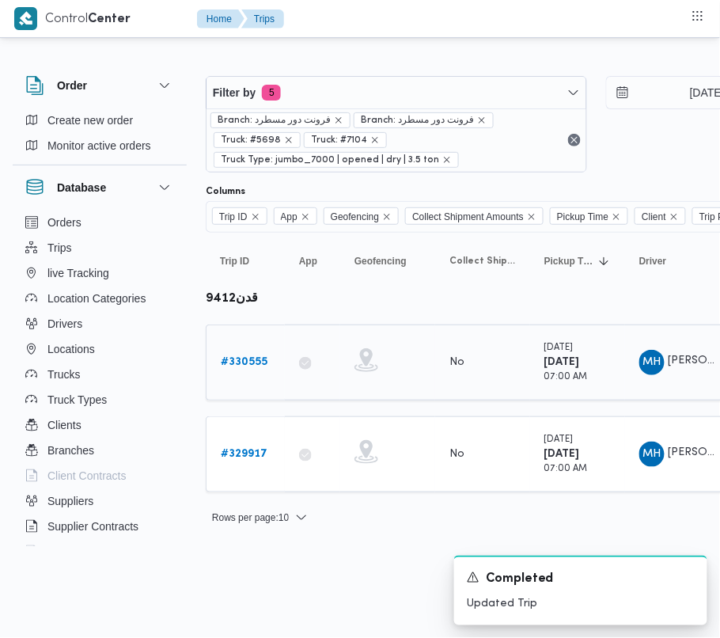
click at [226, 356] on link "# 330555" at bounding box center [244, 362] width 47 height 19
click at [234, 453] on b "# 329917" at bounding box center [244, 454] width 47 height 10
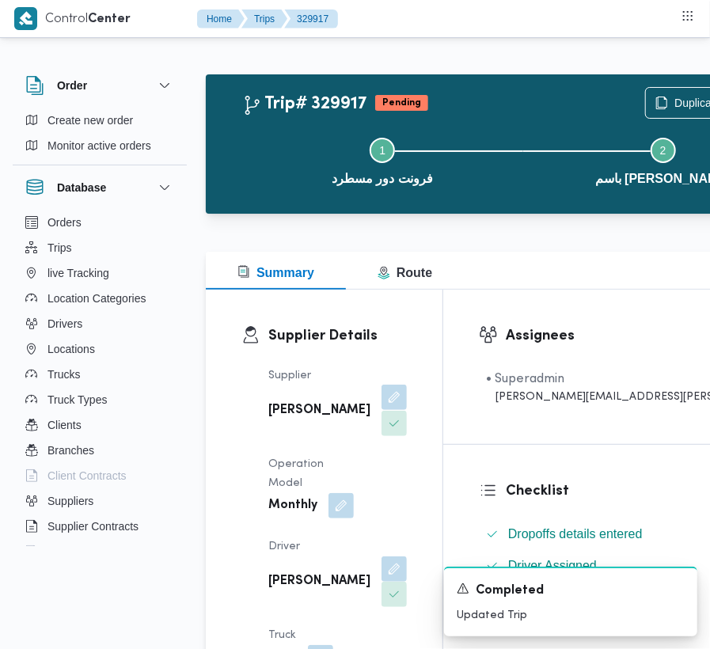
click at [382, 405] on button "button" at bounding box center [394, 397] width 25 height 25
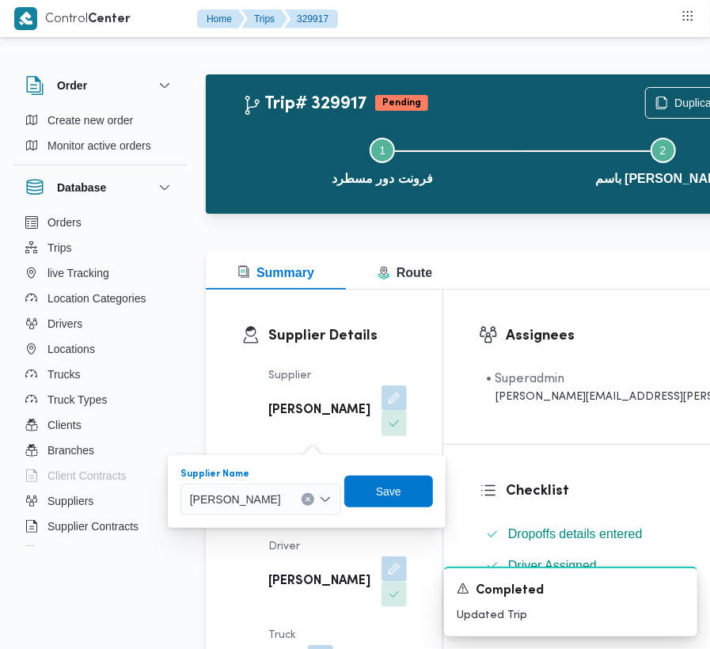
click at [281, 491] on span "[PERSON_NAME]" at bounding box center [235, 498] width 91 height 17
paste input "[PERSON_NAME] ال"
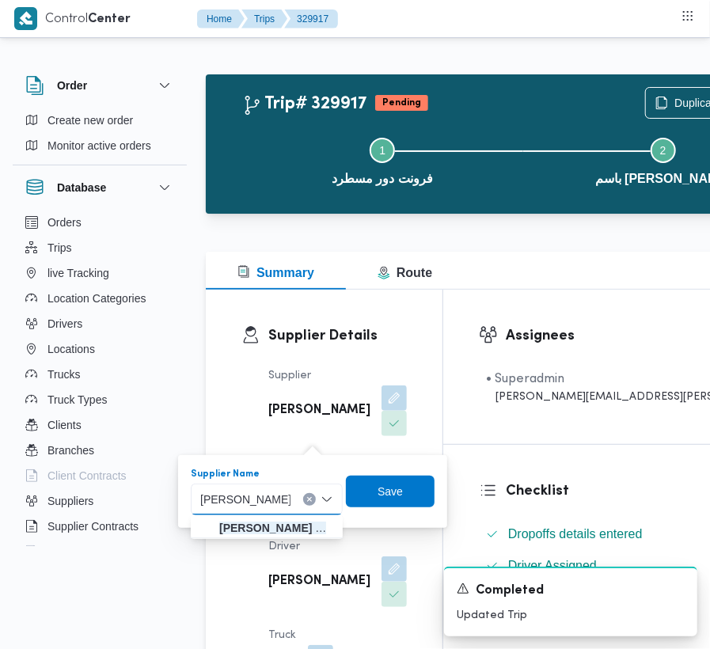
type input "[PERSON_NAME]"
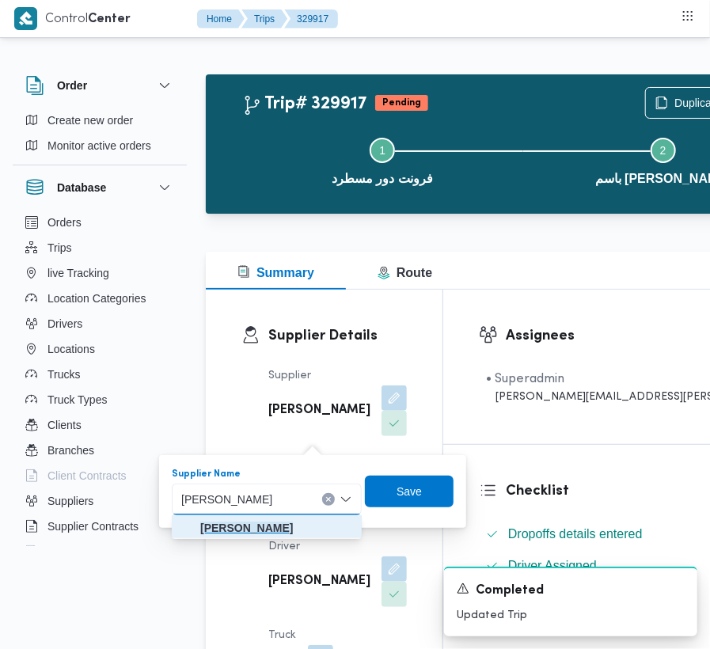
click at [245, 532] on mark "[PERSON_NAME]" at bounding box center [246, 528] width 93 height 13
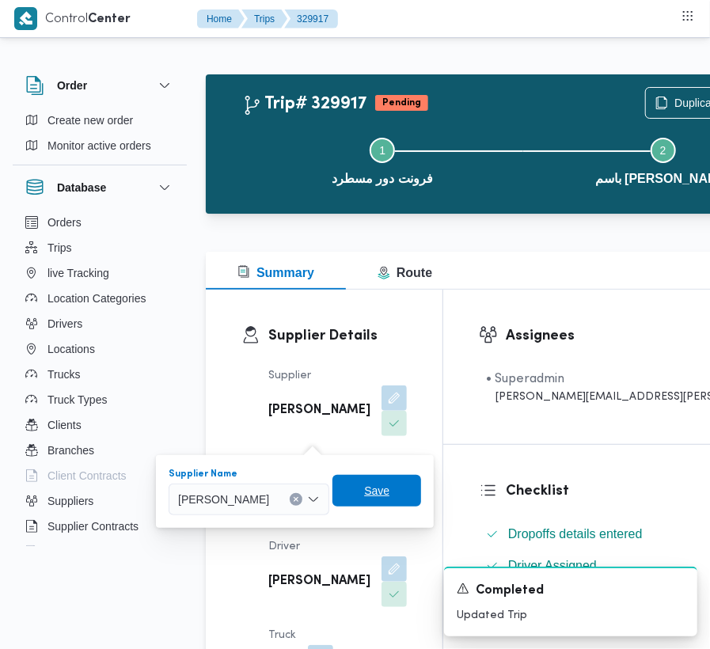
click at [391, 502] on span "Save" at bounding box center [376, 491] width 89 height 32
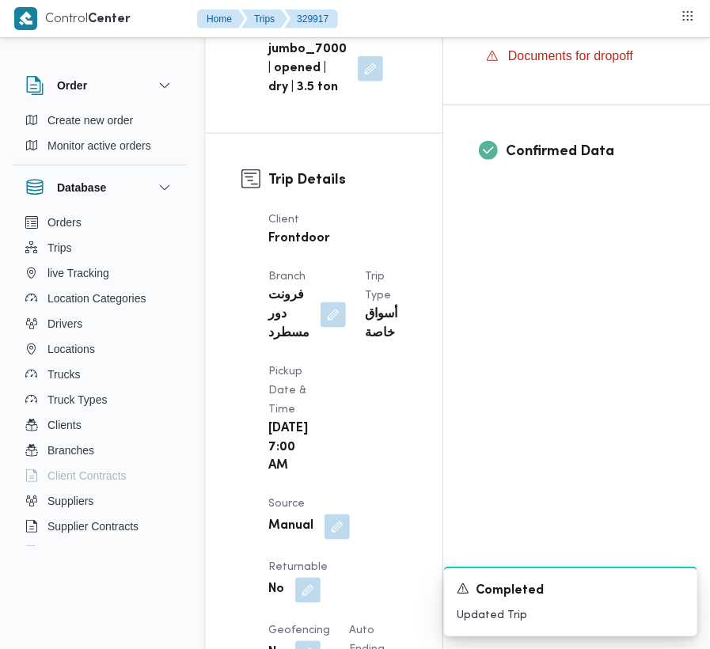
scroll to position [498, 0]
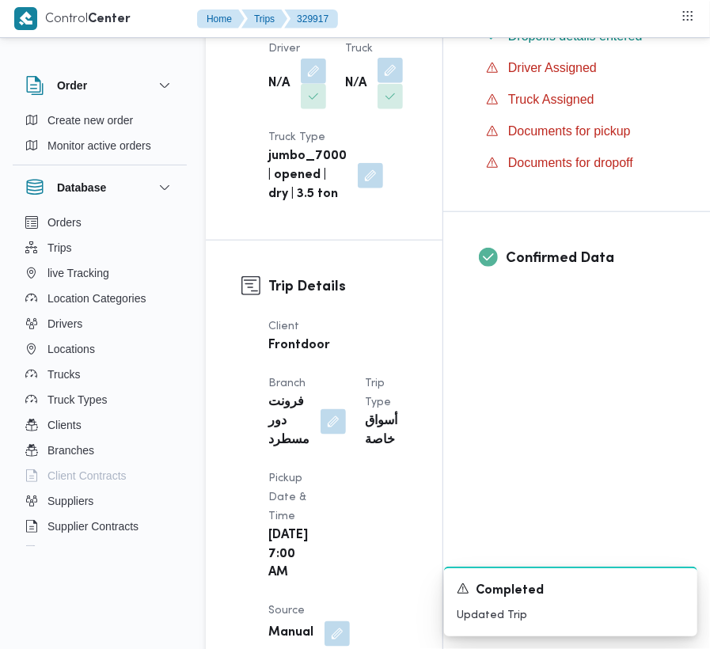
click at [386, 83] on button "button" at bounding box center [390, 70] width 25 height 25
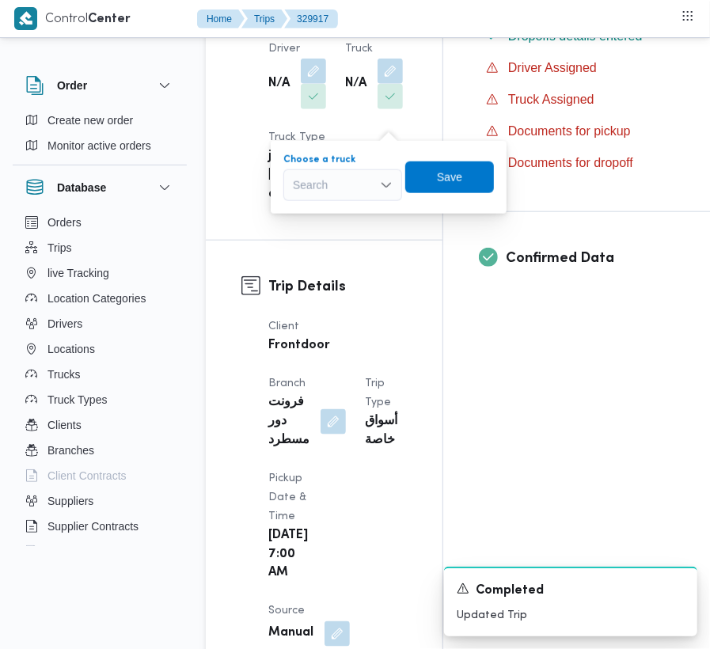
click at [340, 178] on div "Search" at bounding box center [342, 185] width 119 height 32
paste input "4657"
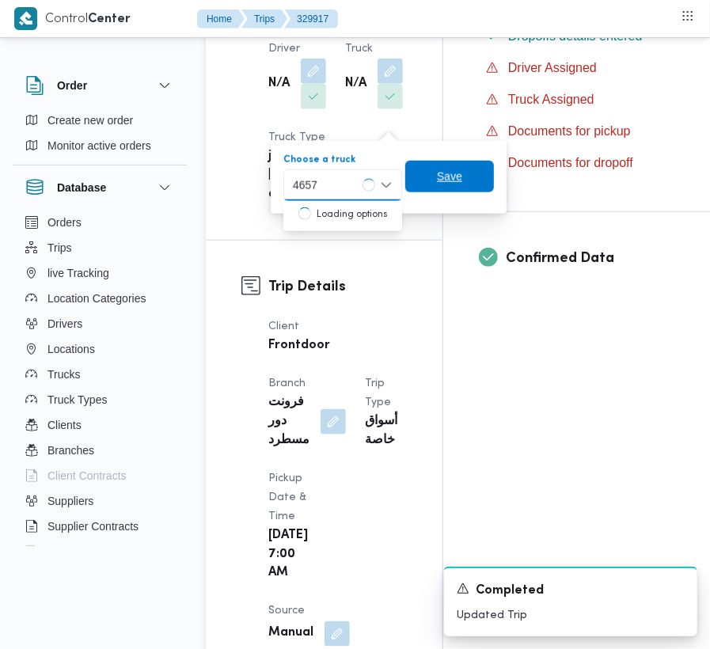
type input "4657"
click at [302, 207] on icon "button" at bounding box center [299, 213] width 13 height 13
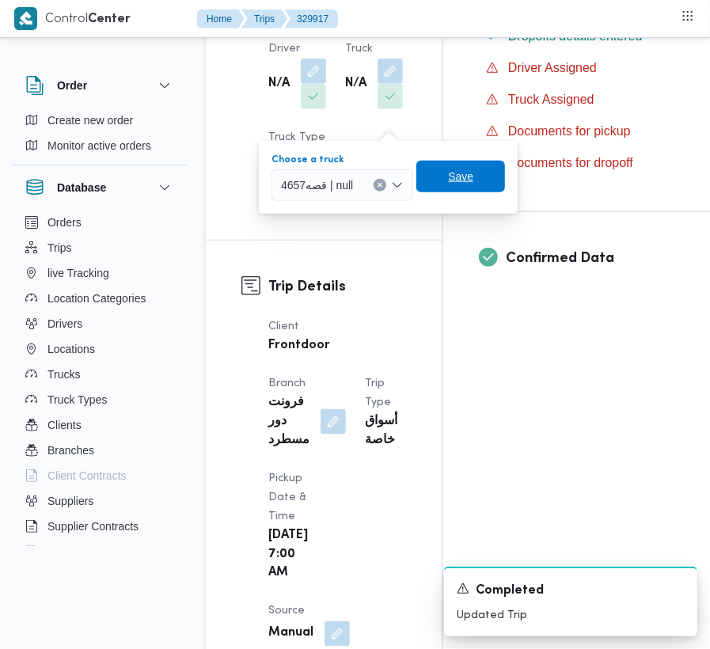
click at [475, 180] on span "Save" at bounding box center [460, 177] width 89 height 32
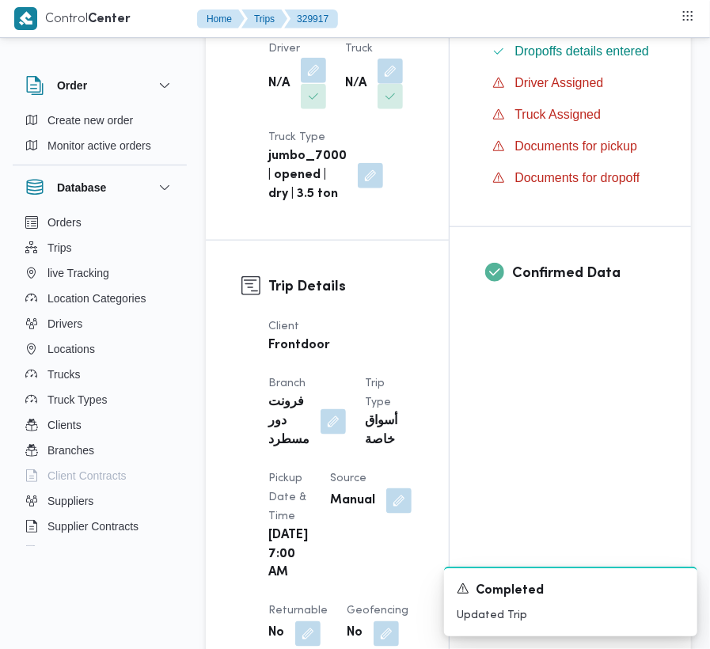
click at [314, 83] on button "button" at bounding box center [313, 70] width 25 height 25
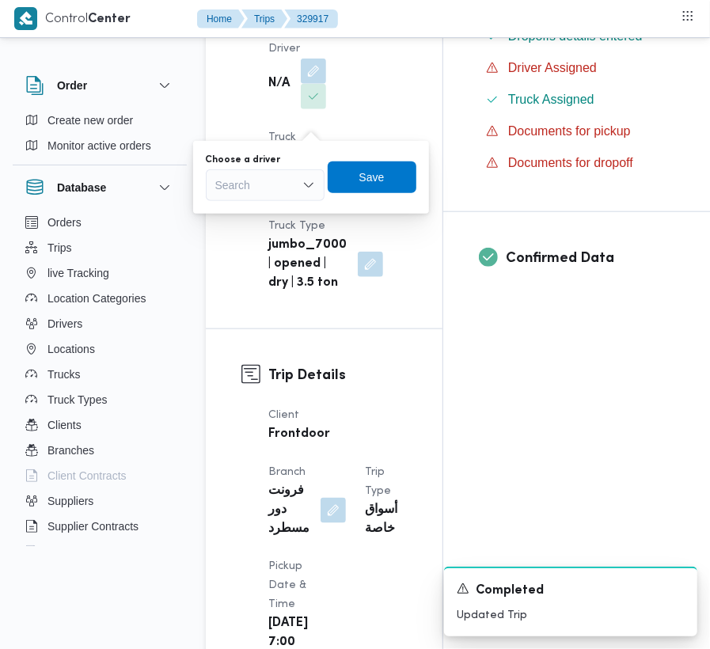
click at [302, 169] on div "Search" at bounding box center [265, 185] width 119 height 32
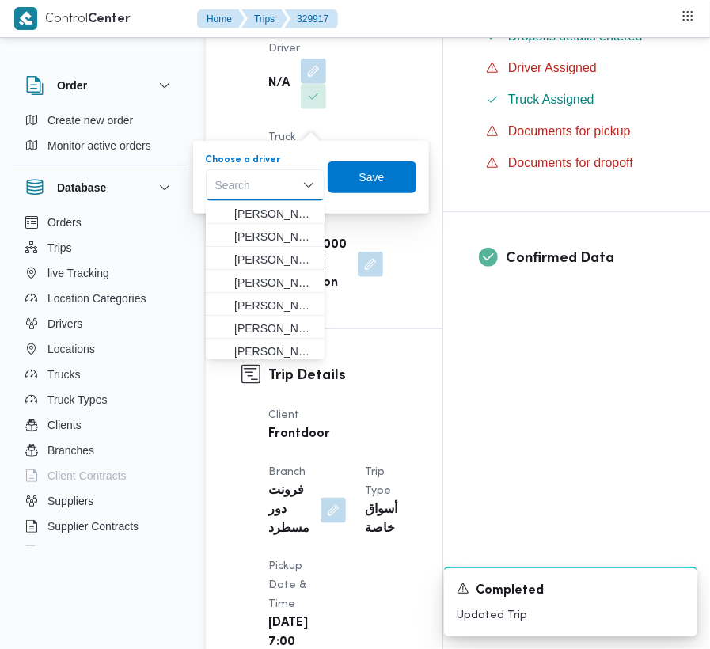
paste input "صبري [PERSON_NAME]"
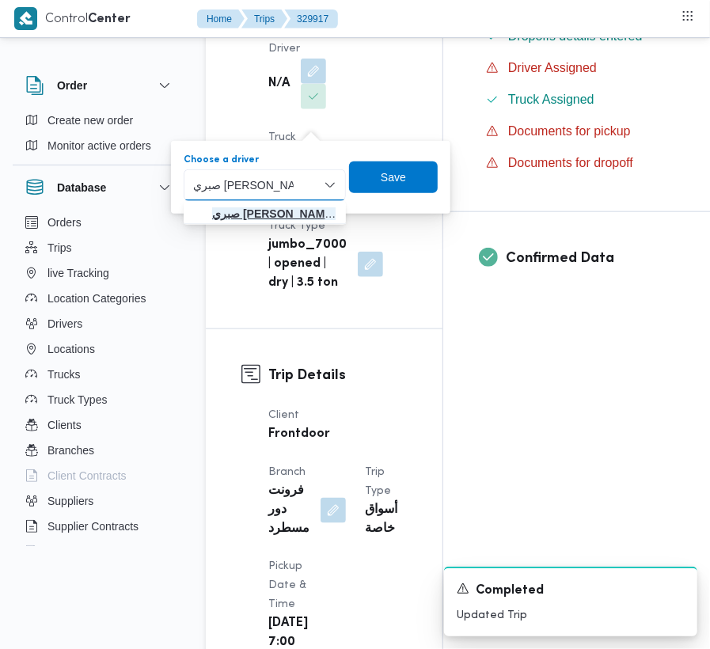
type input "صبري [PERSON_NAME]"
click at [244, 212] on mark "صبري [PERSON_NAME]" at bounding box center [273, 213] width 123 height 13
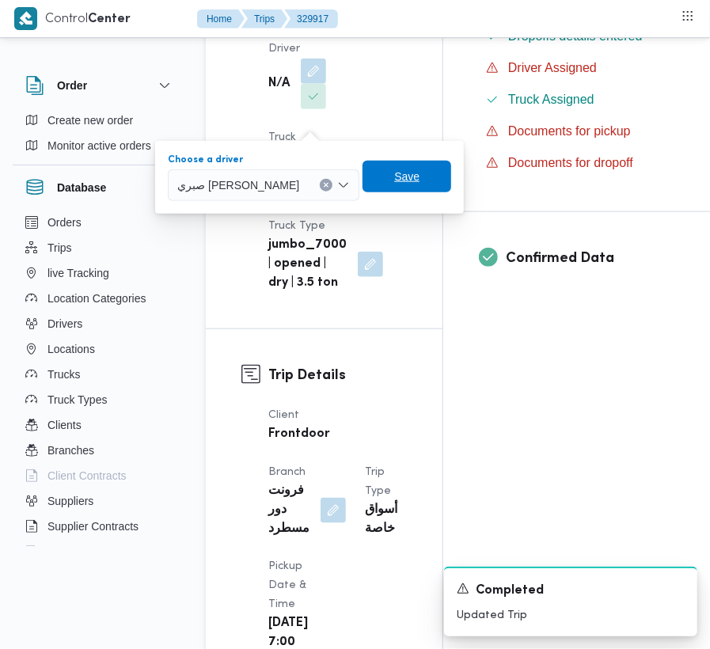
click at [413, 182] on span "Save" at bounding box center [406, 176] width 25 height 19
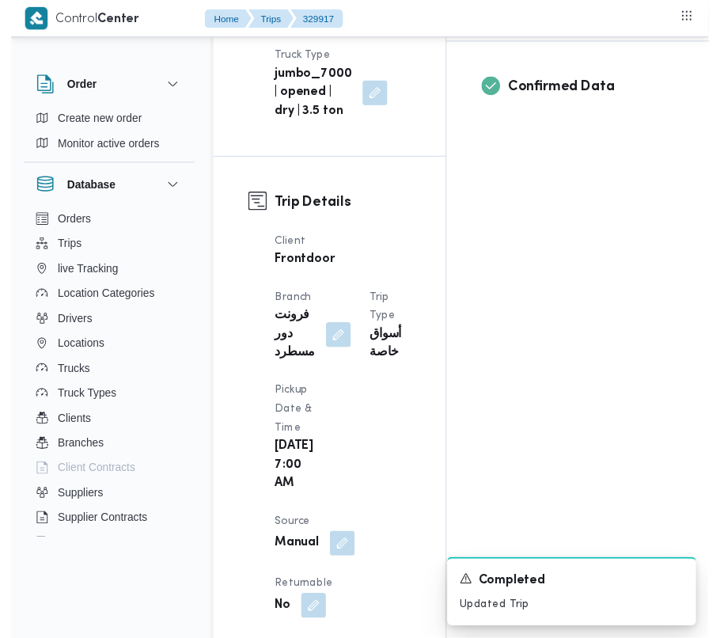
scroll to position [0, 0]
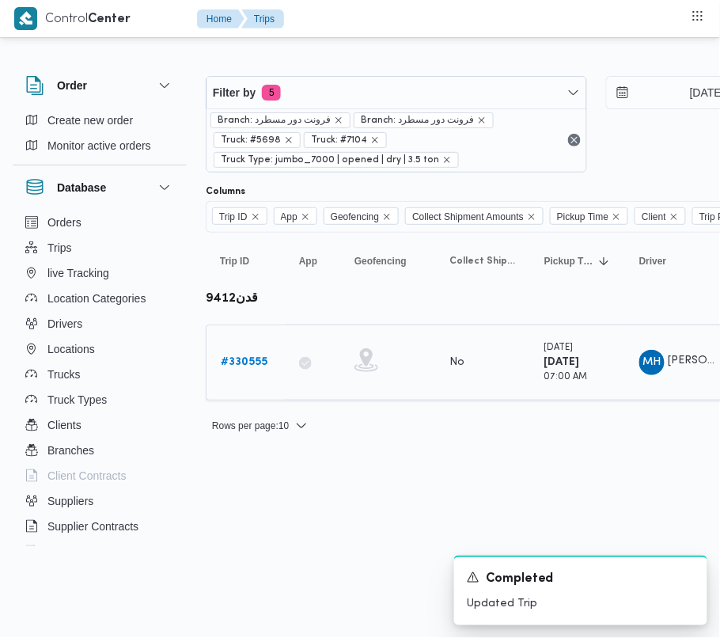
click at [234, 362] on b "# 330555" at bounding box center [244, 362] width 47 height 10
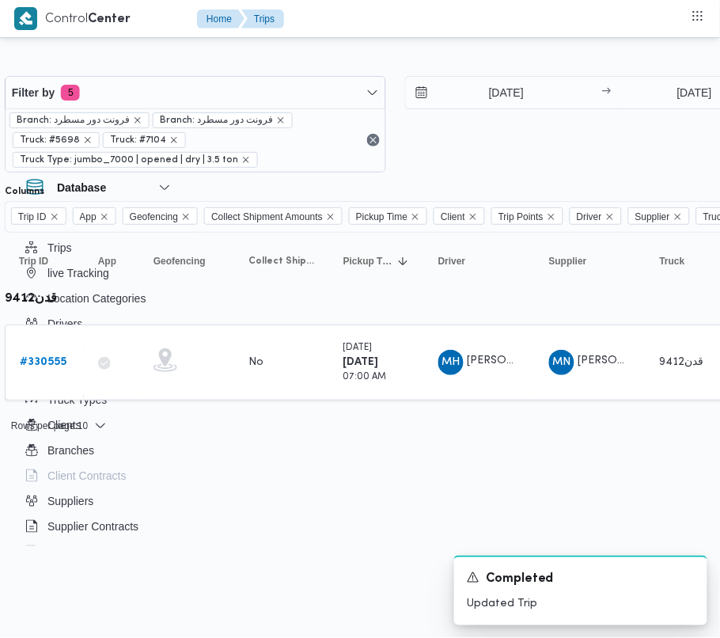
scroll to position [0, 313]
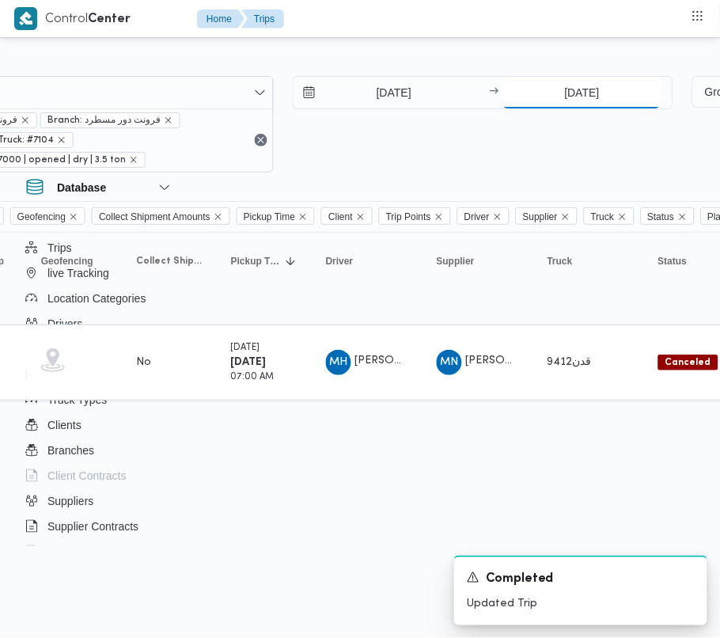
click at [555, 96] on input "[DATE]" at bounding box center [582, 93] width 158 height 32
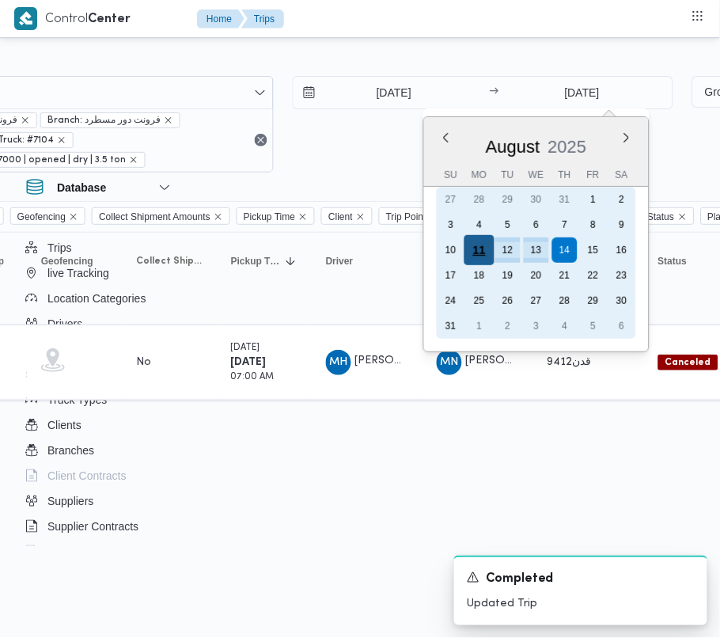
click at [482, 250] on div "11" at bounding box center [480, 250] width 30 height 30
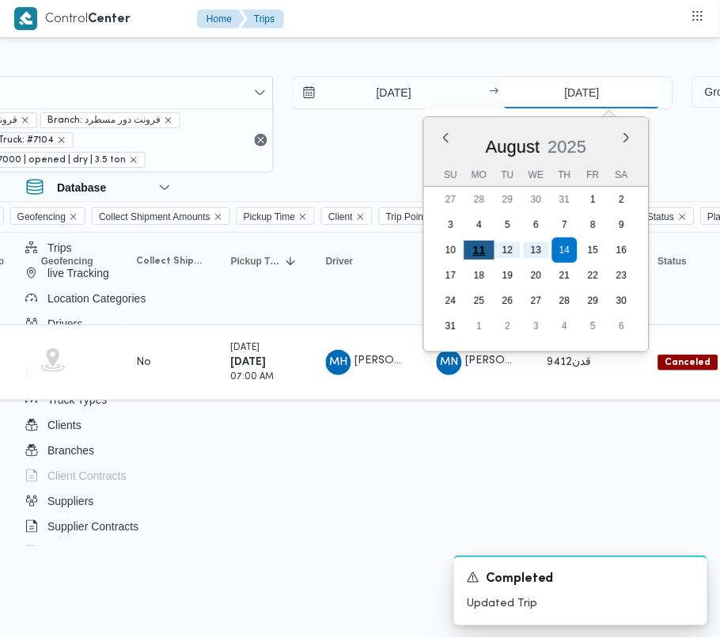
type input "[DATE]"
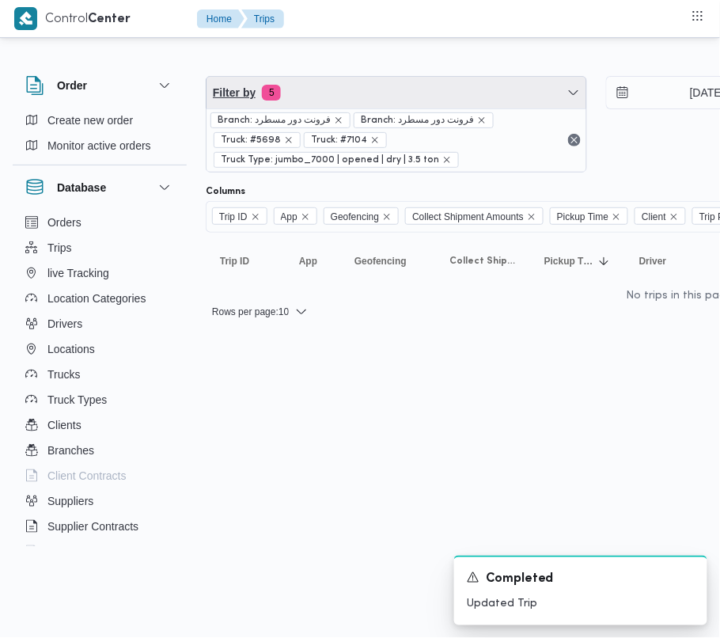
click at [311, 90] on span "Filter by 5" at bounding box center [397, 93] width 380 height 32
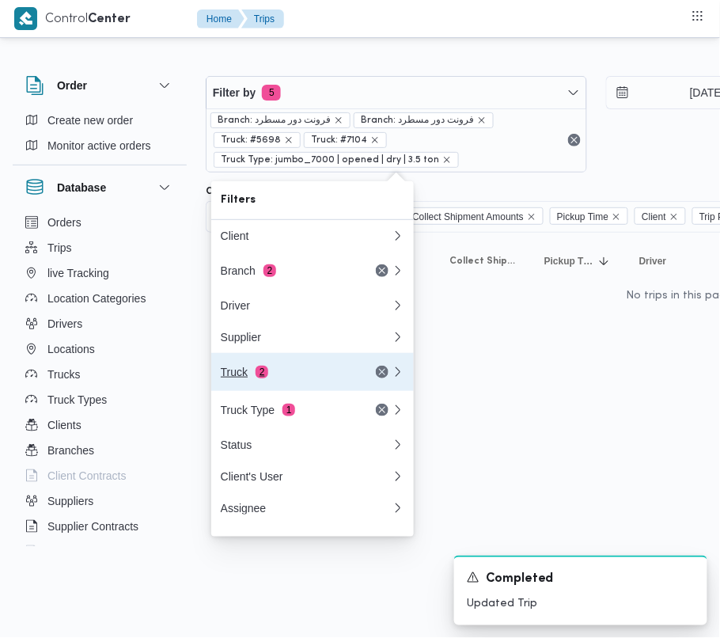
click at [285, 378] on div "Truck 2" at bounding box center [287, 372] width 133 height 13
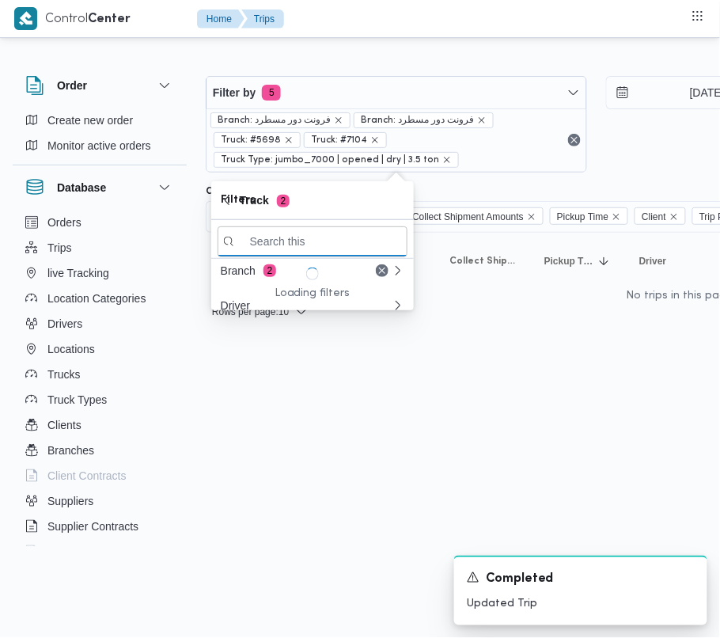
paste input "2784"
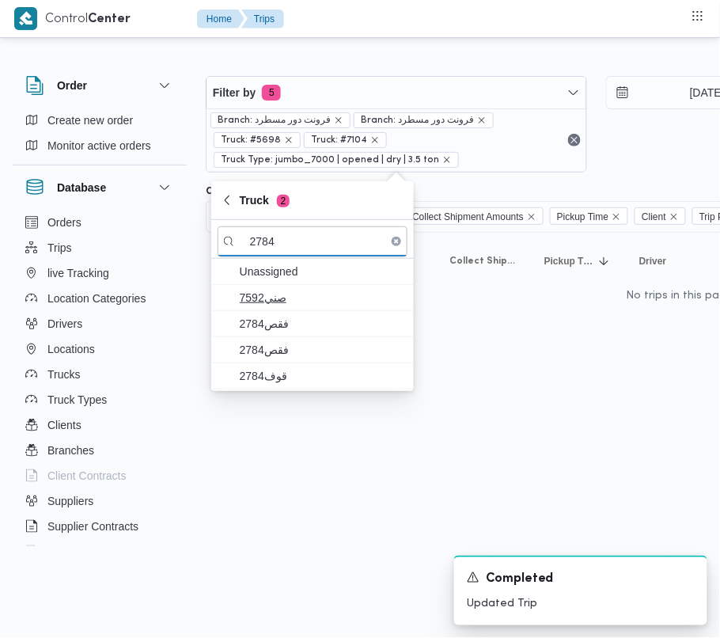
type input "2784"
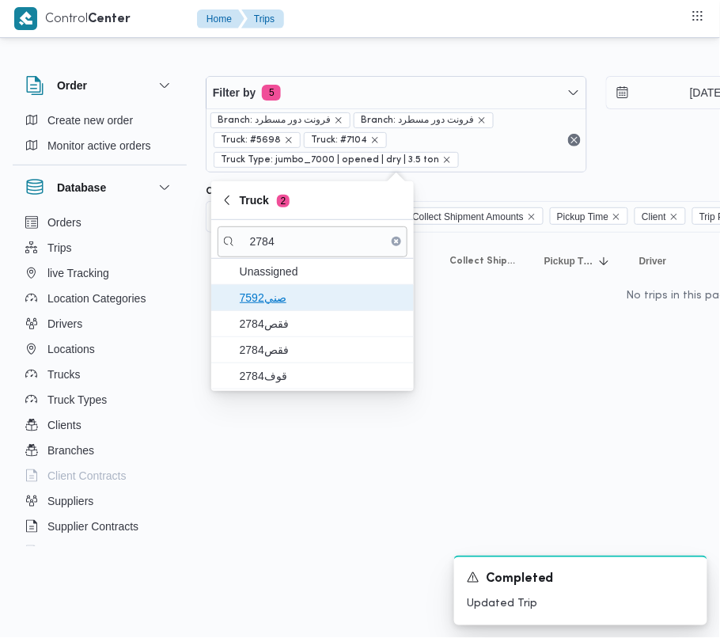
click at [287, 309] on span "7592صني" at bounding box center [313, 297] width 190 height 25
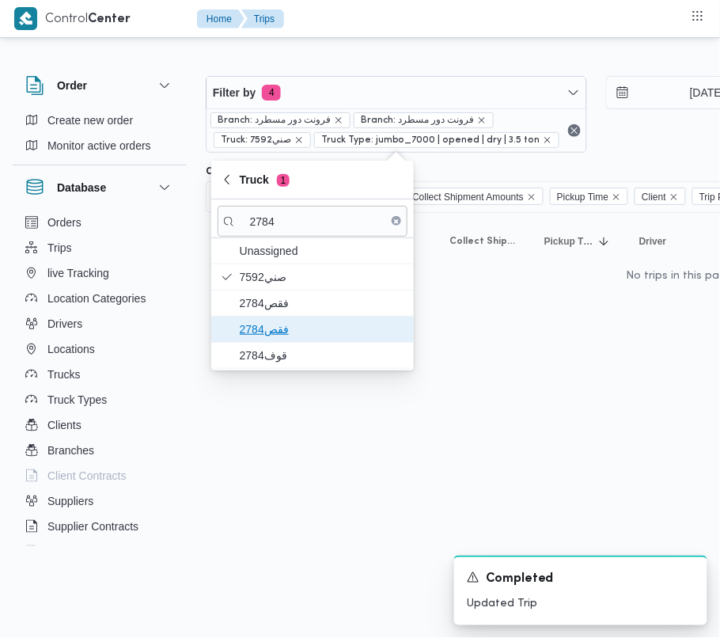
click at [283, 336] on span "فقص2784" at bounding box center [322, 329] width 165 height 19
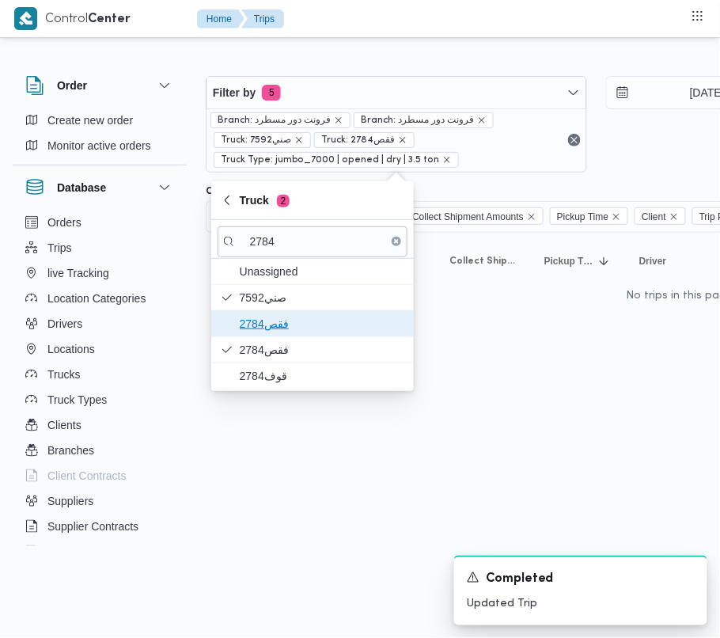
click at [279, 328] on span "فقص2784" at bounding box center [322, 323] width 165 height 19
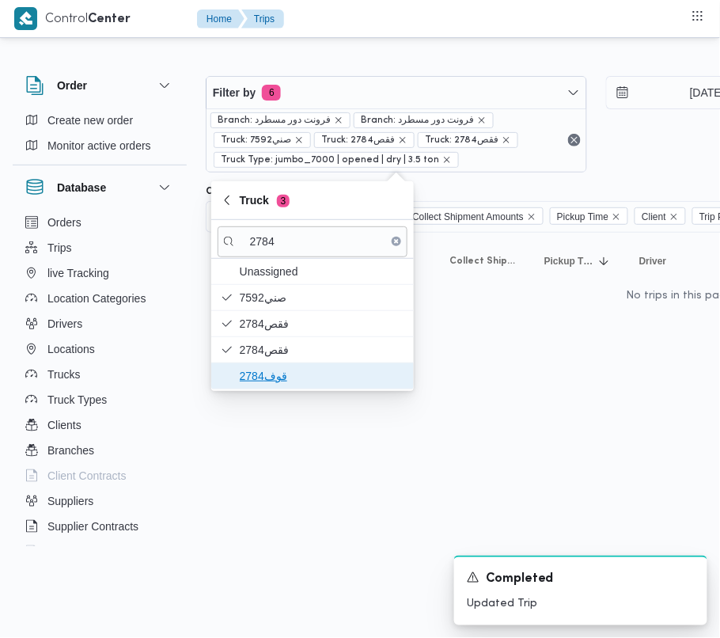
click at [275, 378] on span "قوف2784" at bounding box center [322, 376] width 165 height 19
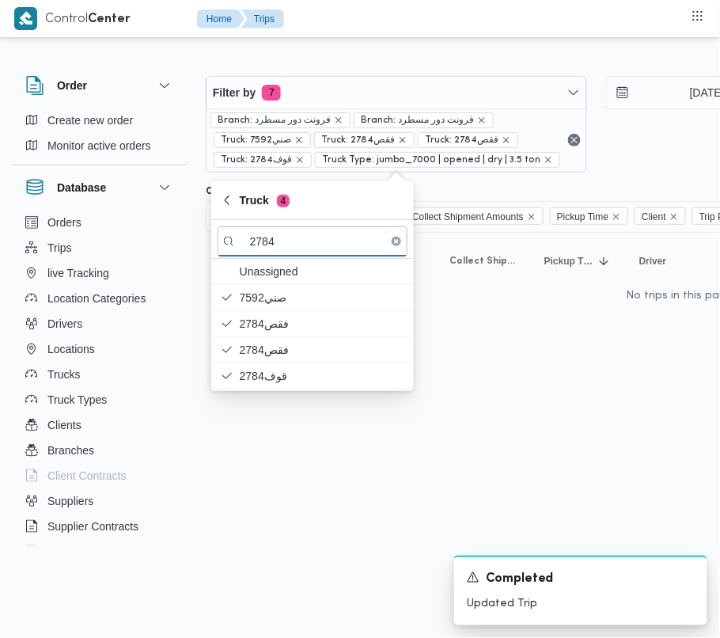
click at [287, 467] on html "Control Center Home Trips Order Create new order Monitor active orders Database…" at bounding box center [360, 319] width 720 height 638
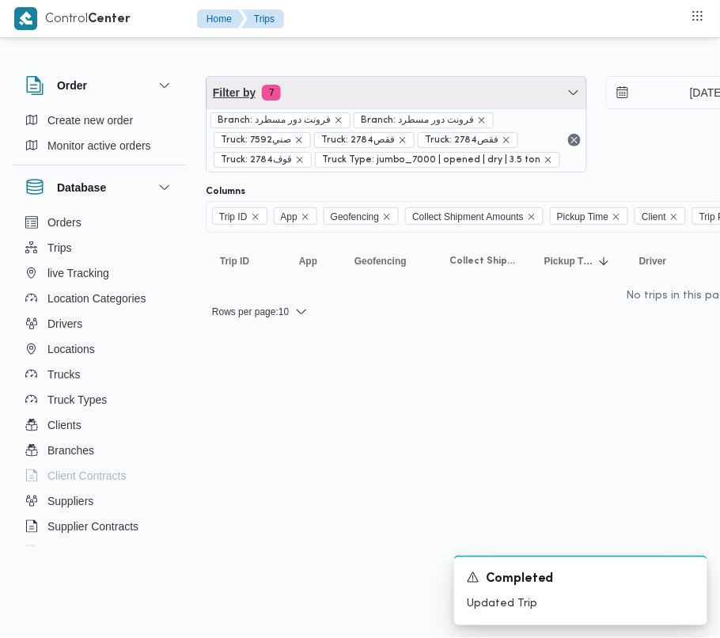
click at [408, 108] on span "Filter by 7" at bounding box center [397, 93] width 380 height 32
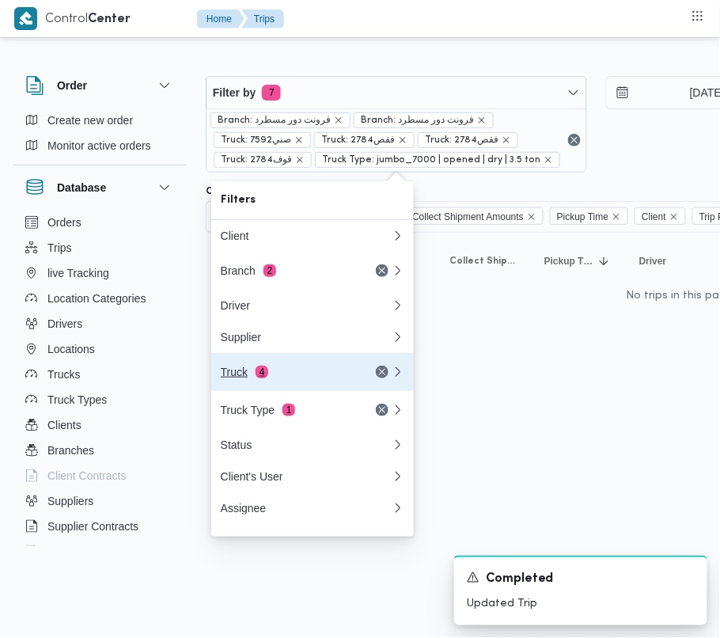
click at [307, 374] on div "Truck 4" at bounding box center [287, 372] width 133 height 13
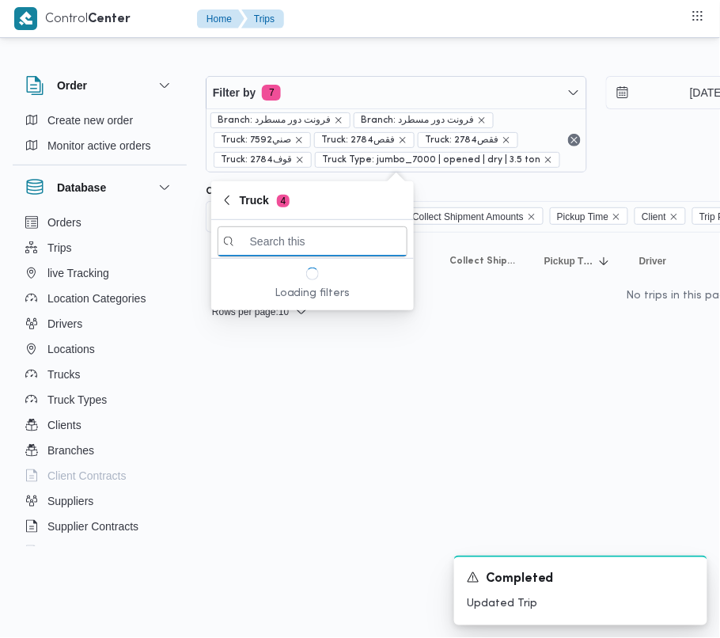
paste input "6827"
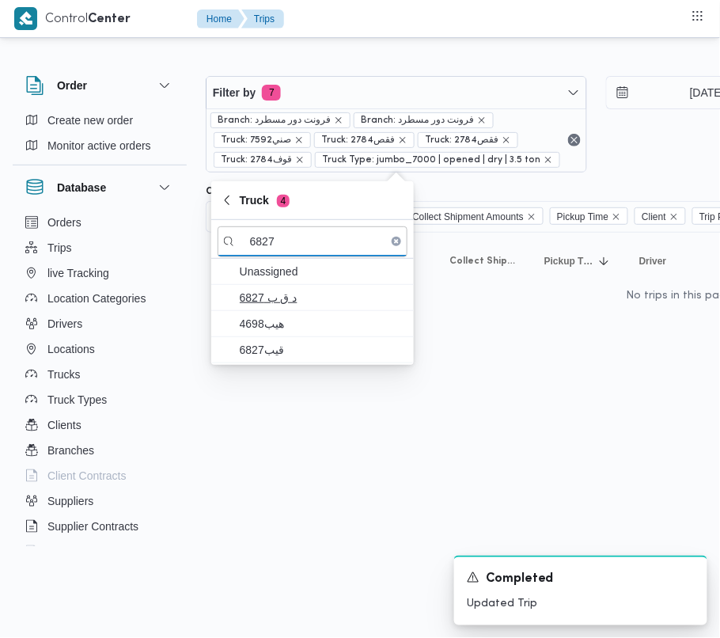
type input "6827"
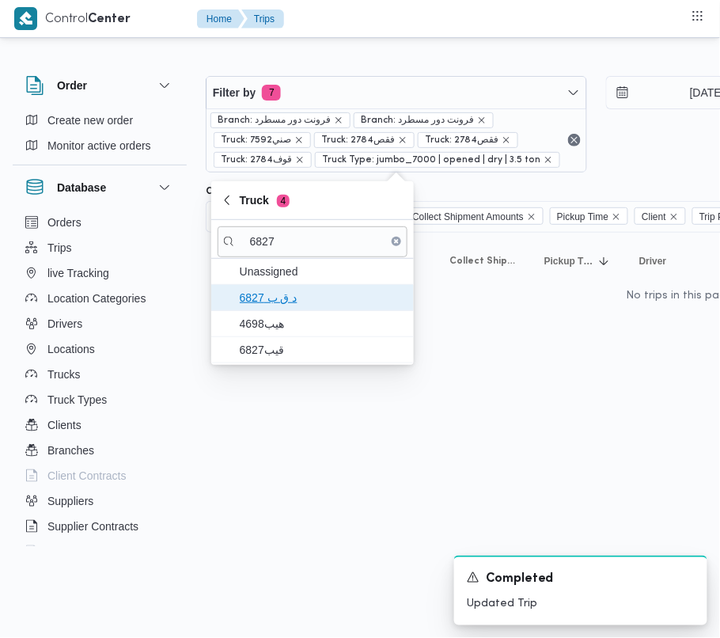
click at [273, 302] on span "د ق ب 6827" at bounding box center [322, 297] width 165 height 19
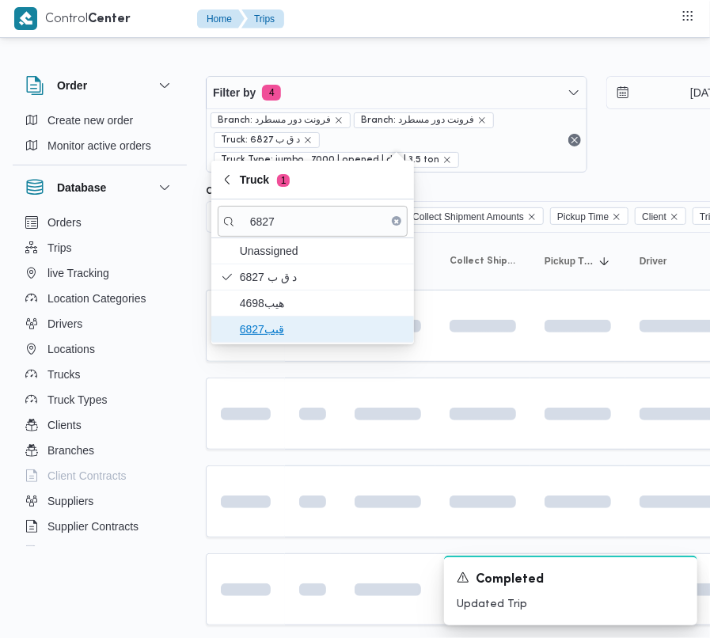
click at [271, 331] on span "قيب6827" at bounding box center [322, 329] width 165 height 19
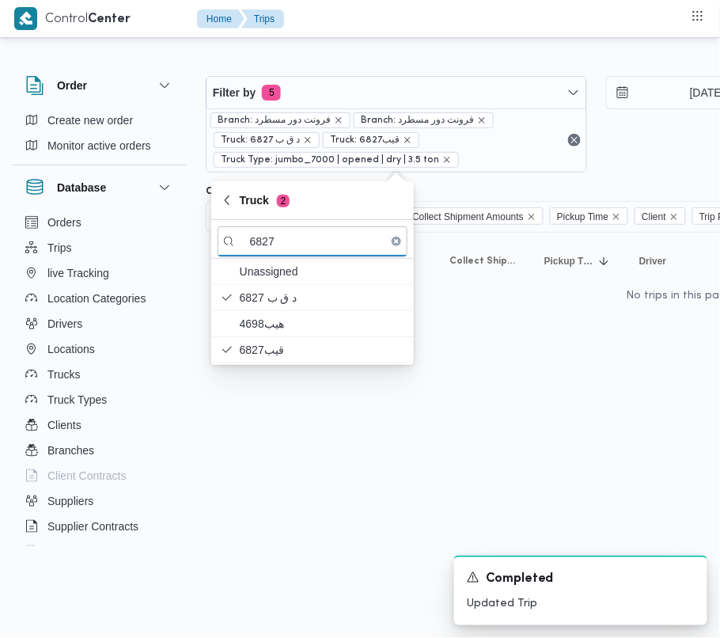
click at [283, 473] on html "Control Center Home Trips Order Create new order Monitor active orders Database…" at bounding box center [360, 319] width 720 height 638
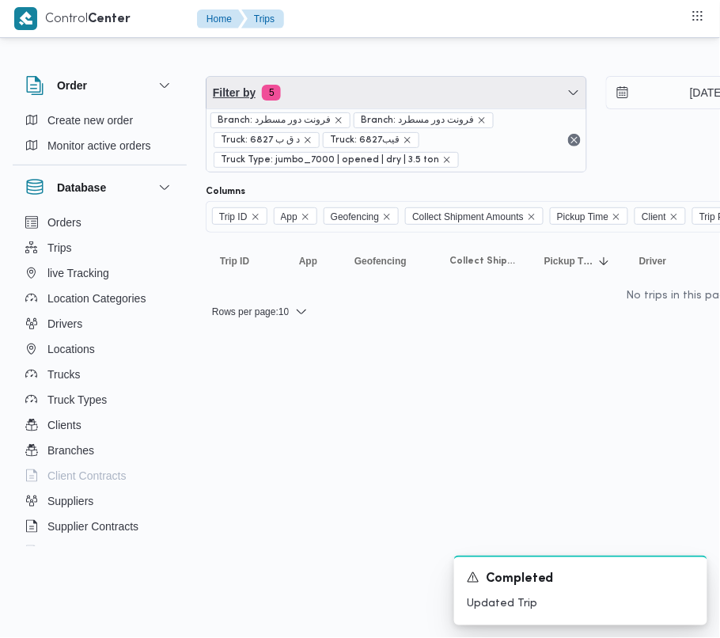
click at [382, 93] on span "Filter by 5" at bounding box center [397, 93] width 380 height 32
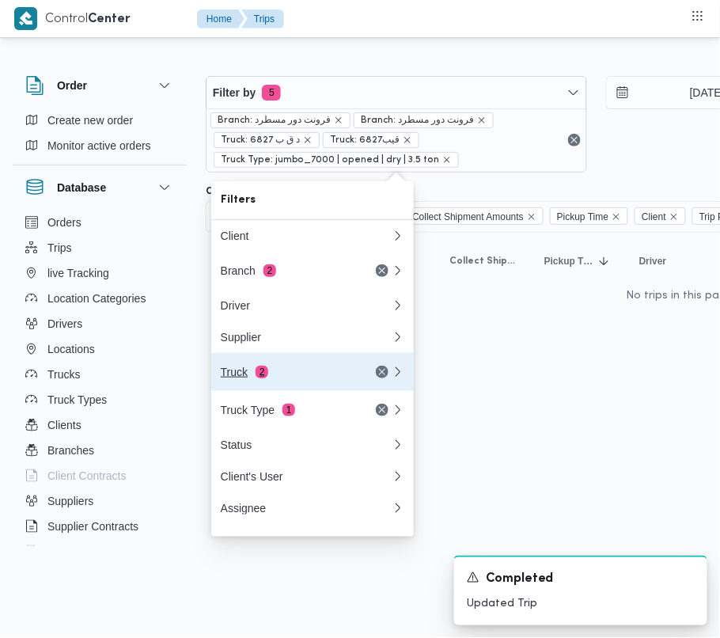
click at [252, 378] on div "Truck 2" at bounding box center [287, 372] width 133 height 13
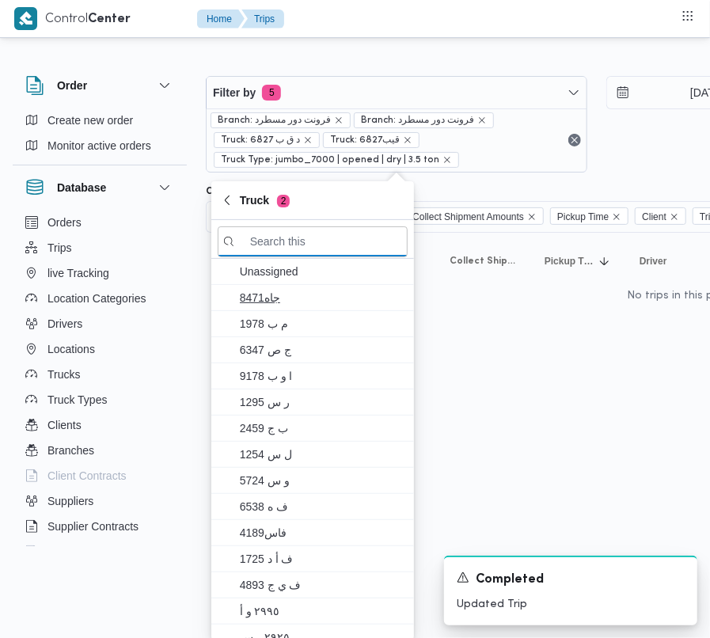
paste input "رنب163"
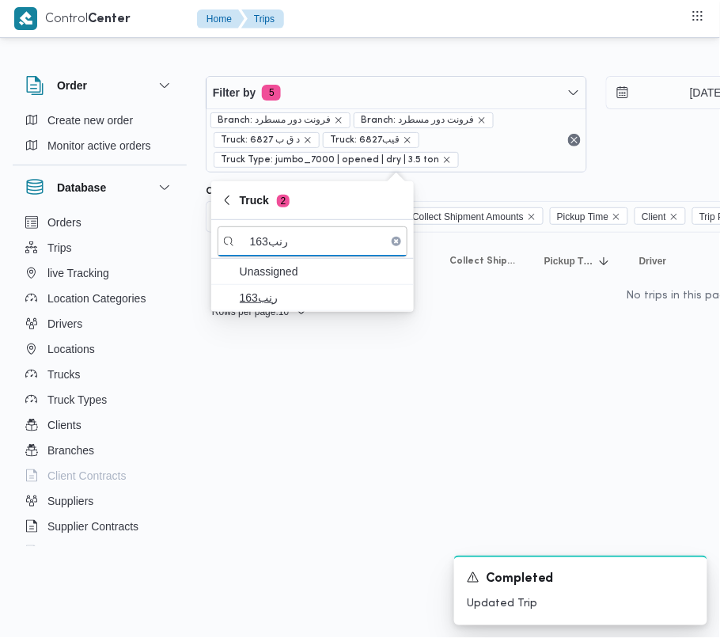
type input "رنب163"
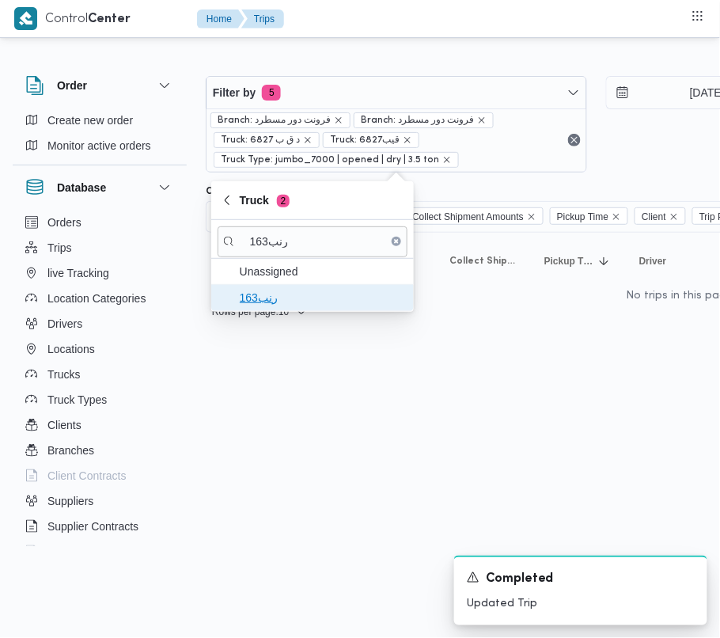
click at [247, 294] on span "رنب163" at bounding box center [322, 297] width 165 height 19
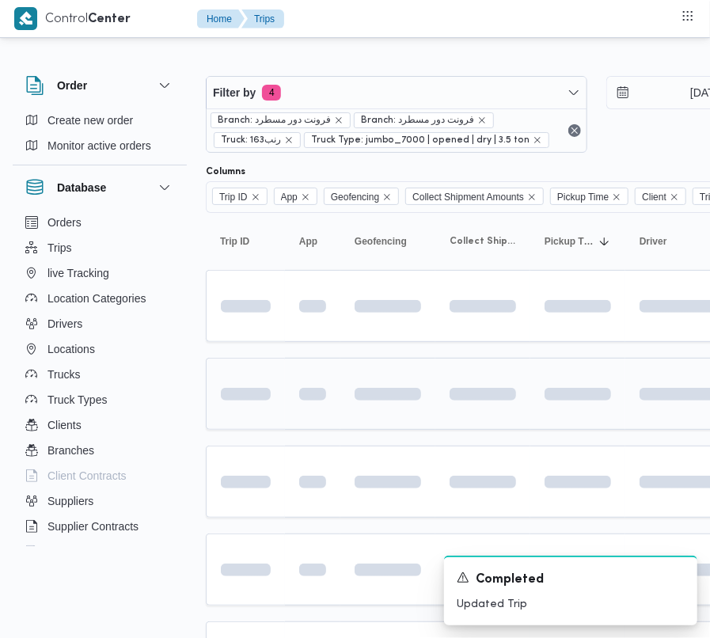
click at [287, 424] on td at bounding box center [312, 394] width 55 height 72
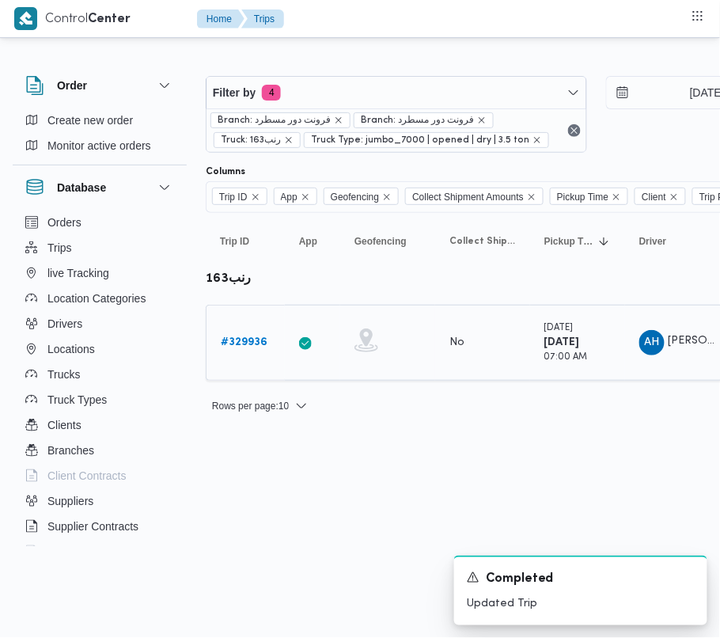
click at [241, 342] on b "# 329936" at bounding box center [244, 342] width 47 height 10
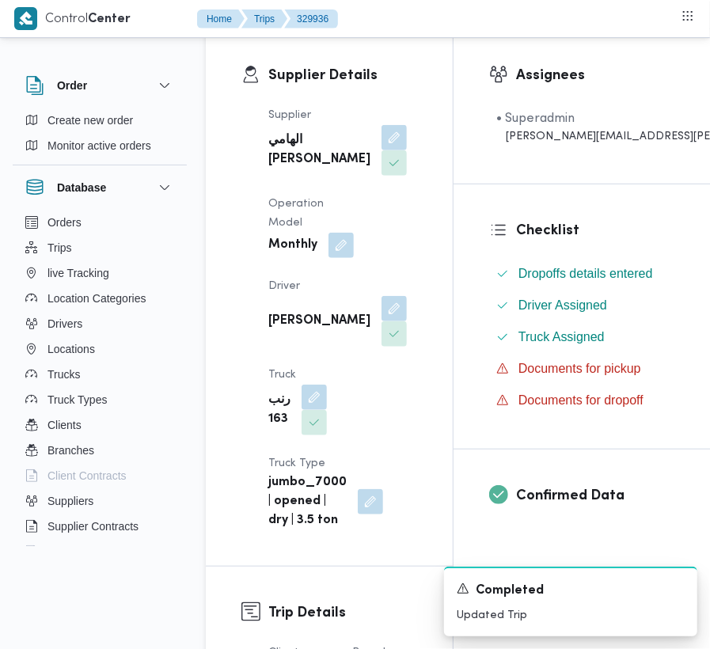
scroll to position [324, 0]
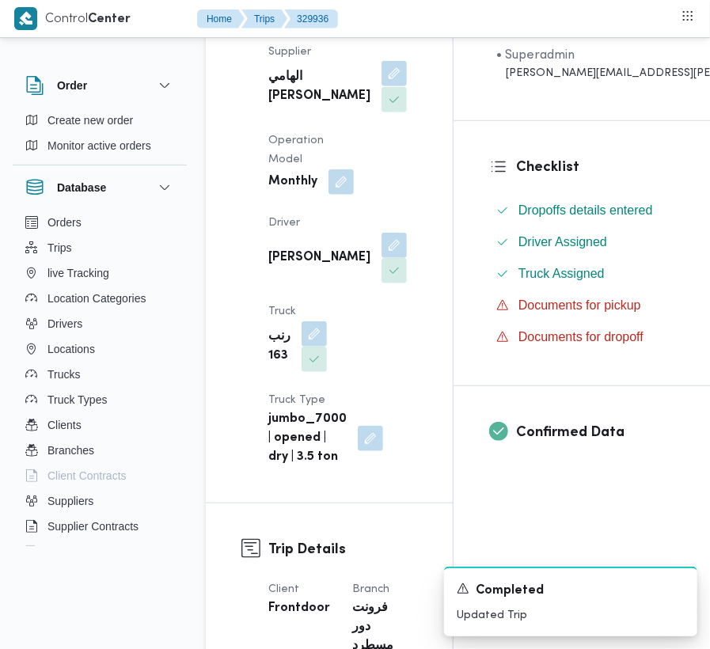
click at [382, 82] on button "button" at bounding box center [394, 73] width 25 height 25
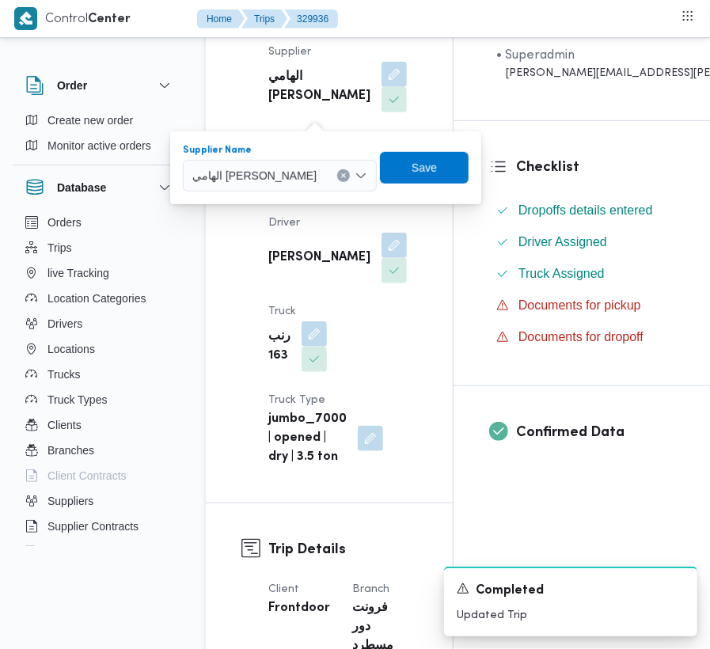
click at [279, 185] on div "الهامي [PERSON_NAME]" at bounding box center [280, 176] width 194 height 32
paste input "[PERSON_NAME][DATE]"
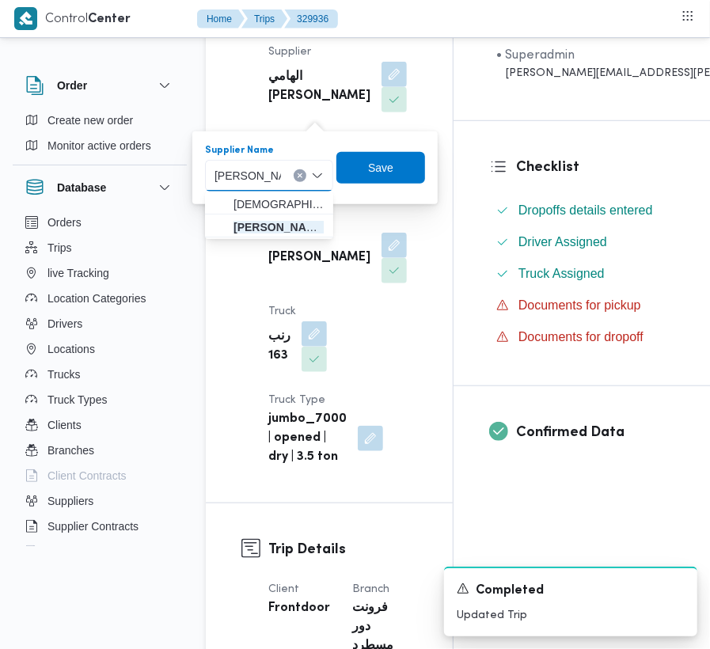
type input "[PERSON_NAME][DATE]"
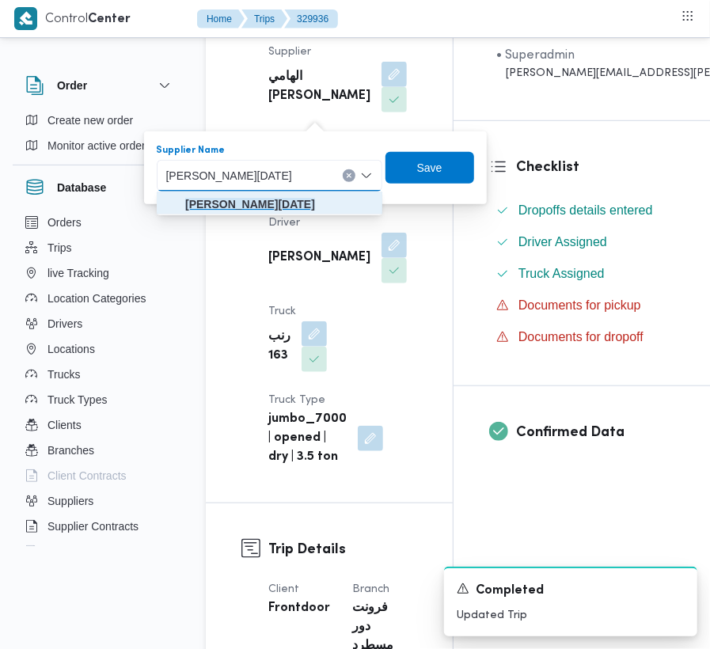
click at [184, 204] on span "[PERSON_NAME][DATE]" at bounding box center [269, 204] width 213 height 25
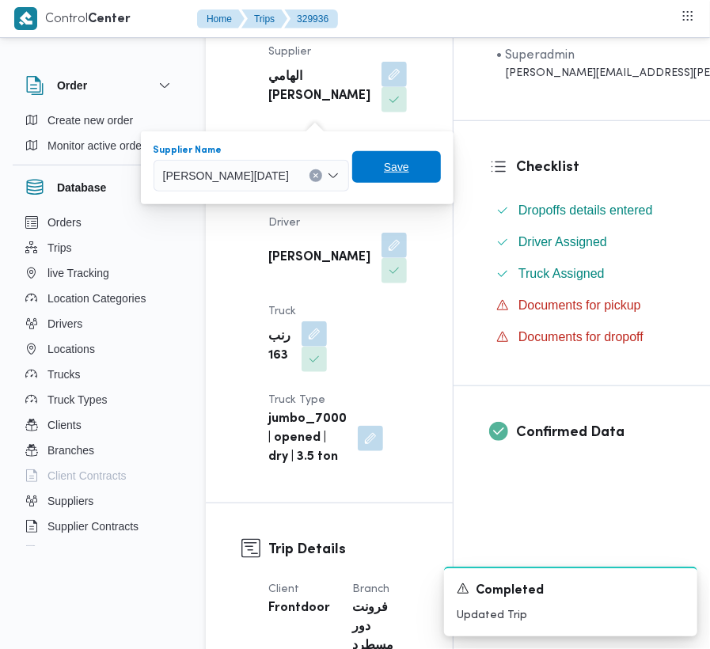
click at [402, 159] on span "Save" at bounding box center [396, 167] width 89 height 32
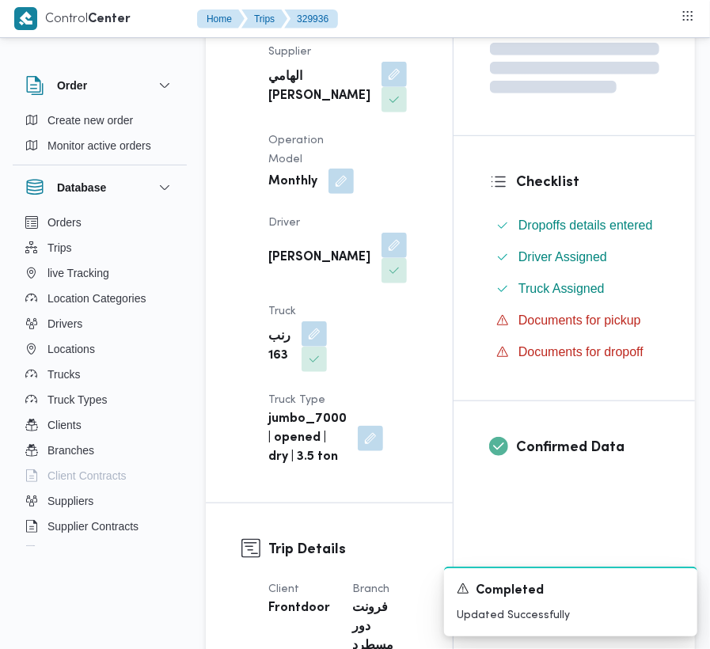
click at [332, 194] on button "button" at bounding box center [341, 181] width 25 height 25
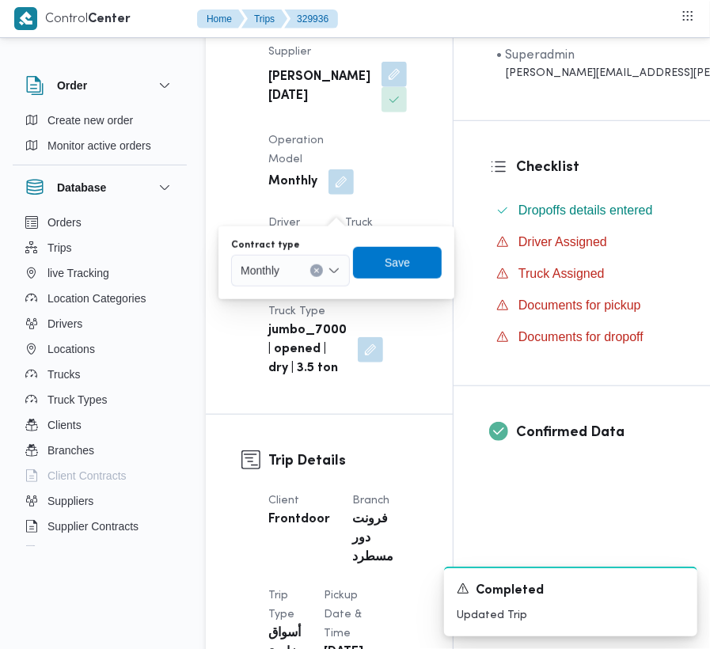
click at [275, 266] on div "Contract type Monthly" at bounding box center [290, 262] width 119 height 47
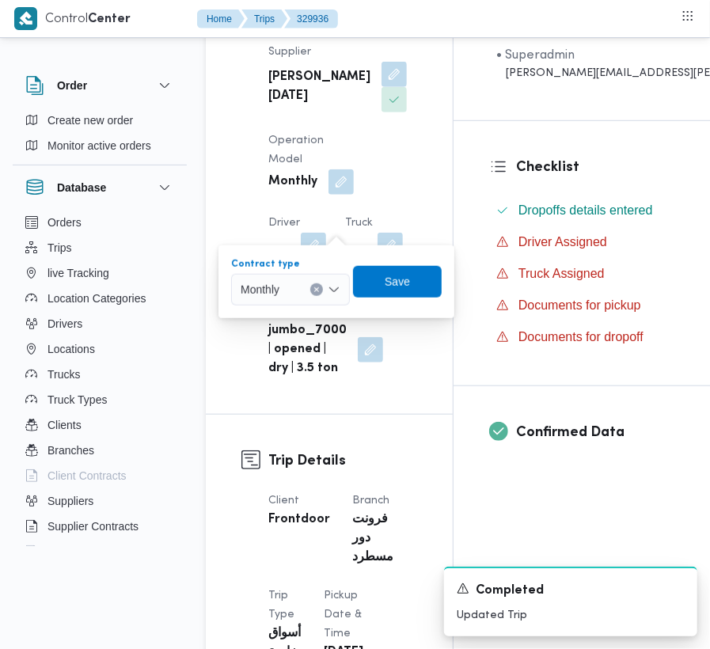
click at [272, 295] on span "Monthly" at bounding box center [260, 288] width 39 height 17
click at [288, 336] on span "On Demand" at bounding box center [300, 341] width 81 height 19
click at [416, 279] on span "Save" at bounding box center [403, 281] width 89 height 32
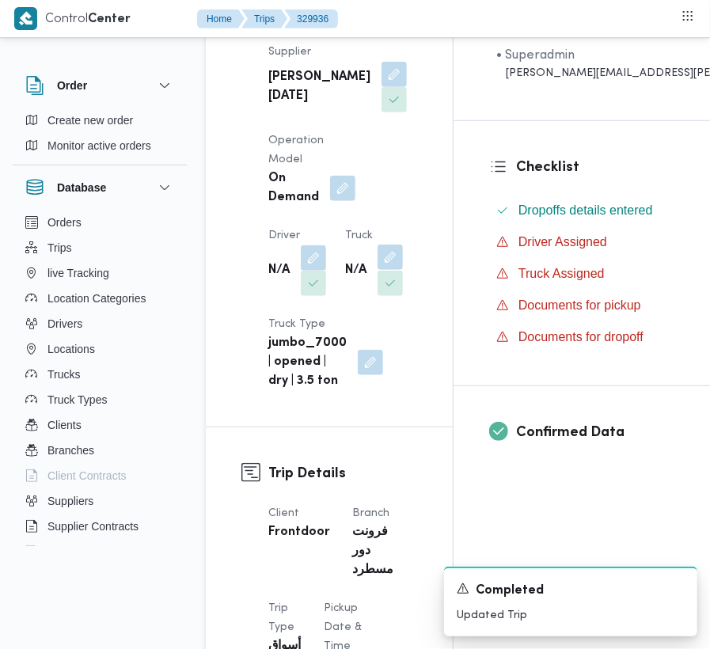
drag, startPoint x: 410, startPoint y: 304, endPoint x: 384, endPoint y: 306, distance: 26.2
click at [403, 306] on div "Supplier [PERSON_NAME][DATE] Operation Model On Demand Driver N/A Truck N/A Tru…" at bounding box center [343, 216] width 168 height 367
click at [382, 270] on button "button" at bounding box center [390, 257] width 25 height 25
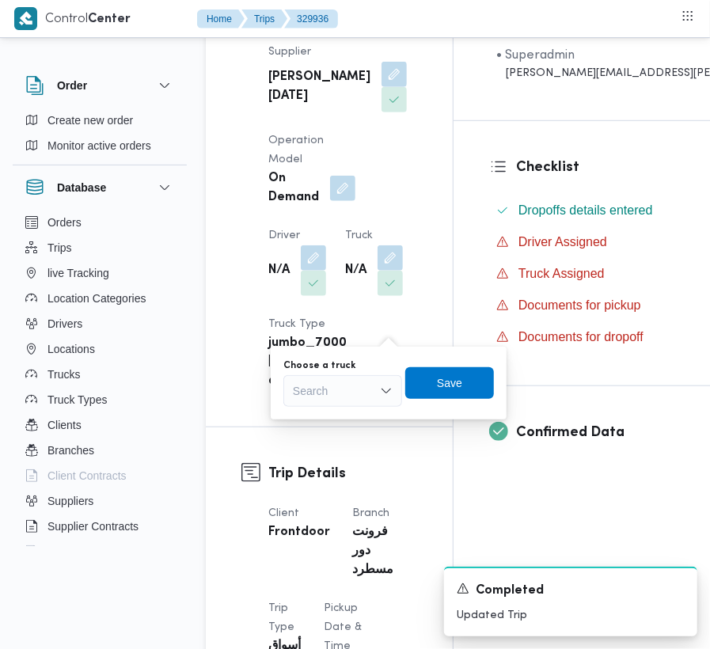
click at [352, 378] on div "Search" at bounding box center [342, 391] width 119 height 32
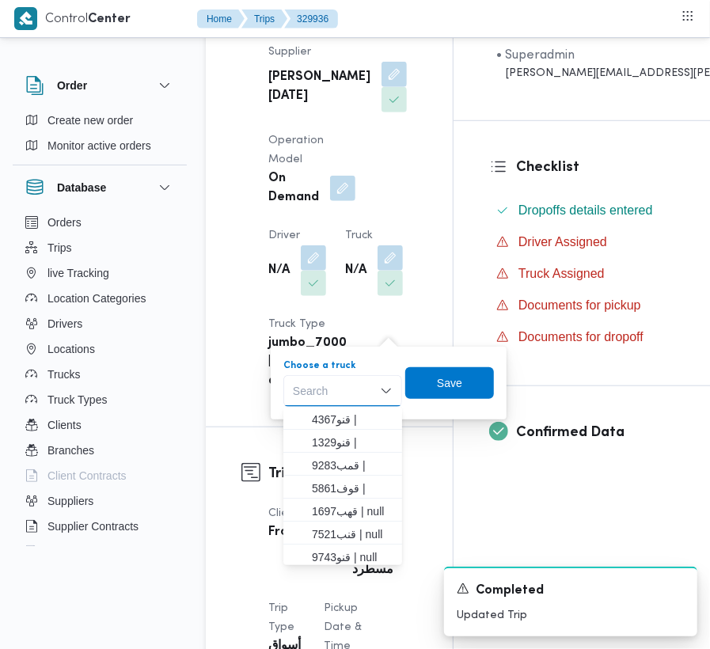
paste input "6827"
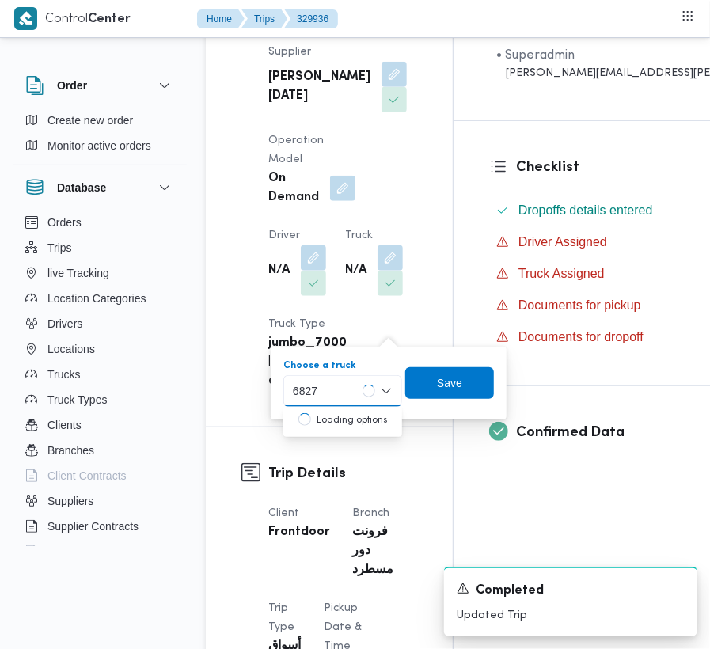
type input "6827"
click at [302, 410] on span "قيب 6827 | null" at bounding box center [343, 419] width 106 height 25
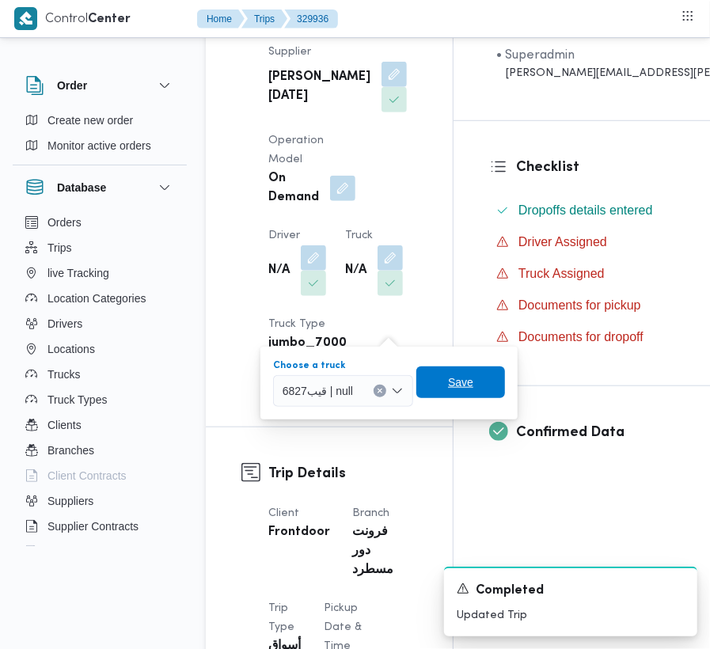
drag, startPoint x: 435, startPoint y: 383, endPoint x: 101, endPoint y: 383, distance: 333.3
click at [435, 383] on span "Save" at bounding box center [460, 383] width 89 height 32
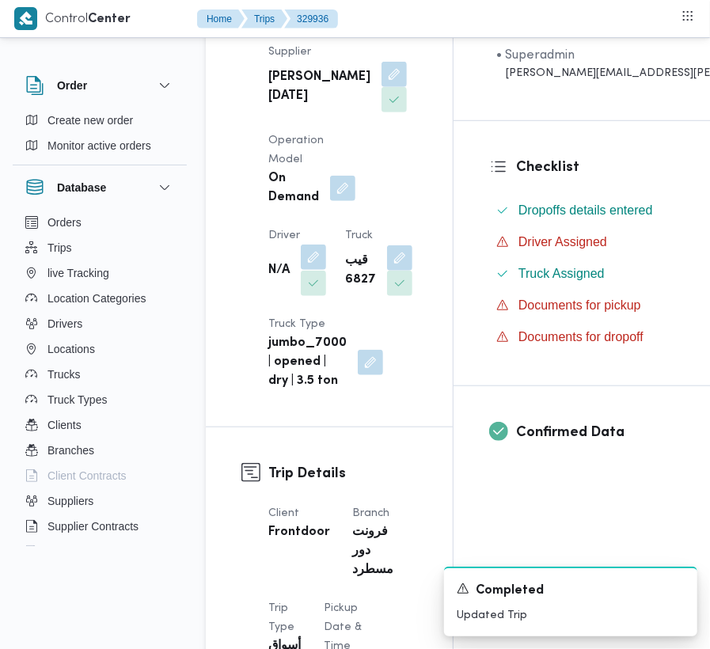
click at [306, 270] on button "button" at bounding box center [313, 257] width 25 height 25
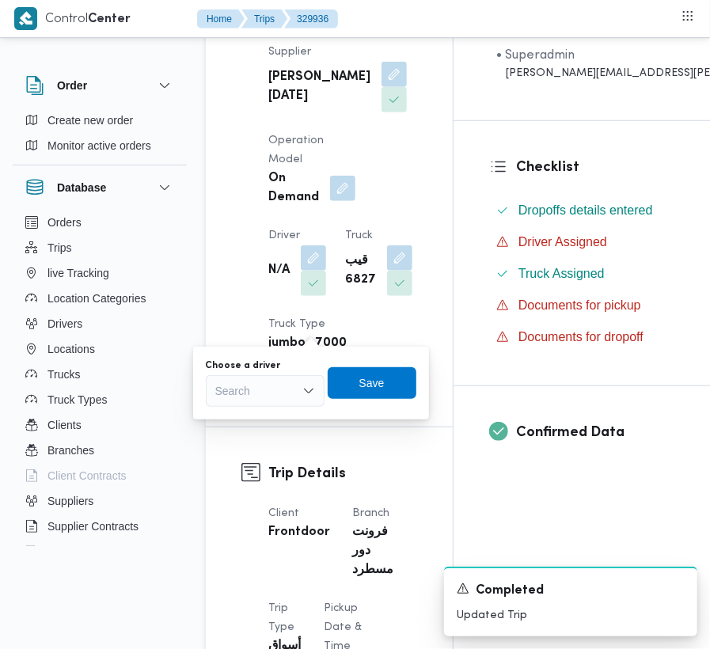
click at [279, 407] on div "Choose a driver Search Save" at bounding box center [311, 383] width 214 height 51
click at [267, 393] on div "Search" at bounding box center [265, 391] width 119 height 32
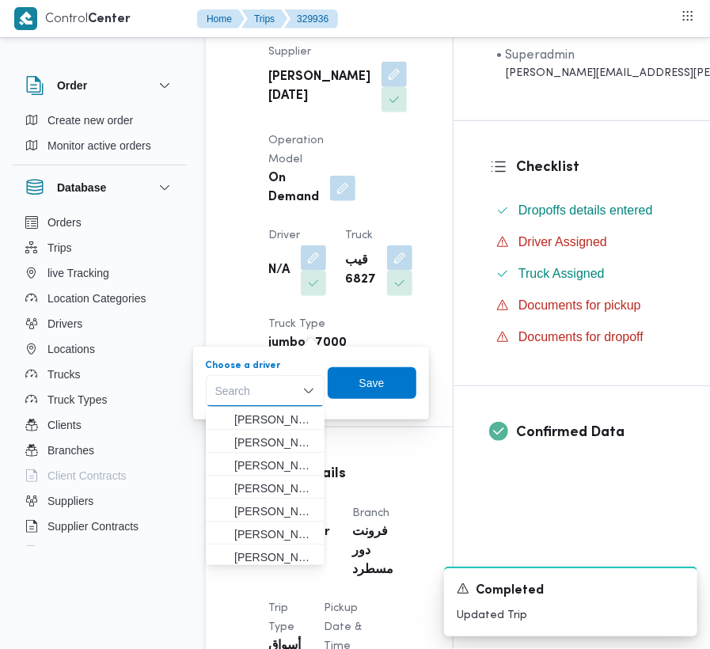
paste input "[PERSON_NAME][DATE]"
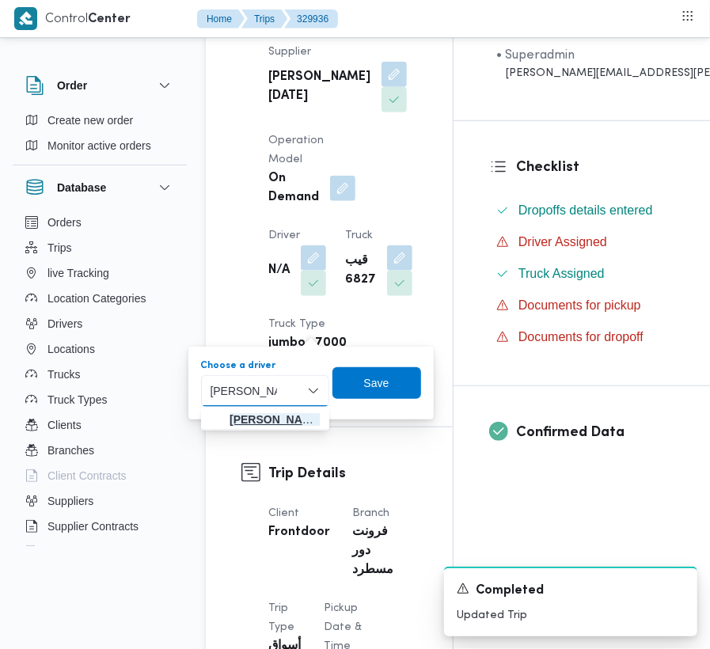
type input "[PERSON_NAME][DATE]"
click at [264, 419] on span "[PERSON_NAME][DATE]" at bounding box center [275, 419] width 90 height 19
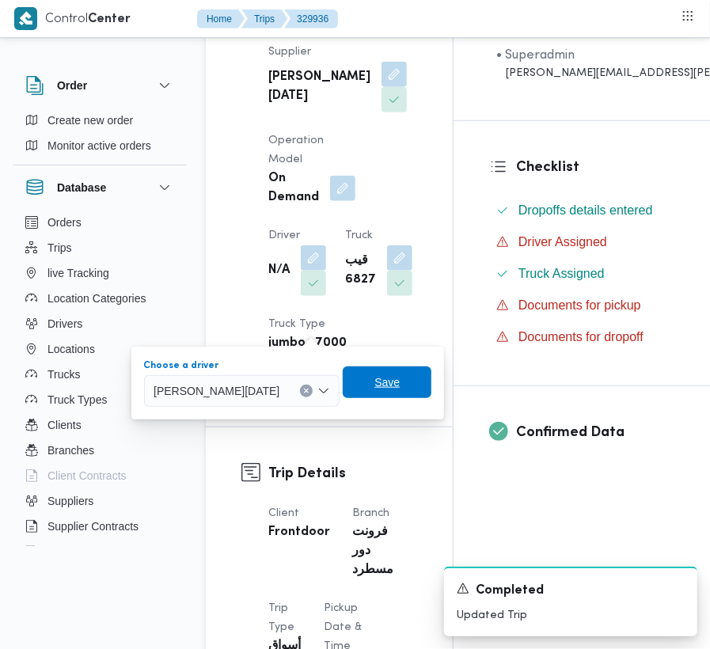
click at [406, 378] on span "Save" at bounding box center [387, 383] width 89 height 32
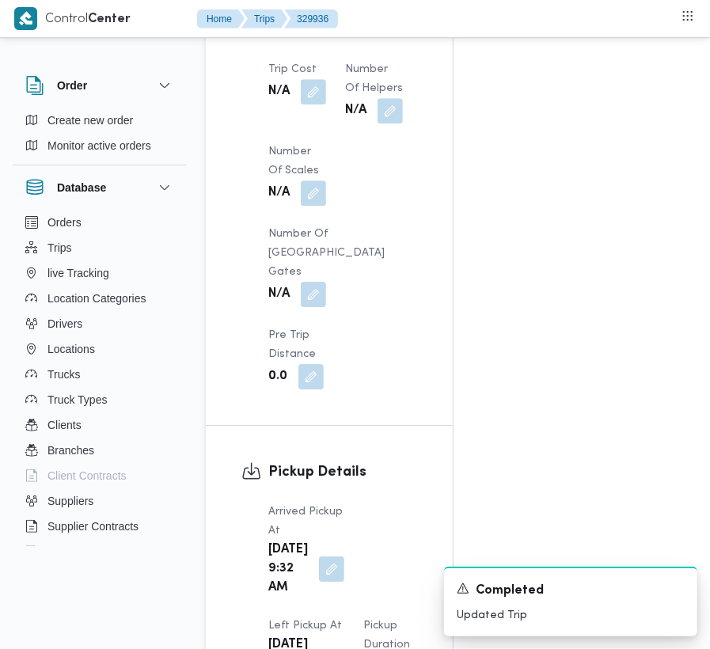
scroll to position [2329, 0]
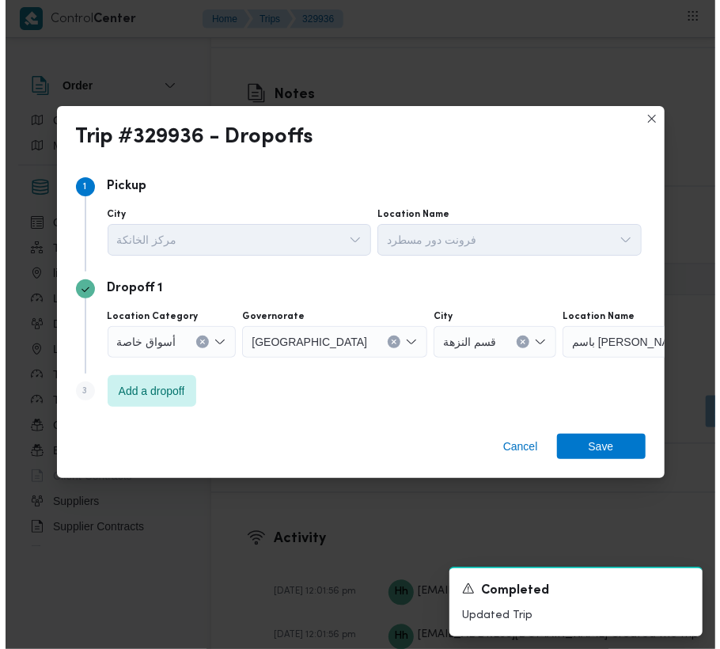
scroll to position [2750, 0]
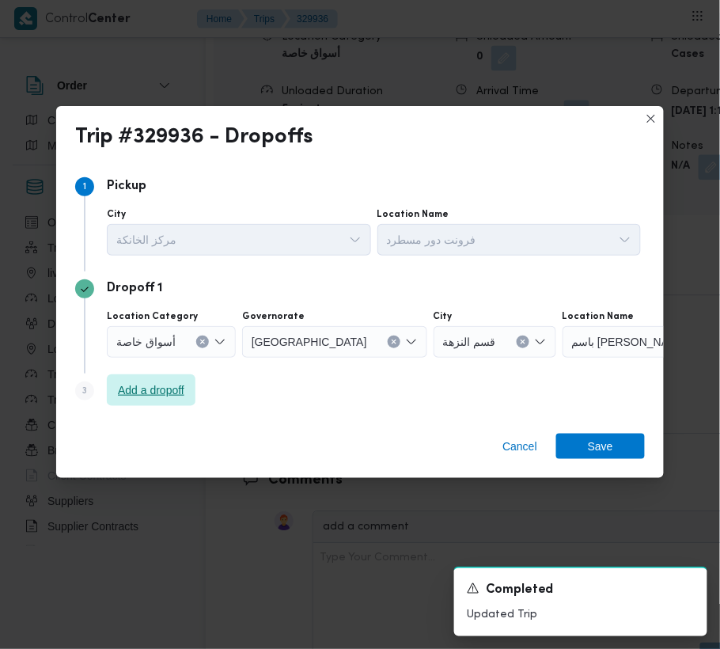
click at [150, 382] on span "Add a dropoff" at bounding box center [151, 390] width 89 height 32
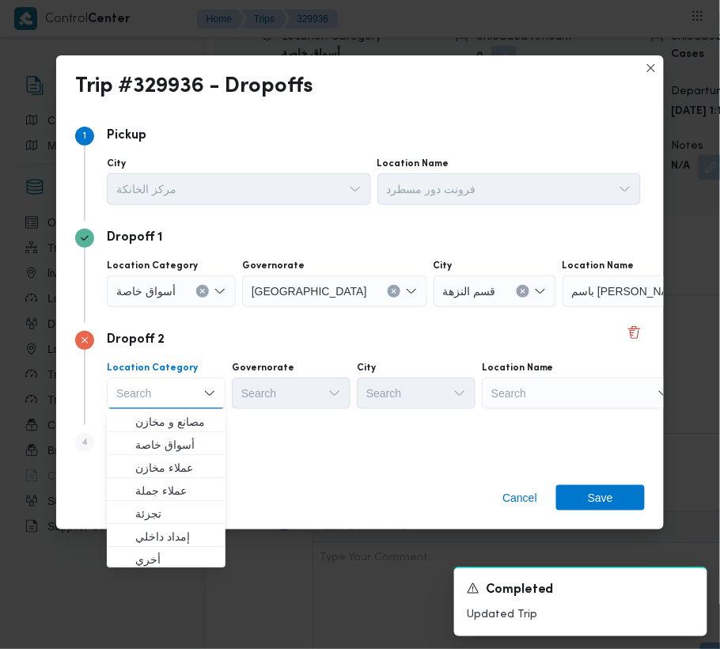
click at [621, 307] on div "Search" at bounding box center [662, 291] width 198 height 32
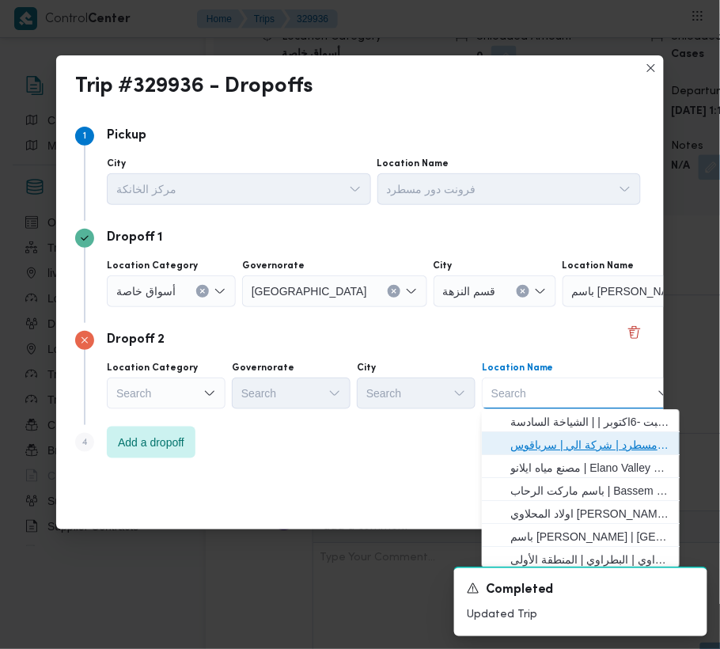
click at [590, 440] on span "فرونت دور مسطرد | شركة الي | سرياقوس" at bounding box center [591, 444] width 160 height 19
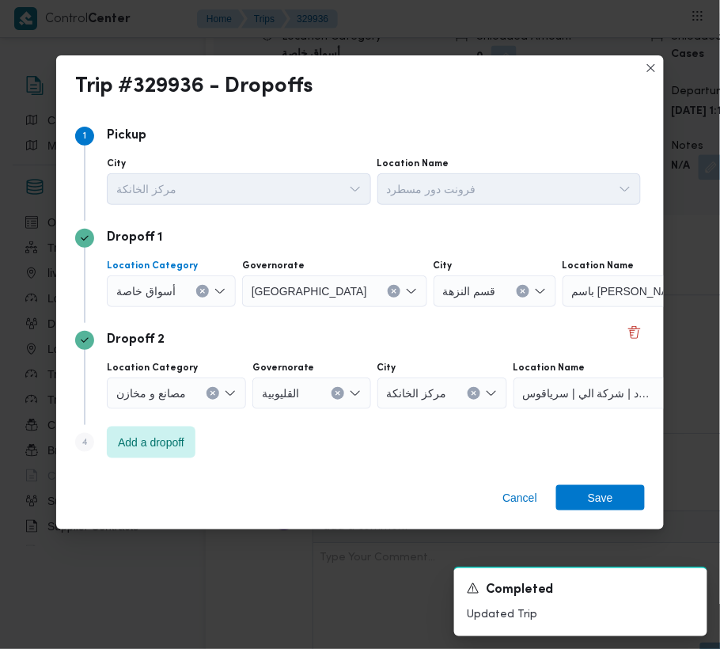
click at [168, 292] on span "أسواق خاصة" at bounding box center [145, 290] width 59 height 17
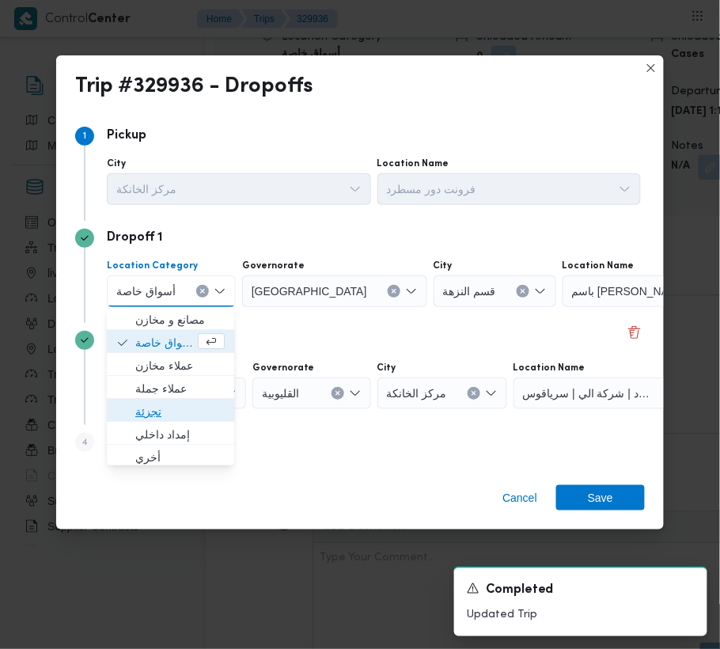
click at [168, 415] on span "تجزئة" at bounding box center [179, 411] width 89 height 19
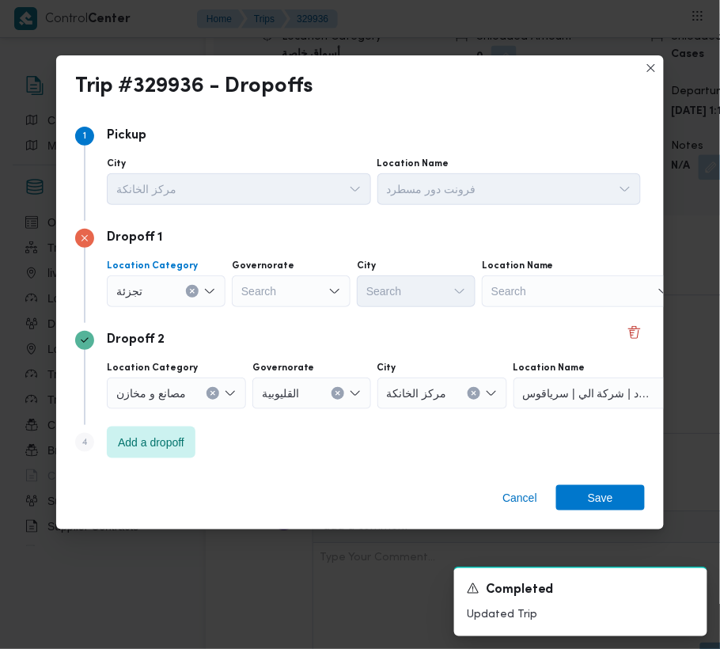
click at [314, 276] on div "Search" at bounding box center [291, 291] width 119 height 32
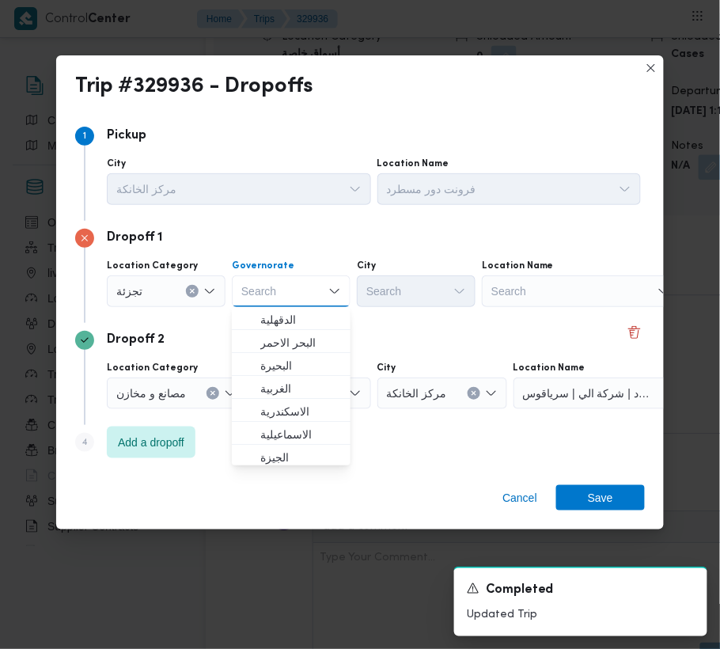
paste input "شرقية"
type input "شرقية"
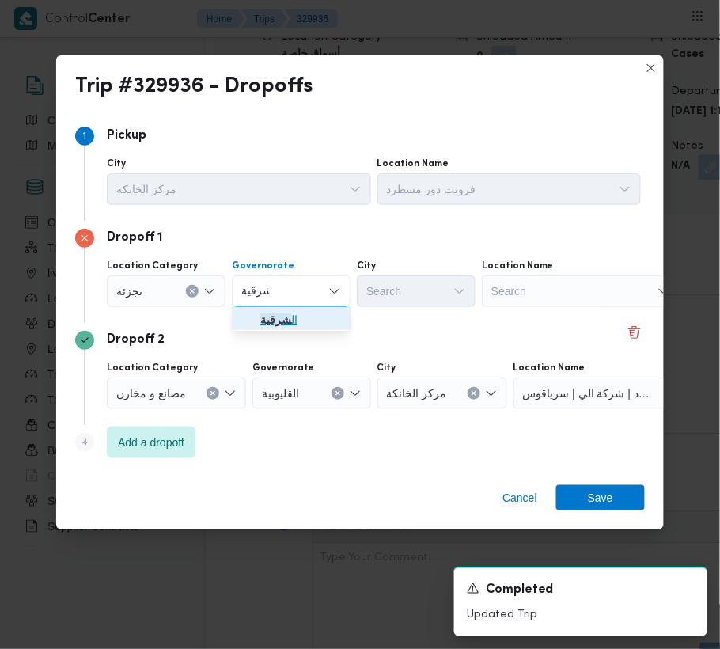
click at [267, 310] on span "ال شرقية" at bounding box center [300, 319] width 81 height 19
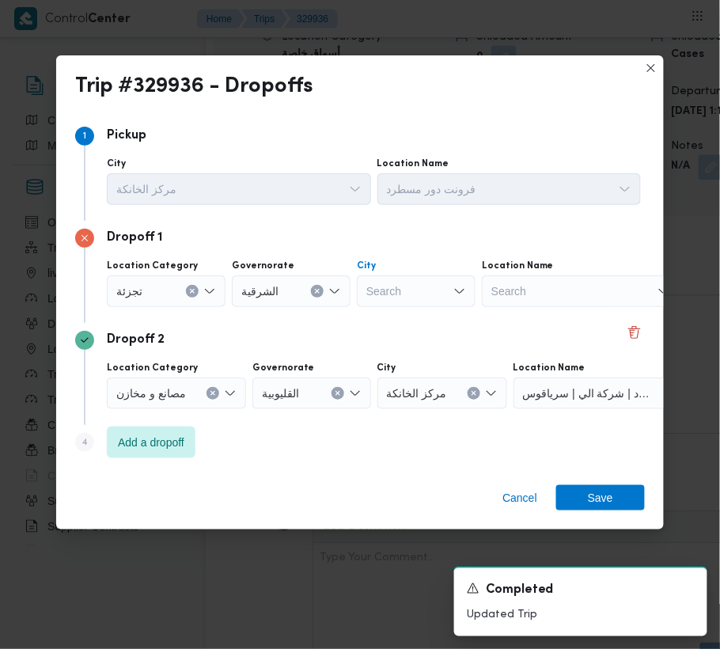
click at [397, 292] on div "Search" at bounding box center [416, 291] width 119 height 32
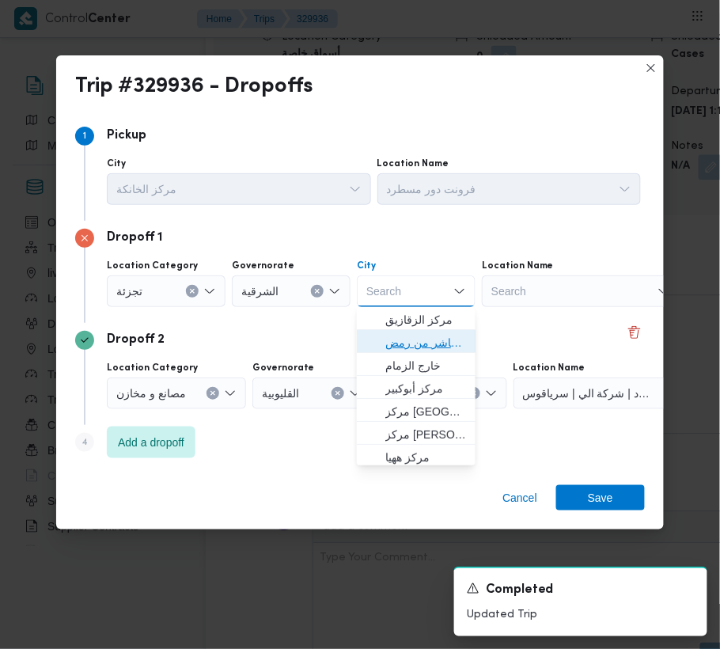
click at [391, 331] on span "قسم اول مدينة العاشر من رمض" at bounding box center [416, 342] width 106 height 25
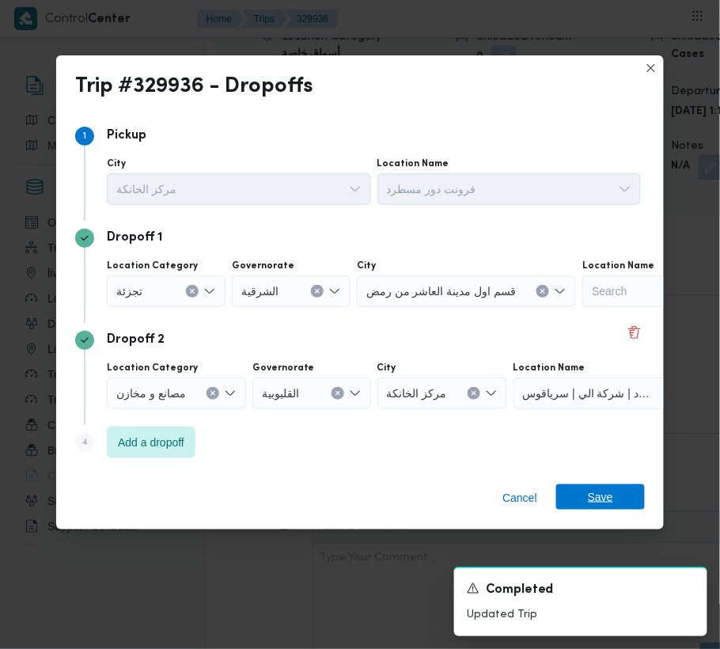
click at [606, 499] on span "Save" at bounding box center [600, 496] width 25 height 25
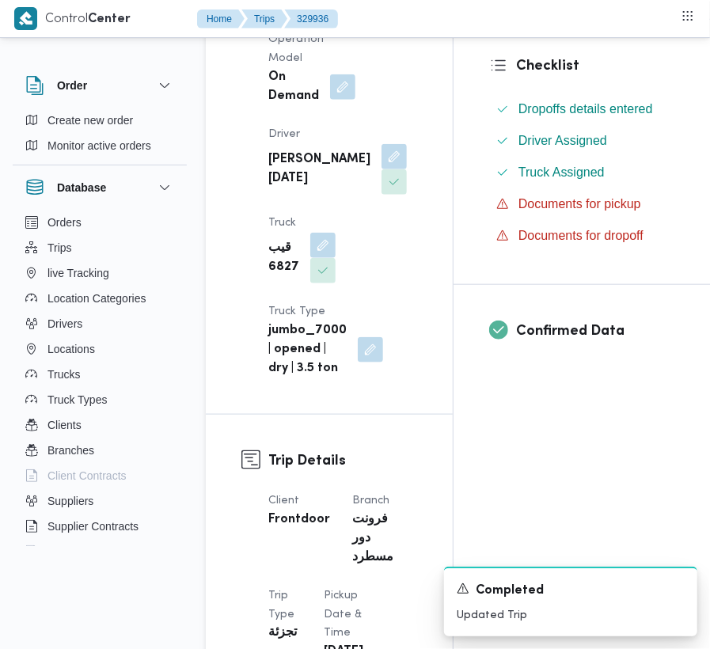
scroll to position [0, 0]
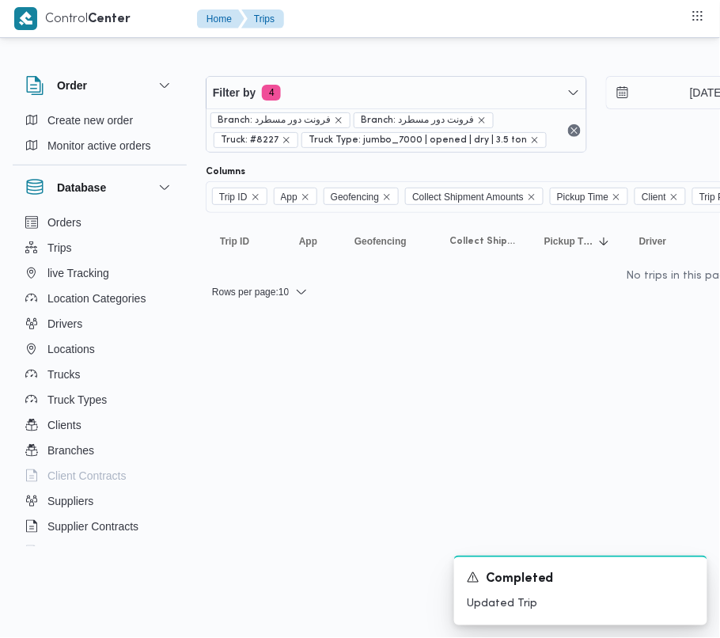
click at [365, 111] on div "Branch: فرونت دور مسطرد Branch: فرونت دور مسطرد Truck: #8227 Truck Type: jumbo_…" at bounding box center [397, 130] width 380 height 44
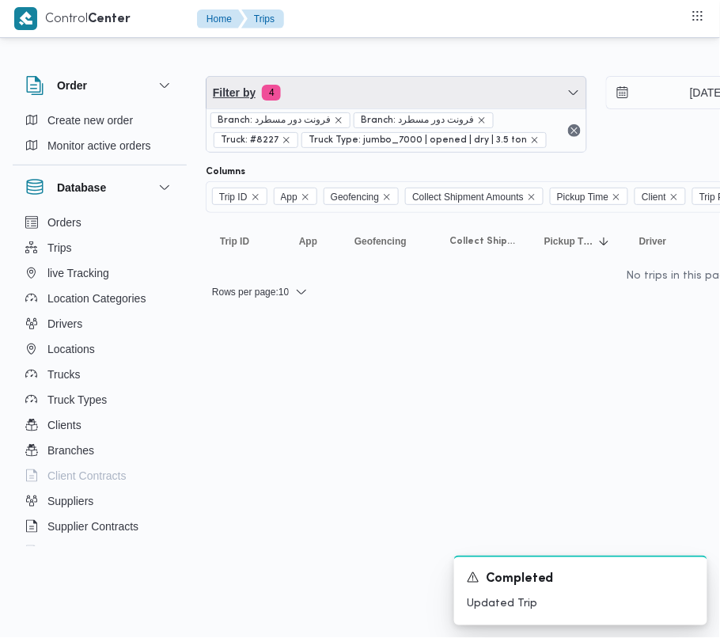
click at [361, 105] on span "Filter by 4" at bounding box center [397, 93] width 380 height 32
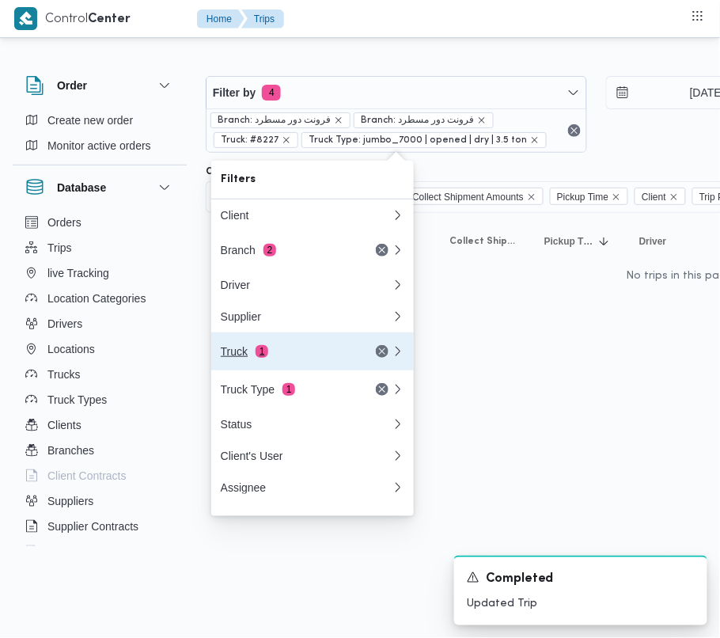
click at [286, 358] on div "Truck 1" at bounding box center [287, 351] width 133 height 13
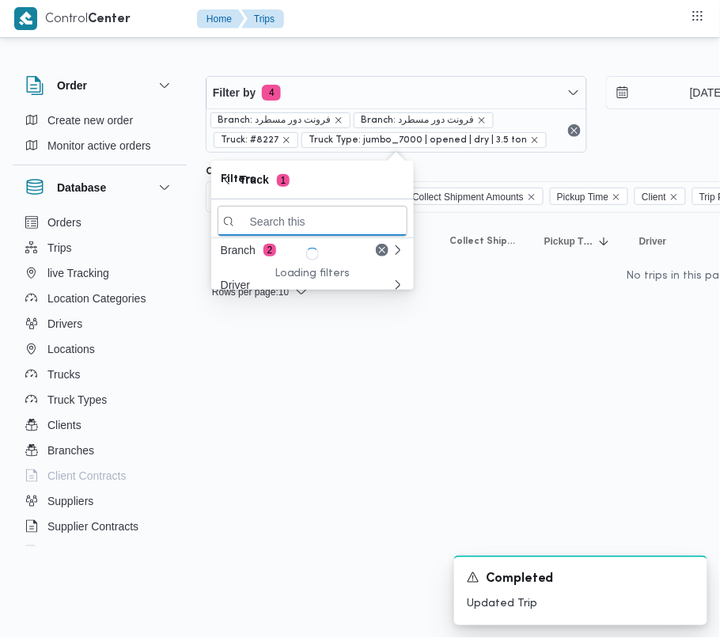
paste input "2319"
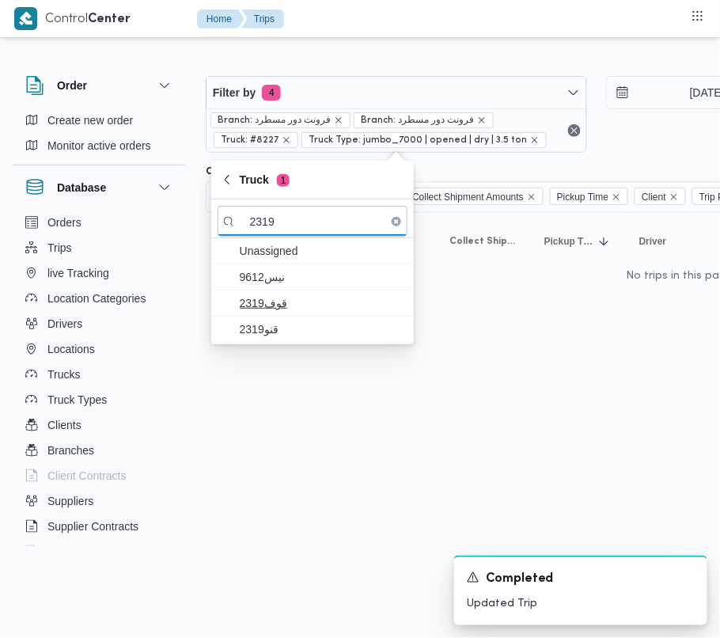
type input "2319"
click at [280, 310] on span "2319قوف" at bounding box center [322, 303] width 165 height 19
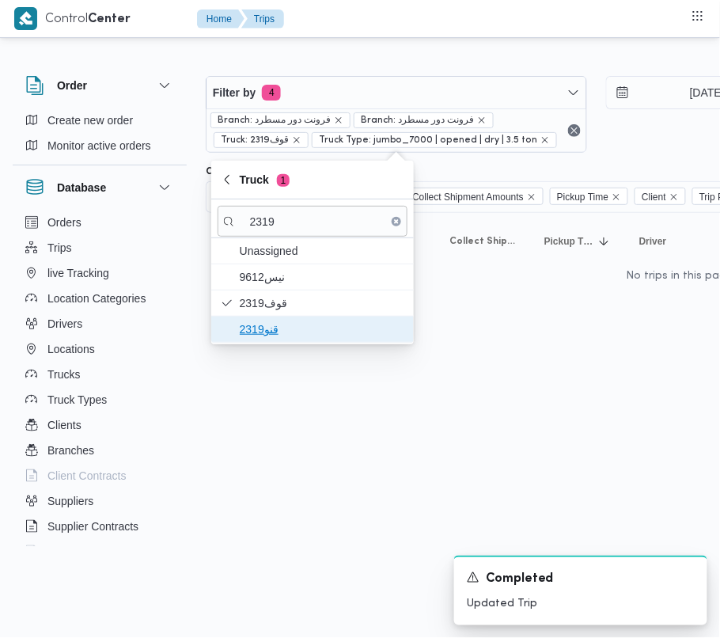
click at [279, 317] on span "قنو2319" at bounding box center [313, 329] width 190 height 25
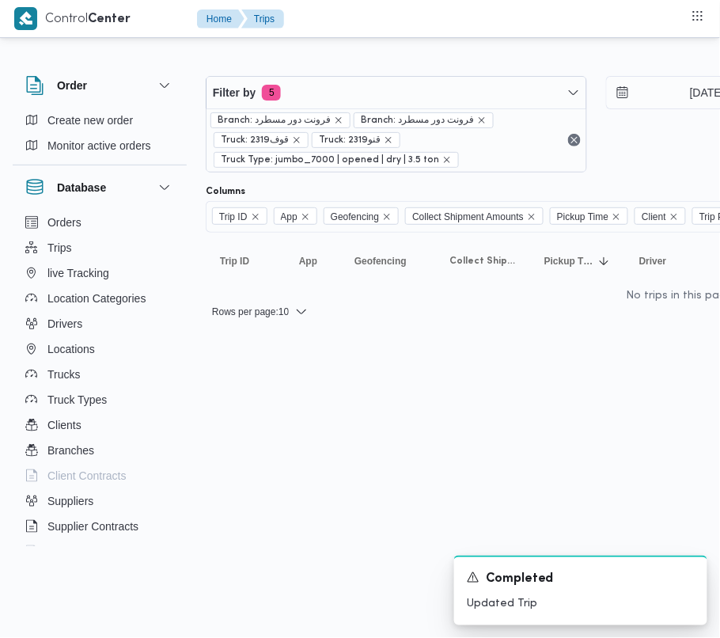
click at [285, 460] on html "Control Center Home Trips Order Create new order Monitor active orders Database…" at bounding box center [360, 319] width 720 height 638
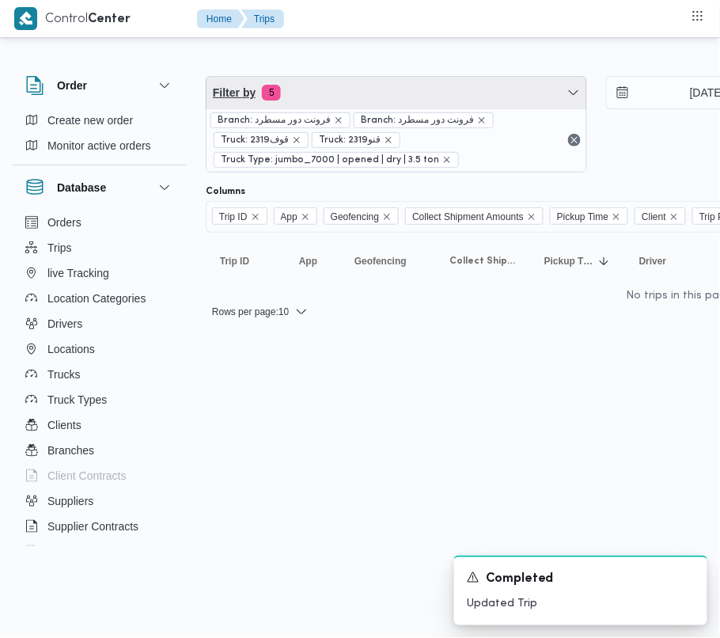
click at [323, 78] on span "Filter by 5" at bounding box center [397, 93] width 380 height 32
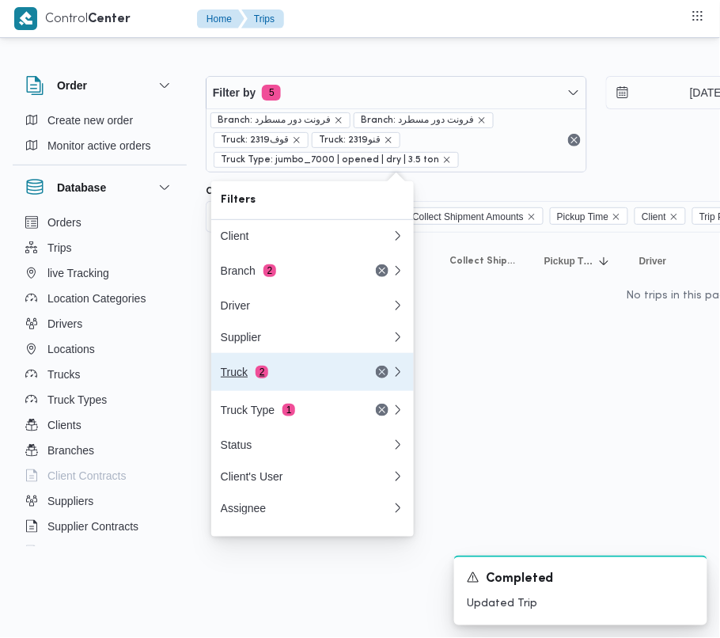
click at [296, 378] on div "Truck 2" at bounding box center [287, 372] width 133 height 13
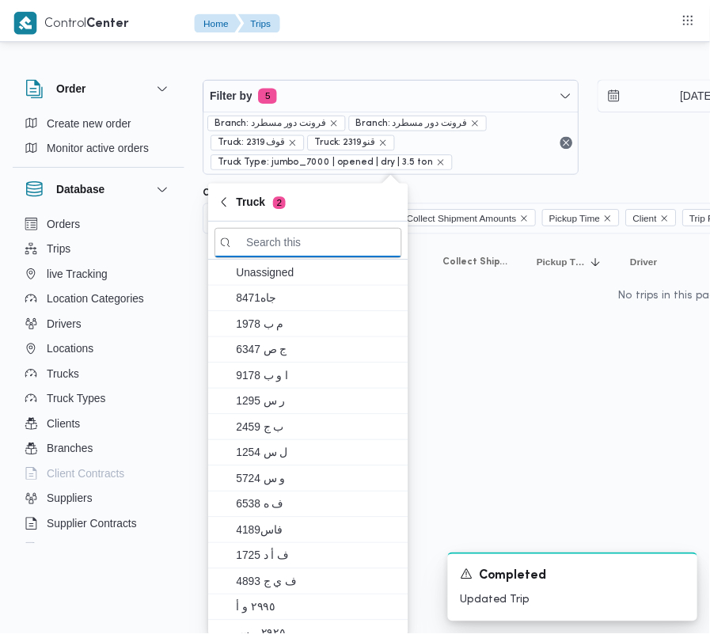
paste input "3696"
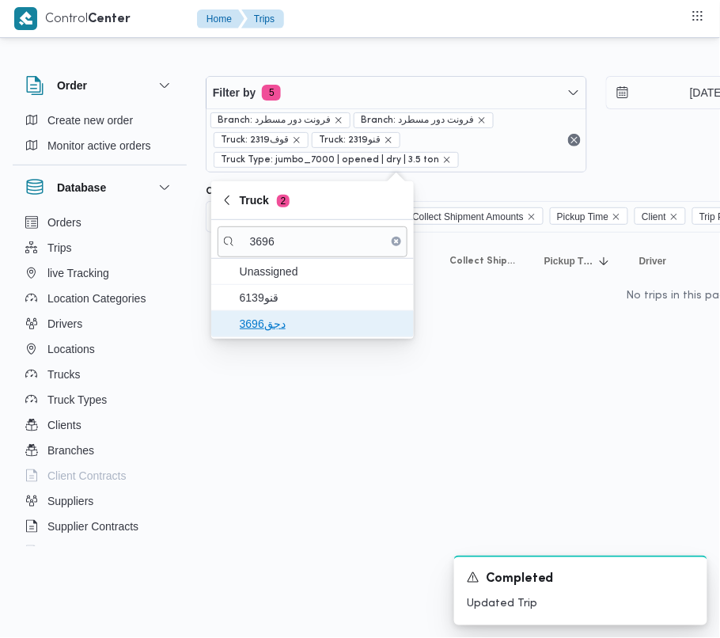
click at [273, 333] on span "دجق3696" at bounding box center [322, 323] width 165 height 19
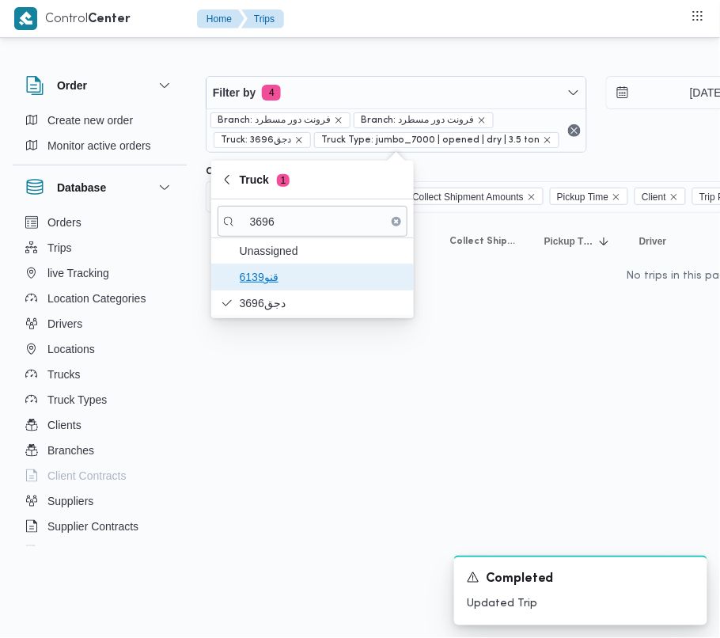
click at [270, 280] on span "قنو6139" at bounding box center [322, 277] width 165 height 19
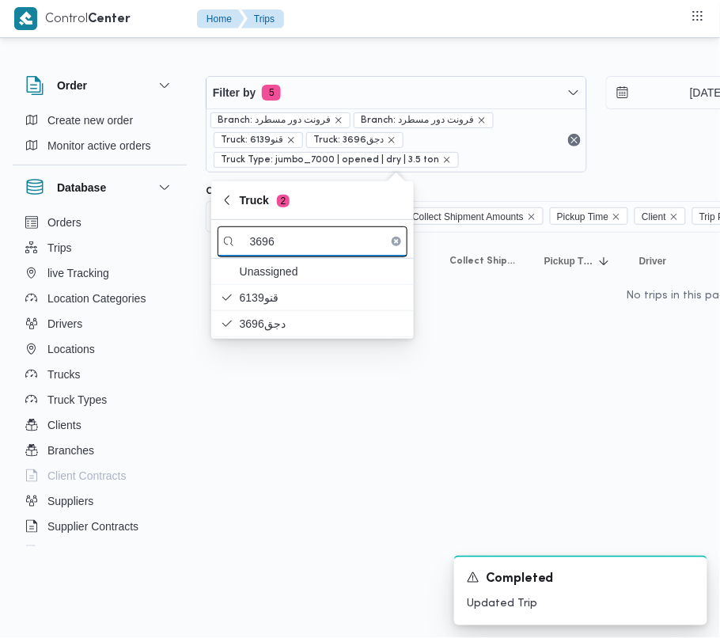
click at [329, 241] on input "3696" at bounding box center [313, 241] width 190 height 31
paste input "قفب3695"
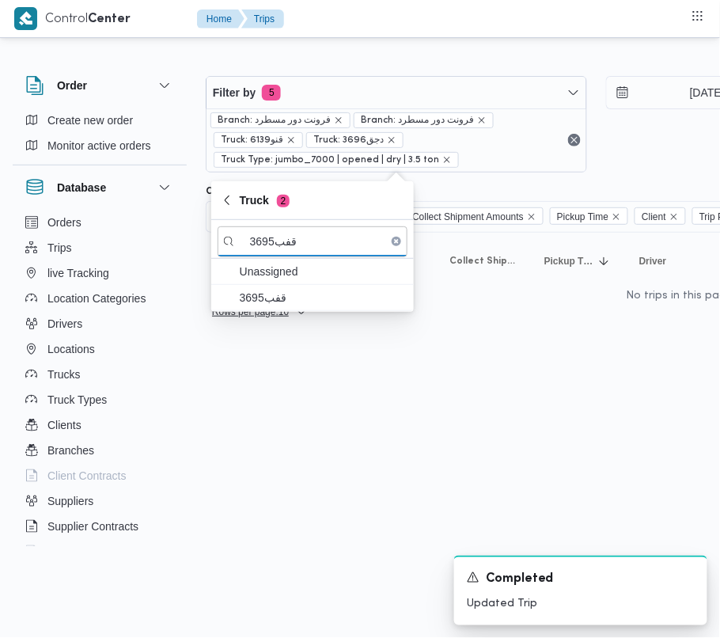
type input "قفب3695"
click at [295, 315] on icon "button" at bounding box center [301, 312] width 13 height 13
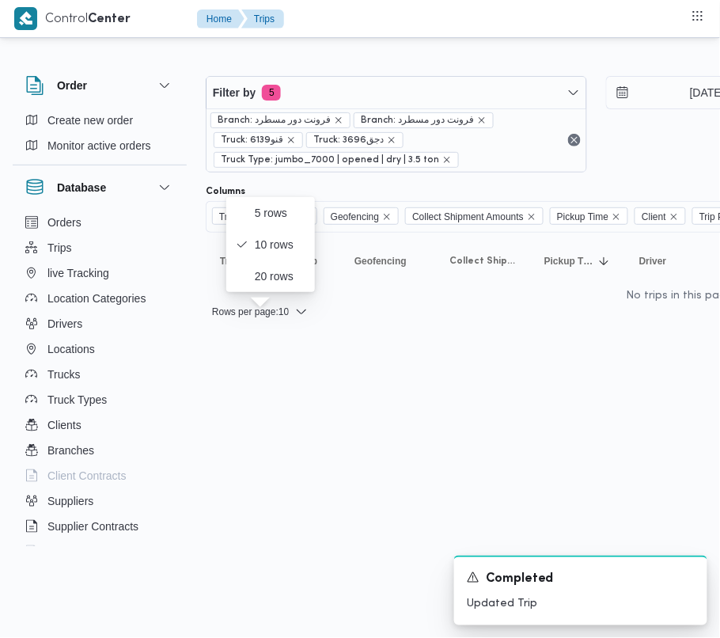
click at [337, 48] on div "Filter by 5 Branch: فرونت دور مسطرد Branch: فرونت دور مسطرد Truck: قنو6139 Truc…" at bounding box center [351, 191] width 720 height 300
click at [343, 74] on div "Filter by 5 Branch: فرونت دور مسطرد Branch: فرونت دور مسطرد Truck: قنو6139 Truc…" at bounding box center [596, 124] width 800 height 116
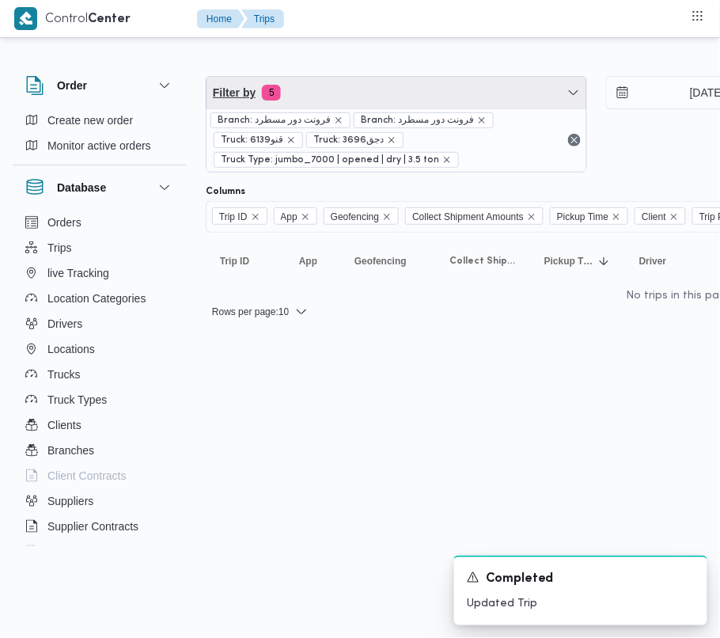
click at [344, 90] on span "Filter by 5" at bounding box center [397, 93] width 380 height 32
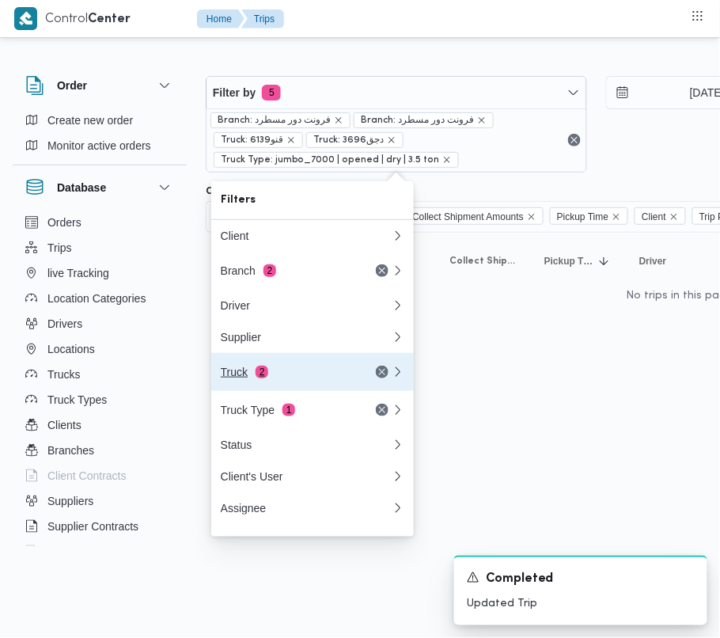
click at [276, 369] on div "Truck 2" at bounding box center [306, 372] width 190 height 38
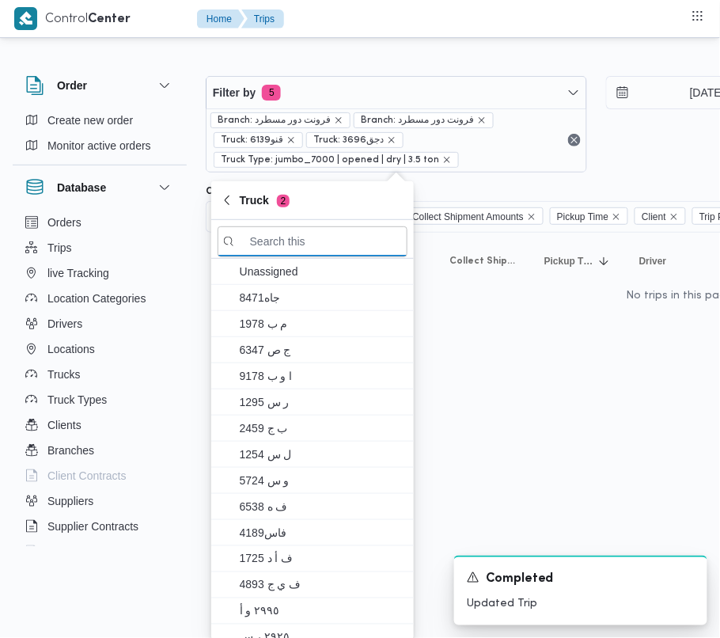
paste input "قفب3695"
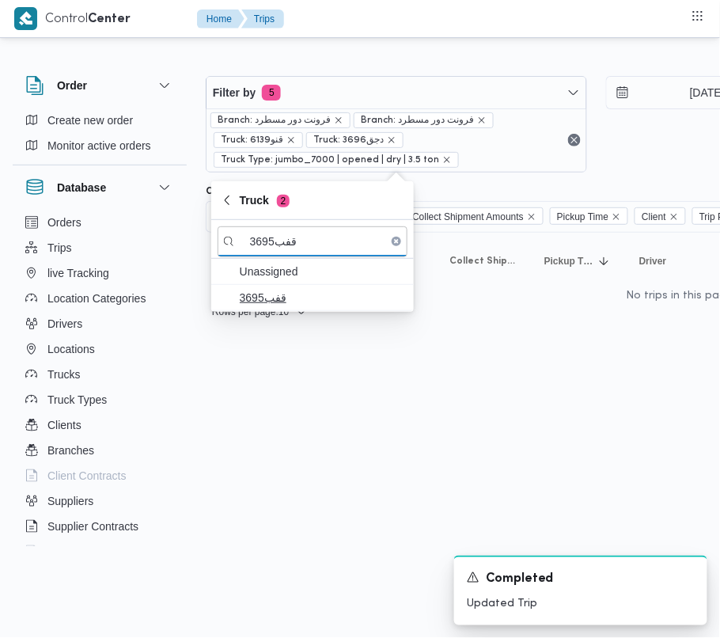
type input "قفب3695"
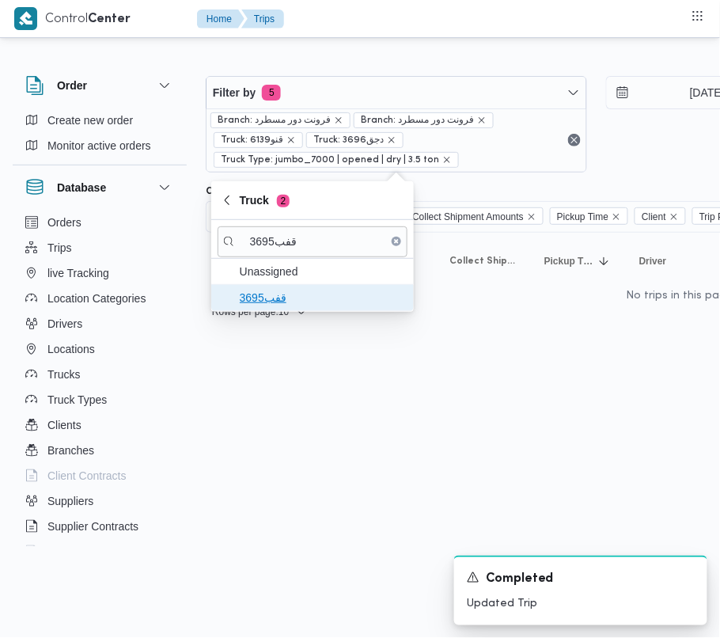
click at [279, 298] on span "قفب3695" at bounding box center [322, 297] width 165 height 19
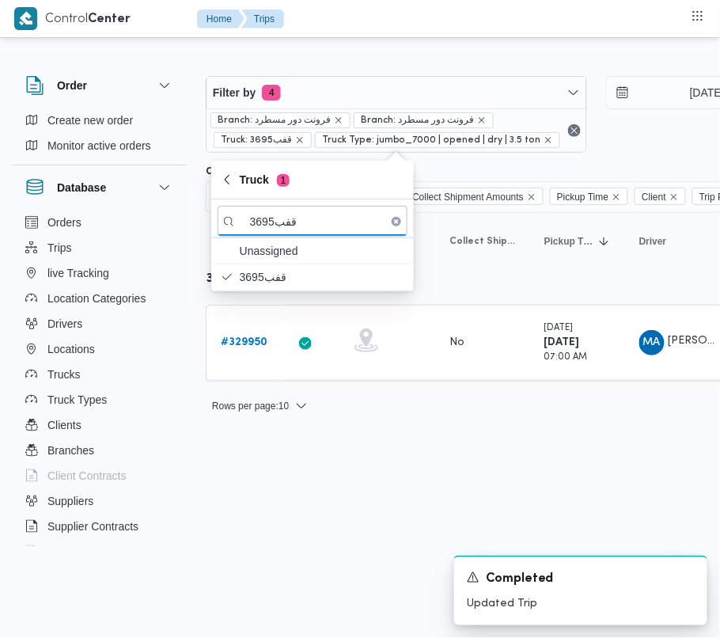
drag, startPoint x: 238, startPoint y: 343, endPoint x: 5, endPoint y: 369, distance: 235.0
click at [238, 343] on b "# 329950" at bounding box center [244, 342] width 47 height 10
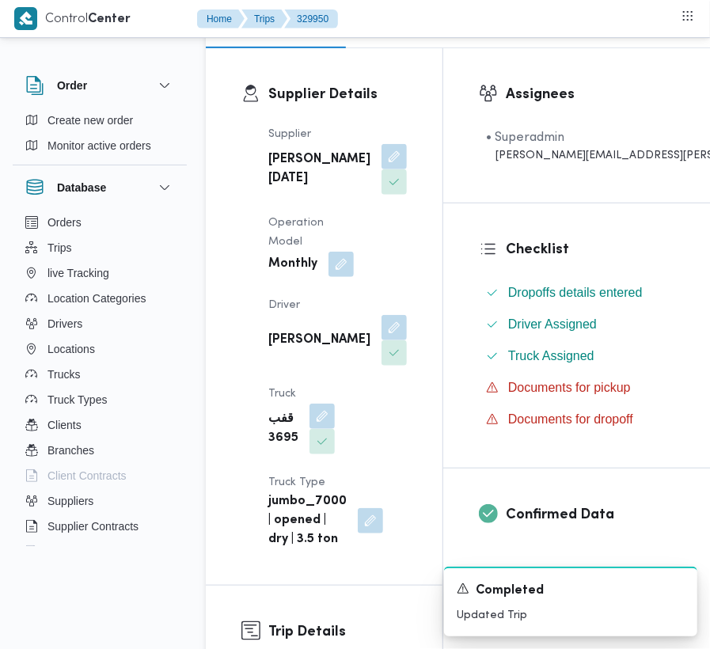
scroll to position [276, 0]
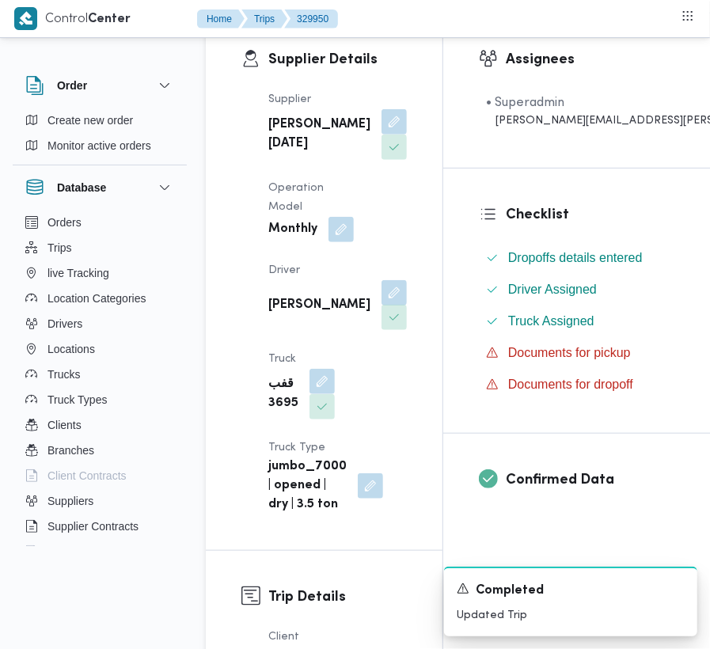
drag, startPoint x: 340, startPoint y: 344, endPoint x: 339, endPoint y: 375, distance: 31.7
click at [382, 306] on button "button" at bounding box center [394, 292] width 25 height 25
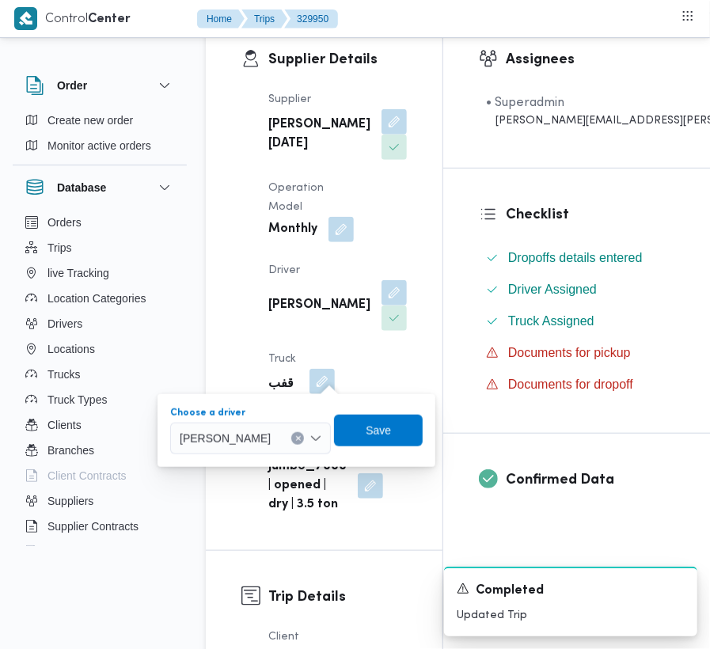
click at [311, 450] on div "[PERSON_NAME]" at bounding box center [250, 439] width 161 height 32
paste input "[PERSON_NAME]"
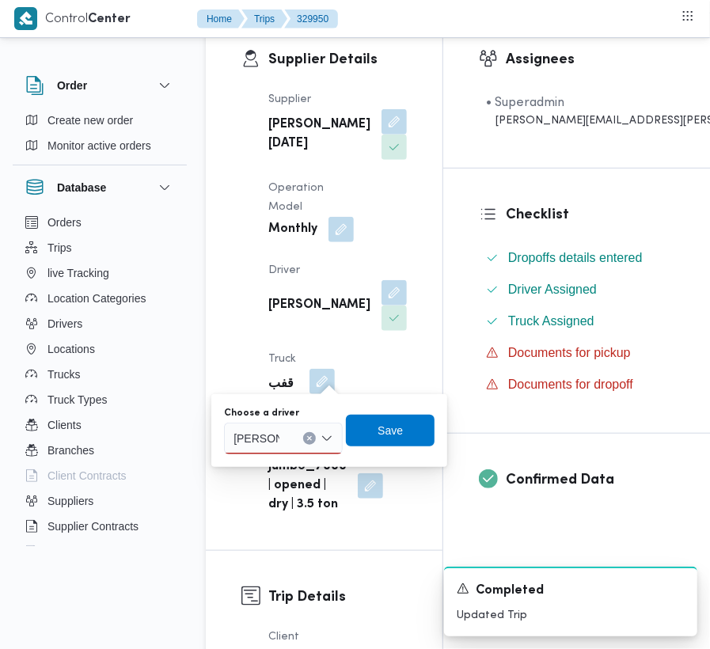
click at [286, 438] on div "[PERSON_NAME]" at bounding box center [283, 439] width 119 height 32
click at [267, 438] on input "[PERSON_NAME]" at bounding box center [258, 438] width 49 height 19
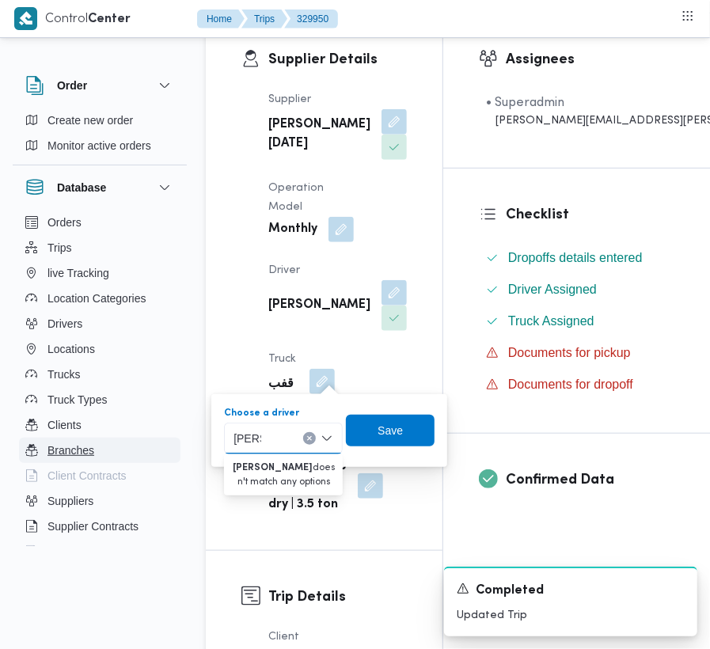
type input "[PERSON_NAME]"
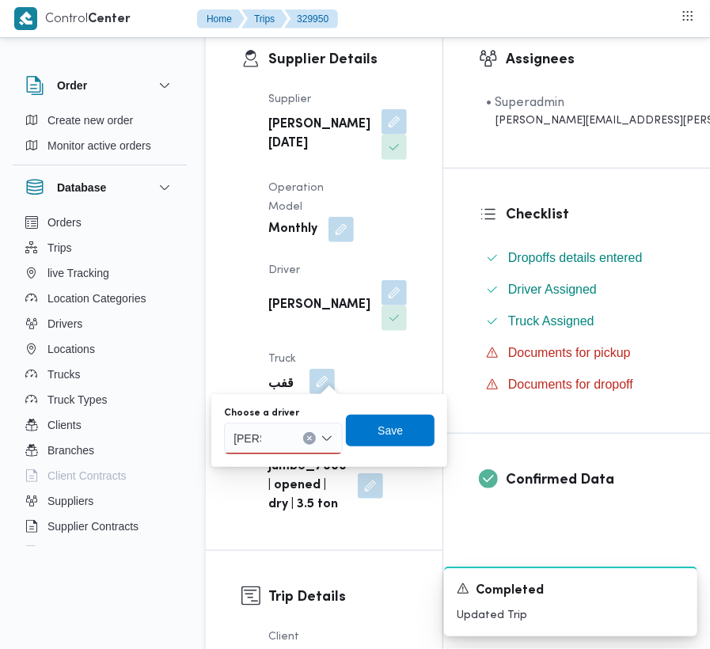
drag, startPoint x: 387, startPoint y: 261, endPoint x: 355, endPoint y: 320, distance: 67.0
click at [387, 261] on div "Supplier [PERSON_NAME][DATE] Operation Model Monthly Driver [PERSON_NAME] جاد ا…" at bounding box center [338, 302] width 158 height 443
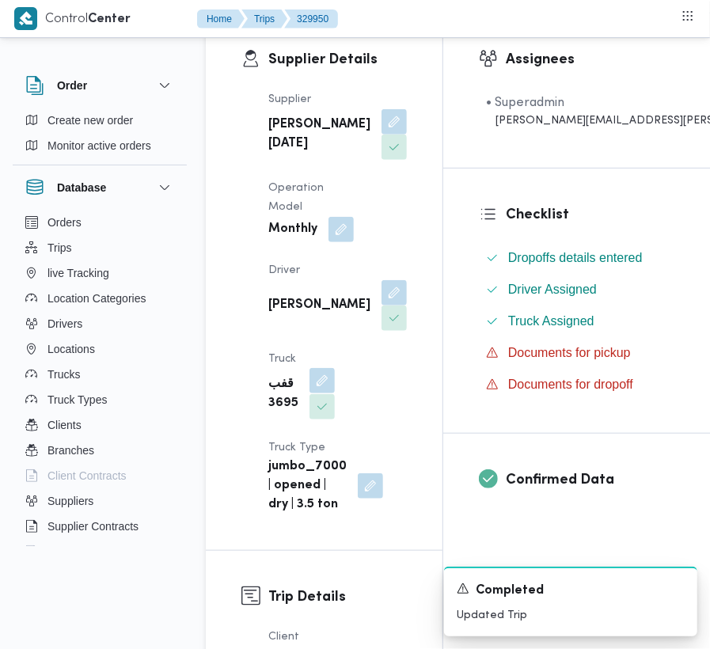
click at [317, 393] on button "button" at bounding box center [322, 380] width 25 height 25
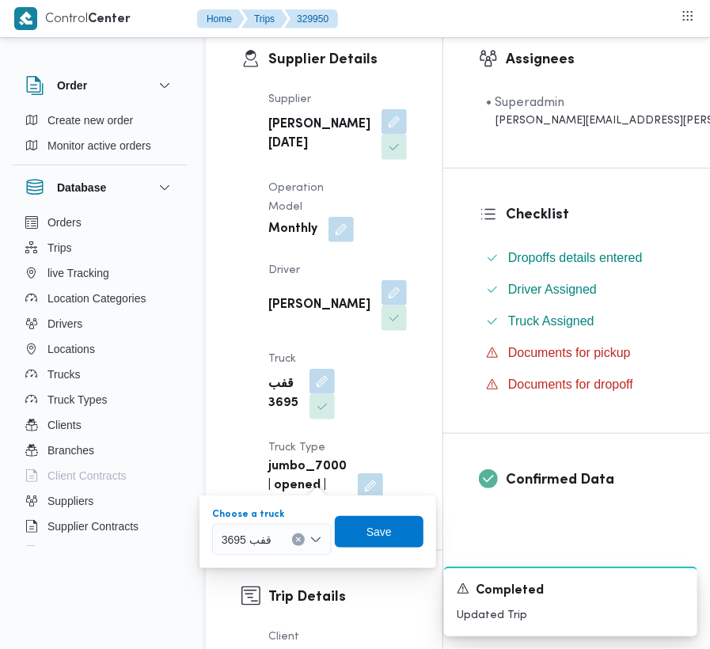
click at [234, 549] on div "قفب 3695" at bounding box center [272, 540] width 120 height 32
paste input "2319"
type input "2319"
click at [245, 564] on mark "2319" at bounding box center [253, 568] width 25 height 13
click at [383, 529] on span "Save" at bounding box center [386, 531] width 25 height 19
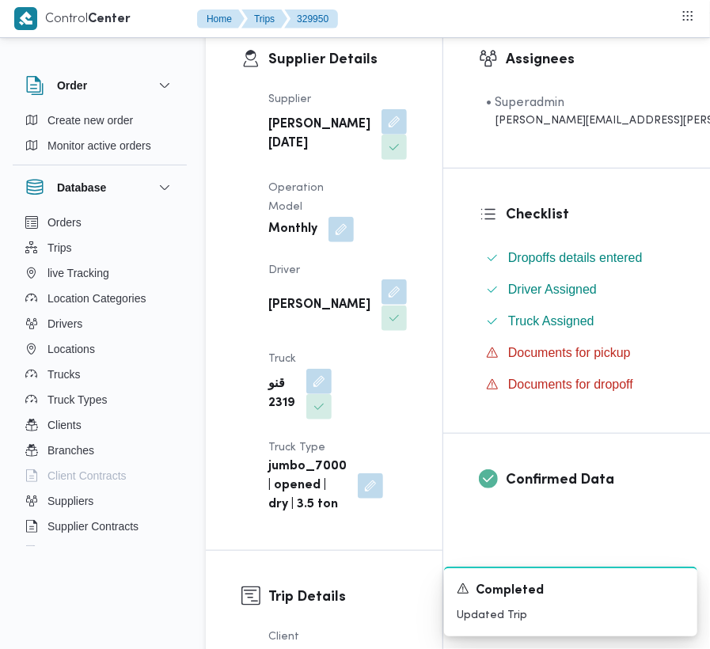
click at [382, 305] on button "button" at bounding box center [394, 291] width 25 height 25
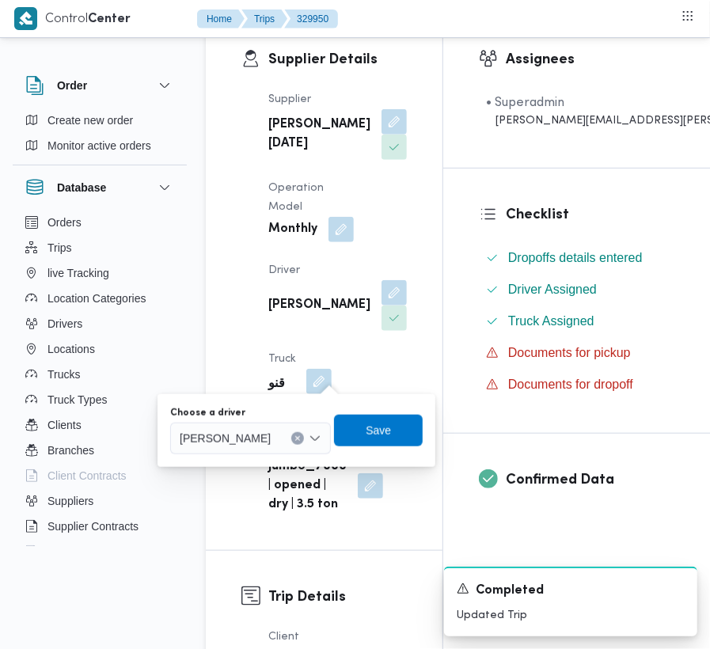
click at [298, 447] on div "[PERSON_NAME]" at bounding box center [250, 439] width 161 height 32
paste input "[PERSON_NAME]"
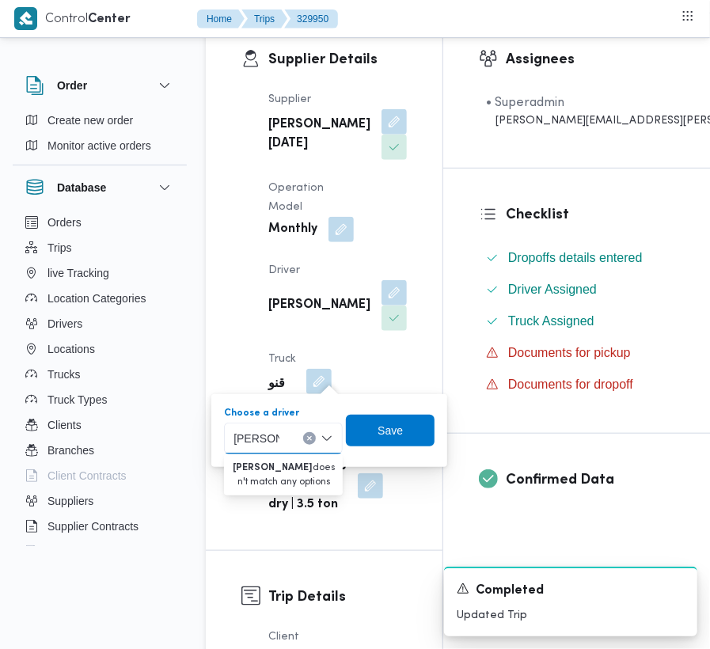
click at [267, 435] on input "[PERSON_NAME]" at bounding box center [257, 438] width 46 height 19
click at [288, 423] on div "[PERSON_NAME]" at bounding box center [283, 439] width 119 height 32
click at [256, 438] on input "[PERSON_NAME]" at bounding box center [257, 438] width 46 height 19
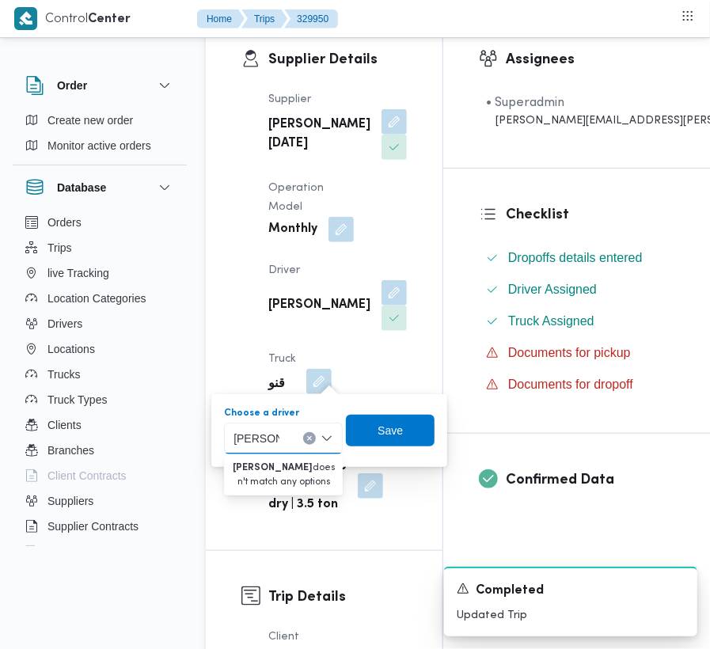
click at [264, 438] on input "[PERSON_NAME]" at bounding box center [257, 438] width 46 height 19
type input "[PERSON_NAME]"
click at [260, 437] on div "[PERSON_NAME]" at bounding box center [246, 438] width 32 height 25
drag, startPoint x: 302, startPoint y: 441, endPoint x: 371, endPoint y: 431, distance: 69.6
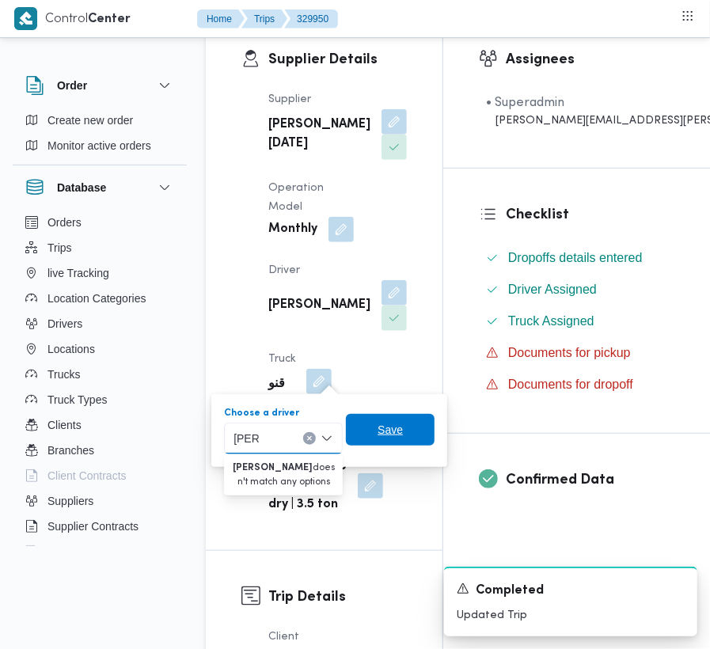
click at [302, 440] on div "[PERSON_NAME]" at bounding box center [283, 439] width 119 height 32
click at [306, 431] on div "[PERSON_NAME]" at bounding box center [283, 439] width 119 height 32
click at [306, 435] on icon "Clear input" at bounding box center [309, 438] width 6 height 6
click at [386, 435] on span "Save" at bounding box center [390, 429] width 25 height 19
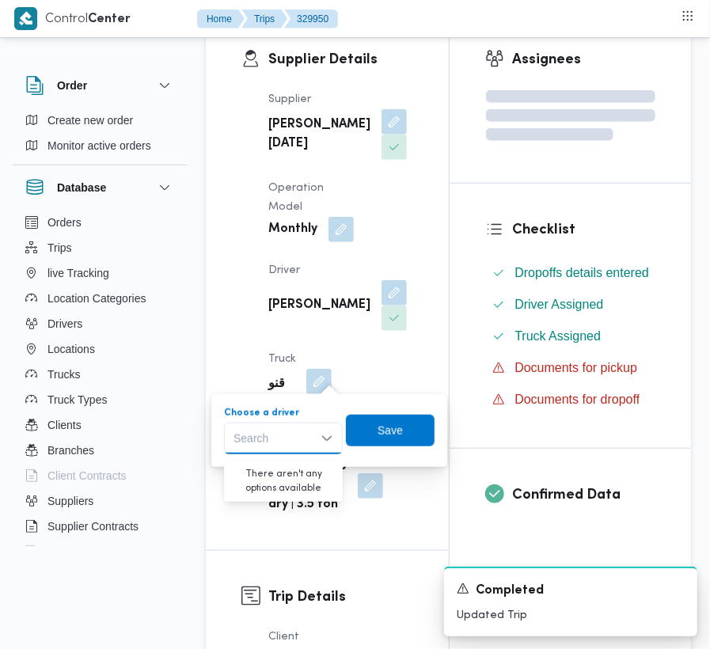
click at [383, 295] on div "Supplier [PERSON_NAME][DATE] Operation Model Monthly Driver [PERSON_NAME] جاد ا…" at bounding box center [341, 302] width 164 height 443
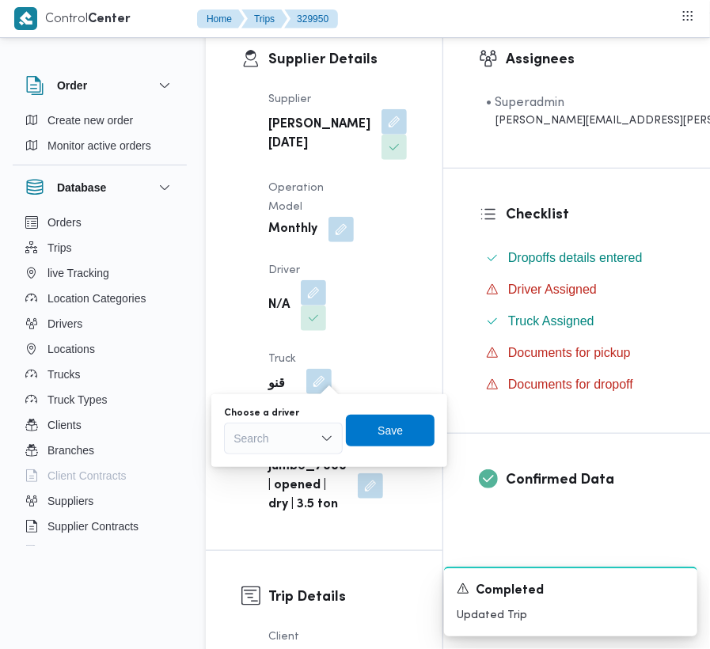
click at [428, 256] on div "Supplier Details Supplier [PERSON_NAME][DATE] Operation Model Monthly Driver N/…" at bounding box center [324, 281] width 237 height 537
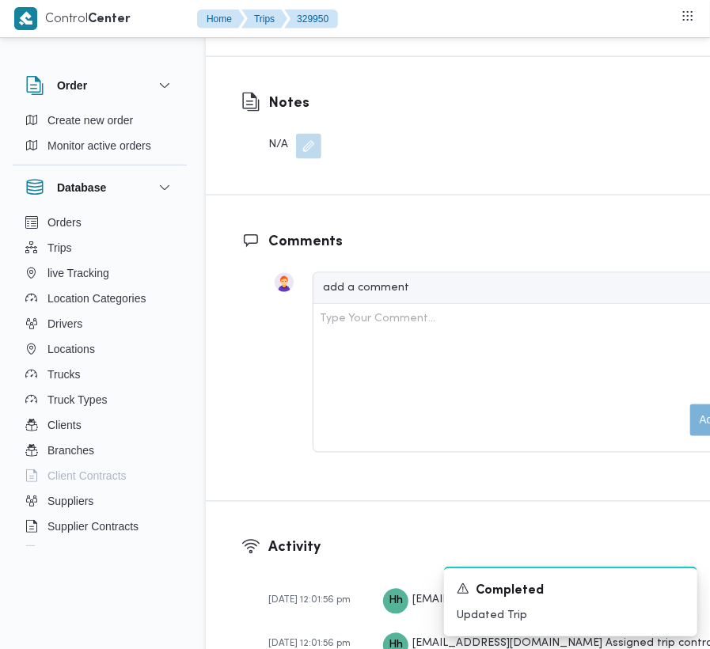
scroll to position [2281, 0]
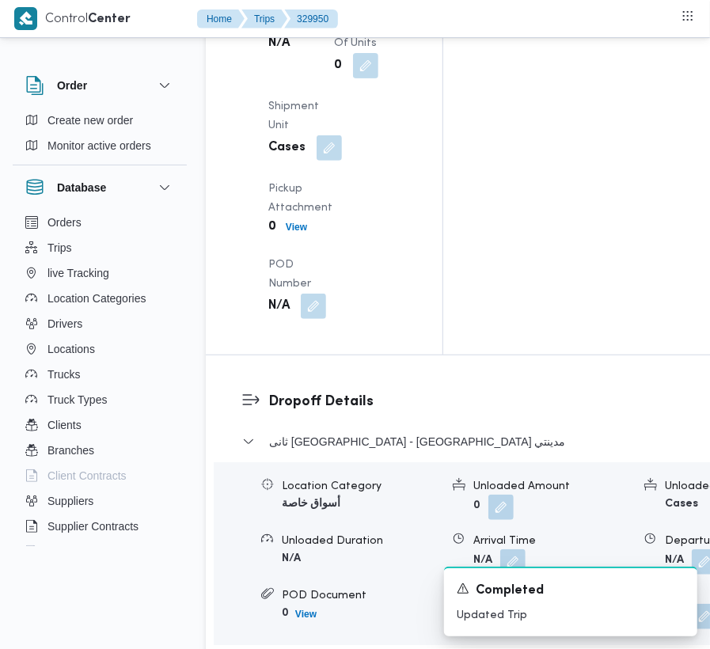
drag, startPoint x: 324, startPoint y: 581, endPoint x: 312, endPoint y: 586, distance: 12.8
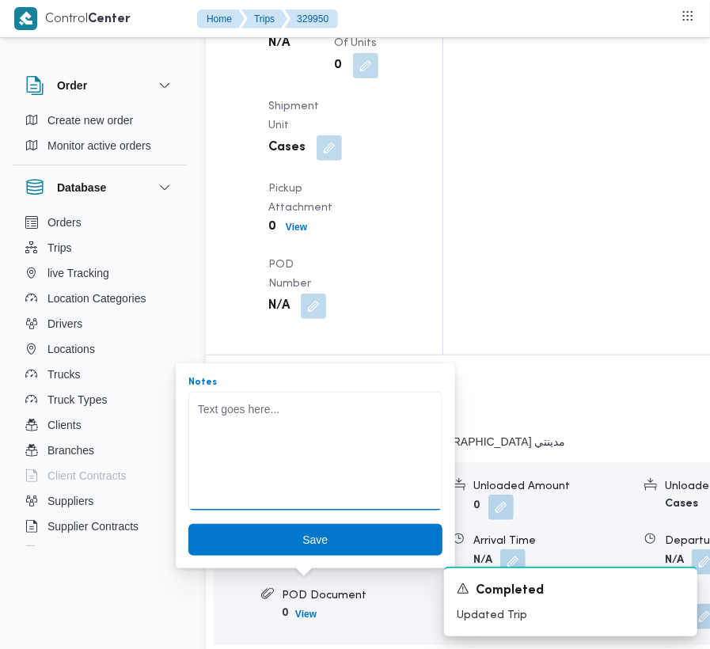
click at [279, 469] on textarea "Notes" at bounding box center [315, 451] width 254 height 119
paste textarea "[PERSON_NAME]"
type textarea "[PERSON_NAME]"
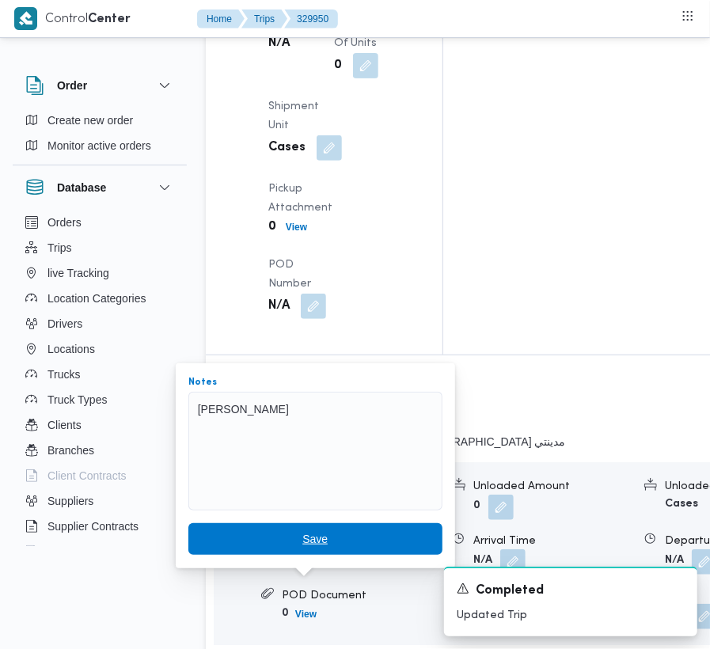
click at [302, 533] on span "Save" at bounding box center [314, 539] width 25 height 19
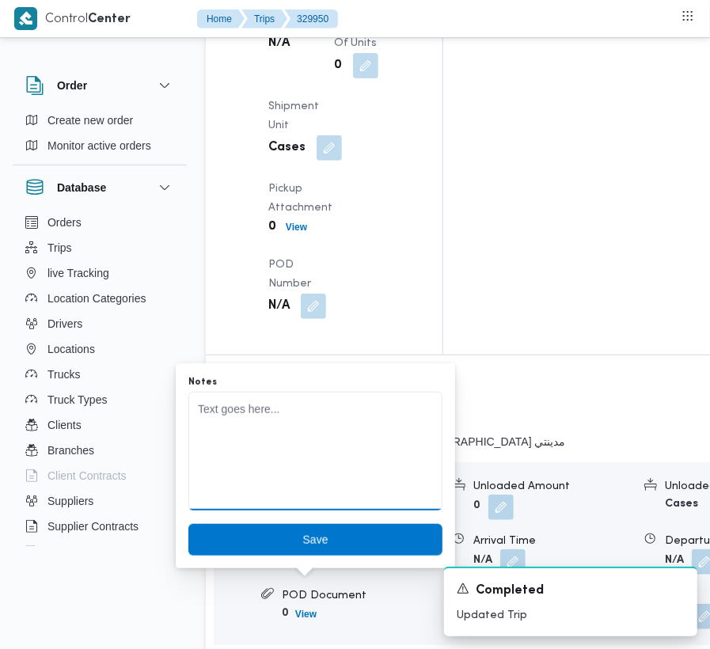
click at [264, 445] on textarea "Notes" at bounding box center [315, 451] width 254 height 119
paste textarea "[PERSON_NAME]"
type textarea "[PERSON_NAME]"
click at [275, 530] on span "Save" at bounding box center [315, 540] width 254 height 32
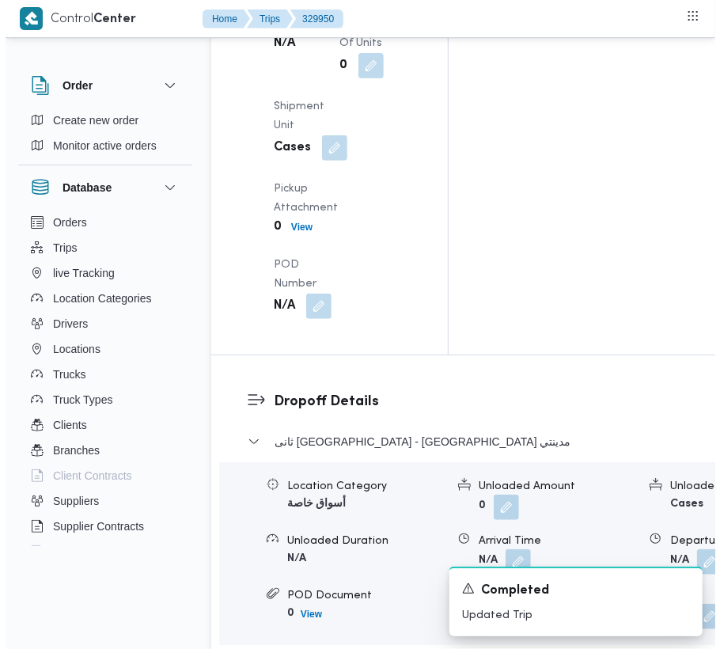
scroll to position [2205, 0]
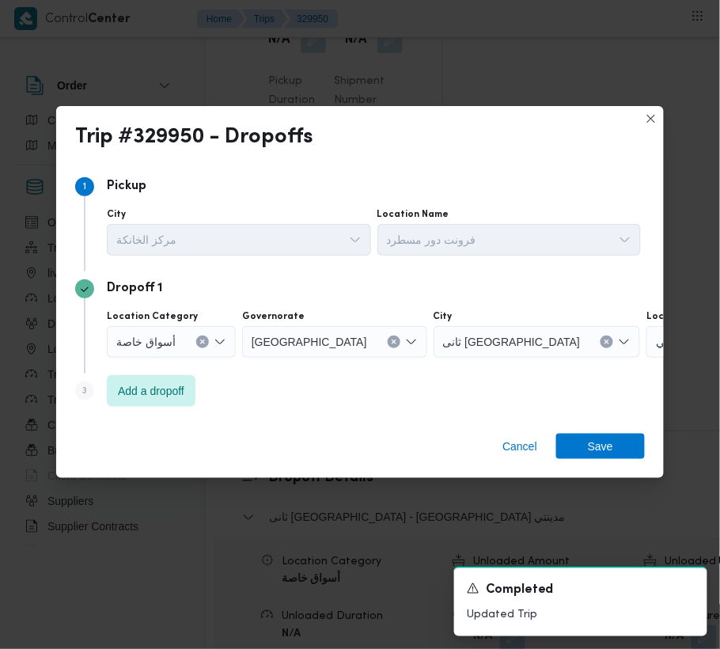
click at [150, 408] on div "Step 3 is disabled 3 Add a dropoff" at bounding box center [360, 394] width 570 height 41
click at [149, 393] on span "Add a dropoff" at bounding box center [151, 390] width 66 height 19
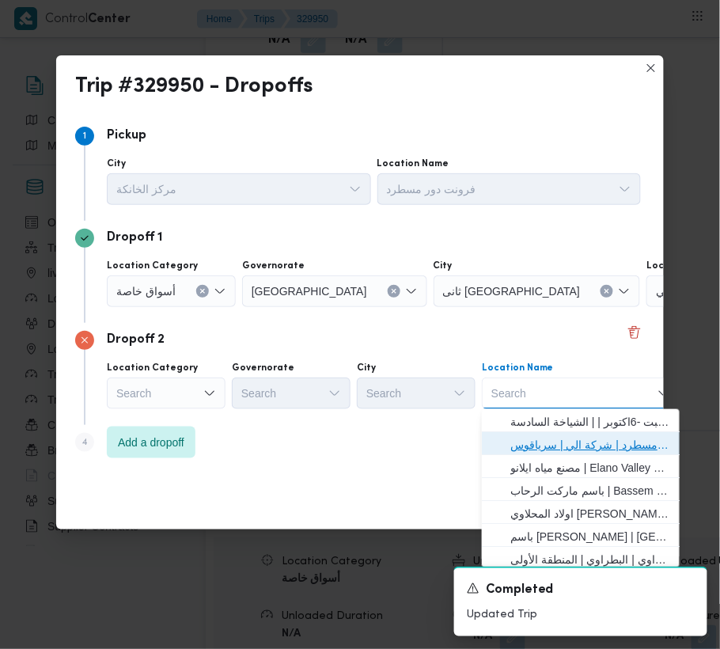
click at [572, 441] on span "فرونت دور مسطرد | شركة الي | سرياقوس" at bounding box center [591, 444] width 160 height 19
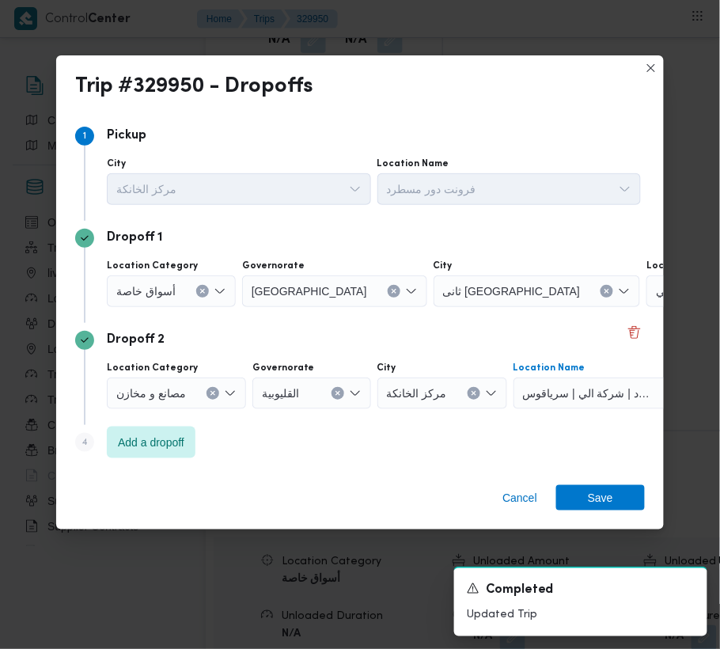
click at [112, 292] on div "أسواق خاصة" at bounding box center [171, 291] width 129 height 32
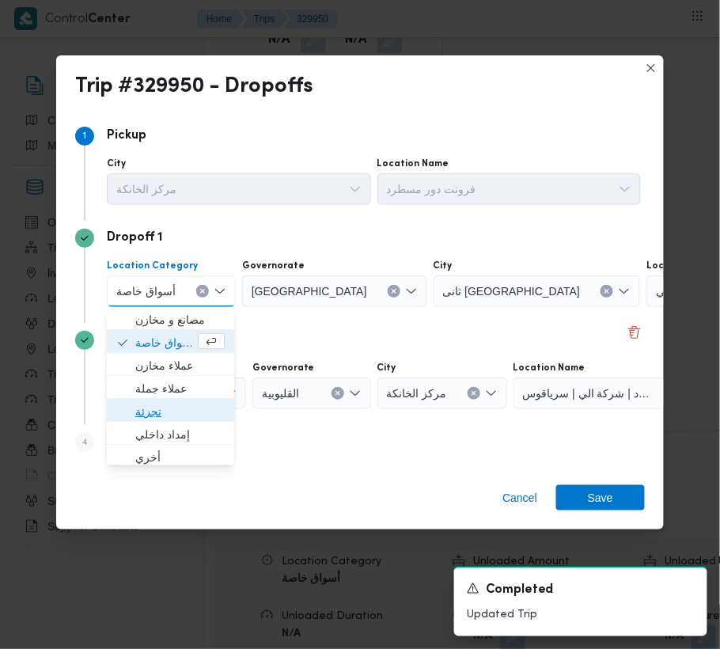
click at [157, 413] on span "تجزئة" at bounding box center [179, 411] width 89 height 19
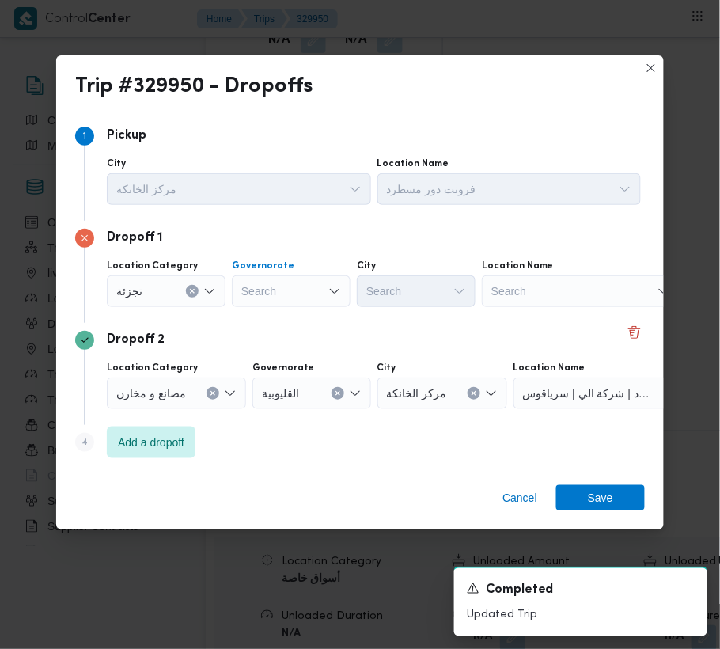
click at [279, 286] on div "Search" at bounding box center [291, 291] width 119 height 32
paste input "[GEOGRAPHIC_DATA]"
type input "[GEOGRAPHIC_DATA]"
click at [286, 308] on div "Location Category [GEOGRAPHIC_DATA] [GEOGRAPHIC_DATA] [GEOGRAPHIC_DATA] City Se…" at bounding box center [374, 283] width 541 height 54
click at [286, 328] on div "Dropoff 2 Location Category مصانع و [GEOGRAPHIC_DATA] القليوبية City مركز الخان…" at bounding box center [360, 374] width 570 height 102
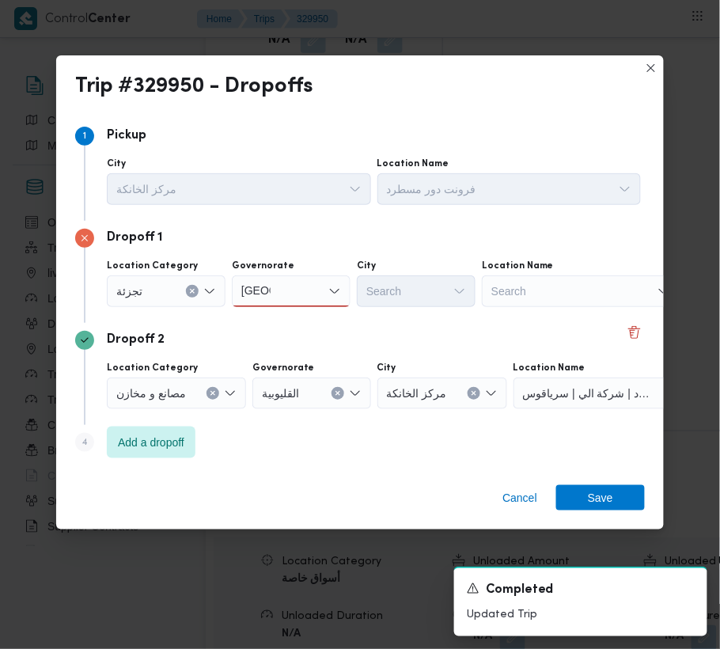
click at [292, 291] on div "[GEOGRAPHIC_DATA] [GEOGRAPHIC_DATA]" at bounding box center [291, 291] width 119 height 32
click at [291, 321] on span "[GEOGRAPHIC_DATA]" at bounding box center [300, 319] width 81 height 19
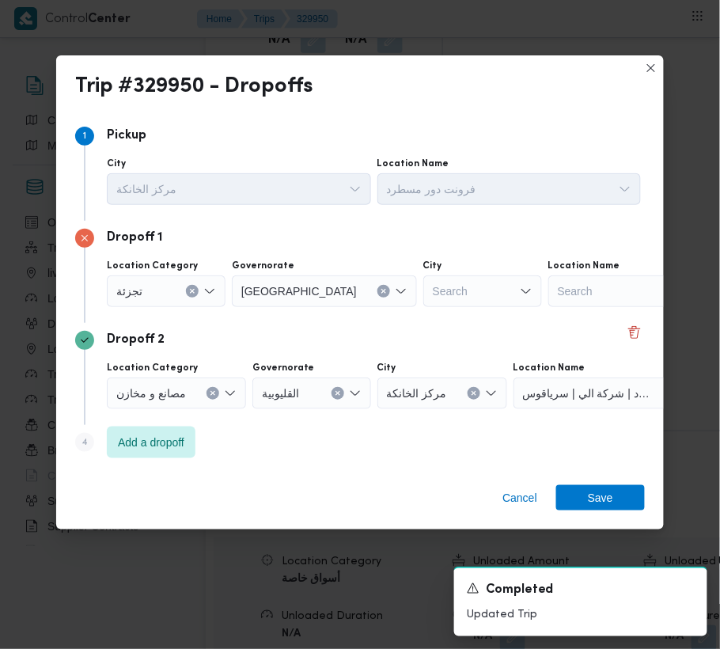
click at [429, 286] on div "Search" at bounding box center [483, 291] width 119 height 32
paste input "النزهة"
type input "النزهة"
click at [403, 315] on span "قسم النزهة" at bounding box center [426, 319] width 81 height 19
click at [595, 498] on span "Save" at bounding box center [600, 496] width 25 height 25
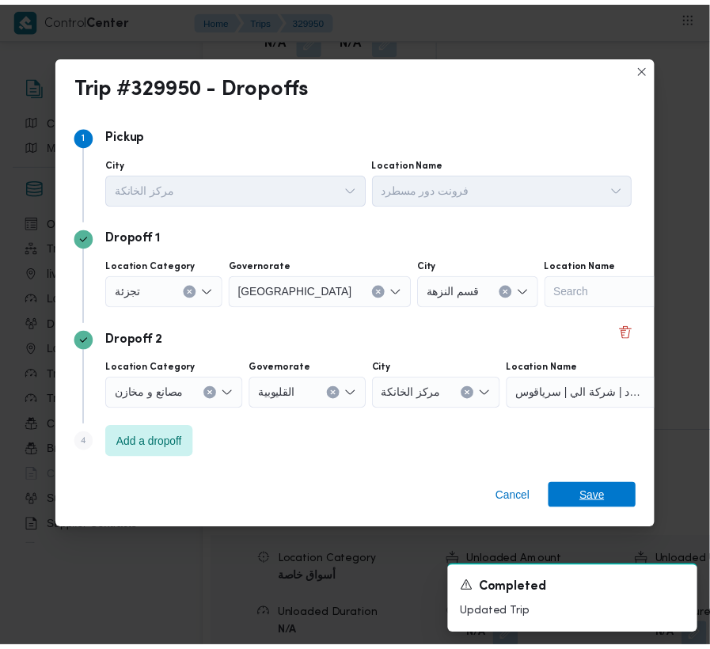
scroll to position [2281, 0]
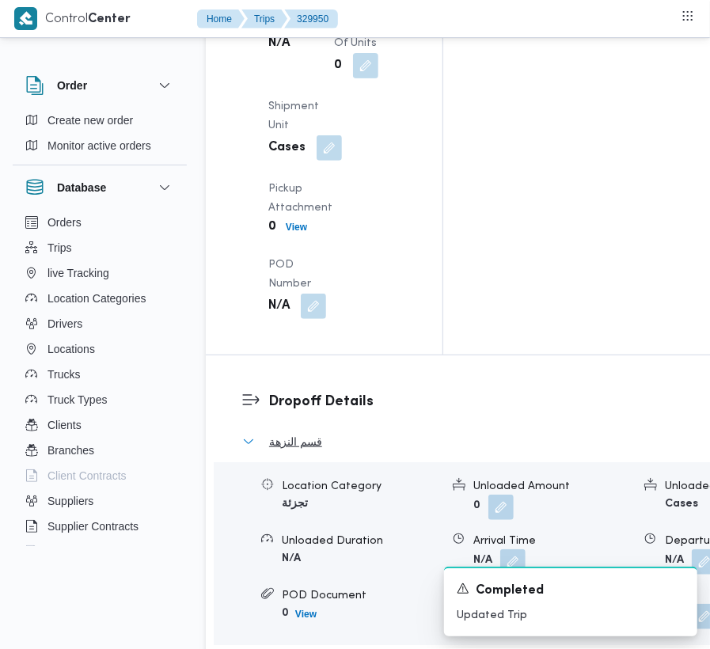
click at [295, 432] on span "قسم النزهة" at bounding box center [295, 441] width 53 height 19
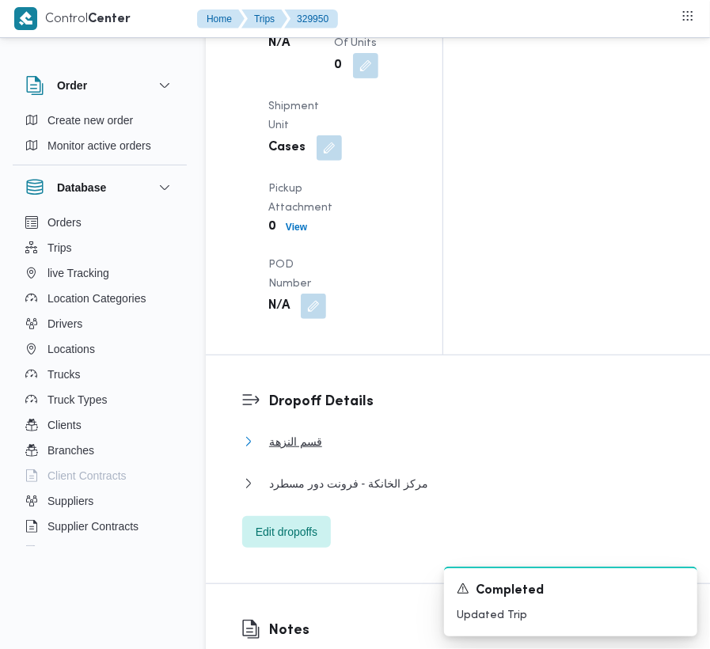
scroll to position [1714, 0]
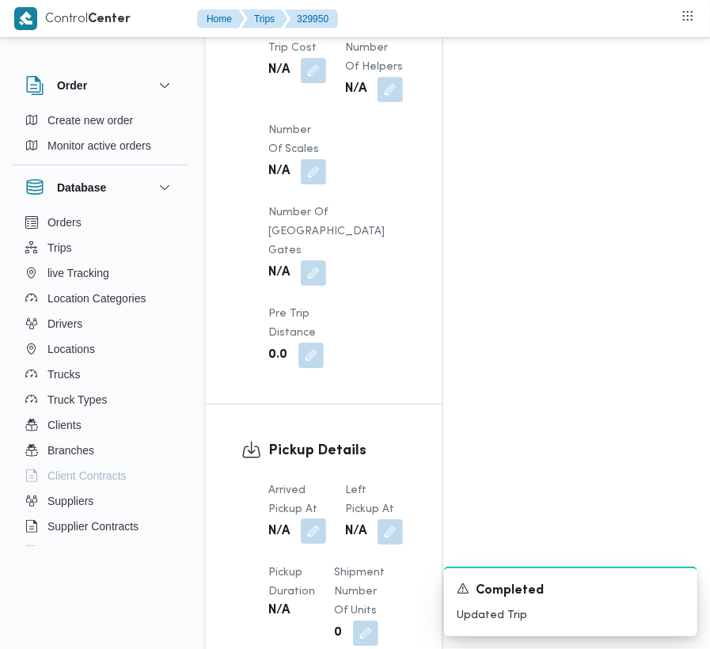
click at [320, 519] on button "button" at bounding box center [313, 531] width 25 height 25
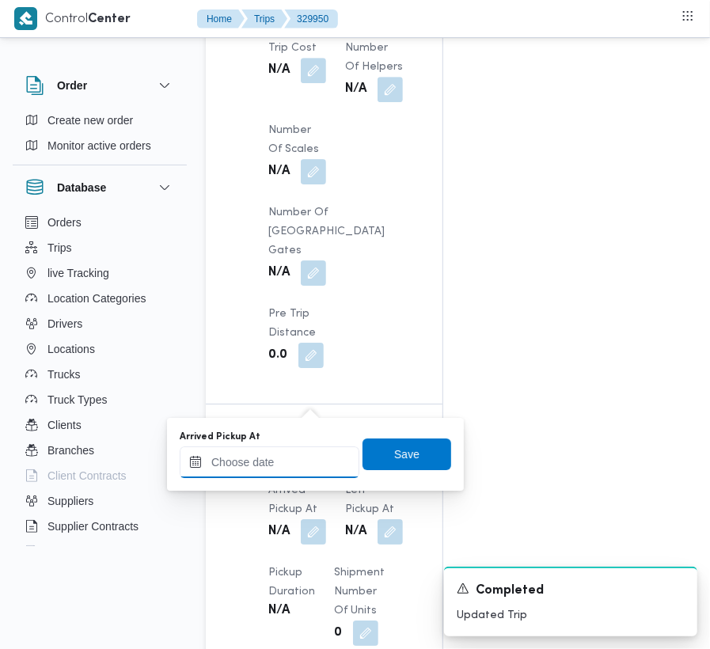
click at [293, 456] on input "Arrived Pickup At" at bounding box center [270, 462] width 180 height 32
paste input "[DATE] 9:00"
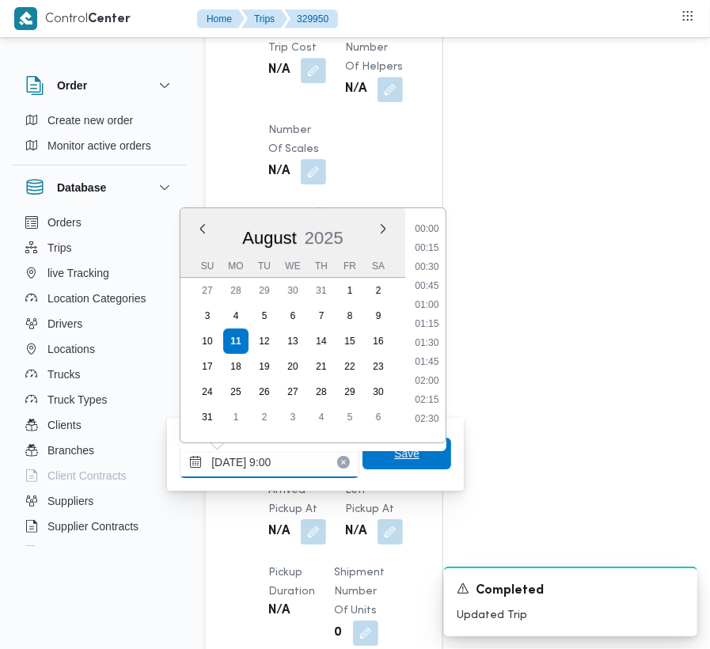
scroll to position [684, 0]
type input "[DATE] 09:00"
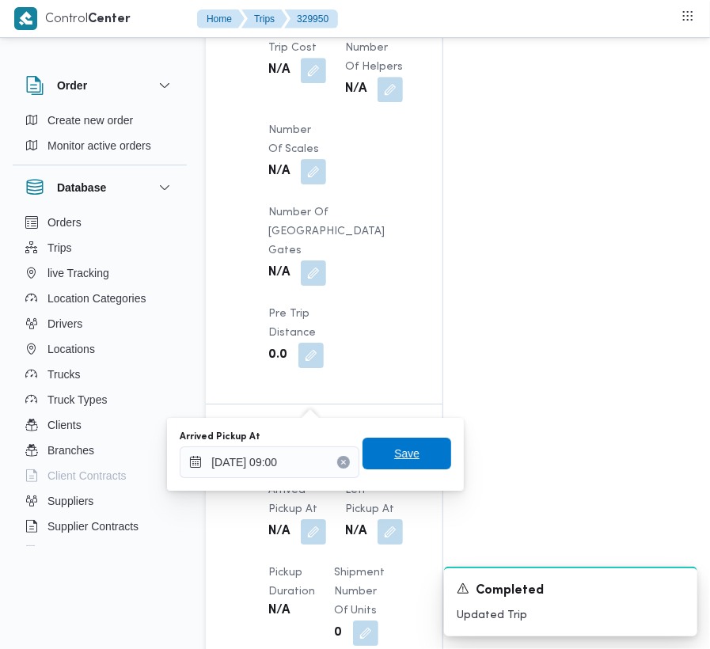
click at [416, 454] on span "Save" at bounding box center [407, 454] width 89 height 32
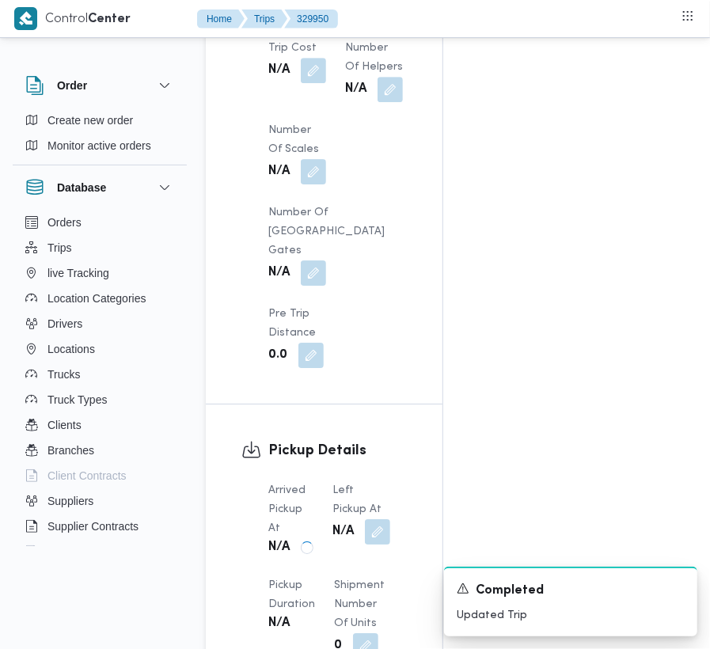
click at [375, 519] on span at bounding box center [373, 531] width 33 height 25
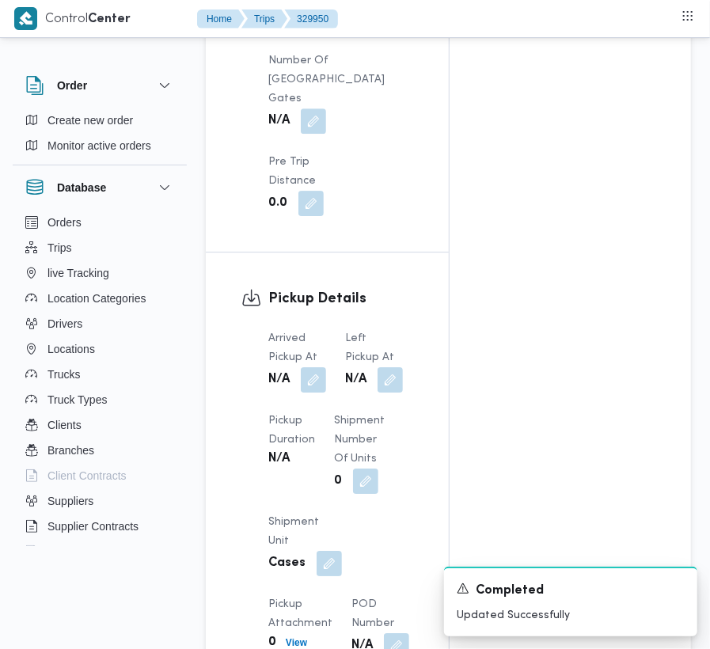
click at [355, 464] on span "Shipment Number of Units" at bounding box center [359, 440] width 51 height 48
click at [399, 392] on button "button" at bounding box center [390, 379] width 25 height 25
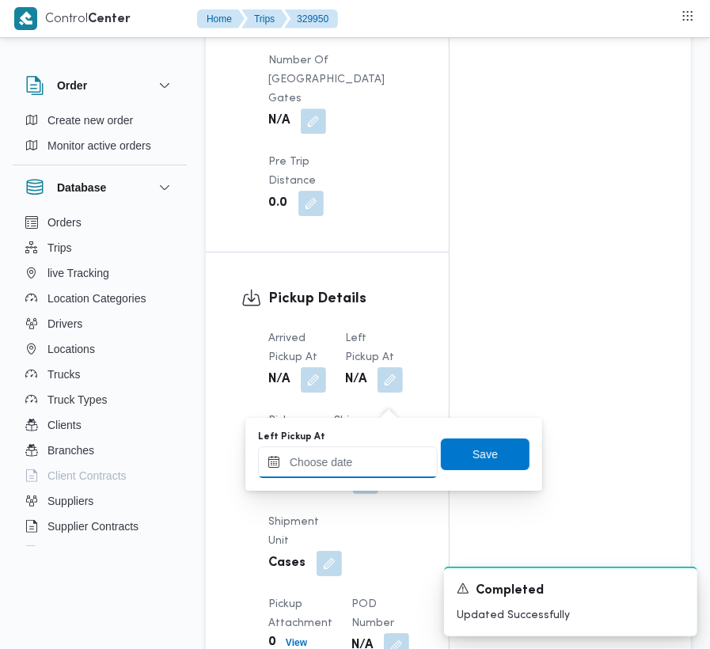
click at [377, 466] on input "Left Pickup At" at bounding box center [348, 462] width 180 height 32
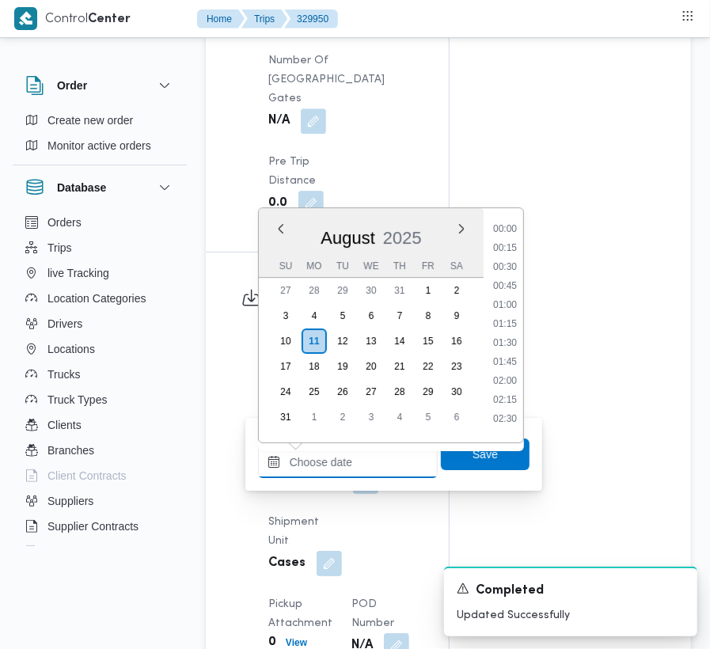
paste input "[DATE] 9:00"
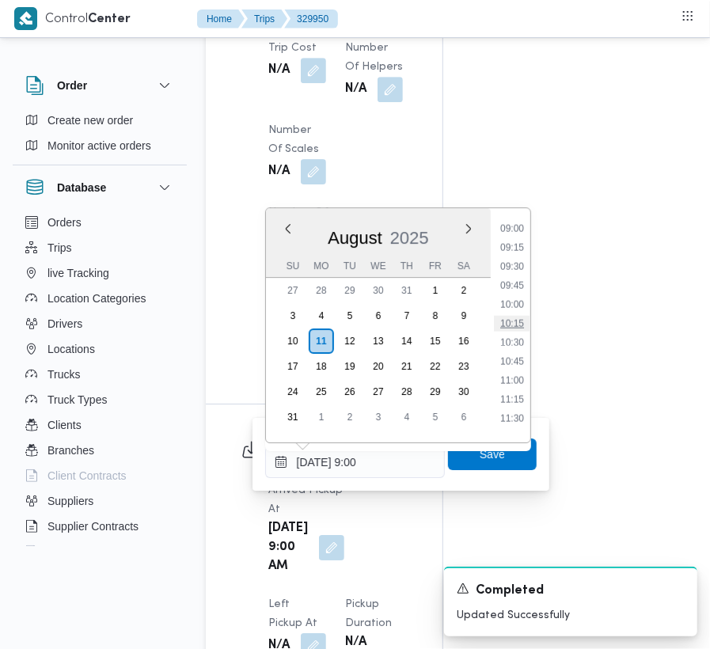
click at [503, 320] on li "10:15" at bounding box center [512, 324] width 36 height 16
type input "[DATE] 10:15"
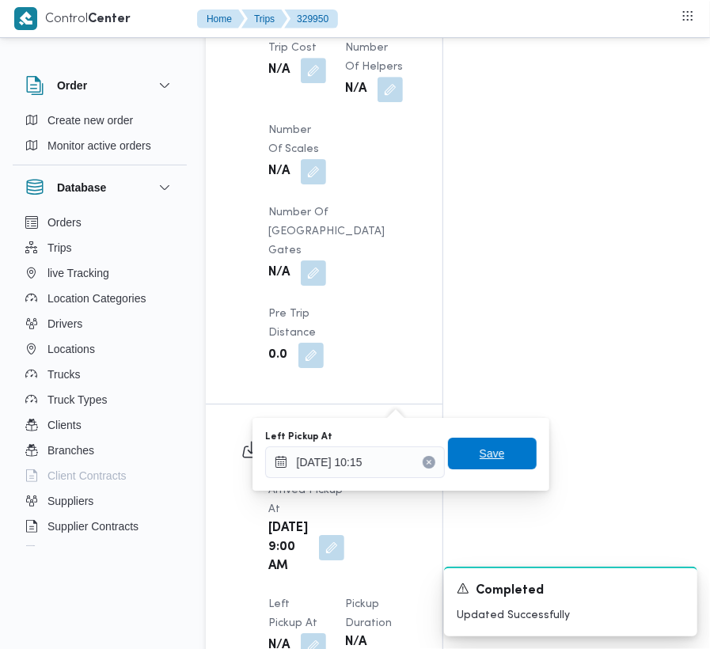
click at [480, 462] on span "Save" at bounding box center [492, 453] width 25 height 19
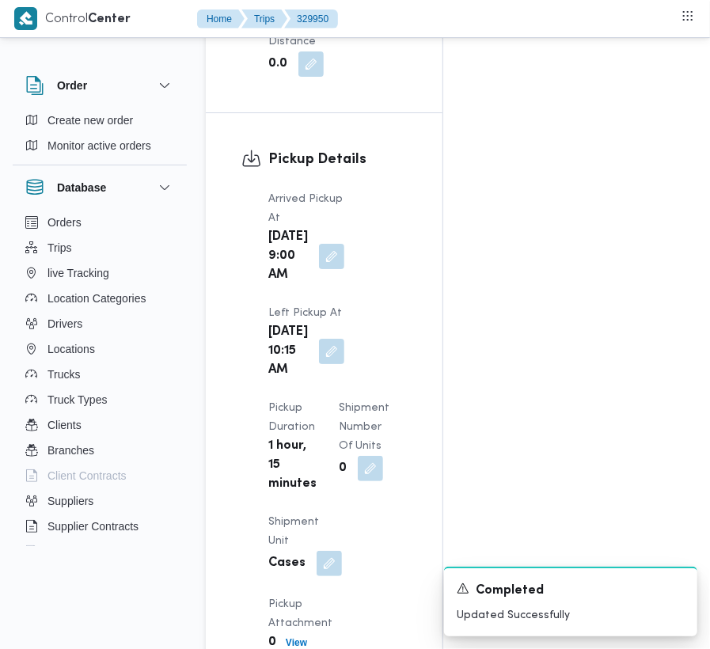
scroll to position [2673, 0]
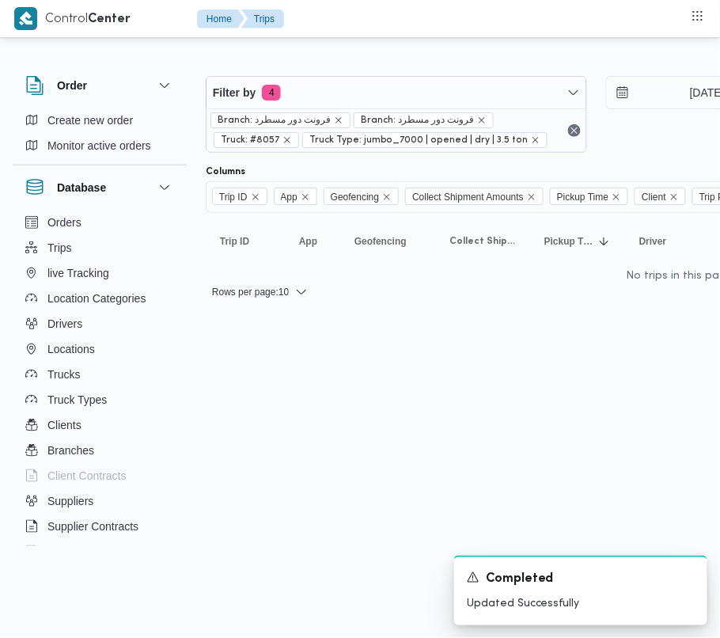
drag, startPoint x: 425, startPoint y: 74, endPoint x: 390, endPoint y: 117, distance: 55.1
click at [425, 74] on div "Filter by 4 Branch: فرونت دور مسطرد Branch: فرونت دور مسطرد Truck: #8057 Truck …" at bounding box center [596, 114] width 800 height 96
click at [346, 109] on div "Branch: فرونت دور مسطرد Branch: فرونت دور مسطرد Truck: #8057 Truck Type: jumbo_…" at bounding box center [397, 130] width 380 height 44
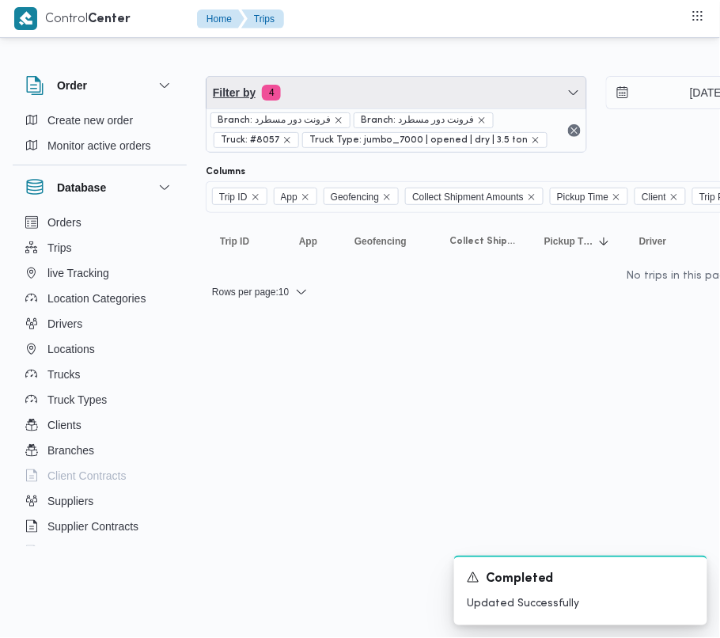
click at [336, 97] on span "Filter by 4" at bounding box center [397, 93] width 380 height 32
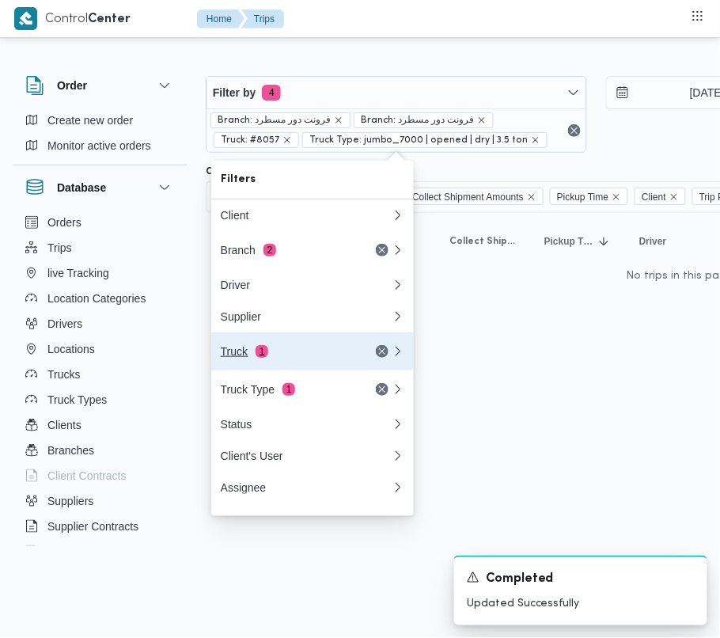
click at [287, 358] on div "Truck 1" at bounding box center [287, 351] width 133 height 13
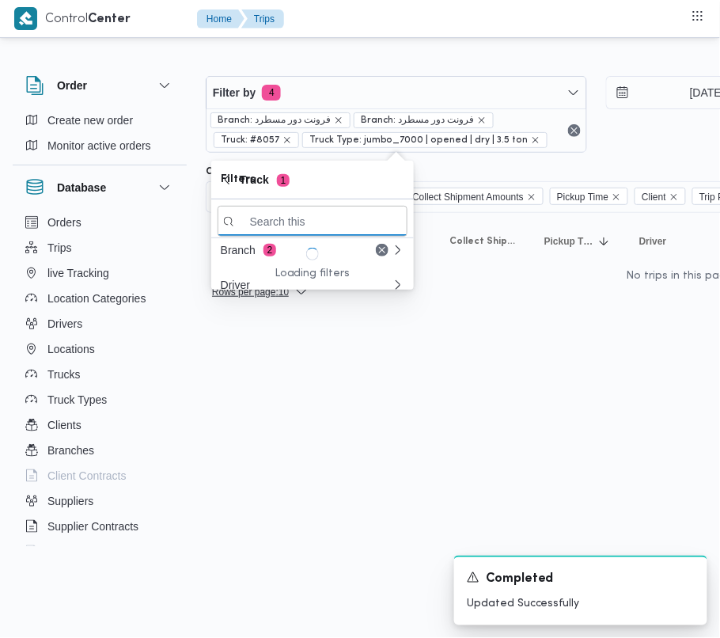
paste input "5319"
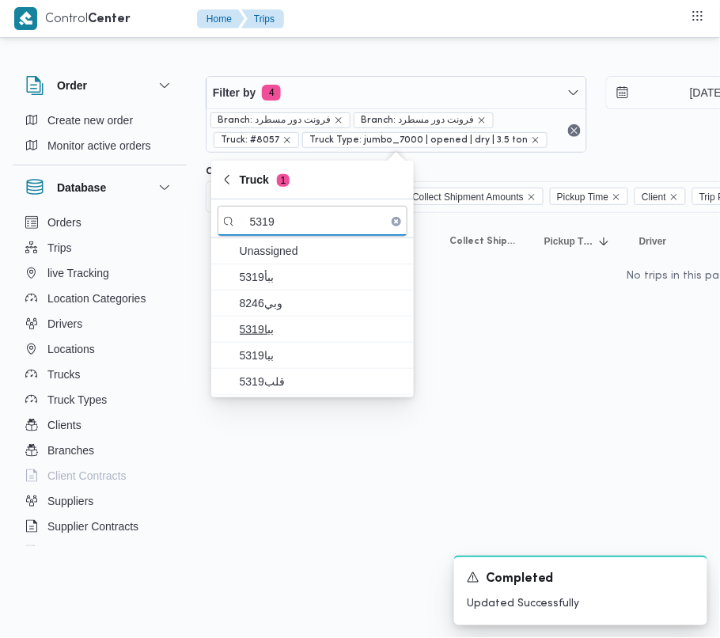
type input "5319"
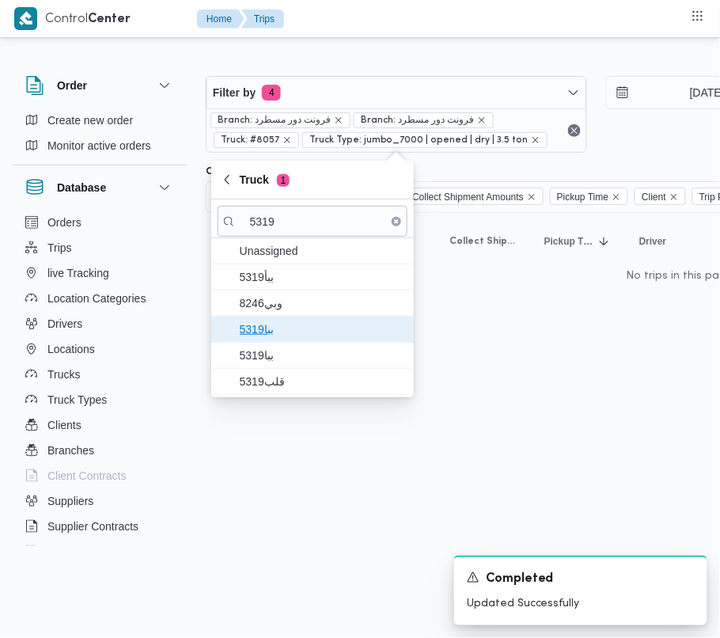
click at [286, 328] on span "ببا5319" at bounding box center [322, 329] width 165 height 19
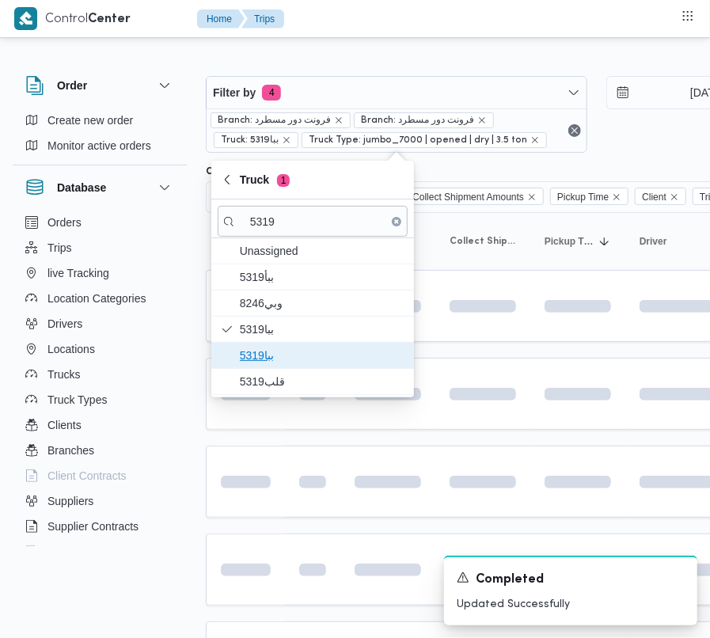
click at [286, 355] on span "ببا5319" at bounding box center [322, 355] width 165 height 19
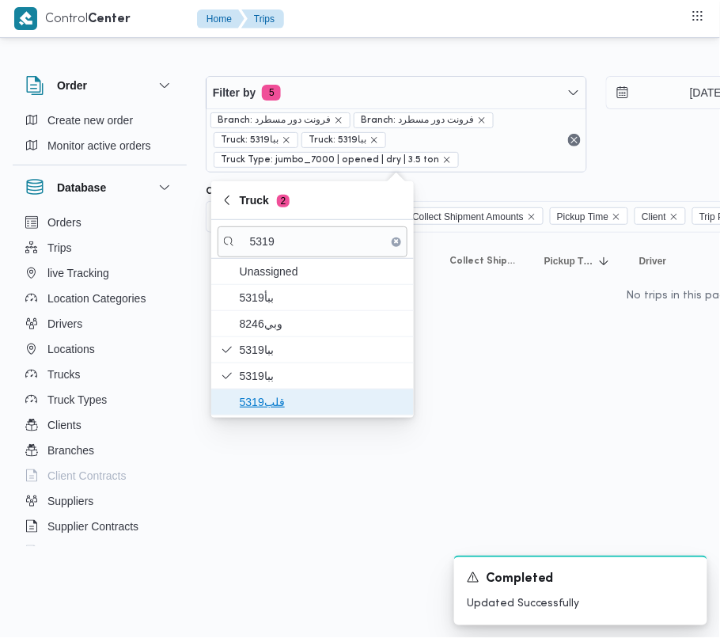
click at [279, 396] on span "قلب5319" at bounding box center [322, 402] width 165 height 19
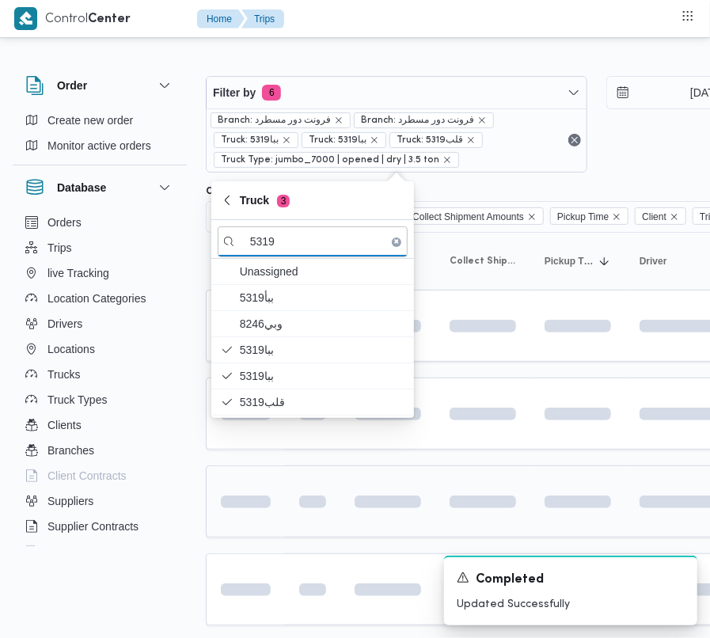
click at [266, 473] on td at bounding box center [245, 501] width 79 height 72
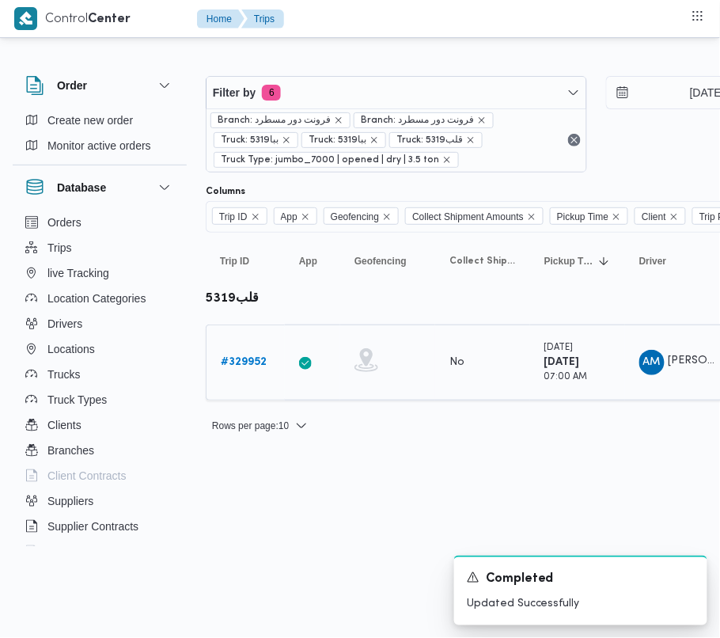
click at [256, 359] on b "# 329952" at bounding box center [244, 362] width 46 height 10
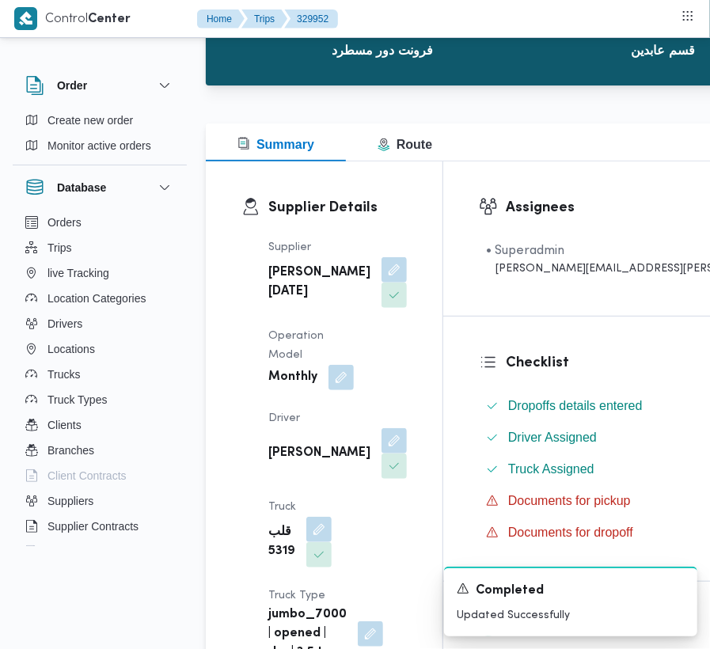
scroll to position [203, 0]
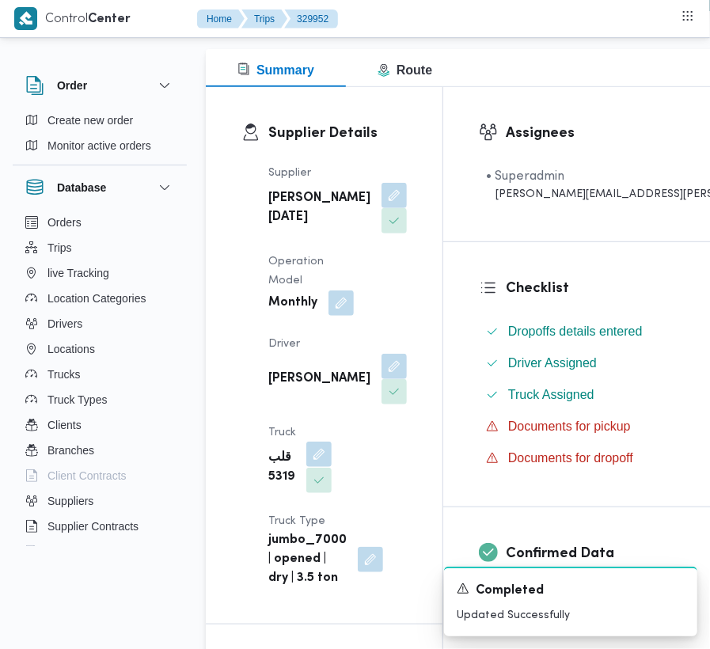
click at [332, 442] on button "button" at bounding box center [318, 454] width 25 height 25
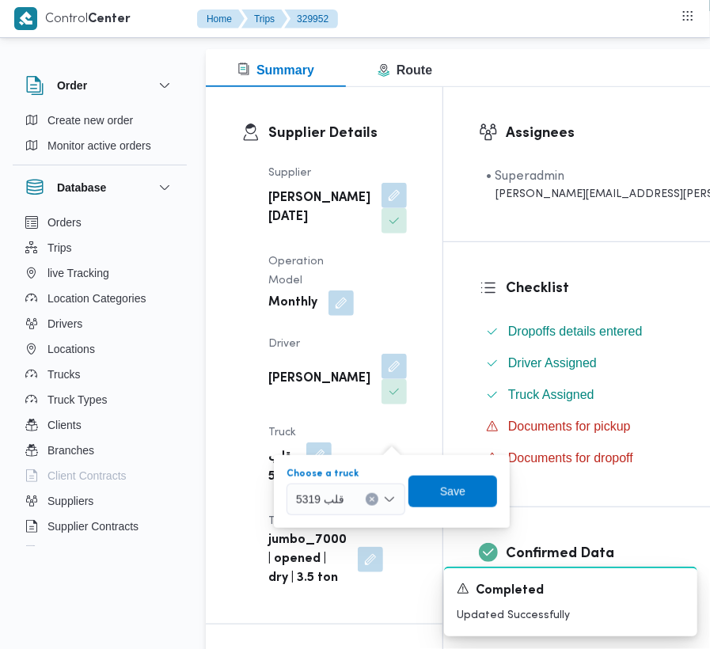
click at [352, 494] on div at bounding box center [352, 499] width 8 height 25
paste
type input "1372"
click at [339, 529] on mark "1372" at bounding box center [327, 528] width 25 height 13
click at [451, 499] on span "Save" at bounding box center [460, 490] width 25 height 19
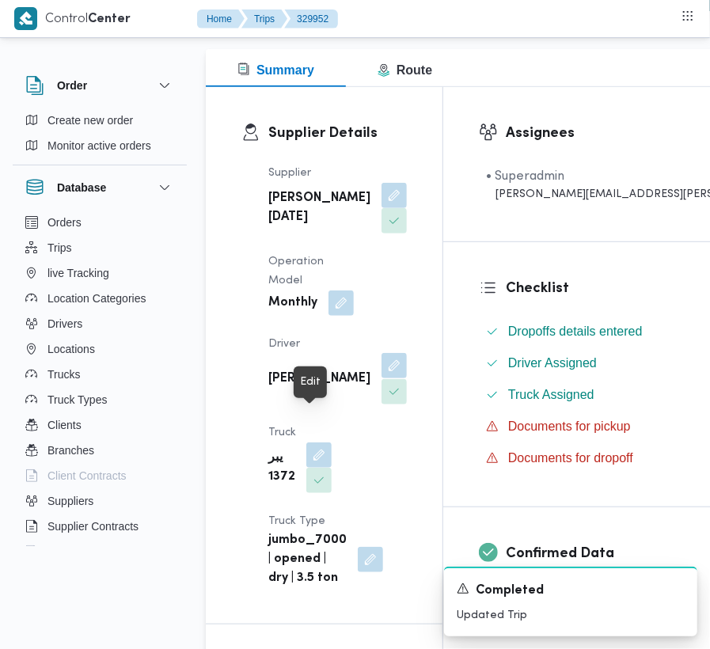
click at [382, 378] on button "button" at bounding box center [394, 365] width 25 height 25
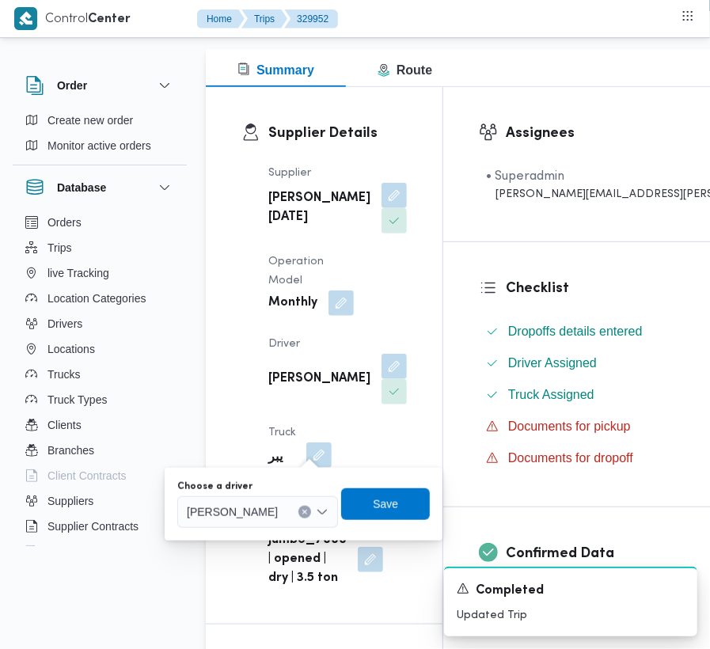
click at [296, 498] on div "[PERSON_NAME]" at bounding box center [257, 512] width 161 height 32
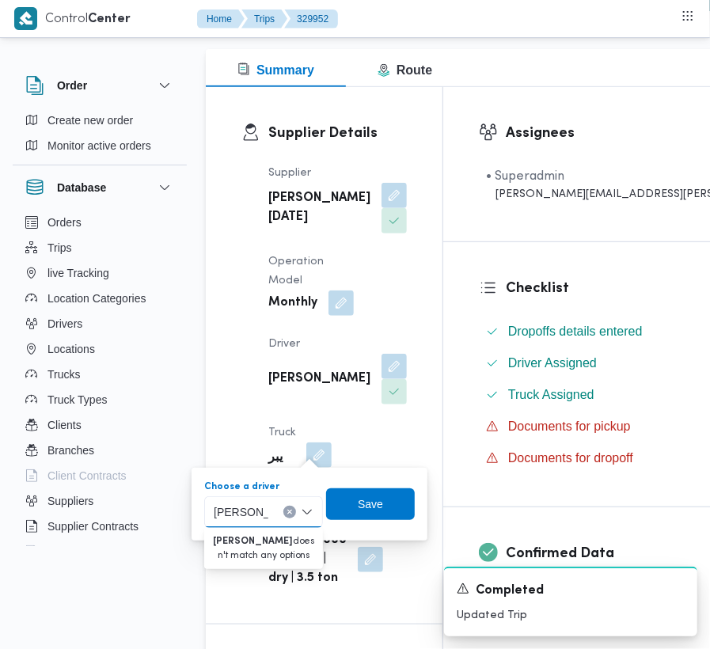
click at [256, 516] on input "[PERSON_NAME]" at bounding box center [241, 512] width 55 height 19
type input "العاطي"
drag, startPoint x: 254, startPoint y: 542, endPoint x: 315, endPoint y: 529, distance: 62.4
click at [254, 542] on span "عبدالعاطي [PERSON_NAME]" at bounding box center [273, 540] width 81 height 19
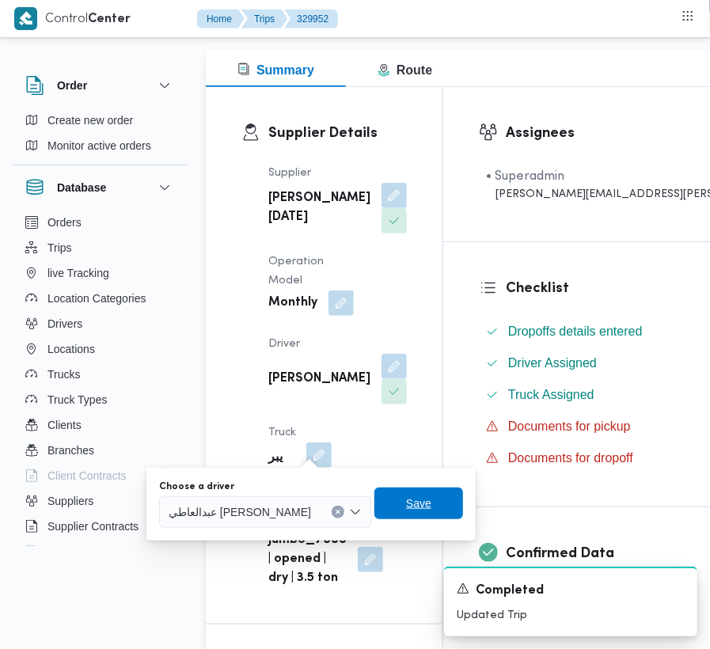
click at [410, 504] on span "Save" at bounding box center [418, 503] width 25 height 19
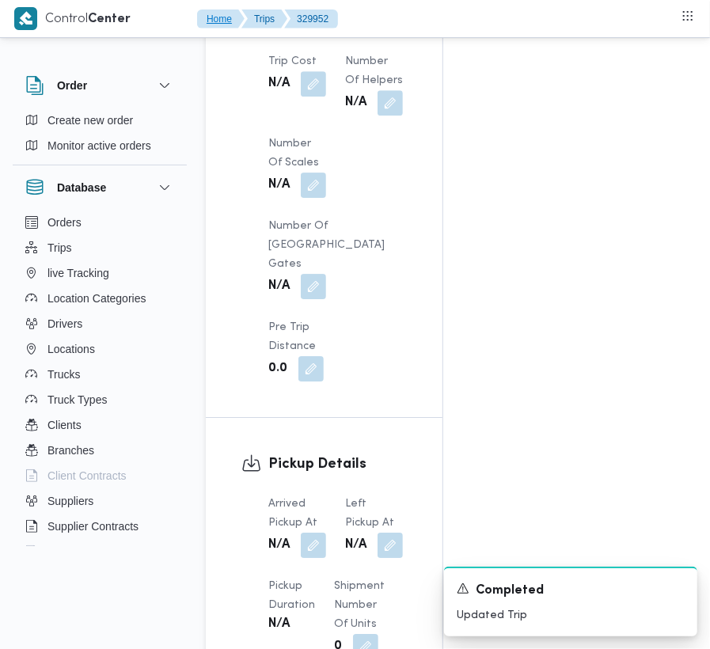
scroll to position [1844, 0]
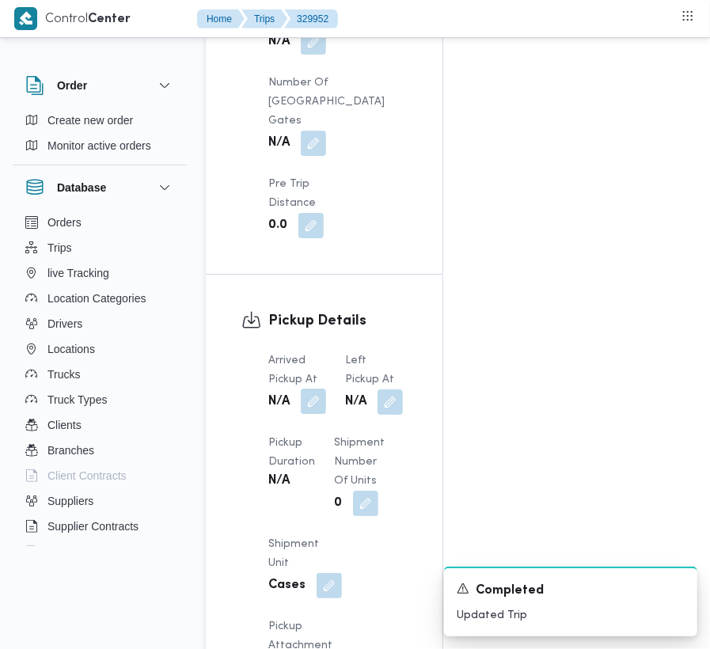
drag, startPoint x: 318, startPoint y: 381, endPoint x: 321, endPoint y: 425, distance: 44.4
click at [318, 389] on button "button" at bounding box center [313, 401] width 25 height 25
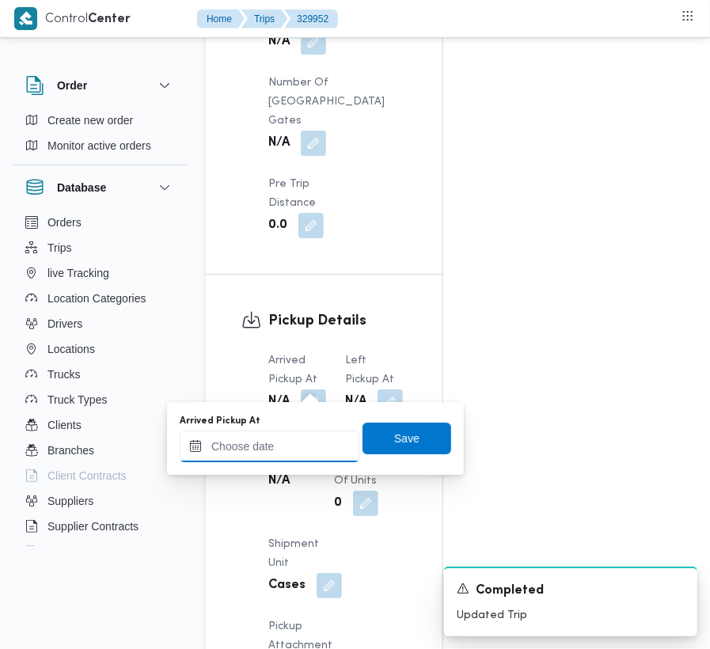
click at [307, 461] on input "Arrived Pickup At" at bounding box center [270, 447] width 180 height 32
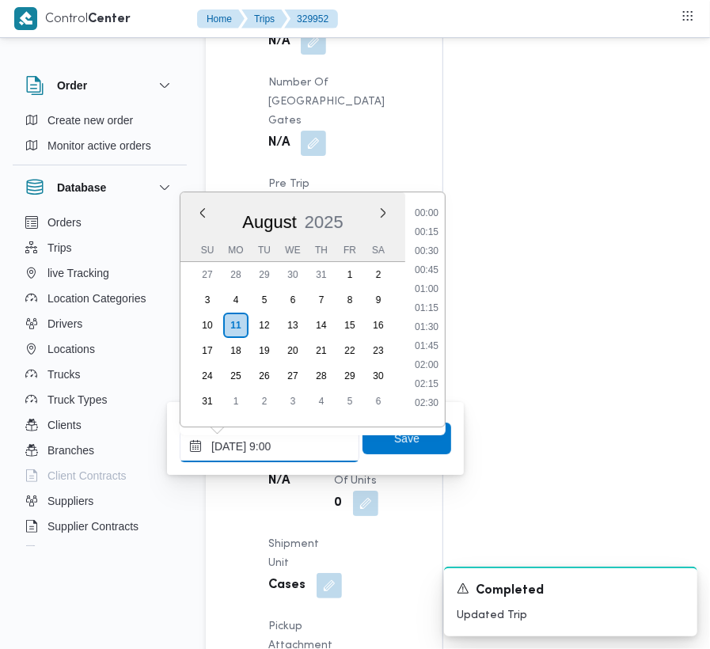
scroll to position [684, 0]
type input "[DATE] 09:00"
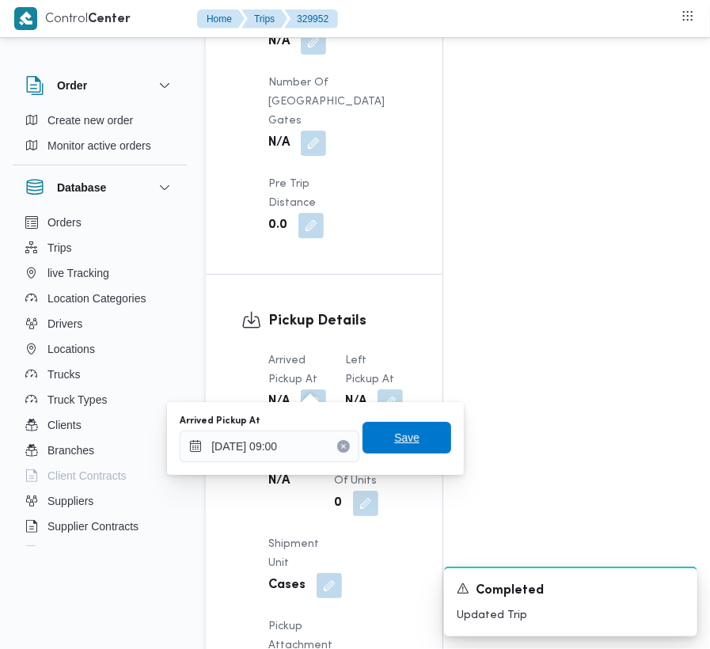
click at [416, 435] on span "Save" at bounding box center [407, 438] width 89 height 32
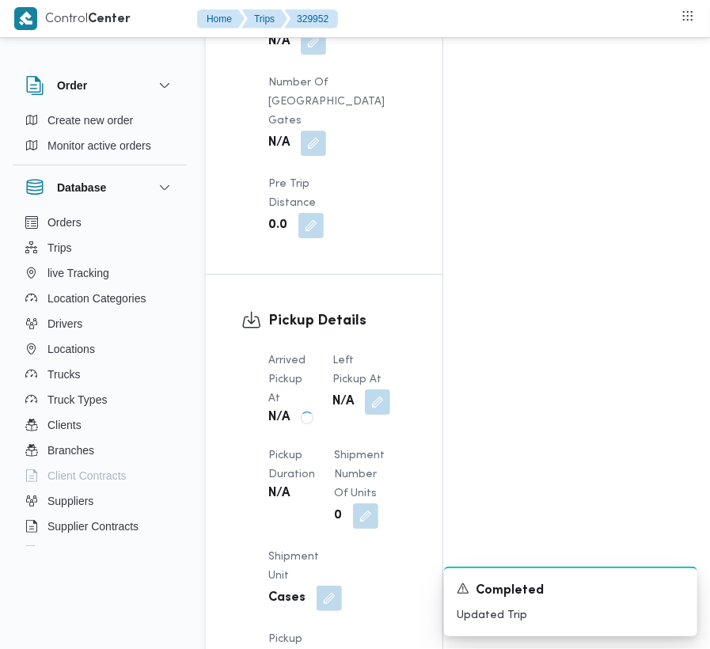
click at [397, 401] on div "Arrived Pickup At N/A Left Pickup At N/A Pickup Duration N/A Shipment Number of…" at bounding box center [338, 560] width 158 height 437
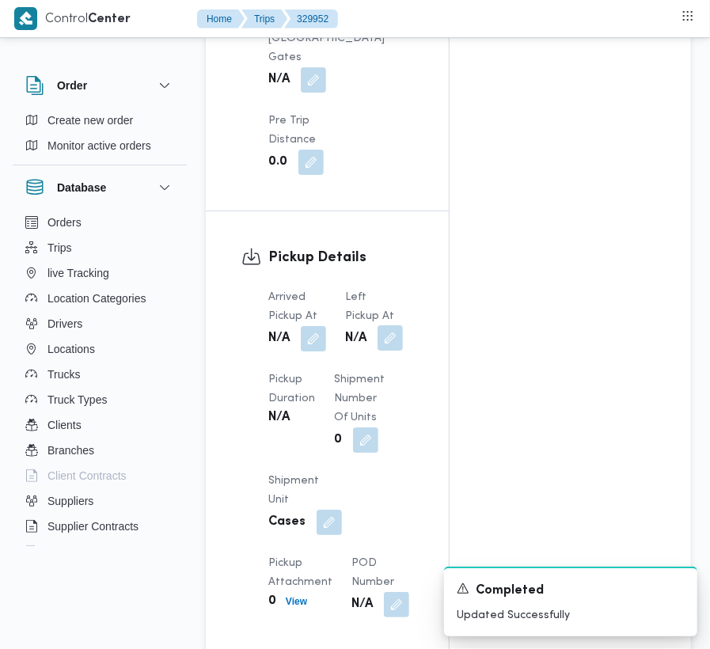
click at [381, 351] on button "button" at bounding box center [390, 337] width 25 height 25
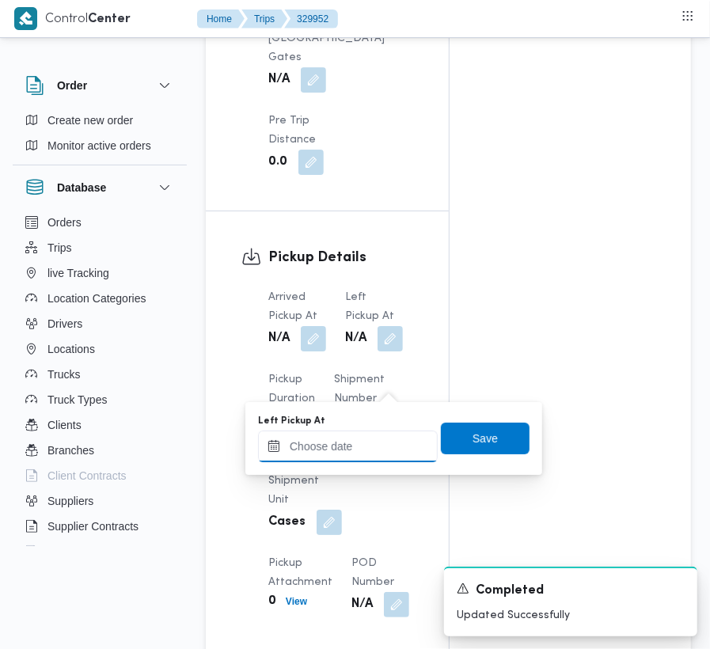
click at [367, 438] on input "Left Pickup At" at bounding box center [348, 447] width 180 height 32
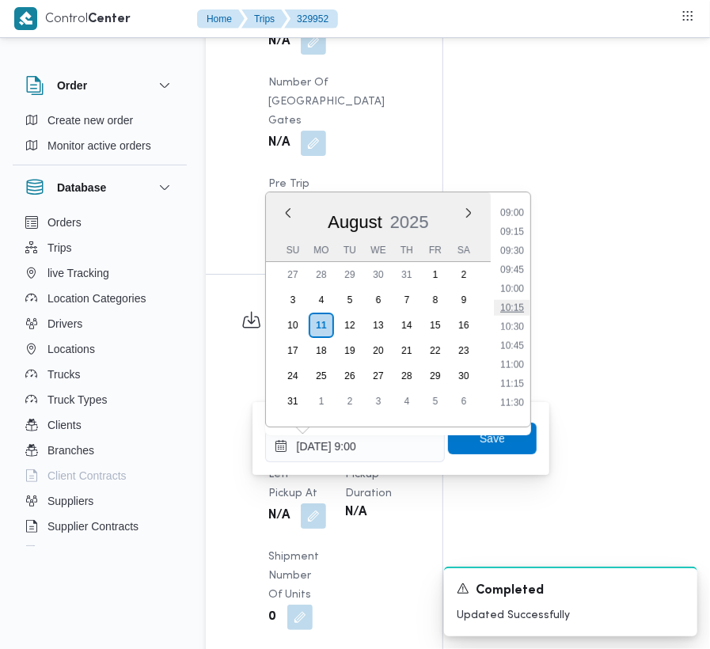
click at [499, 305] on li "10:15" at bounding box center [512, 308] width 36 height 16
type input "[DATE] 10:15"
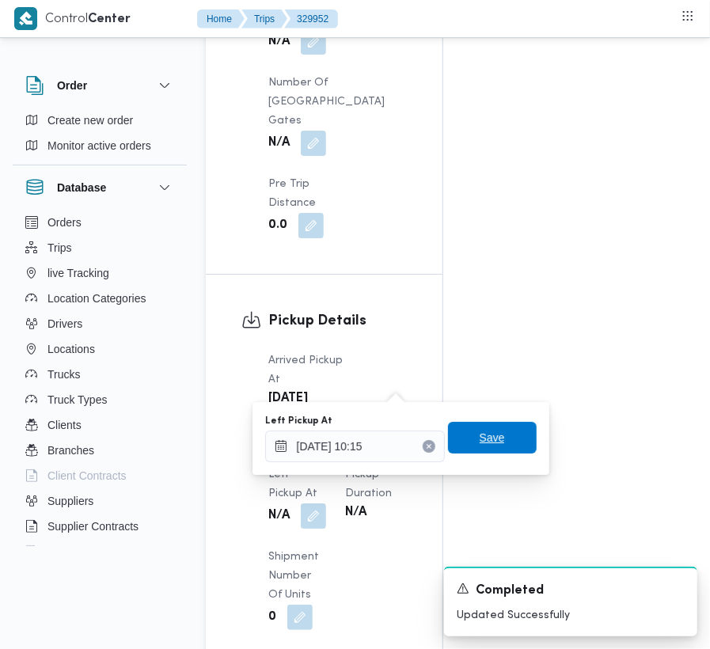
click at [480, 439] on span "Save" at bounding box center [492, 437] width 25 height 19
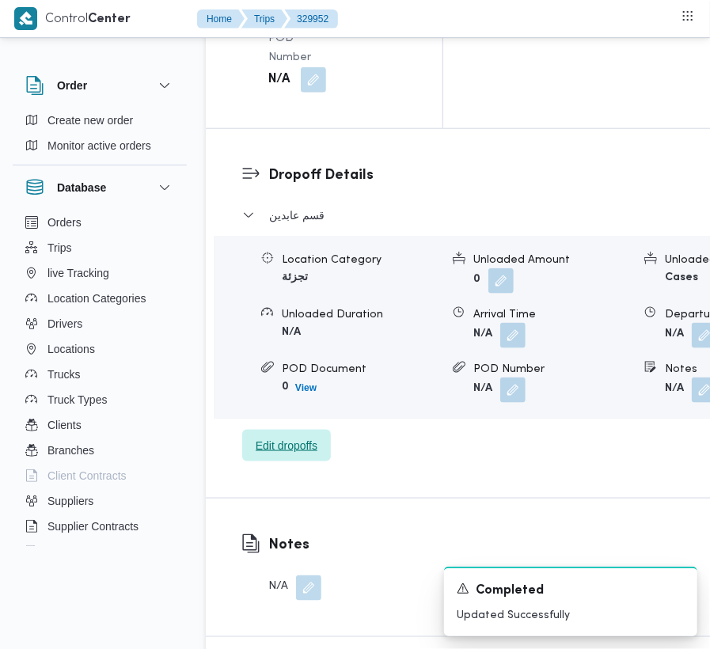
click at [260, 436] on span "Edit dropoffs" at bounding box center [287, 445] width 62 height 19
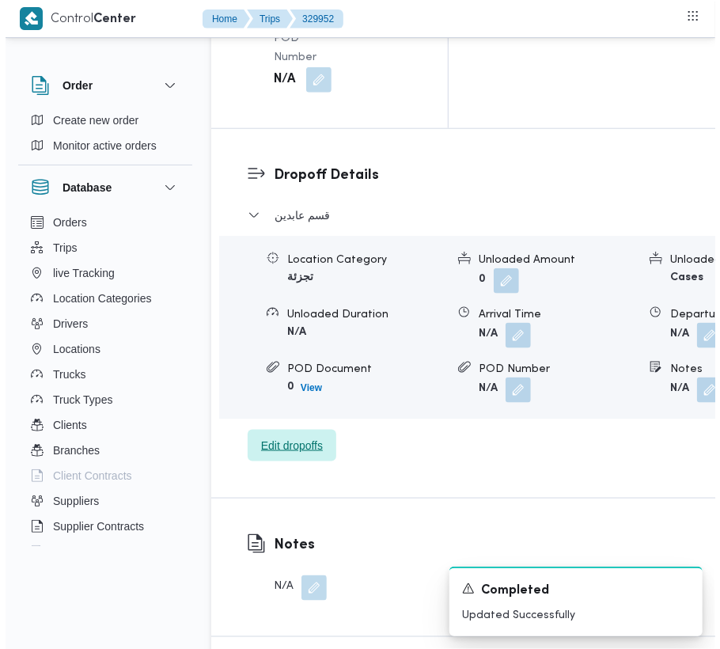
scroll to position [2571, 0]
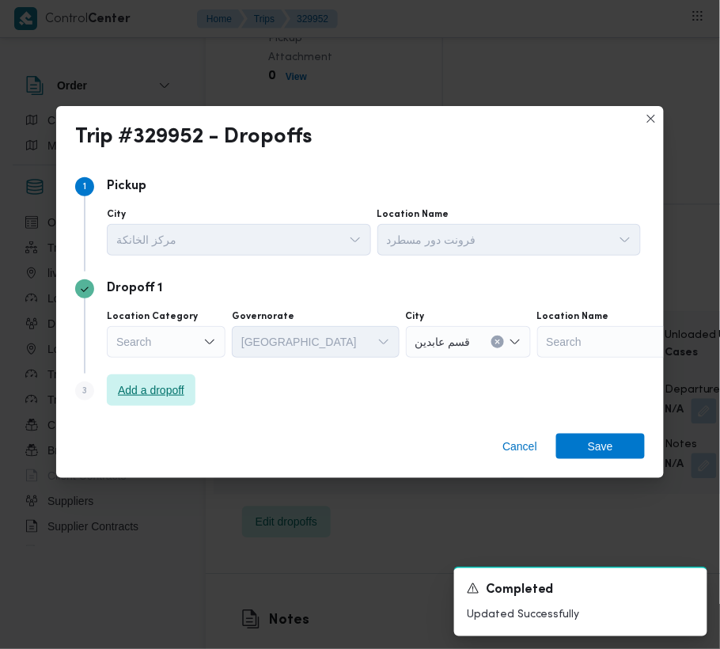
click at [161, 386] on span "Add a dropoff" at bounding box center [151, 390] width 66 height 19
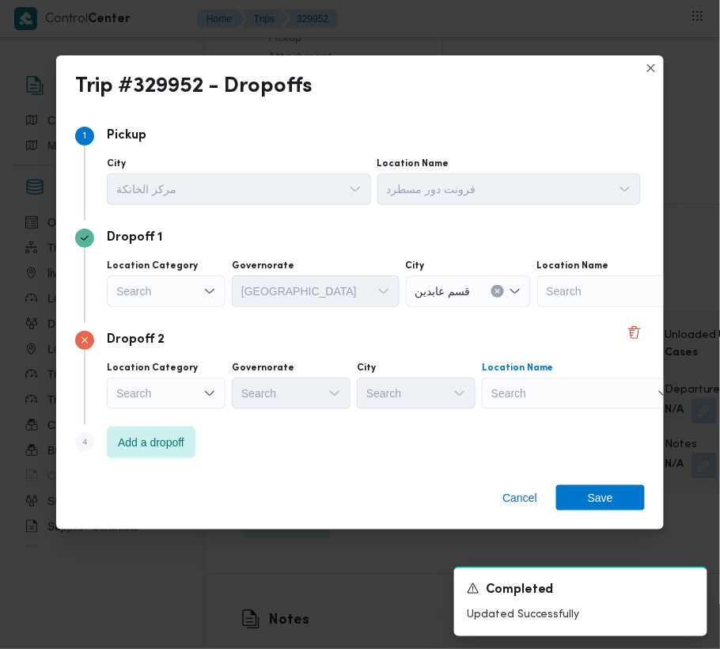
click at [552, 307] on div "Search" at bounding box center [637, 291] width 198 height 32
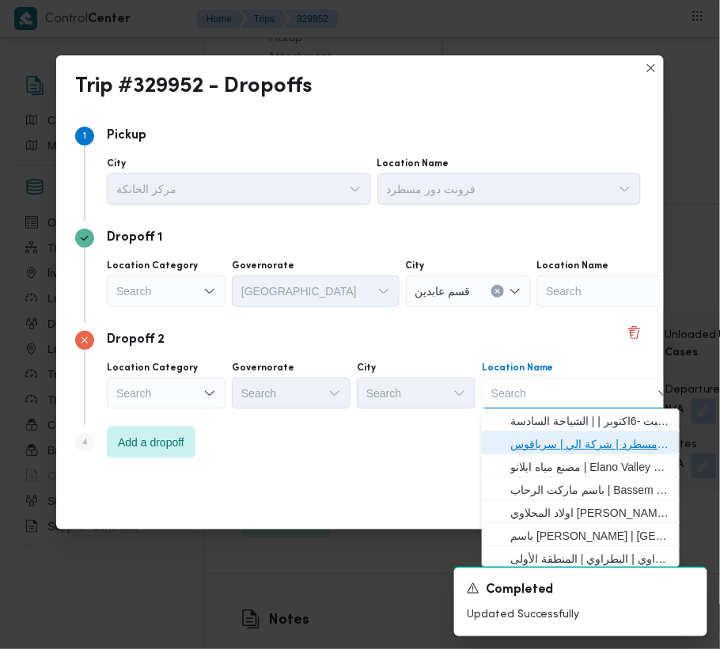
click at [555, 442] on span "فرونت دور مسطرد | شركة الي | سرياقوس" at bounding box center [591, 444] width 160 height 19
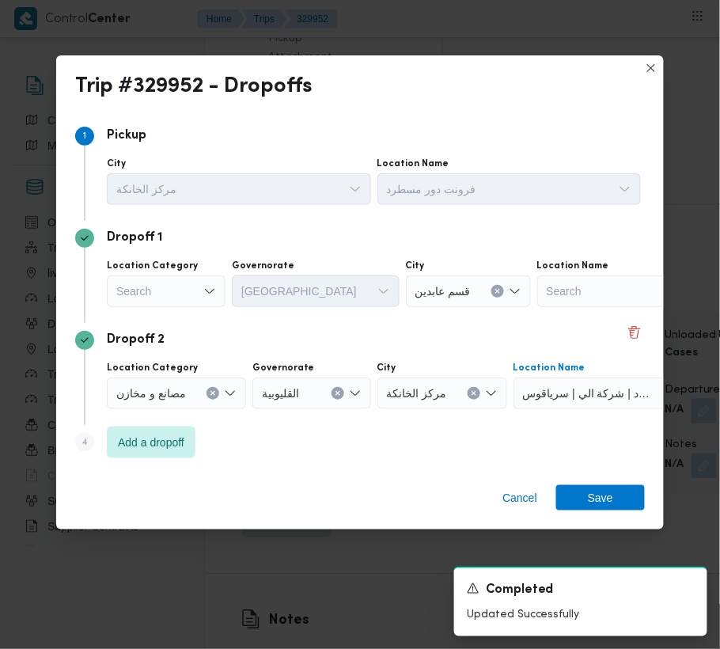
click at [165, 289] on div "Search" at bounding box center [166, 291] width 119 height 32
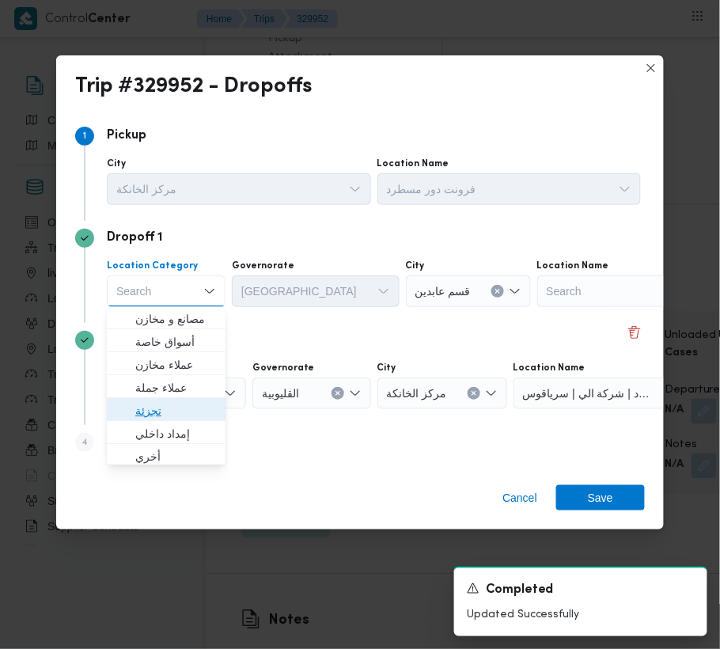
click at [152, 410] on span "تجزئة" at bounding box center [175, 411] width 81 height 19
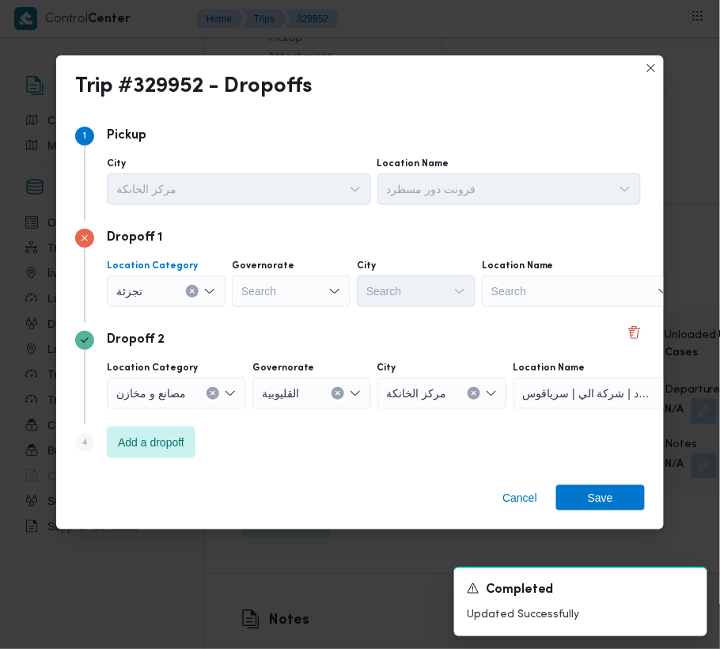
click at [264, 311] on div "Dropoff 1 Location Category تجزئة Combo box. Selected. تجزئة. Press Backspace t…" at bounding box center [360, 272] width 570 height 102
click at [269, 298] on div "Search" at bounding box center [291, 291] width 119 height 32
type input "[GEOGRAPHIC_DATA]"
click at [369, 325] on div "Dropoff 2 Location Category مصانع و [GEOGRAPHIC_DATA] القليوبية City مركز الخان…" at bounding box center [360, 374] width 570 height 102
click at [307, 283] on div "[GEOGRAPHIC_DATA] [GEOGRAPHIC_DATA]" at bounding box center [291, 291] width 119 height 32
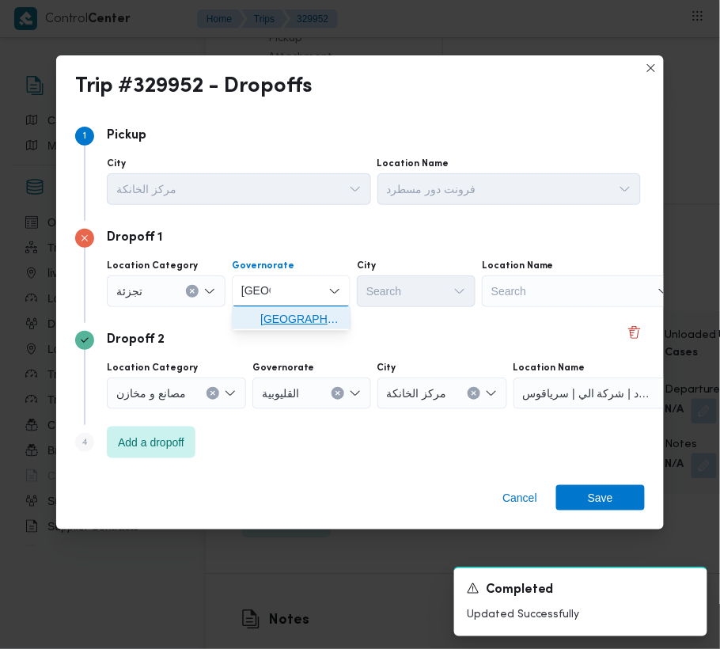
drag, startPoint x: 288, startPoint y: 315, endPoint x: 282, endPoint y: 323, distance: 10.1
click at [287, 317] on span "[GEOGRAPHIC_DATA]" at bounding box center [300, 319] width 81 height 19
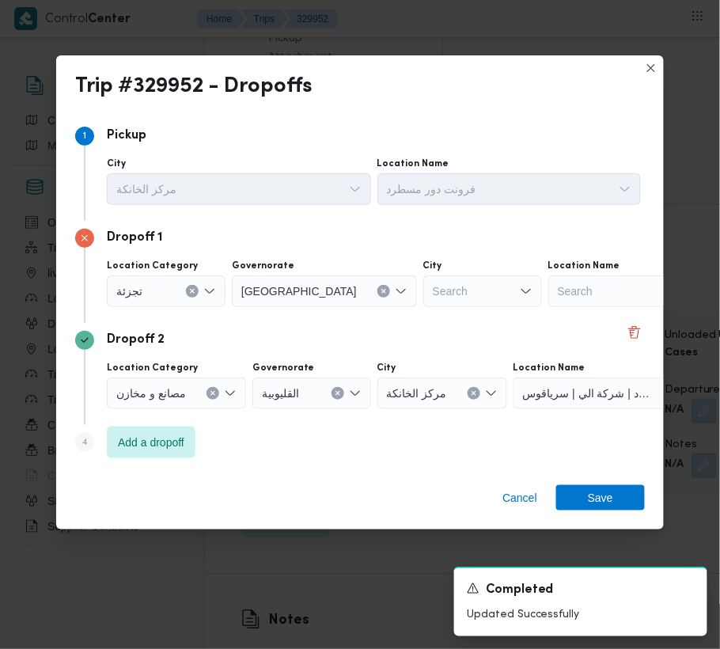
click at [424, 283] on div "Search" at bounding box center [483, 291] width 119 height 32
type input "المعادي"
click at [401, 321] on mark "المعادي" at bounding box center [403, 319] width 35 height 13
click at [600, 507] on span "Save" at bounding box center [600, 496] width 25 height 25
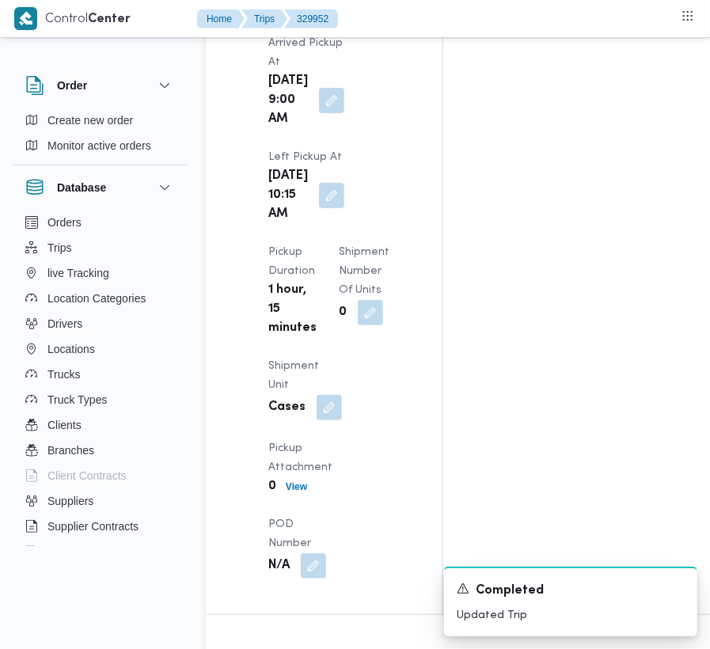
scroll to position [2829, 0]
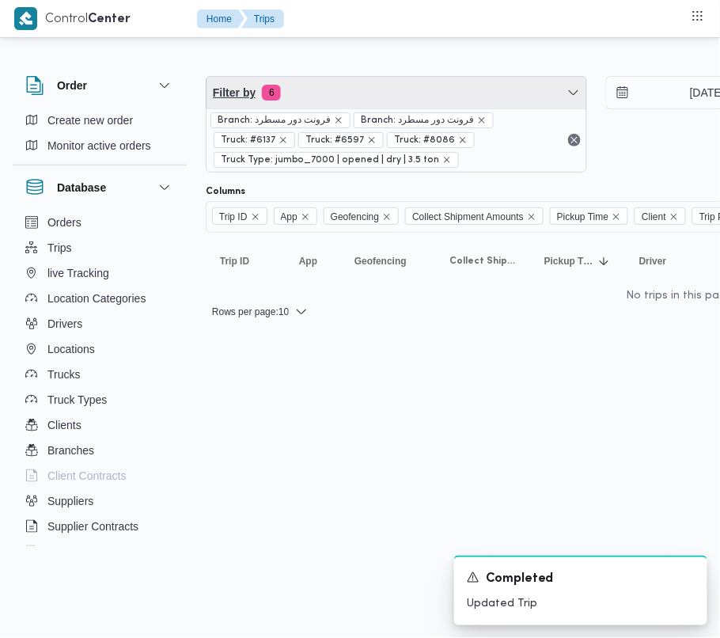
click at [349, 100] on span "Filter by 6" at bounding box center [397, 93] width 380 height 32
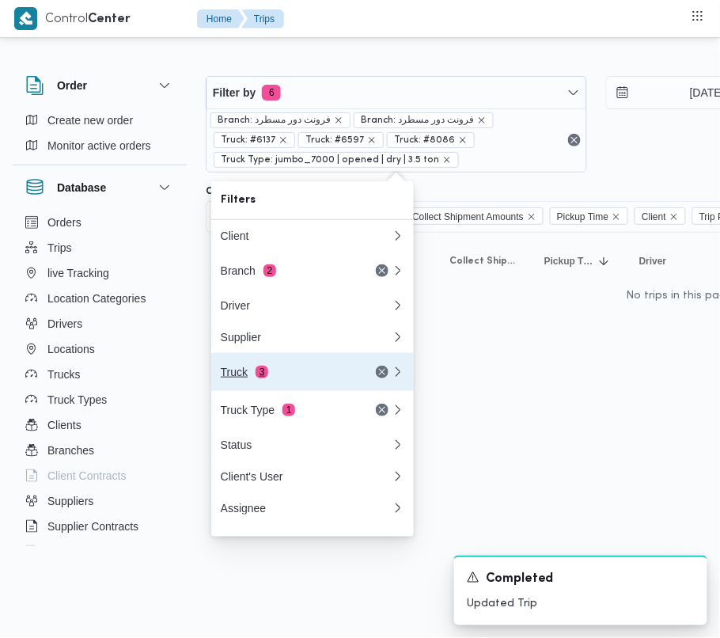
click at [266, 388] on button "Truck 3" at bounding box center [312, 372] width 203 height 38
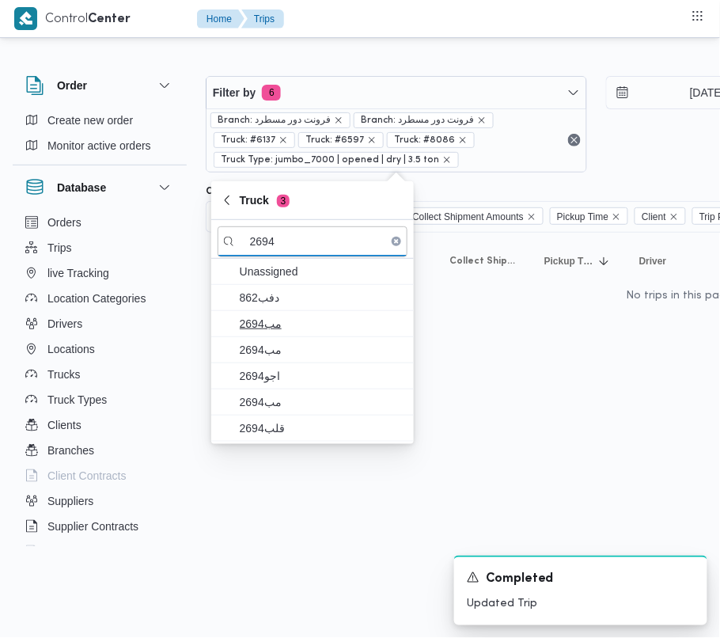
type input "2694"
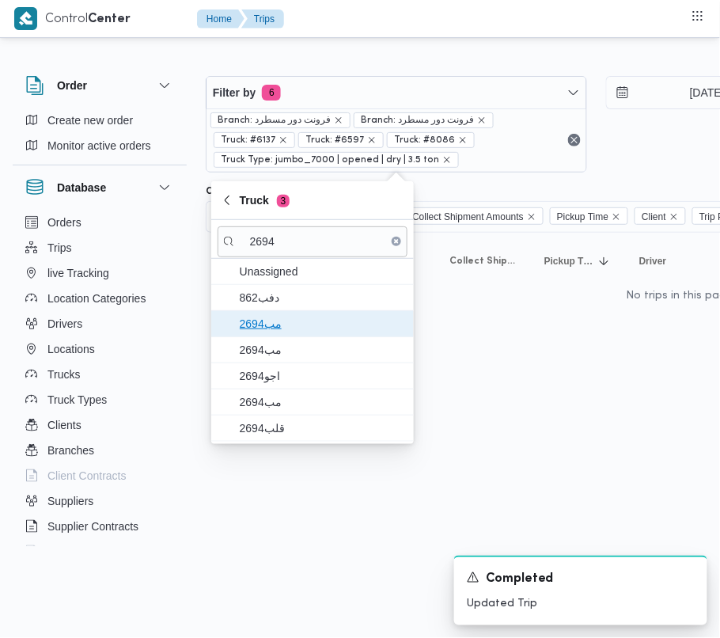
click at [271, 330] on span "مب2694" at bounding box center [322, 323] width 165 height 19
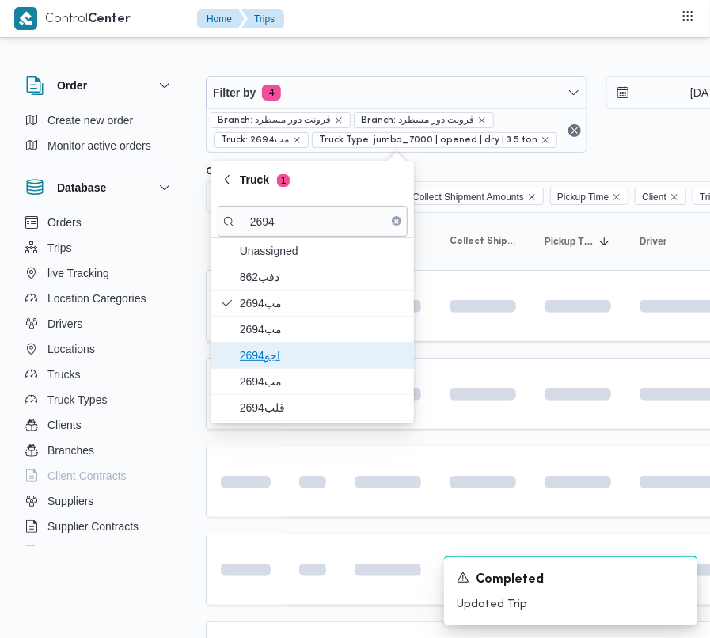
click at [272, 361] on span "اجو2694" at bounding box center [322, 355] width 165 height 19
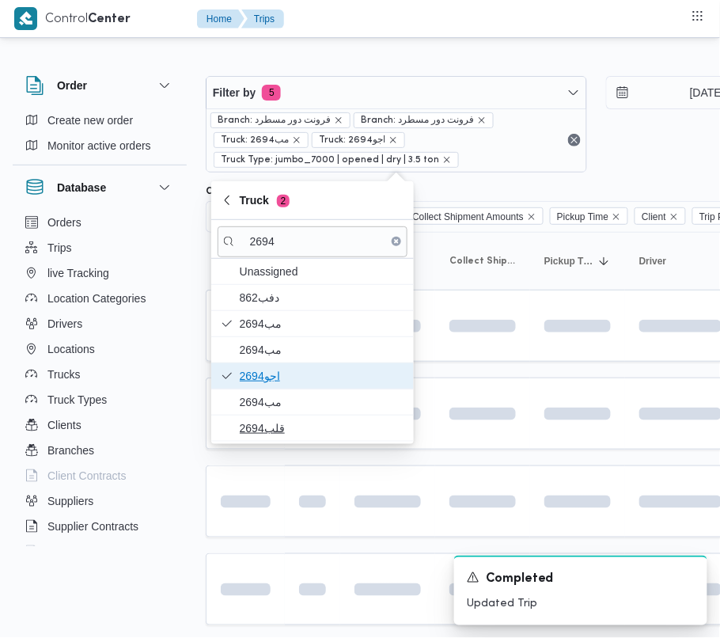
click at [271, 388] on span "اجو2694" at bounding box center [313, 375] width 190 height 25
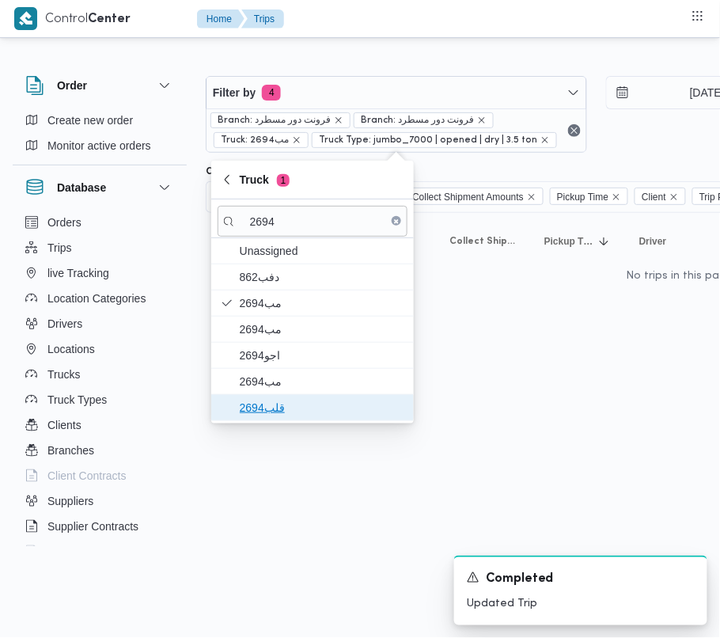
click at [267, 413] on span "قلب2694" at bounding box center [322, 407] width 165 height 19
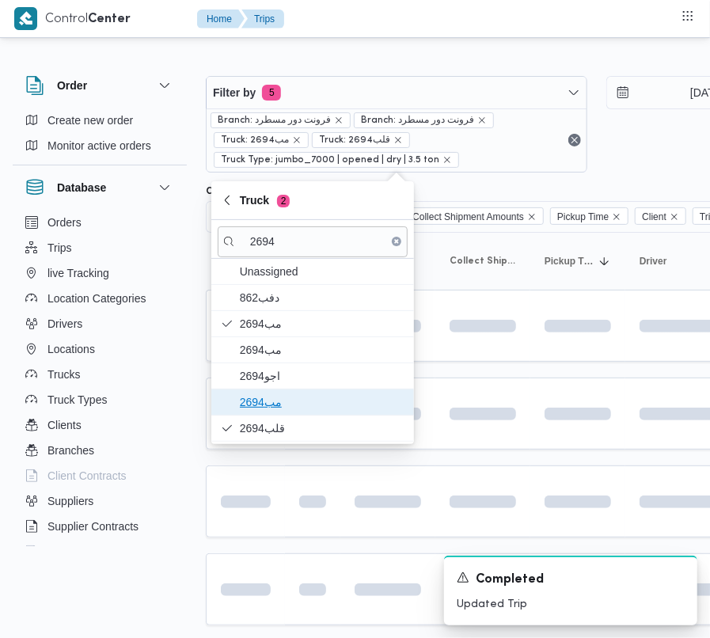
click at [268, 404] on span "مب2694" at bounding box center [322, 402] width 165 height 19
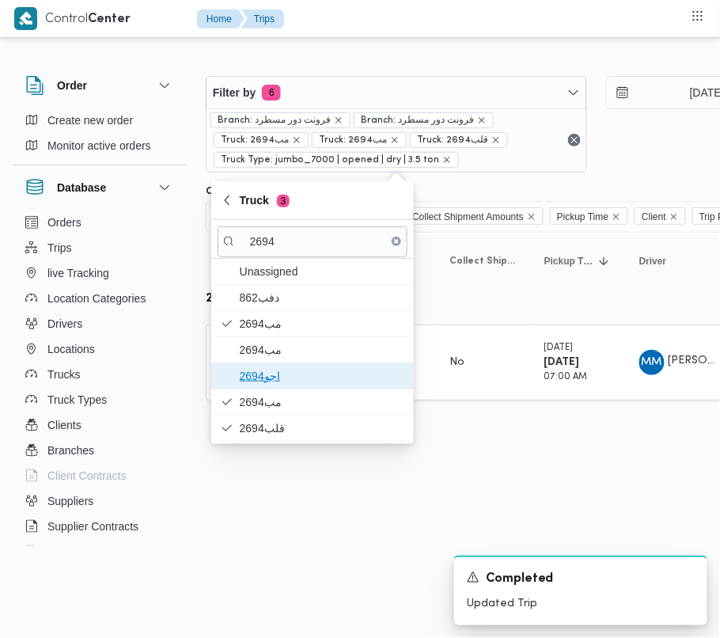
click at [272, 374] on span "اجو2694" at bounding box center [322, 376] width 165 height 19
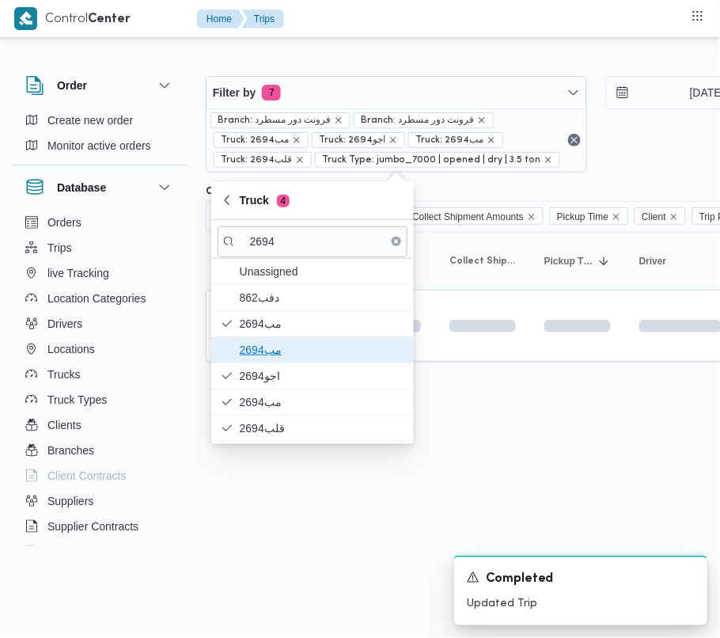
click at [268, 352] on span "مب2694" at bounding box center [322, 349] width 165 height 19
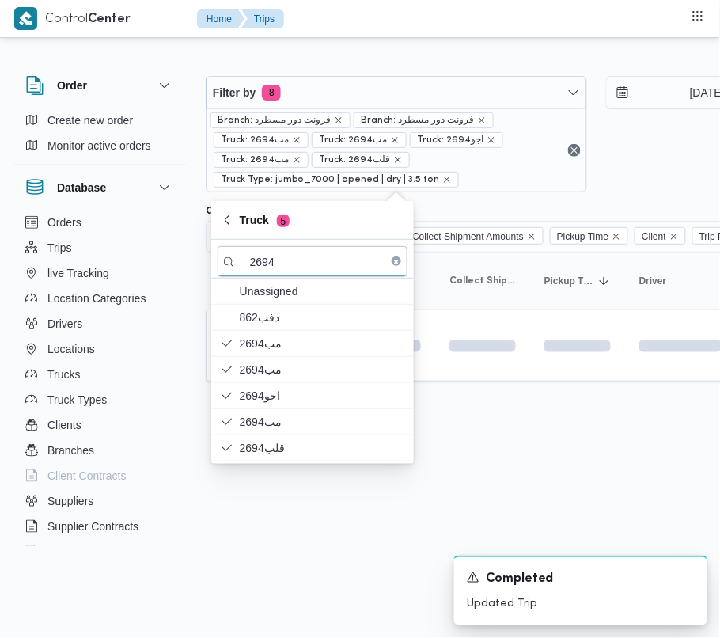
click at [321, 508] on html "Control Center Home Trips Order Create new order Monitor active orders Database…" at bounding box center [360, 319] width 720 height 638
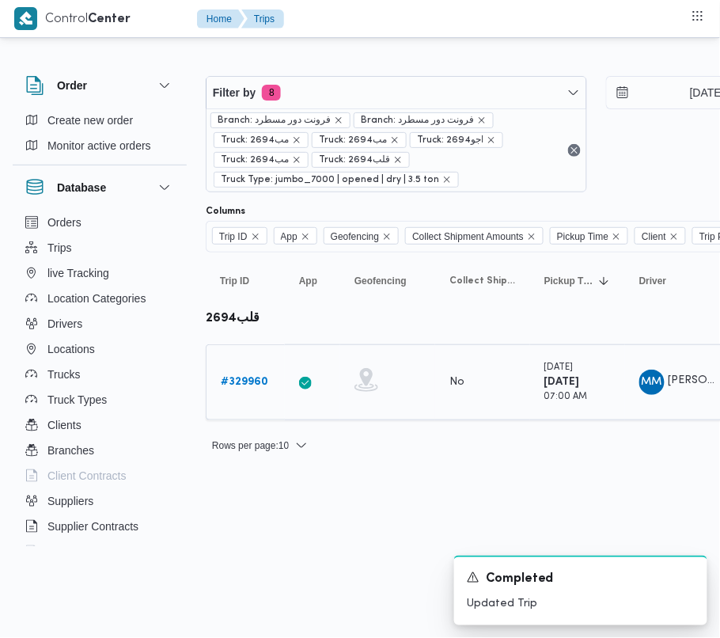
click at [237, 377] on link "# 329960" at bounding box center [244, 382] width 47 height 19
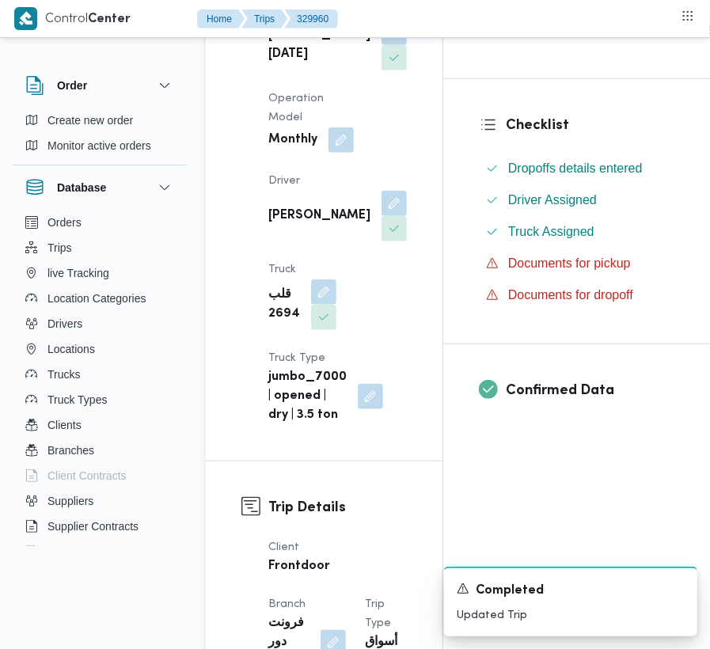
scroll to position [448, 0]
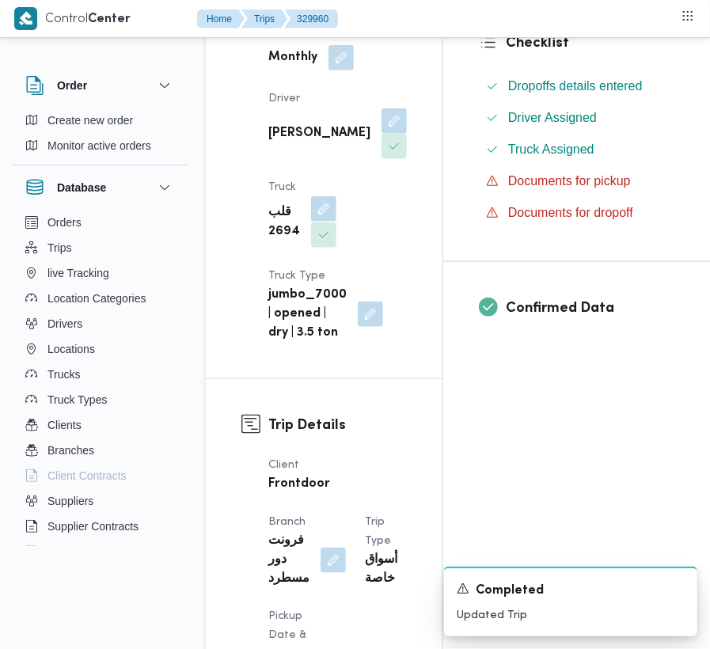
click at [327, 222] on button "button" at bounding box center [323, 208] width 25 height 25
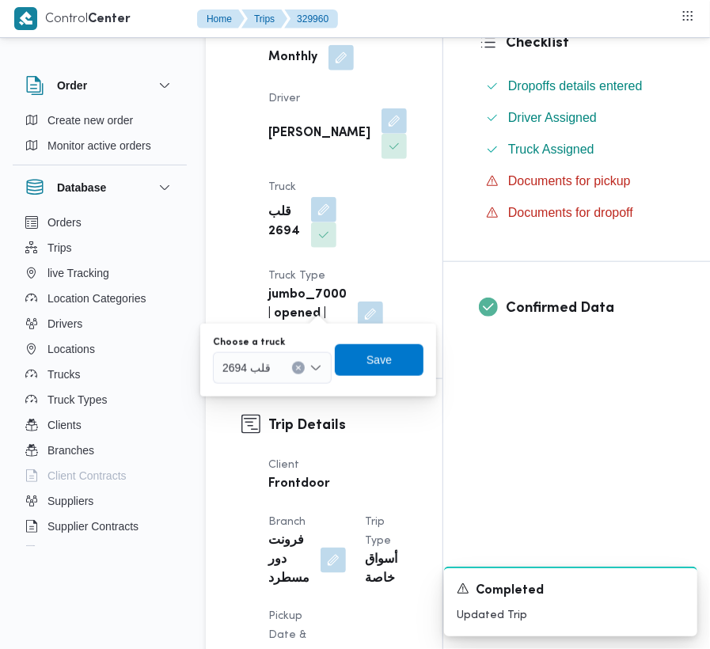
click at [277, 365] on div at bounding box center [278, 367] width 8 height 25
type input "3465"
drag, startPoint x: 334, startPoint y: 179, endPoint x: 324, endPoint y: 251, distance: 72.8
click at [382, 134] on button "button" at bounding box center [394, 120] width 25 height 25
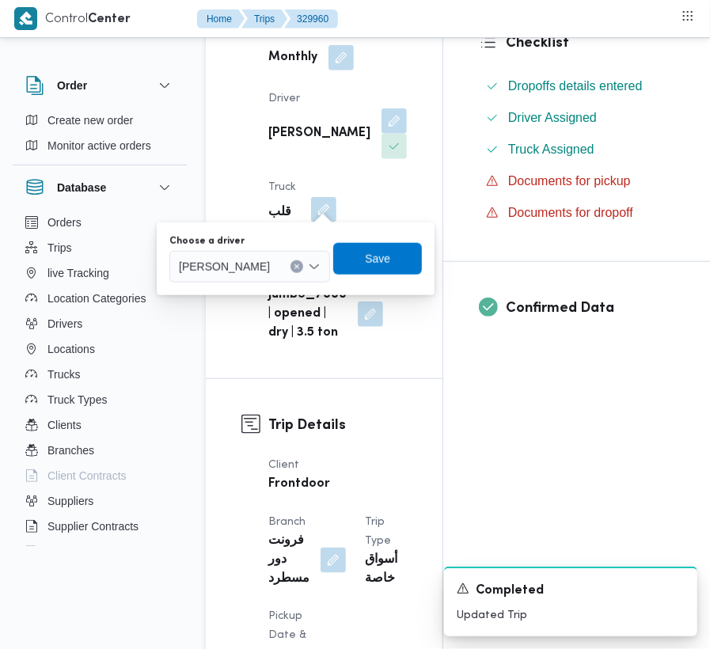
click at [270, 258] on span "[PERSON_NAME]" at bounding box center [224, 265] width 91 height 17
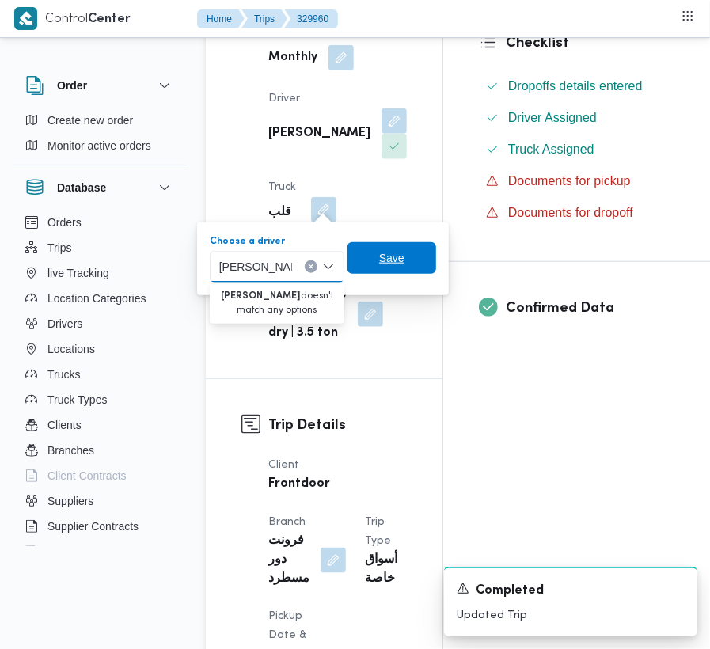
type input "[PERSON_NAME]"
click at [389, 264] on span "Save" at bounding box center [391, 258] width 25 height 19
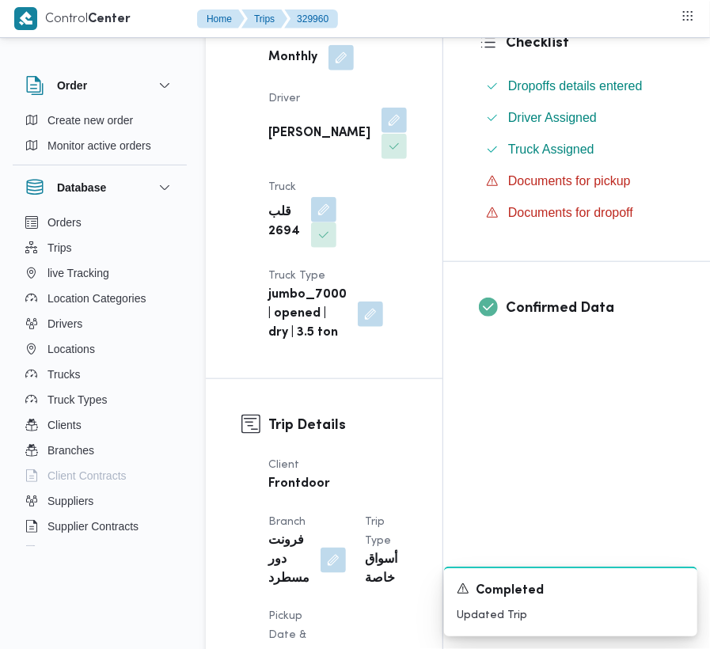
click at [382, 133] on button "button" at bounding box center [394, 120] width 25 height 25
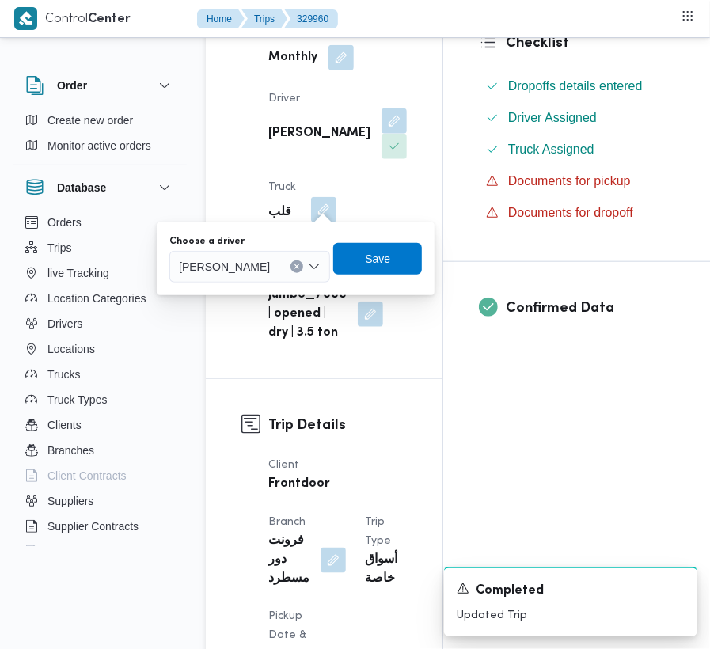
click at [303, 267] on button "Clear input" at bounding box center [297, 266] width 13 height 13
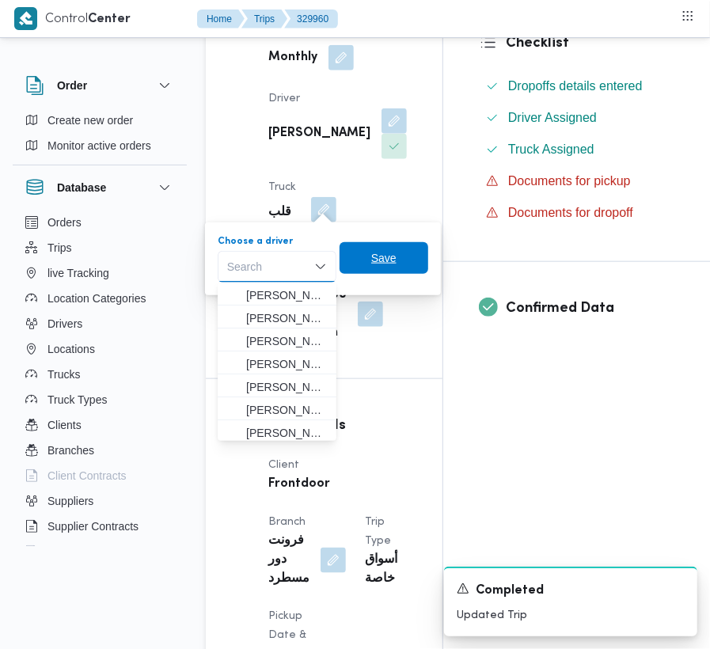
click at [418, 251] on span "Save" at bounding box center [384, 258] width 89 height 32
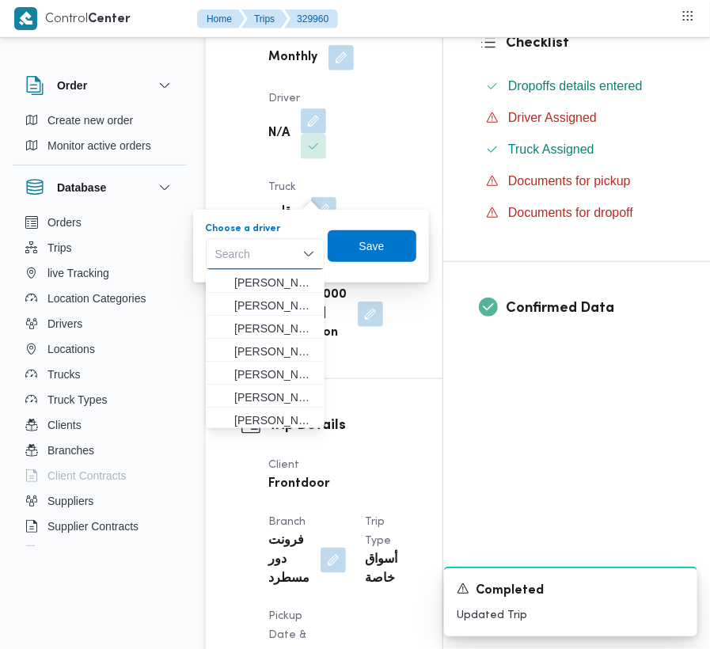
click at [349, 184] on div "Supplier [PERSON_NAME][DATE] Operation Model Monthly Driver N/A Truck قلب 2694 …" at bounding box center [338, 130] width 158 height 443
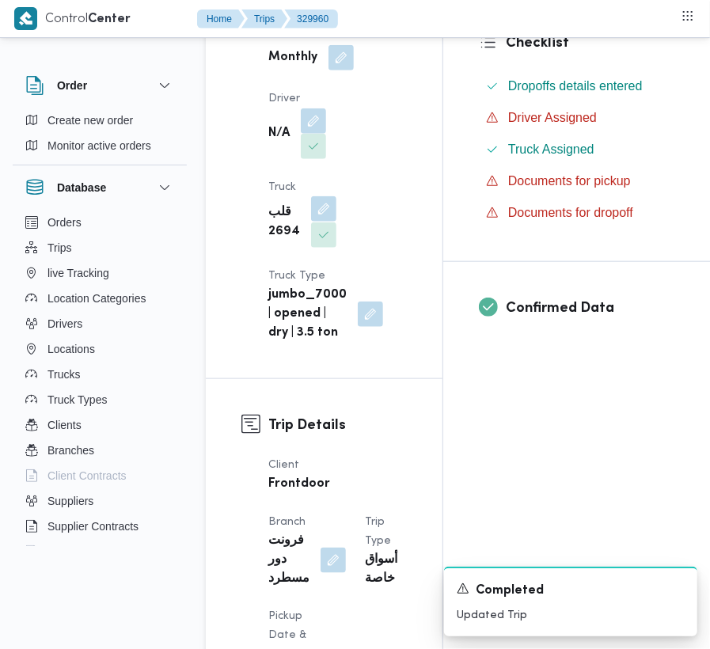
click at [323, 222] on button "button" at bounding box center [323, 208] width 25 height 25
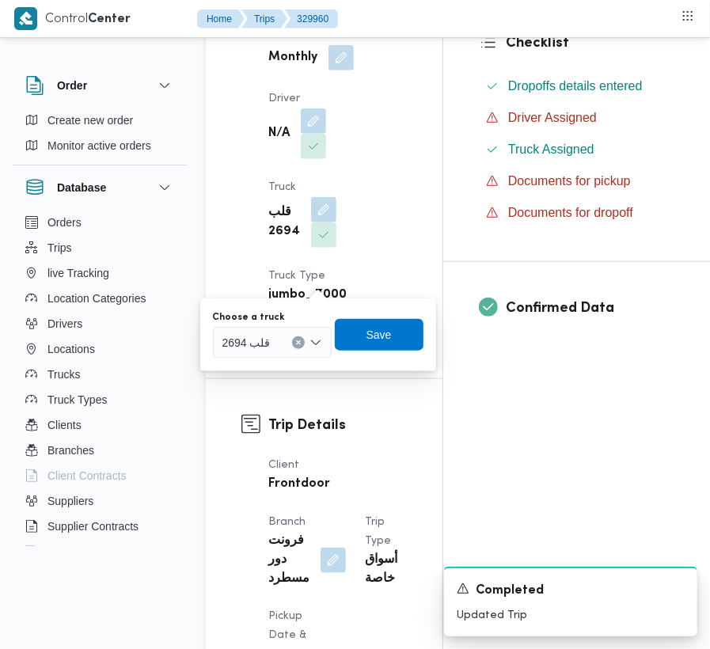
click at [295, 345] on icon "Clear input" at bounding box center [298, 343] width 6 height 6
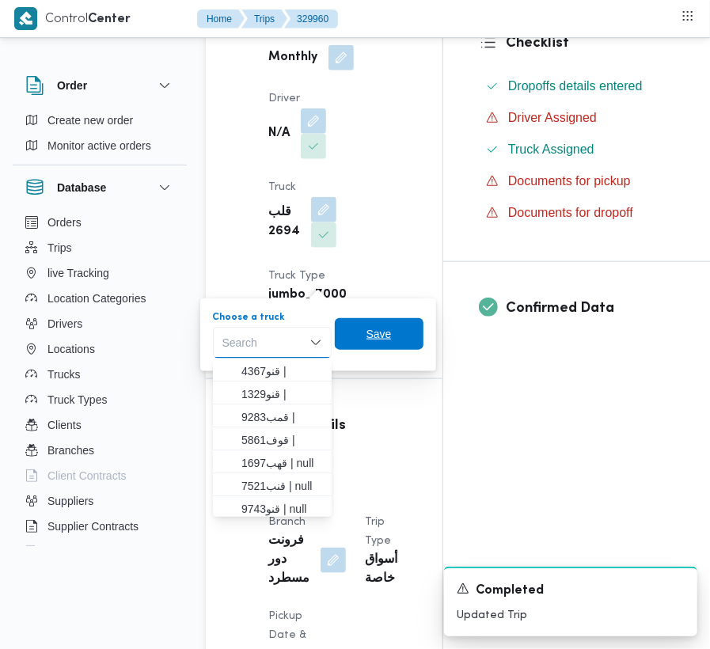
click at [346, 331] on span "Save" at bounding box center [379, 334] width 89 height 32
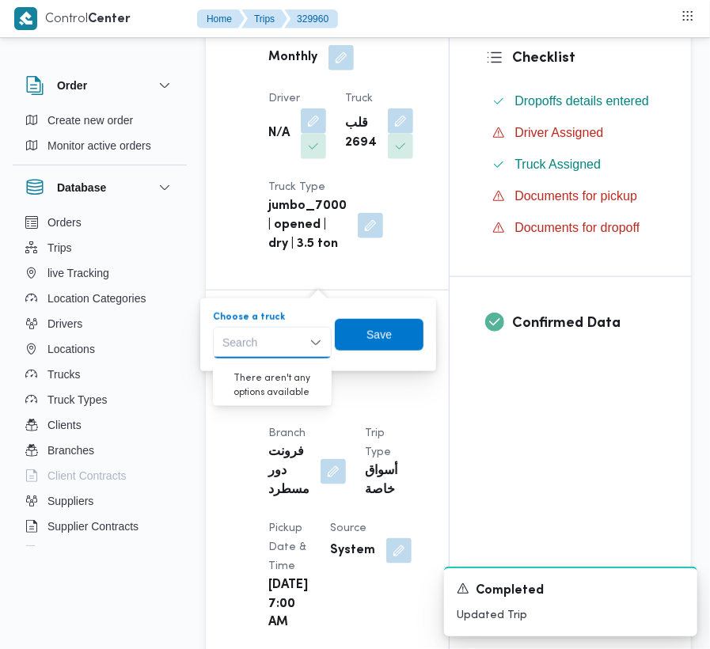
click at [375, 155] on div "Supplier [PERSON_NAME][DATE] Operation Model Monthly Driver N/A Truck قلب 2694 …" at bounding box center [341, 86] width 164 height 355
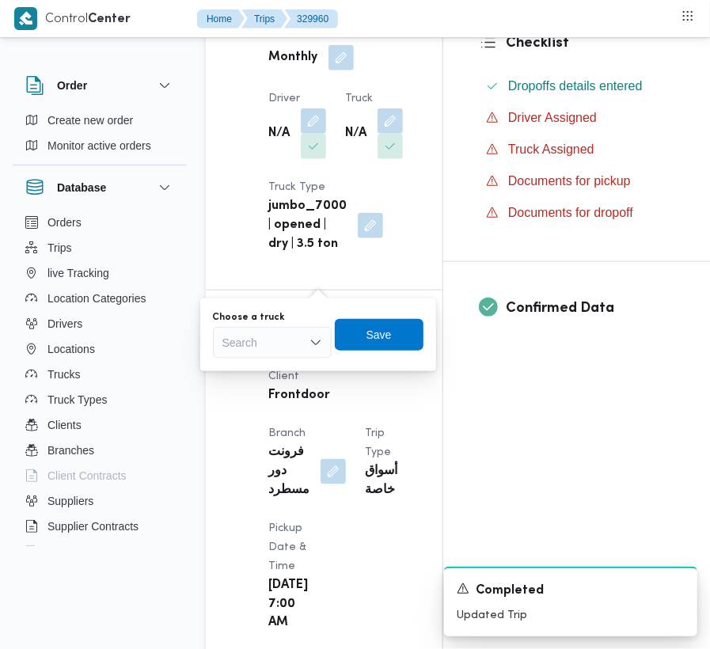
drag, startPoint x: 422, startPoint y: 152, endPoint x: 431, endPoint y: 155, distance: 10.0
click at [421, 152] on div "Supplier Details Supplier [PERSON_NAME][DATE] Operation Model Monthly Driver N/…" at bounding box center [324, 66] width 237 height 448
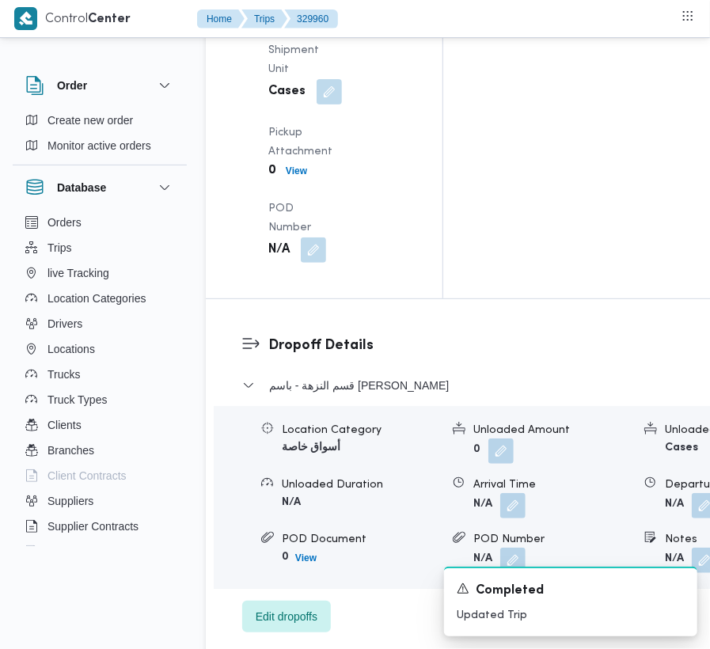
scroll to position [2454, 0]
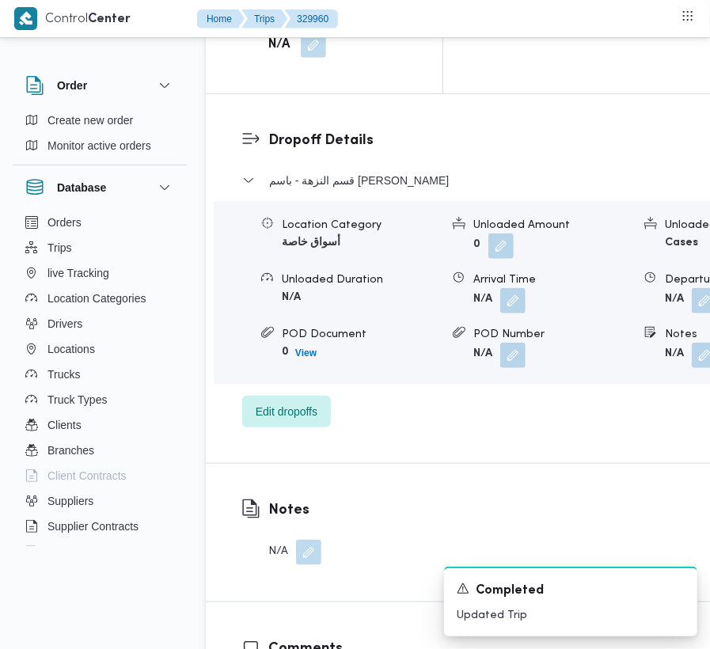
click at [302, 540] on button "button" at bounding box center [308, 552] width 25 height 25
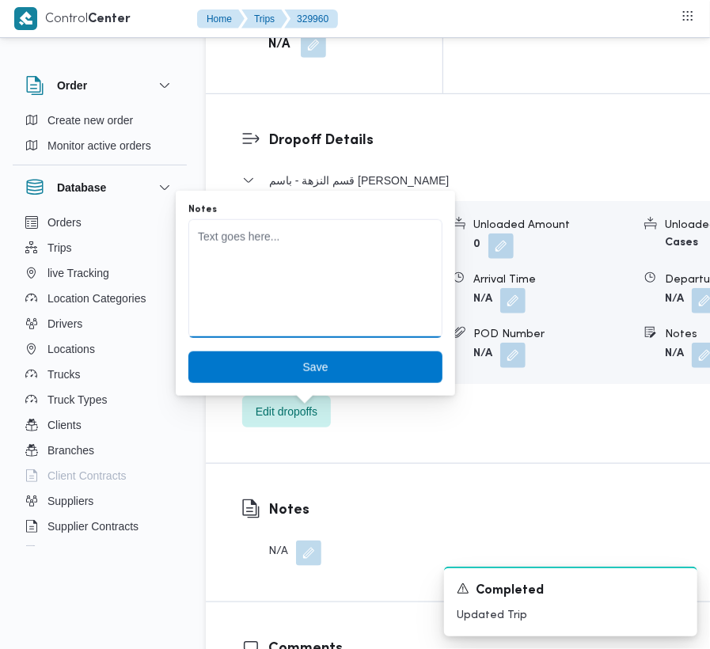
click at [251, 298] on textarea "Notes" at bounding box center [315, 278] width 254 height 119
type textarea "3465 [PERSON_NAME]"
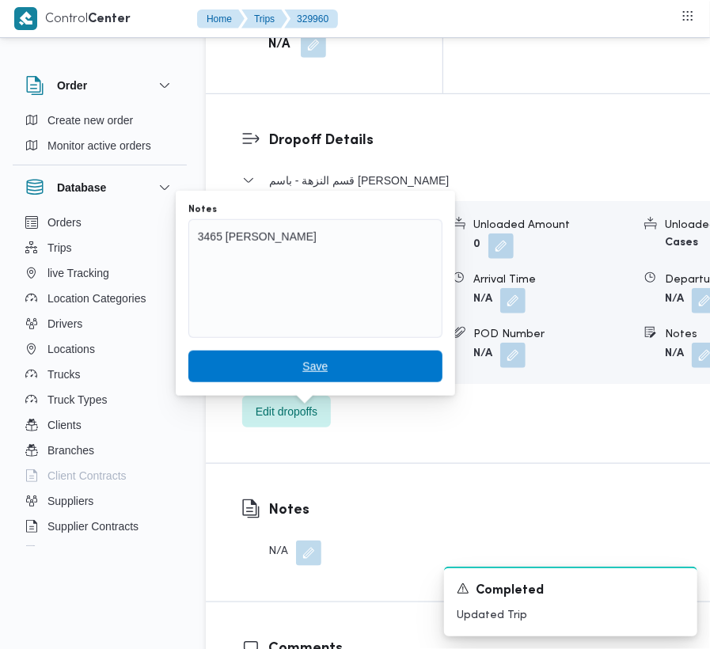
click at [290, 372] on span "Save" at bounding box center [315, 367] width 254 height 32
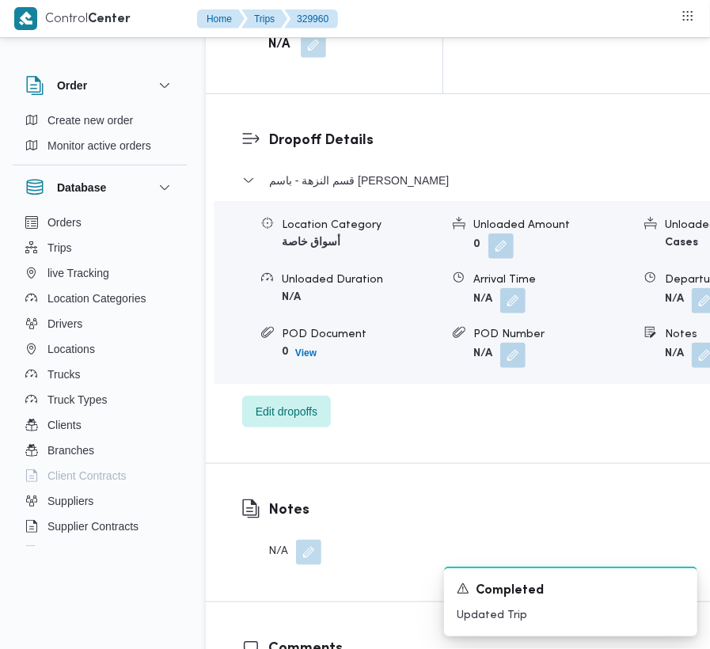
drag, startPoint x: 324, startPoint y: 420, endPoint x: 296, endPoint y: 416, distance: 27.9
click at [325, 464] on div "Notes N/A" at bounding box center [281, 533] width 151 height 138
click at [296, 540] on button "button" at bounding box center [308, 552] width 25 height 25
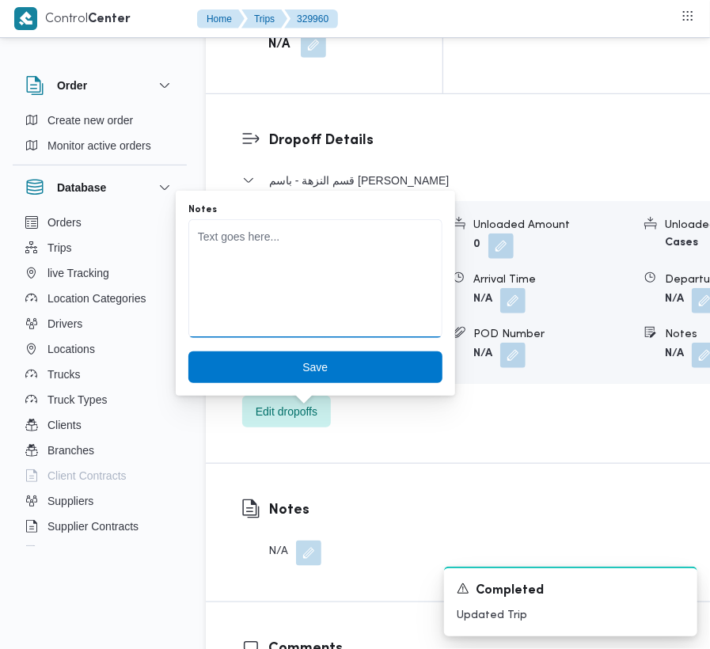
click at [255, 280] on textarea "Notes" at bounding box center [315, 278] width 254 height 119
type textarea "3465 [PERSON_NAME]"
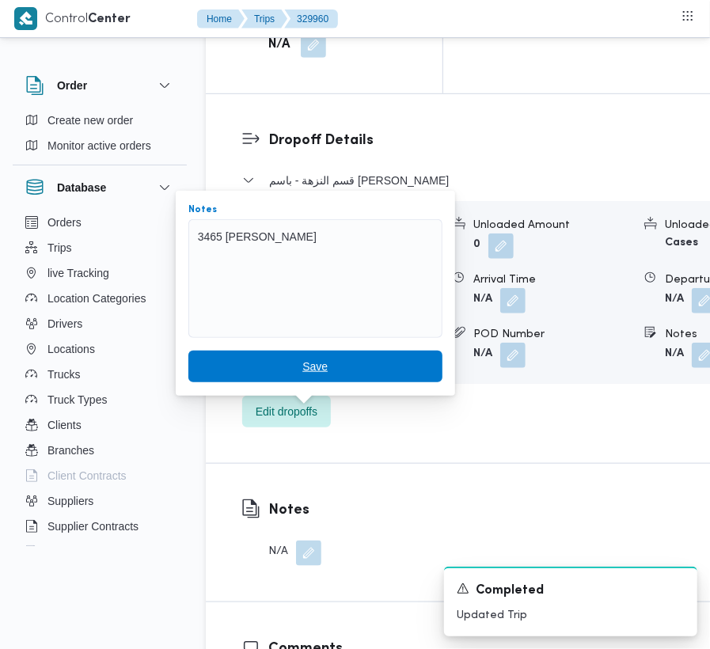
click at [286, 356] on span "Save" at bounding box center [315, 367] width 254 height 32
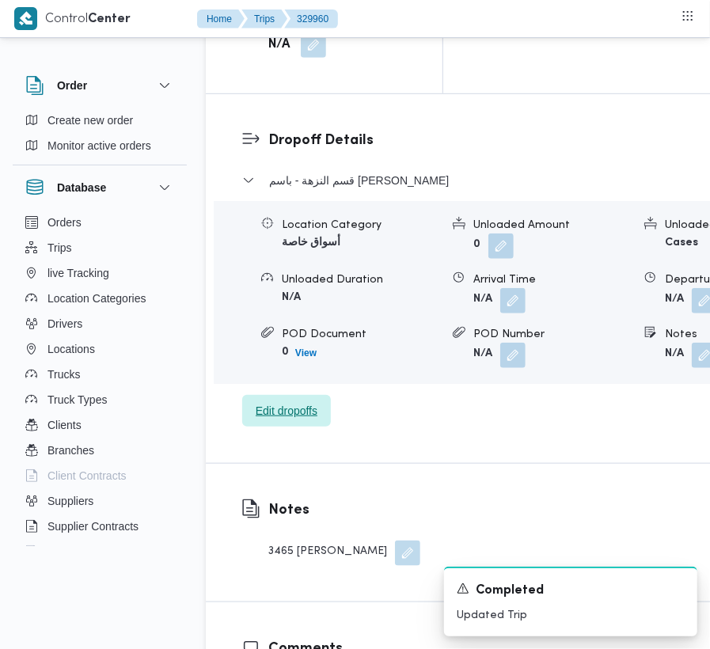
click at [279, 401] on span "Edit dropoffs" at bounding box center [287, 410] width 62 height 19
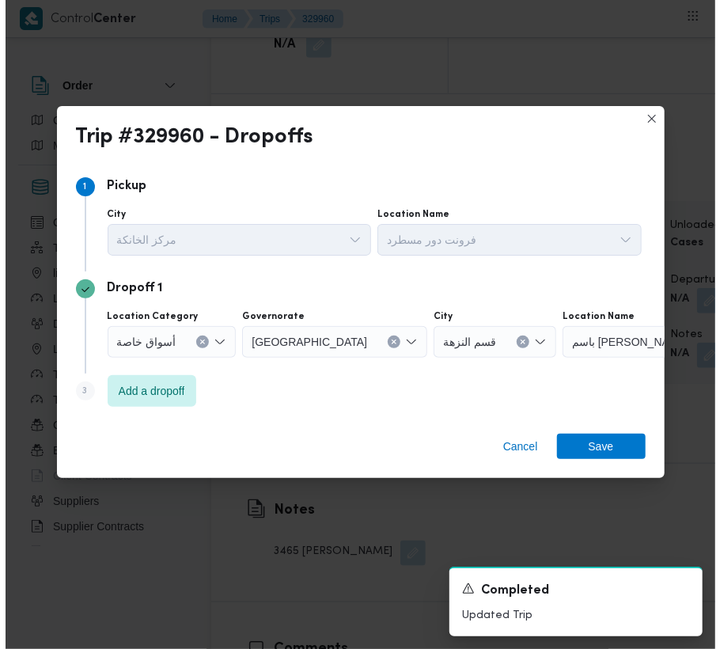
scroll to position [2391, 0]
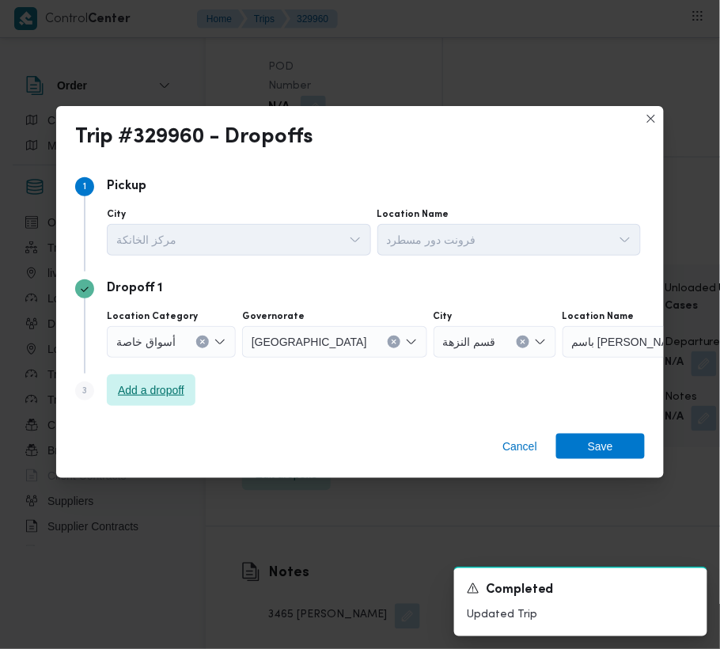
click at [172, 384] on span "Add a dropoff" at bounding box center [151, 390] width 66 height 19
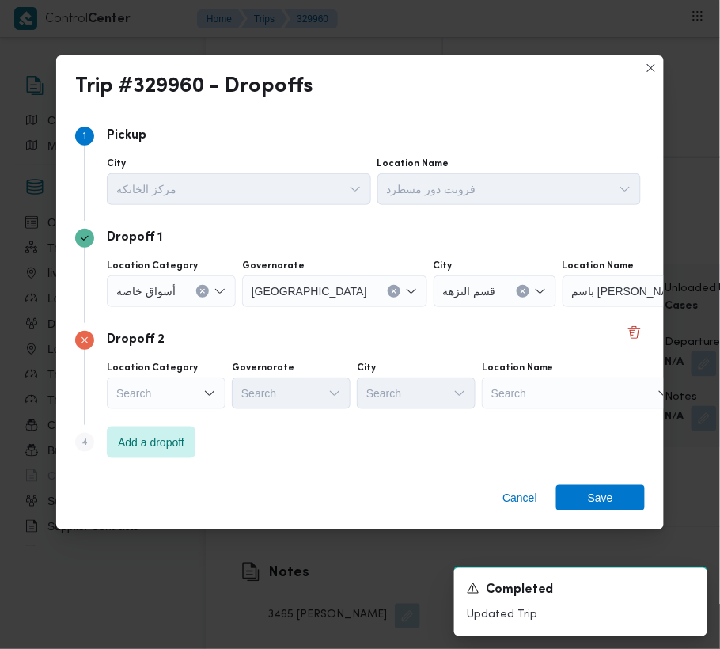
click at [564, 416] on div "Dropoff 2 Location Category Search Governorate Search City Search Location Name…" at bounding box center [360, 374] width 570 height 102
click at [567, 307] on div "Search" at bounding box center [662, 291] width 198 height 32
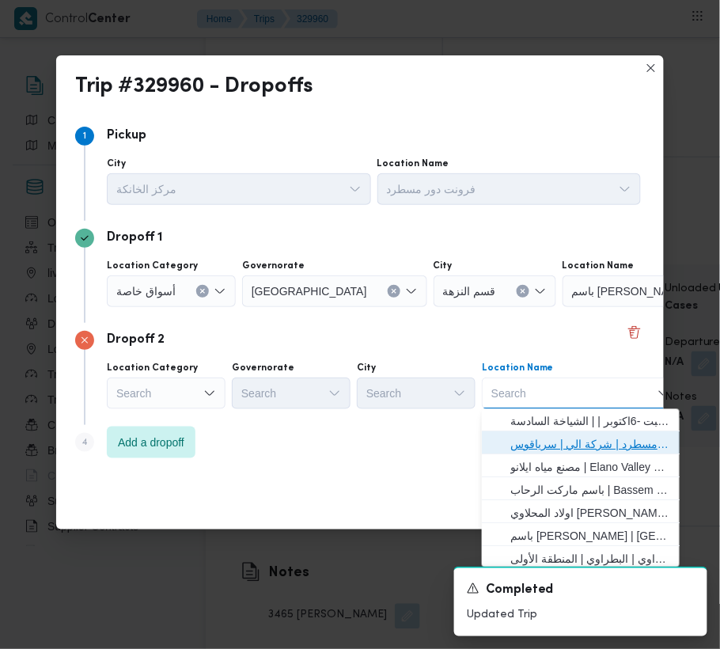
click at [593, 437] on span "فرونت دور مسطرد | شركة الي | سرياقوس" at bounding box center [591, 444] width 160 height 19
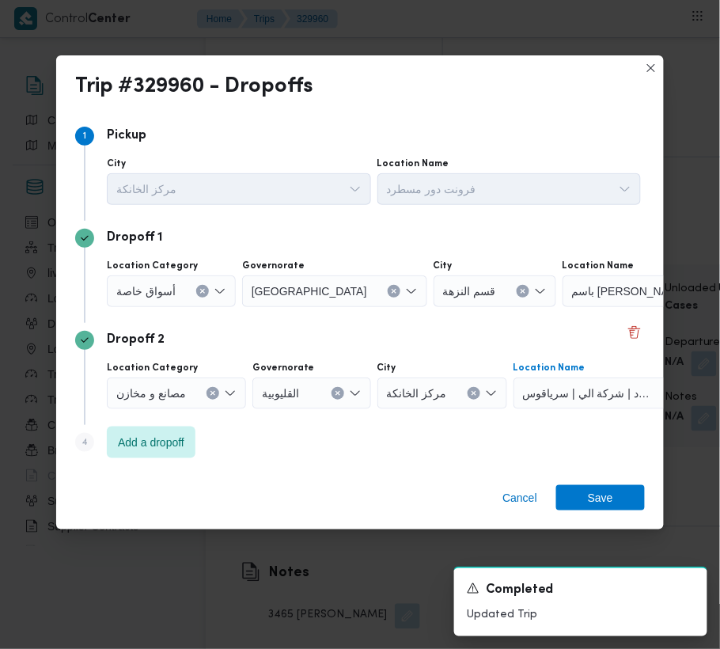
drag, startPoint x: 137, startPoint y: 274, endPoint x: 146, endPoint y: 286, distance: 14.7
click at [136, 275] on div "أسواق خاصة" at bounding box center [171, 291] width 129 height 32
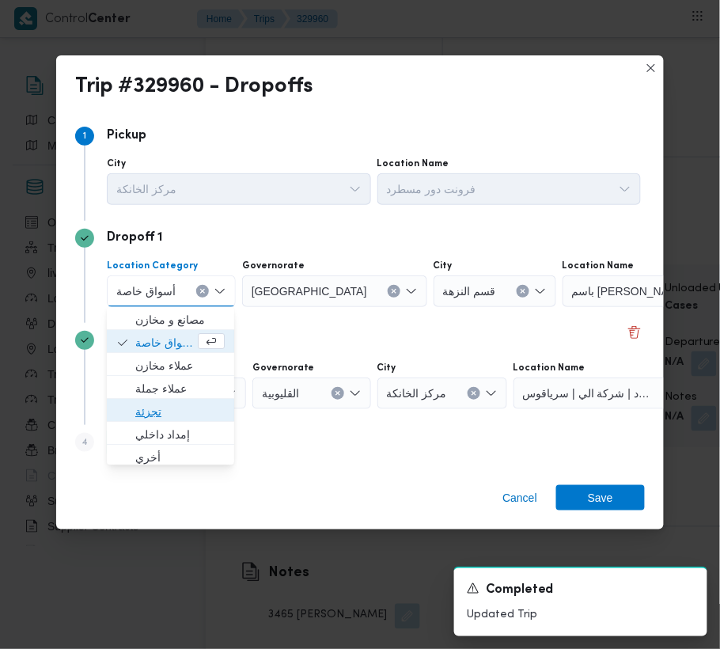
click at [193, 407] on span "تجزئة" at bounding box center [179, 411] width 89 height 19
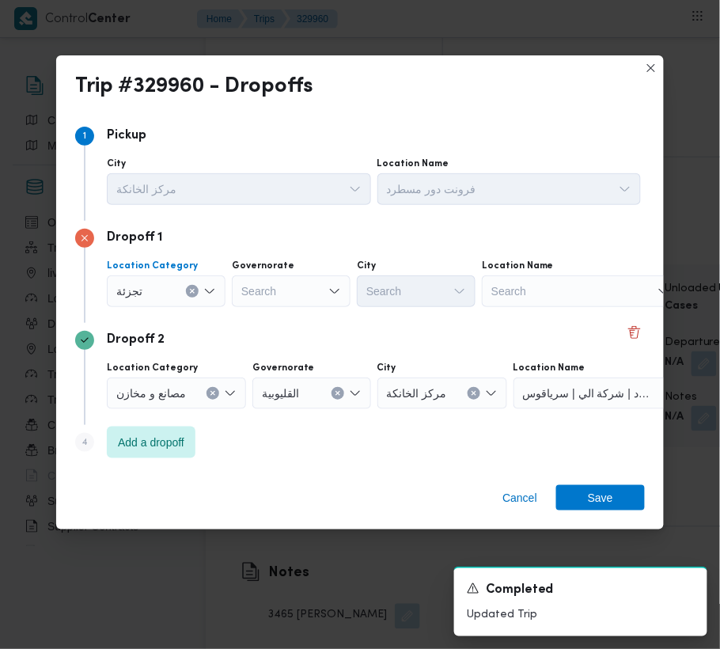
click at [275, 287] on div "Search" at bounding box center [291, 291] width 119 height 32
type input "هاى باك"
click at [196, 294] on button "Clear input" at bounding box center [192, 291] width 13 height 13
click at [555, 283] on div "Search" at bounding box center [581, 291] width 198 height 32
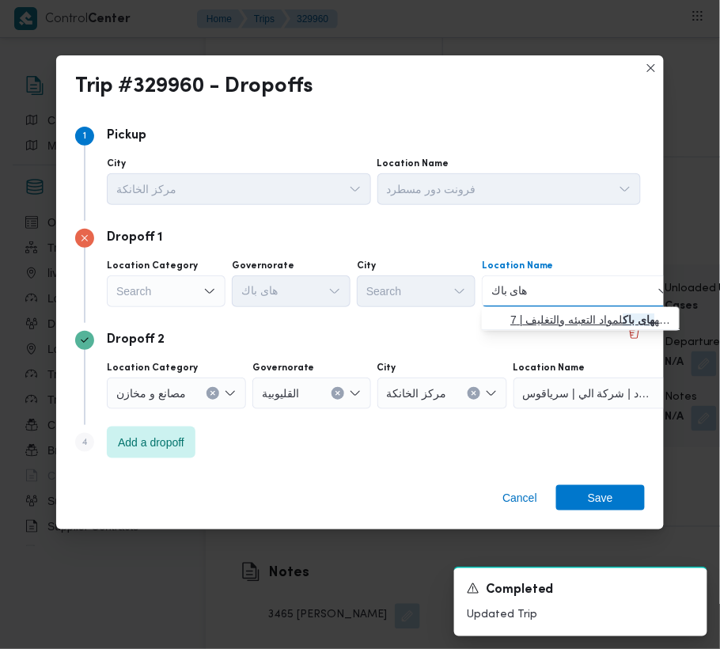
type input "هاى باك"
click at [542, 320] on span "شركه هاى باك لمواد التعبئه والتغليف | 7QM5+H8X | null" at bounding box center [591, 319] width 160 height 19
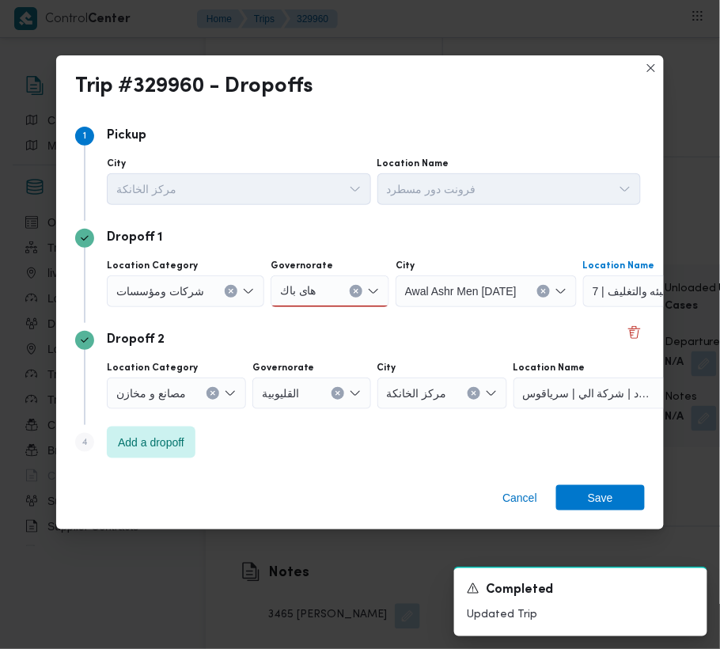
click at [180, 309] on div "Location Category شركات [GEOGRAPHIC_DATA] هاى باك هاى [GEOGRAPHIC_DATA] Awal As…" at bounding box center [374, 283] width 541 height 54
click at [146, 290] on span "شركات ومؤسسات" at bounding box center [160, 290] width 88 height 17
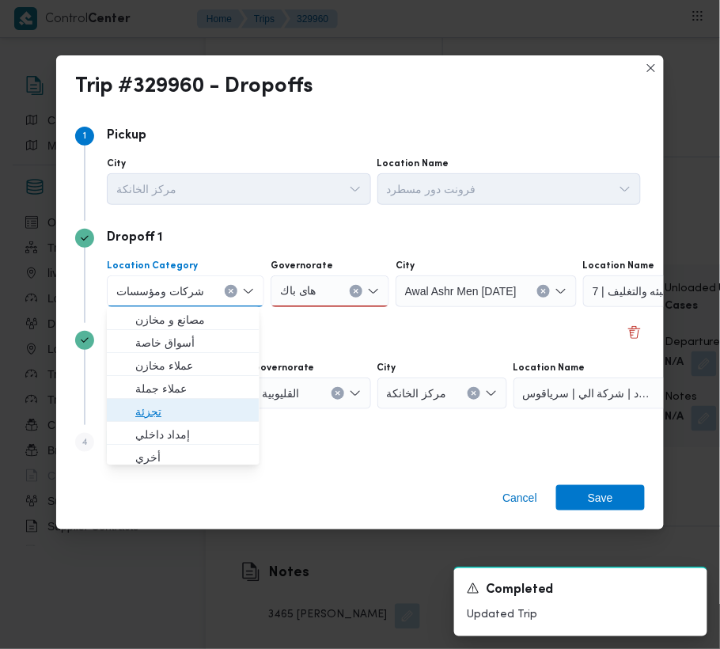
click at [200, 405] on span "تجزئة" at bounding box center [192, 411] width 114 height 19
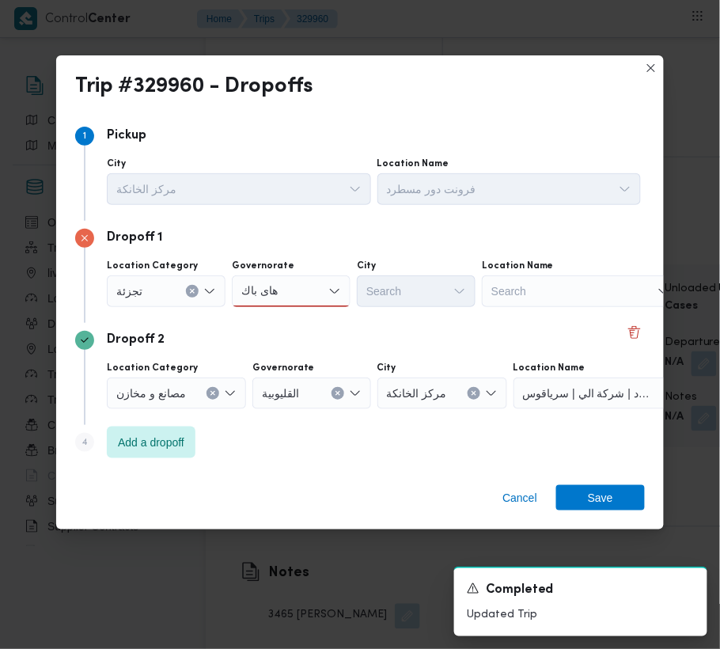
click at [271, 286] on input "هاى باك" at bounding box center [262, 291] width 42 height 19
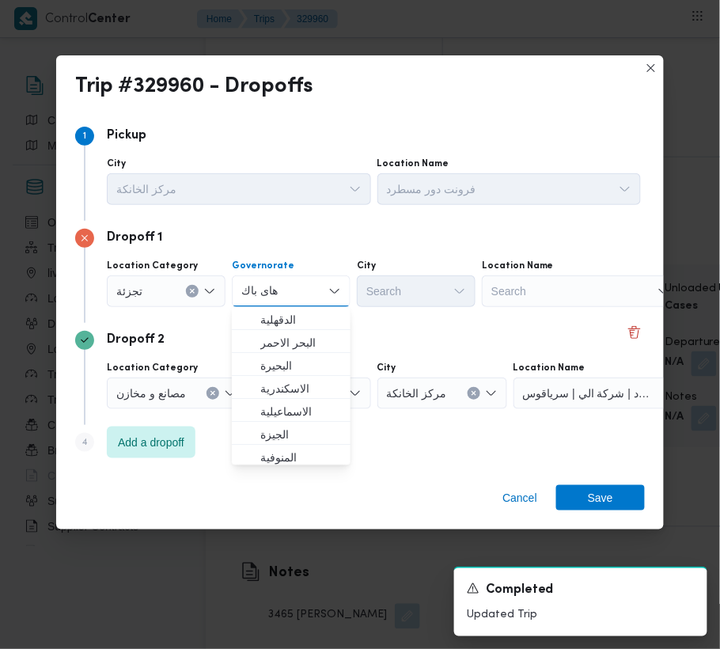
click at [270, 286] on input "هاى باك" at bounding box center [262, 291] width 42 height 19
type input "شرقية"
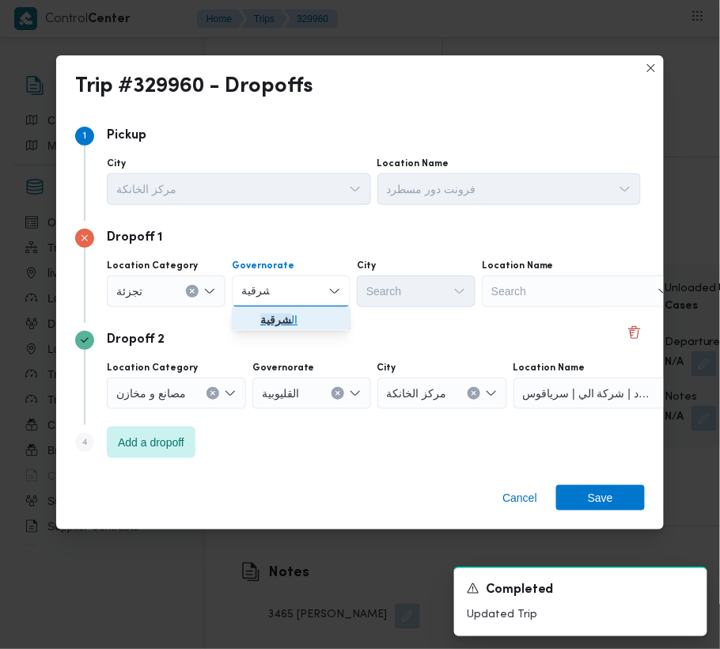
click at [248, 324] on icon "button" at bounding box center [247, 319] width 13 height 13
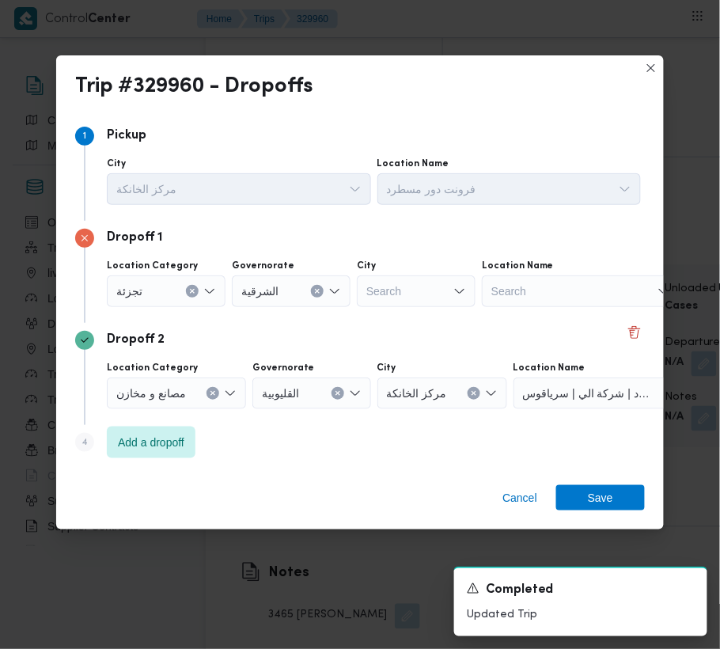
click at [424, 308] on div "Location Category تجزئة Governorate الشرقية City Search Location Name Search" at bounding box center [374, 283] width 541 height 54
click at [434, 287] on div "Search" at bounding box center [416, 291] width 119 height 32
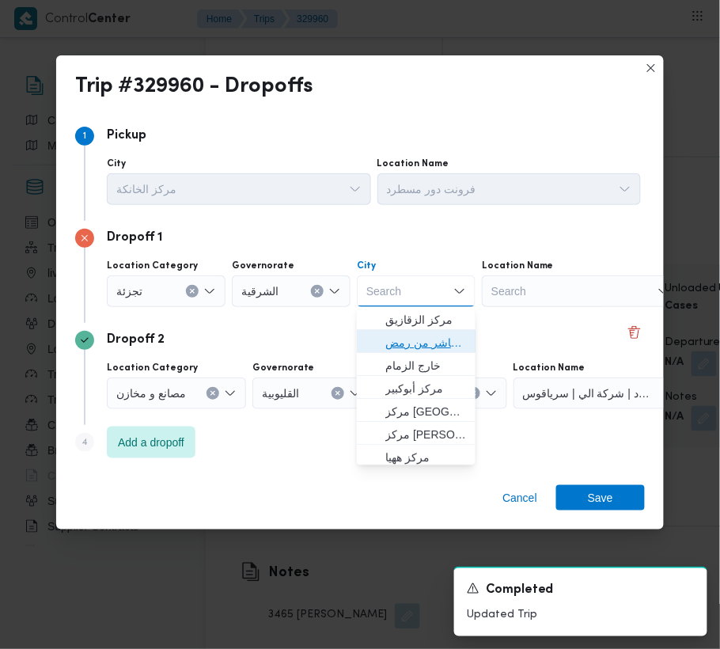
click at [432, 342] on span "قسم اول مدينة العاشر من رمض" at bounding box center [426, 342] width 81 height 19
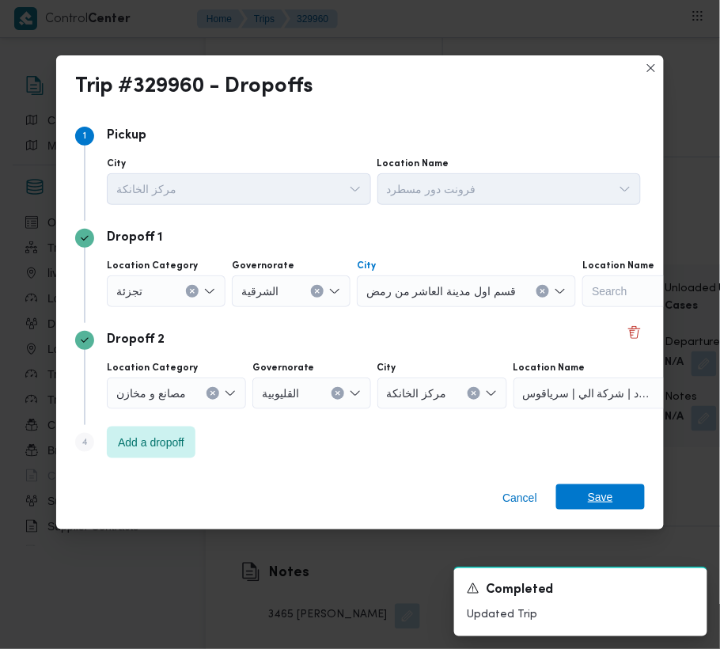
click at [593, 496] on span "Save" at bounding box center [600, 496] width 25 height 25
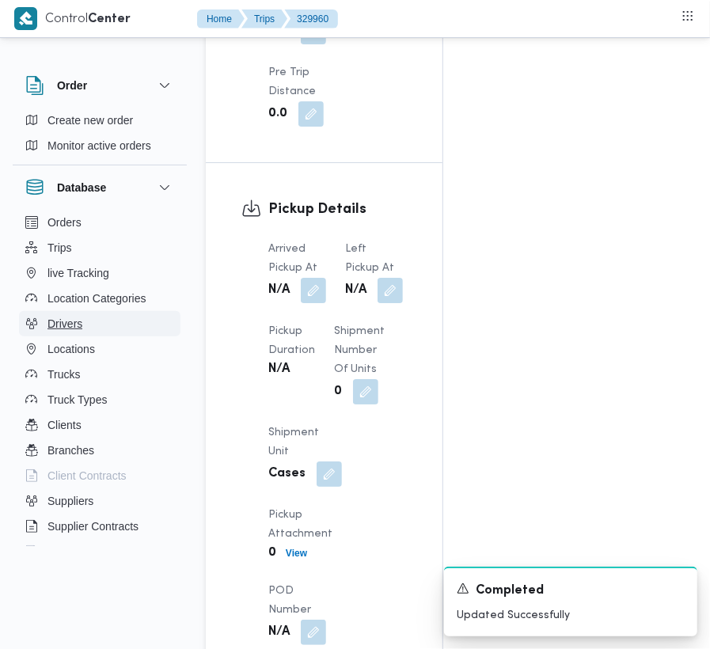
scroll to position [1905, 0]
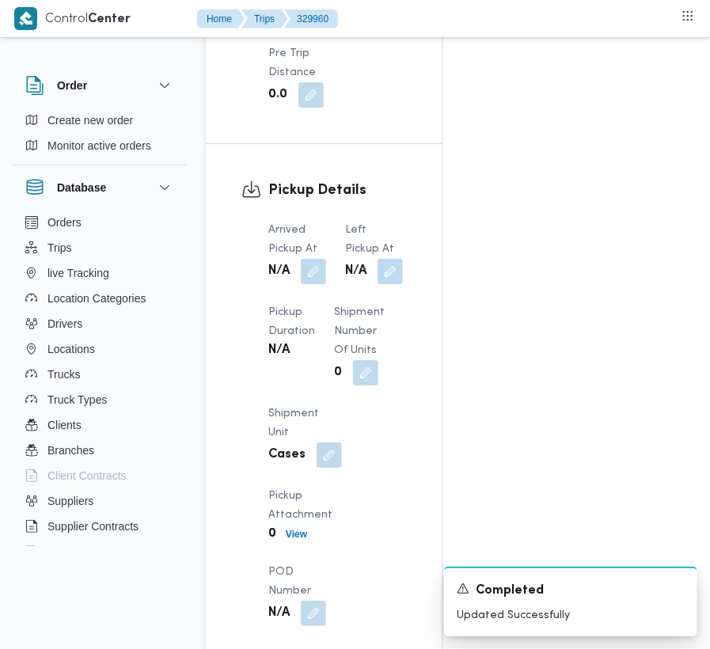
click at [321, 259] on button "button" at bounding box center [313, 271] width 25 height 25
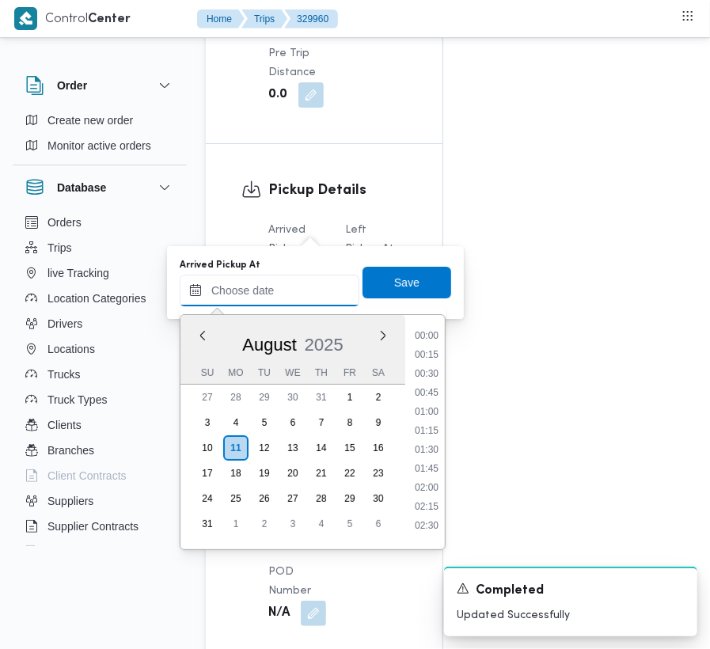
drag, startPoint x: 306, startPoint y: 283, endPoint x: 349, endPoint y: 286, distance: 43.7
click at [310, 285] on input "Arrived Pickup At" at bounding box center [270, 291] width 180 height 32
type input "[DATE] 09:00"
drag, startPoint x: 377, startPoint y: 283, endPoint x: 385, endPoint y: 279, distance: 8.9
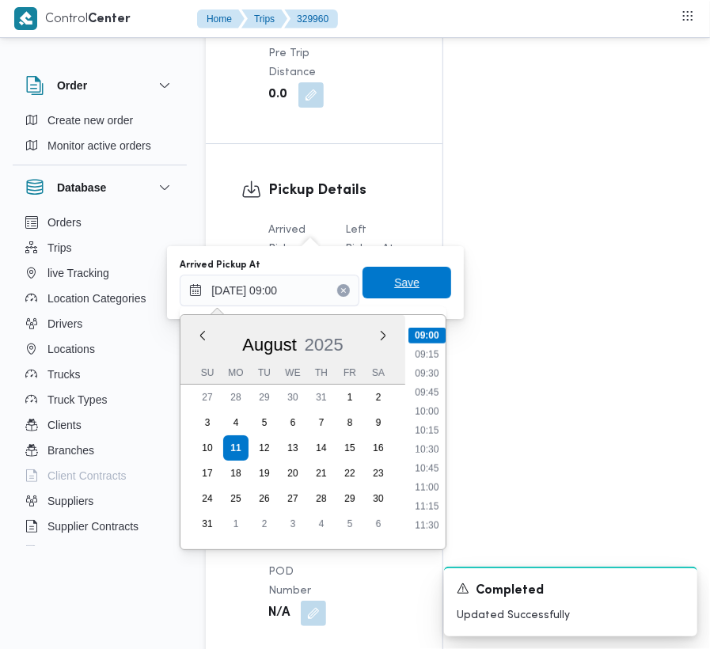
click at [381, 283] on span "Save" at bounding box center [407, 283] width 89 height 32
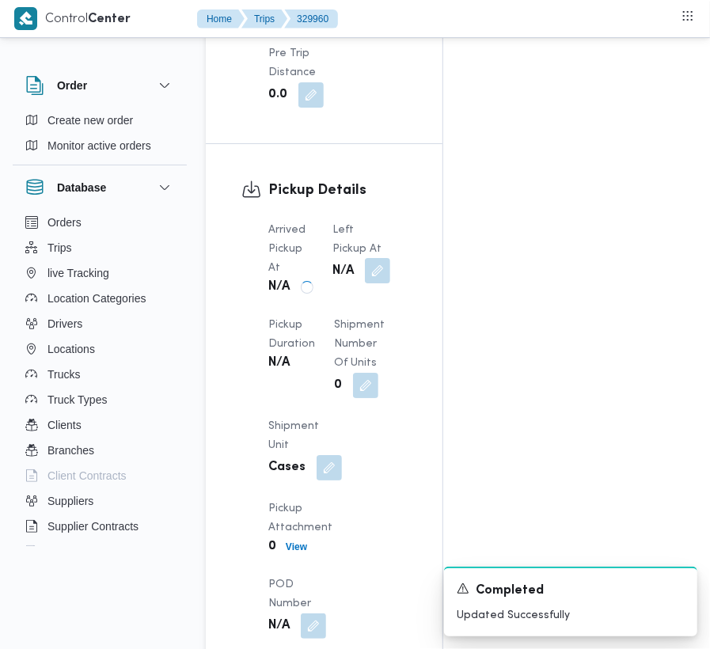
click at [388, 258] on button "button" at bounding box center [377, 270] width 25 height 25
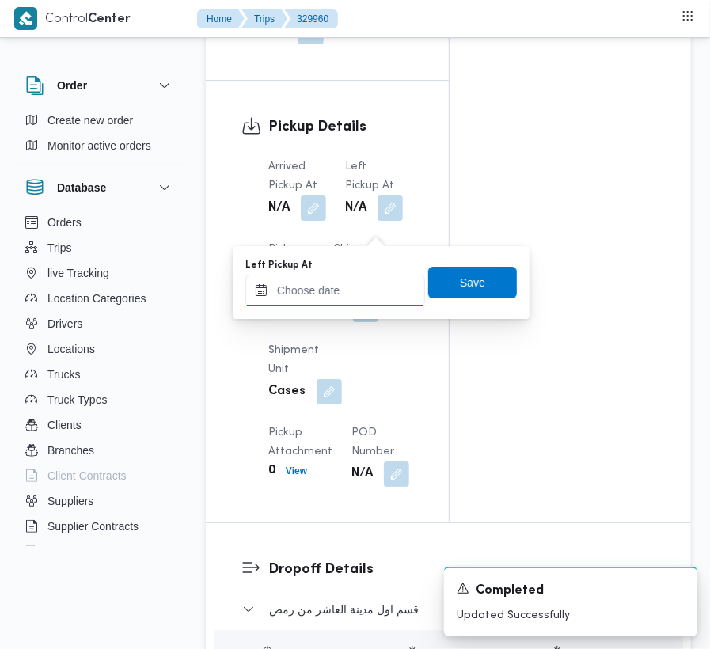
click at [375, 288] on input "Left Pickup At" at bounding box center [335, 291] width 180 height 32
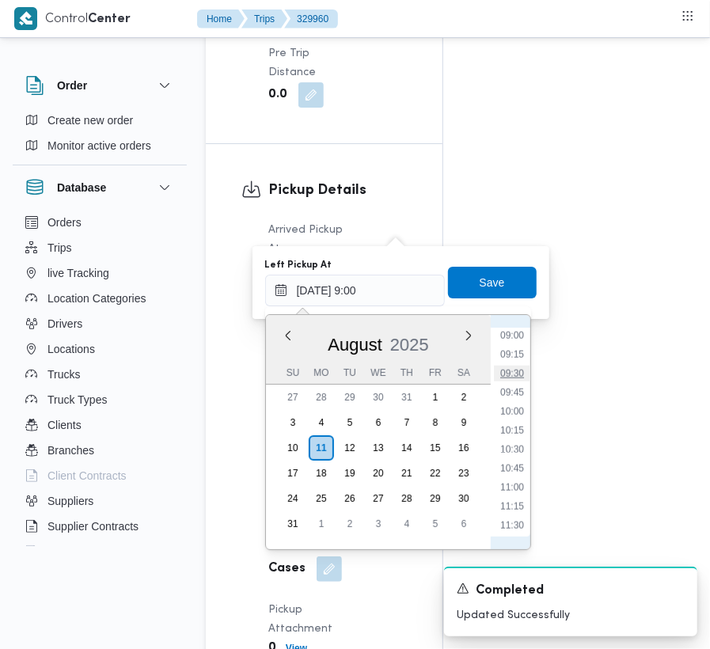
click at [513, 367] on li "09:30" at bounding box center [512, 374] width 36 height 16
type input "[DATE] 09:30"
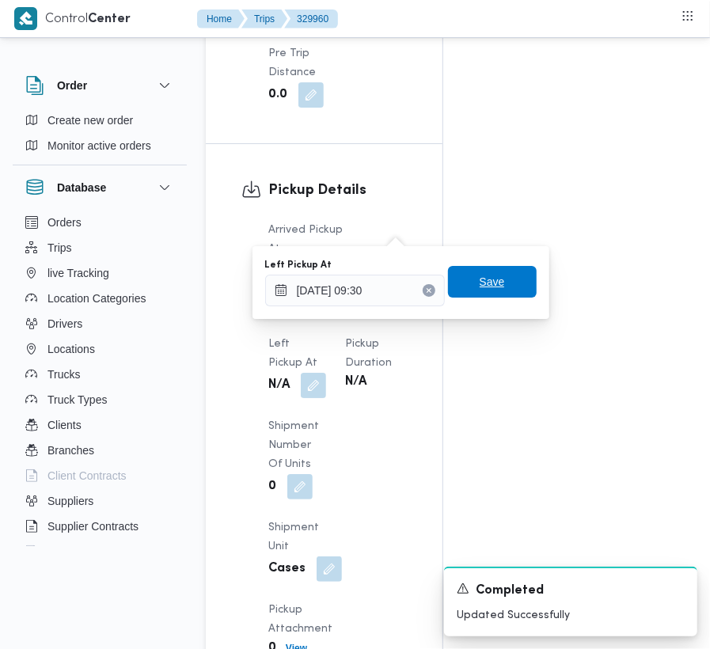
click at [460, 270] on span "Save" at bounding box center [492, 282] width 89 height 32
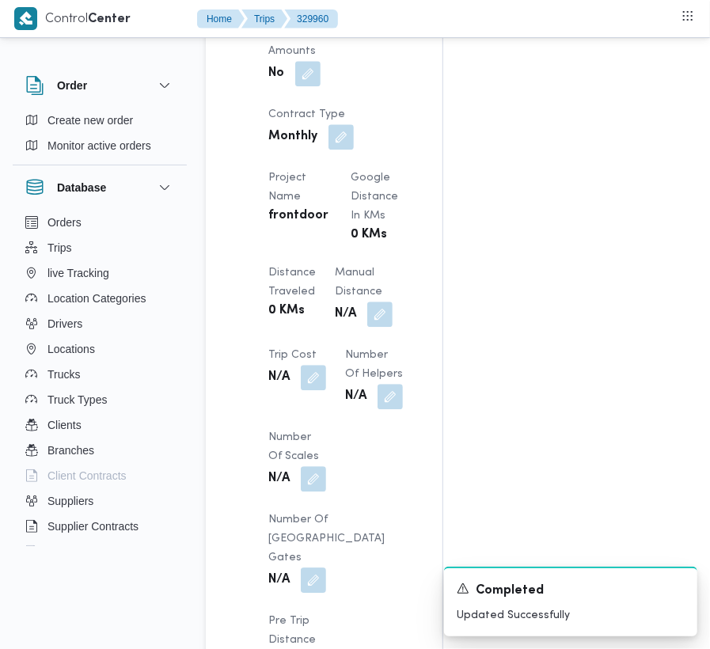
scroll to position [2005, 0]
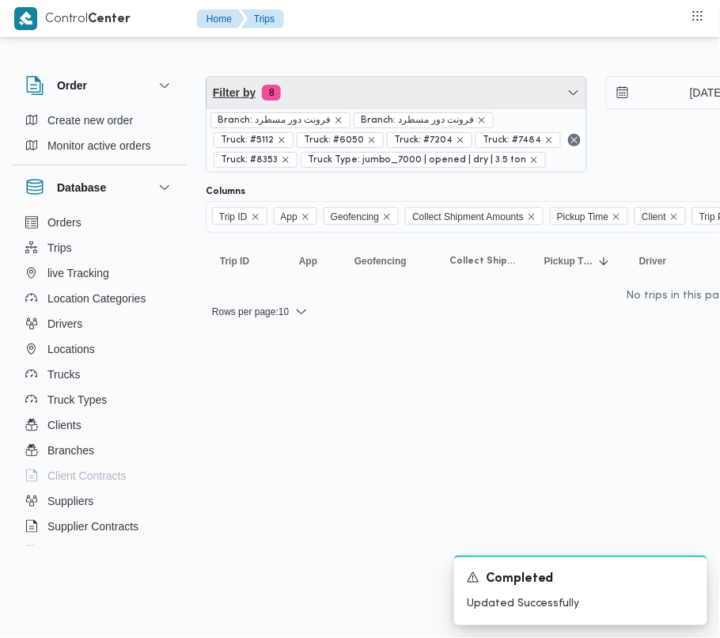
click at [401, 100] on span "Filter by 8" at bounding box center [397, 93] width 380 height 32
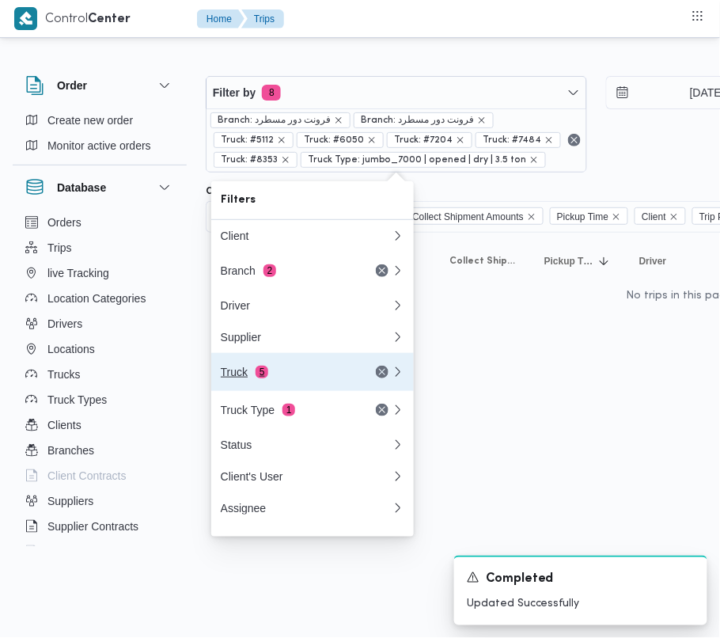
click at [274, 378] on div "Truck 5" at bounding box center [287, 372] width 133 height 13
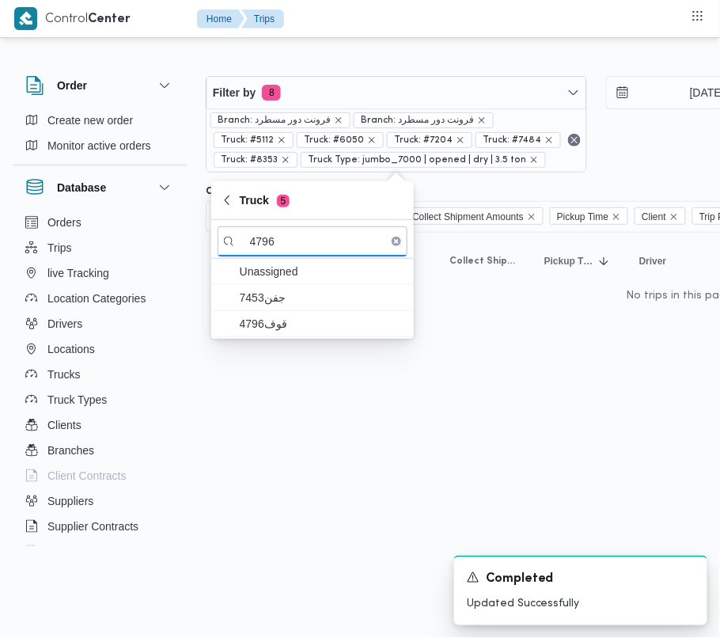
type input "4796"
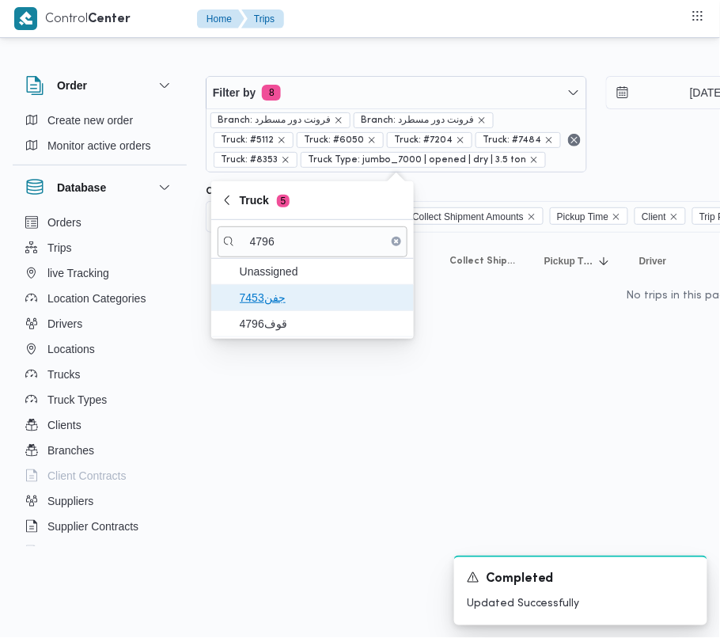
click at [261, 304] on span "7453جفن" at bounding box center [322, 297] width 165 height 19
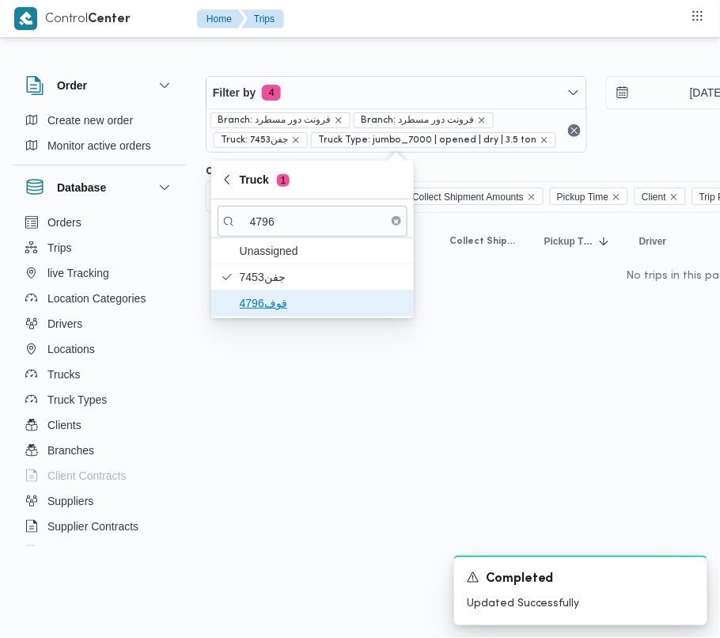
click at [260, 308] on span "قوف4796" at bounding box center [322, 303] width 165 height 19
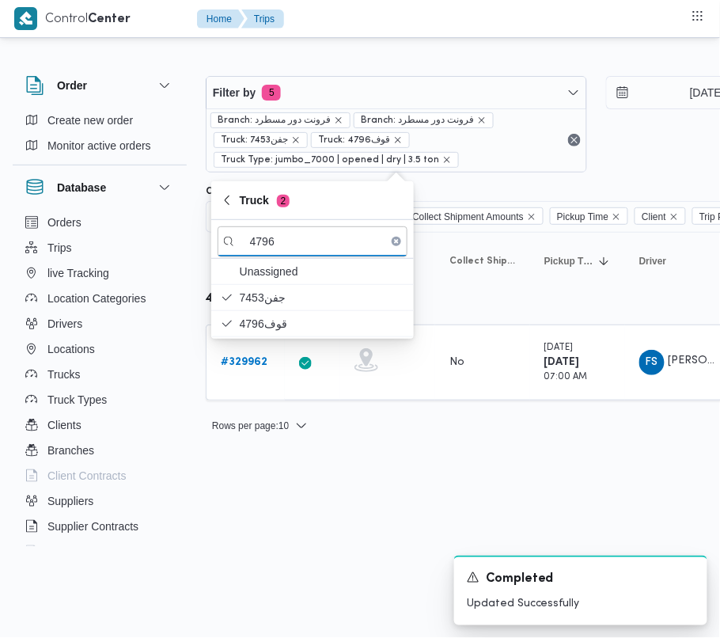
click at [241, 513] on html "Control Center Home Trips Order Create new order Monitor active orders Database…" at bounding box center [360, 319] width 720 height 638
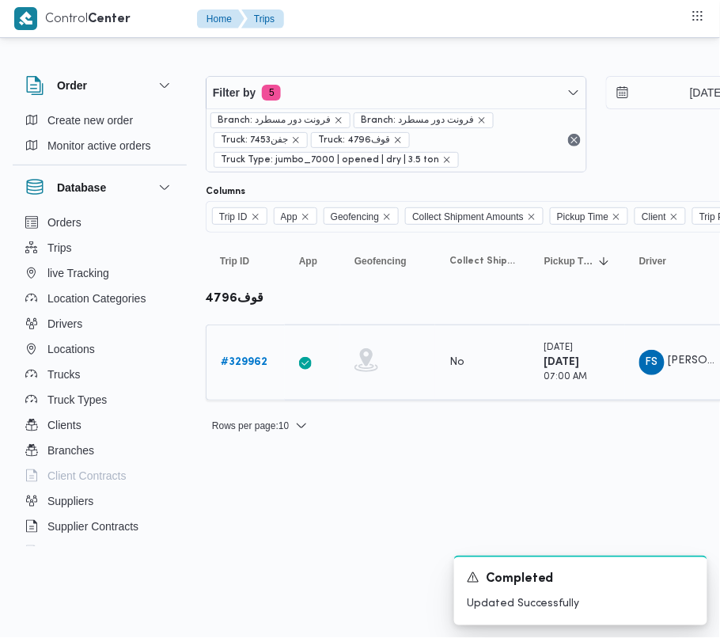
click at [239, 359] on b "# 329962" at bounding box center [244, 362] width 47 height 10
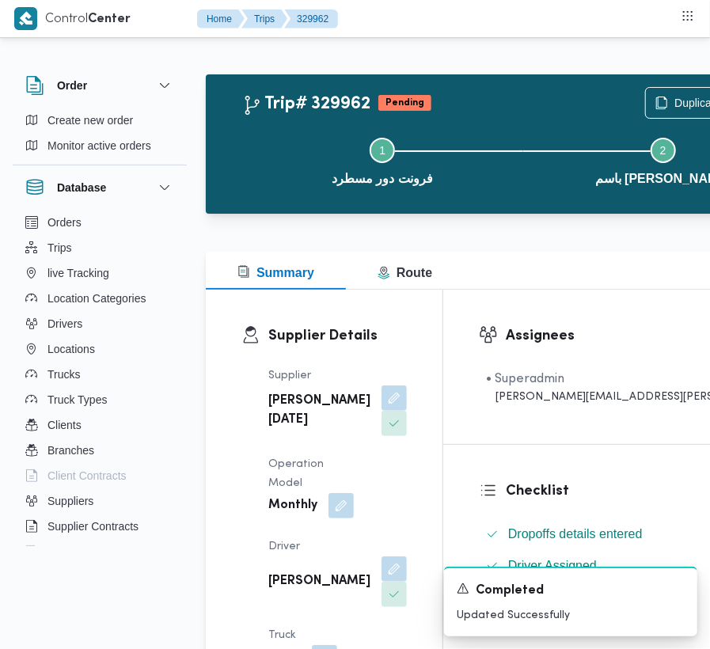
click at [283, 416] on b "[PERSON_NAME][DATE]" at bounding box center [319, 411] width 102 height 38
click at [282, 416] on b "[PERSON_NAME][DATE]" at bounding box center [319, 411] width 102 height 38
copy div "[PERSON_NAME][DATE]"
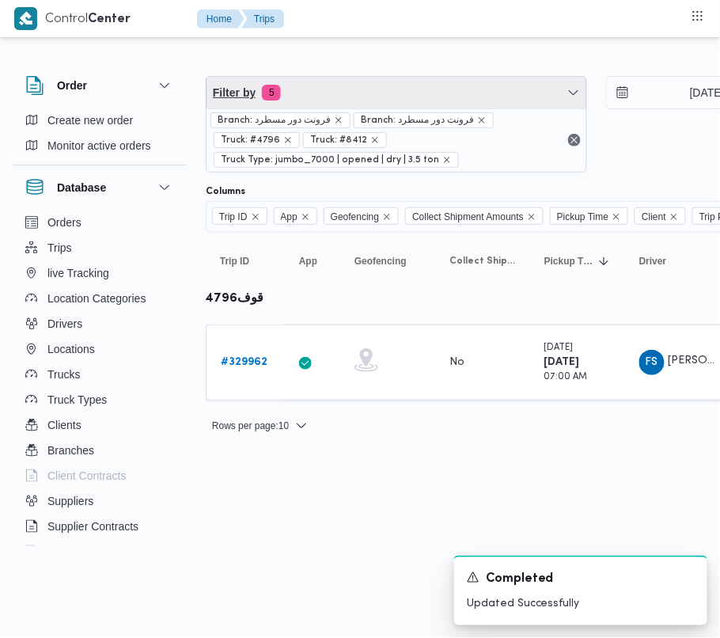
click at [327, 100] on span "Filter by 5" at bounding box center [397, 93] width 380 height 32
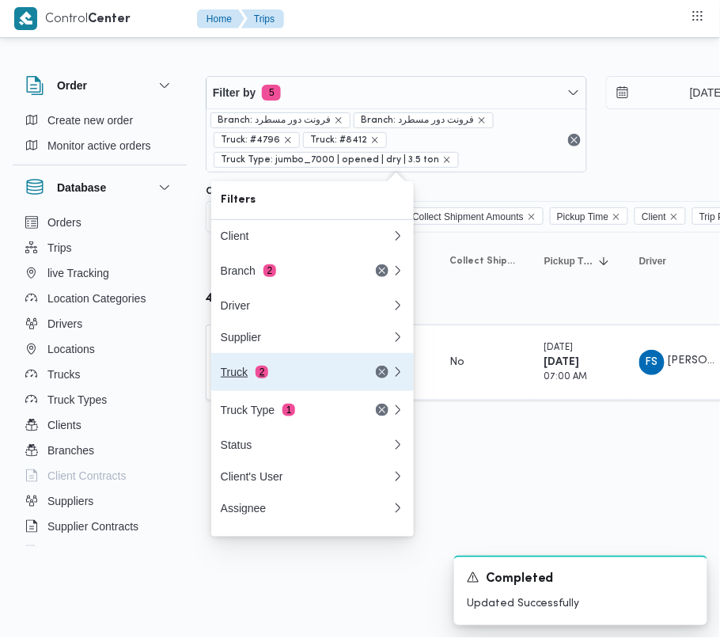
click at [298, 377] on div "Truck 2" at bounding box center [287, 372] width 133 height 13
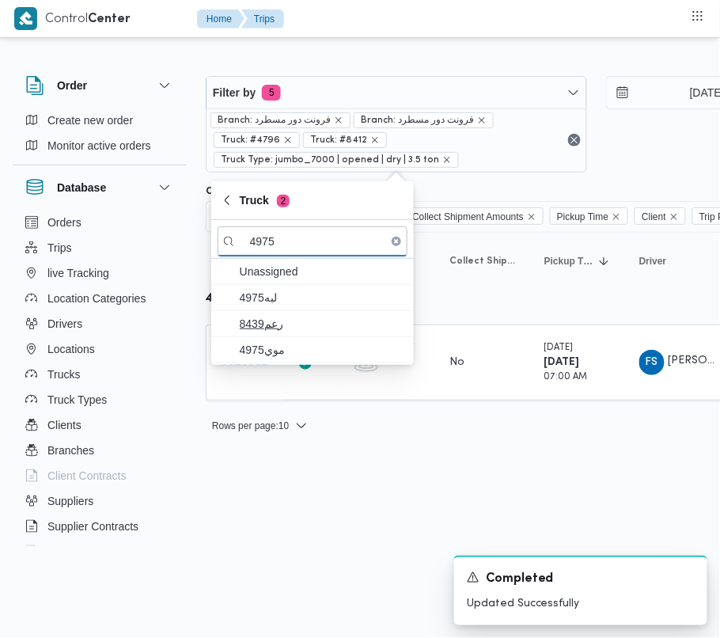
type input "4975"
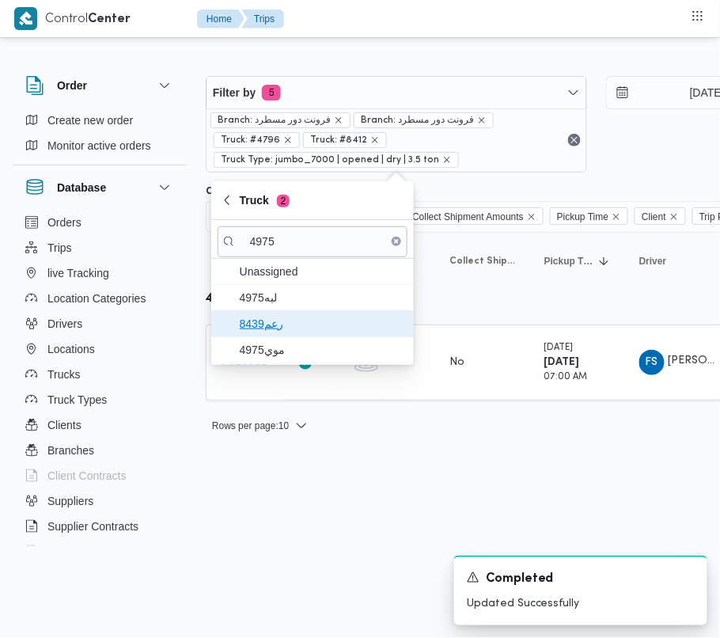
click at [285, 326] on span "رعم8439" at bounding box center [322, 323] width 165 height 19
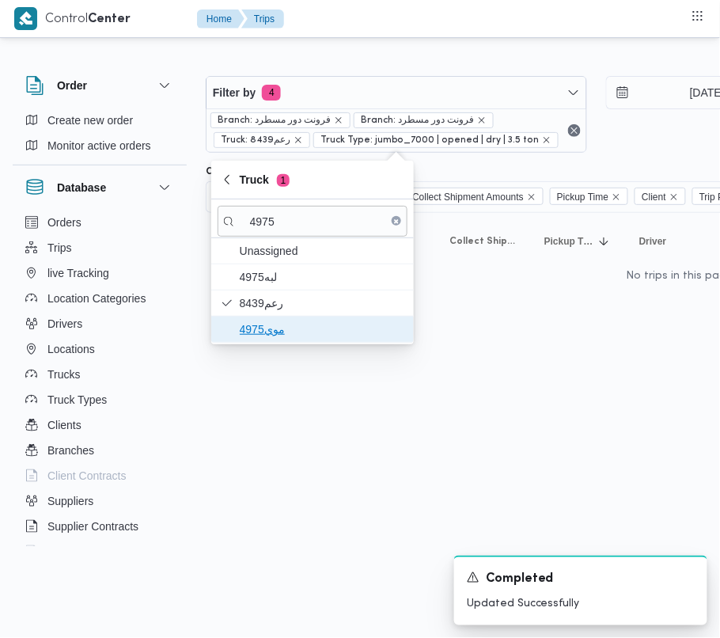
click at [280, 339] on span "موي4975" at bounding box center [322, 329] width 165 height 19
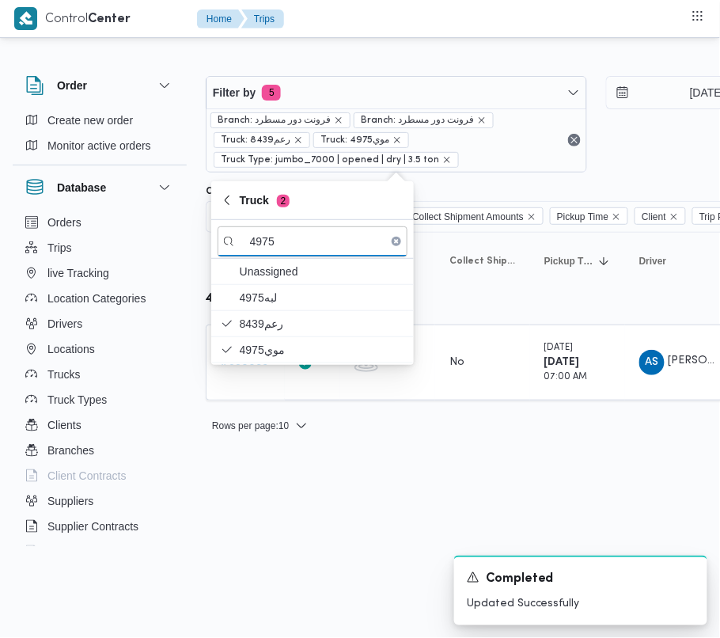
click at [267, 527] on html "Control Center Home Trips Order Create new order Monitor active orders Database…" at bounding box center [360, 319] width 720 height 638
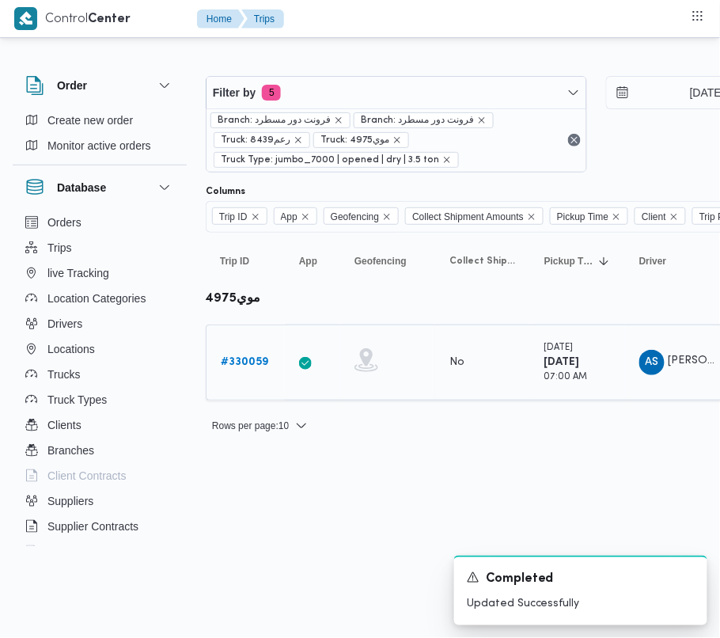
click at [238, 371] on link "# 330059" at bounding box center [244, 362] width 47 height 19
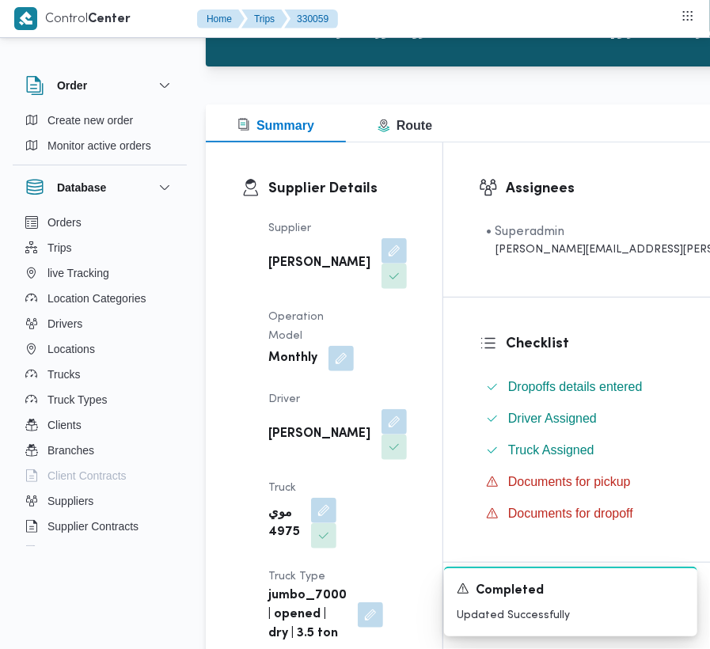
scroll to position [204, 0]
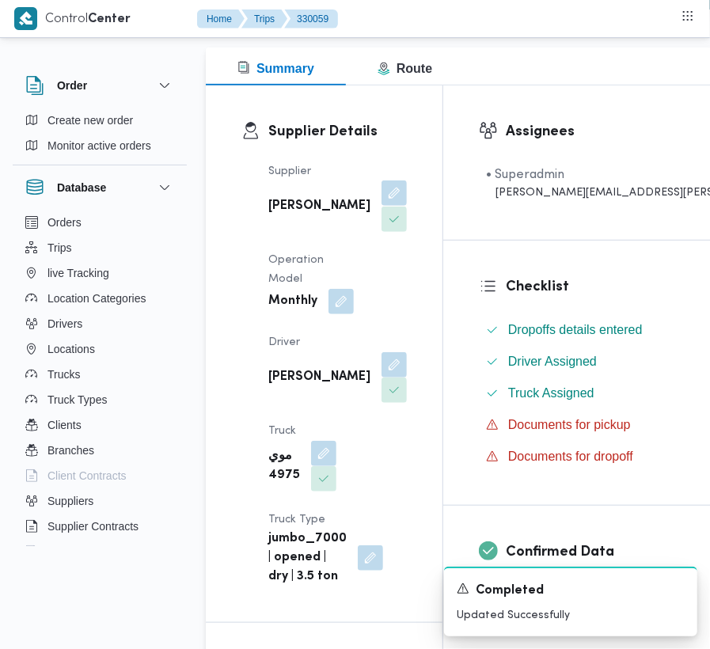
click at [382, 206] on button "button" at bounding box center [394, 192] width 25 height 25
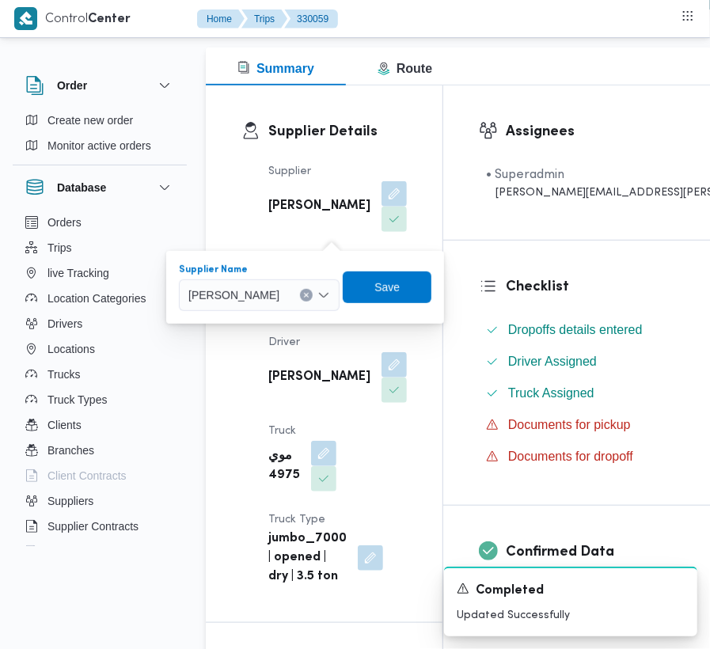
click at [279, 293] on span "[PERSON_NAME]" at bounding box center [233, 294] width 91 height 17
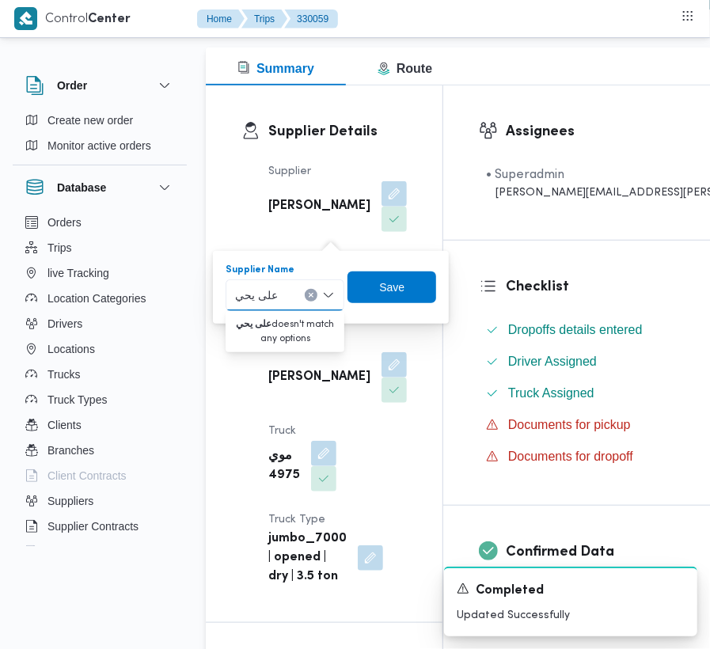
click at [242, 293] on input "على يحي" at bounding box center [258, 295] width 47 height 19
click at [263, 298] on input "على يحي" at bounding box center [258, 295] width 47 height 19
type input "علي يحي"
click at [269, 318] on span "علي يحيي [PERSON_NAME]" at bounding box center [294, 323] width 81 height 19
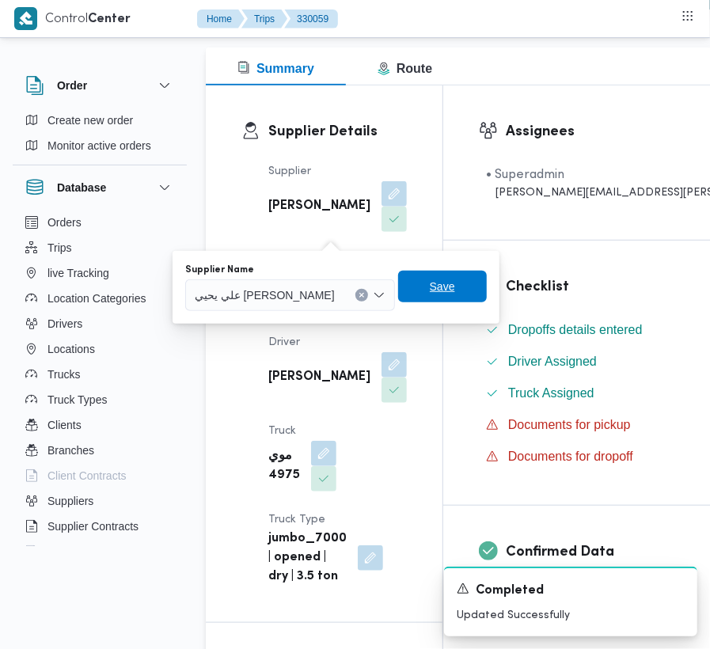
click at [418, 287] on span "Save" at bounding box center [442, 287] width 89 height 32
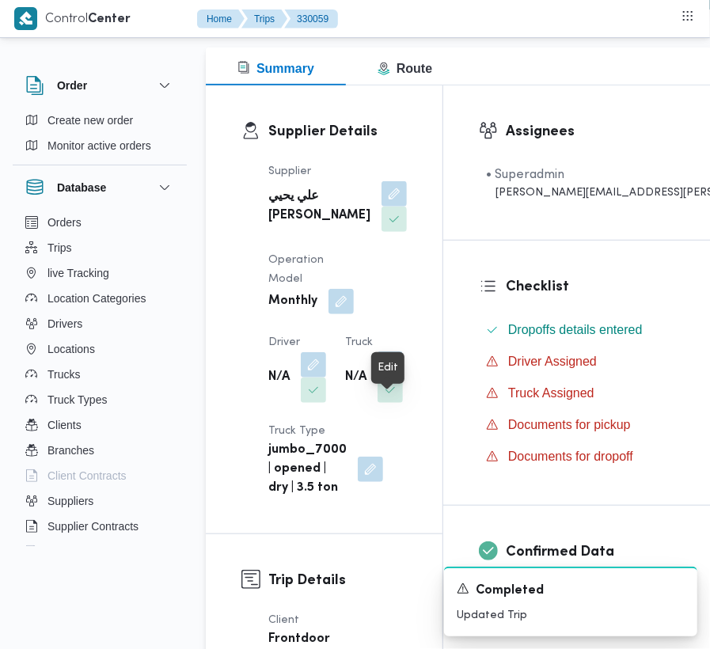
click at [399, 377] on button "button" at bounding box center [390, 363] width 25 height 25
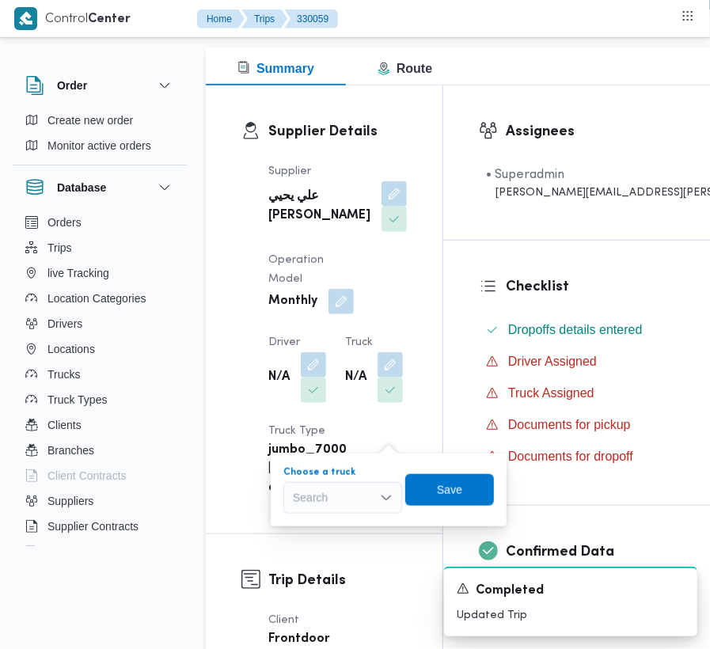
click at [343, 488] on div "Search" at bounding box center [342, 498] width 119 height 32
type input "8382"
click at [321, 523] on mark "8382" at bounding box center [324, 526] width 25 height 13
click at [446, 486] on span "Save" at bounding box center [460, 489] width 89 height 32
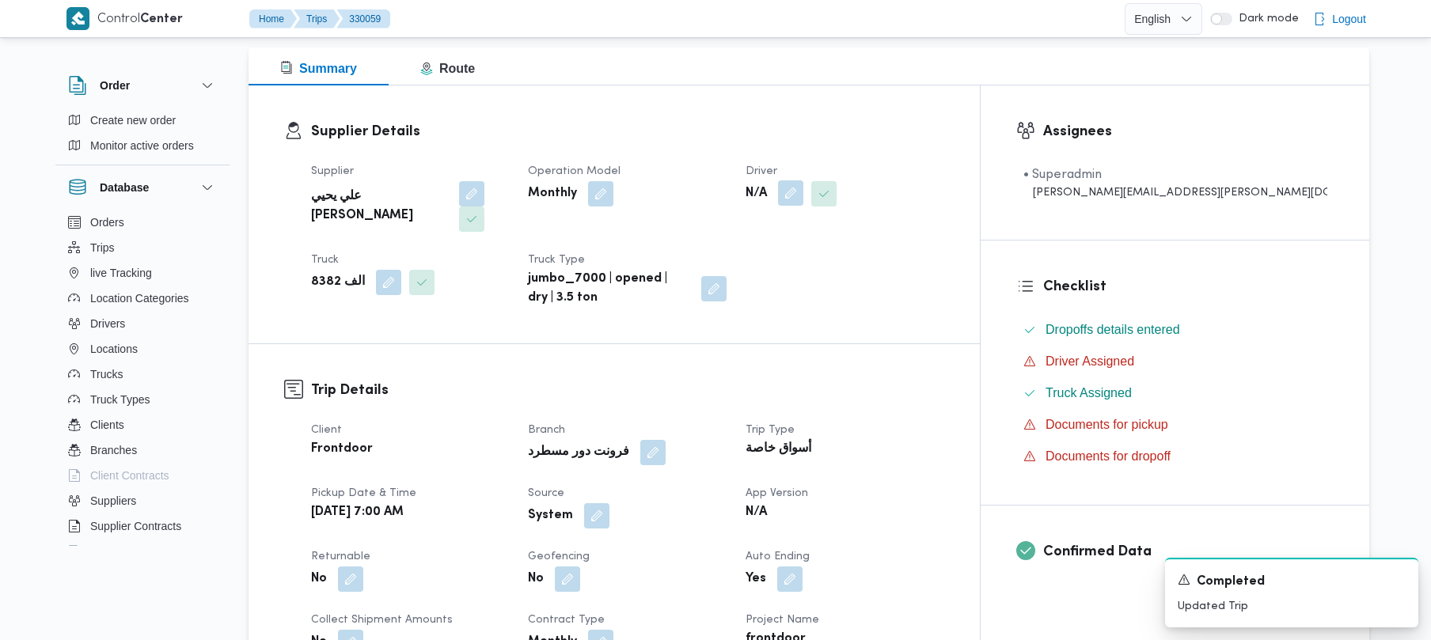
click at [804, 187] on button "button" at bounding box center [790, 192] width 25 height 25
click at [826, 253] on div "Search" at bounding box center [831, 257] width 119 height 32
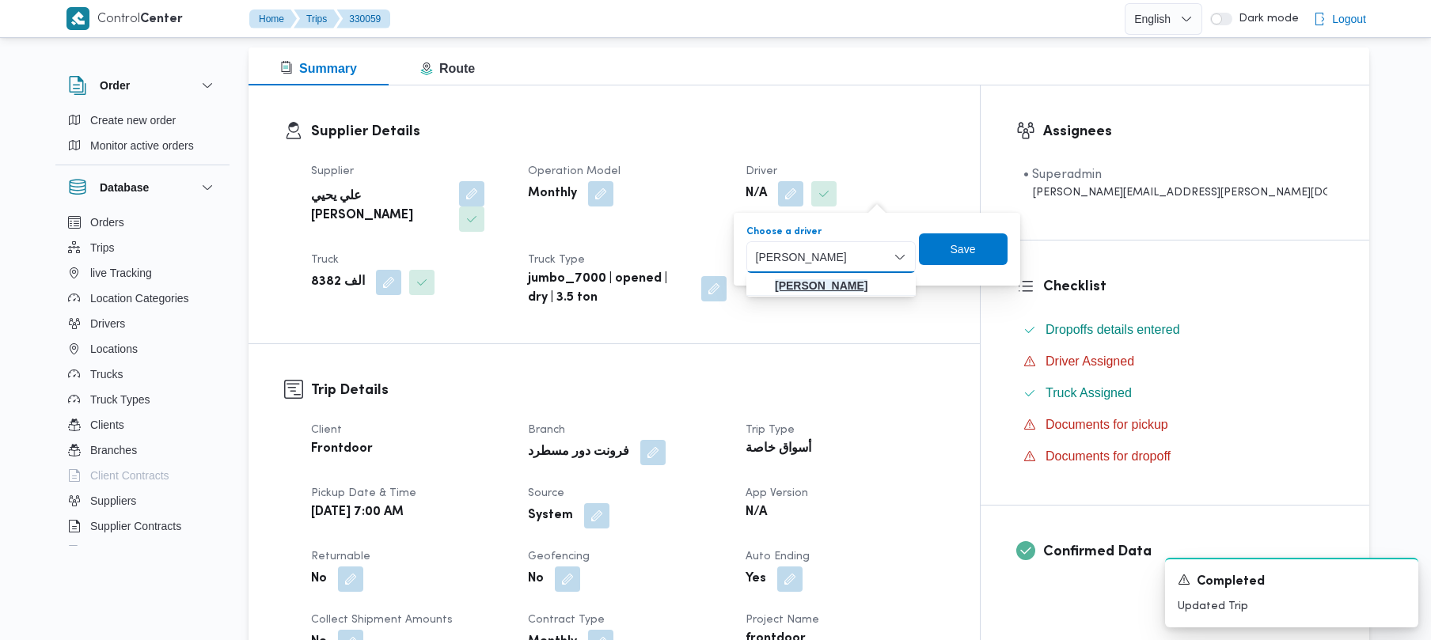
type input "[PERSON_NAME]"
click at [815, 288] on mark "[PERSON_NAME]" at bounding box center [821, 285] width 93 height 13
click at [966, 258] on span "Save" at bounding box center [951, 250] width 89 height 32
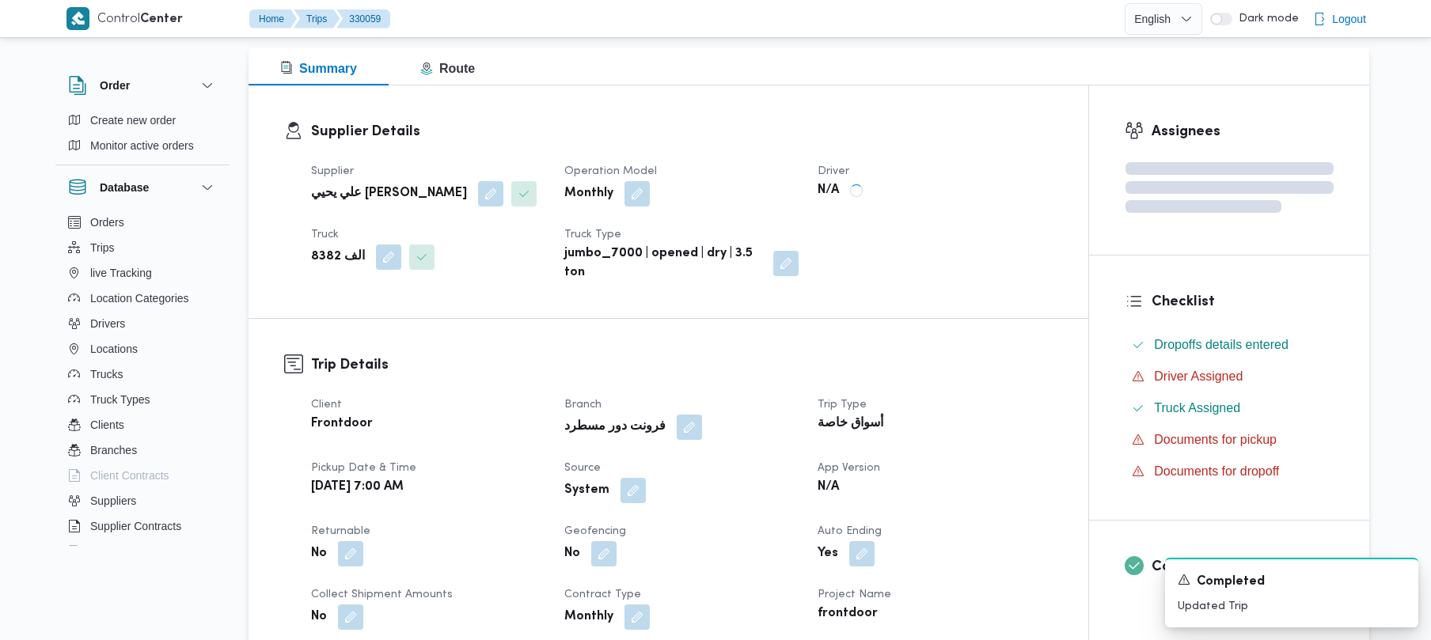
click at [767, 137] on h3 "Supplier Details" at bounding box center [682, 131] width 742 height 21
click at [763, 154] on div "Supplier علي يحيي [PERSON_NAME] Operation Model Monthly Driver N/A Truck الف 83…" at bounding box center [682, 222] width 761 height 139
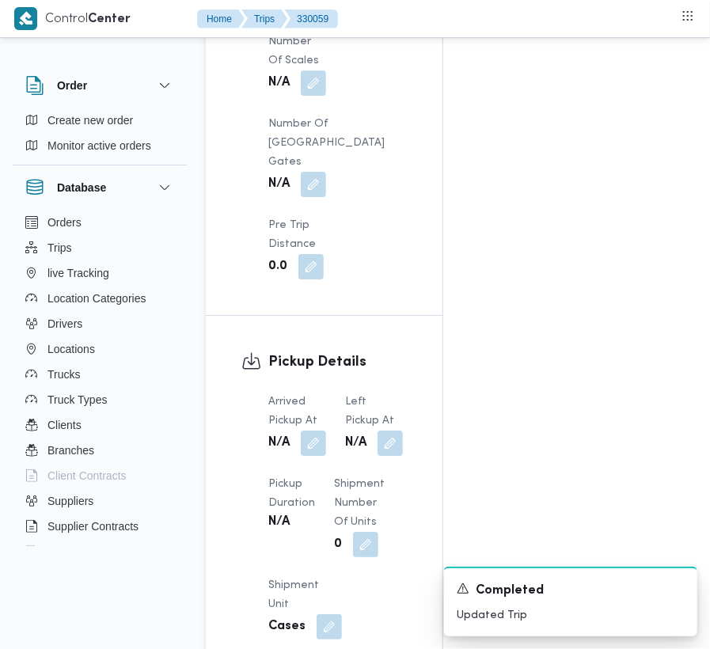
scroll to position [1957, 0]
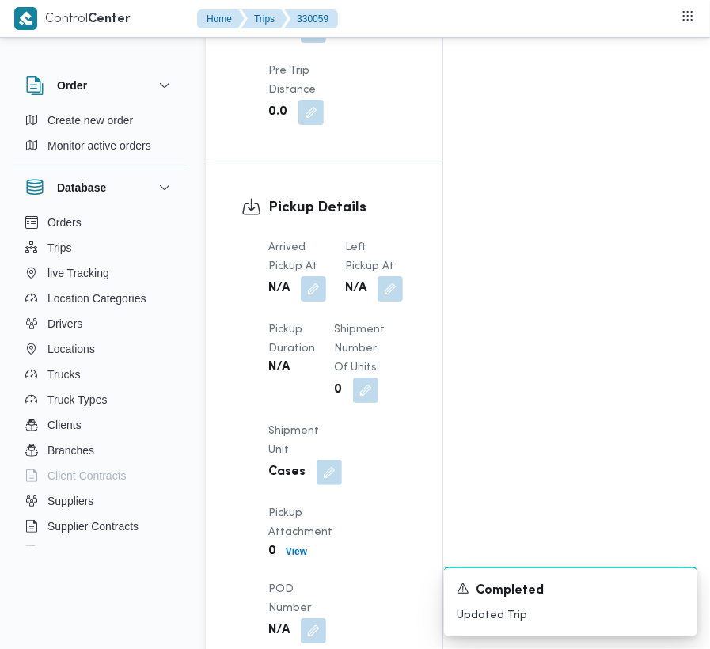
click at [703, 305] on div "Order Create new order Monitor active orders Database Orders Trips live Trackin…" at bounding box center [355, 304] width 710 height 4420
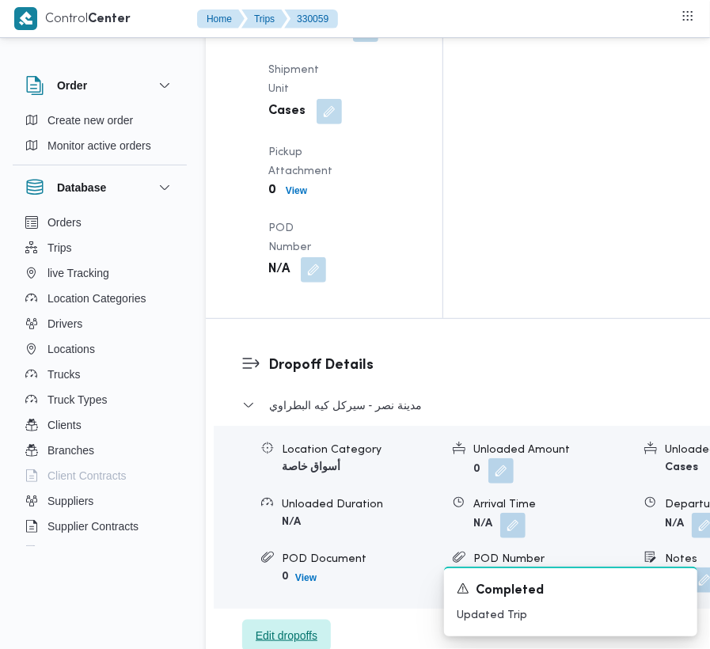
click at [275, 626] on span "Edit dropoffs" at bounding box center [287, 635] width 62 height 19
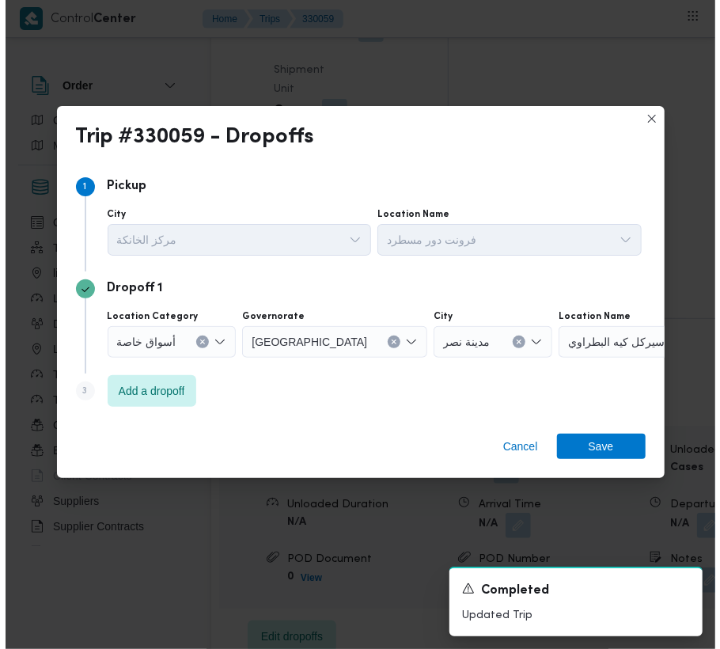
scroll to position [2153, 0]
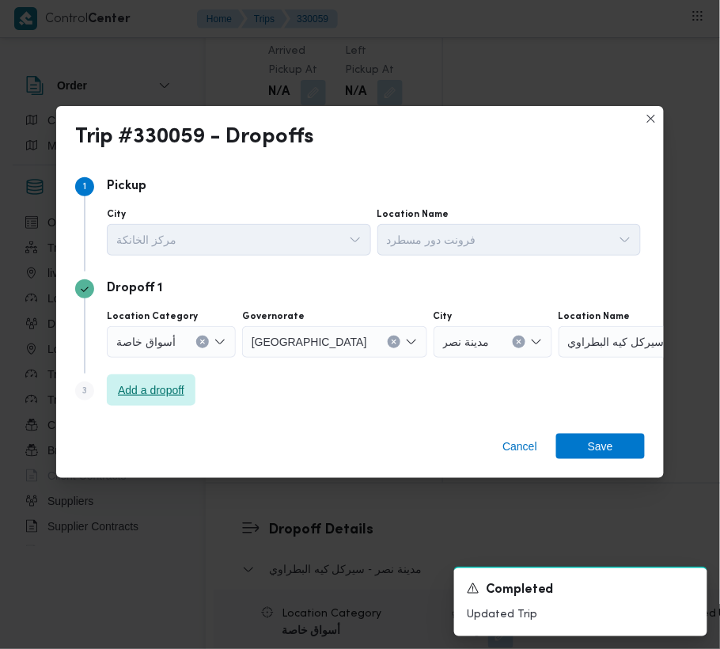
click at [131, 384] on span "Add a dropoff" at bounding box center [151, 390] width 66 height 19
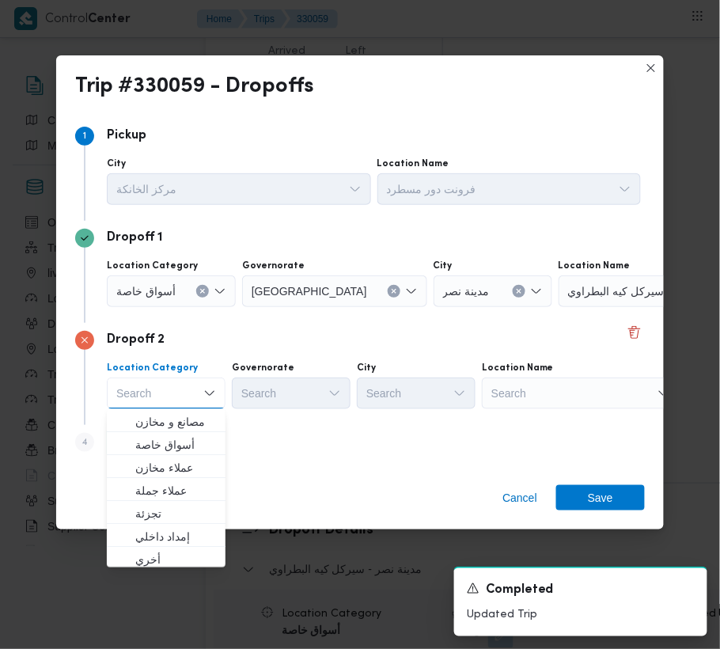
click at [593, 307] on div "Search" at bounding box center [658, 291] width 198 height 32
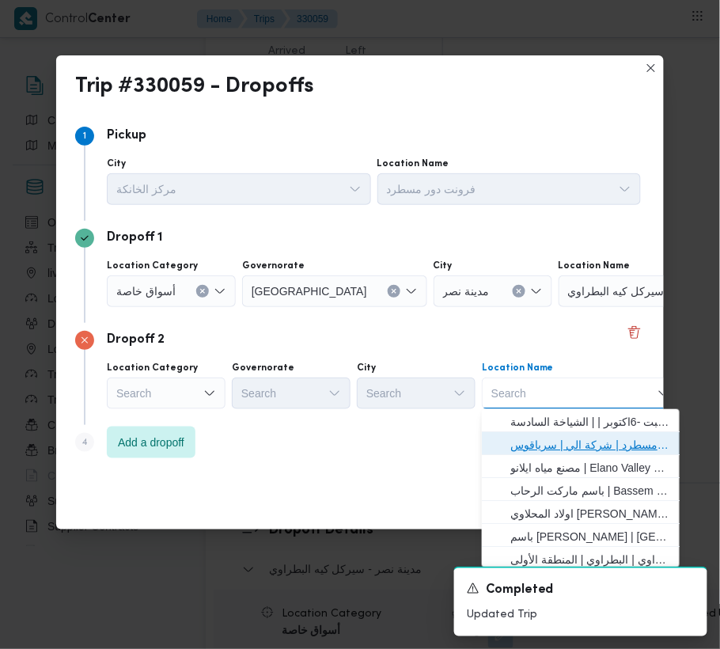
click at [606, 439] on span "فرونت دور مسطرد | شركة الي | سرياقوس" at bounding box center [591, 444] width 160 height 19
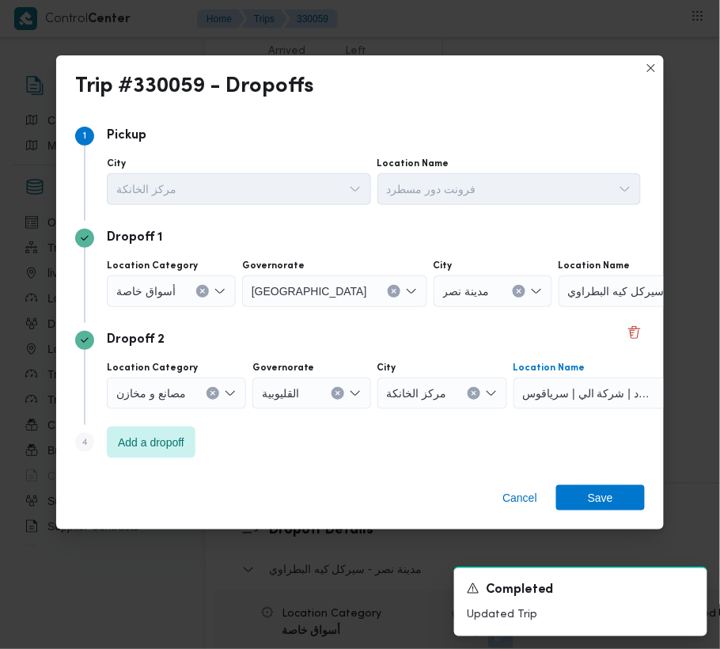
click at [391, 290] on icon "Clear input" at bounding box center [394, 291] width 6 height 6
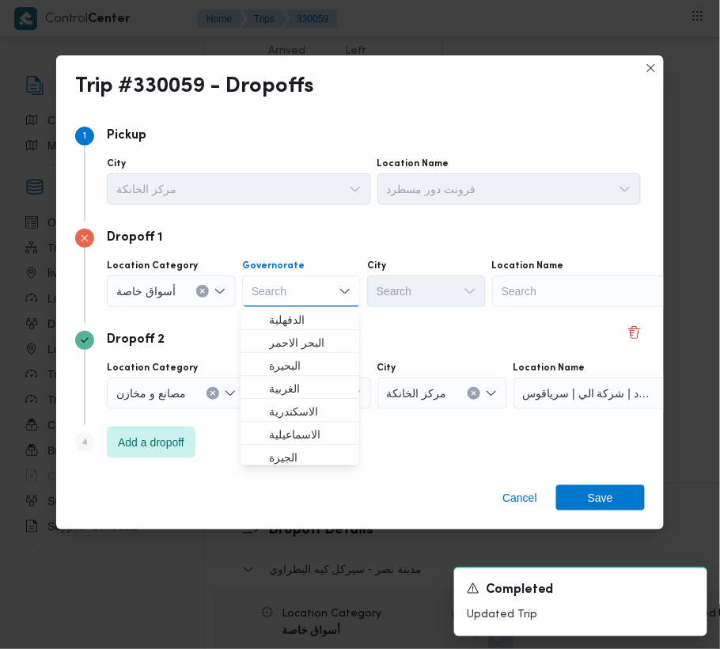
click at [546, 290] on div "Search" at bounding box center [591, 291] width 198 height 32
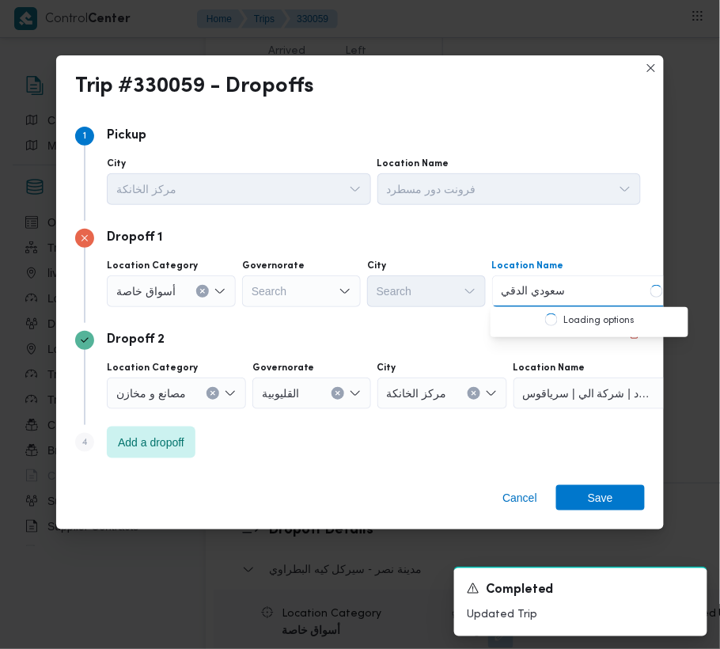
type input "سعودي الدقي"
click at [536, 321] on span "سعودي الدقي | 29 Al Msaha | الدقي أ" at bounding box center [599, 319] width 160 height 19
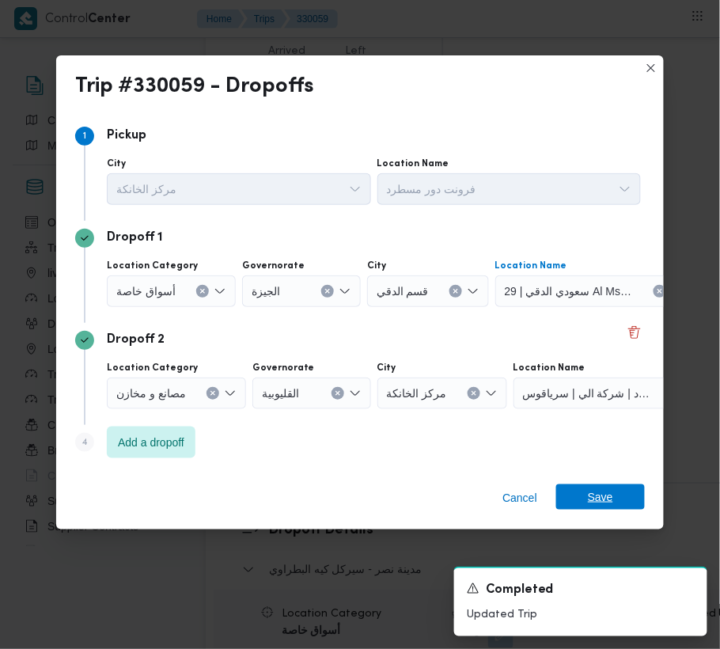
click at [615, 502] on span "Save" at bounding box center [601, 496] width 89 height 25
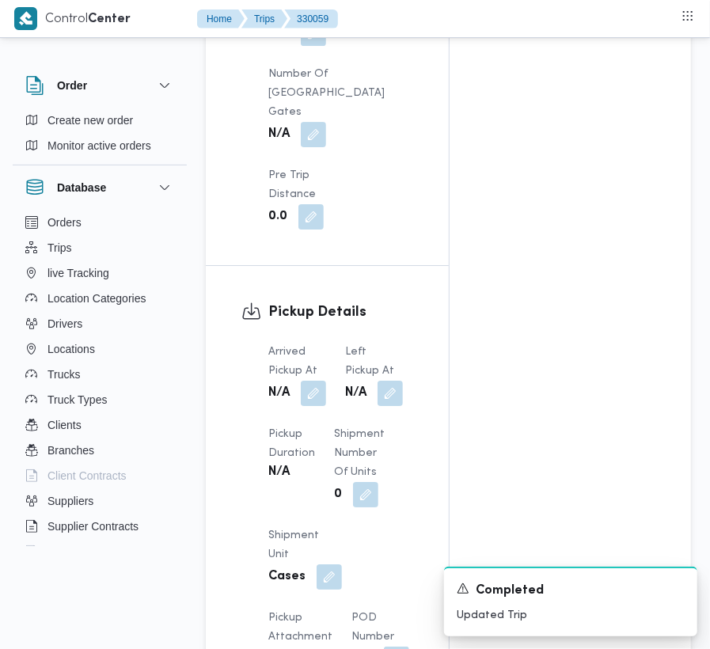
scroll to position [1857, 0]
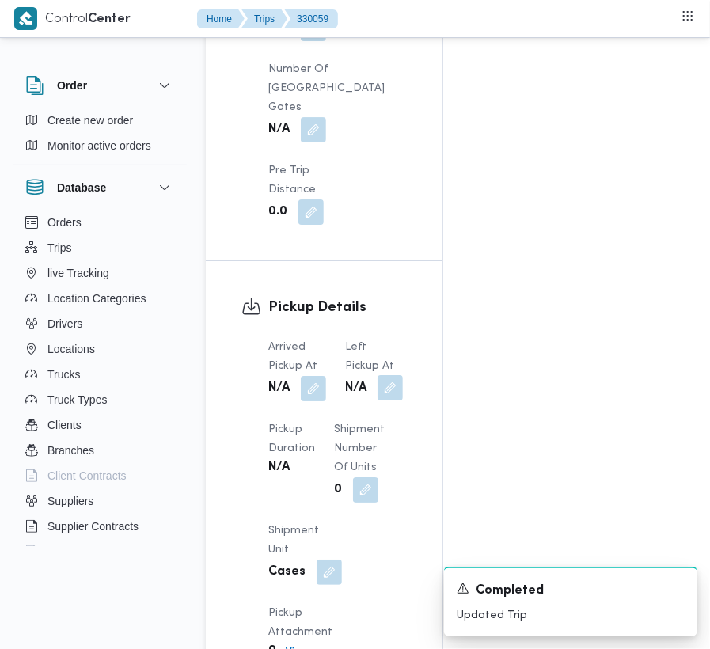
click at [387, 375] on button "button" at bounding box center [390, 387] width 25 height 25
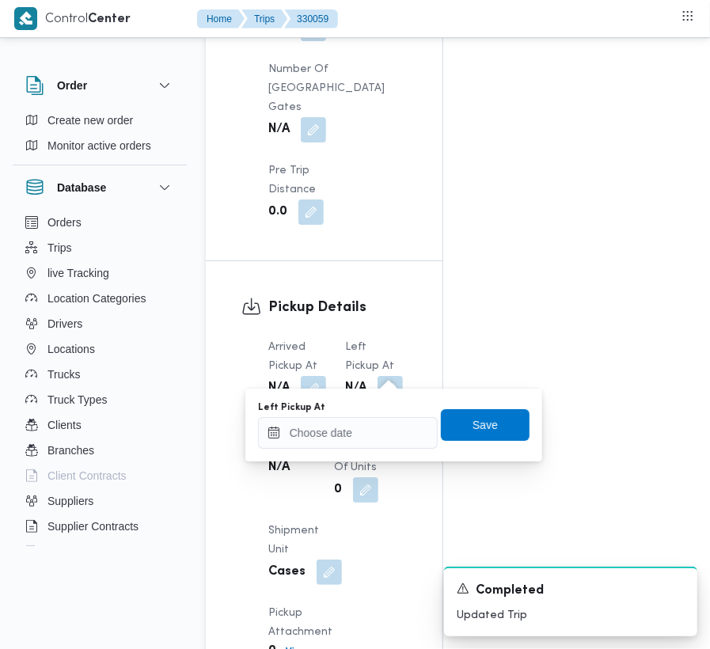
click at [374, 413] on div "Left Pickup At" at bounding box center [348, 424] width 180 height 47
click at [408, 425] on input "Left Pickup At" at bounding box center [348, 433] width 180 height 32
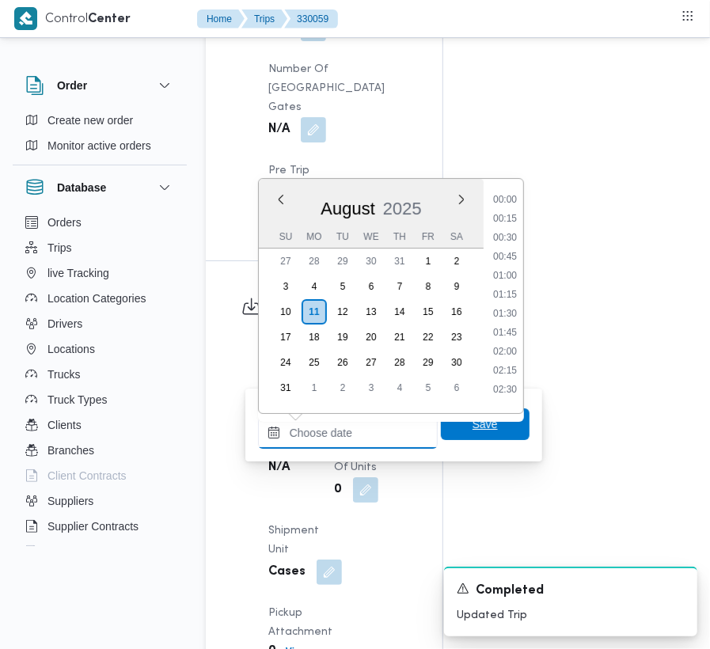
type input "[DATE] 9:00"
click at [476, 431] on span "Save" at bounding box center [485, 424] width 25 height 19
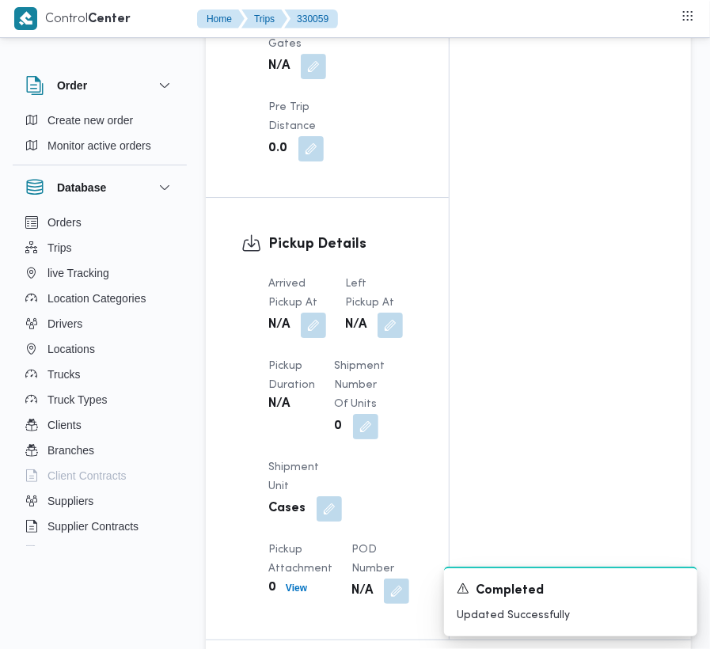
click at [330, 369] on div "Arrived Pickup At N/A Left Pickup At N/A Pickup Duration N/A Shipment Number of…" at bounding box center [341, 439] width 164 height 348
click at [325, 337] on button "button" at bounding box center [313, 324] width 25 height 25
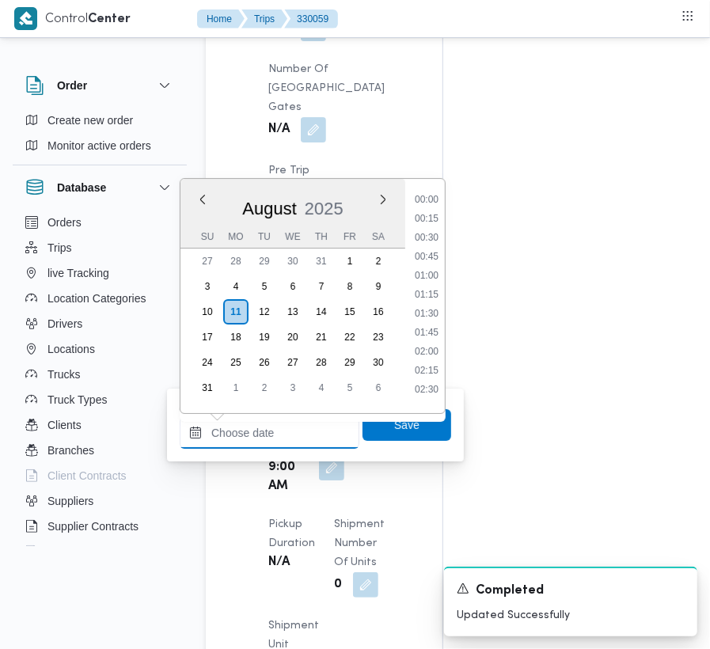
click at [312, 428] on input "Arrived Pickup At" at bounding box center [270, 433] width 180 height 32
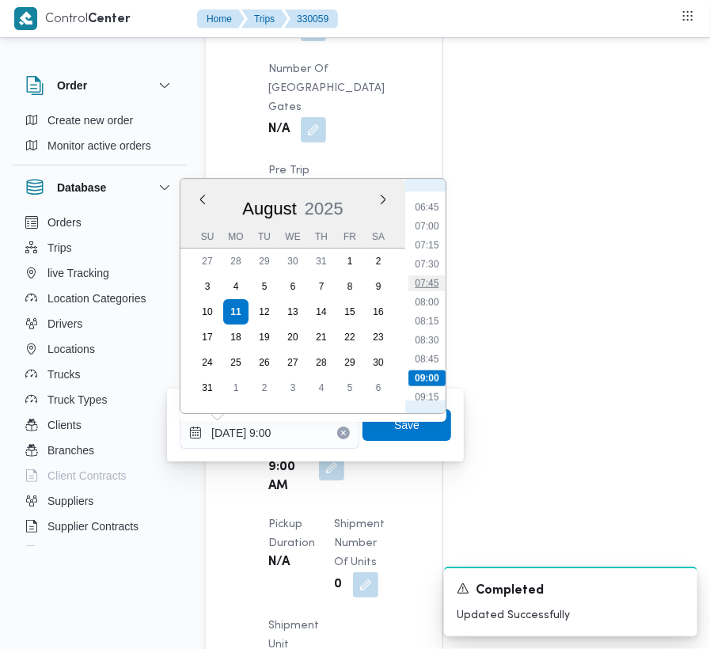
click at [421, 290] on li "07:45" at bounding box center [426, 283] width 36 height 16
type input "[DATE] 07:45"
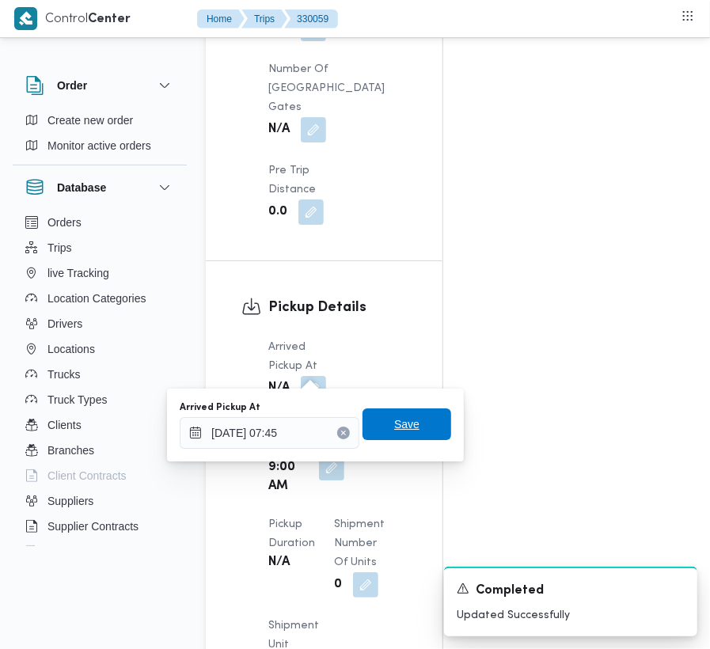
click at [401, 419] on span "Save" at bounding box center [406, 424] width 25 height 19
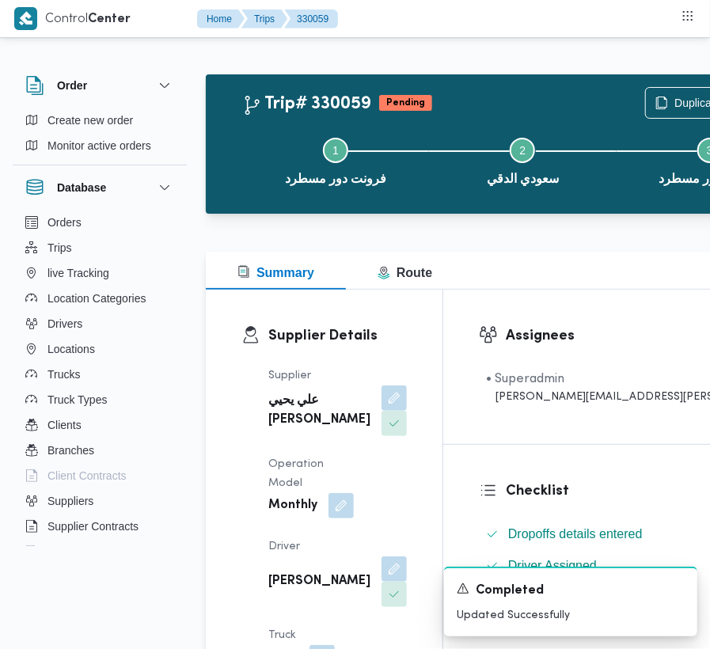
scroll to position [108, 0]
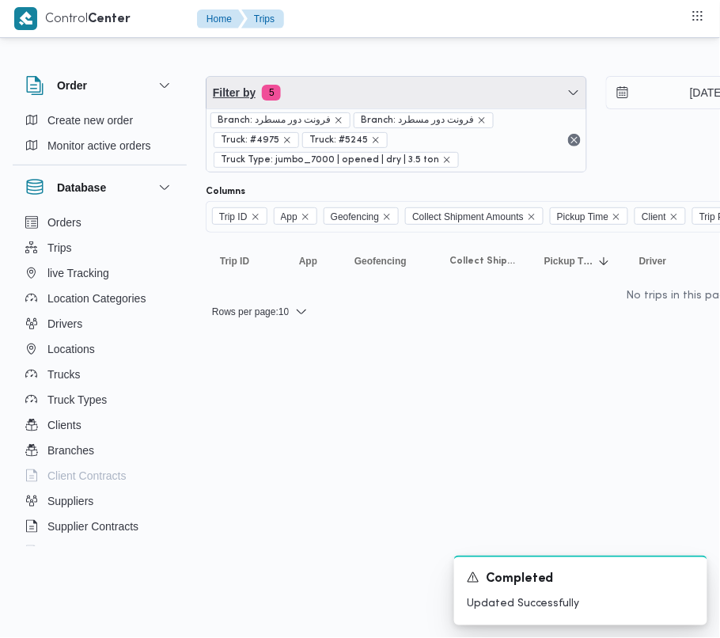
click at [340, 99] on span "Filter by 5" at bounding box center [397, 93] width 380 height 32
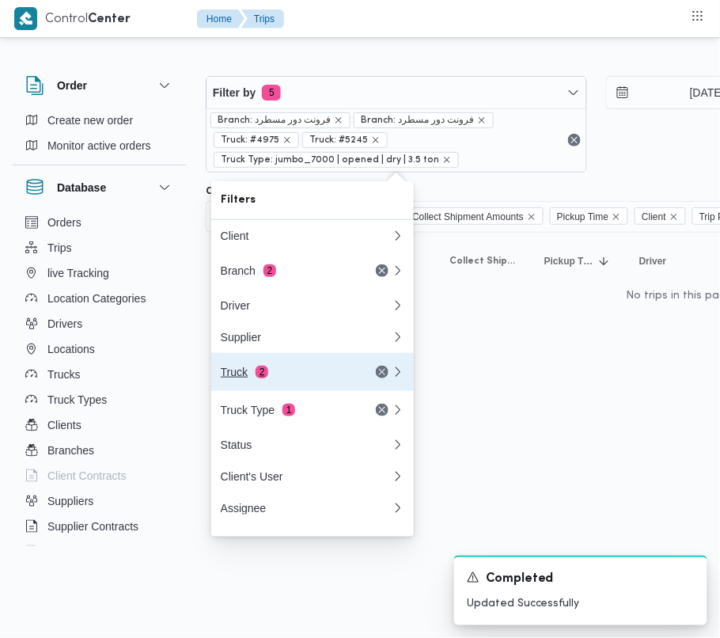
click at [321, 377] on div "Truck 2" at bounding box center [287, 372] width 133 height 13
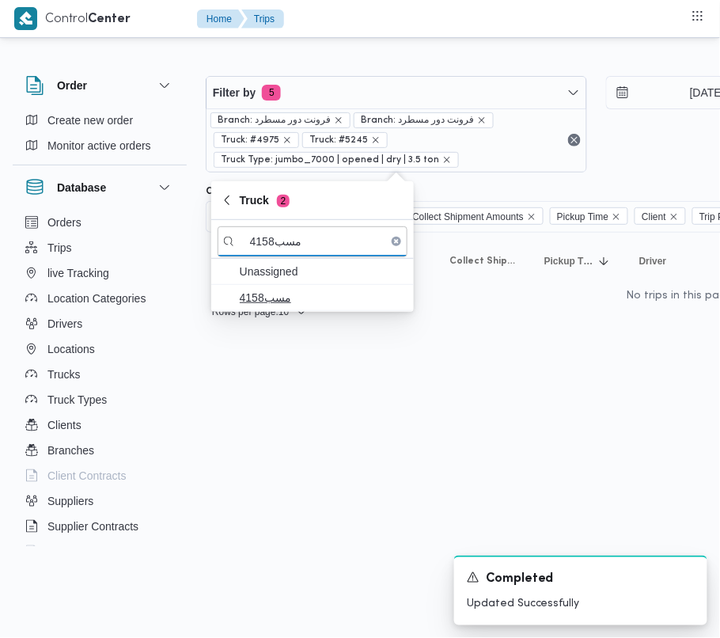
type input "مسب4158"
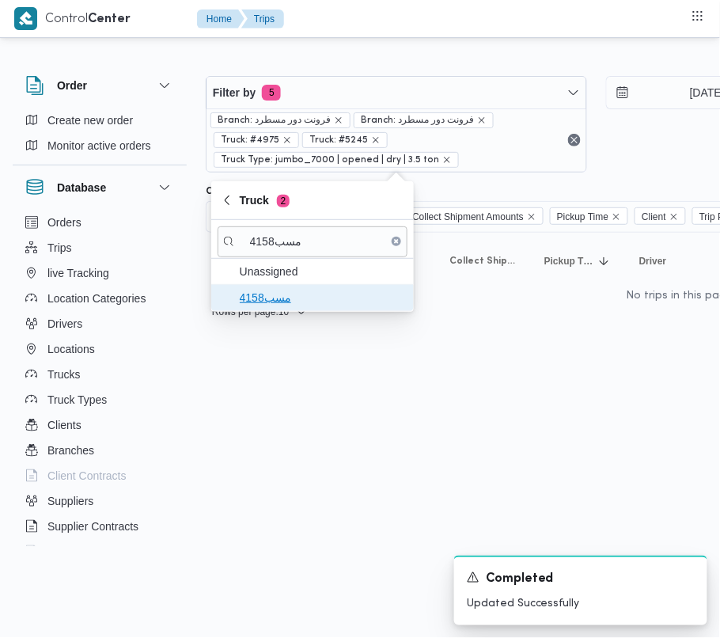
click at [269, 298] on span "مسب4158" at bounding box center [322, 297] width 165 height 19
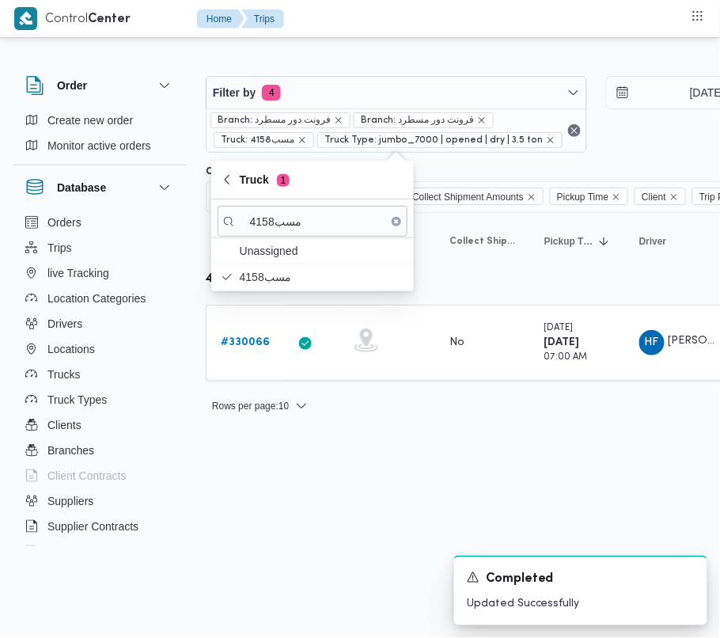
click at [241, 345] on b "# 330066" at bounding box center [245, 342] width 49 height 10
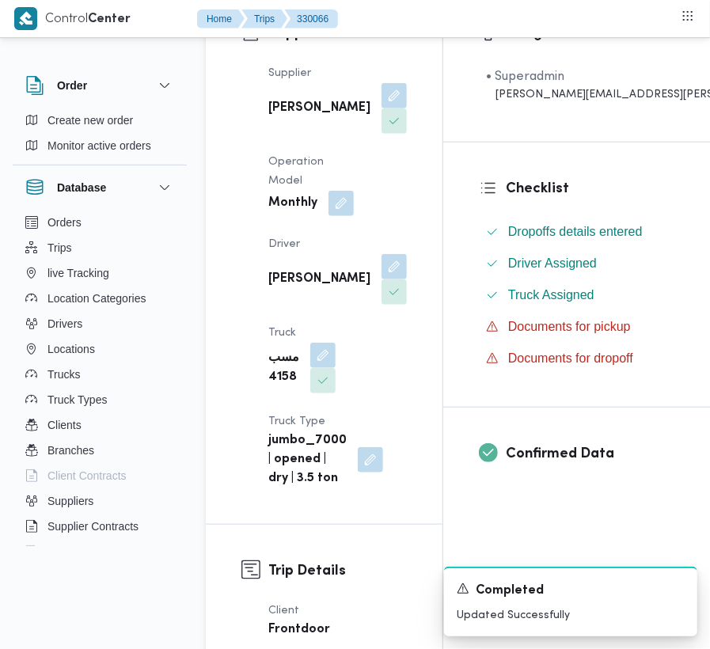
scroll to position [356, 0]
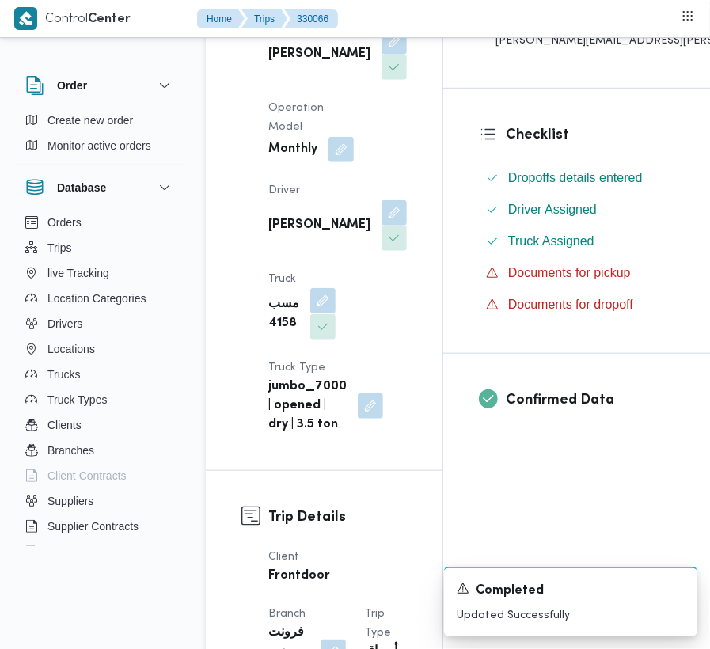
click at [336, 288] on button "button" at bounding box center [322, 300] width 25 height 25
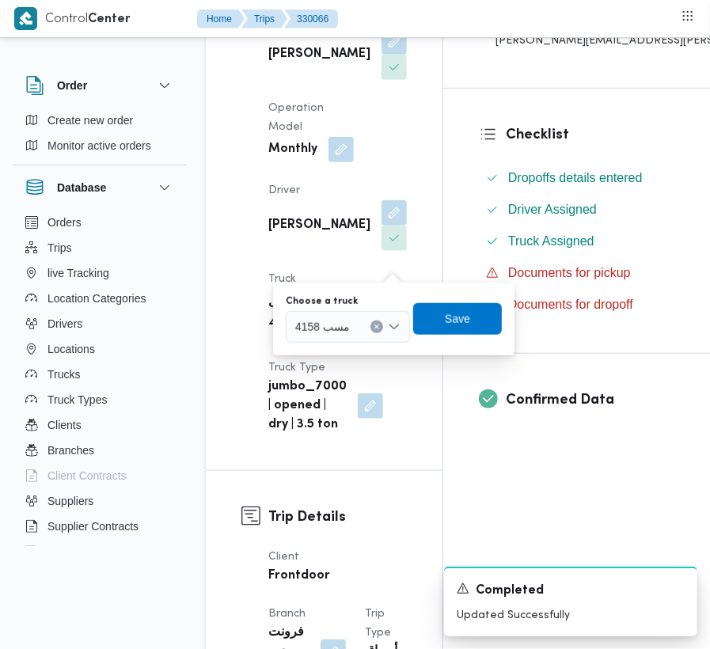
click at [353, 328] on div at bounding box center [357, 326] width 8 height 25
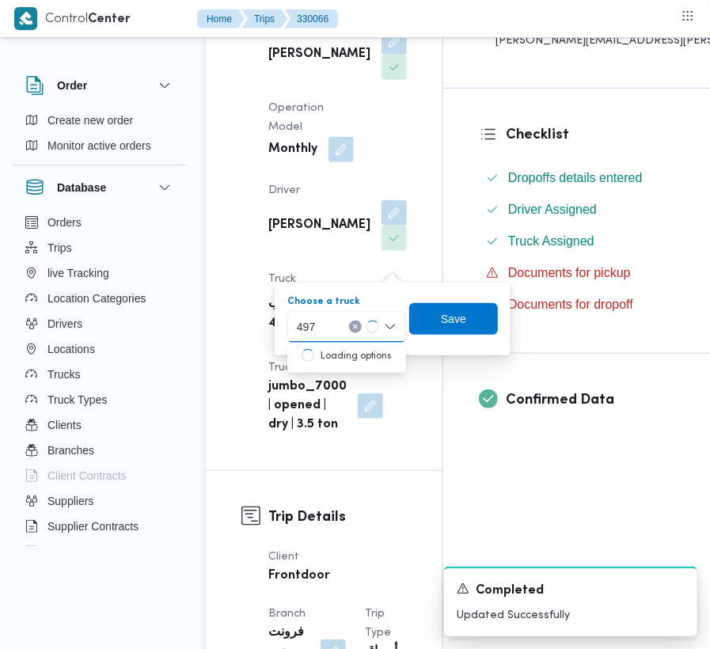
type input "497"
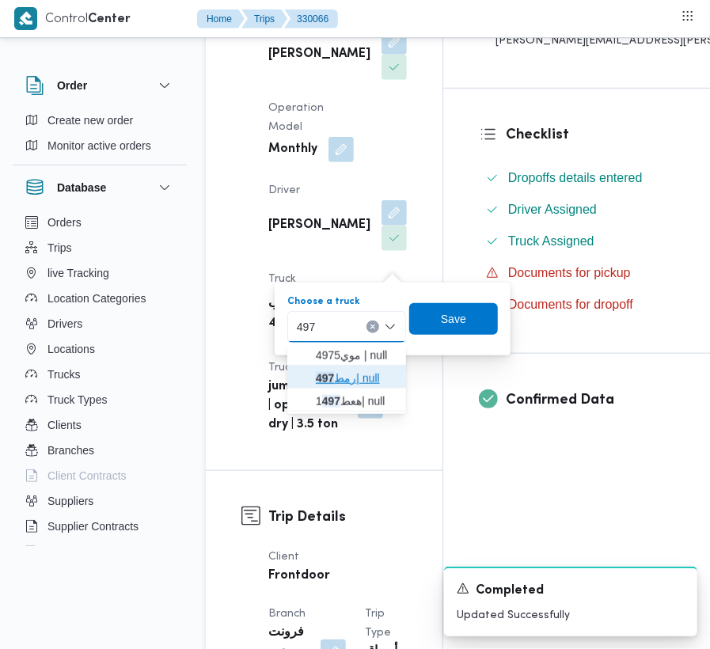
click at [336, 378] on span "رمط 497 | null" at bounding box center [356, 378] width 81 height 19
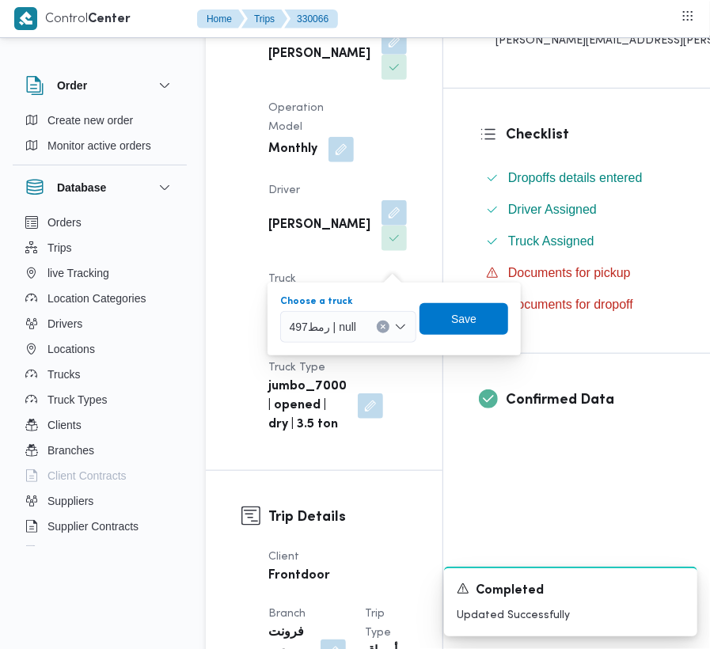
click at [484, 298] on div "Choose a truck رمط497 | null Combo box. Selected. رمط497 | null. Press Backspac…" at bounding box center [395, 319] width 232 height 51
click at [473, 317] on span "Save" at bounding box center [464, 318] width 89 height 32
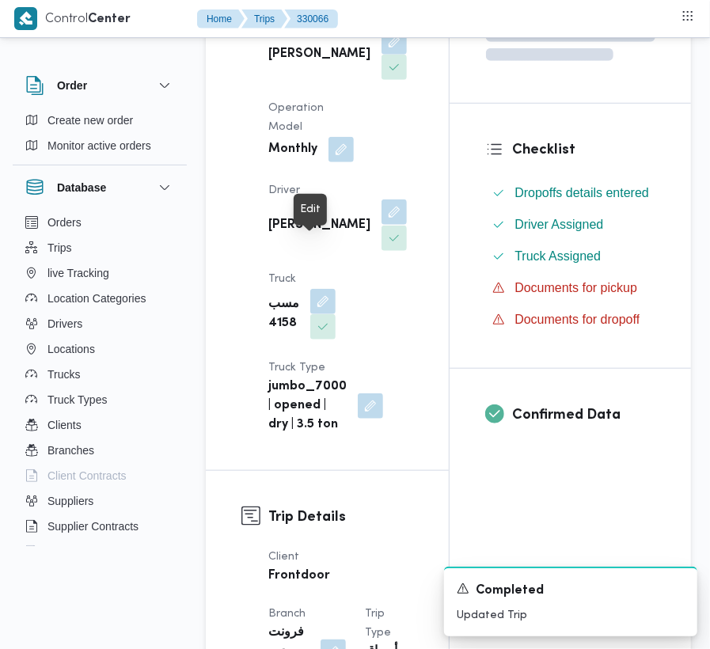
click at [382, 225] on button "button" at bounding box center [394, 211] width 25 height 25
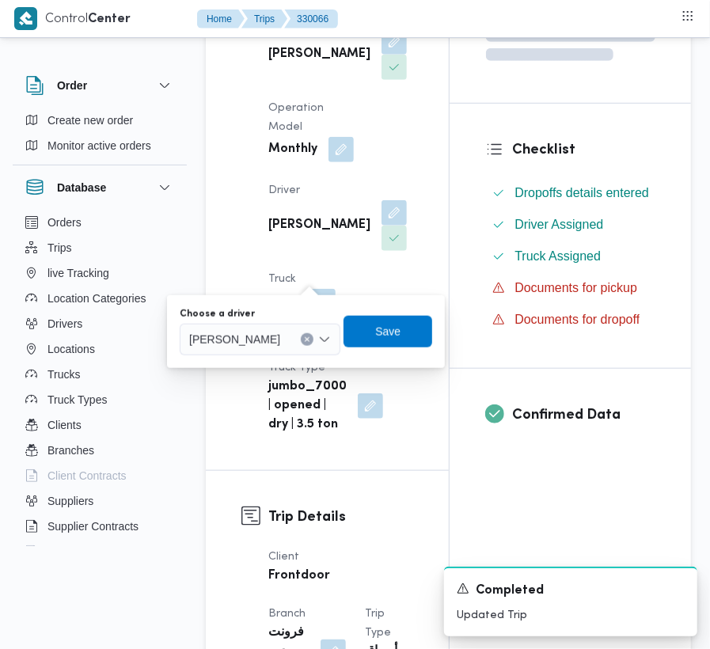
click at [291, 348] on div at bounding box center [287, 339] width 8 height 25
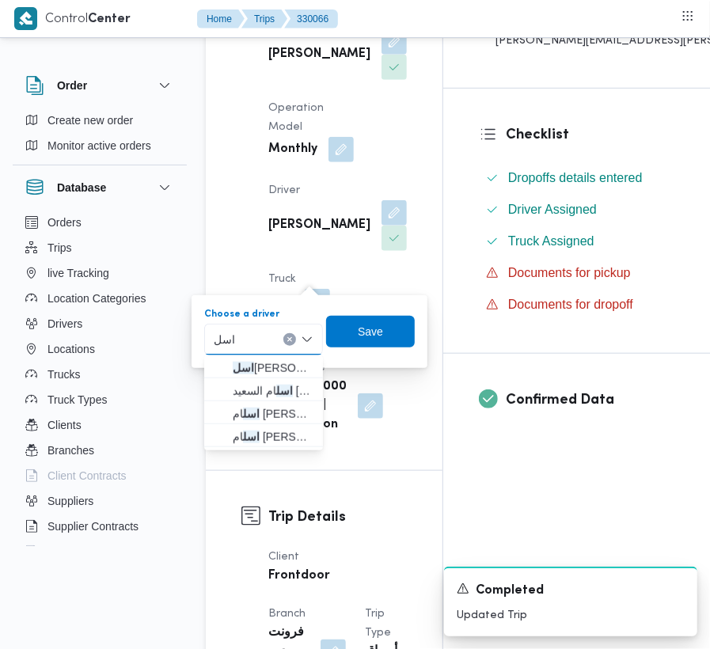
type input "[DEMOGRAPHIC_DATA] [PERSON_NAME]"
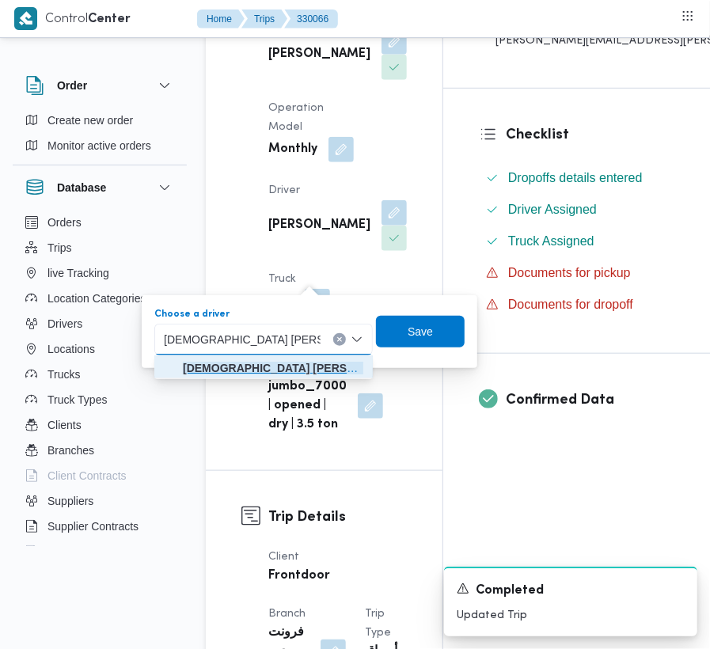
click at [255, 374] on mark "[DEMOGRAPHIC_DATA] [PERSON_NAME]" at bounding box center [294, 368] width 223 height 13
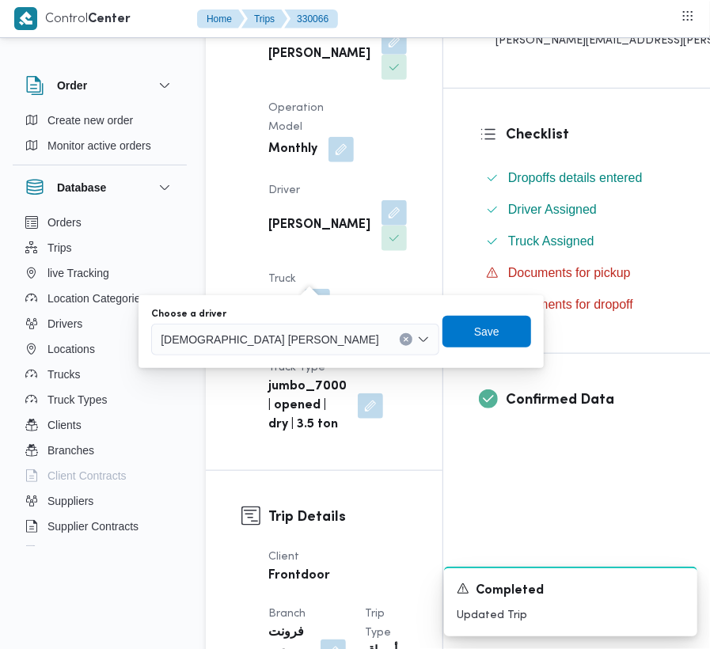
click at [435, 348] on div "Choose a driver [DEMOGRAPHIC_DATA] [PERSON_NAME]" at bounding box center [341, 331] width 383 height 51
click at [474, 337] on span "Save" at bounding box center [486, 330] width 25 height 19
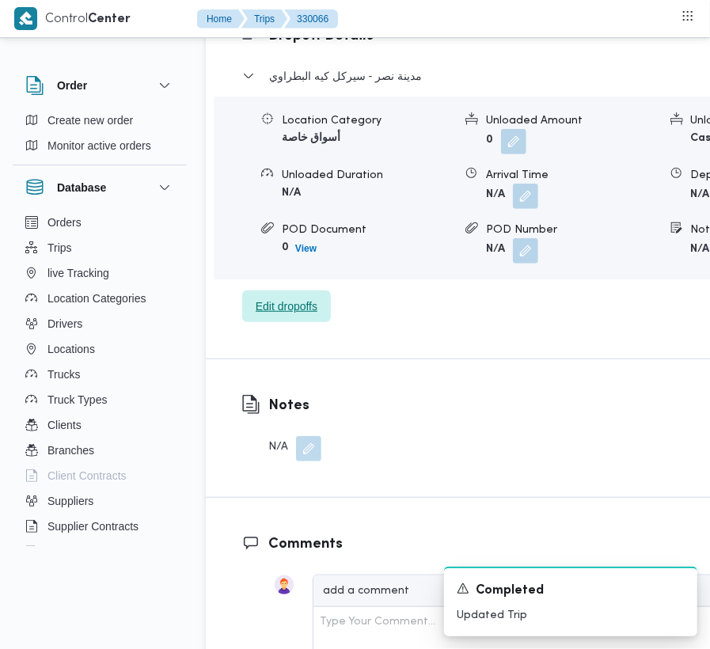
click at [317, 316] on span "Edit dropoffs" at bounding box center [287, 306] width 62 height 19
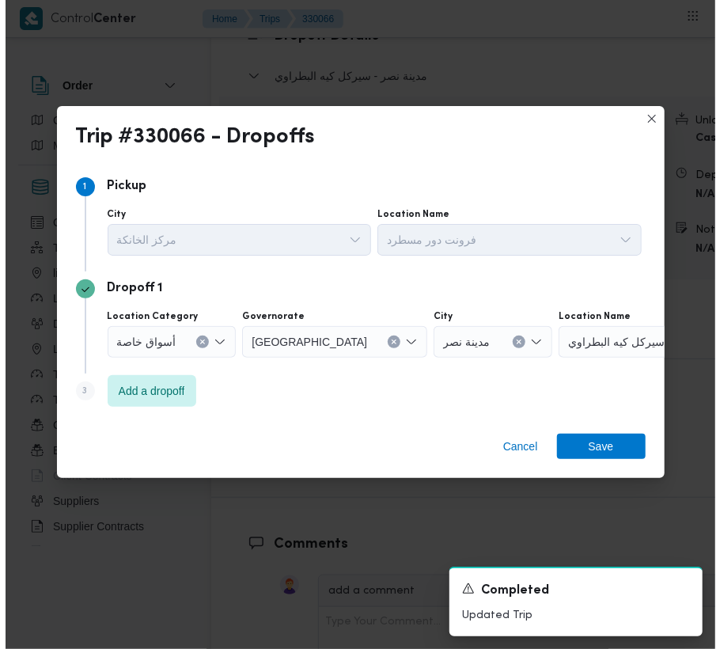
scroll to position [2286, 0]
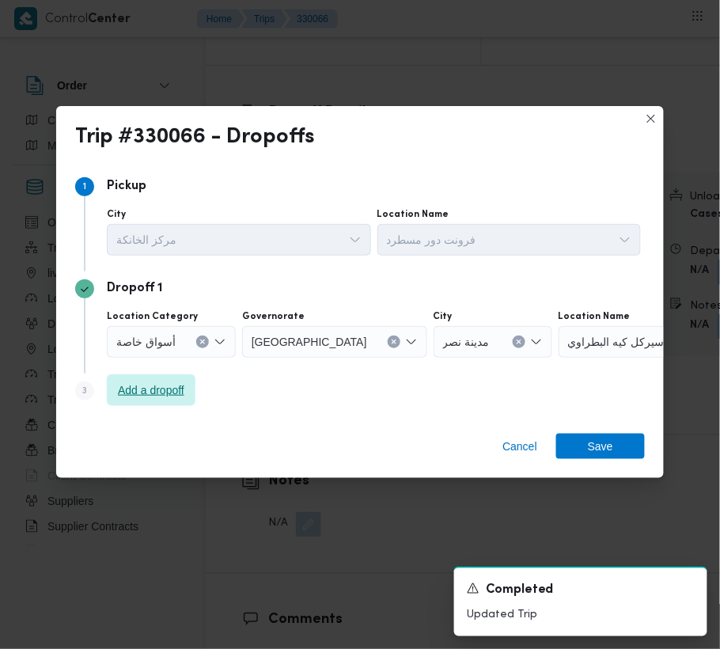
click at [172, 401] on span "Add a dropoff" at bounding box center [151, 390] width 89 height 32
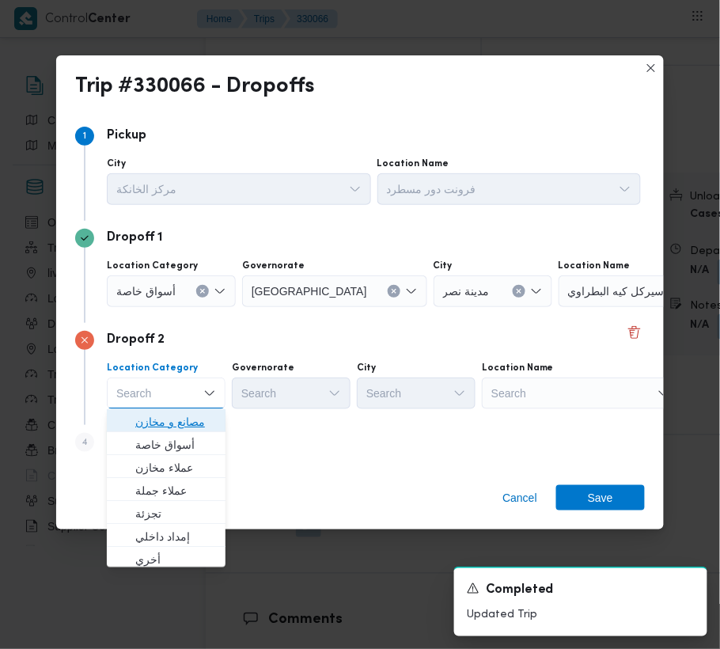
click at [185, 424] on span "مصانع و مخازن" at bounding box center [175, 421] width 81 height 19
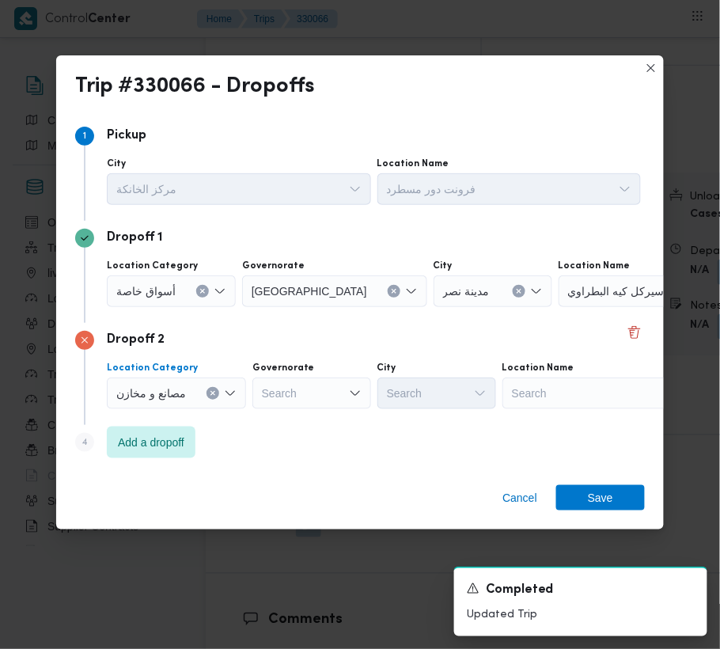
click at [578, 307] on div "Search" at bounding box center [658, 291] width 198 height 32
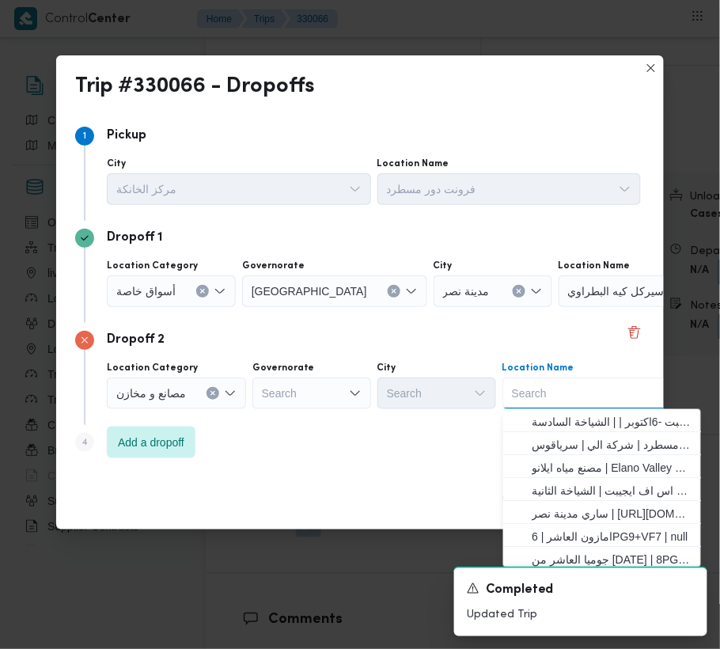
type input "سعودي الدقي"
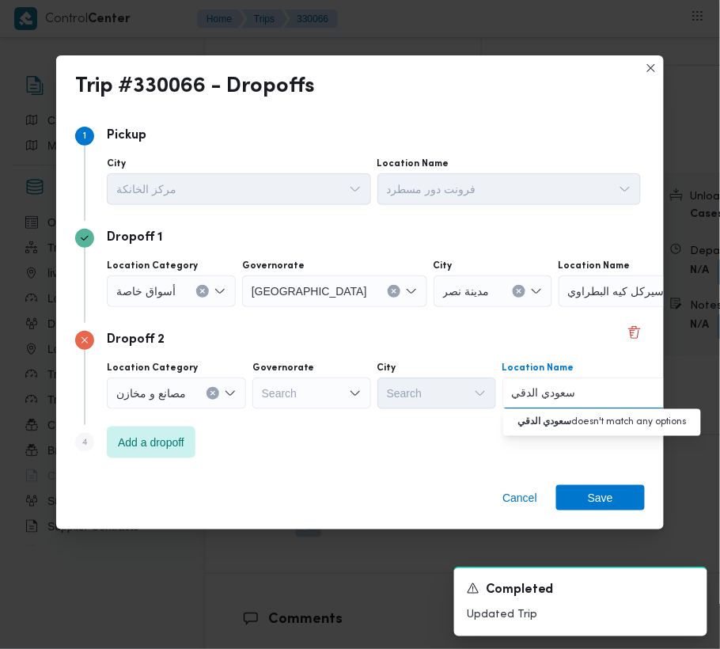
click at [549, 387] on input "سعودي الدقي" at bounding box center [545, 393] width 66 height 19
click at [422, 466] on div "Step 1 1 [GEOGRAPHIC_DATA] مركز الخانكة Location Name فرونت دور مسطرد Dropoff 1…" at bounding box center [360, 292] width 608 height 360
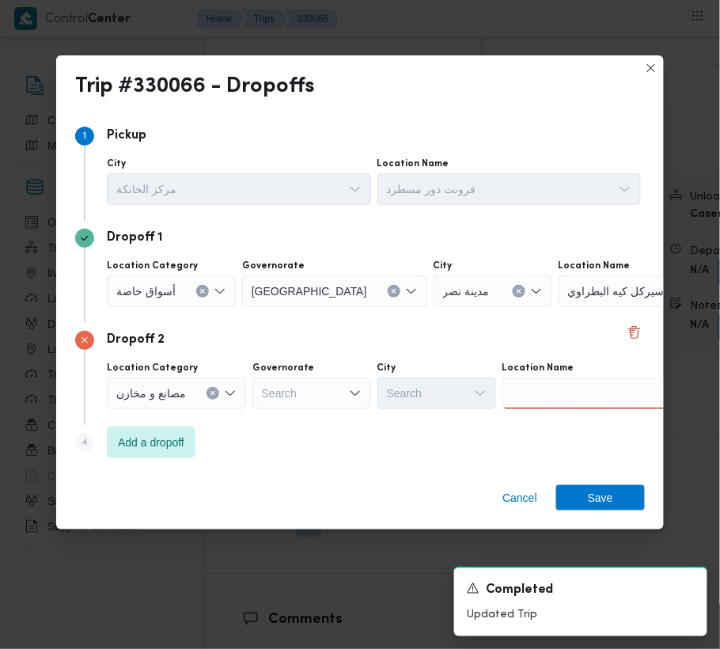
click at [558, 405] on div at bounding box center [602, 394] width 198 height 32
click at [391, 288] on icon "Clear input" at bounding box center [394, 291] width 6 height 6
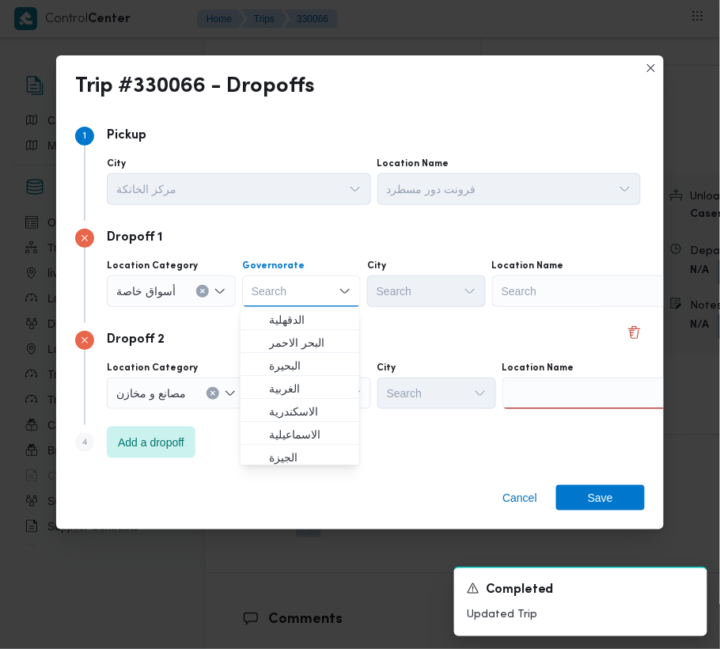
click at [551, 290] on div "Search" at bounding box center [591, 291] width 198 height 32
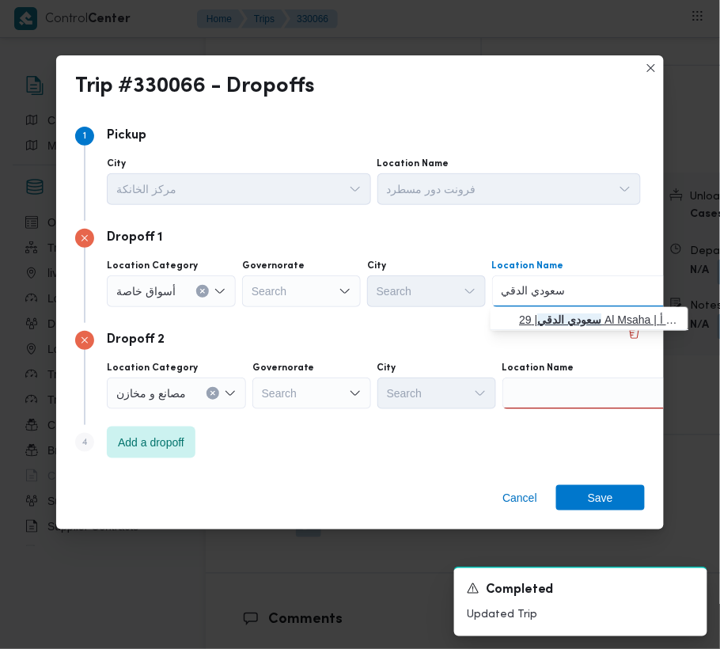
type input "سعودي الدقي"
click at [532, 317] on span "سعودي الدقي | 29 Al Msaha | الدقي أ" at bounding box center [599, 319] width 160 height 19
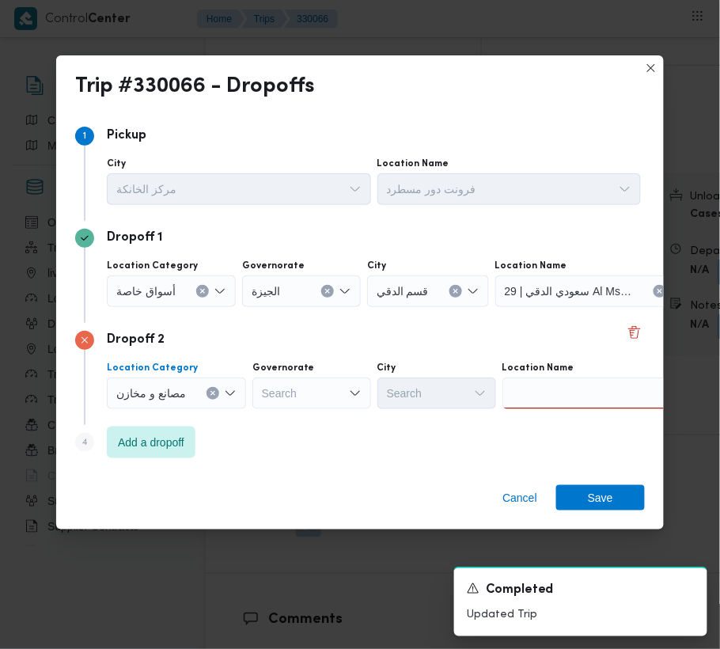
click at [225, 298] on icon "Open list of options" at bounding box center [220, 291] width 13 height 13
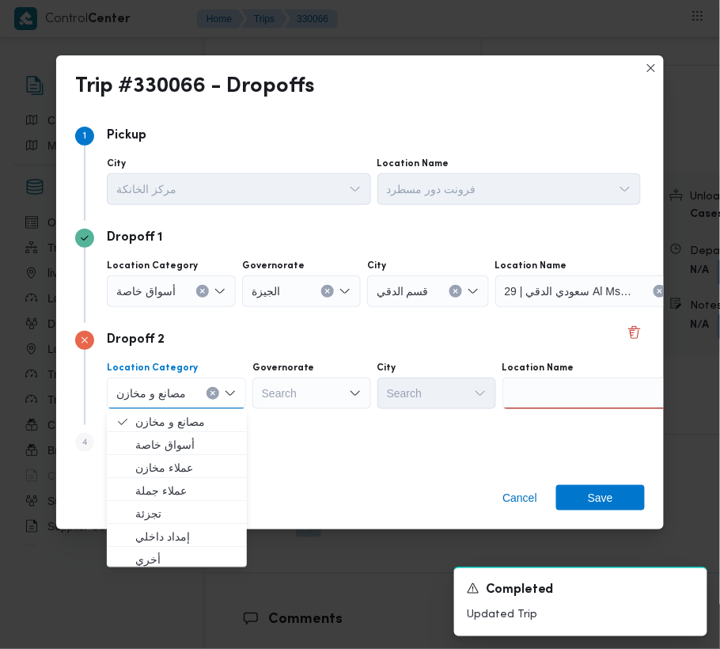
click at [212, 393] on icon "Clear input" at bounding box center [213, 393] width 4 height 4
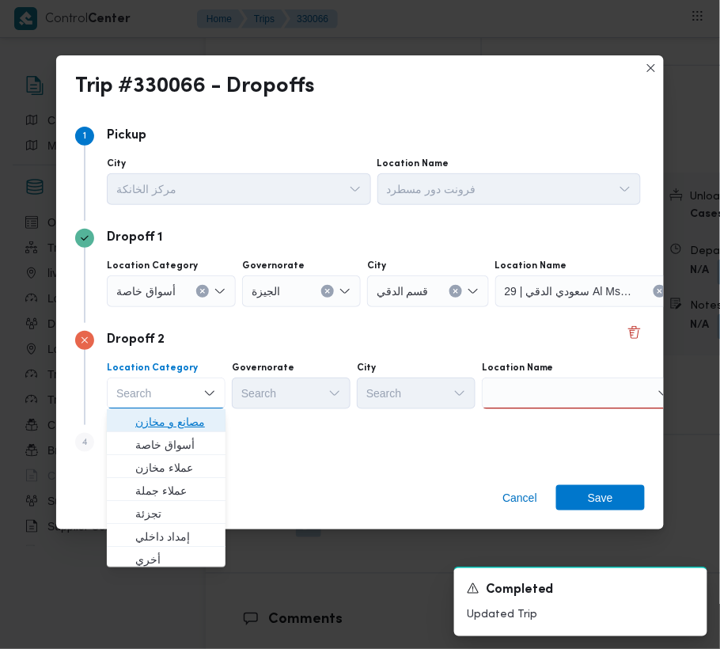
click at [184, 420] on span "مصانع و مخازن" at bounding box center [175, 421] width 81 height 19
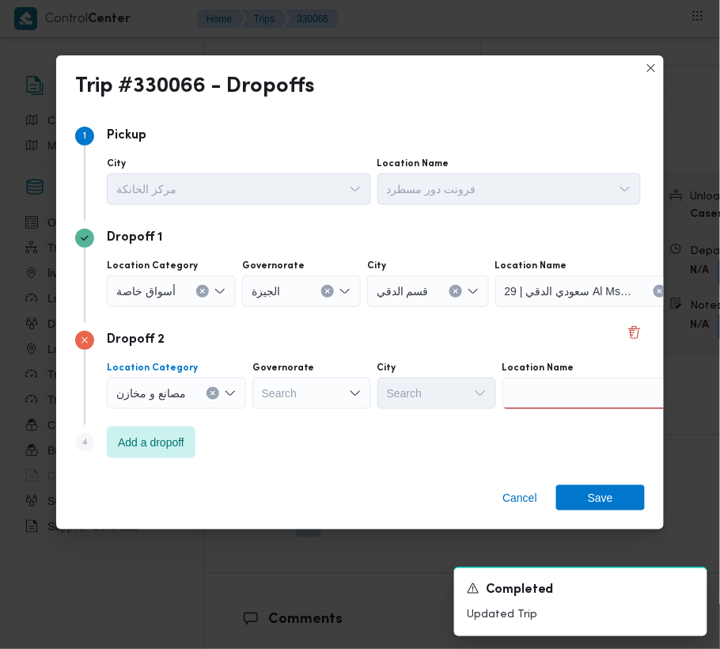
click at [565, 389] on div at bounding box center [602, 394] width 198 height 32
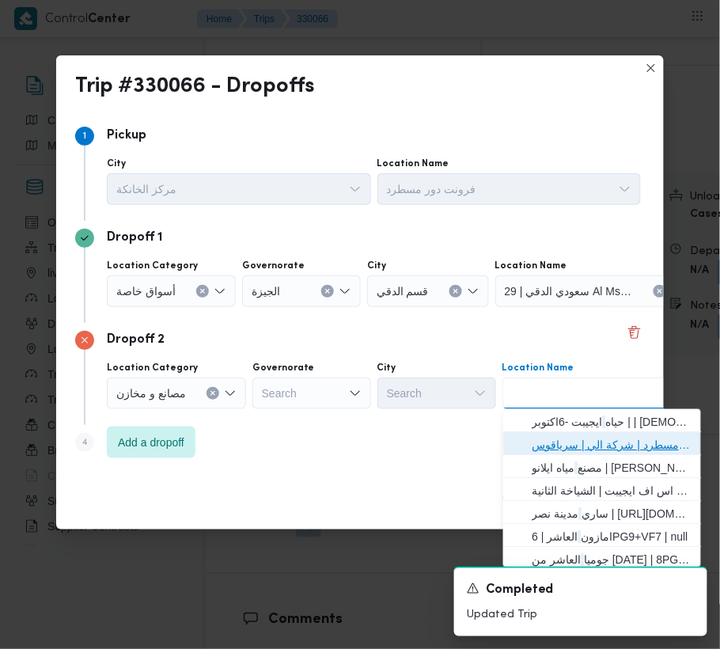
click at [571, 432] on span "فرونت دور مسطرد | شركة الي | سرياقوس" at bounding box center [602, 444] width 185 height 25
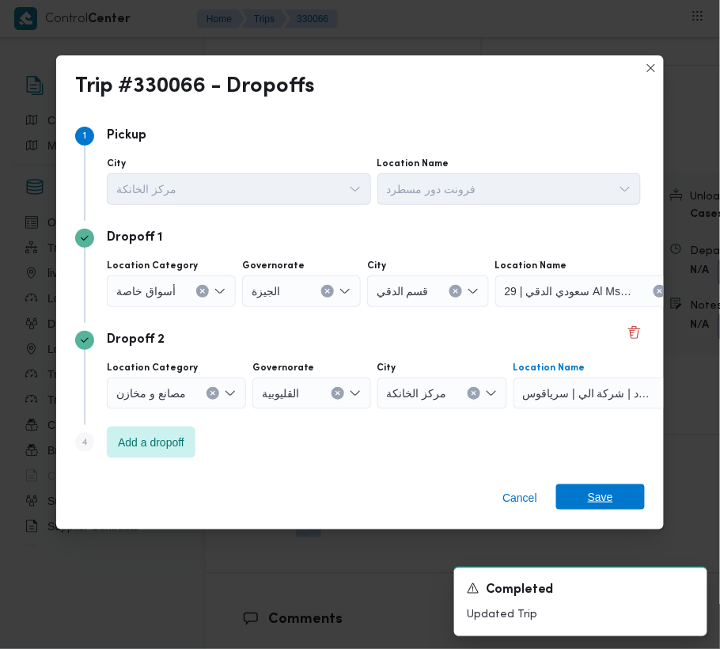
click at [624, 502] on span "Save" at bounding box center [601, 496] width 89 height 25
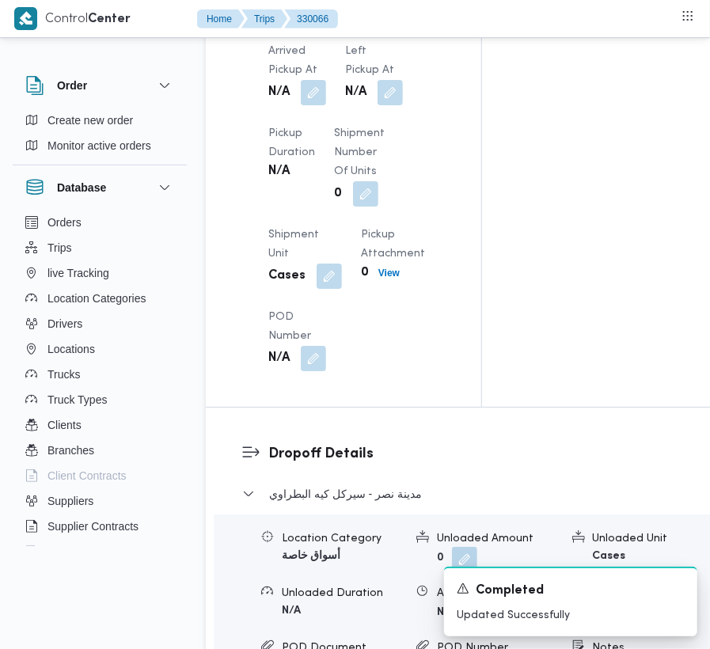
scroll to position [1936, 0]
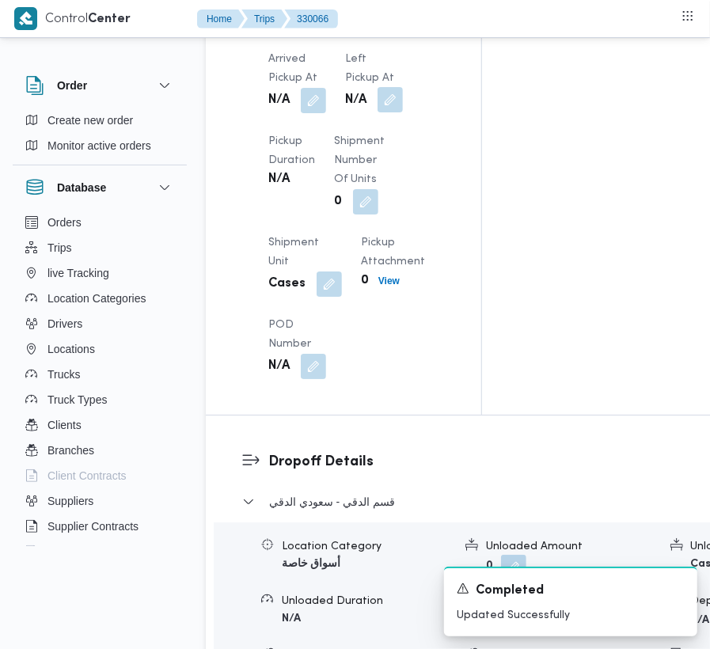
click at [389, 112] on button "button" at bounding box center [390, 99] width 25 height 25
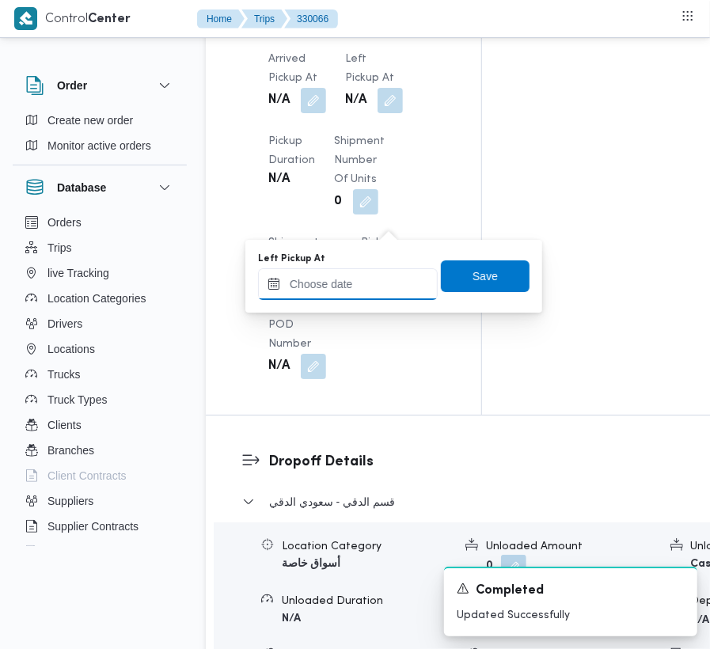
click at [364, 277] on input "Left Pickup At" at bounding box center [348, 284] width 180 height 32
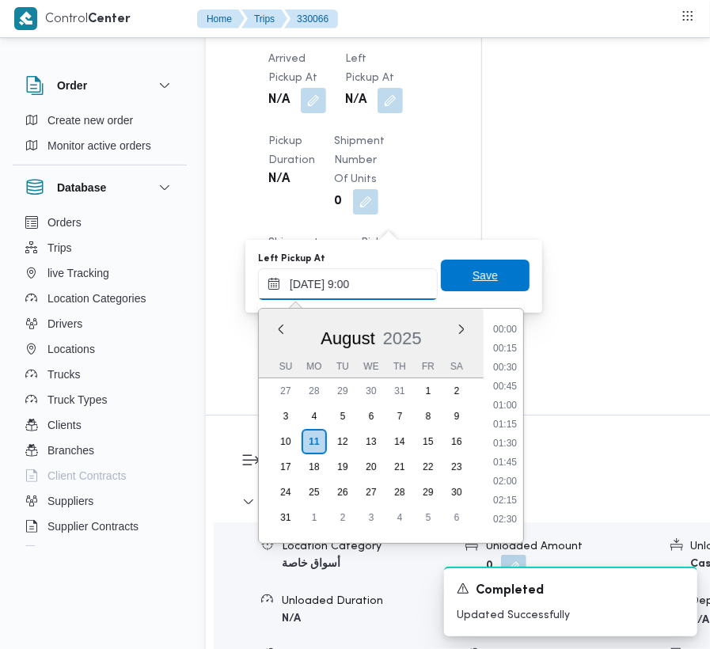
scroll to position [684, 0]
click at [497, 285] on span "Save" at bounding box center [485, 276] width 89 height 32
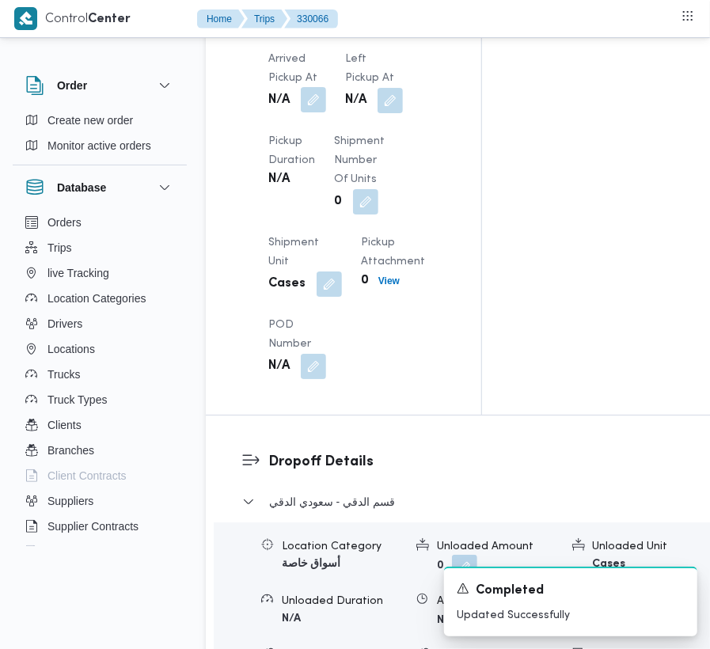
click at [321, 112] on button "button" at bounding box center [313, 99] width 25 height 25
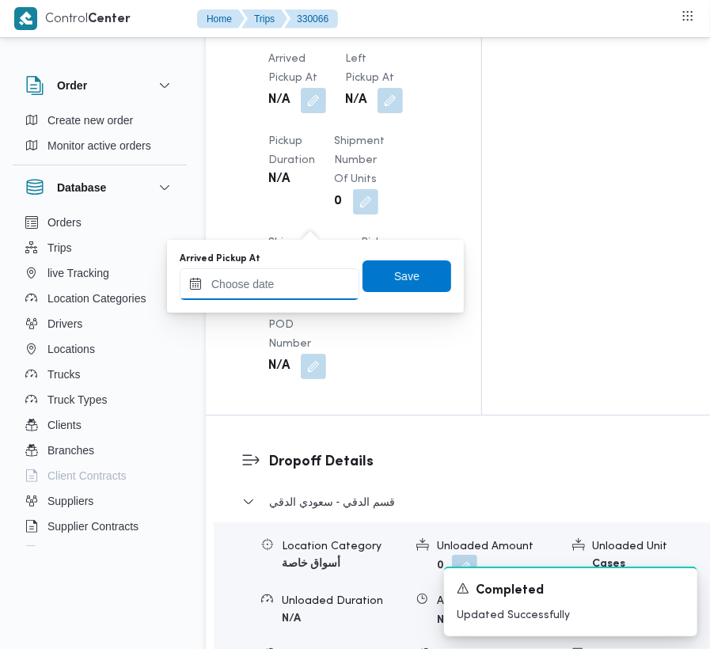
click at [313, 283] on input "Arrived Pickup At" at bounding box center [270, 284] width 180 height 32
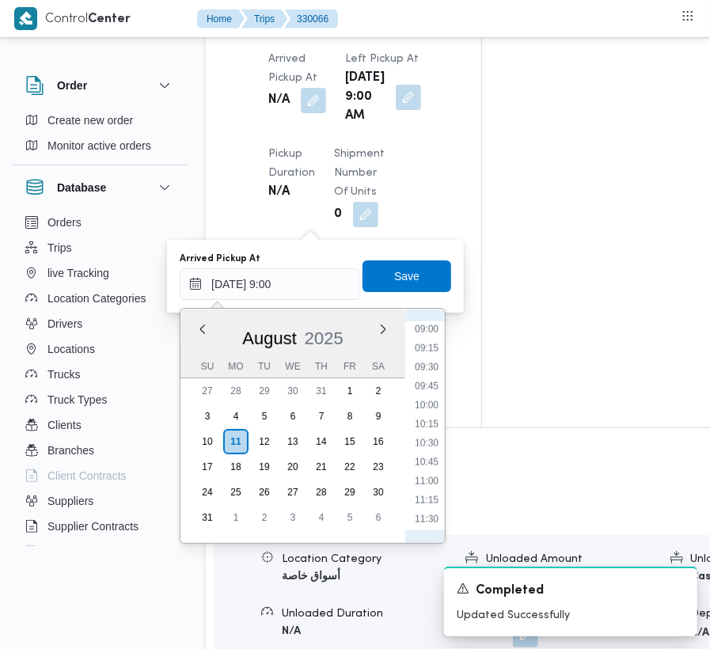
scroll to position [507, 0]
click at [435, 362] on li "07:00" at bounding box center [426, 355] width 36 height 16
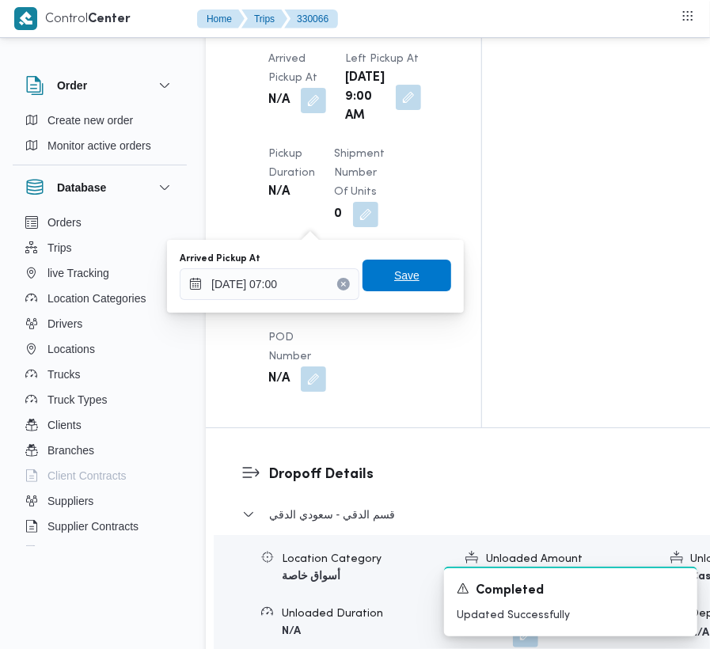
click at [403, 269] on span "Save" at bounding box center [406, 275] width 25 height 19
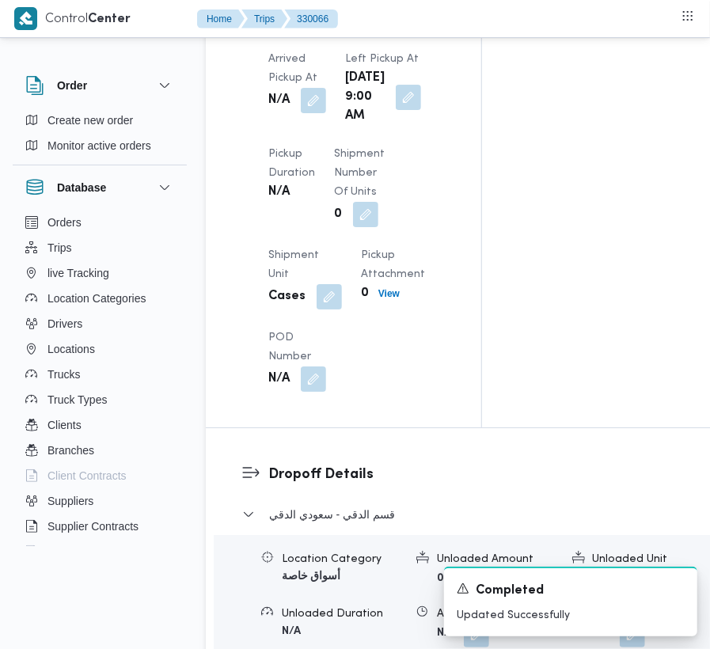
click at [389, 69] on dt "Left Pickup At" at bounding box center [383, 59] width 76 height 19
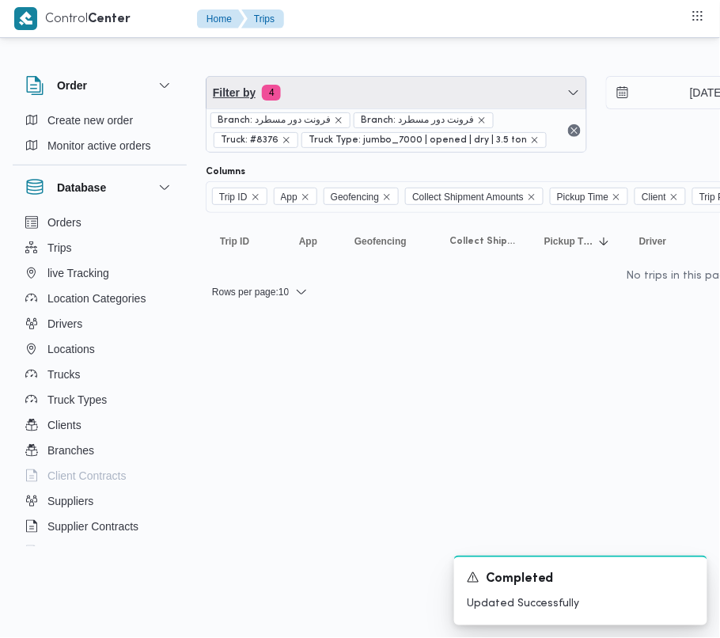
click at [313, 89] on span "Filter by 4" at bounding box center [397, 93] width 380 height 32
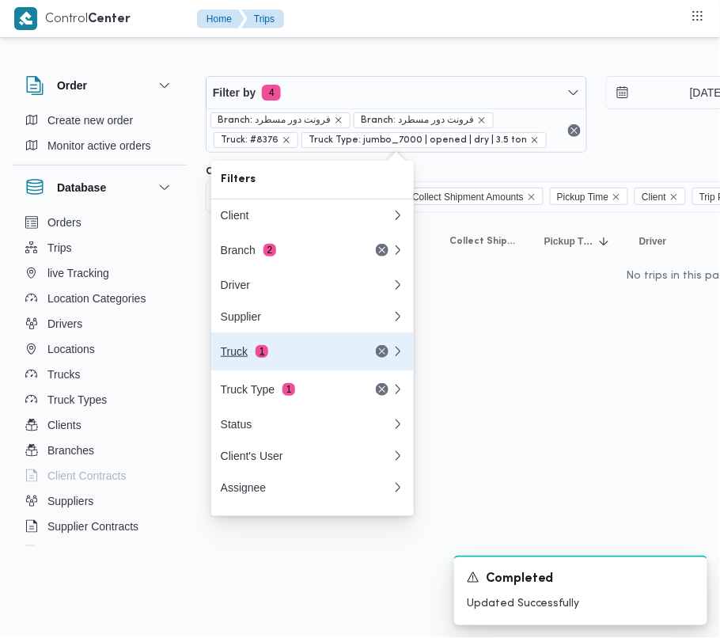
click at [285, 358] on div "Truck 1" at bounding box center [287, 351] width 133 height 13
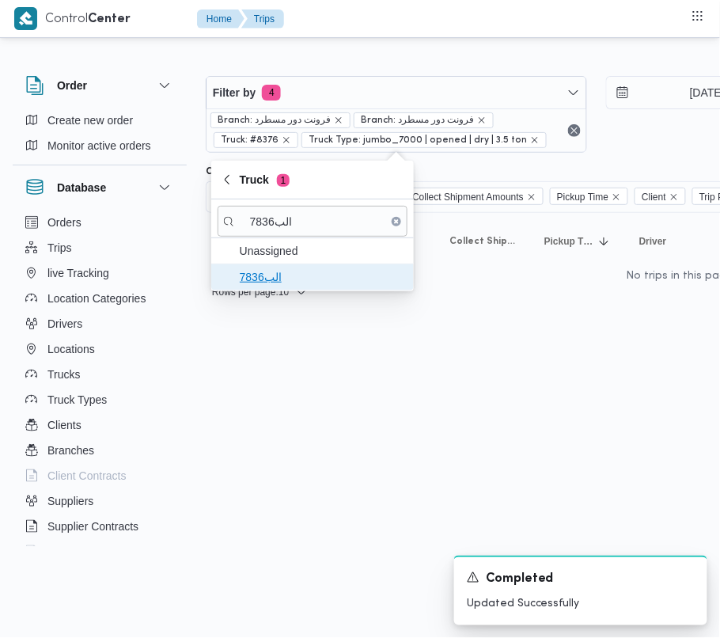
click at [273, 282] on span "الب7836" at bounding box center [322, 277] width 165 height 19
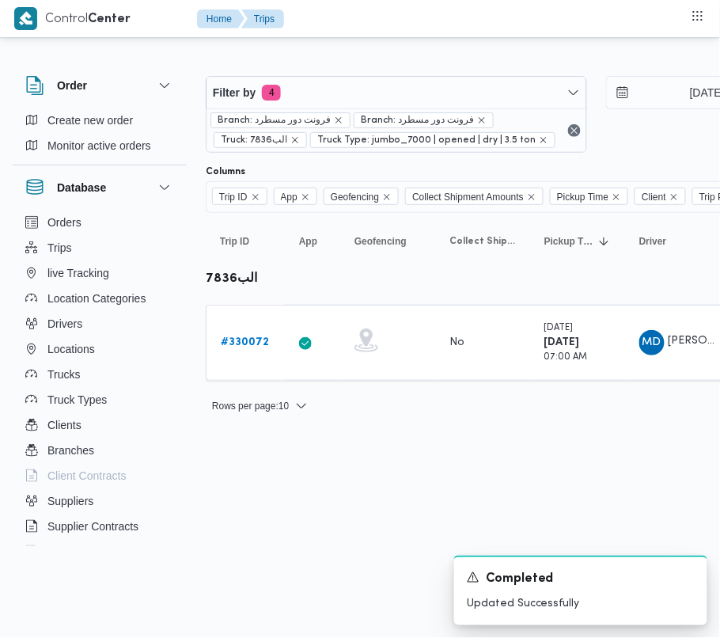
click at [271, 511] on html "Control Center Home Trips Order Create new order Monitor active orders Database…" at bounding box center [360, 319] width 720 height 638
click at [239, 342] on b "# 330072" at bounding box center [245, 342] width 48 height 10
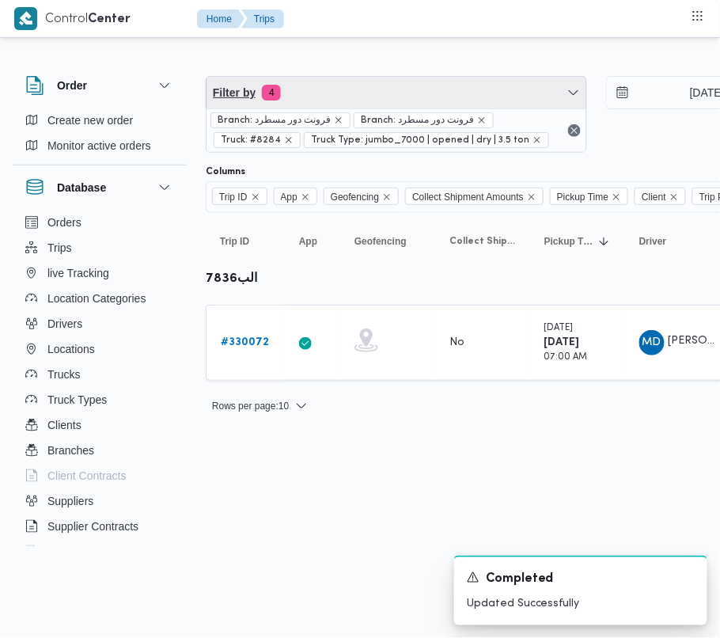
click at [321, 86] on span "Filter by 4" at bounding box center [397, 93] width 380 height 32
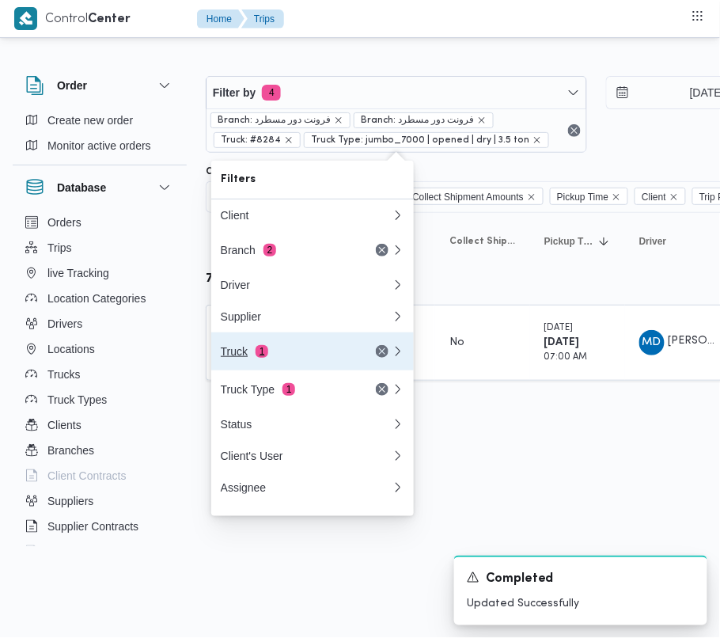
click at [260, 368] on button "Truck 1" at bounding box center [312, 351] width 203 height 38
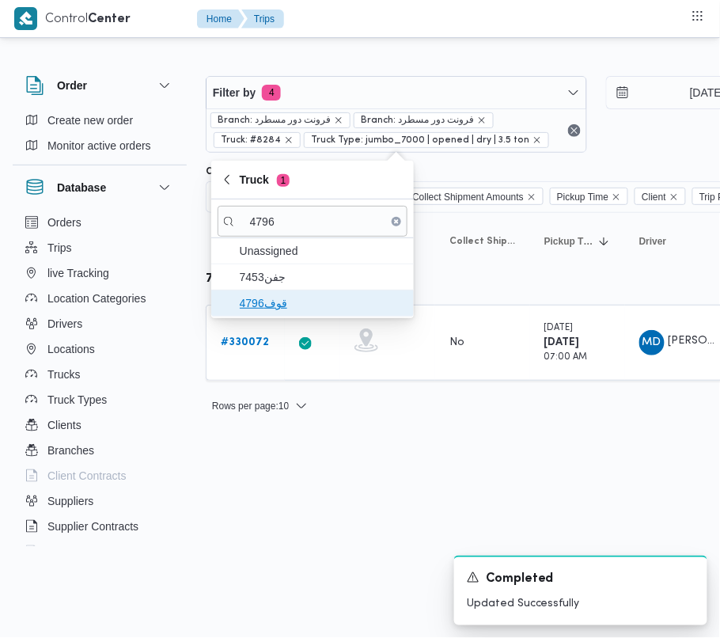
click at [282, 302] on span "قوف4796" at bounding box center [322, 303] width 165 height 19
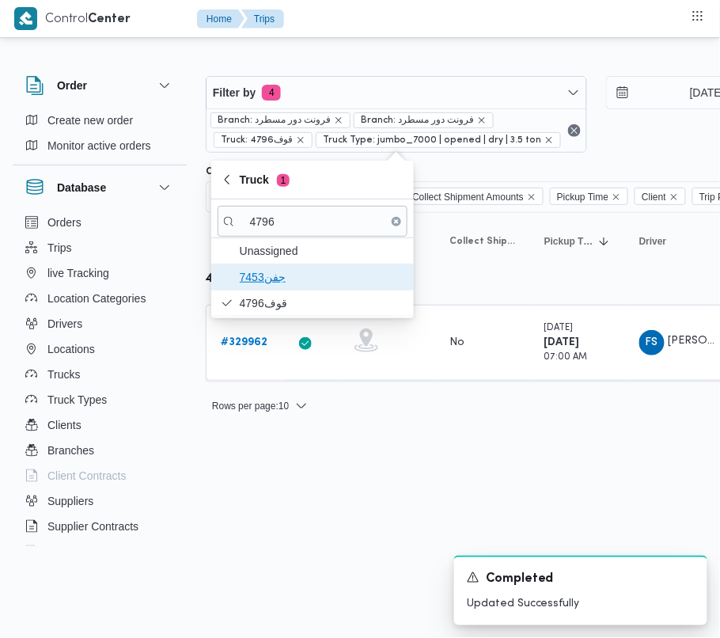
click at [279, 280] on span "7453جفن" at bounding box center [322, 277] width 165 height 19
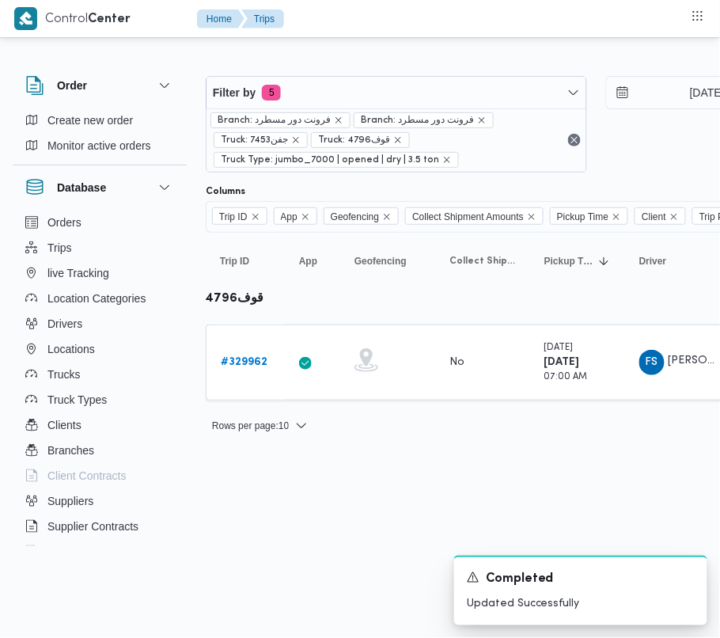
click at [285, 511] on html "Control Center Home Trips Order Create new order Monitor active orders Database…" at bounding box center [360, 319] width 720 height 638
click at [239, 364] on b "# 329962" at bounding box center [244, 362] width 47 height 10
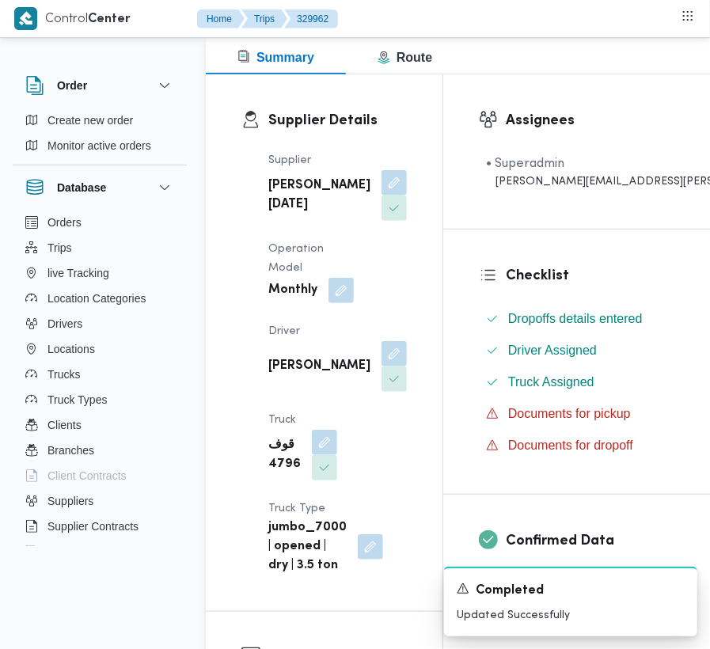
scroll to position [291, 0]
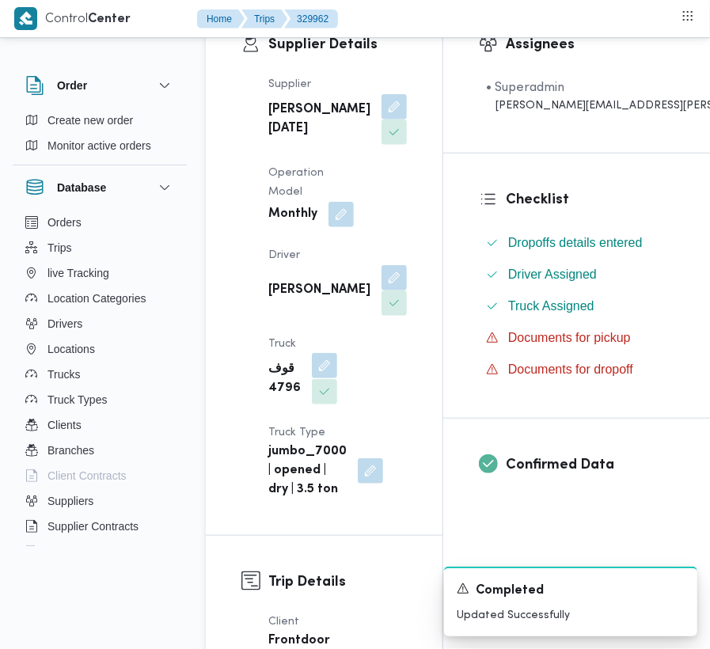
click at [324, 378] on button "button" at bounding box center [324, 365] width 25 height 25
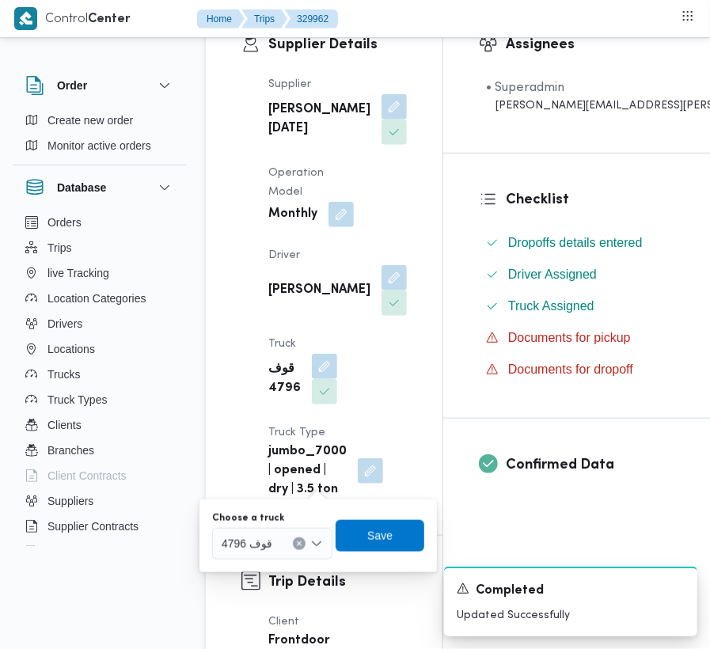
click at [279, 541] on input "Choose a truck" at bounding box center [280, 543] width 2 height 19
click at [244, 571] on mark "1497" at bounding box center [253, 572] width 25 height 13
click at [390, 540] on span "Save" at bounding box center [389, 535] width 25 height 19
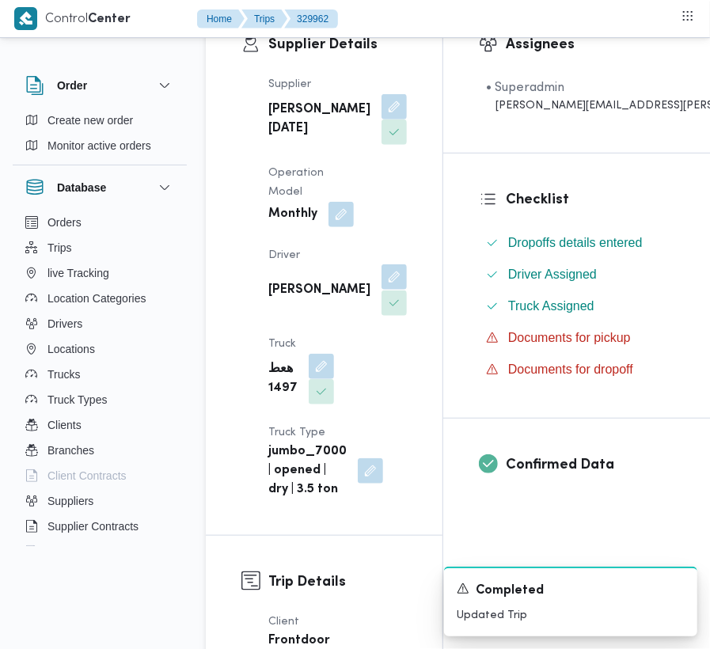
click at [382, 290] on button "button" at bounding box center [394, 276] width 25 height 25
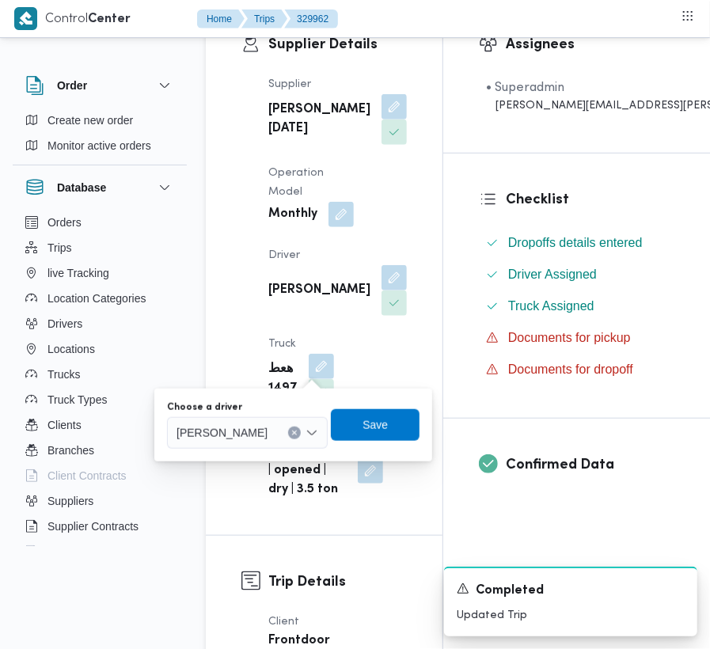
click at [256, 450] on div "Choose a driver [PERSON_NAME]" at bounding box center [293, 425] width 256 height 51
click at [254, 425] on span "[PERSON_NAME]" at bounding box center [222, 432] width 91 height 17
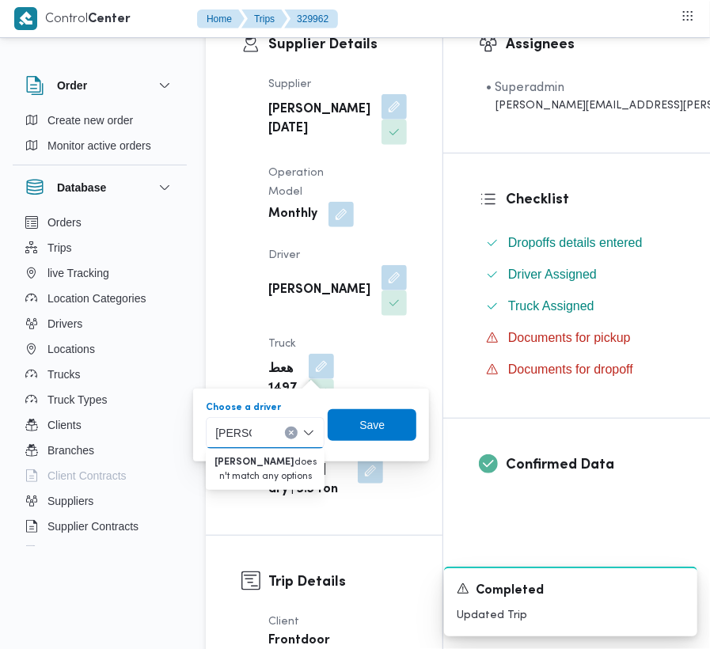
click at [238, 429] on input "[PERSON_NAME]" at bounding box center [233, 433] width 36 height 19
click at [258, 452] on span "[PERSON_NAME] جمعه" at bounding box center [274, 461] width 81 height 19
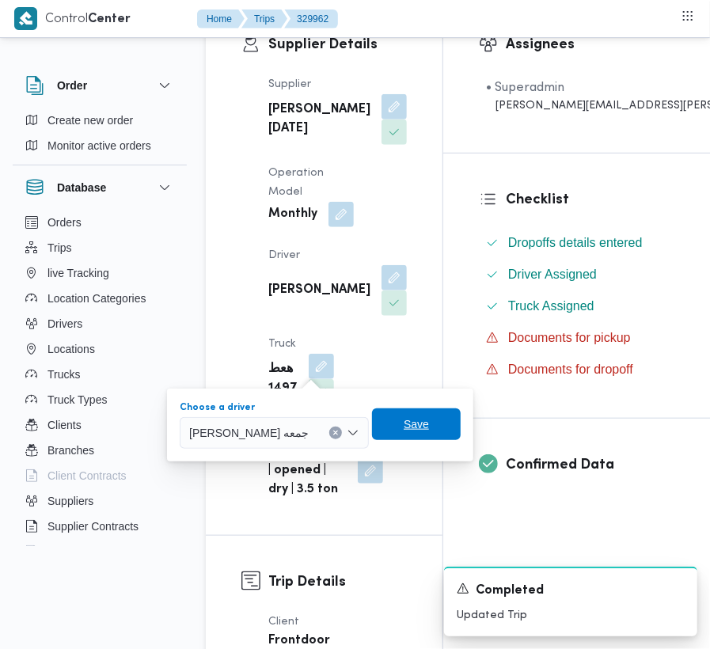
click at [418, 434] on span "Save" at bounding box center [416, 424] width 89 height 32
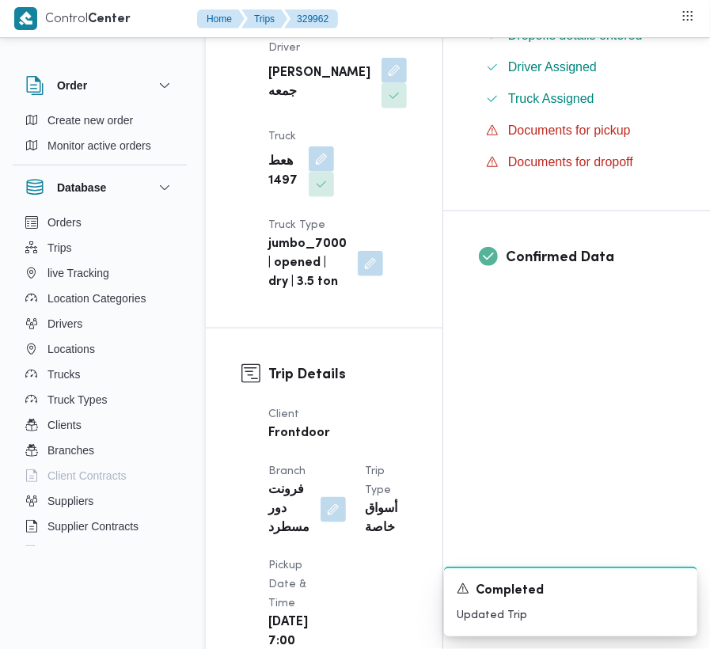
scroll to position [513, 0]
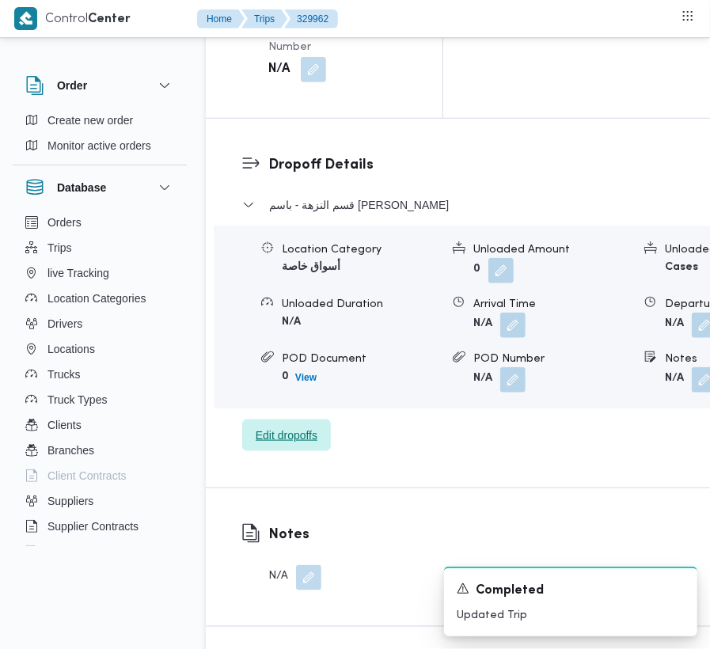
click at [282, 426] on span "Edit dropoffs" at bounding box center [287, 435] width 62 height 19
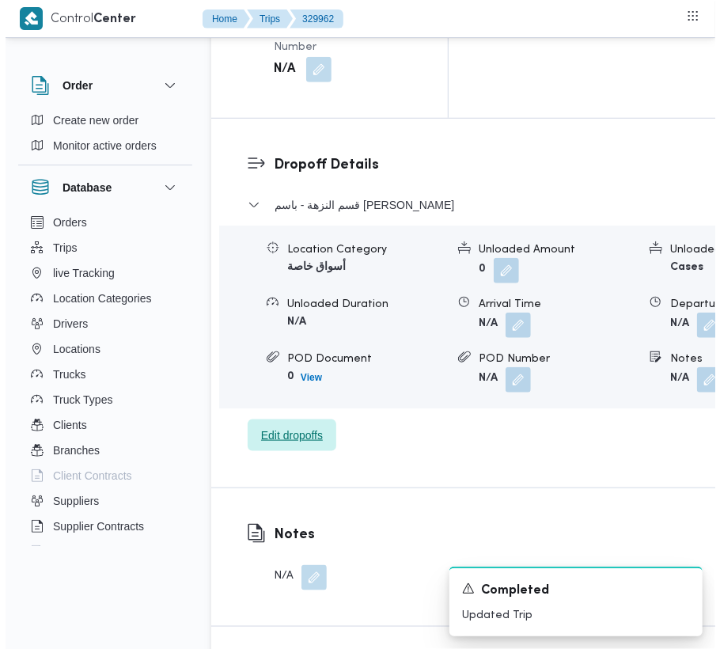
scroll to position [2354, 0]
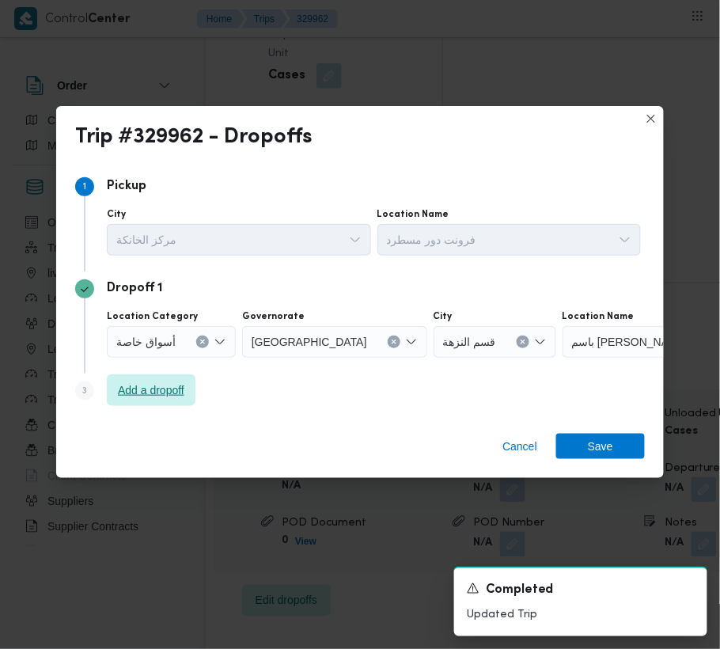
click at [168, 391] on span "Add a dropoff" at bounding box center [151, 390] width 66 height 19
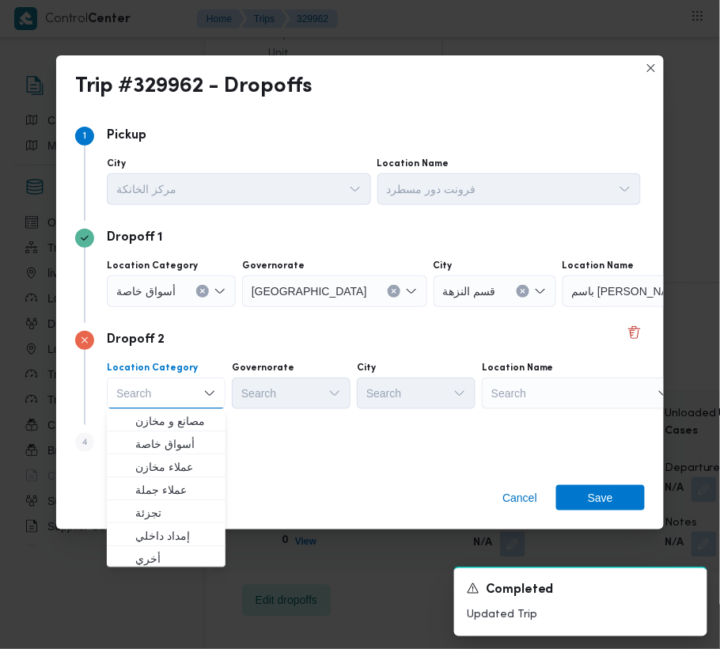
click at [563, 307] on div "Search" at bounding box center [662, 291] width 198 height 32
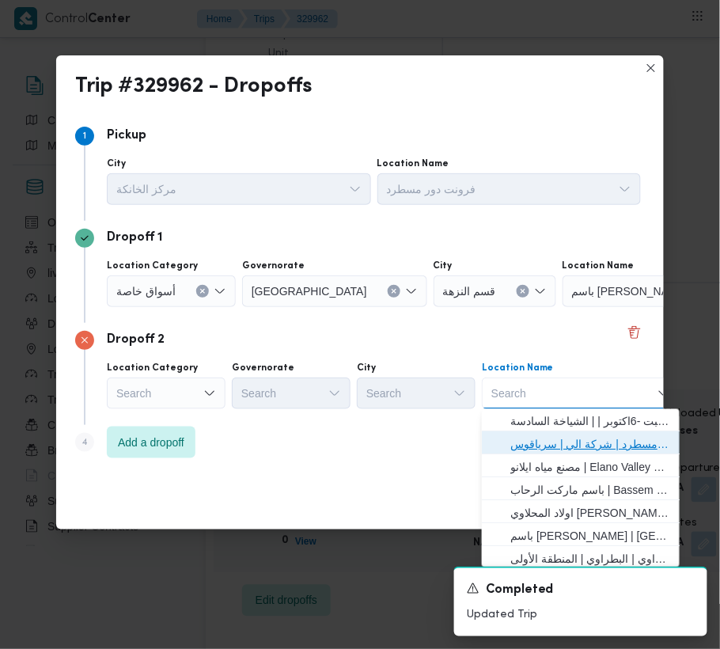
click at [561, 439] on span "فرونت دور مسطرد | شركة الي | سرياقوس" at bounding box center [591, 444] width 160 height 19
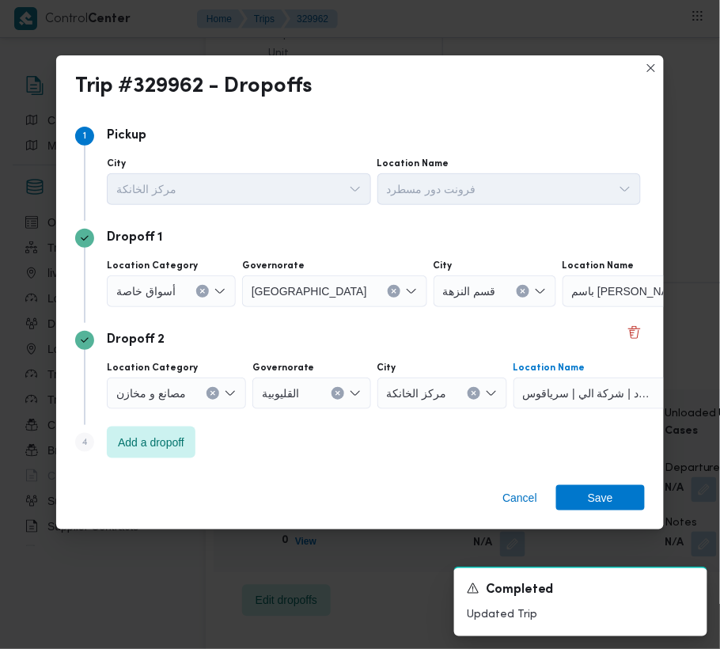
click at [163, 298] on span "أسواق خاصة" at bounding box center [145, 290] width 59 height 17
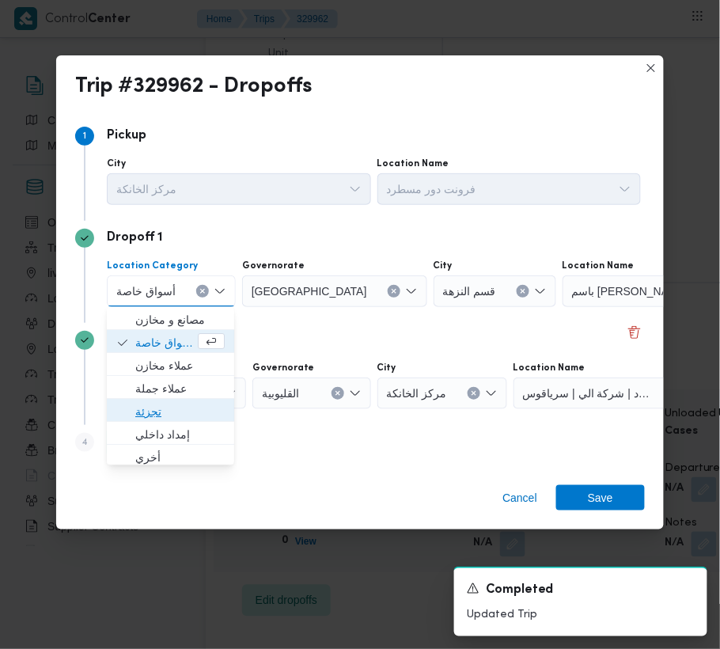
click at [166, 407] on span "تجزئة" at bounding box center [179, 411] width 89 height 19
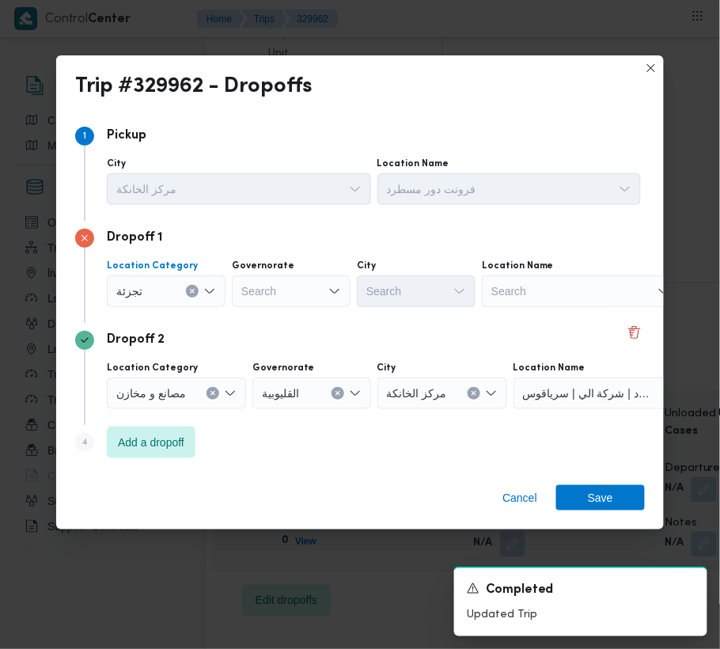
click at [317, 288] on div "Search" at bounding box center [291, 291] width 119 height 32
click at [371, 205] on div "Search" at bounding box center [239, 189] width 264 height 32
click at [283, 283] on div "[GEOGRAPHIC_DATA] [GEOGRAPHIC_DATA]" at bounding box center [291, 291] width 119 height 32
click at [282, 307] on span "[GEOGRAPHIC_DATA]" at bounding box center [291, 319] width 106 height 25
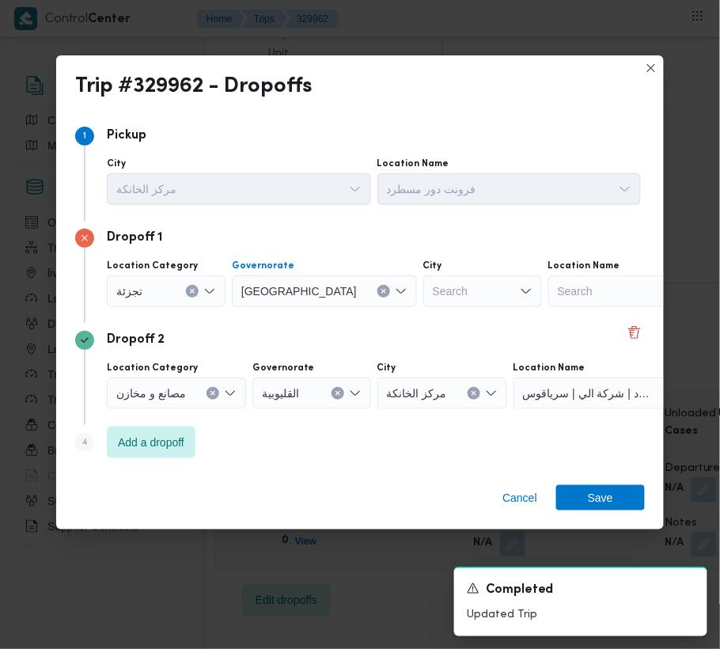
click at [424, 292] on div "Search" at bounding box center [483, 291] width 119 height 32
click at [389, 320] on span "قسم النزهة" at bounding box center [426, 319] width 81 height 19
click at [371, 170] on div "City" at bounding box center [239, 164] width 264 height 13
click at [621, 494] on span "Save" at bounding box center [601, 496] width 89 height 25
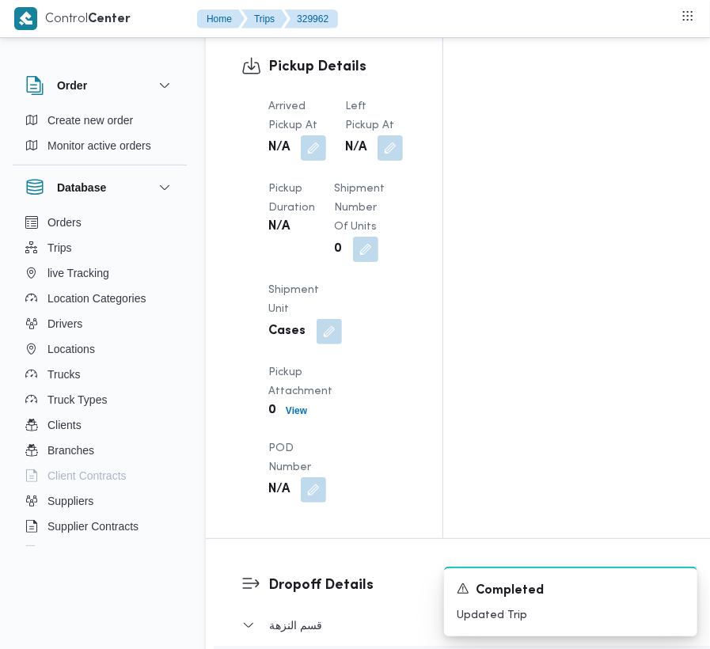
scroll to position [2024, 0]
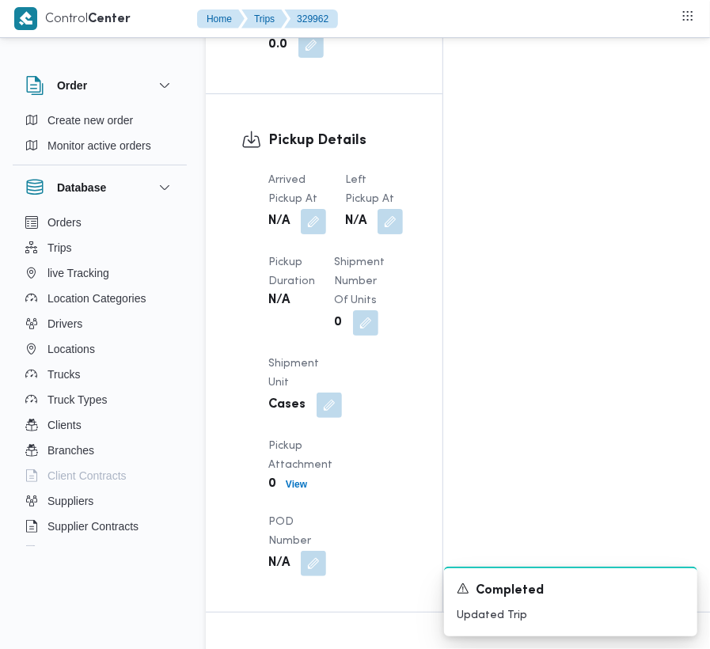
click at [304, 217] on div "Arrived Pickup At N/A Left Pickup At N/A Pickup Duration N/A Shipment Number of…" at bounding box center [338, 373] width 158 height 424
click at [309, 208] on button "button" at bounding box center [313, 220] width 25 height 25
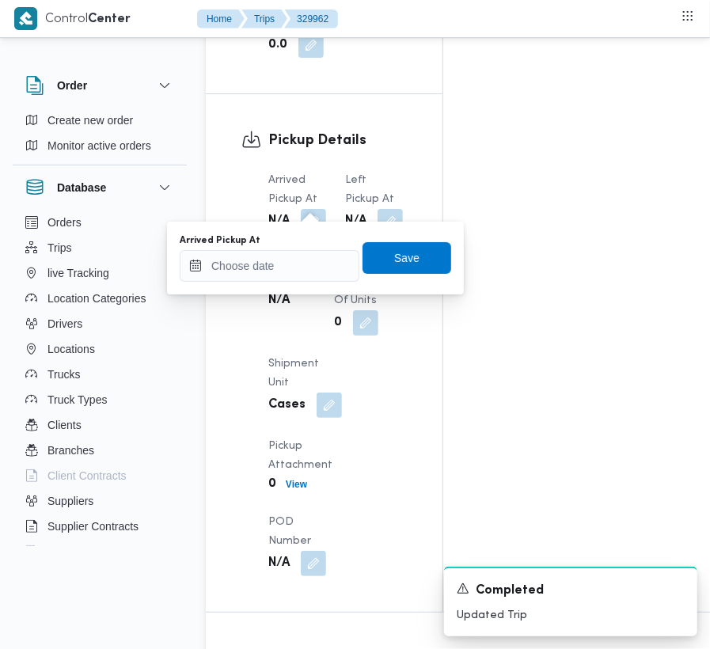
drag, startPoint x: 289, startPoint y: 245, endPoint x: 298, endPoint y: 258, distance: 15.8
click at [289, 247] on div "Arrived Pickup At" at bounding box center [270, 257] width 180 height 47
drag, startPoint x: 302, startPoint y: 264, endPoint x: 327, endPoint y: 273, distance: 26.8
click at [304, 266] on input "Arrived Pickup At" at bounding box center [270, 266] width 180 height 32
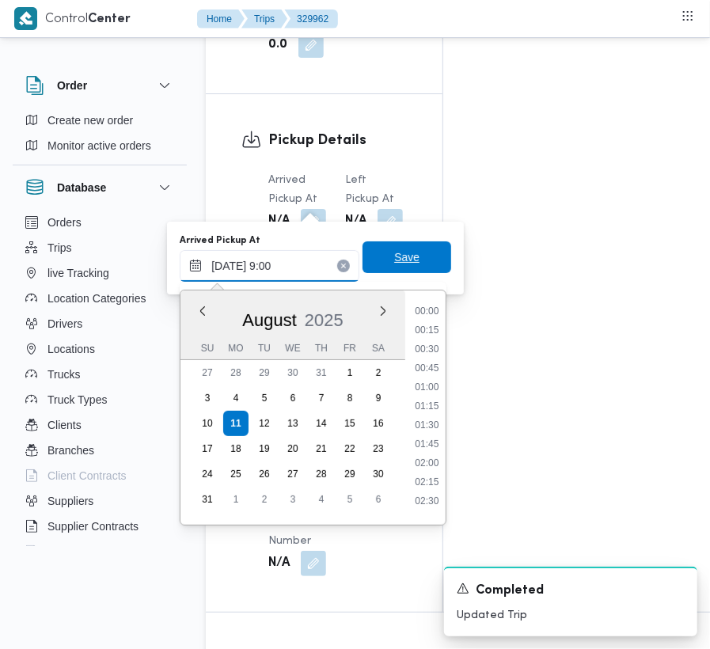
scroll to position [684, 0]
click at [378, 264] on span "Save" at bounding box center [407, 257] width 89 height 32
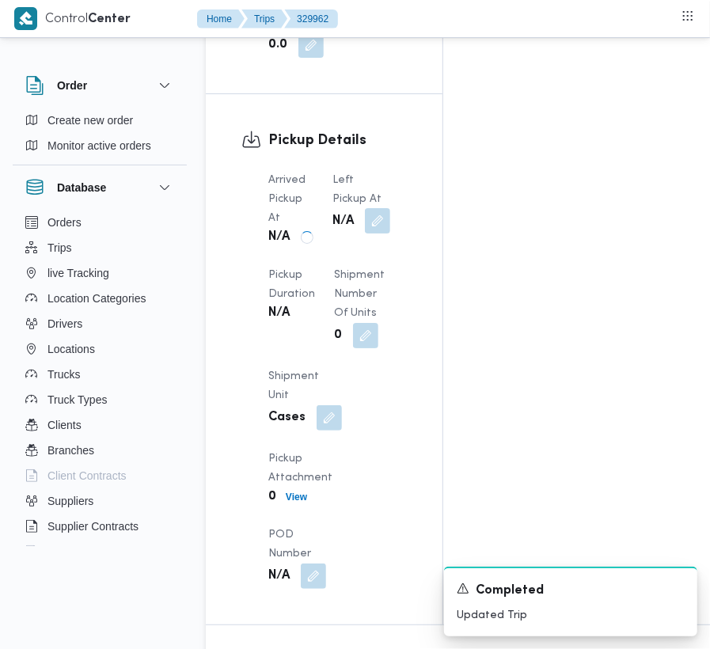
click at [374, 209] on span at bounding box center [373, 221] width 33 height 25
click at [383, 208] on button "button" at bounding box center [377, 220] width 25 height 25
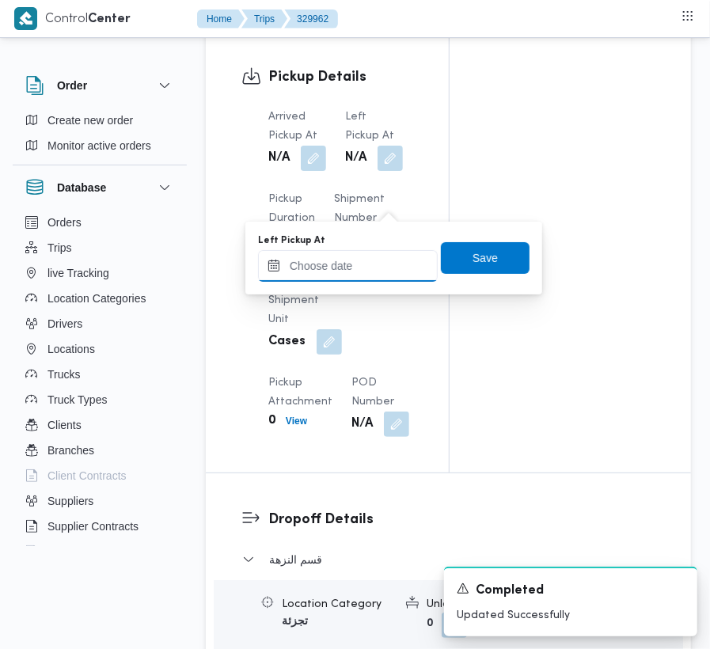
click at [362, 267] on input "Left Pickup At" at bounding box center [348, 266] width 180 height 32
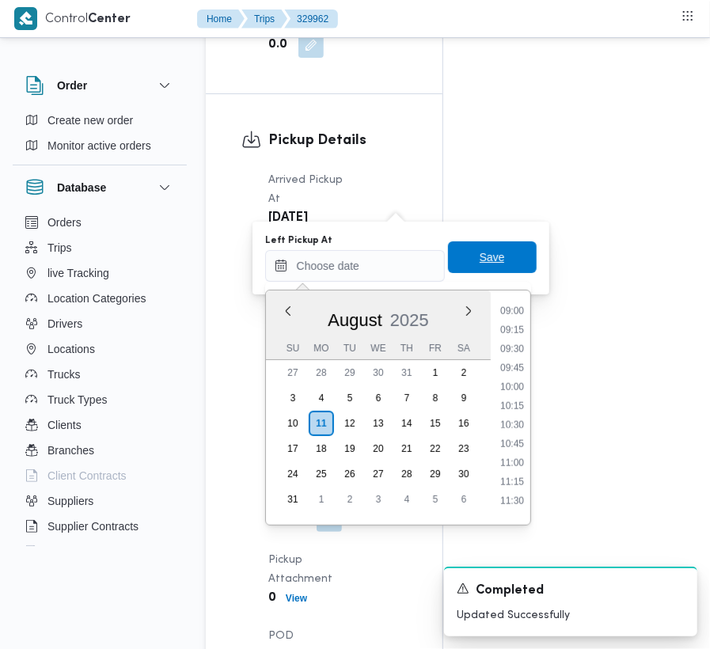
click at [480, 266] on span "Save" at bounding box center [492, 257] width 25 height 19
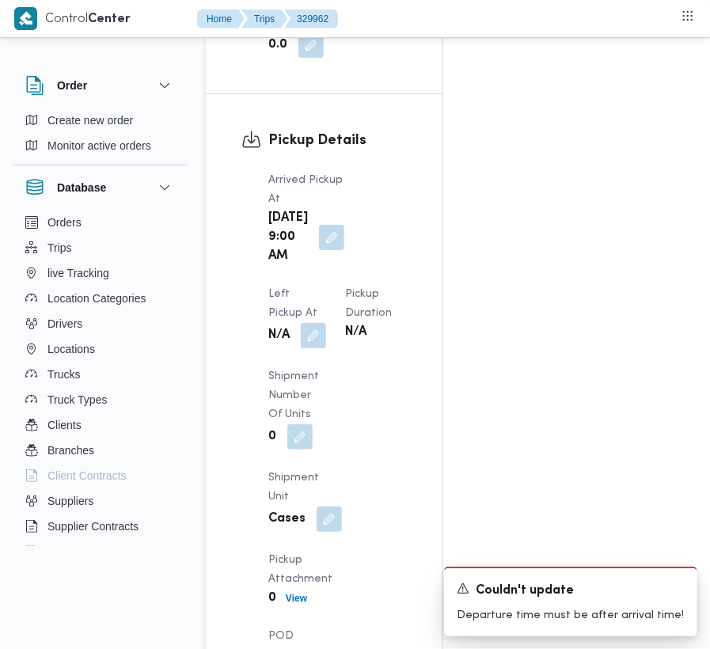
click at [328, 321] on div "N/A" at bounding box center [297, 335] width 61 height 28
click at [326, 322] on button "button" at bounding box center [313, 334] width 25 height 25
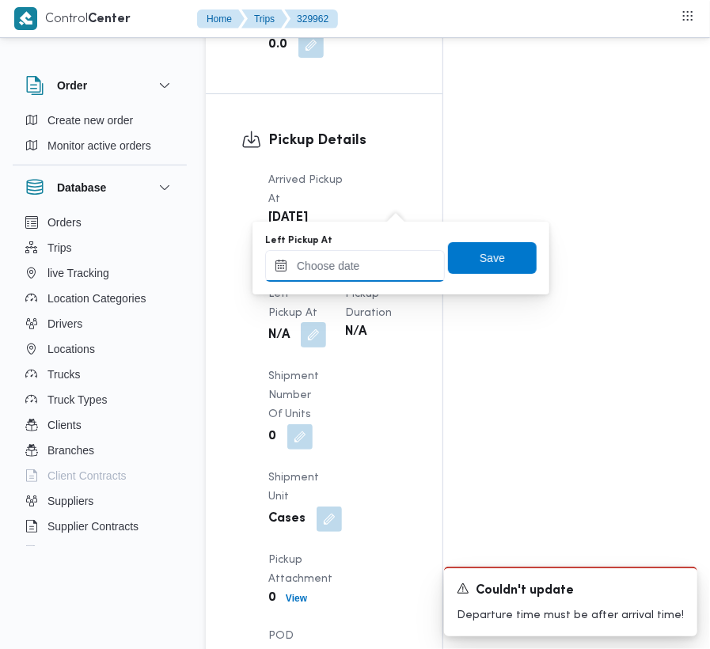
drag, startPoint x: 405, startPoint y: 203, endPoint x: 408, endPoint y: 277, distance: 74.5
click at [397, 270] on input "Left Pickup At" at bounding box center [355, 266] width 180 height 32
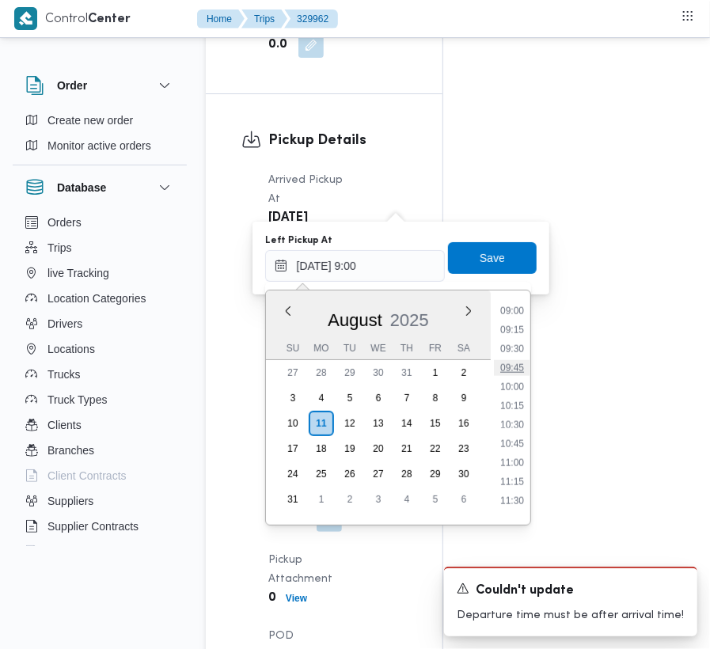
click at [516, 366] on li "09:45" at bounding box center [512, 368] width 36 height 16
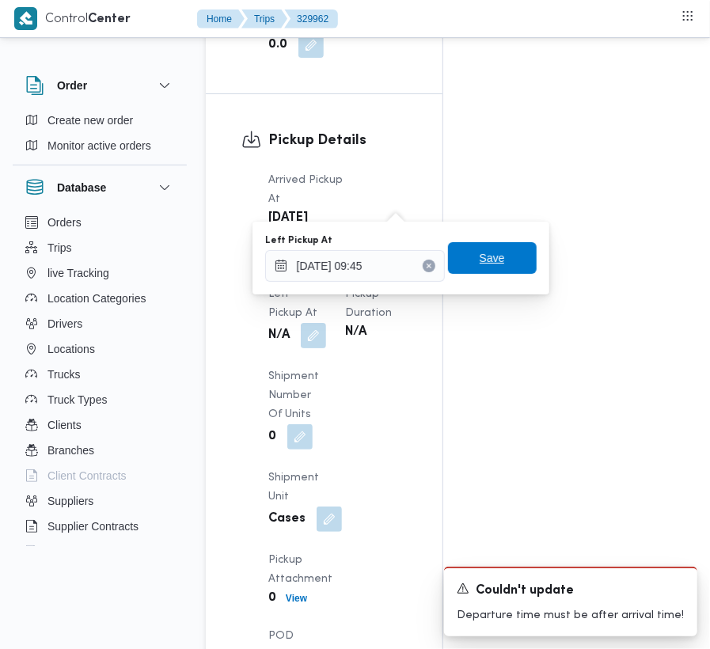
click at [469, 258] on span "Save" at bounding box center [492, 258] width 89 height 32
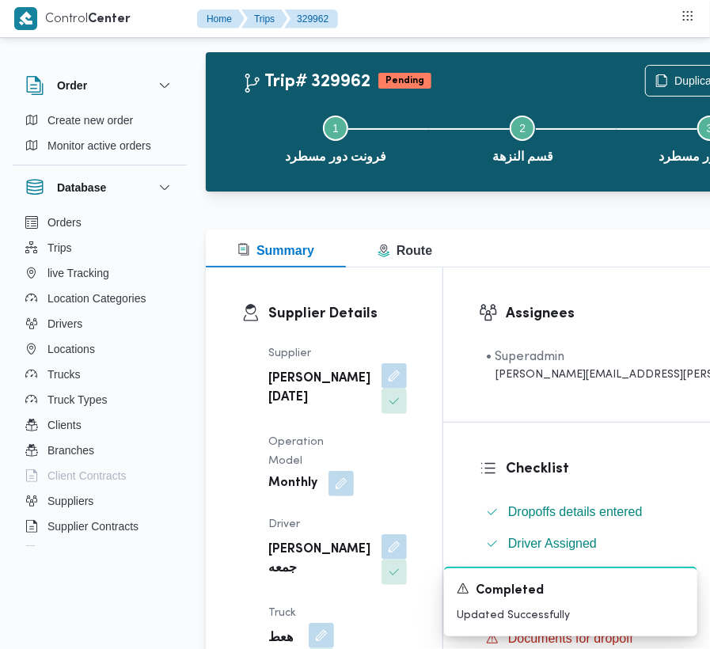
scroll to position [0, 0]
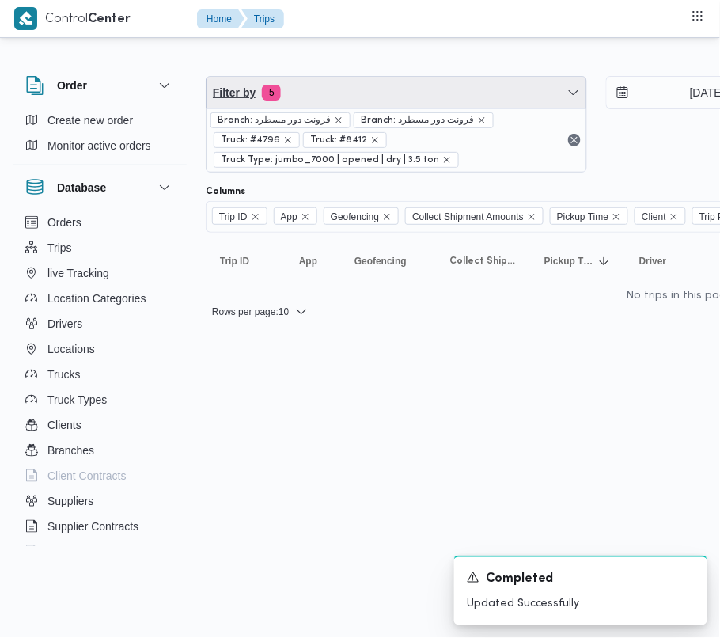
click at [385, 93] on span "Filter by 5" at bounding box center [397, 93] width 380 height 32
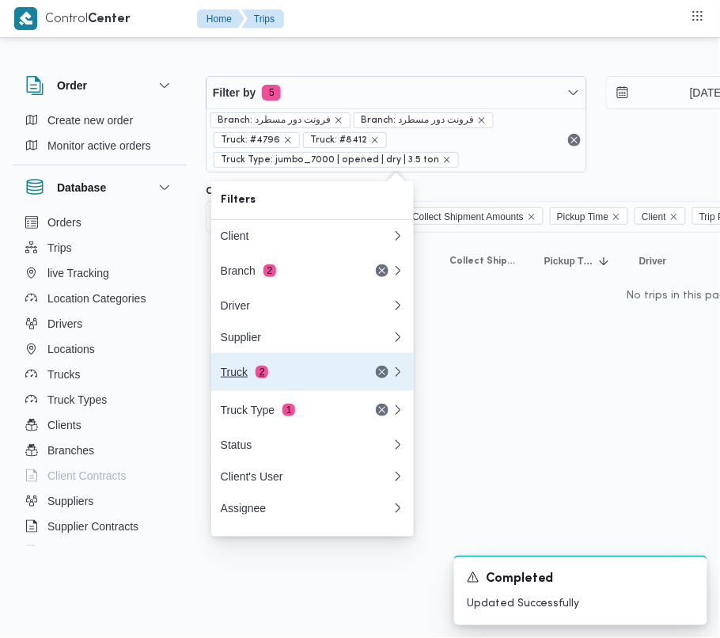
click at [283, 374] on div "Truck 2" at bounding box center [287, 372] width 133 height 13
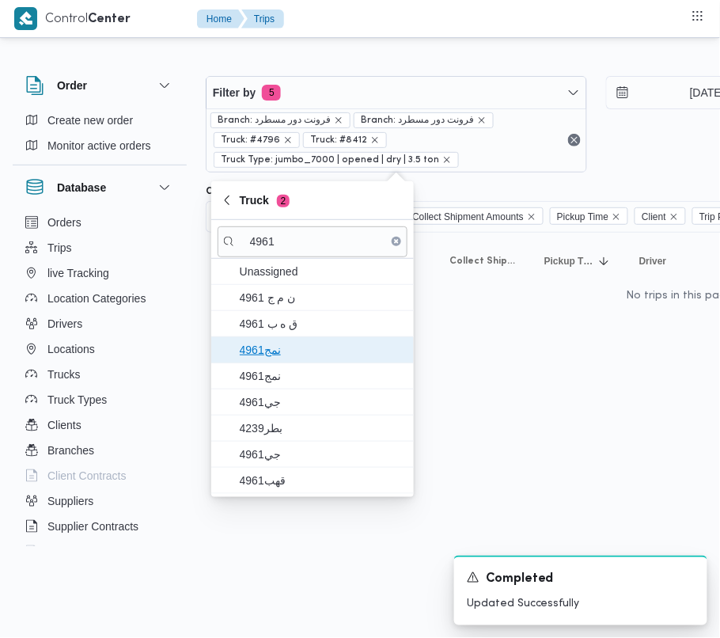
click at [274, 351] on span "4961نمج" at bounding box center [322, 349] width 165 height 19
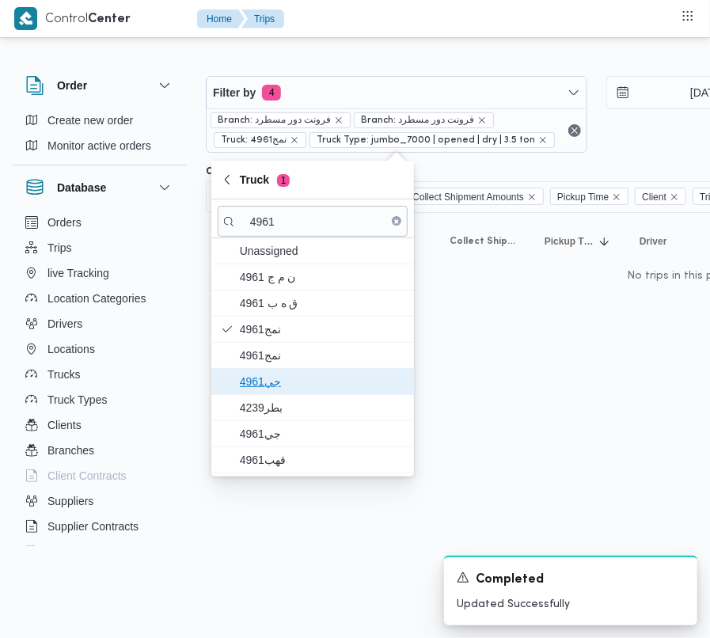
click at [277, 394] on span "4961جي" at bounding box center [313, 381] width 190 height 25
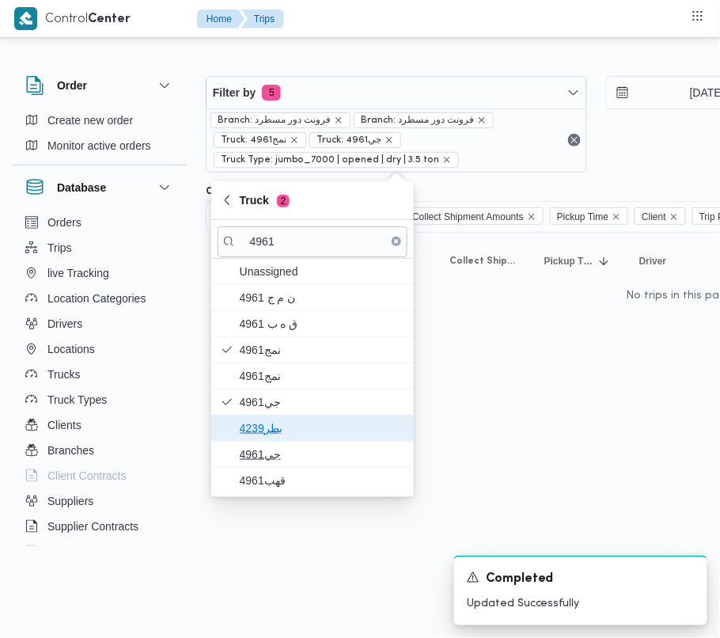
click at [272, 441] on span "4239بطر" at bounding box center [313, 428] width 190 height 25
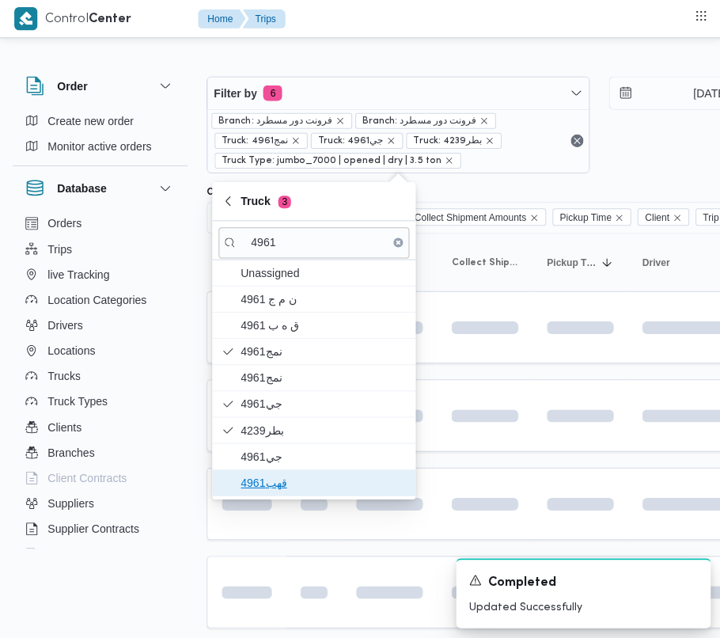
click at [270, 470] on span "قهب4961" at bounding box center [313, 480] width 190 height 25
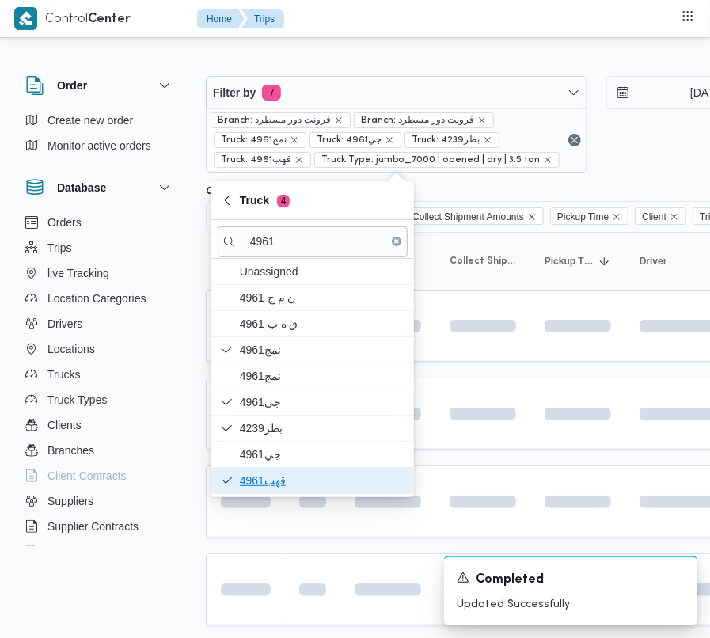
click at [261, 469] on span "قهب4961" at bounding box center [313, 480] width 190 height 25
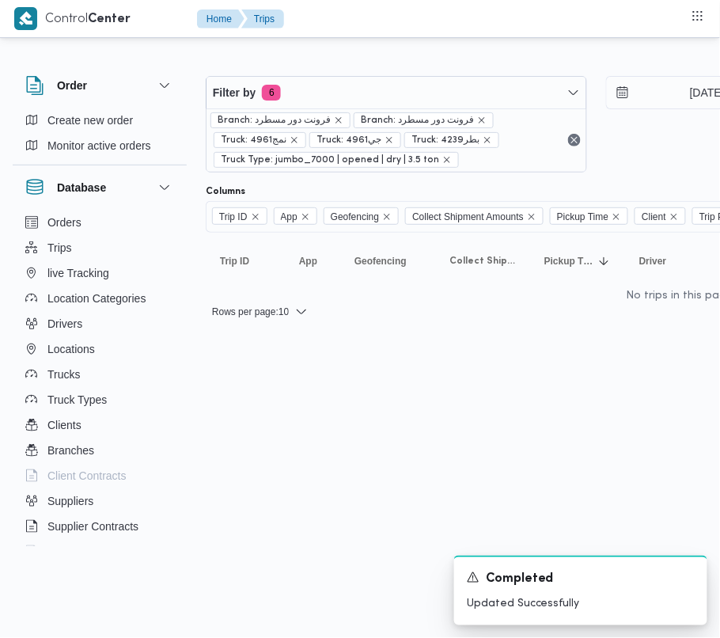
click at [263, 545] on html "Control Center Home Trips Order Create new order Monitor active orders Database…" at bounding box center [360, 319] width 720 height 638
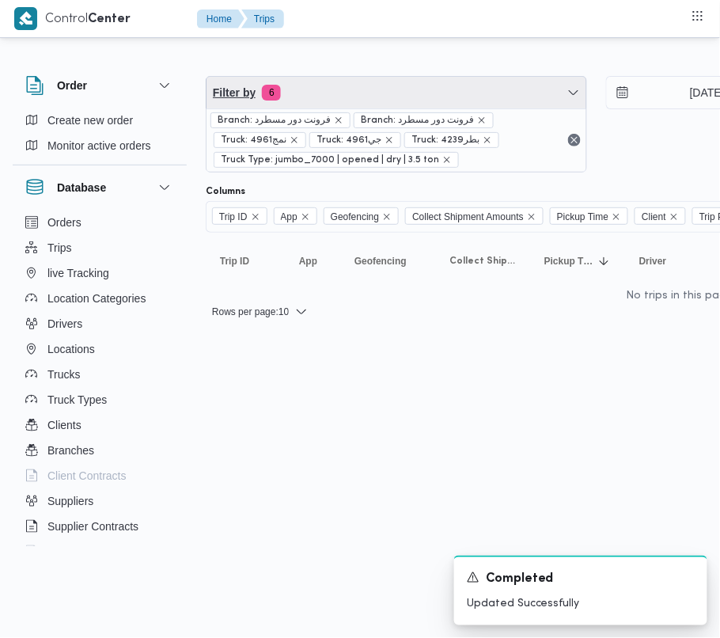
click at [336, 92] on span "Filter by 6" at bounding box center [397, 93] width 380 height 32
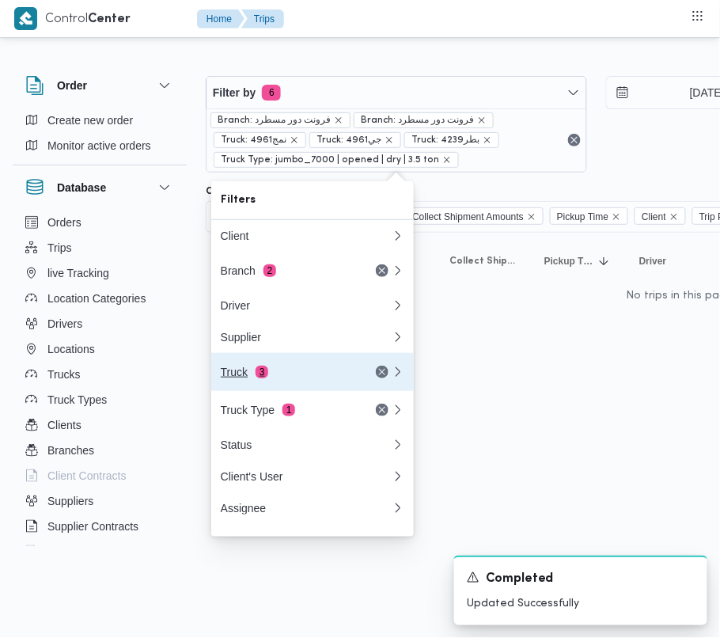
click at [283, 378] on div "Truck 3" at bounding box center [287, 372] width 133 height 13
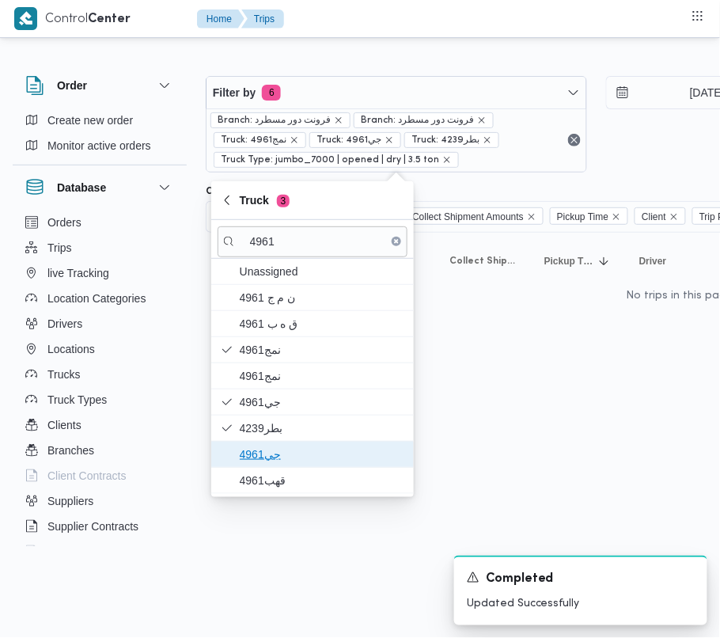
click at [283, 459] on span "جي4961" at bounding box center [322, 454] width 165 height 19
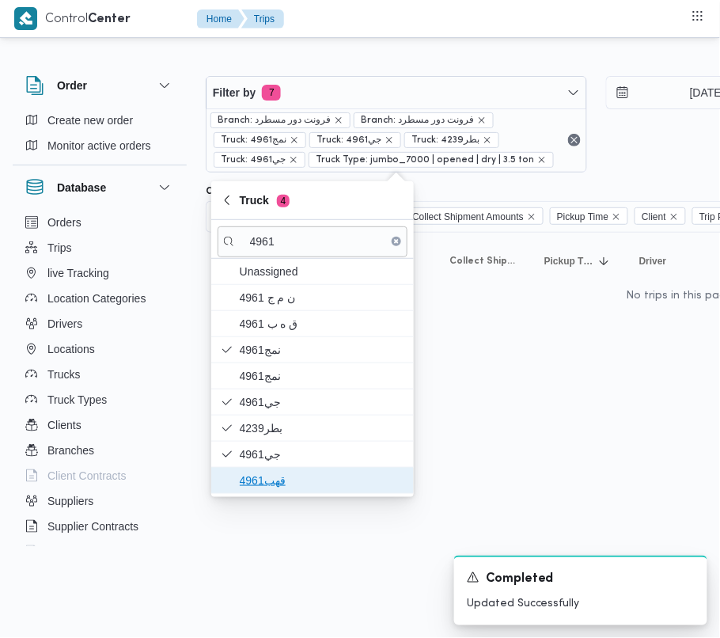
click at [277, 475] on span "قهب4961" at bounding box center [322, 480] width 165 height 19
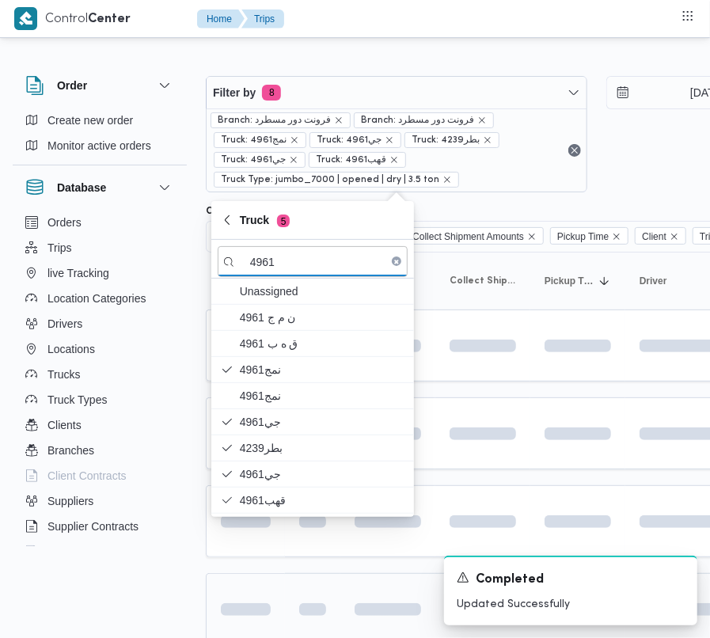
click at [260, 587] on td at bounding box center [245, 609] width 79 height 72
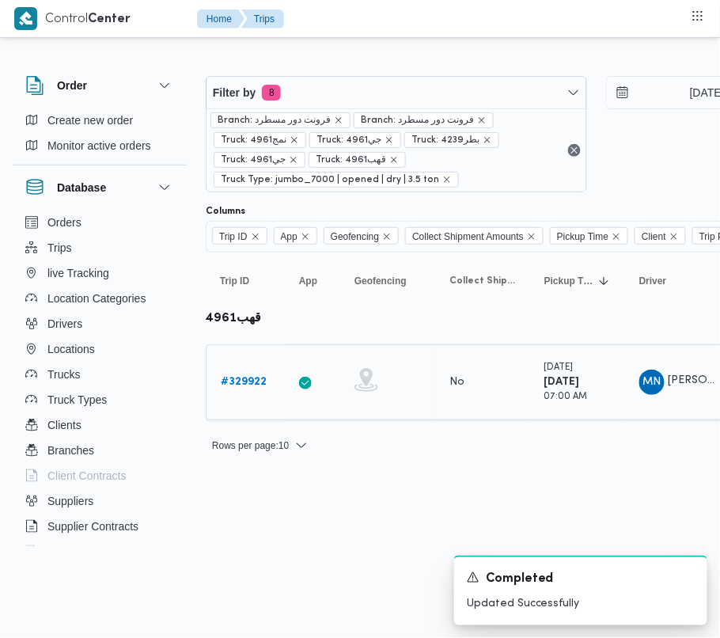
click at [263, 378] on b "# 329922" at bounding box center [244, 382] width 46 height 10
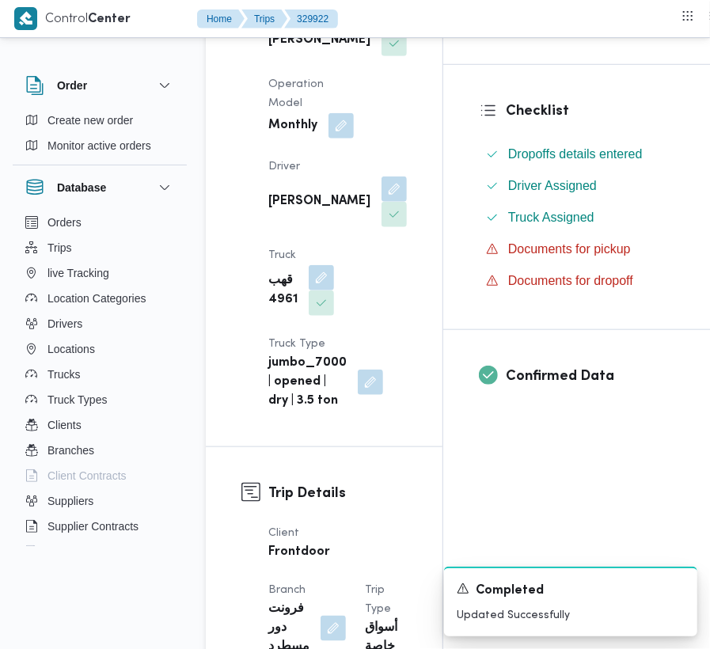
scroll to position [386, 0]
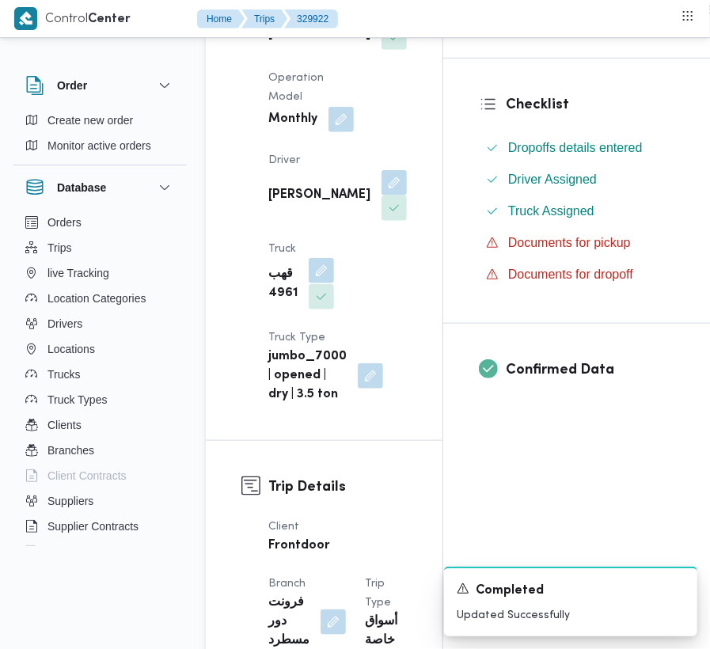
click at [326, 283] on button "button" at bounding box center [321, 270] width 25 height 25
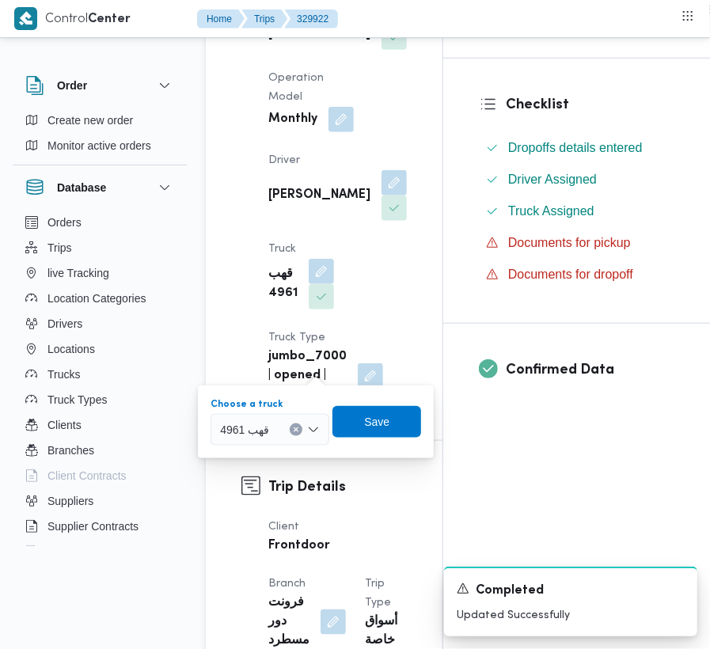
click at [289, 414] on div "قهب 4961" at bounding box center [270, 430] width 119 height 32
drag, startPoint x: 329, startPoint y: 225, endPoint x: 289, endPoint y: 288, distance: 75.1
click at [382, 196] on button "button" at bounding box center [394, 182] width 25 height 25
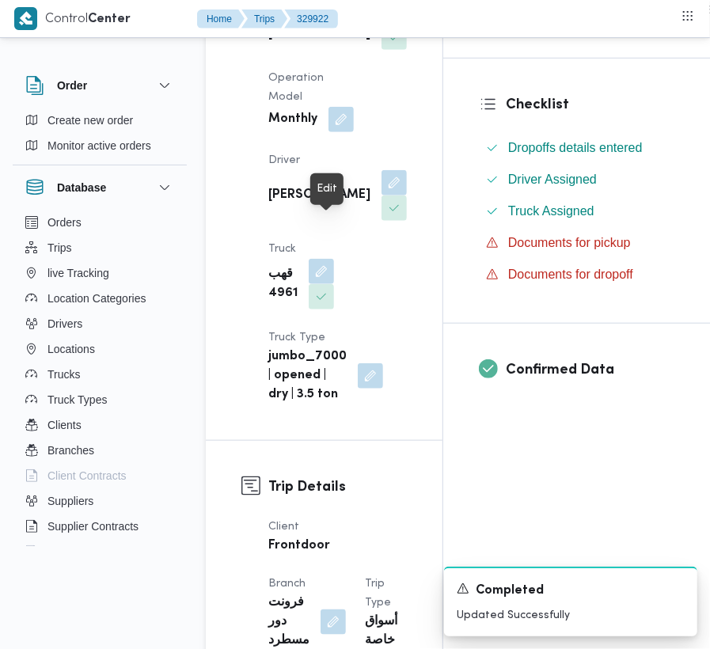
scroll to position [179, 0]
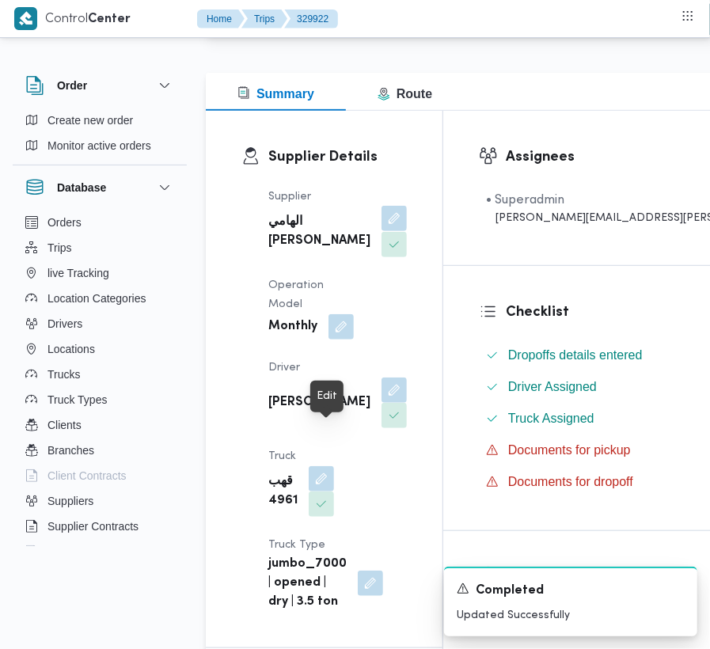
click at [382, 226] on button "button" at bounding box center [394, 218] width 25 height 25
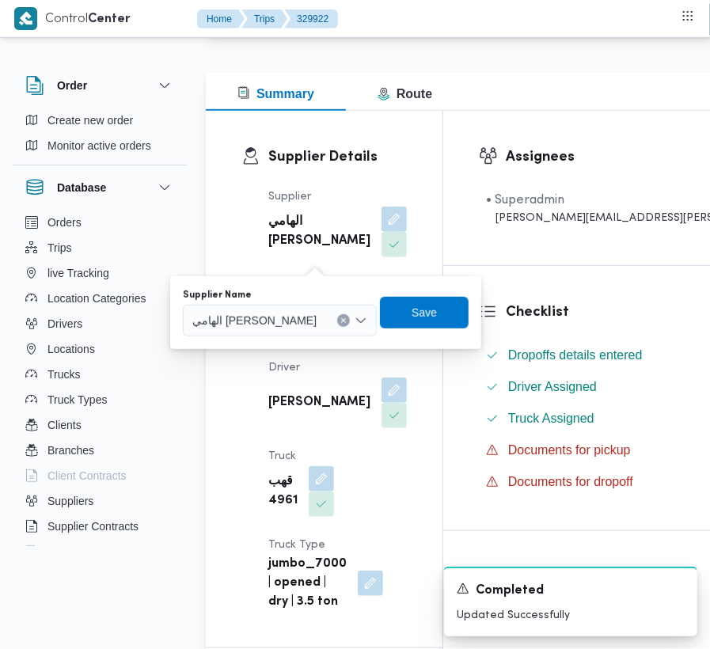
click at [320, 309] on div at bounding box center [324, 320] width 8 height 25
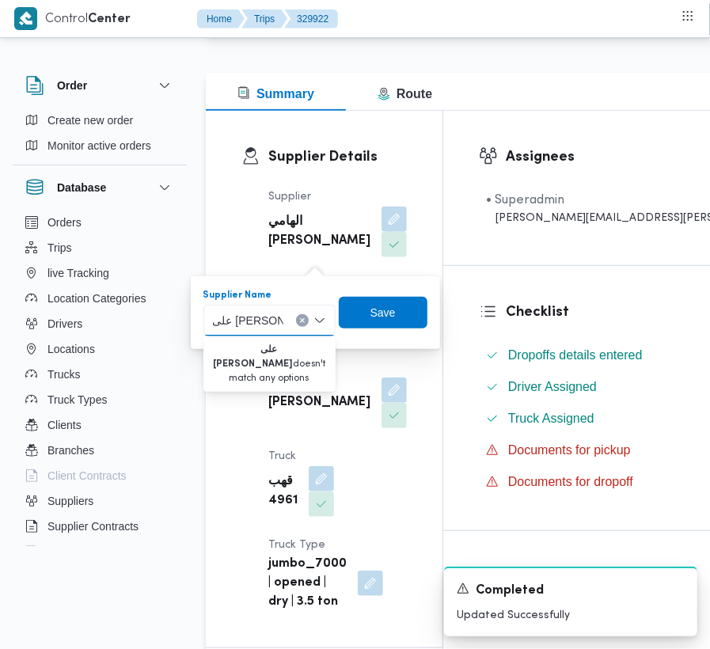
drag, startPoint x: 260, startPoint y: 325, endPoint x: 270, endPoint y: 325, distance: 9.5
click at [270, 325] on input "على [PERSON_NAME]" at bounding box center [248, 320] width 70 height 19
click at [258, 314] on input "[PERSON_NAME]" at bounding box center [248, 320] width 70 height 19
click at [239, 317] on input "[PERSON_NAME]" at bounding box center [248, 320] width 70 height 19
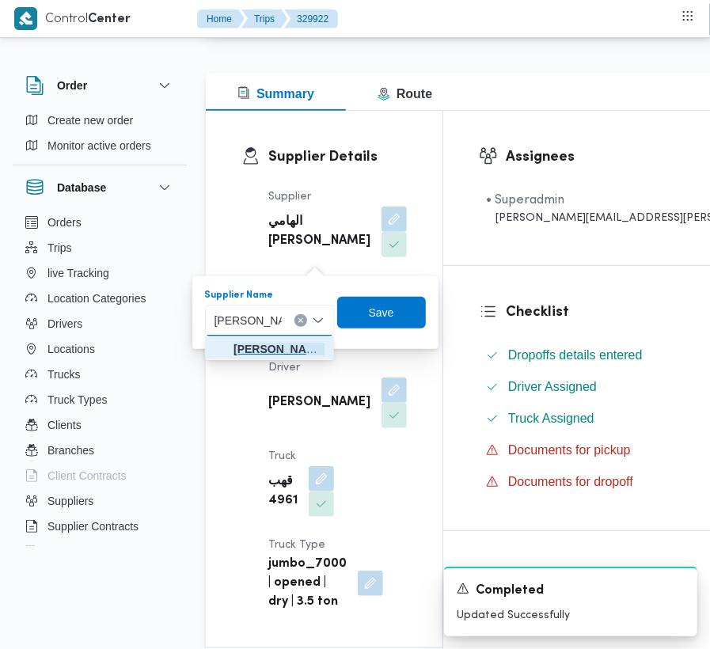
click at [256, 340] on span "[PERSON_NAME]" at bounding box center [279, 349] width 91 height 19
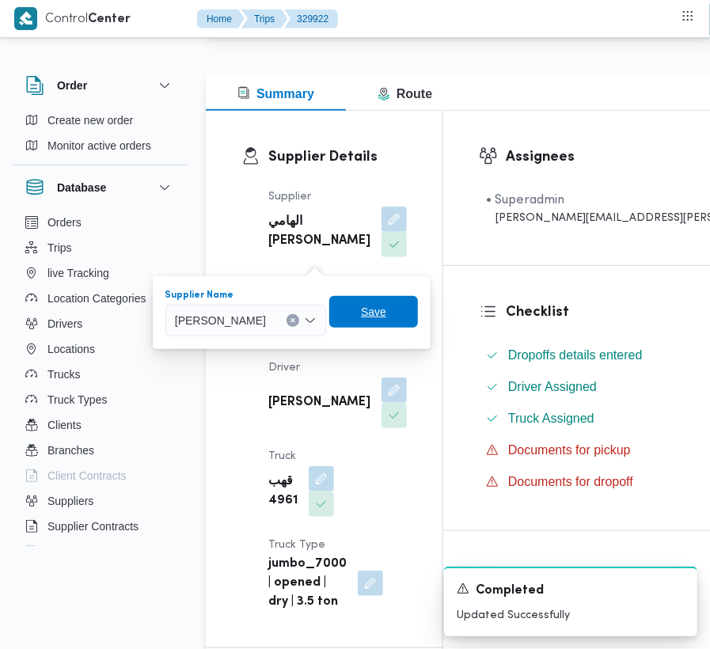
click at [410, 301] on span "Save" at bounding box center [373, 312] width 89 height 32
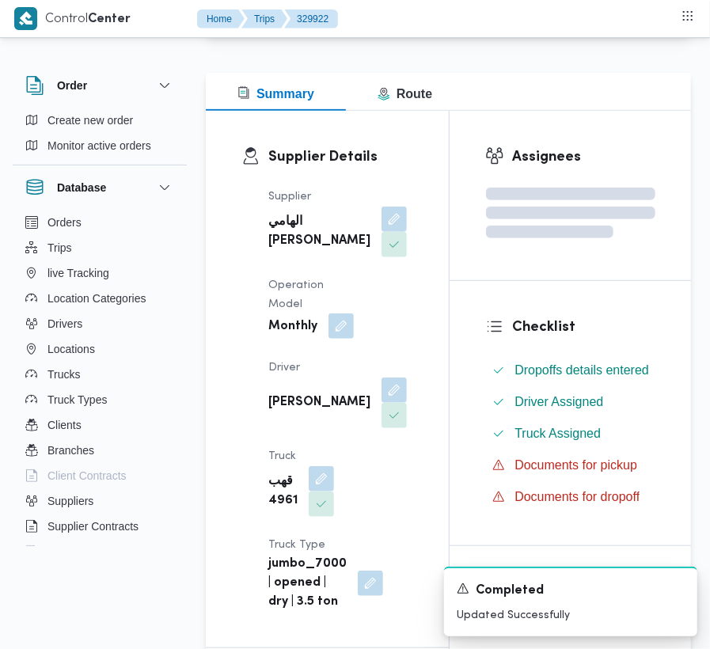
click at [349, 339] on button "button" at bounding box center [341, 325] width 25 height 25
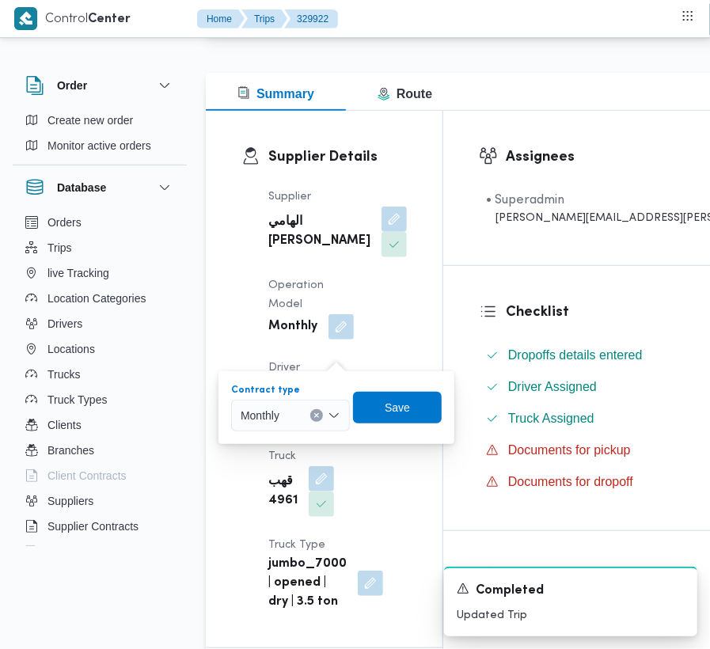
click at [312, 412] on button "Clear input" at bounding box center [316, 415] width 13 height 13
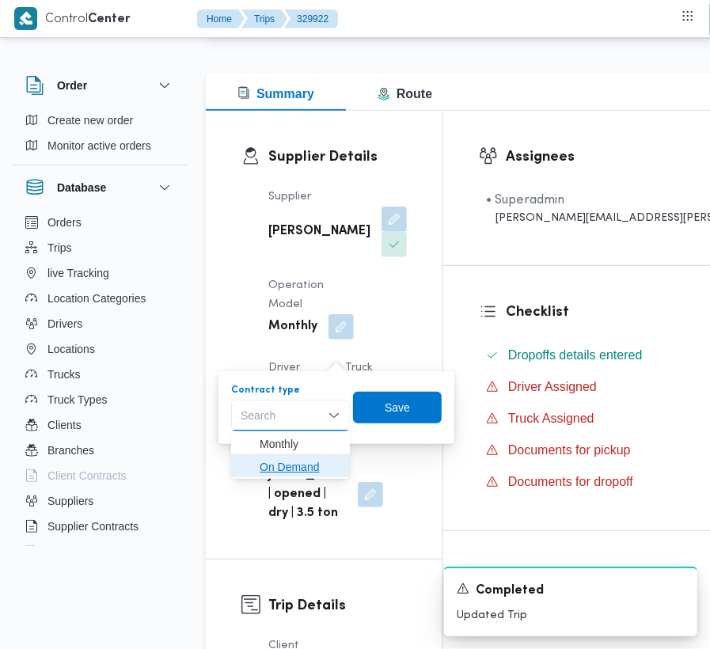
click at [290, 454] on span "On Demand" at bounding box center [290, 466] width 106 height 25
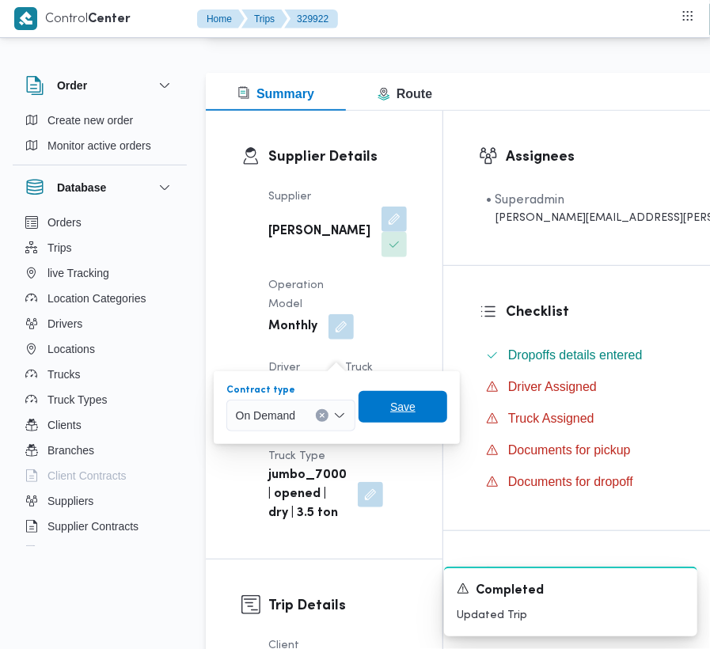
click at [383, 412] on span "Save" at bounding box center [403, 407] width 89 height 32
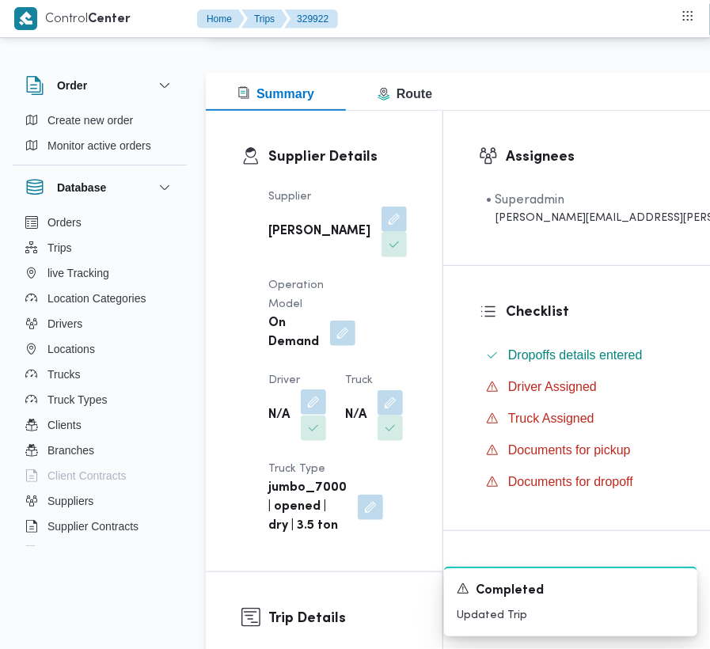
click at [317, 415] on button "button" at bounding box center [313, 401] width 25 height 25
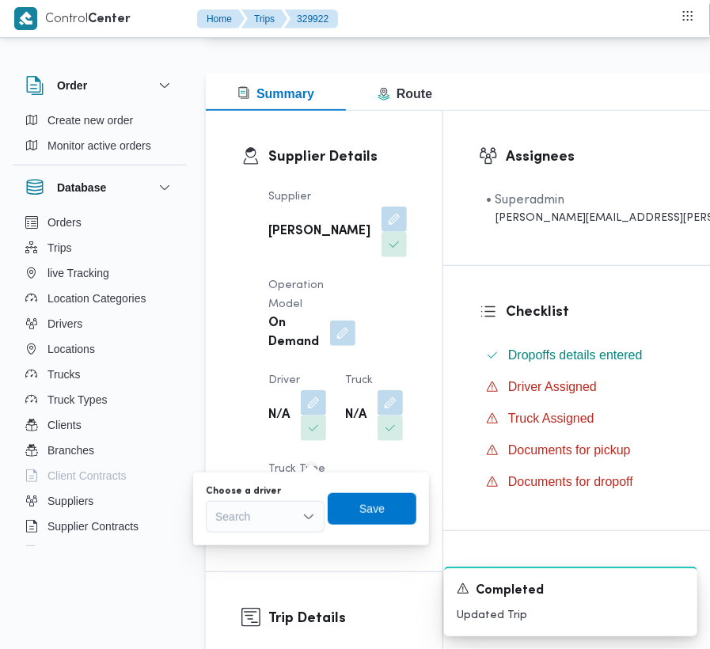
click at [283, 507] on div "Search" at bounding box center [265, 517] width 119 height 32
drag, startPoint x: 252, startPoint y: 546, endPoint x: 272, endPoint y: 548, distance: 20.6
click at [253, 548] on span "فهمي [PERSON_NAME]" at bounding box center [274, 545] width 81 height 19
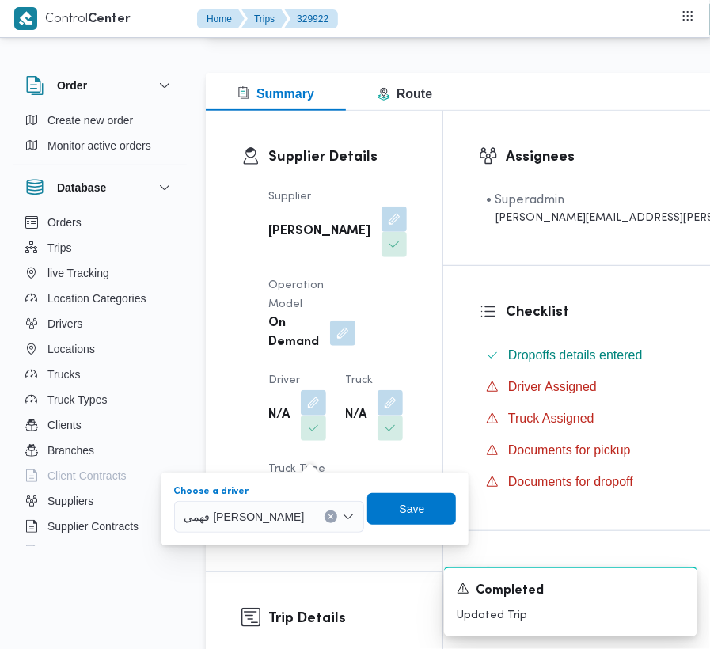
click at [377, 527] on div "Choose a driver فهمي [PERSON_NAME] box. Selected. [PERSON_NAME]. Press Backspac…" at bounding box center [315, 509] width 285 height 51
click at [400, 507] on span "Save" at bounding box center [412, 508] width 25 height 19
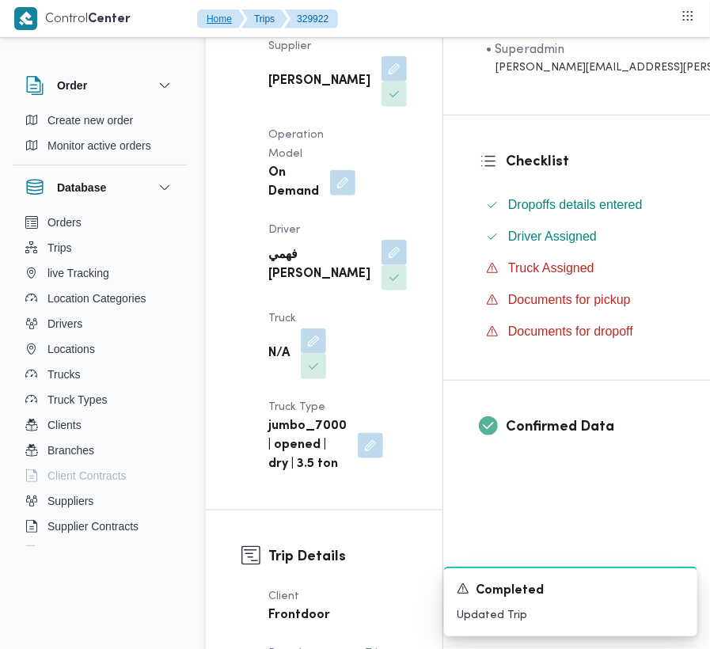
scroll to position [336, 0]
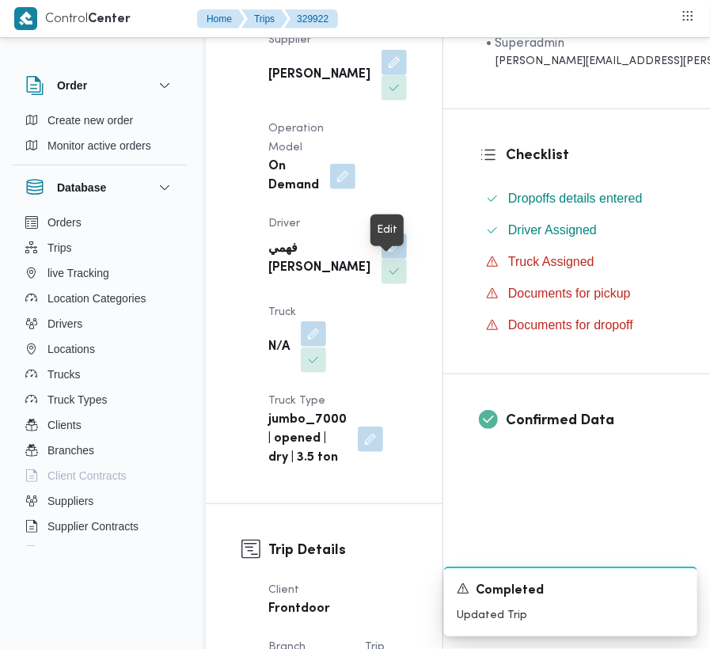
click at [326, 321] on button "button" at bounding box center [313, 333] width 25 height 25
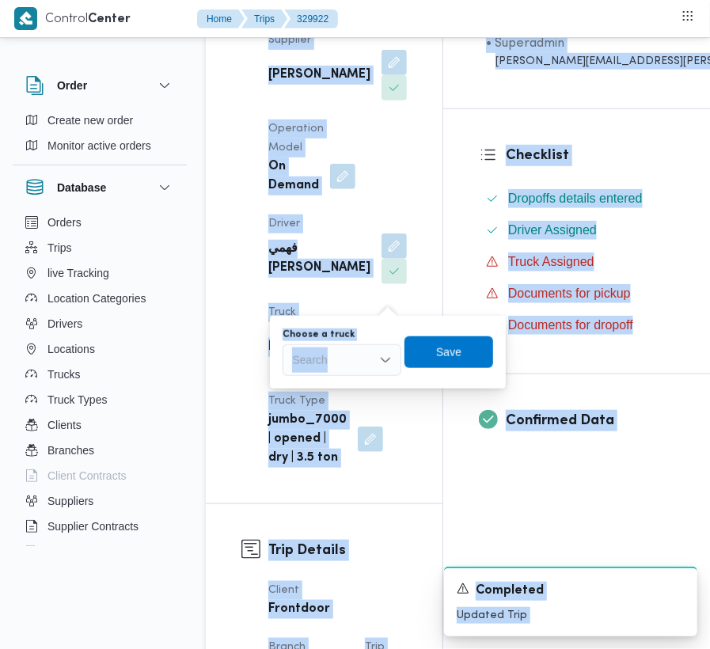
click at [351, 355] on div "Search" at bounding box center [342, 360] width 119 height 32
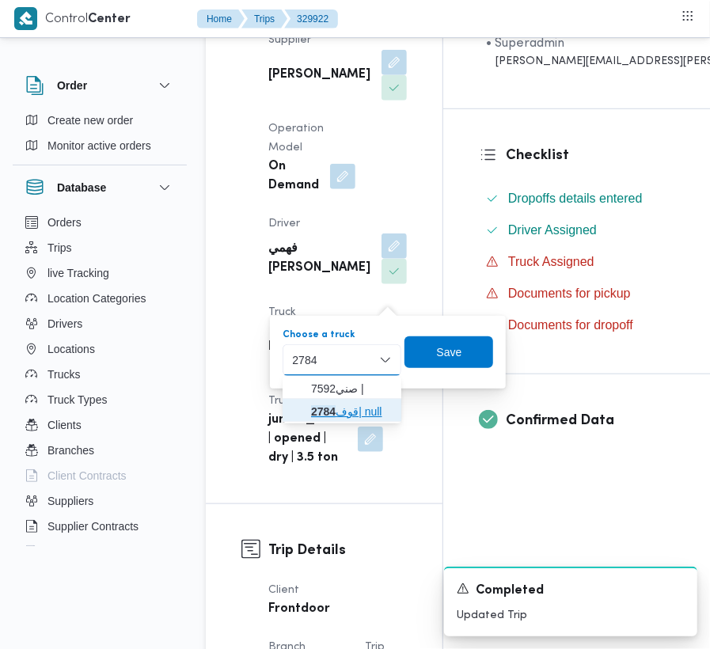
click at [340, 406] on span "قوف 2784 | null" at bounding box center [351, 411] width 81 height 19
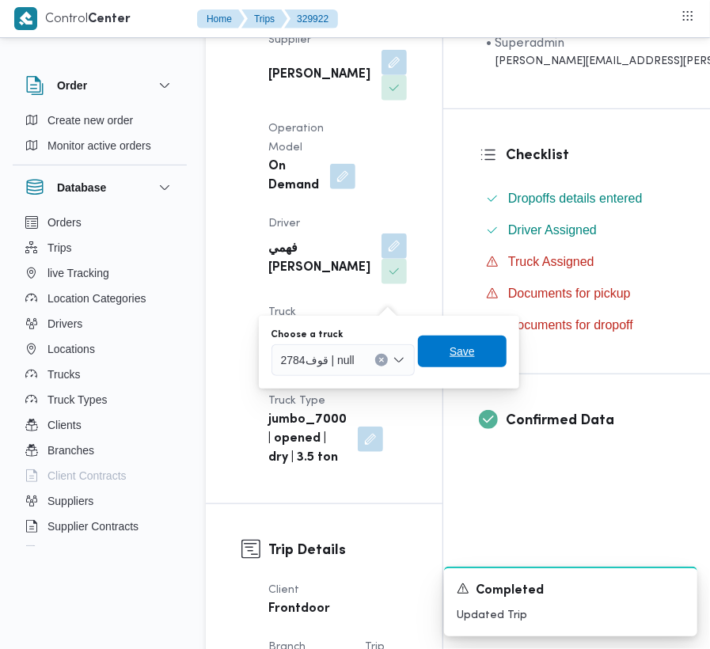
click at [476, 359] on span "Save" at bounding box center [462, 352] width 89 height 32
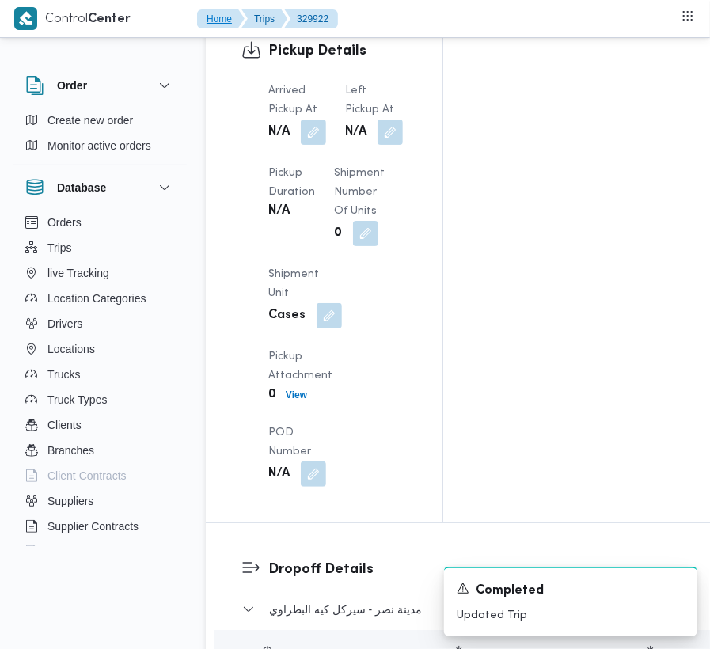
scroll to position [2141, 0]
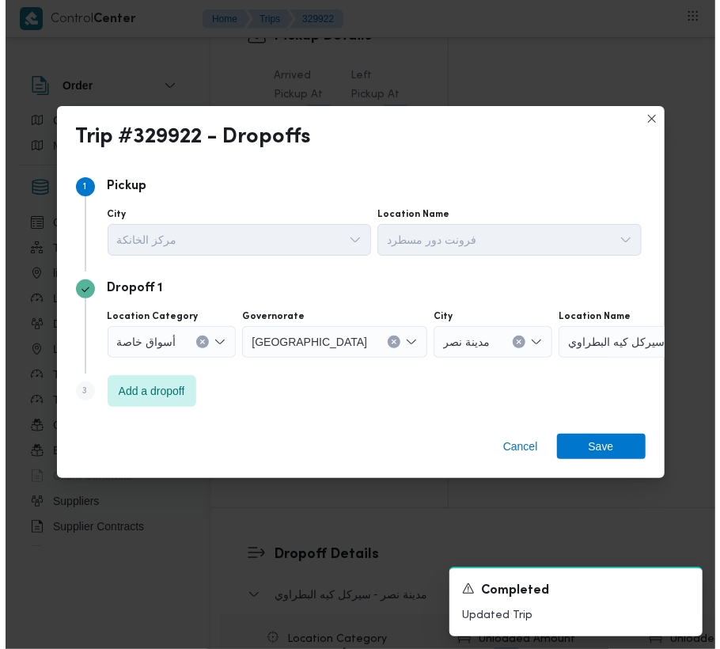
scroll to position [2065, 0]
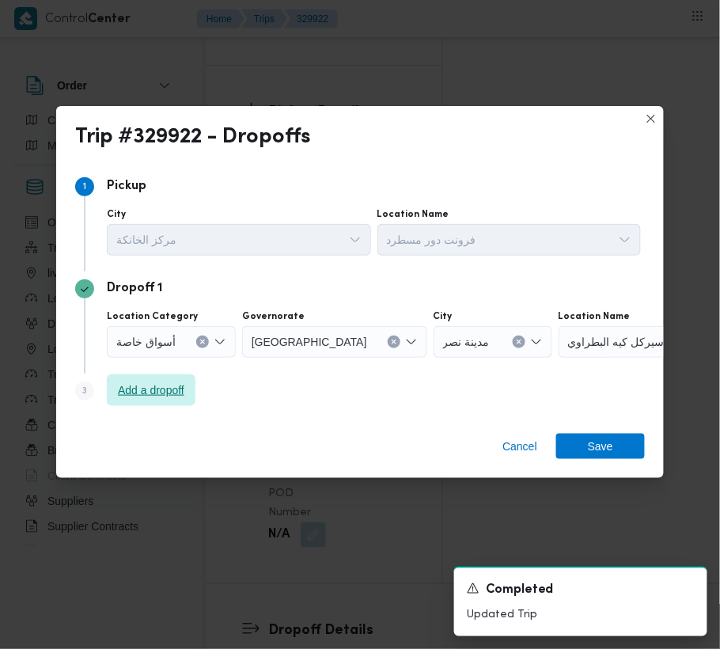
click at [150, 391] on span "Add a dropoff" at bounding box center [151, 390] width 66 height 19
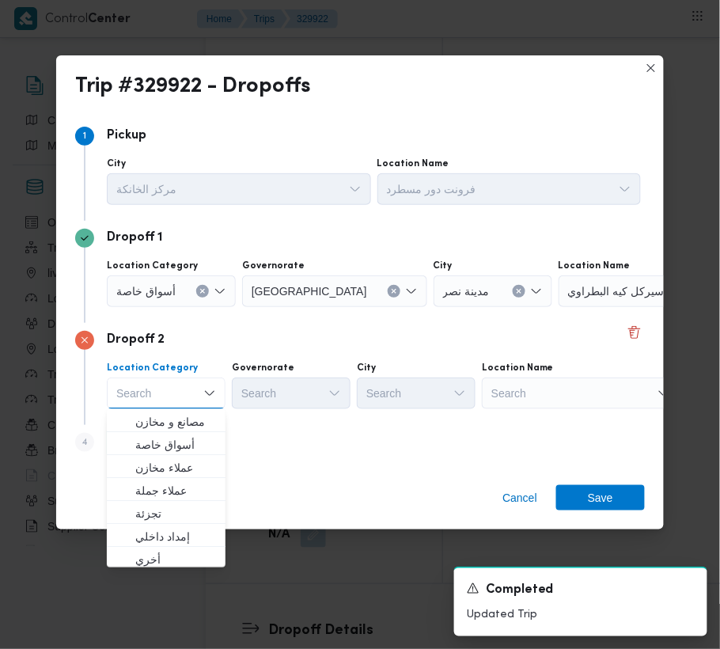
click at [564, 307] on div "Search" at bounding box center [658, 291] width 198 height 32
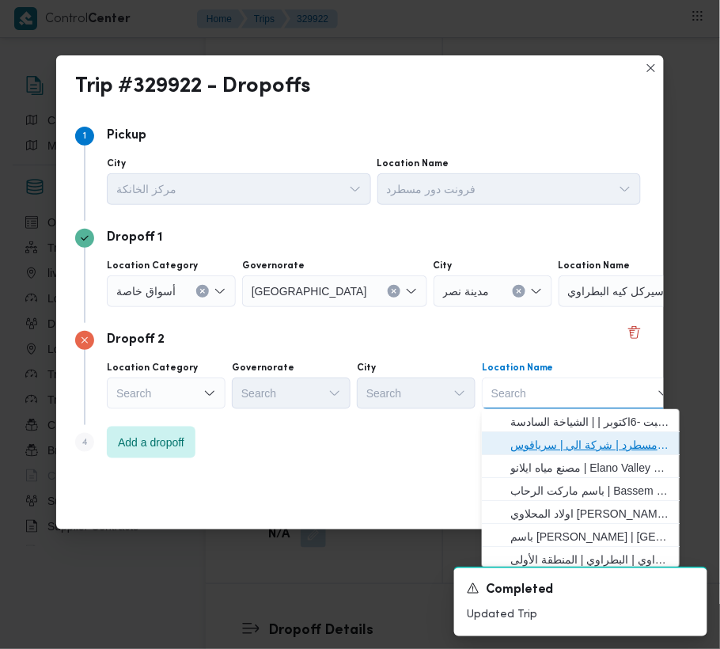
click at [564, 447] on span "فرونت دور مسطرد | شركة الي | سرياقوس" at bounding box center [591, 444] width 160 height 19
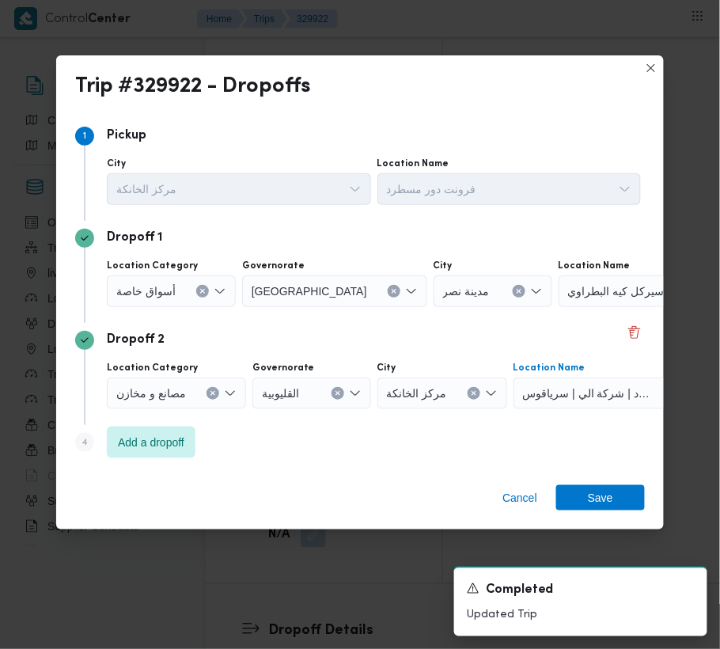
click at [174, 279] on div "أسواق خاصة" at bounding box center [171, 291] width 129 height 32
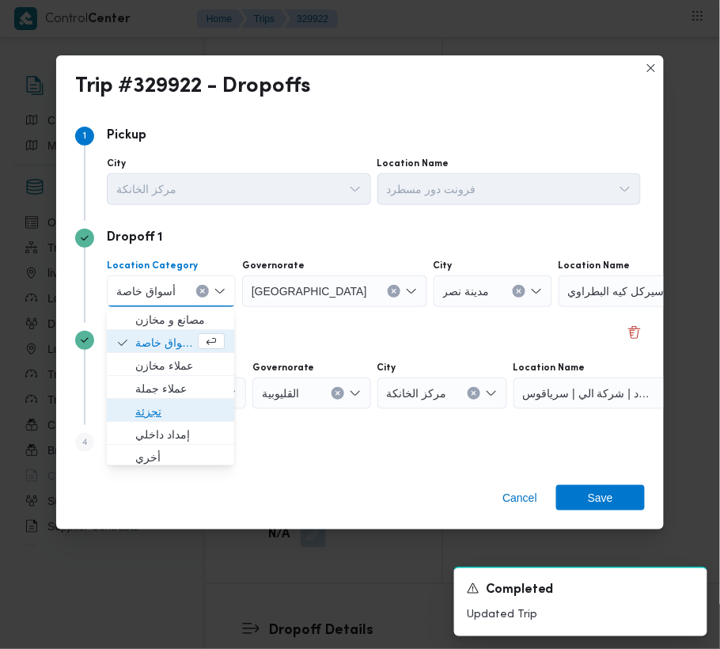
click at [172, 409] on span "تجزئة" at bounding box center [179, 411] width 89 height 19
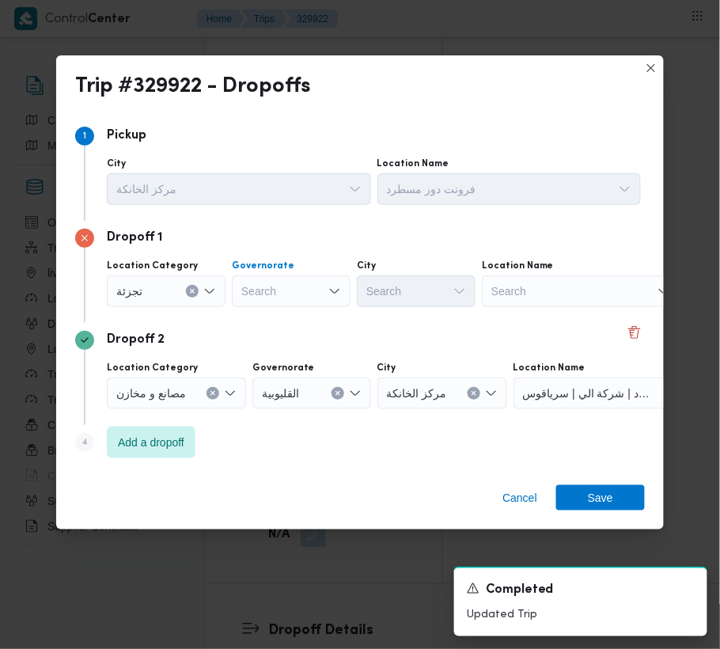
click at [263, 288] on div "Search" at bounding box center [291, 291] width 119 height 32
click at [301, 285] on div "Search" at bounding box center [291, 291] width 119 height 32
drag, startPoint x: 165, startPoint y: 440, endPoint x: 292, endPoint y: 443, distance: 126.7
click at [165, 440] on span "Add a dropoff" at bounding box center [151, 442] width 66 height 19
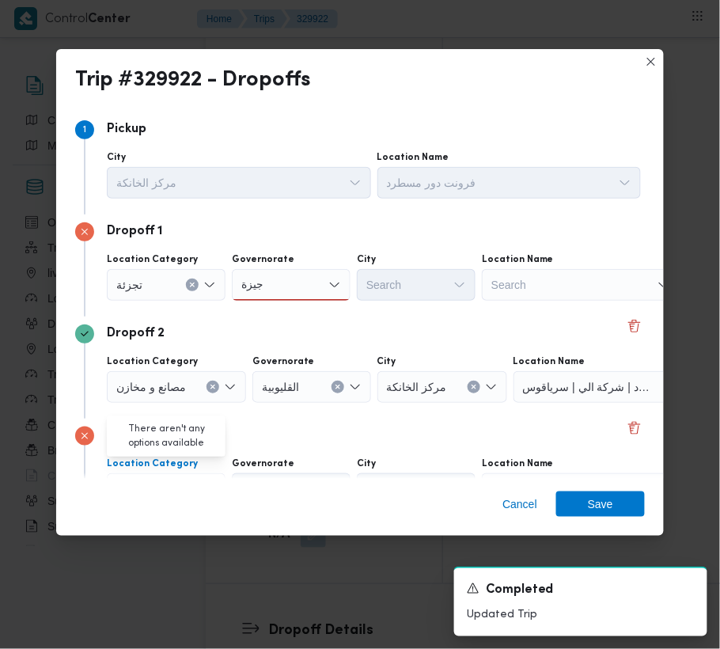
scroll to position [89, 0]
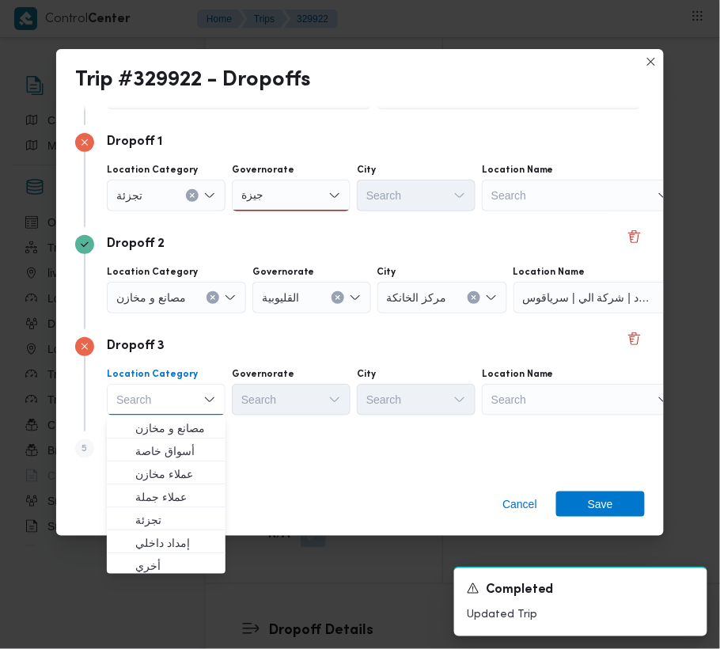
click at [442, 447] on div "Step 5 is disabled 5 Add a dropoff" at bounding box center [360, 451] width 570 height 41
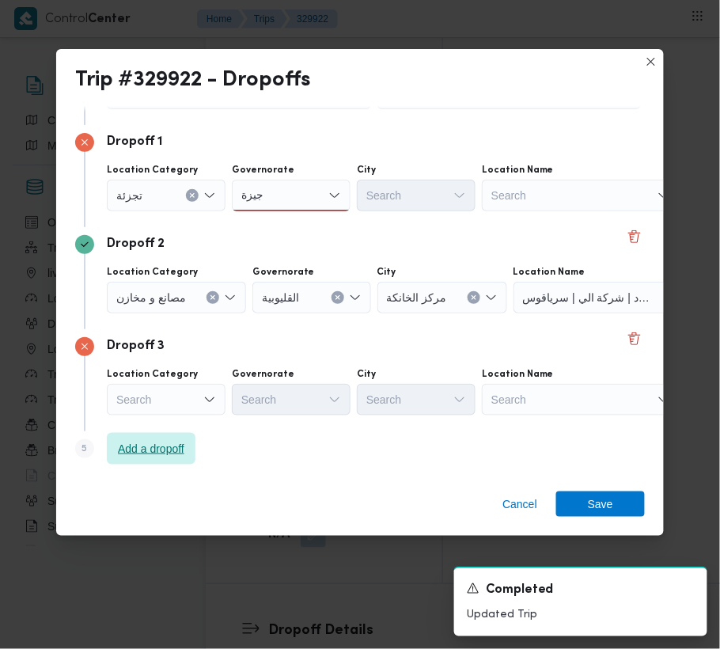
click at [157, 437] on span "Add a dropoff" at bounding box center [151, 449] width 89 height 32
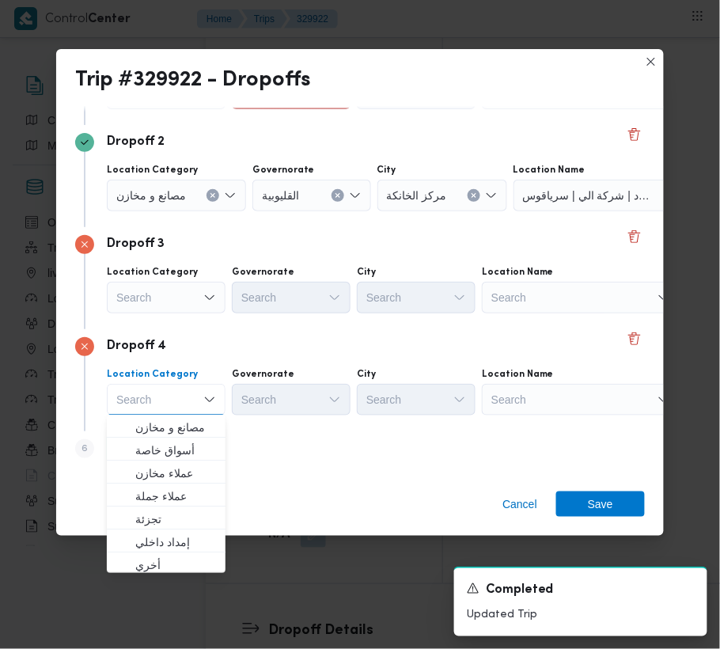
click at [521, 109] on div "Search" at bounding box center [581, 94] width 198 height 32
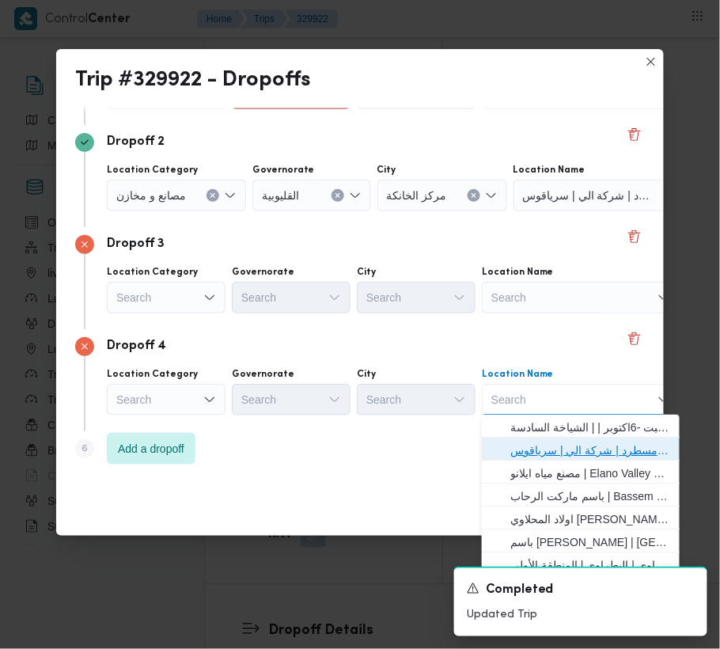
click at [568, 454] on span "فرونت دور مسطرد | شركة الي | سرياقوس" at bounding box center [591, 450] width 160 height 19
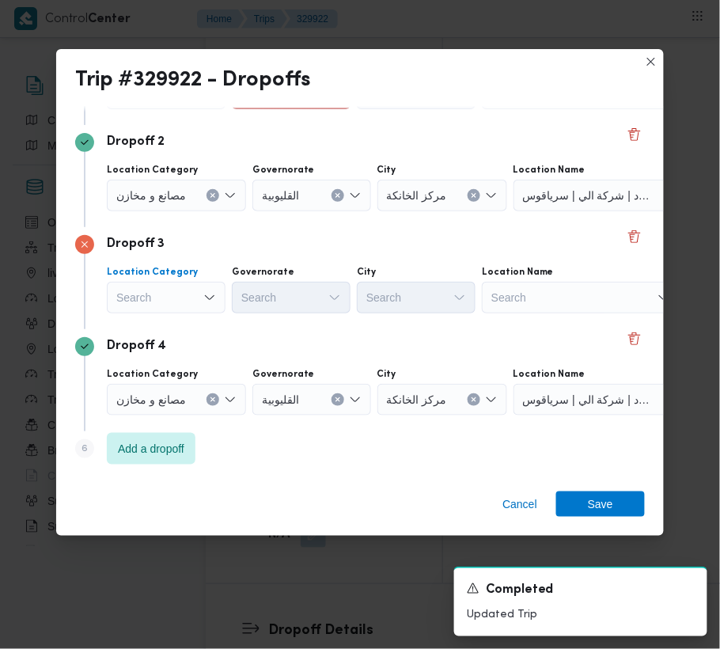
click at [175, 109] on div "Search" at bounding box center [166, 94] width 119 height 32
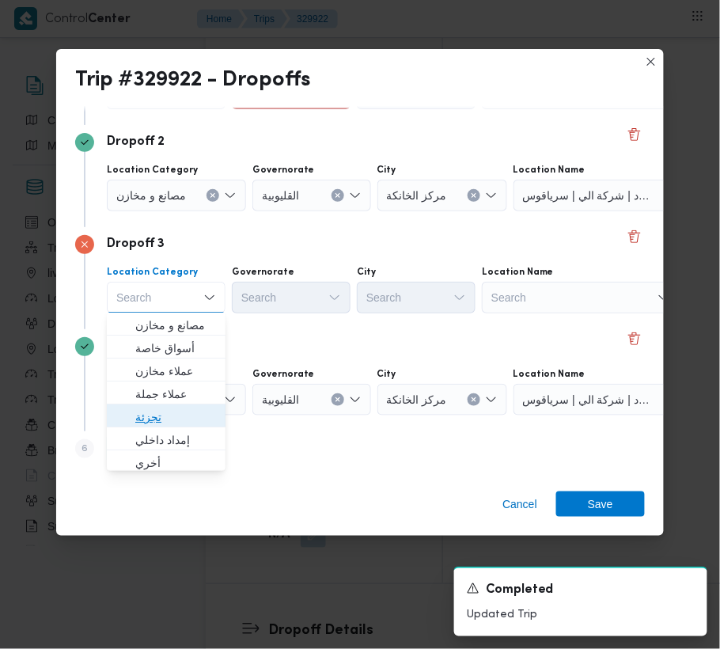
click at [160, 415] on span "تجزئة" at bounding box center [175, 417] width 81 height 19
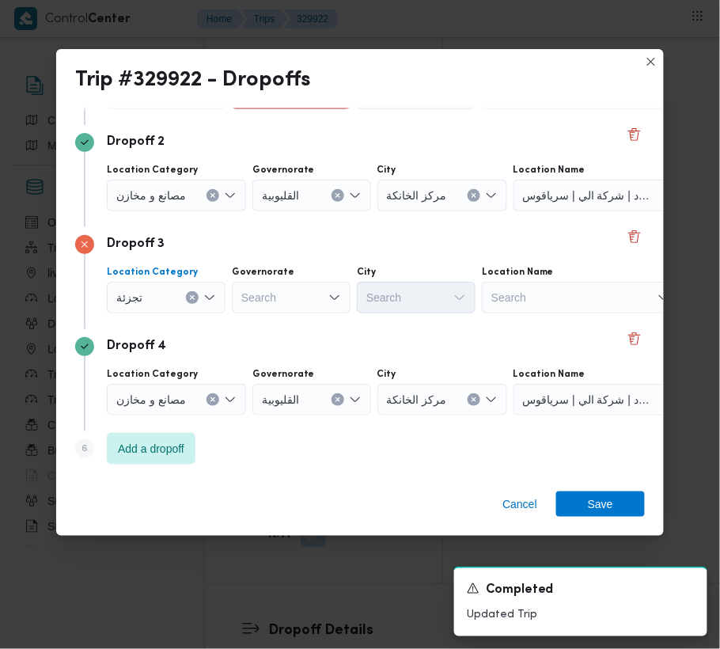
click at [135, 109] on div "مصانع و مخازن" at bounding box center [166, 94] width 119 height 32
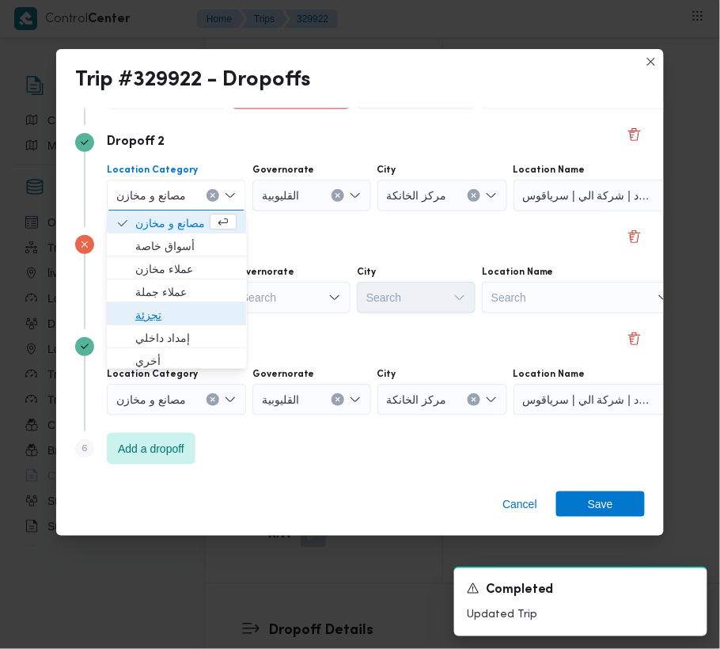
click at [165, 311] on span "تجزئة" at bounding box center [185, 315] width 101 height 19
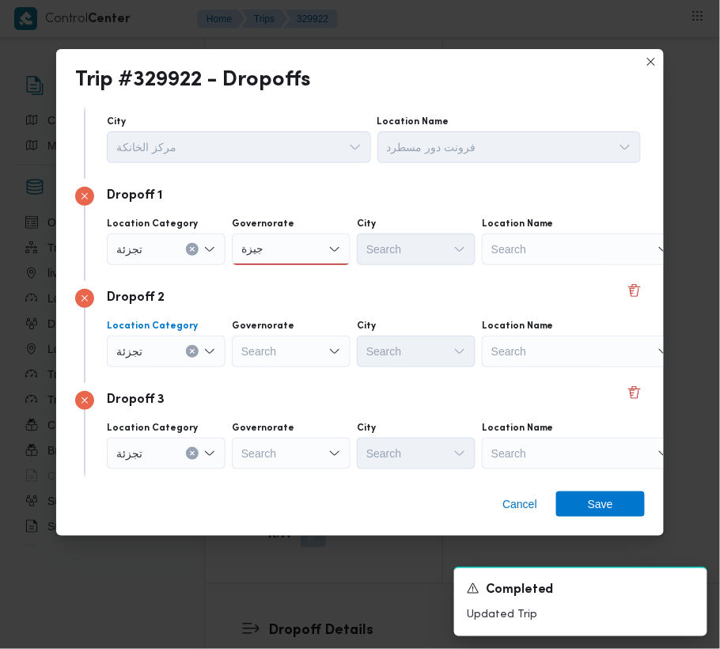
scroll to position [0, 0]
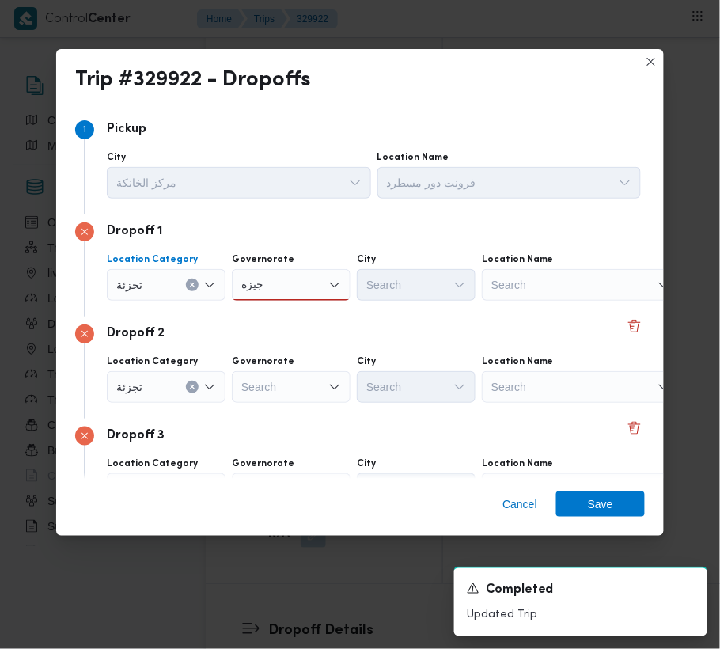
click at [156, 273] on div "تجزئة" at bounding box center [166, 285] width 119 height 32
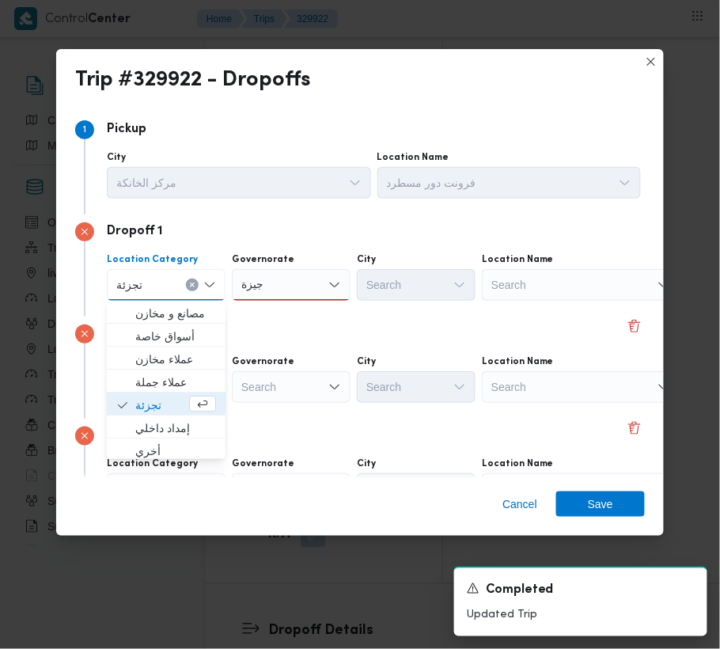
click at [264, 283] on div "جيزة جيزة" at bounding box center [252, 284] width 28 height 25
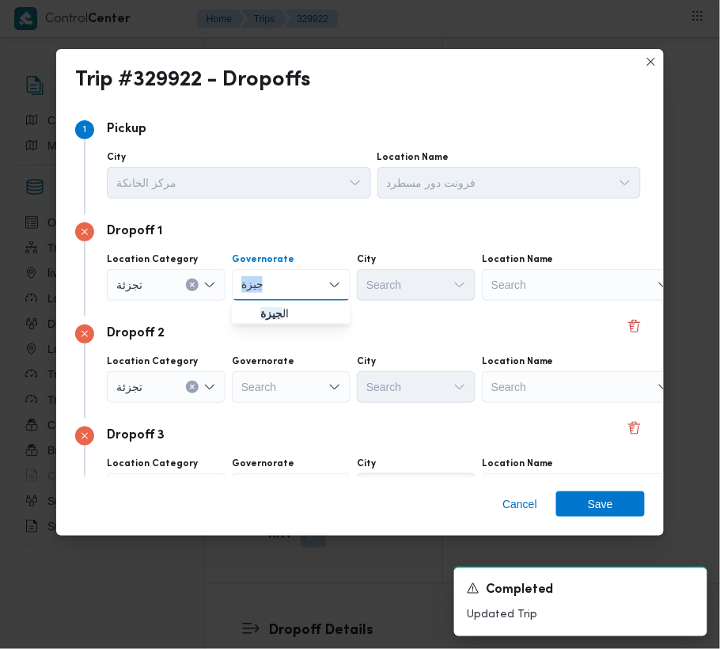
click at [264, 283] on div "جيزة جيزة" at bounding box center [252, 284] width 28 height 25
click at [263, 285] on input "جيزة" at bounding box center [251, 284] width 21 height 19
click at [257, 283] on input "جيزة" at bounding box center [251, 284] width 21 height 19
click at [299, 346] on div "Dropoff 2 Location Category تجزئة Governorate Search City Search Location Name …" at bounding box center [360, 368] width 570 height 102
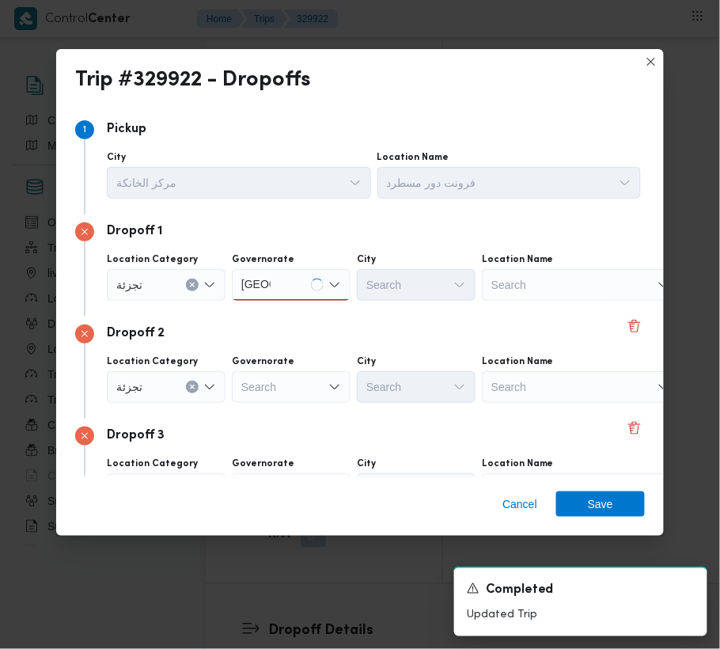
click at [282, 404] on div "Location Category تجزئة Governorate Search City Search Location Name Search" at bounding box center [374, 379] width 541 height 54
click at [279, 301] on div "Search" at bounding box center [291, 285] width 119 height 32
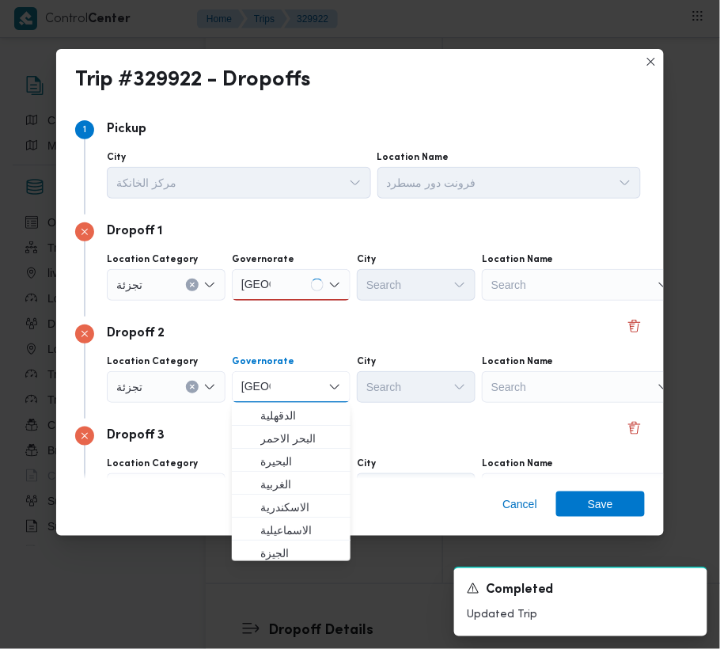
click at [306, 336] on div "Dropoff 2" at bounding box center [360, 334] width 570 height 19
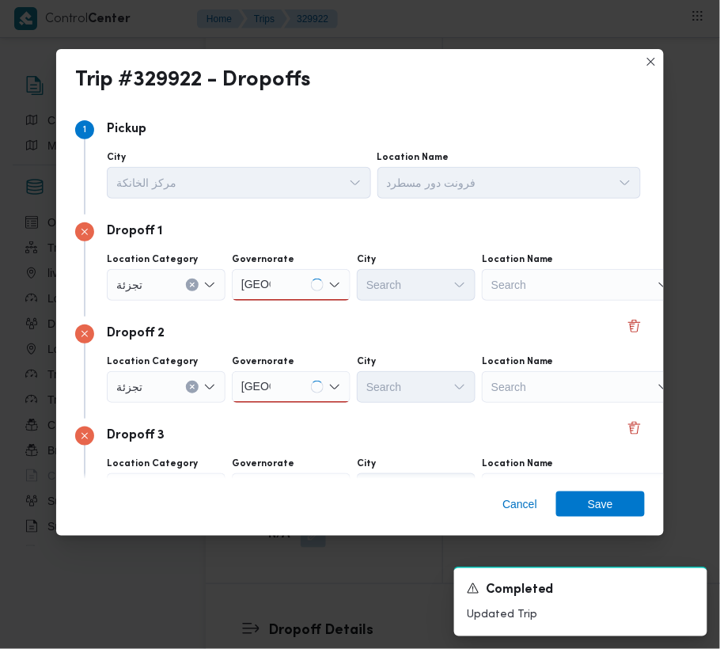
scroll to position [192, 0]
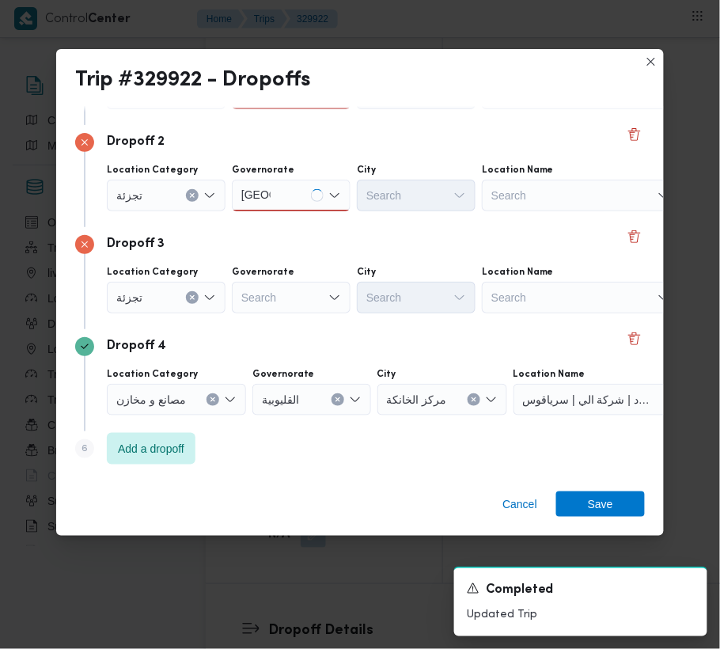
click at [275, 109] on div "Search" at bounding box center [291, 94] width 119 height 32
click at [285, 309] on div "[GEOGRAPHIC_DATA] [GEOGRAPHIC_DATA]" at bounding box center [291, 298] width 119 height 32
click at [288, 307] on div "[GEOGRAPHIC_DATA] [GEOGRAPHIC_DATA]" at bounding box center [291, 298] width 119 height 32
click at [288, 109] on div "[GEOGRAPHIC_DATA] [GEOGRAPHIC_DATA]" at bounding box center [291, 94] width 119 height 32
click at [288, 316] on span "[GEOGRAPHIC_DATA]" at bounding box center [300, 325] width 81 height 19
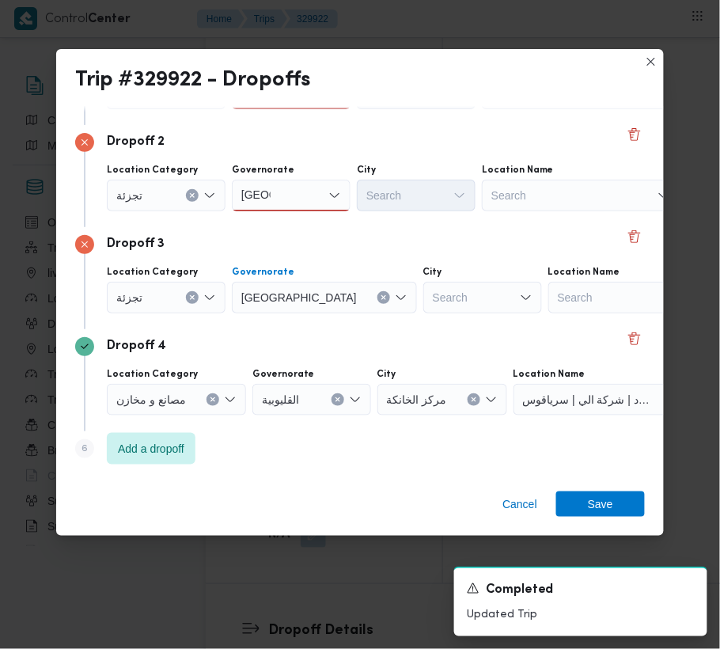
click at [275, 109] on div "[GEOGRAPHIC_DATA] [GEOGRAPHIC_DATA]" at bounding box center [291, 94] width 119 height 32
click at [279, 226] on span "[GEOGRAPHIC_DATA]" at bounding box center [300, 223] width 81 height 19
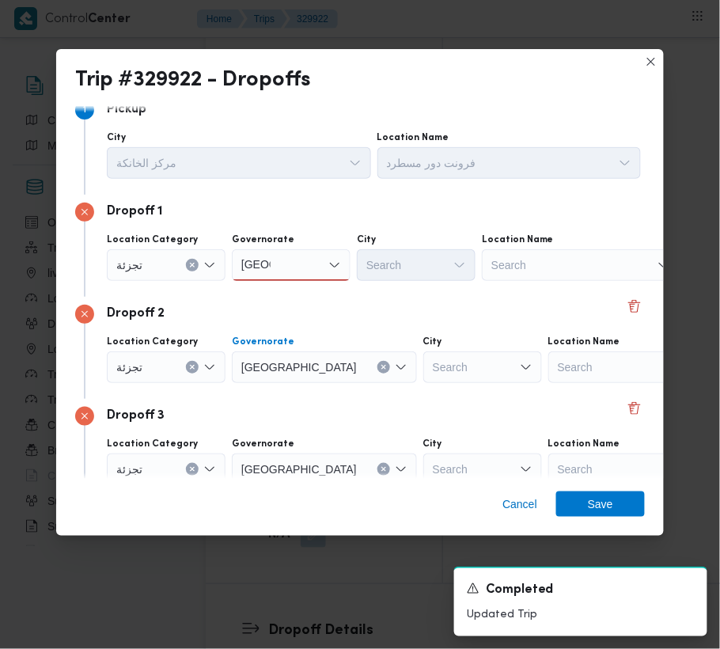
scroll to position [0, 0]
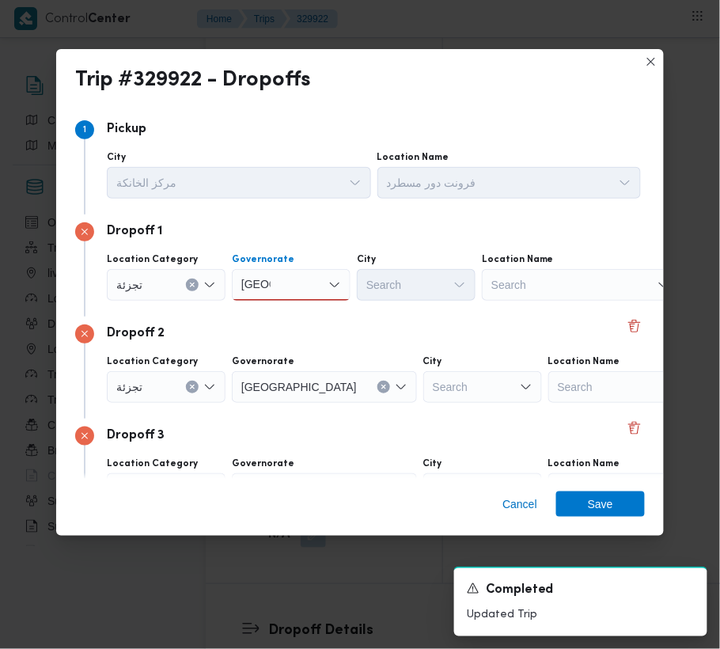
click at [295, 289] on div "[GEOGRAPHIC_DATA] [GEOGRAPHIC_DATA]" at bounding box center [291, 285] width 119 height 32
click at [285, 312] on span "[GEOGRAPHIC_DATA]" at bounding box center [300, 313] width 81 height 19
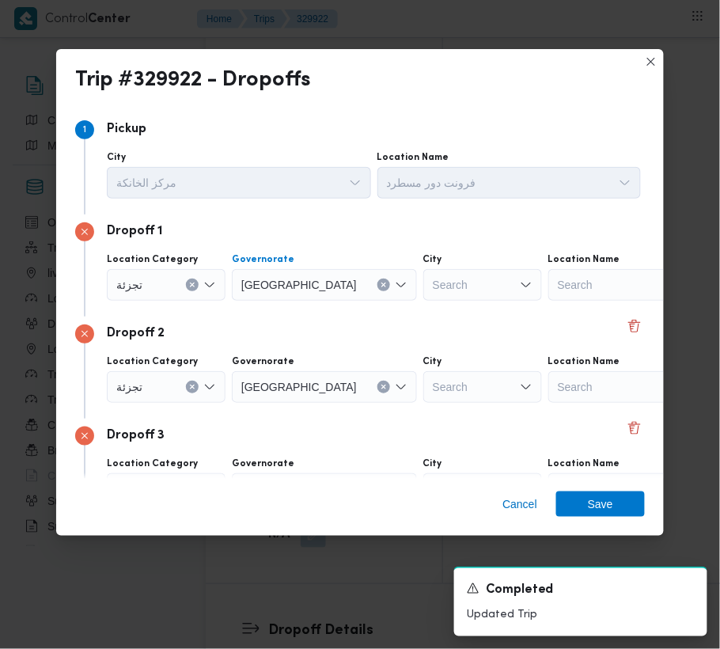
click at [305, 318] on div "Dropoff 2 Location Category تجزئة Governorate [GEOGRAPHIC_DATA] City Search Loc…" at bounding box center [360, 368] width 570 height 102
click at [424, 295] on div "Search" at bounding box center [483, 285] width 119 height 32
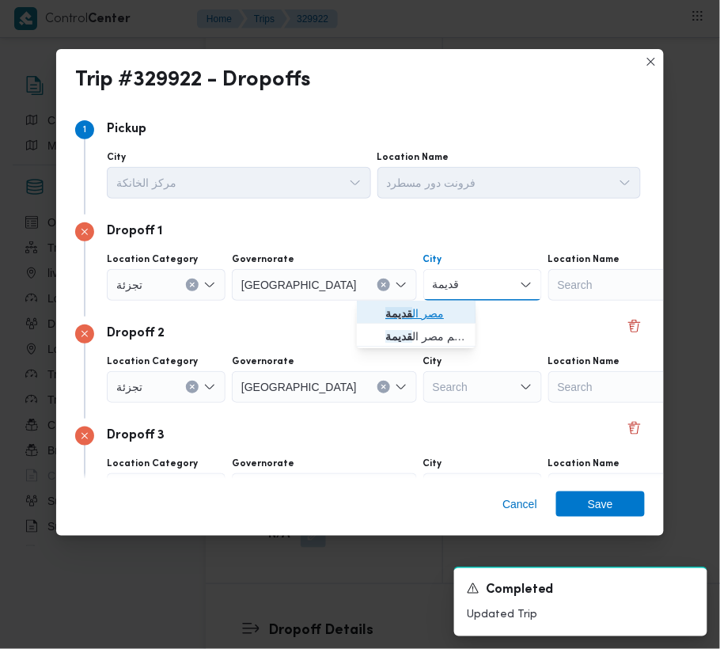
click at [385, 304] on span "مصر ال قديمة" at bounding box center [416, 313] width 106 height 25
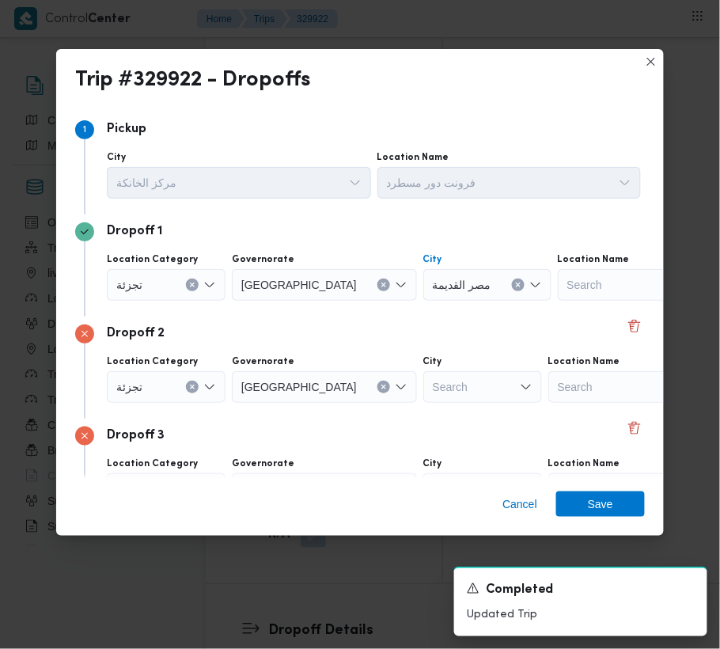
click at [424, 301] on div "Search" at bounding box center [488, 285] width 128 height 32
click at [424, 397] on div "[PERSON_NAME] Combo box. Selected. زين. Selected. Combo box input. Search. Type…" at bounding box center [483, 387] width 119 height 32
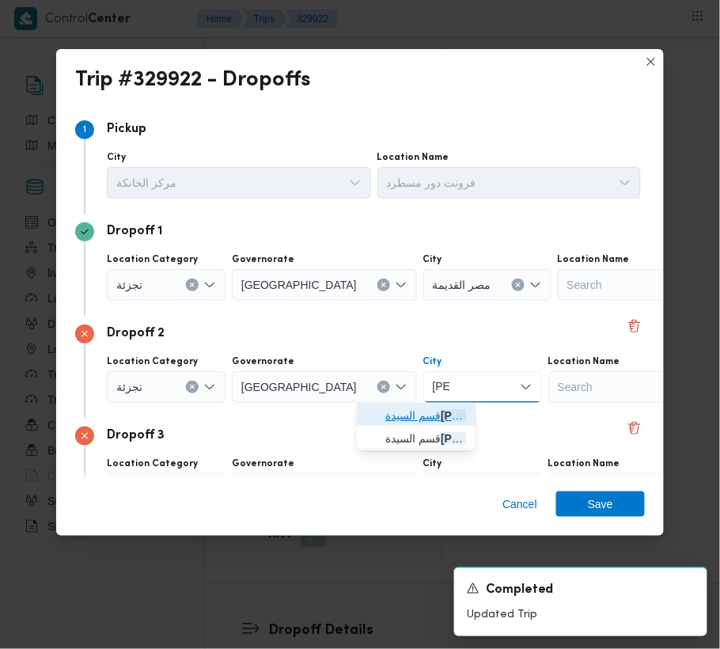
click at [441, 410] on mark "[PERSON_NAME]" at bounding box center [487, 415] width 93 height 13
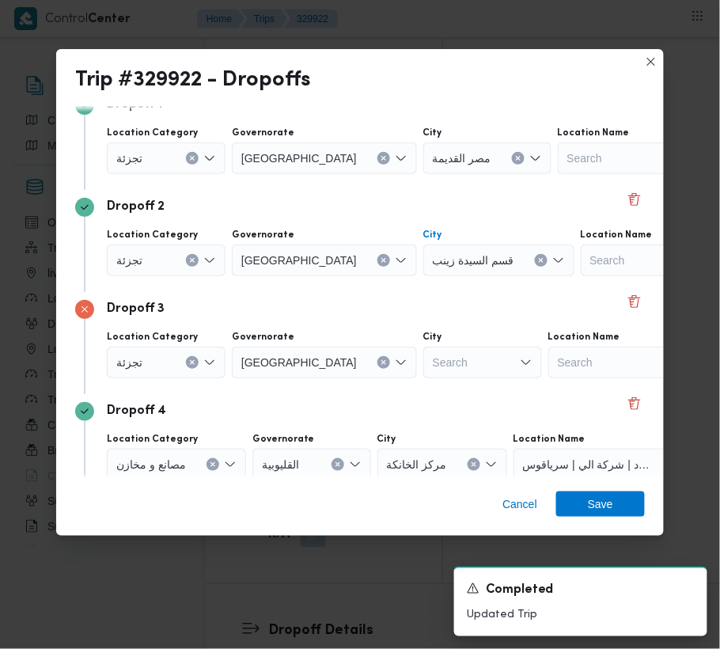
scroll to position [192, 0]
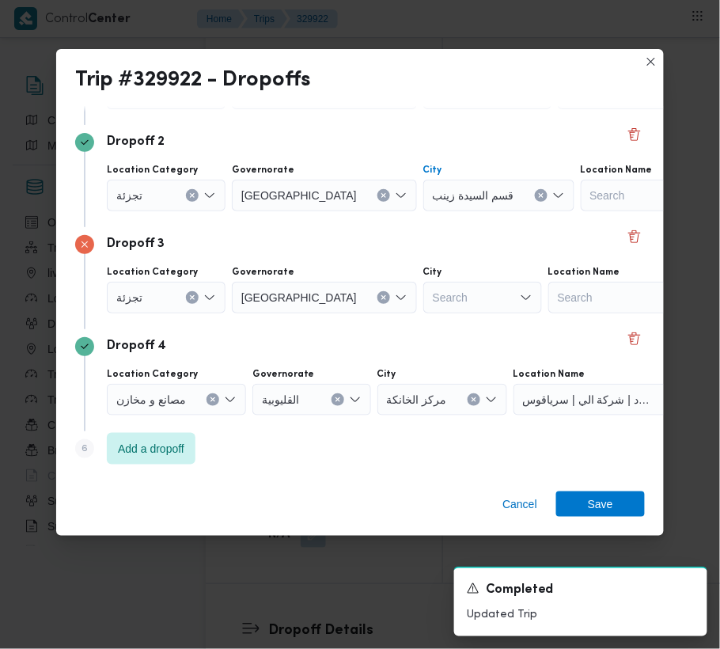
click at [424, 109] on div "Search" at bounding box center [488, 94] width 128 height 32
drag, startPoint x: 418, startPoint y: 318, endPoint x: 427, endPoint y: 321, distance: 9.8
click at [428, 321] on span "قسم عابد ين" at bounding box center [426, 325] width 81 height 19
drag, startPoint x: 451, startPoint y: 336, endPoint x: 503, endPoint y: 353, distance: 54.8
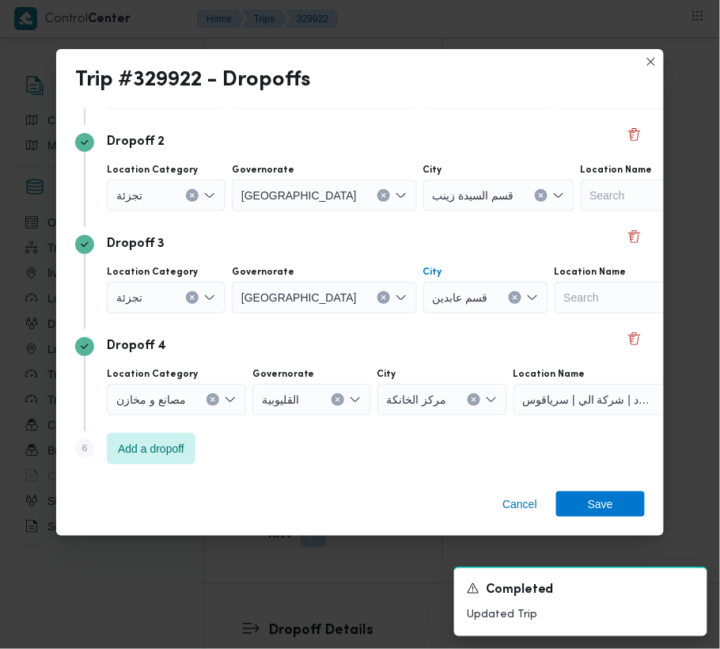
click at [453, 337] on div "Dropoff 4" at bounding box center [360, 346] width 570 height 19
click at [606, 491] on div "Cancel Save" at bounding box center [360, 507] width 608 height 57
click at [608, 495] on span "Save" at bounding box center [600, 503] width 25 height 25
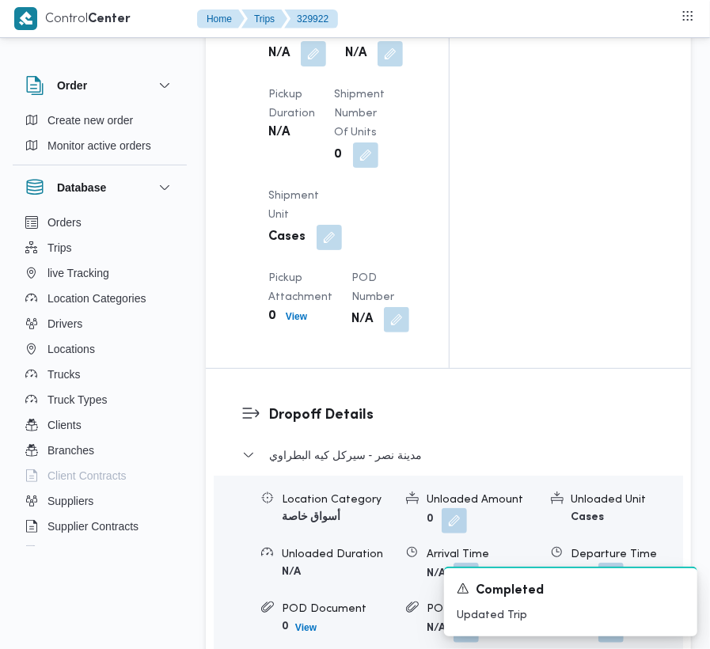
scroll to position [2236, 0]
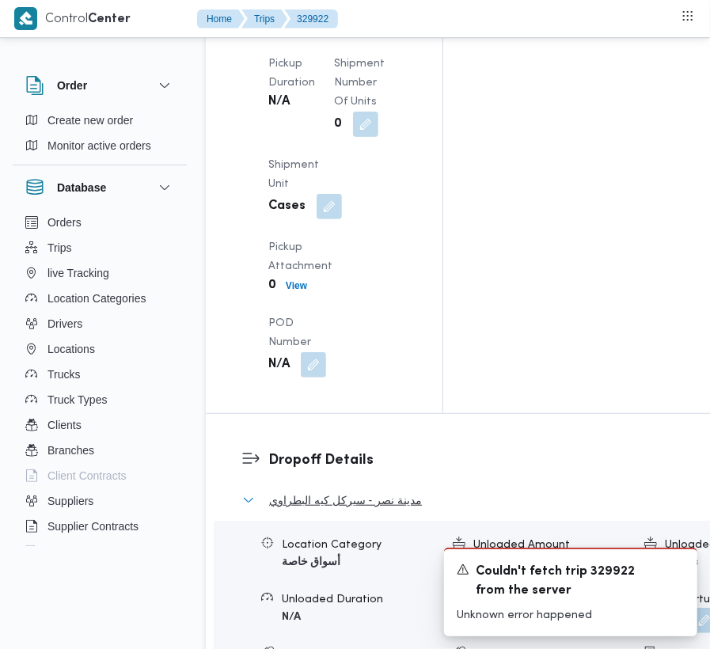
click at [328, 491] on span "مدينة نصر - سيركل كيه البطراوي" at bounding box center [345, 500] width 153 height 19
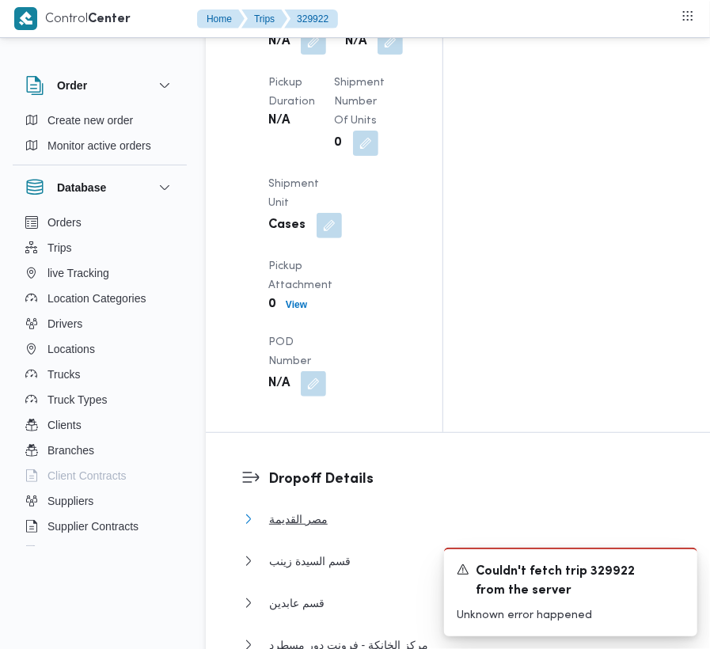
scroll to position [2274, 0]
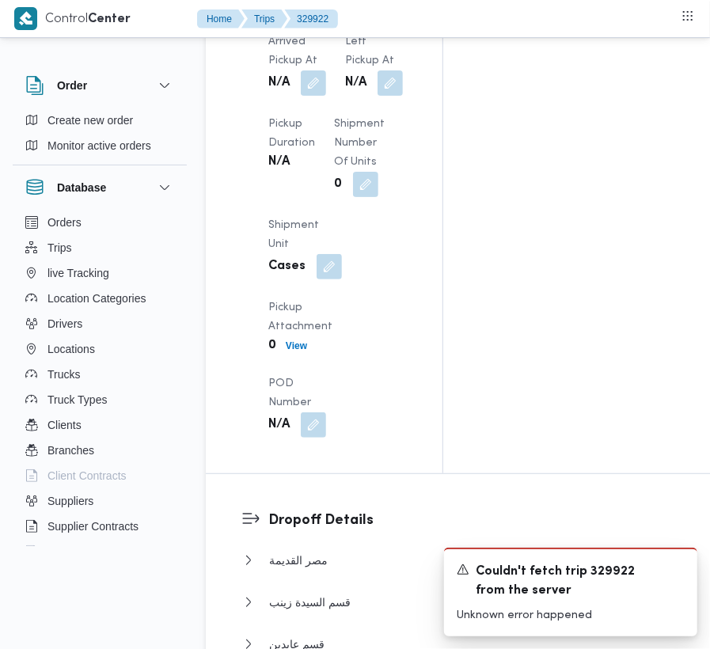
scroll to position [1870, 0]
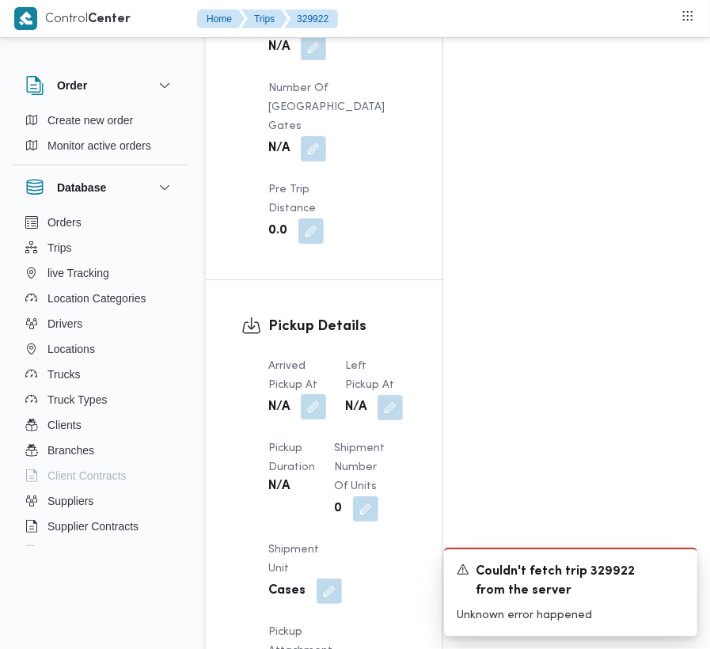
click at [328, 393] on div "N/A" at bounding box center [297, 407] width 61 height 28
click at [325, 394] on button "button" at bounding box center [313, 406] width 25 height 25
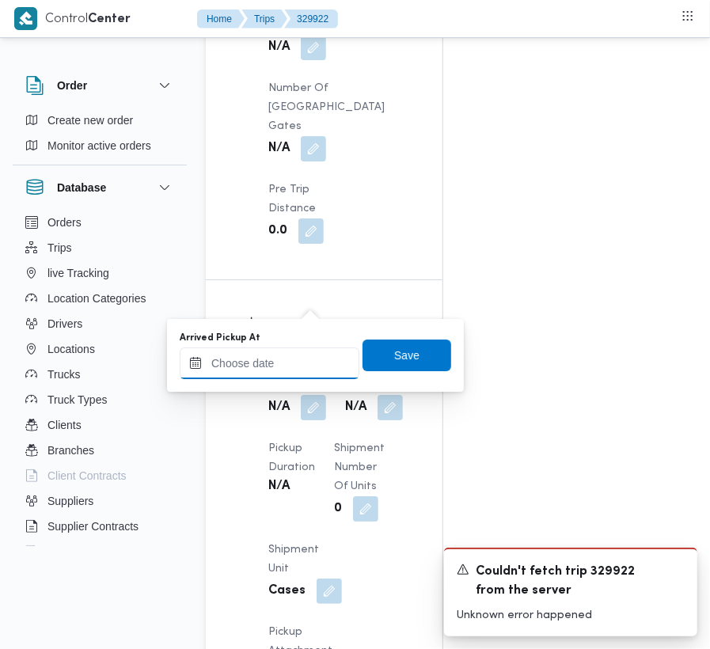
click at [287, 353] on input "Arrived Pickup At" at bounding box center [270, 364] width 180 height 32
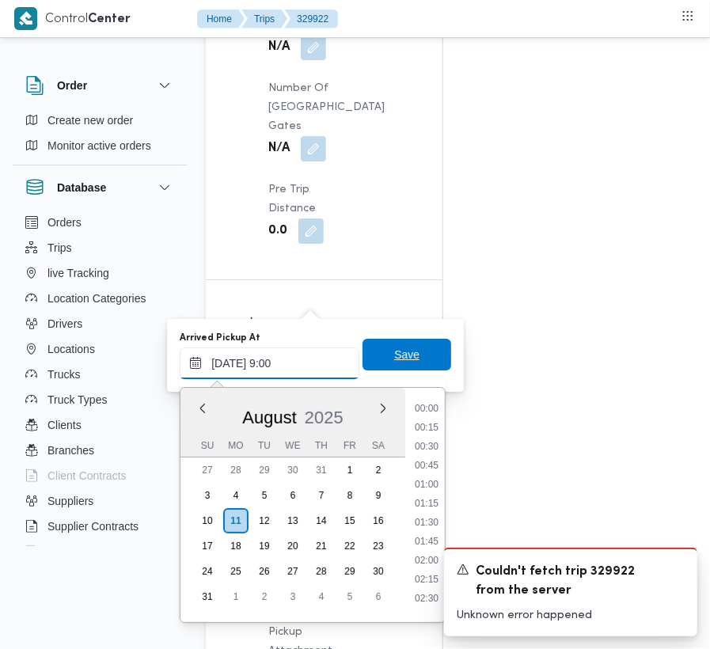
scroll to position [684, 0]
drag, startPoint x: 365, startPoint y: 361, endPoint x: 378, endPoint y: 359, distance: 12.8
click at [365, 361] on span "Save" at bounding box center [407, 356] width 89 height 32
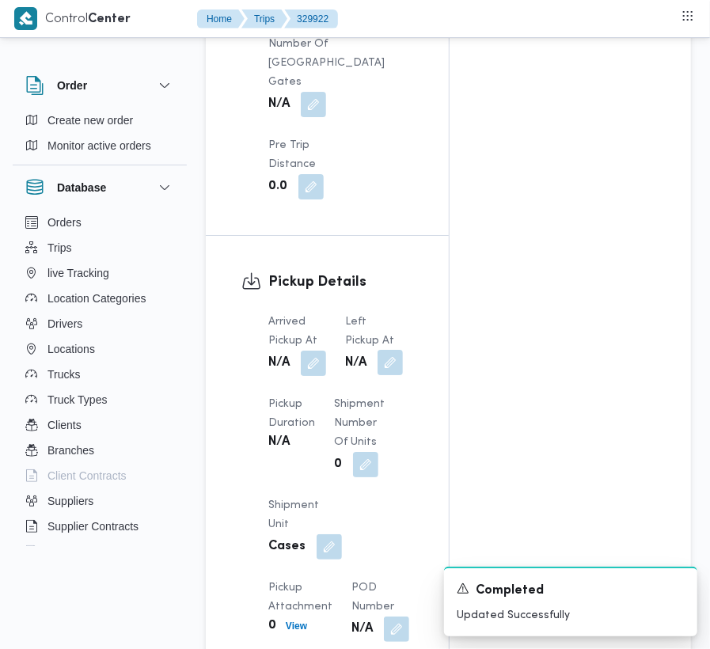
click at [387, 350] on button "button" at bounding box center [390, 362] width 25 height 25
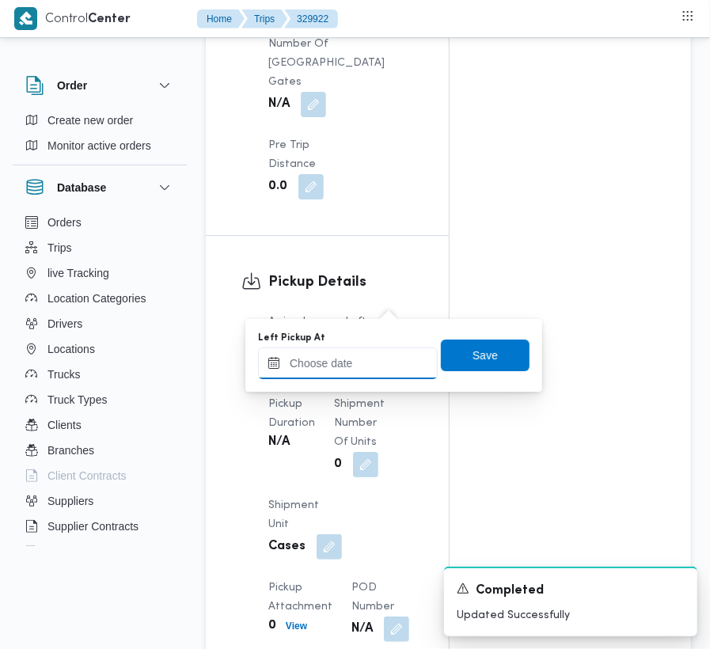
click at [362, 355] on input "Left Pickup At" at bounding box center [348, 364] width 180 height 32
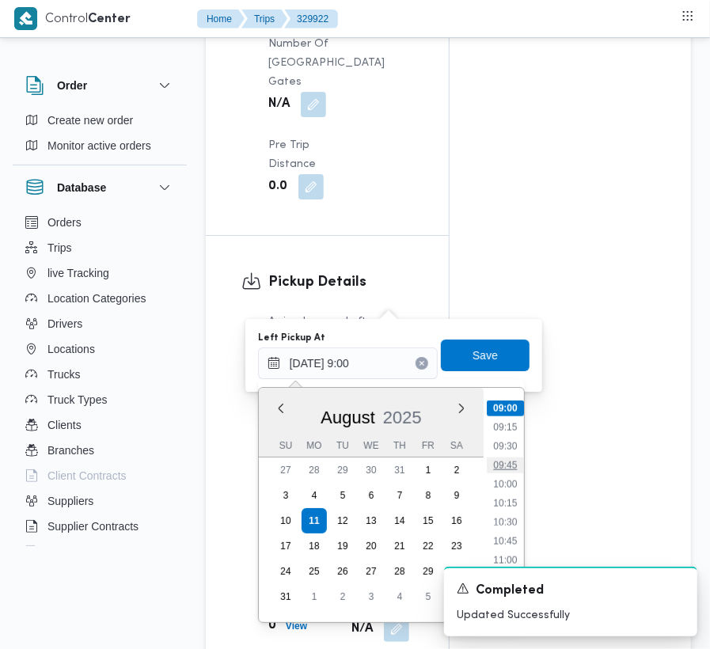
click at [497, 459] on li "09:45" at bounding box center [505, 466] width 36 height 16
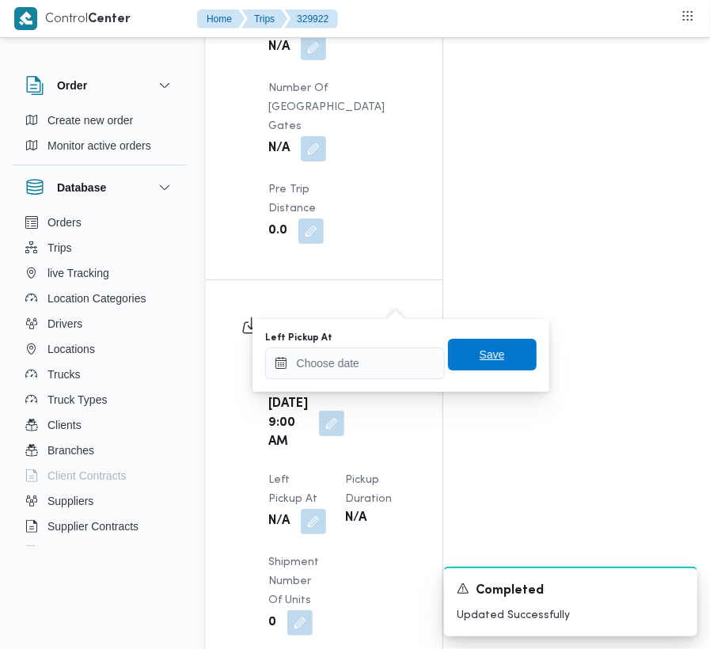
drag, startPoint x: 486, startPoint y: 372, endPoint x: 479, endPoint y: 359, distance: 15.2
click at [484, 369] on div "Left Pickup At Save" at bounding box center [401, 355] width 275 height 51
click at [511, 337] on div "Left Pickup At Save" at bounding box center [401, 355] width 275 height 51
click at [495, 349] on span "Save" at bounding box center [492, 355] width 89 height 32
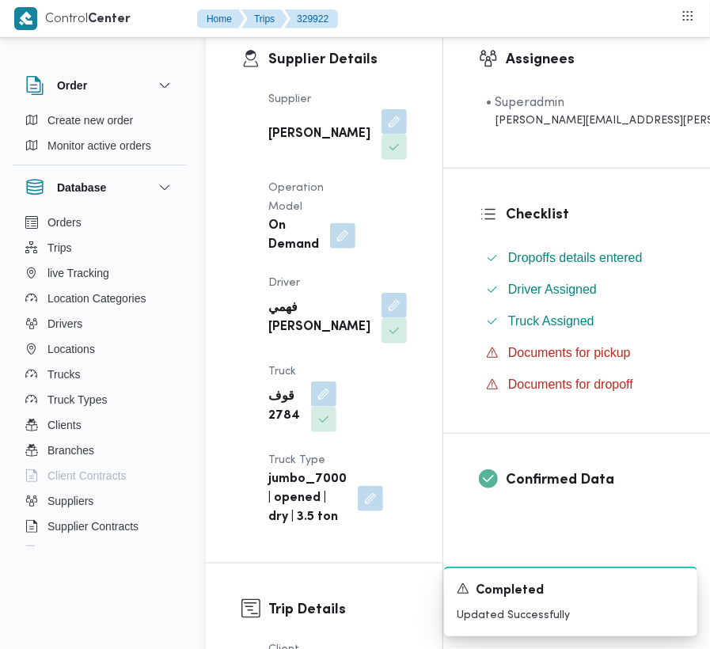
scroll to position [311, 0]
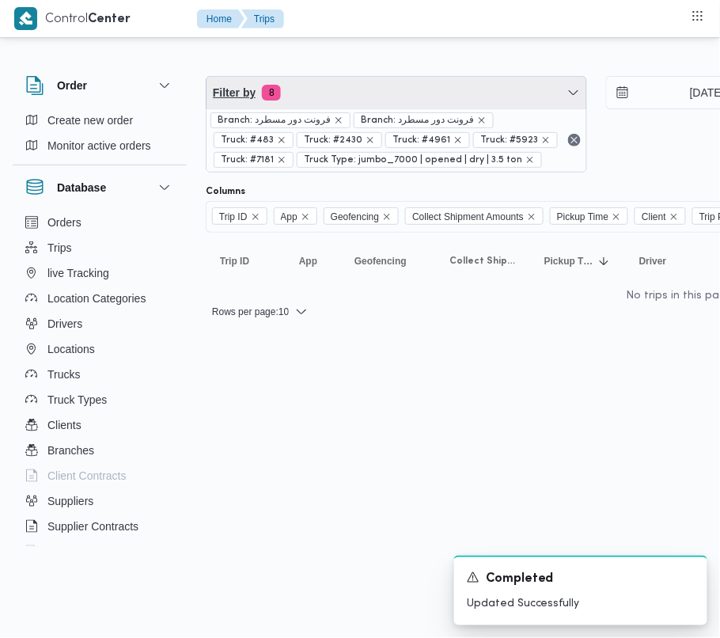
click at [315, 86] on span "Filter by 8" at bounding box center [397, 93] width 380 height 32
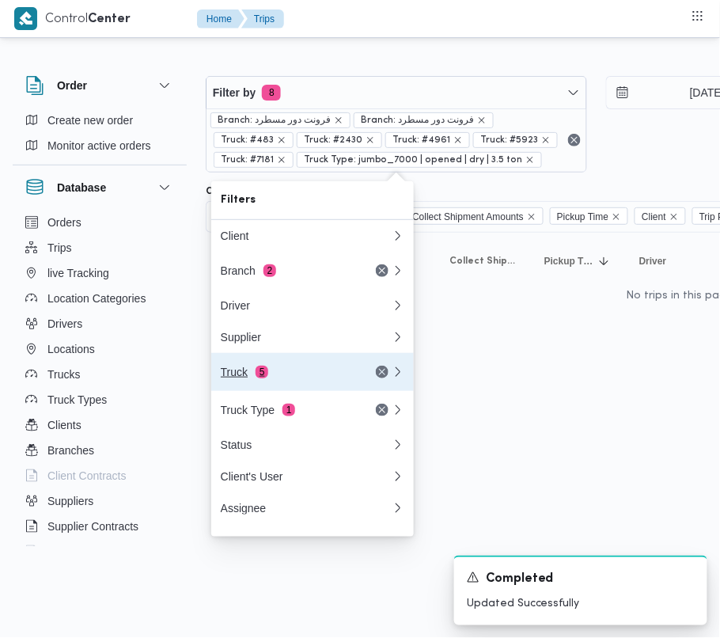
click at [295, 372] on div "Truck 5" at bounding box center [287, 372] width 133 height 13
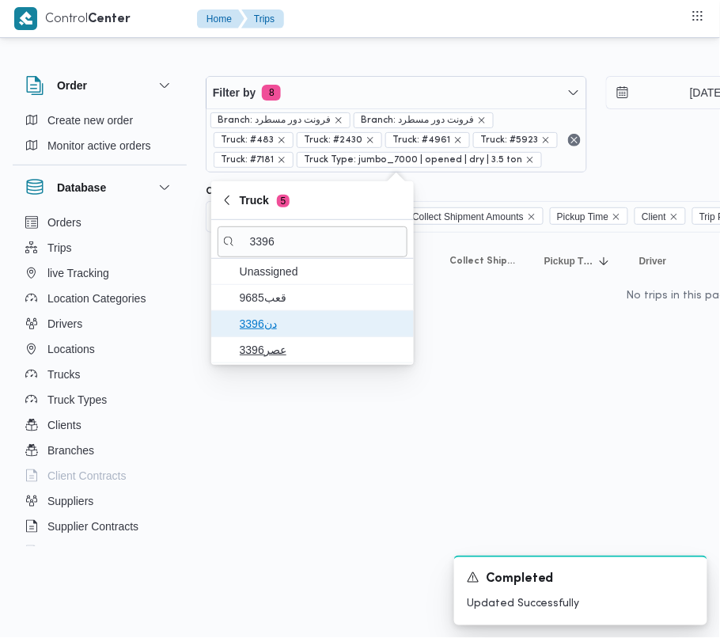
click at [290, 325] on span "دن3396" at bounding box center [322, 323] width 165 height 19
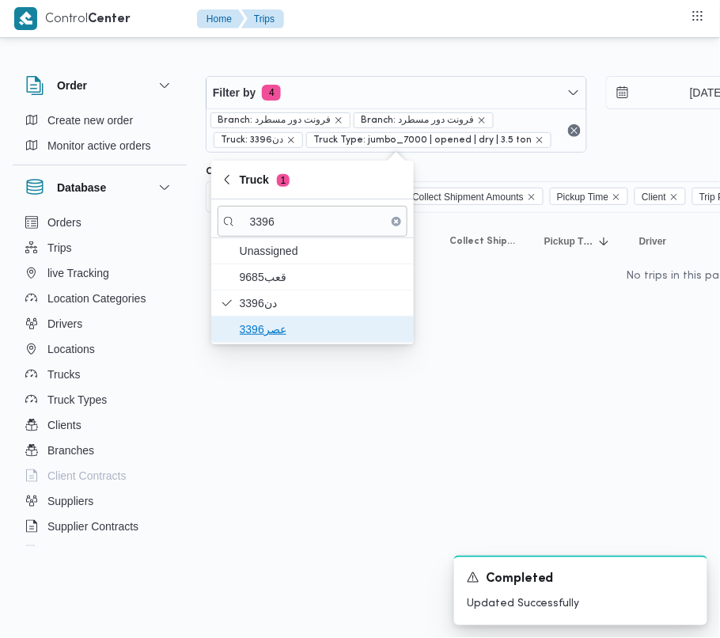
click at [290, 336] on span "عصر3396" at bounding box center [322, 329] width 165 height 19
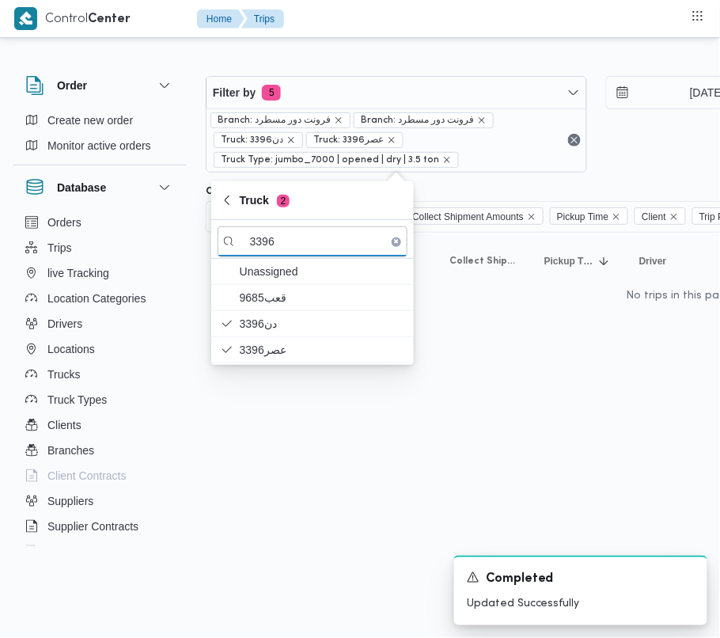
click at [320, 439] on html "Control Center Home Trips Order Create new order Monitor active orders Database…" at bounding box center [360, 319] width 720 height 638
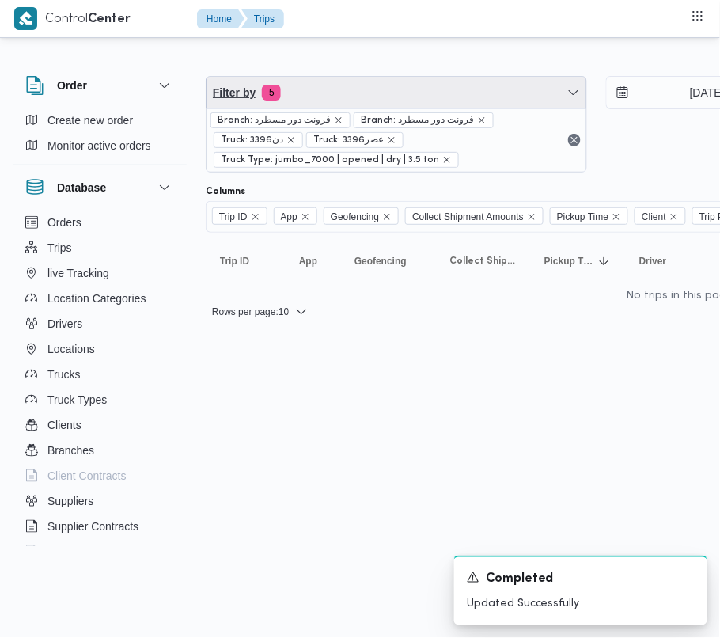
click at [370, 93] on span "Filter by 5" at bounding box center [397, 93] width 380 height 32
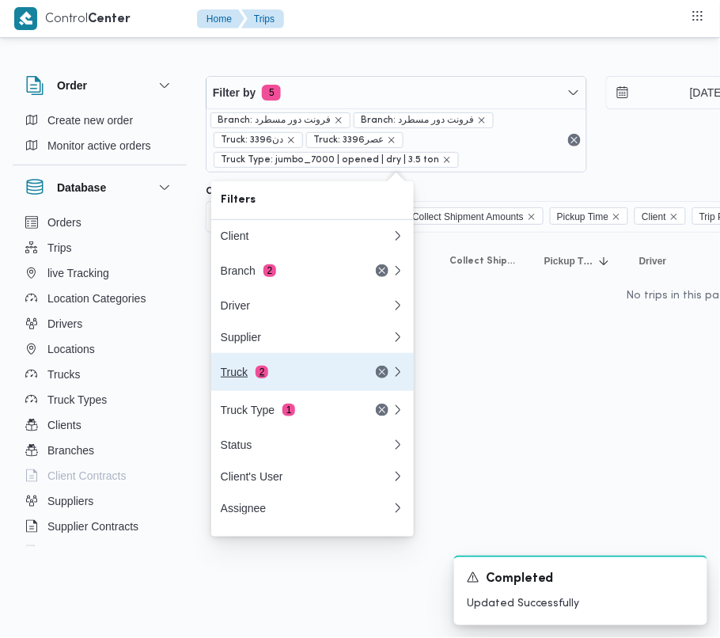
click at [339, 378] on div "Truck 2" at bounding box center [287, 372] width 133 height 13
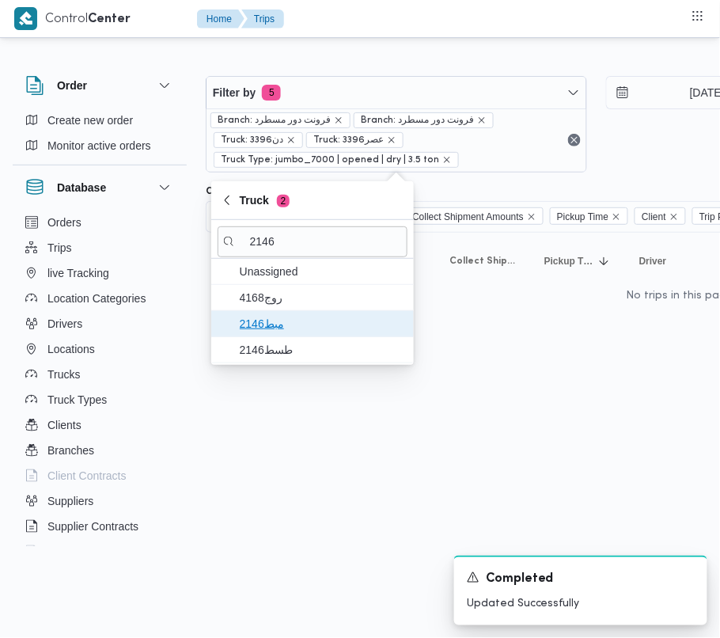
click at [283, 325] on span "مبط2146" at bounding box center [322, 323] width 165 height 19
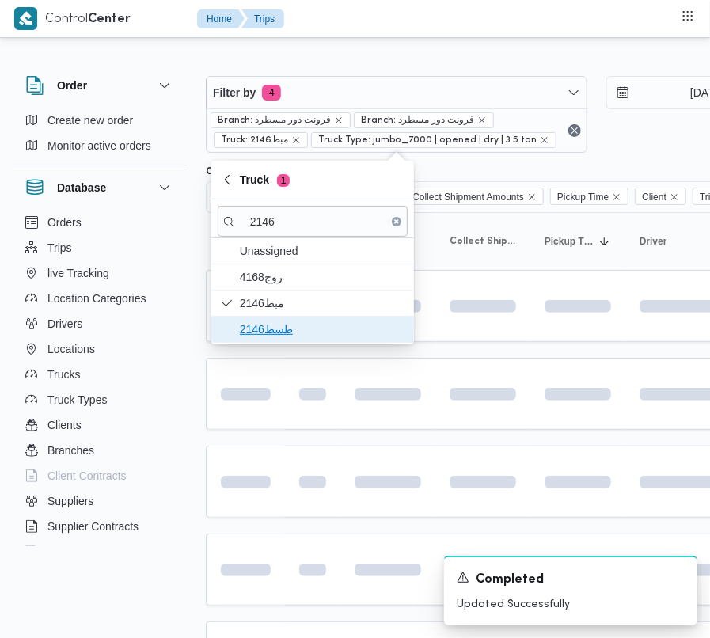
click at [274, 332] on span "طسط2146" at bounding box center [322, 329] width 165 height 19
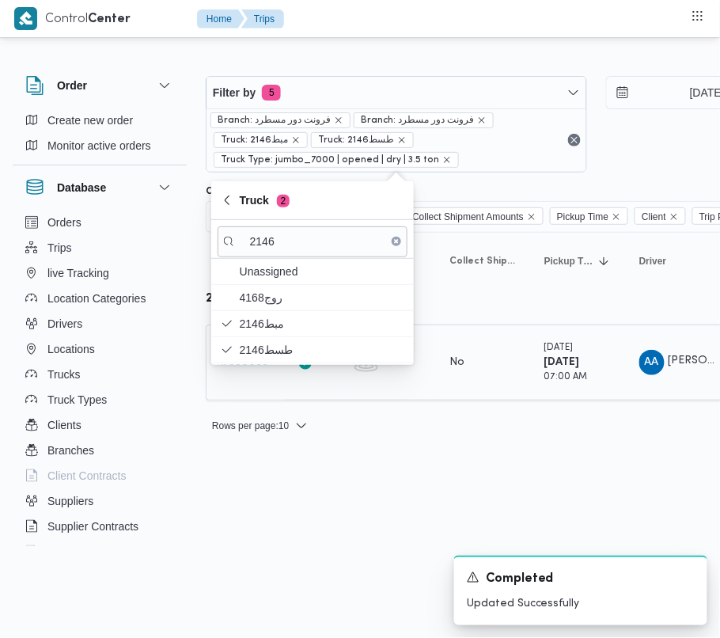
click at [269, 378] on div "# 330053" at bounding box center [246, 363] width 63 height 32
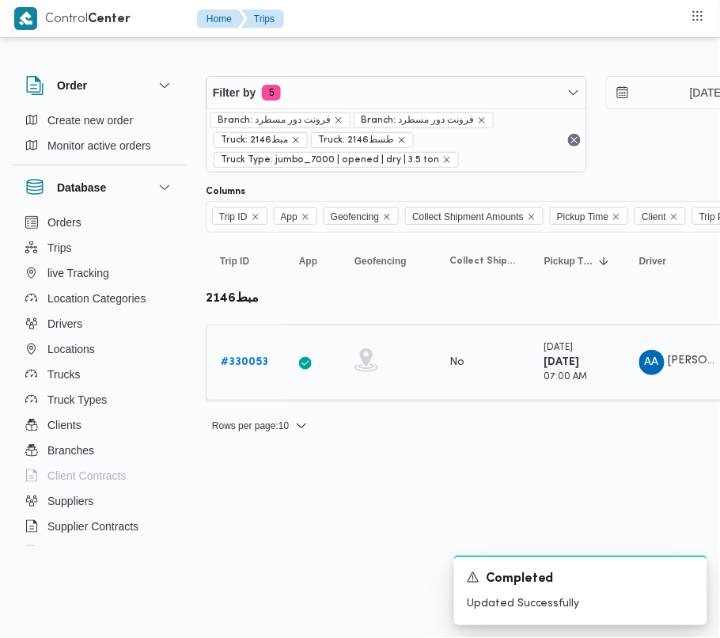
click at [245, 362] on b "# 330053" at bounding box center [244, 362] width 47 height 10
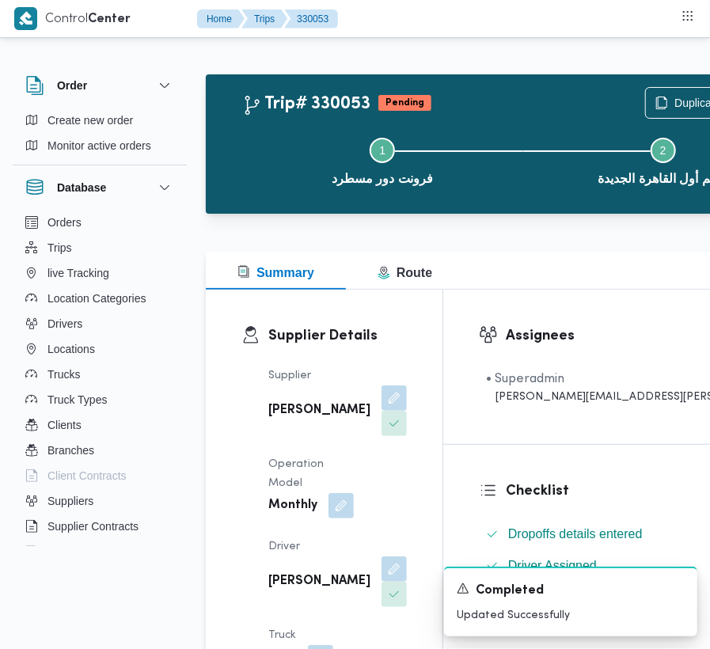
scroll to position [158, 0]
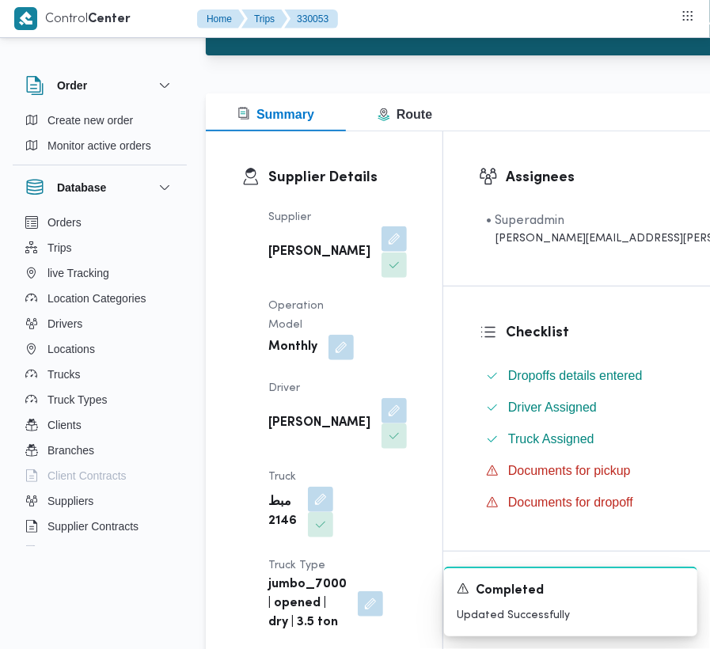
click at [382, 248] on button "button" at bounding box center [394, 238] width 25 height 25
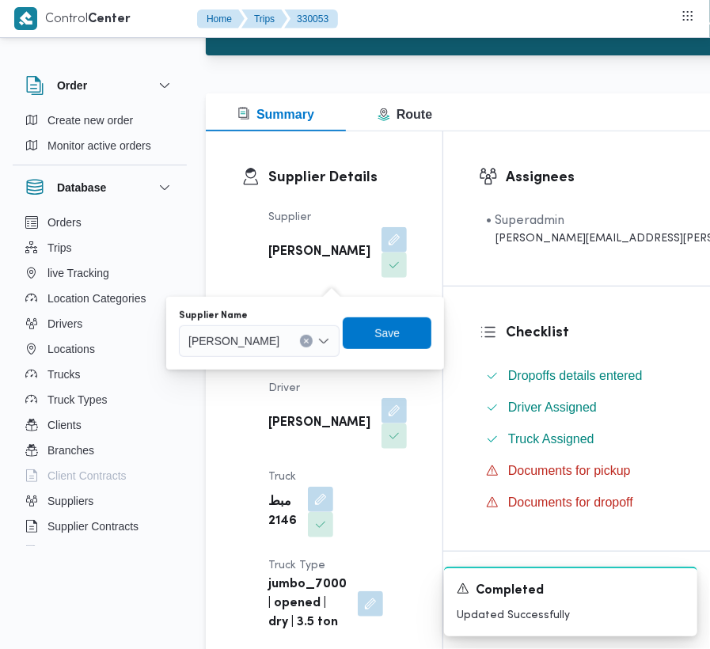
click at [279, 347] on span "[PERSON_NAME]" at bounding box center [233, 340] width 91 height 17
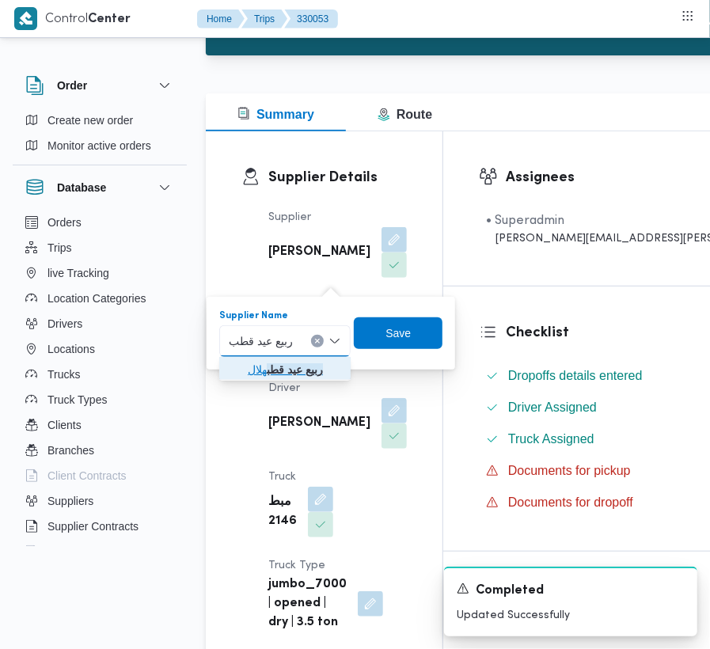
click at [271, 366] on mark "ربيع عيد قطب" at bounding box center [295, 369] width 56 height 13
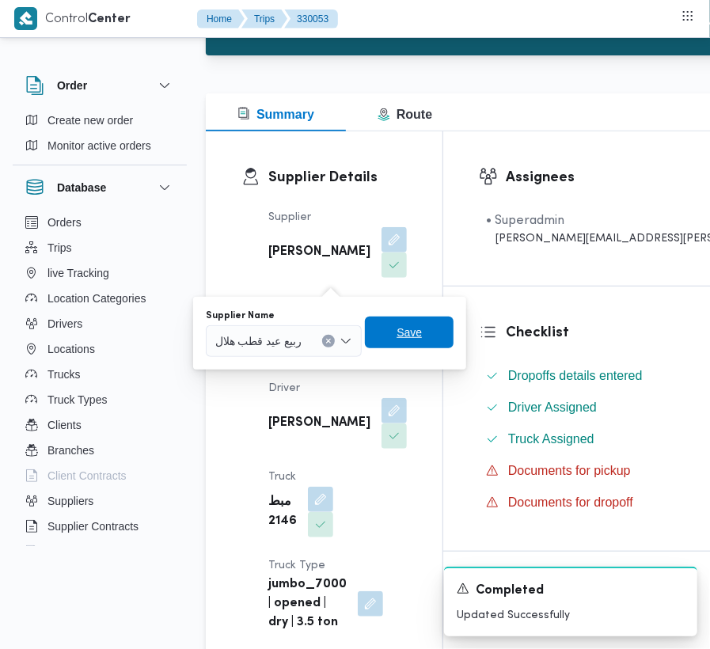
click at [422, 326] on span "Save" at bounding box center [409, 332] width 25 height 19
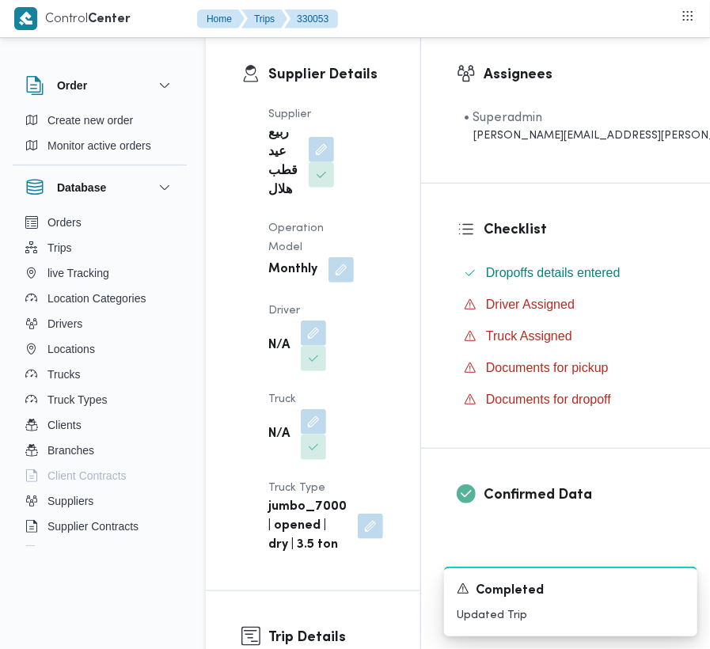
scroll to position [269, 0]
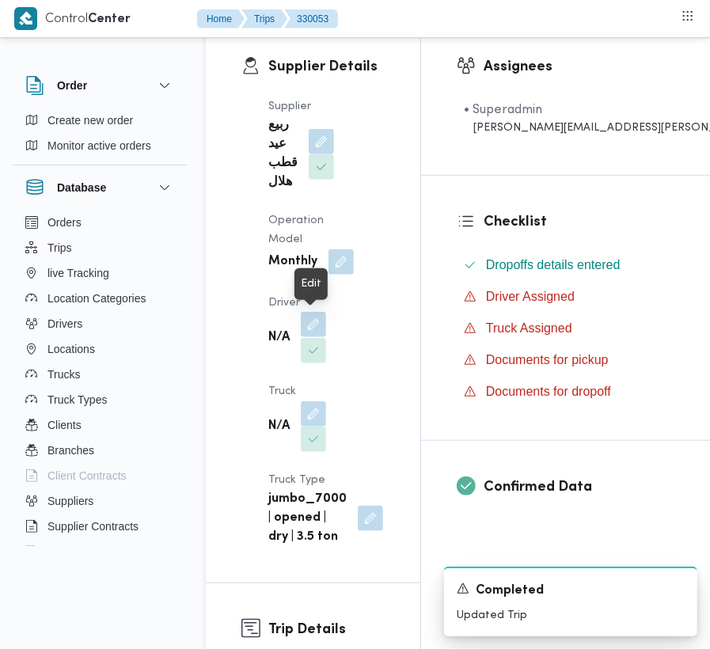
click at [302, 321] on button "button" at bounding box center [313, 324] width 25 height 25
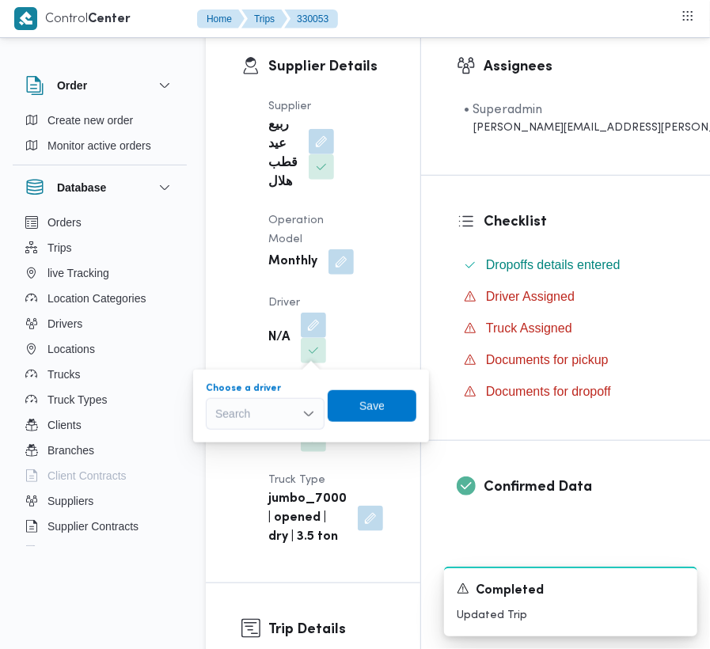
click at [267, 420] on div "Search" at bounding box center [265, 414] width 119 height 32
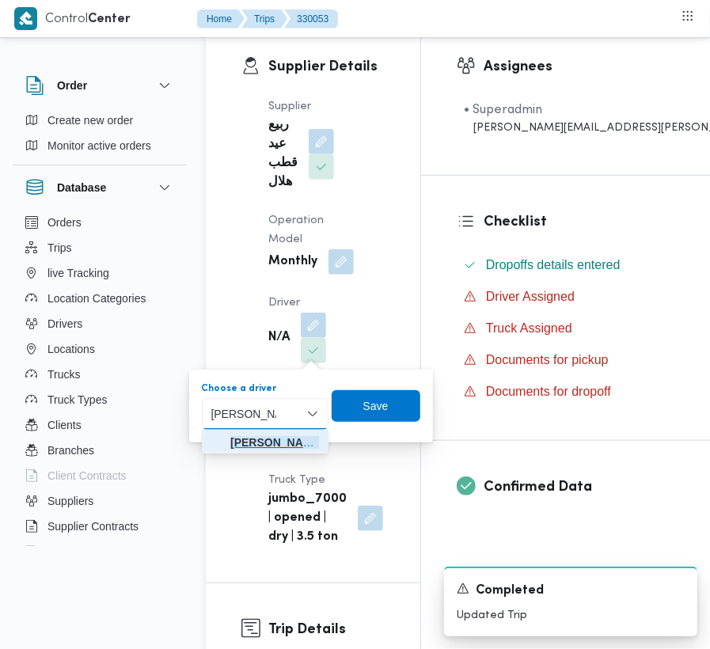
click at [266, 434] on span "[PERSON_NAME]" at bounding box center [274, 442] width 89 height 19
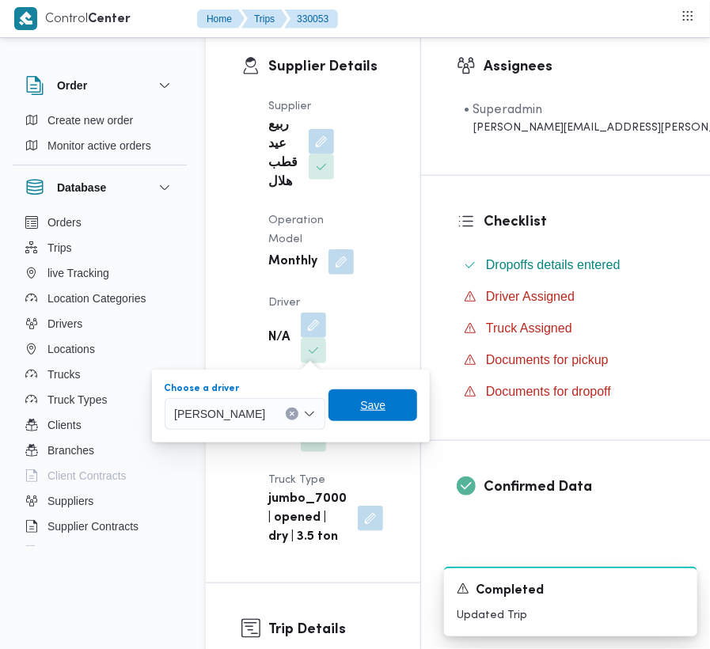
click at [386, 397] on span "Save" at bounding box center [372, 405] width 25 height 19
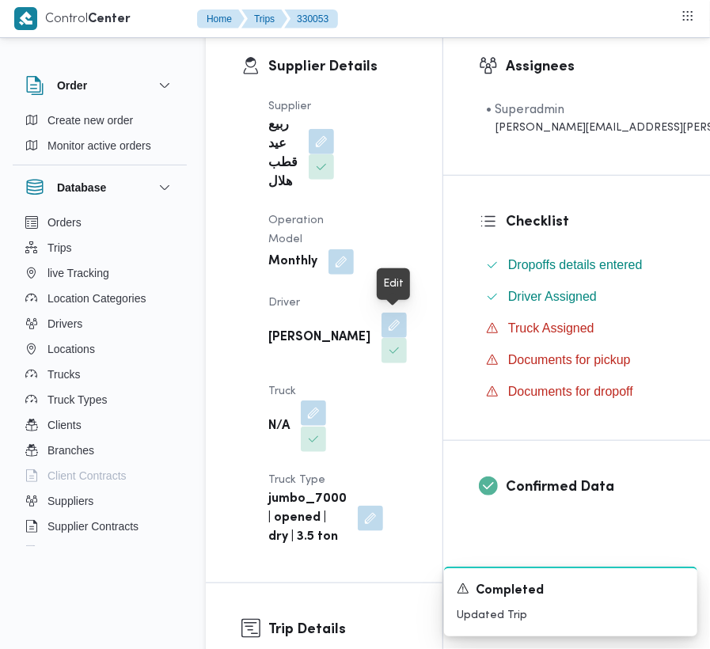
click at [326, 401] on button "button" at bounding box center [313, 413] width 25 height 25
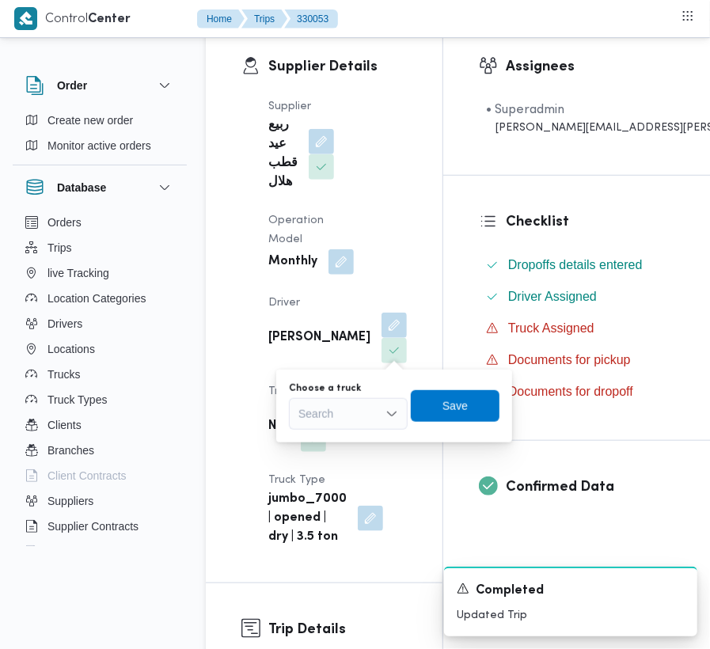
click at [327, 418] on div "Search" at bounding box center [348, 414] width 119 height 32
click at [330, 442] on mark "3396" at bounding box center [329, 442] width 25 height 13
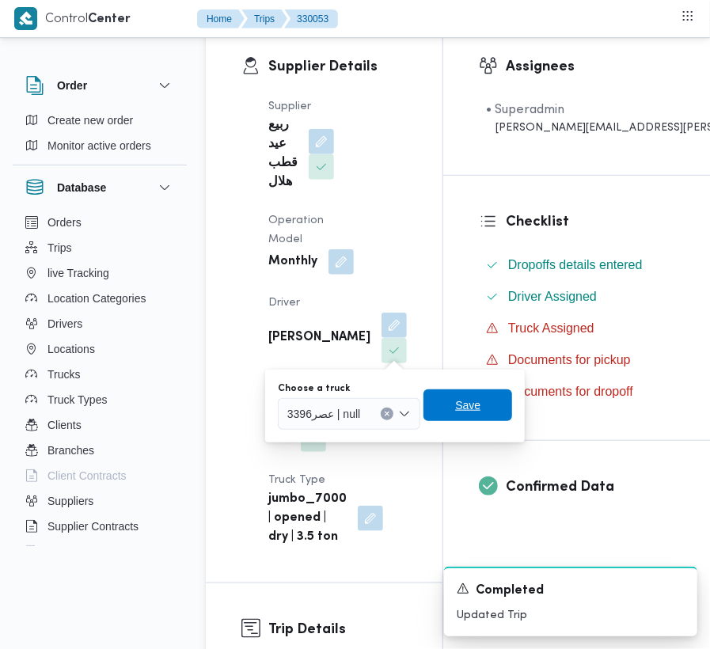
click at [455, 406] on span "Save" at bounding box center [467, 405] width 25 height 19
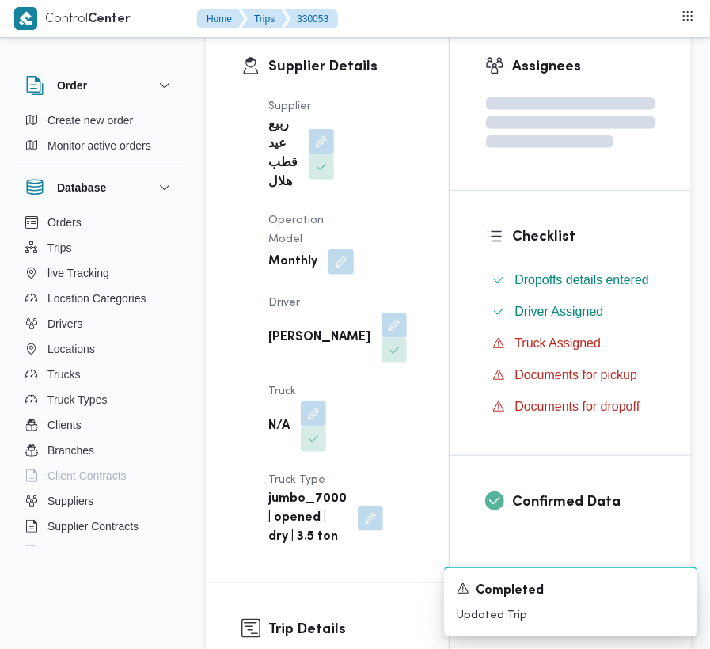
click at [326, 382] on dt "Truck" at bounding box center [297, 391] width 58 height 19
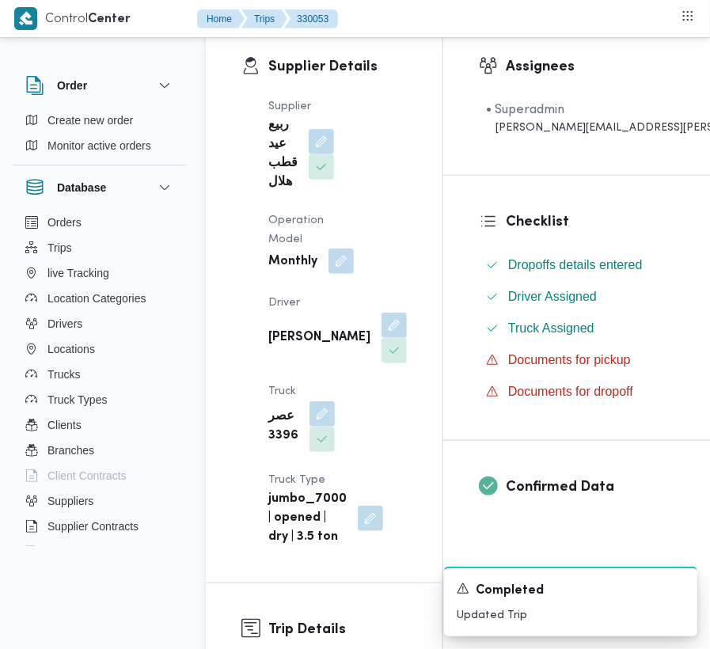
click at [330, 264] on button "button" at bounding box center [341, 261] width 25 height 25
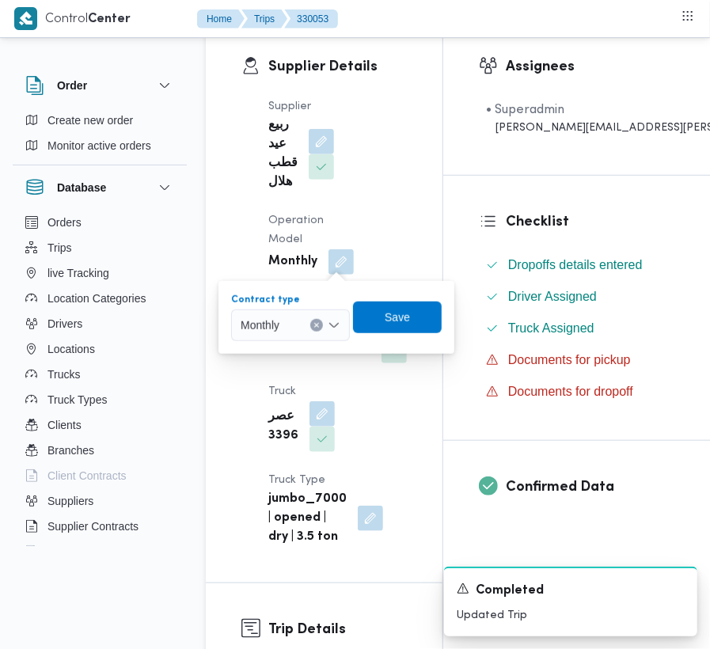
click at [282, 318] on div "Monthly" at bounding box center [290, 326] width 119 height 32
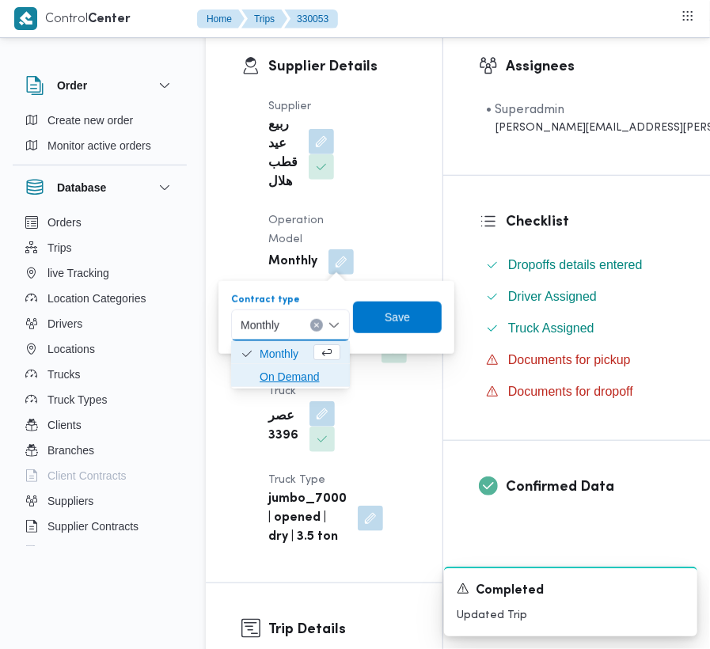
click at [304, 372] on span "On Demand" at bounding box center [300, 376] width 81 height 19
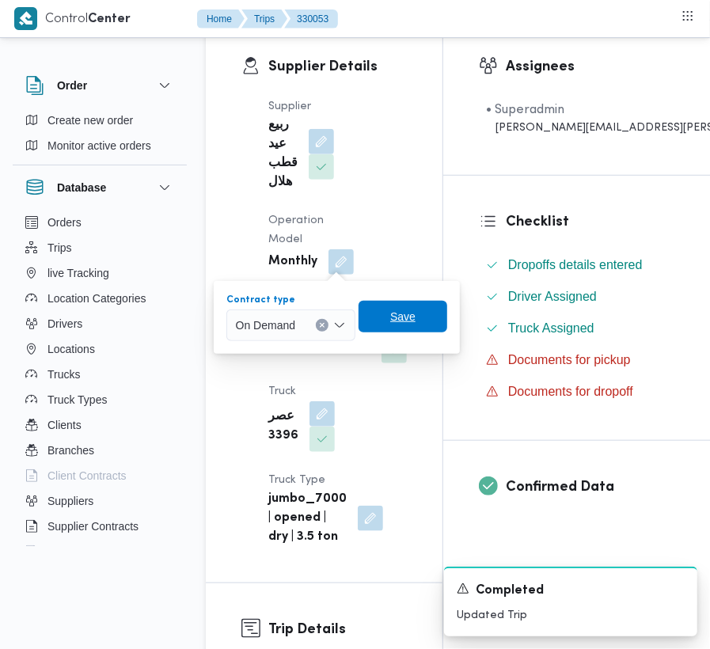
click at [400, 324] on span "Save" at bounding box center [402, 316] width 25 height 19
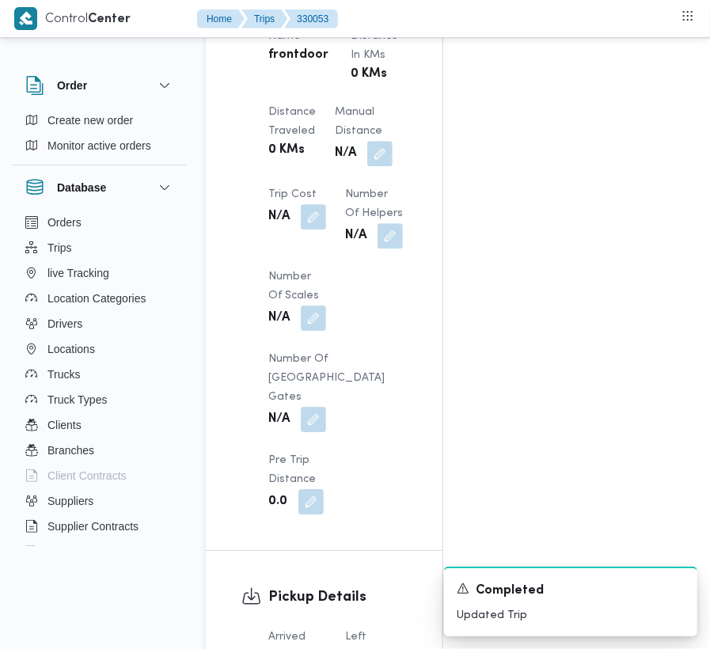
scroll to position [2274, 0]
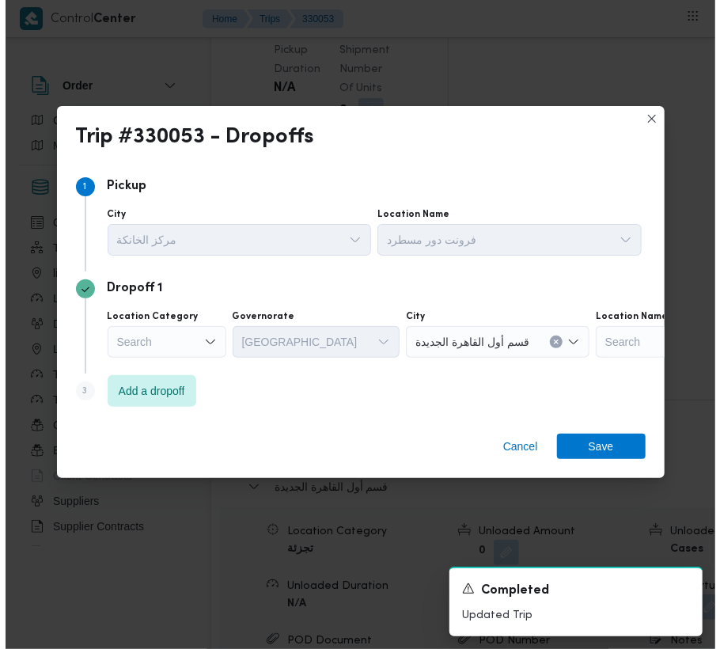
scroll to position [2110, 0]
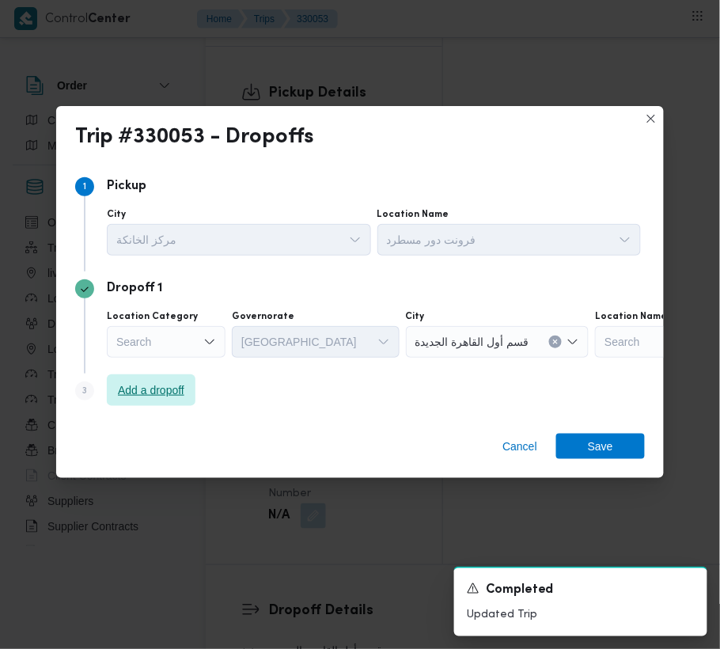
click at [166, 397] on span "Add a dropoff" at bounding box center [151, 390] width 66 height 19
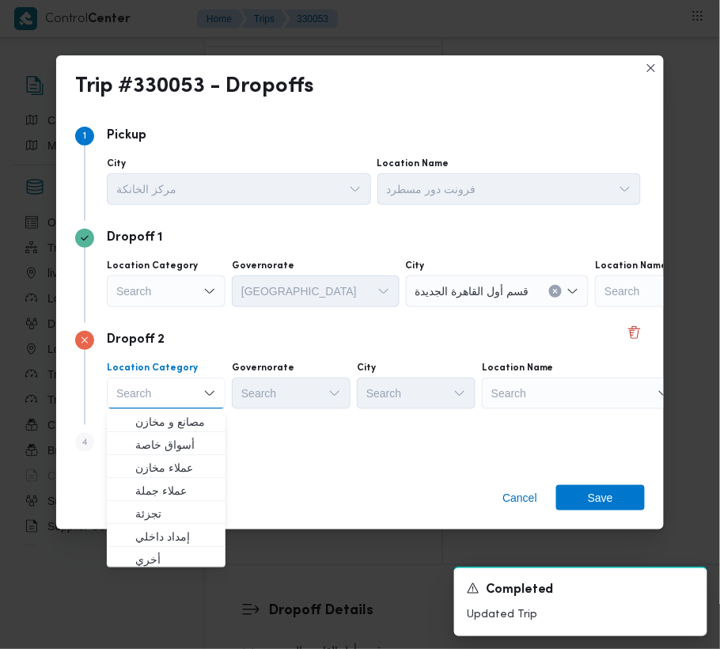
click at [595, 307] on div "Search" at bounding box center [694, 291] width 198 height 32
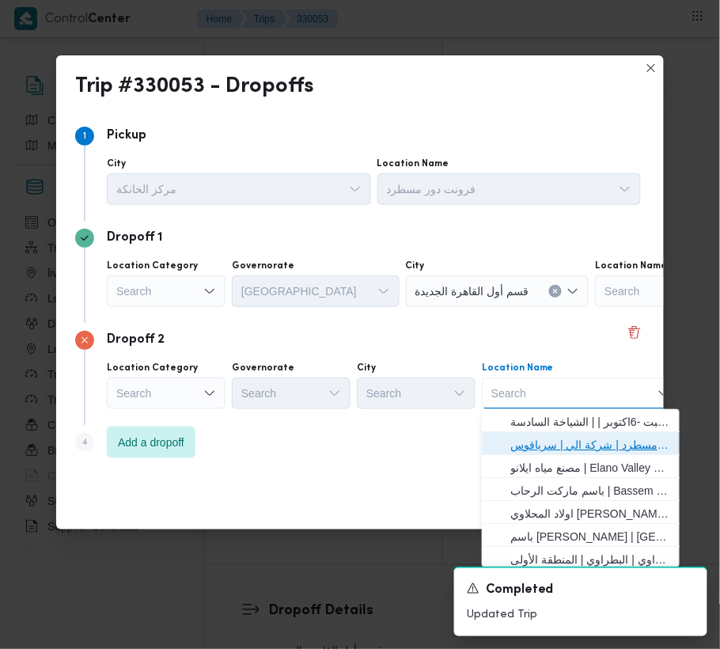
click at [599, 440] on span "فرونت دور مسطرد | شركة الي | سرياقوس" at bounding box center [591, 444] width 160 height 19
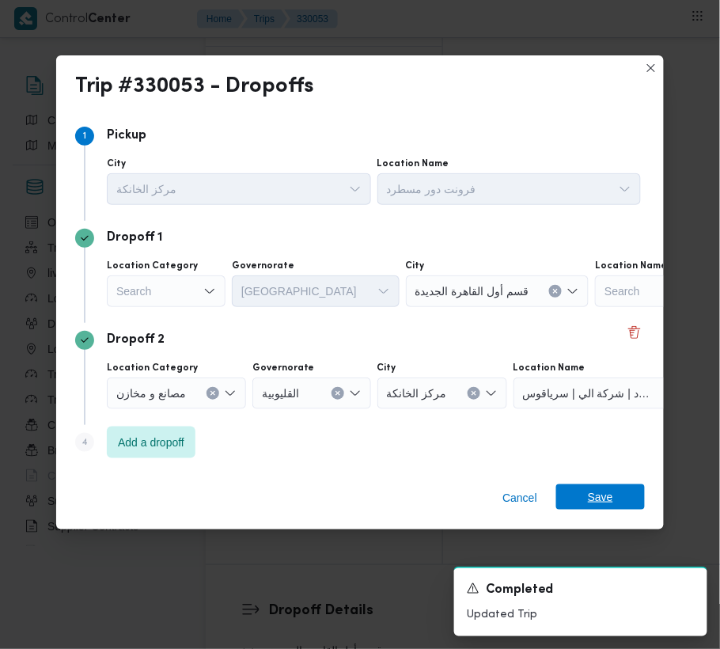
click at [610, 485] on span "Save" at bounding box center [600, 496] width 25 height 25
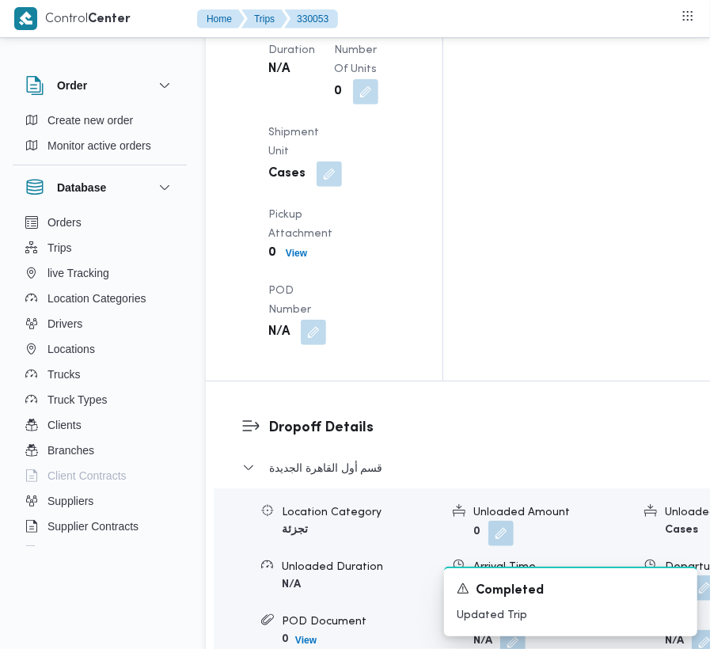
scroll to position [2506, 0]
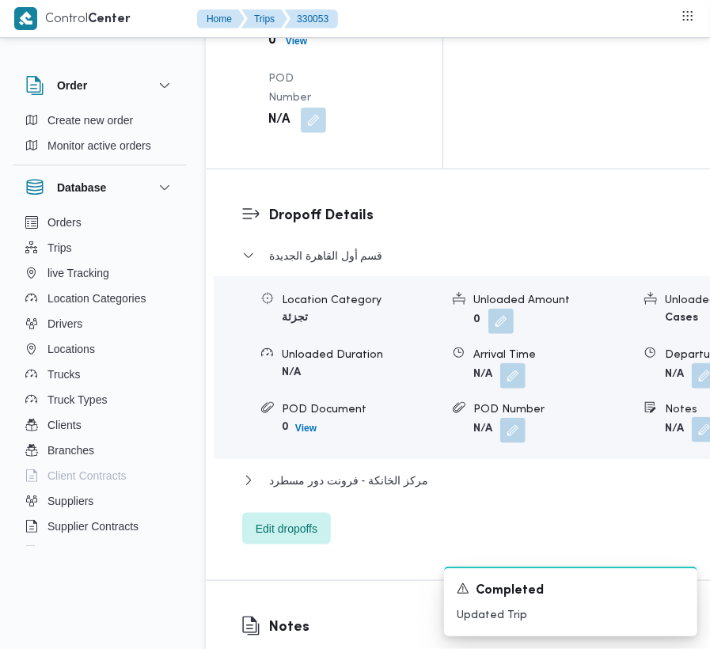
click at [692, 417] on button "button" at bounding box center [704, 429] width 25 height 25
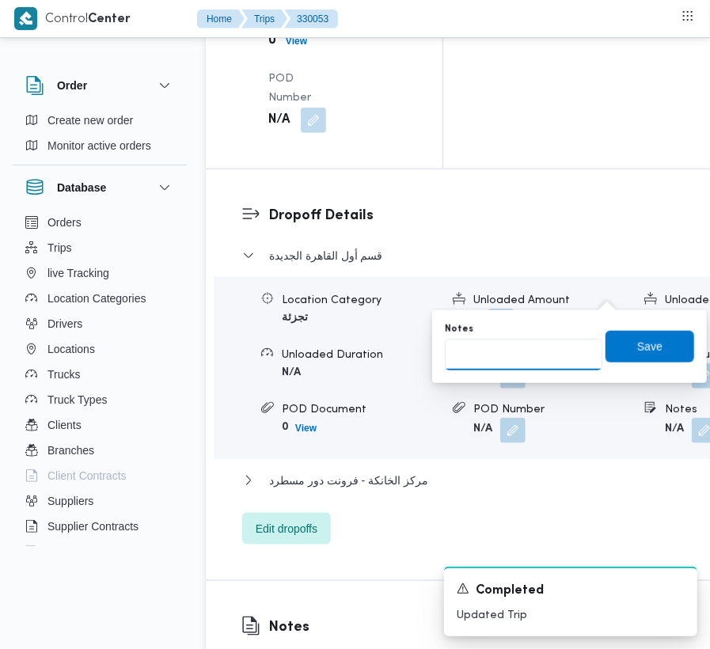
click at [568, 347] on input "Notes" at bounding box center [524, 355] width 158 height 32
click at [657, 350] on span "Save" at bounding box center [650, 346] width 89 height 32
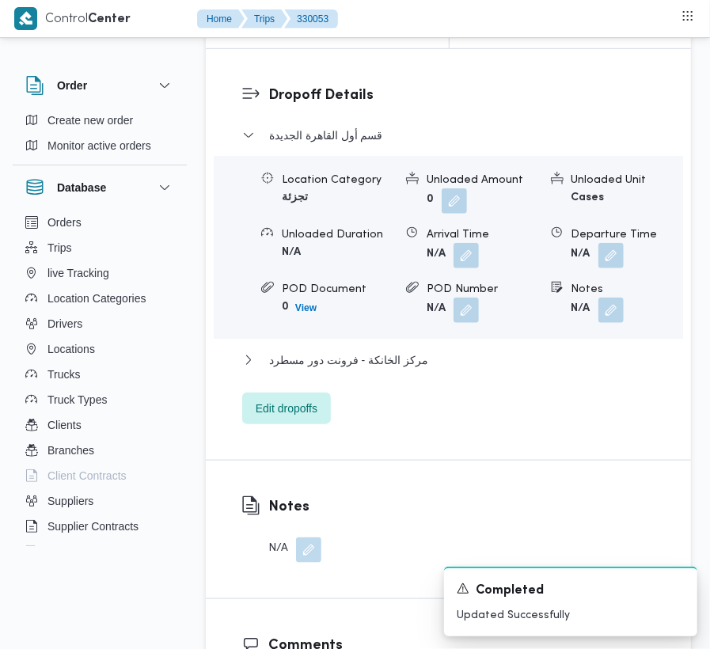
scroll to position [1938, 0]
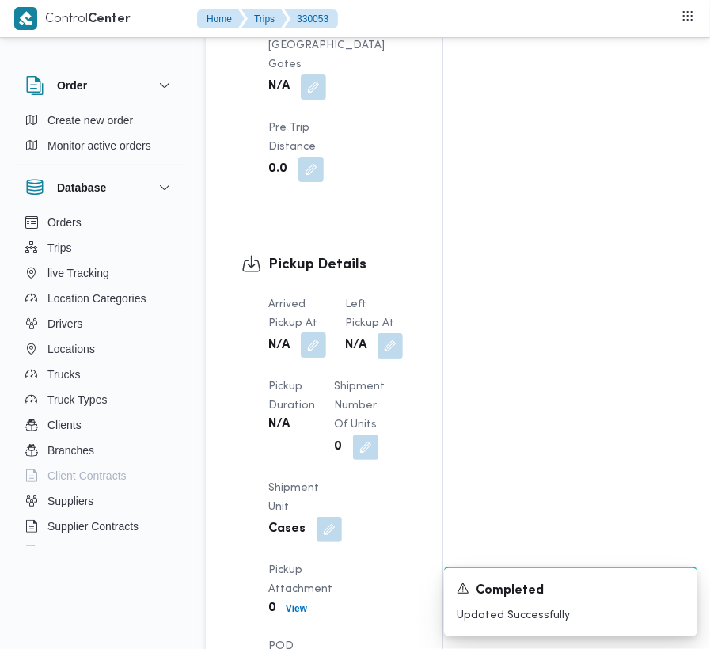
click at [320, 332] on button "button" at bounding box center [313, 344] width 25 height 25
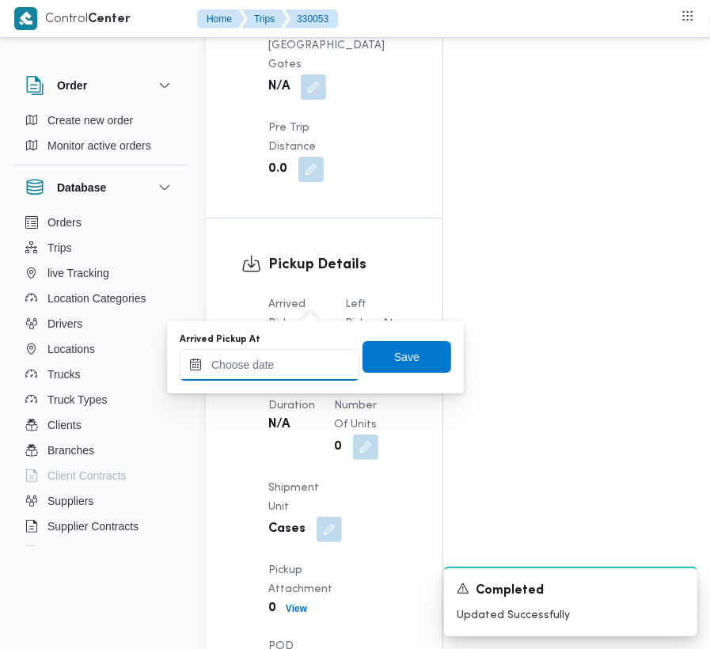
click at [298, 355] on input "Arrived Pickup At" at bounding box center [270, 365] width 180 height 32
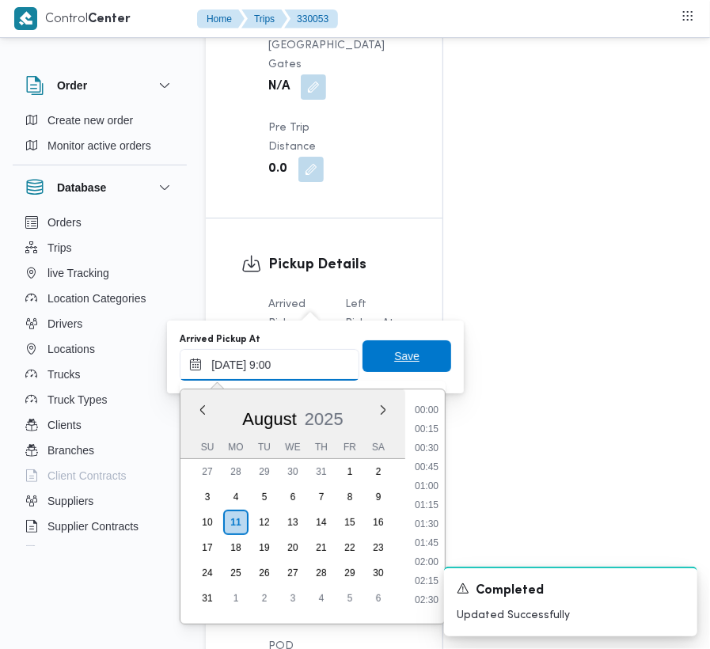
scroll to position [684, 0]
click at [394, 345] on span "Save" at bounding box center [407, 356] width 89 height 32
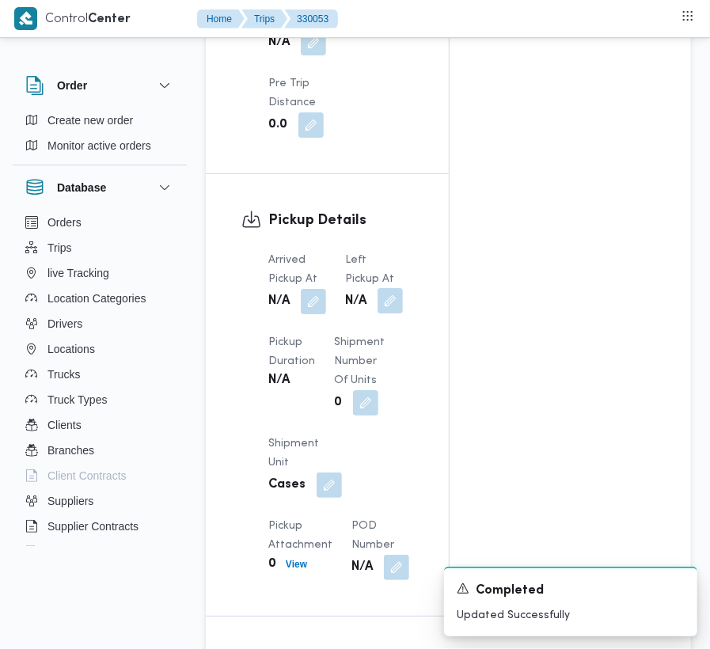
click at [386, 307] on button "button" at bounding box center [390, 300] width 25 height 25
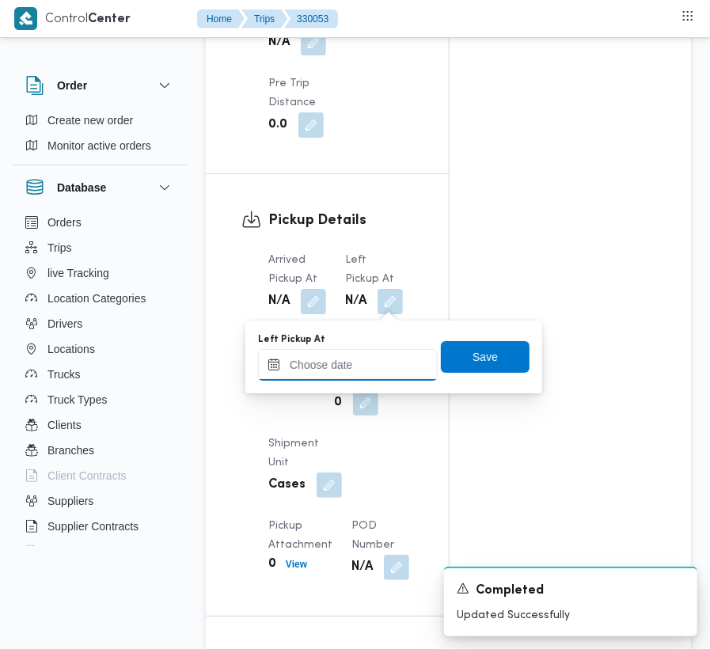
click at [356, 371] on input "Left Pickup At" at bounding box center [348, 365] width 180 height 32
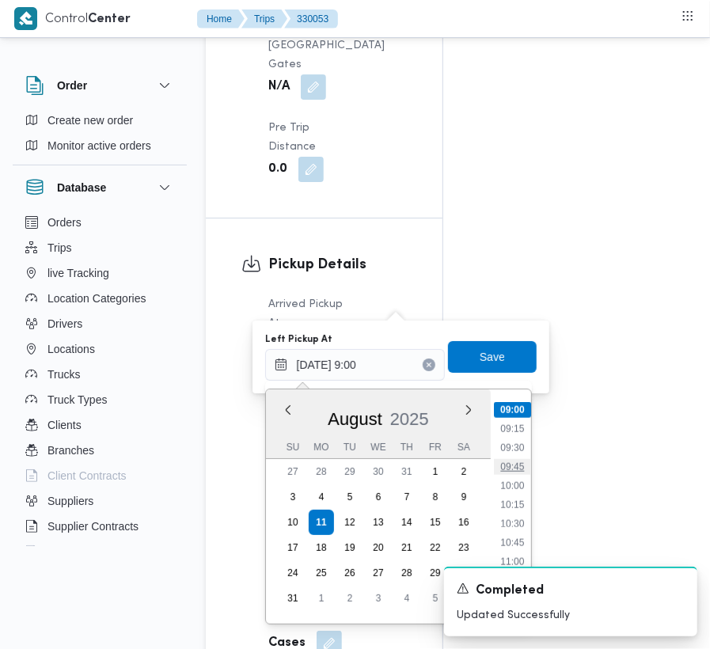
click at [515, 467] on li "09:45" at bounding box center [512, 467] width 36 height 16
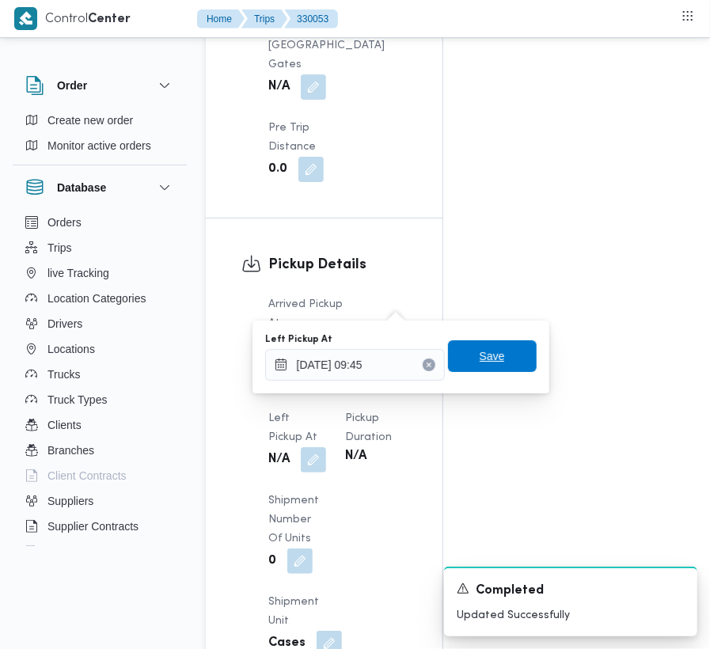
click at [480, 359] on span "Save" at bounding box center [492, 356] width 25 height 19
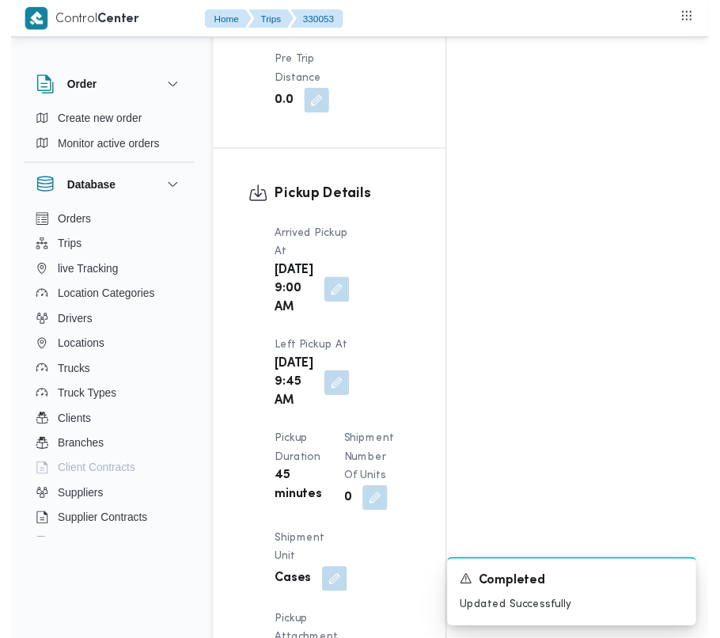
scroll to position [0, 0]
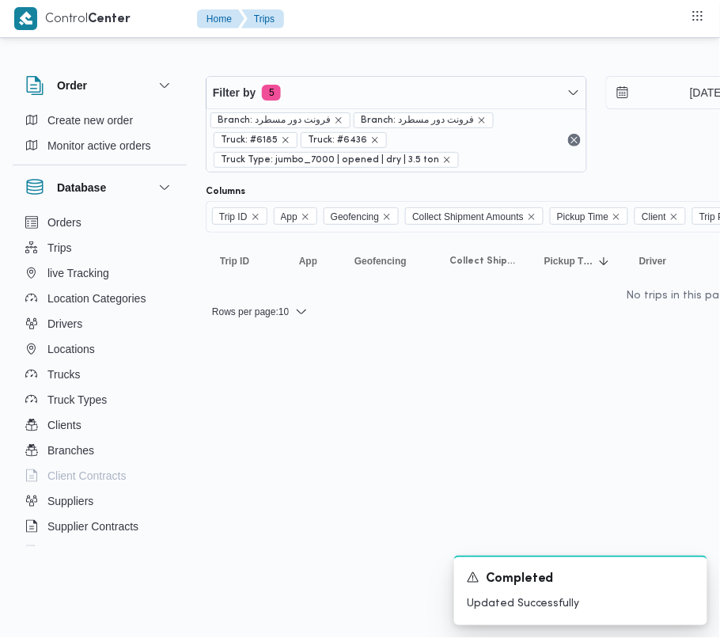
scroll to position [0, 2]
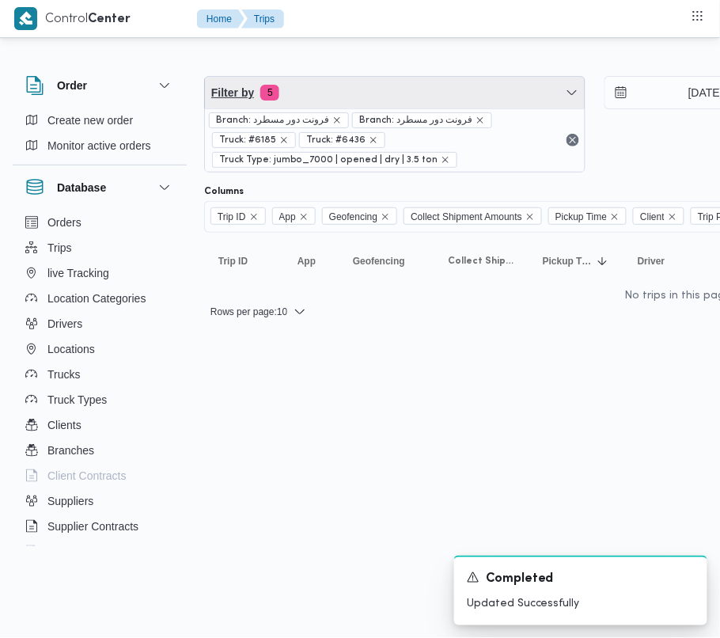
click at [296, 87] on span "Filter by 5" at bounding box center [395, 93] width 380 height 32
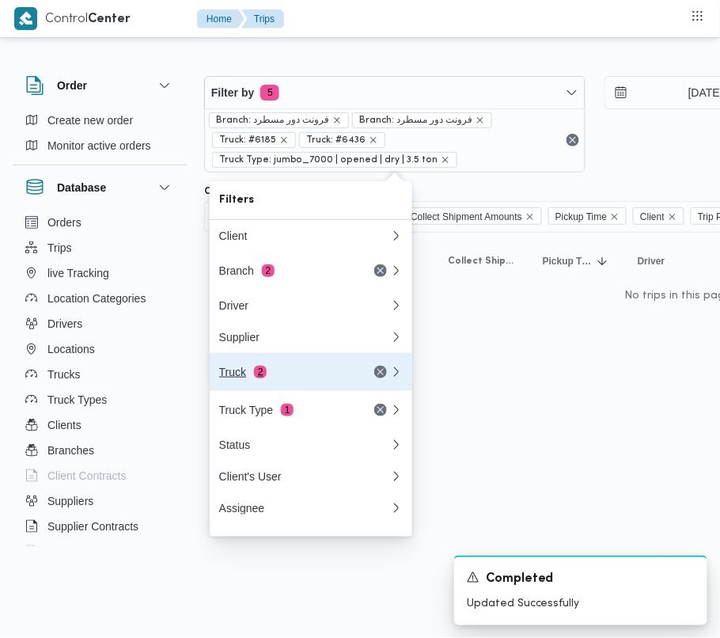
click at [268, 374] on div "Truck 2" at bounding box center [285, 372] width 133 height 13
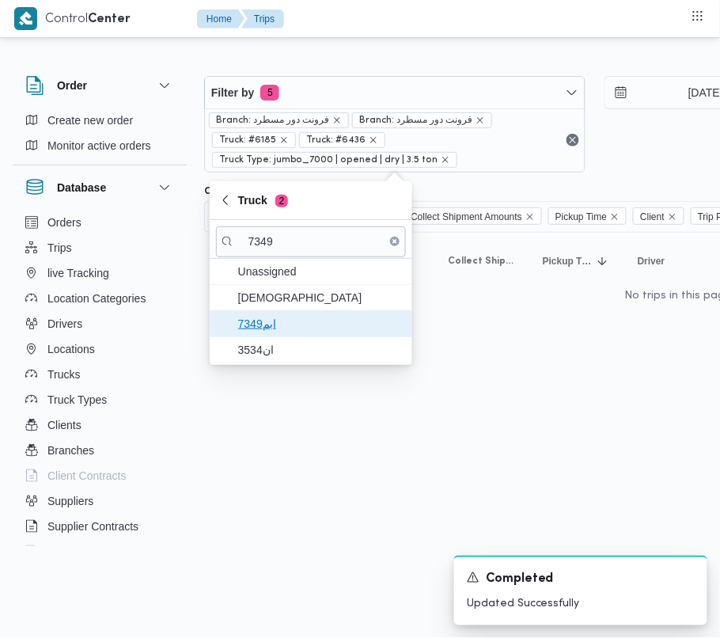
click at [230, 313] on span "ابم7349" at bounding box center [311, 323] width 190 height 25
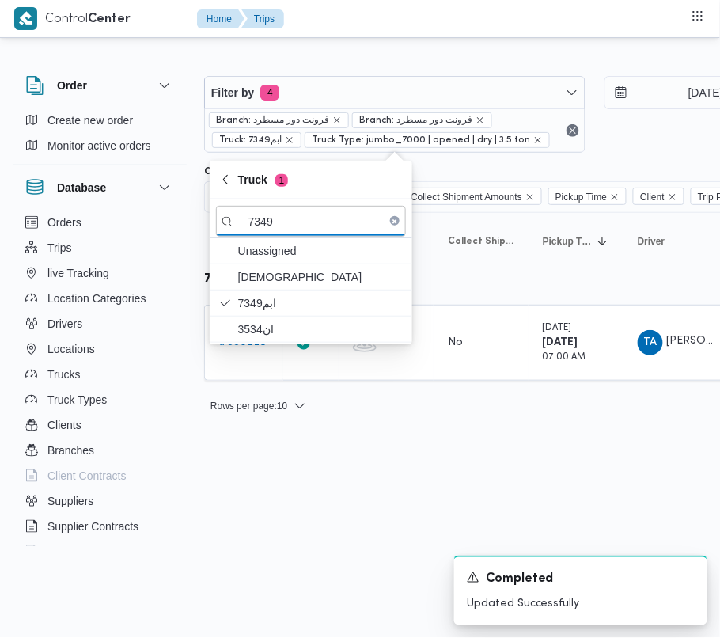
click at [248, 502] on html "Control Center Home Trips Order Create new order Monitor active orders Database…" at bounding box center [358, 319] width 720 height 638
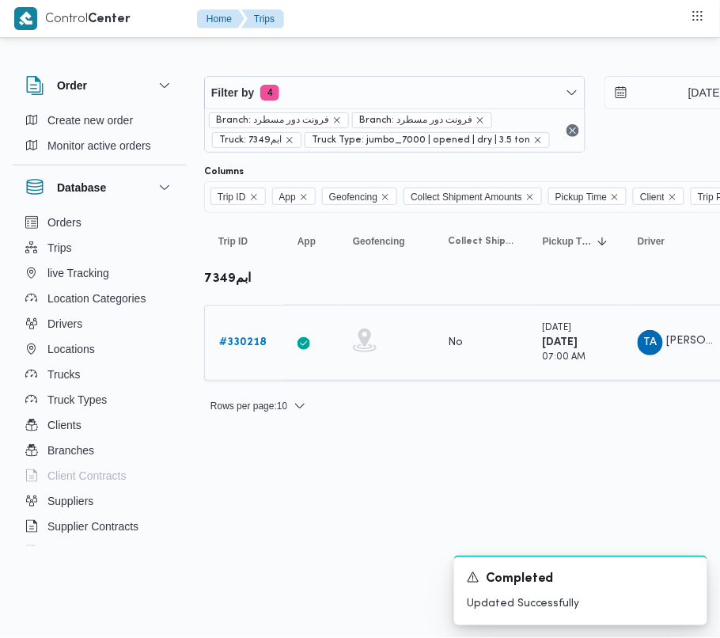
click at [225, 346] on b "# 330218" at bounding box center [242, 342] width 47 height 10
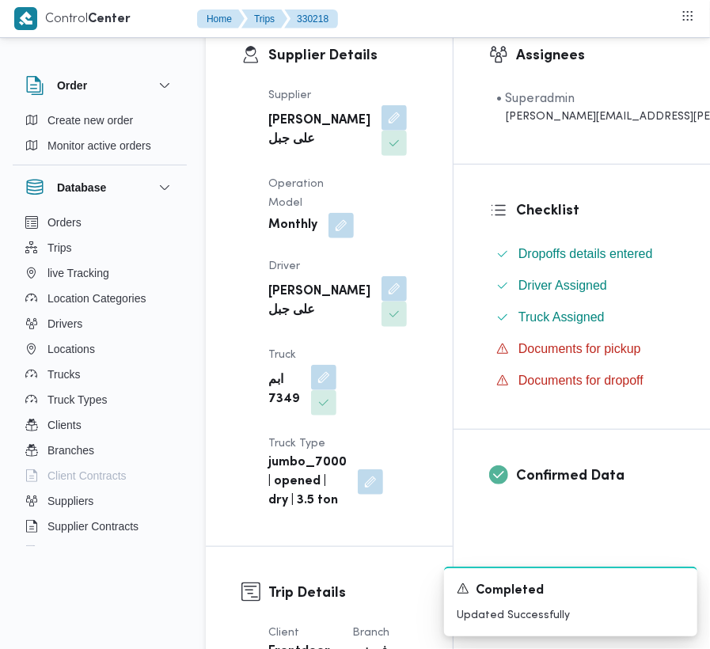
scroll to position [266, 0]
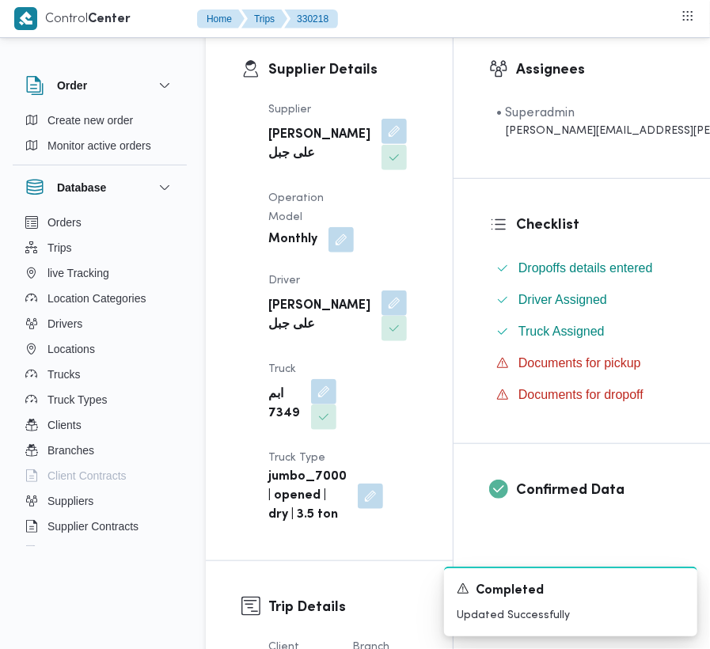
click at [382, 144] on button "button" at bounding box center [394, 131] width 25 height 25
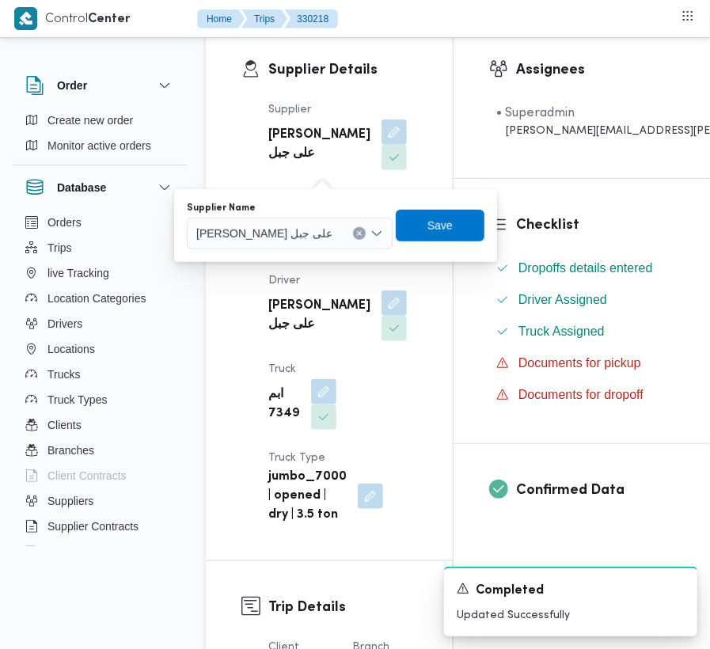
drag, startPoint x: 314, startPoint y: 213, endPoint x: 309, endPoint y: 223, distance: 11.7
click at [311, 216] on div "Supplier Name [PERSON_NAME] على جبل" at bounding box center [290, 225] width 206 height 47
click at [336, 223] on div at bounding box center [340, 233] width 8 height 25
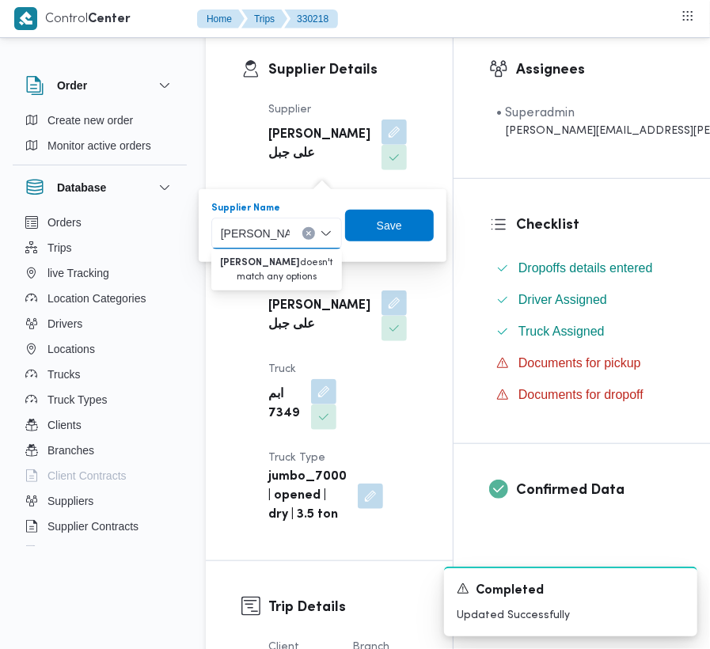
click at [264, 236] on input "[PERSON_NAME]" at bounding box center [255, 233] width 69 height 19
click at [250, 229] on input "[PERSON_NAME]" at bounding box center [245, 233] width 38 height 19
click at [247, 235] on input "[PERSON_NAME]" at bounding box center [245, 233] width 38 height 19
click at [250, 230] on input "[PERSON_NAME]" at bounding box center [245, 233] width 38 height 19
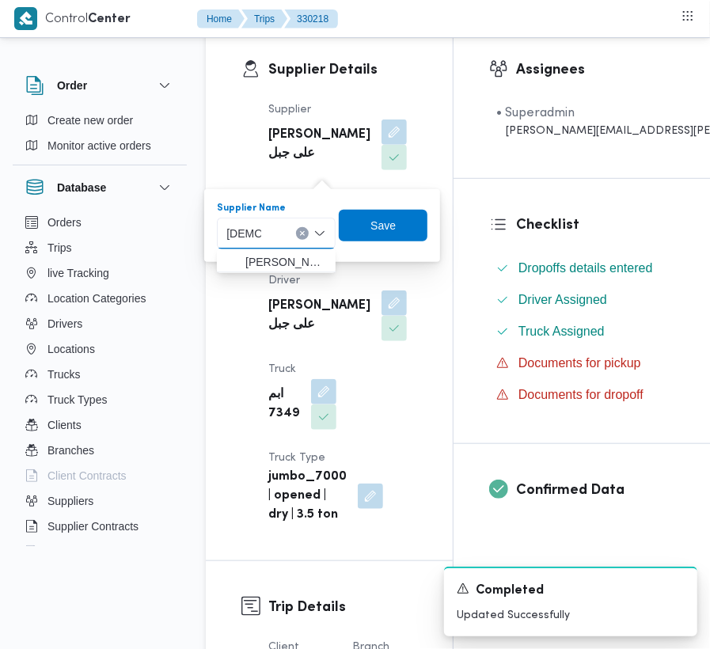
click at [288, 254] on div "Monthly" at bounding box center [311, 240] width 89 height 28
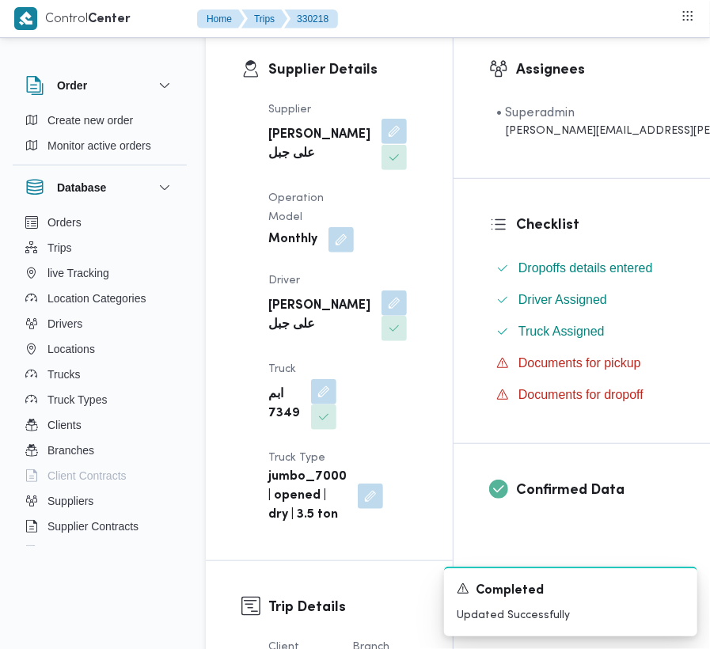
click at [382, 141] on button "button" at bounding box center [394, 131] width 25 height 25
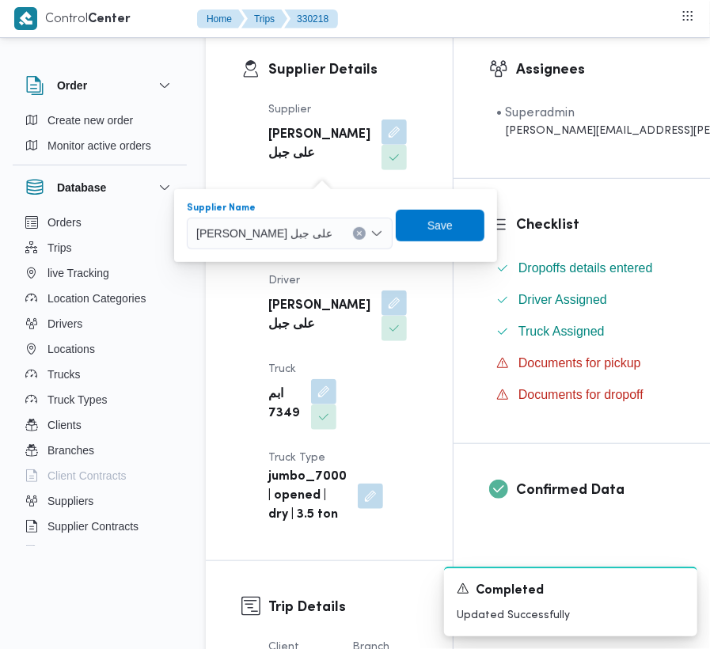
click at [298, 237] on span "[PERSON_NAME] على جبل" at bounding box center [264, 232] width 136 height 17
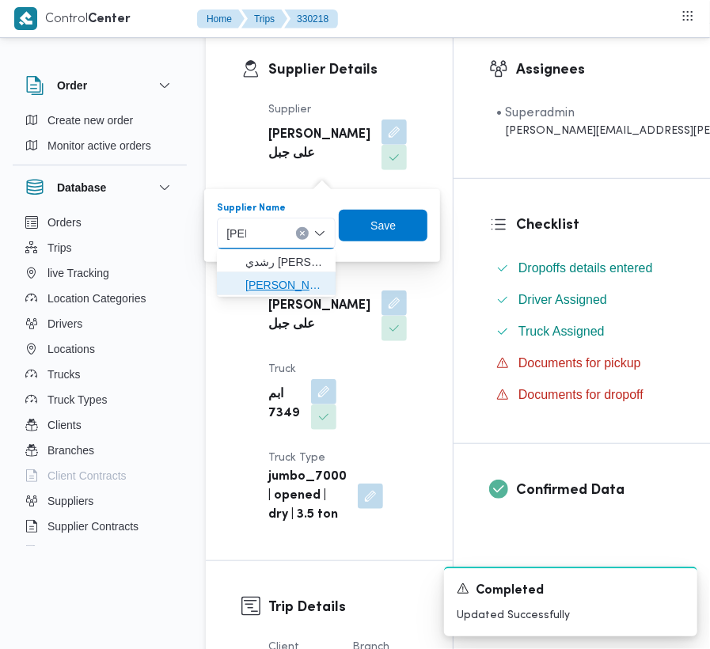
click at [292, 273] on span "[PERSON_NAME][DATE]" at bounding box center [276, 284] width 106 height 25
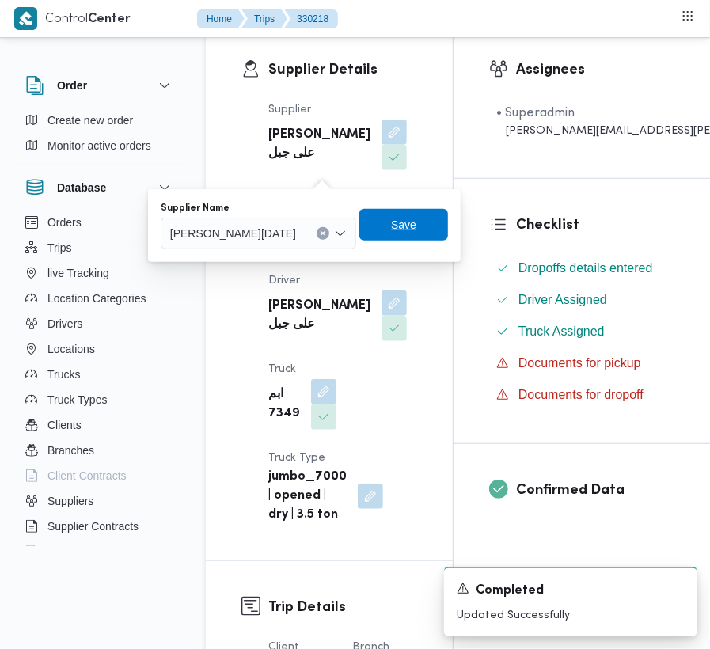
click at [416, 234] on span "Save" at bounding box center [403, 224] width 25 height 19
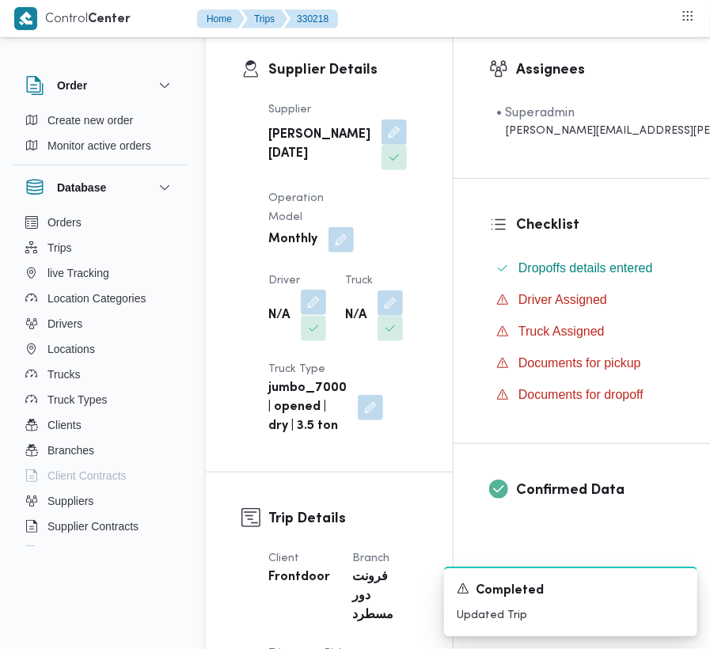
click at [310, 315] on button "button" at bounding box center [313, 302] width 25 height 25
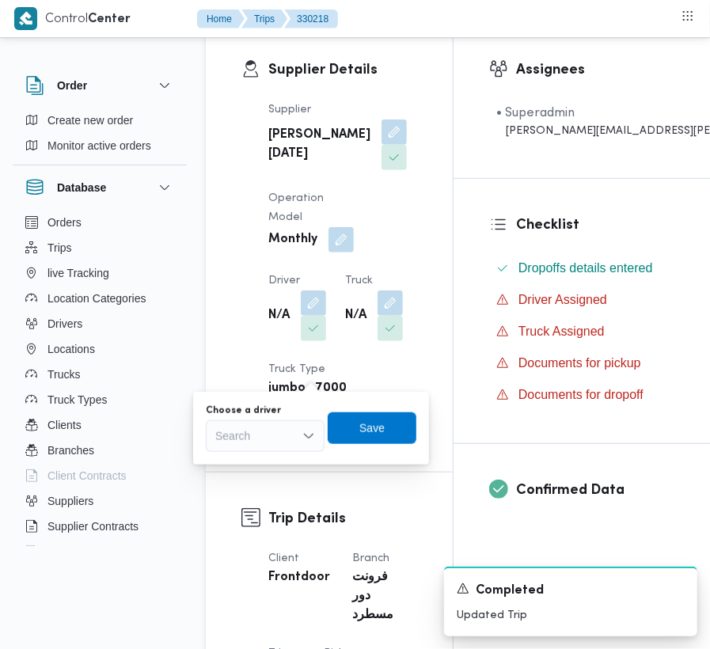
drag, startPoint x: 289, startPoint y: 448, endPoint x: 283, endPoint y: 435, distance: 14.2
click at [286, 445] on div "Search" at bounding box center [265, 436] width 119 height 32
click at [325, 463] on mark "[PERSON_NAME]" at bounding box center [371, 464] width 93 height 13
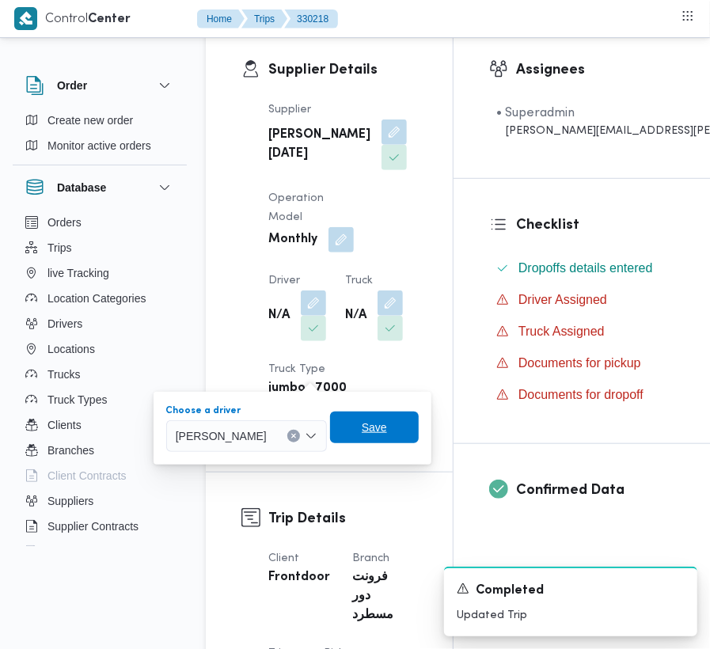
click at [378, 423] on span "Save" at bounding box center [374, 428] width 89 height 32
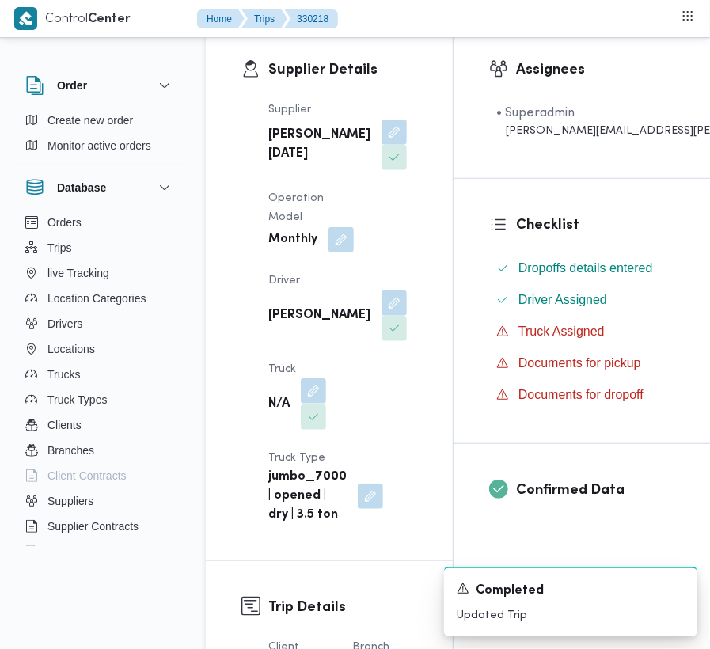
click at [326, 378] on button "button" at bounding box center [313, 390] width 25 height 25
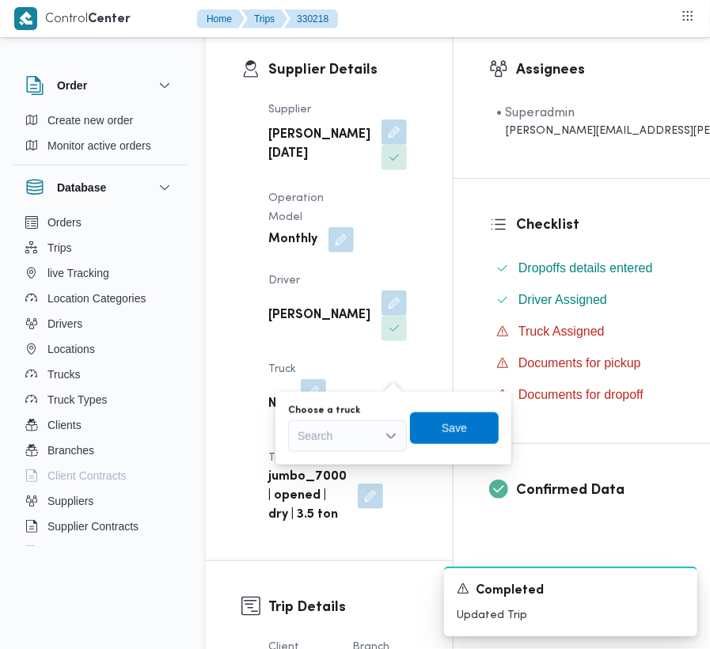
click at [343, 441] on div "Search" at bounding box center [347, 436] width 119 height 32
click at [307, 463] on icon "button" at bounding box center [304, 464] width 13 height 13
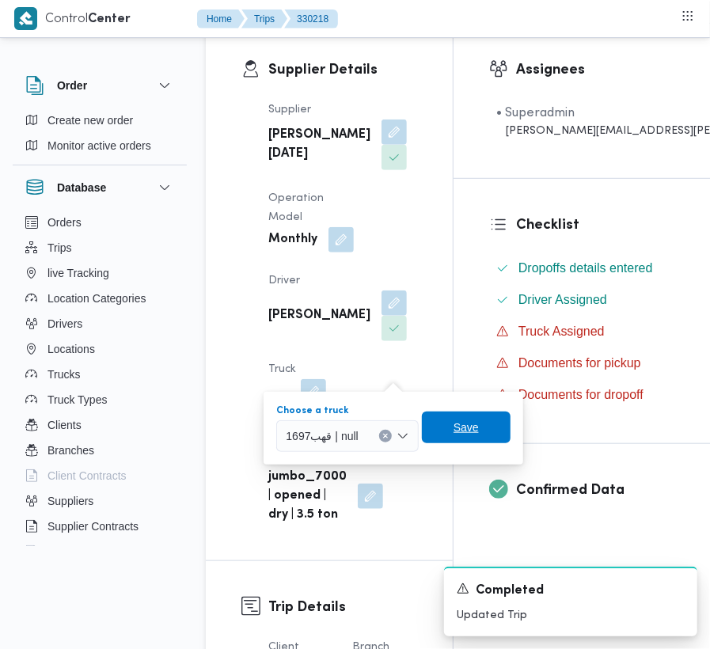
click at [432, 428] on span "Save" at bounding box center [466, 428] width 89 height 32
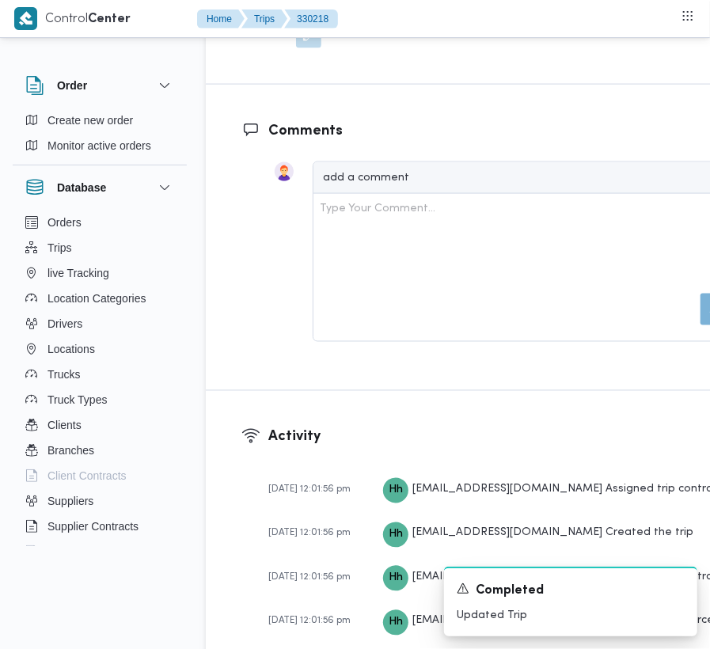
scroll to position [2271, 0]
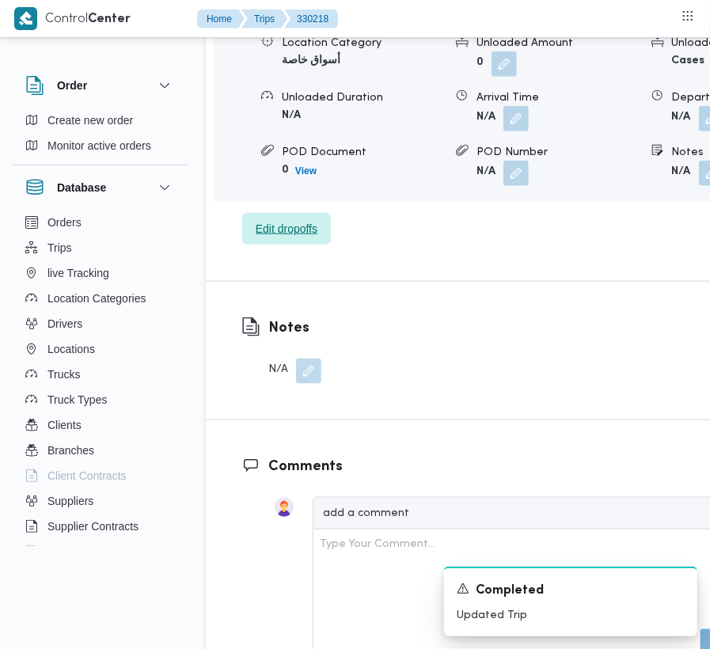
click at [282, 238] on span "Edit dropoffs" at bounding box center [287, 228] width 62 height 19
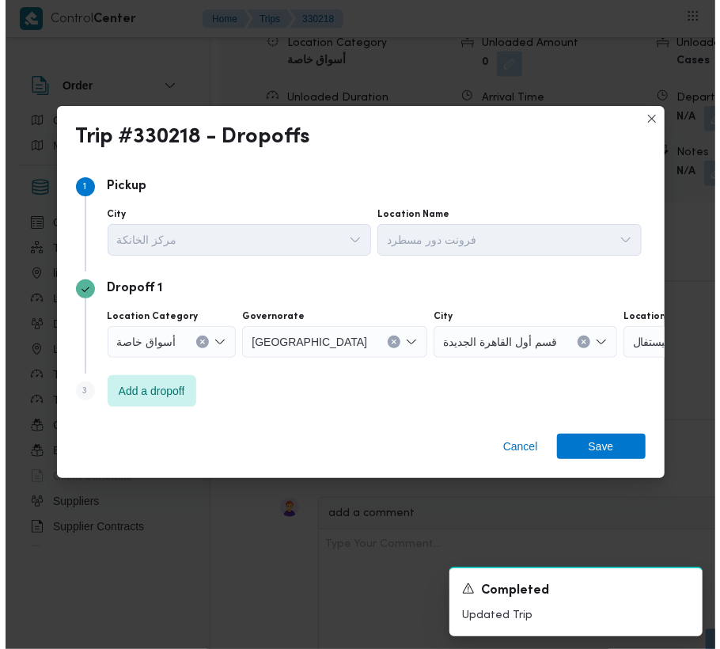
scroll to position [2516, 0]
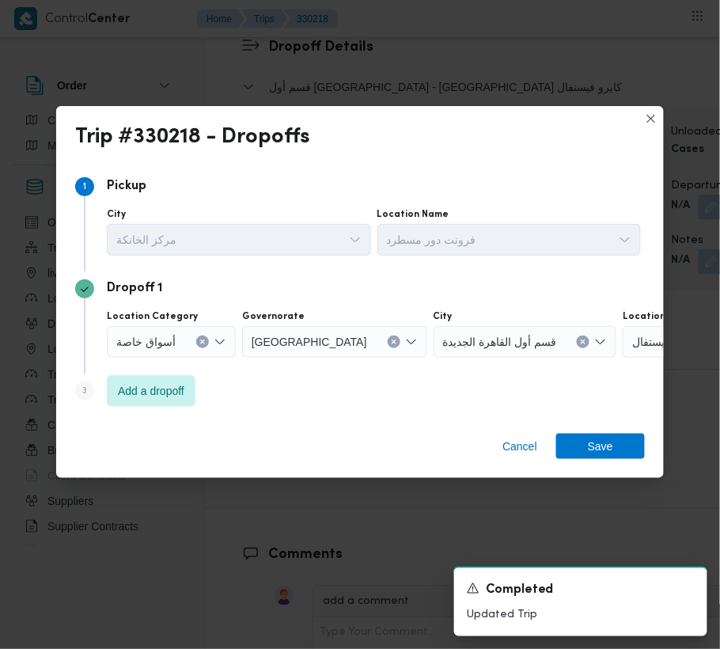
click at [163, 407] on div "Step 3 is disabled 3 Add a dropoff" at bounding box center [360, 394] width 570 height 41
click at [172, 393] on span "Add a dropoff" at bounding box center [151, 390] width 66 height 19
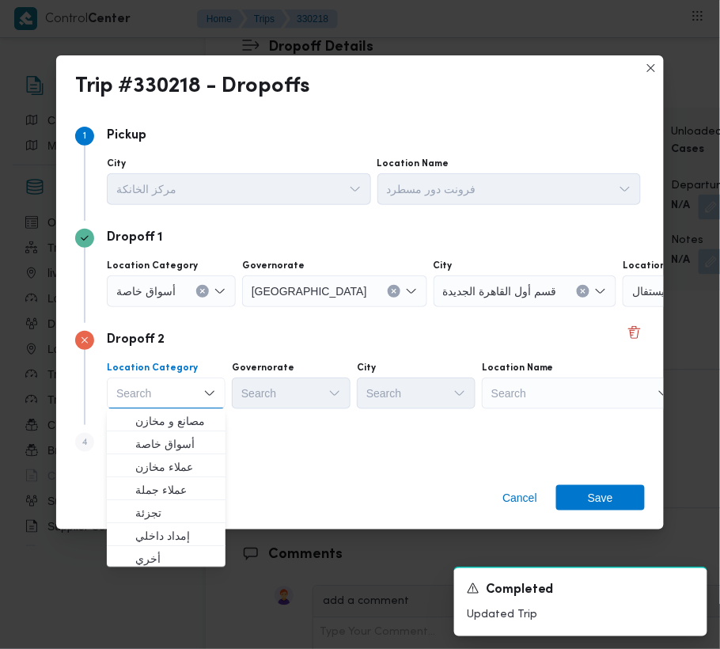
click at [623, 307] on div "Search" at bounding box center [722, 291] width 198 height 32
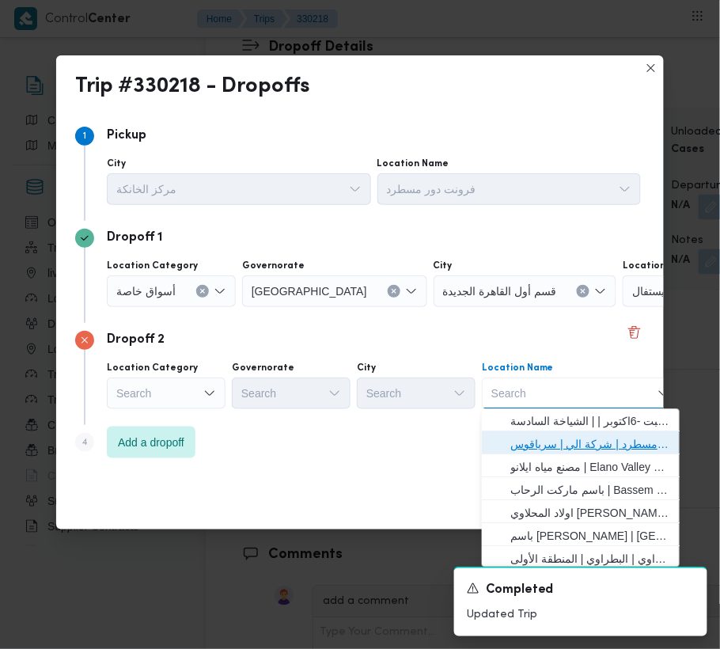
click at [599, 432] on span "فرونت دور مسطرد | شركة الي | سرياقوس" at bounding box center [580, 444] width 185 height 25
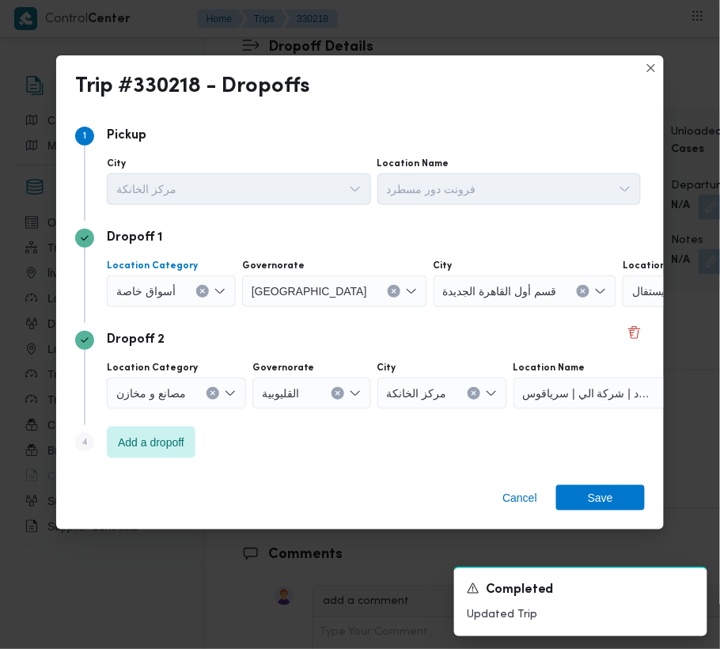
click at [190, 279] on div "أسواق خاصة" at bounding box center [171, 291] width 129 height 32
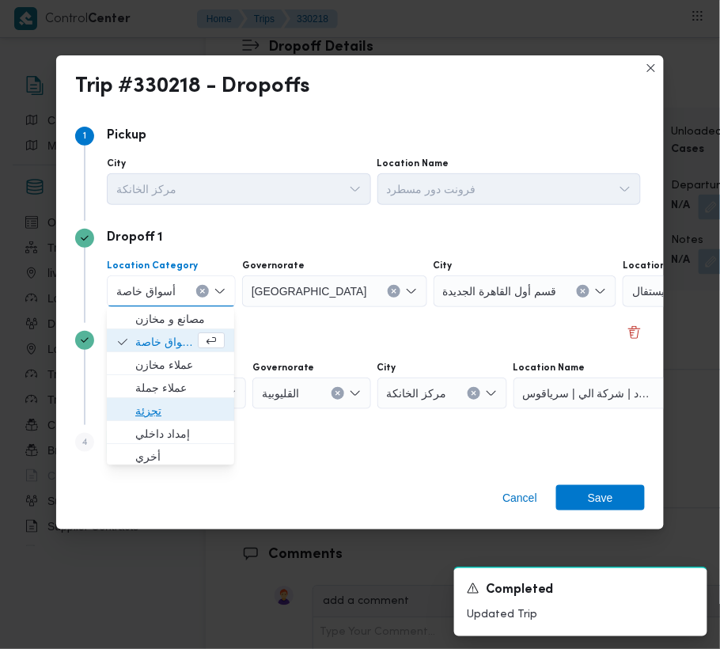
click at [159, 413] on span "تجزئة" at bounding box center [179, 411] width 89 height 19
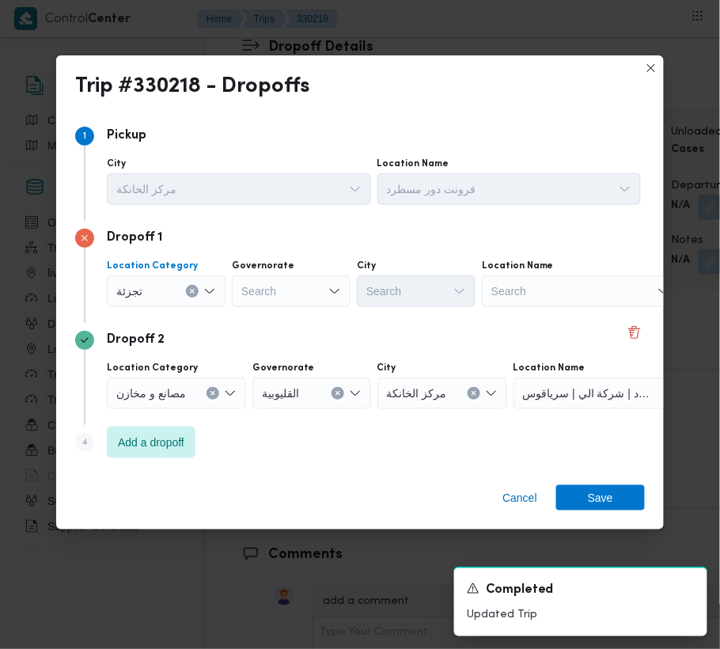
click at [302, 273] on div "Governorate Search" at bounding box center [291, 283] width 119 height 47
click at [302, 282] on div "Search" at bounding box center [291, 291] width 119 height 32
click at [298, 293] on div "[GEOGRAPHIC_DATA] [GEOGRAPHIC_DATA] Combo box. Selected. [GEOGRAPHIC_DATA] . Se…" at bounding box center [291, 291] width 119 height 32
click at [294, 290] on div "[GEOGRAPHIC_DATA] [GEOGRAPHIC_DATA] Combo box. Selected. [GEOGRAPHIC_DATA] . Se…" at bounding box center [291, 291] width 119 height 32
click at [291, 320] on span "[GEOGRAPHIC_DATA]" at bounding box center [300, 319] width 81 height 19
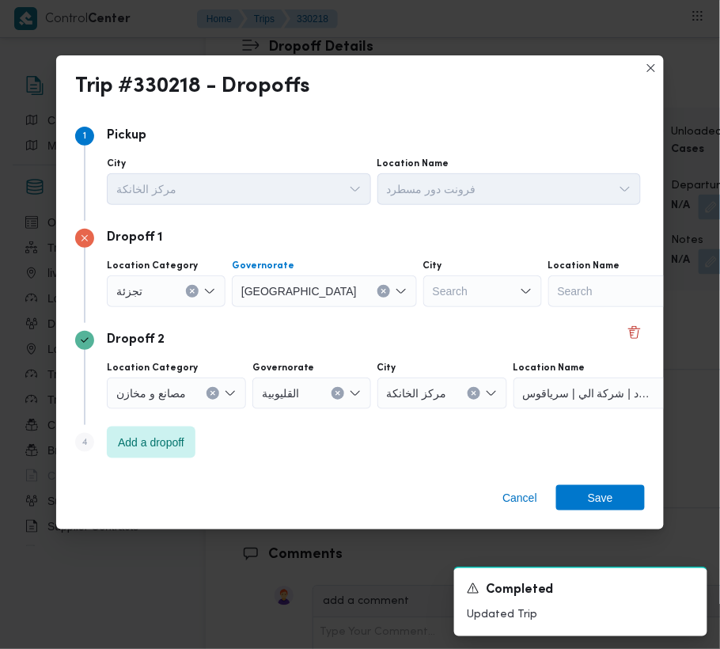
click at [439, 293] on div "Search" at bounding box center [483, 291] width 119 height 32
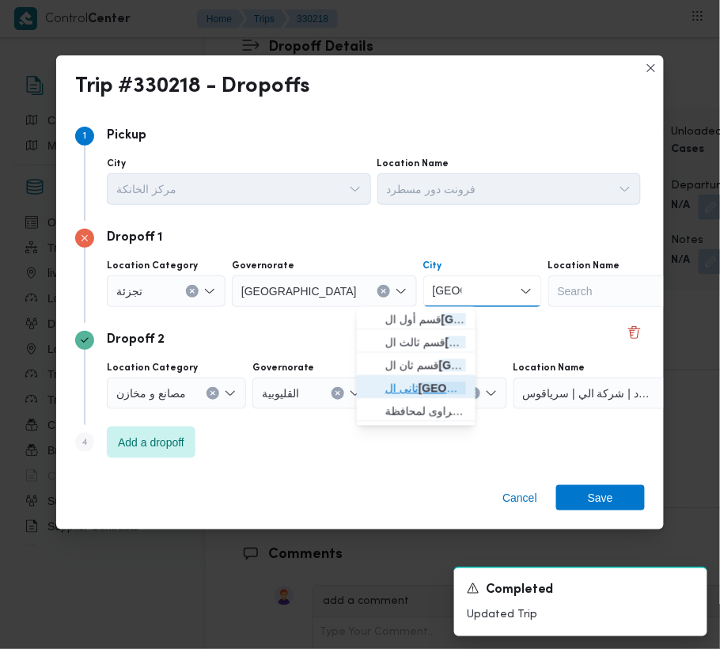
drag, startPoint x: 410, startPoint y: 377, endPoint x: 410, endPoint y: 359, distance: 18.2
click at [412, 378] on span "ثانى ال قاهرة الجديدة" at bounding box center [416, 388] width 106 height 25
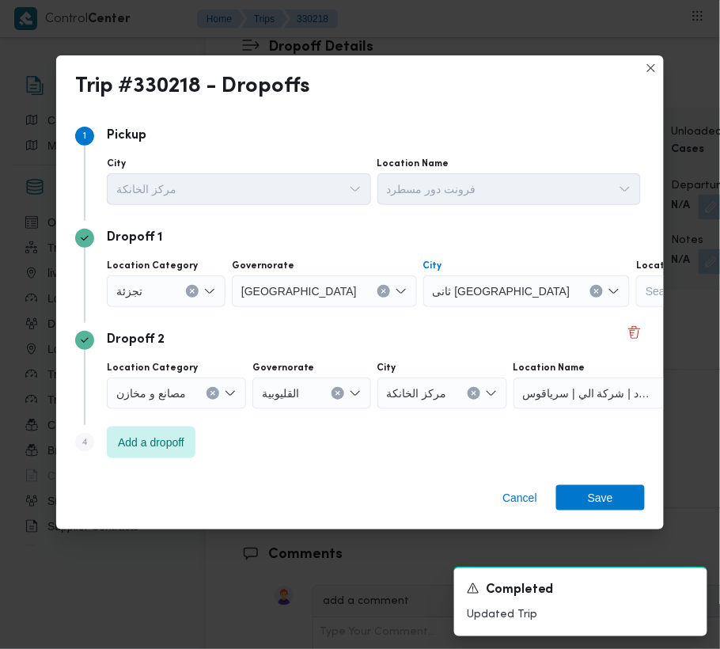
click at [391, 323] on div "Dropoff 2 Location Category مصانع و [GEOGRAPHIC_DATA] القليوبية City مركز الخان…" at bounding box center [360, 374] width 570 height 102
drag, startPoint x: 605, startPoint y: 488, endPoint x: 560, endPoint y: 513, distance: 50.7
click at [605, 489] on span "Save" at bounding box center [600, 497] width 25 height 25
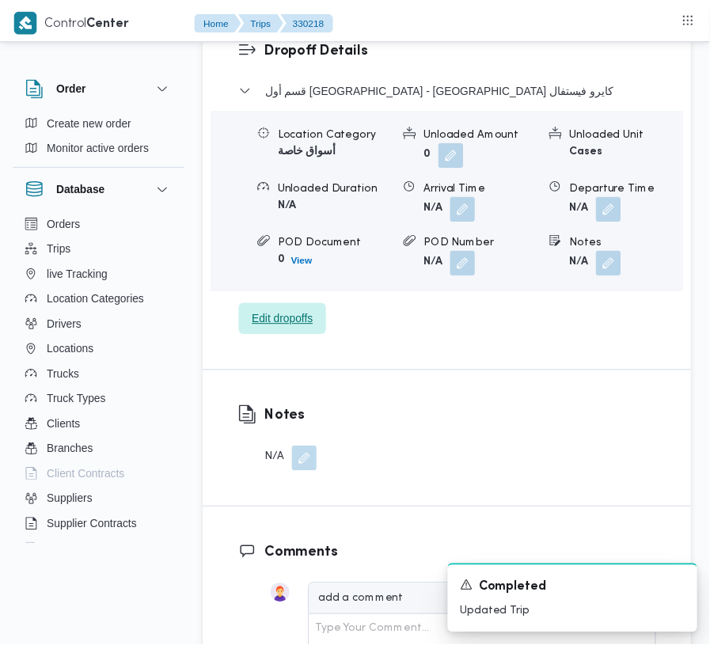
scroll to position [2604, 0]
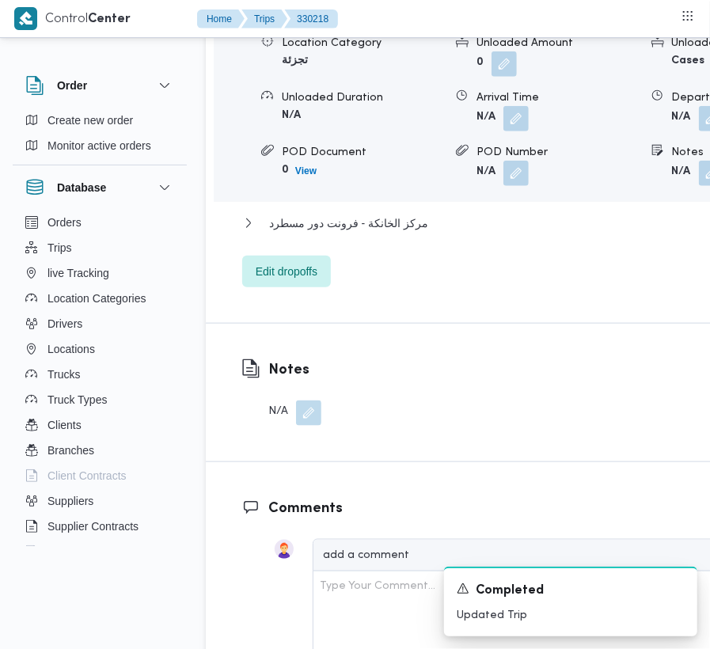
drag, startPoint x: 608, startPoint y: 272, endPoint x: 587, endPoint y: 293, distance: 29.1
click at [699, 186] on button "button" at bounding box center [711, 173] width 25 height 25
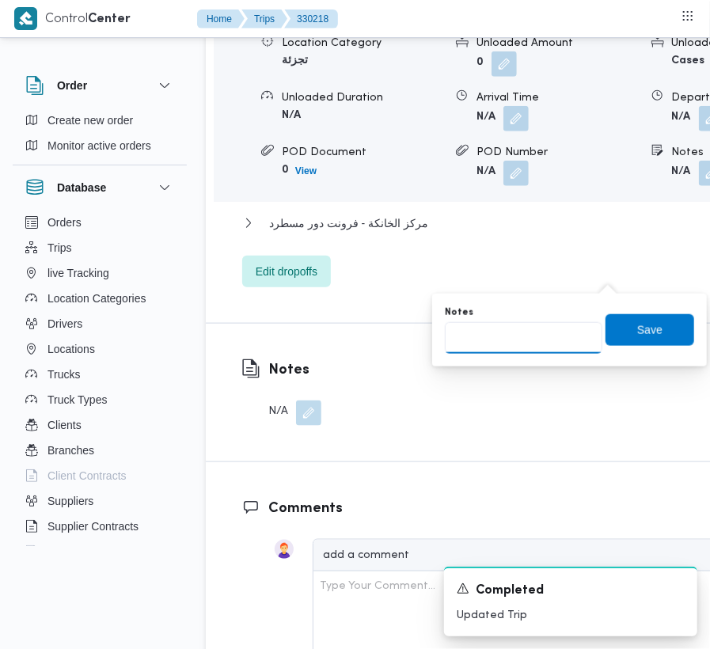
click at [543, 340] on input "Notes" at bounding box center [524, 338] width 158 height 32
click at [637, 324] on span "Save" at bounding box center [649, 329] width 25 height 19
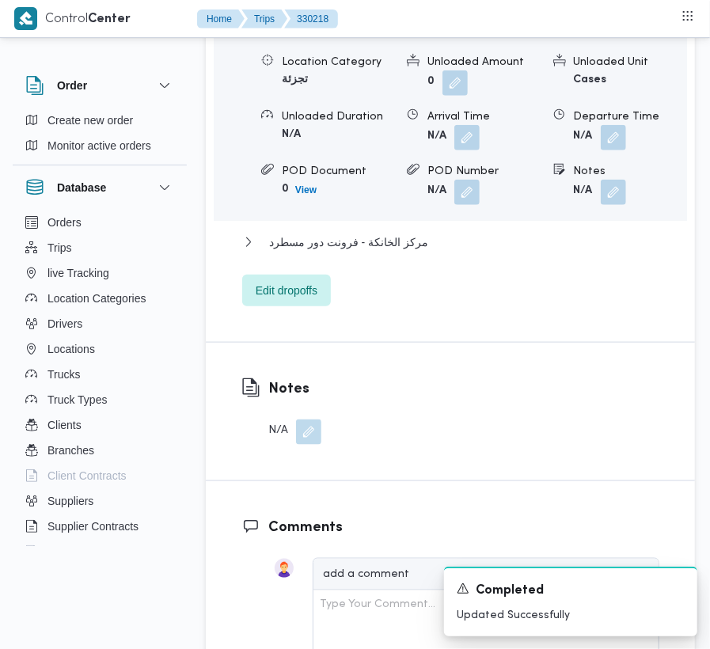
scroll to position [2037, 0]
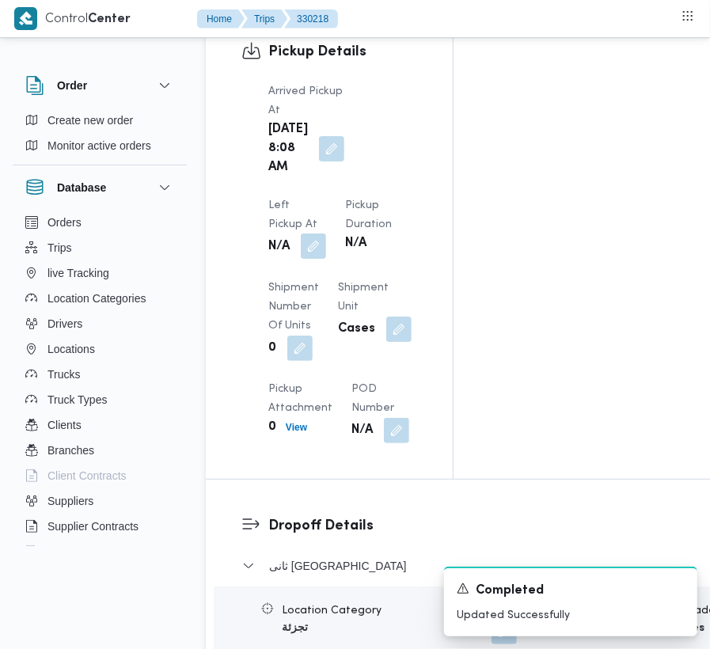
click at [326, 234] on button "button" at bounding box center [313, 246] width 25 height 25
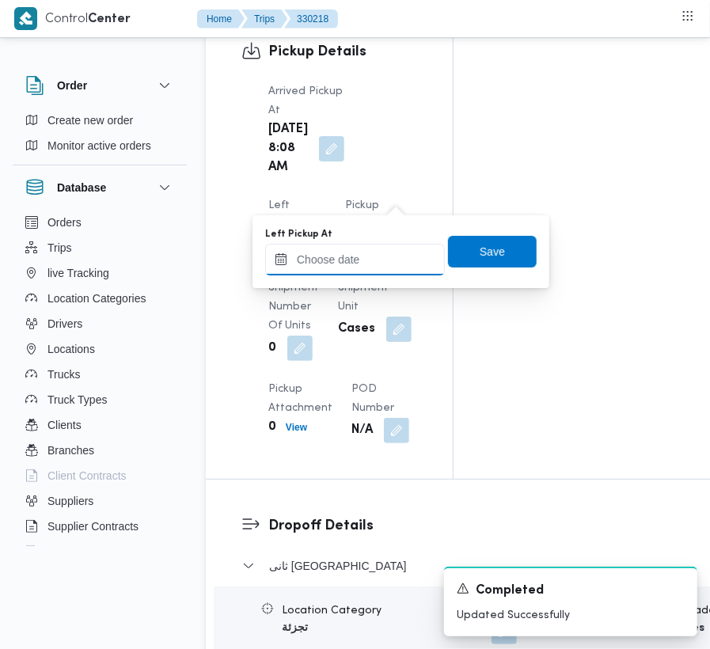
click at [370, 267] on input "Left Pickup At" at bounding box center [355, 260] width 180 height 32
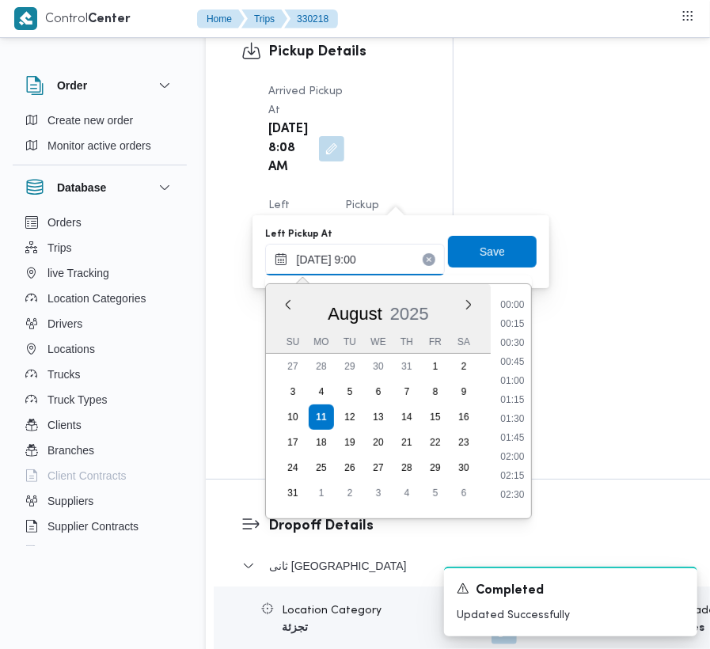
scroll to position [684, 0]
click at [497, 256] on span "Save" at bounding box center [492, 251] width 89 height 32
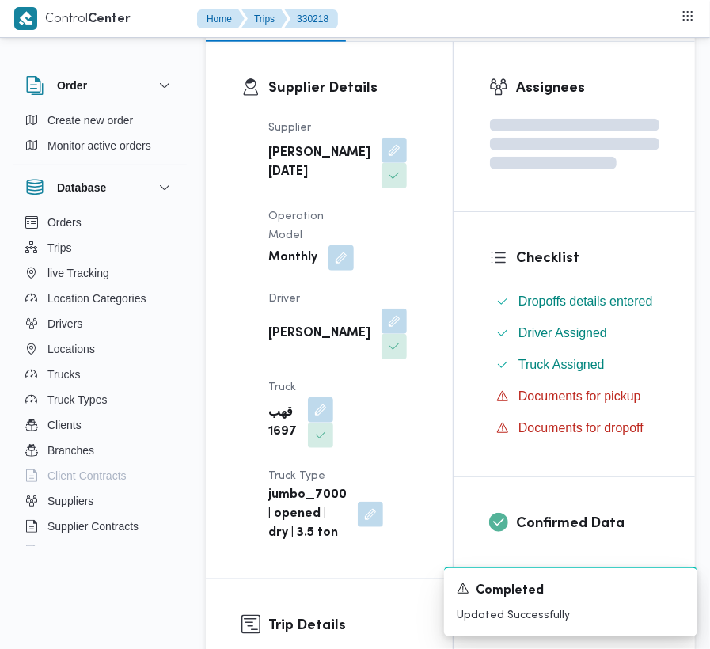
scroll to position [0, 0]
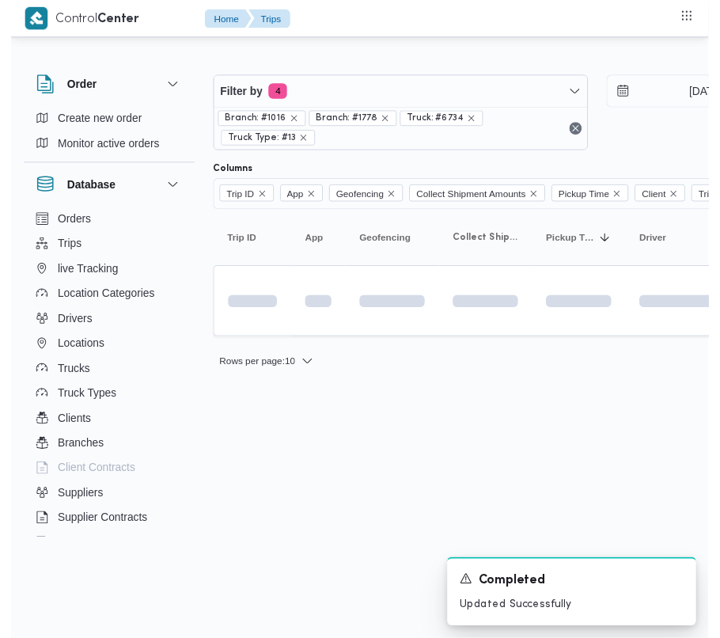
scroll to position [0, 2]
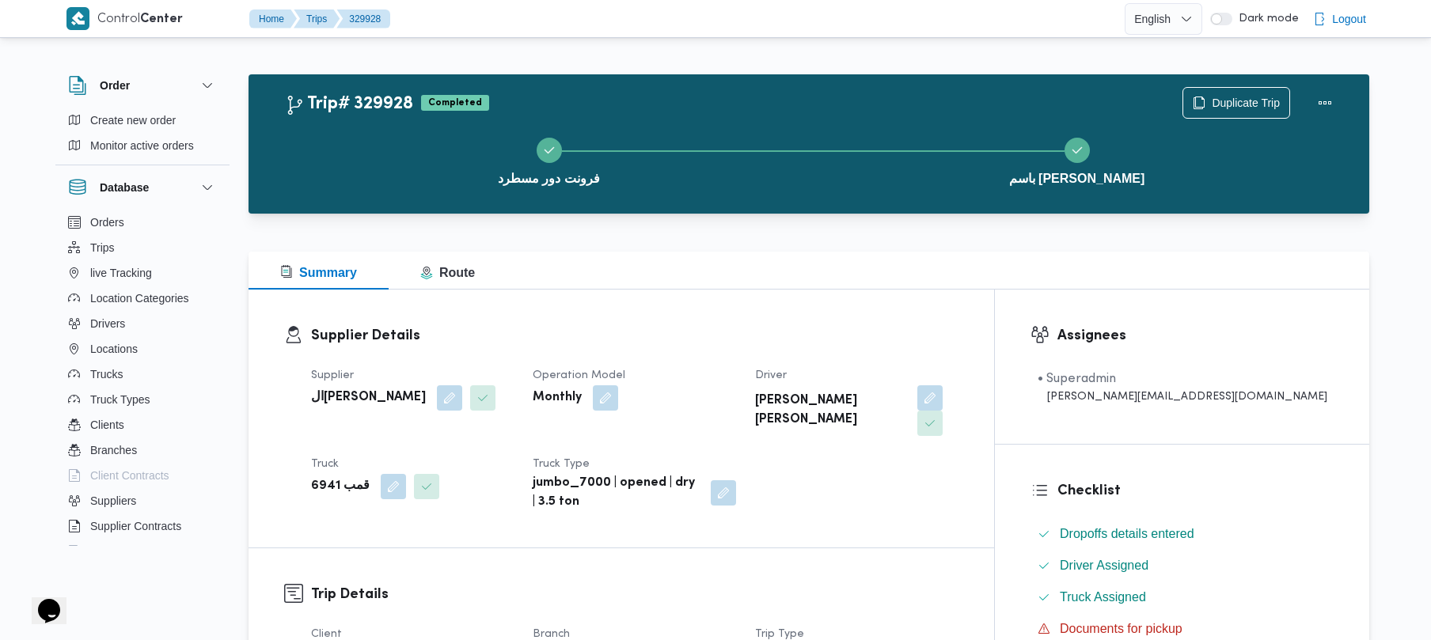
click at [1341, 83] on div "Duplicate Trip" at bounding box center [1261, 103] width 177 height 51
click at [1328, 95] on button "Actions" at bounding box center [1325, 102] width 32 height 32
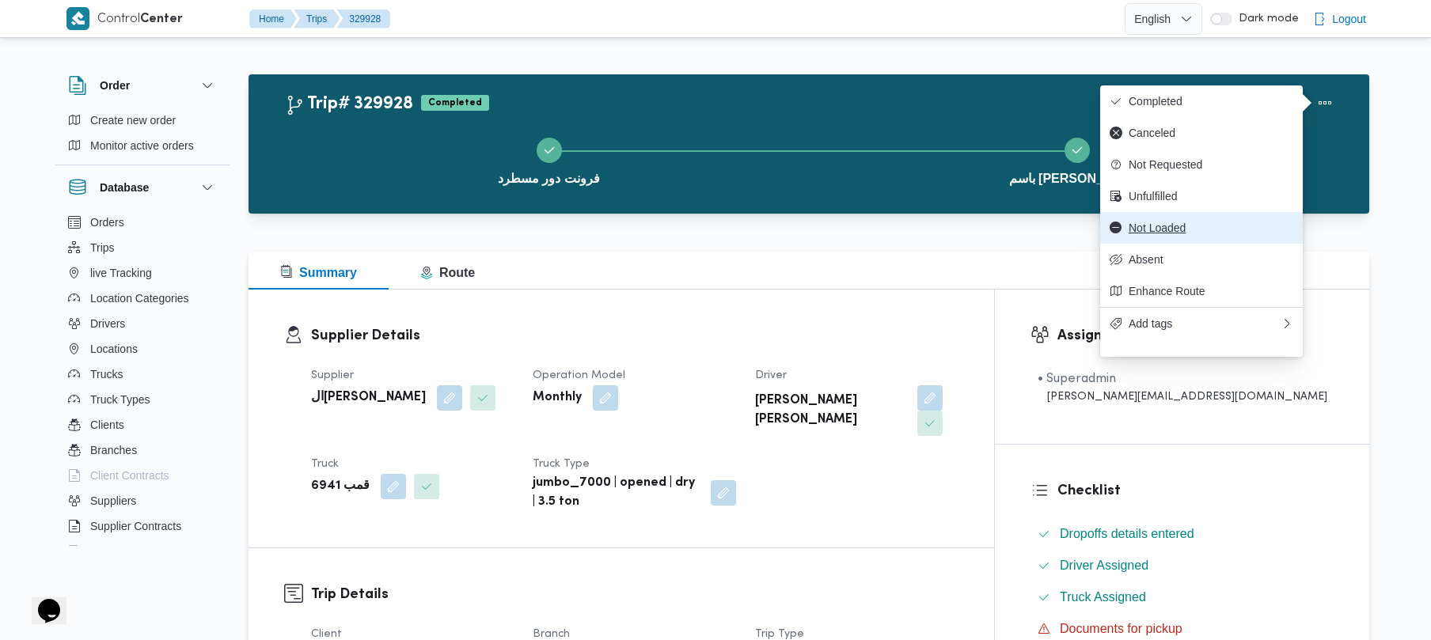
click at [1169, 234] on span "Not Loaded" at bounding box center [1211, 228] width 165 height 13
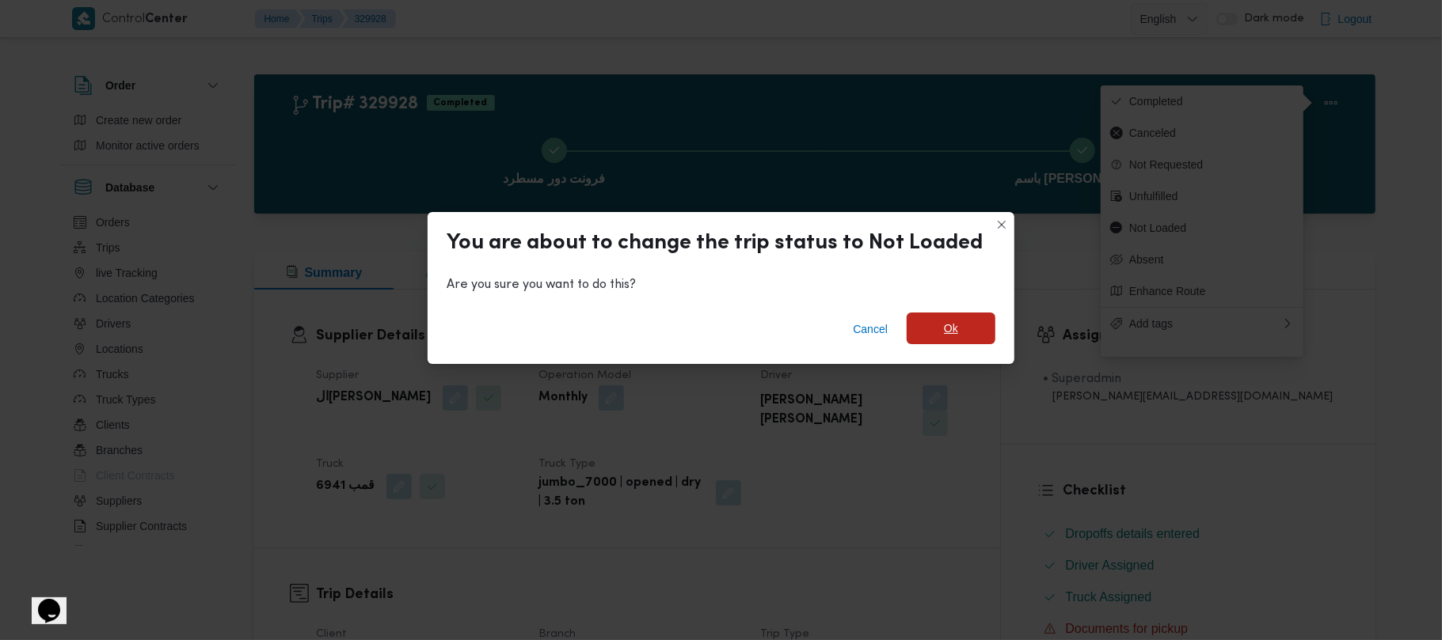
click at [961, 321] on span "Ok" at bounding box center [950, 329] width 89 height 32
